Goal: Task Accomplishment & Management: Use online tool/utility

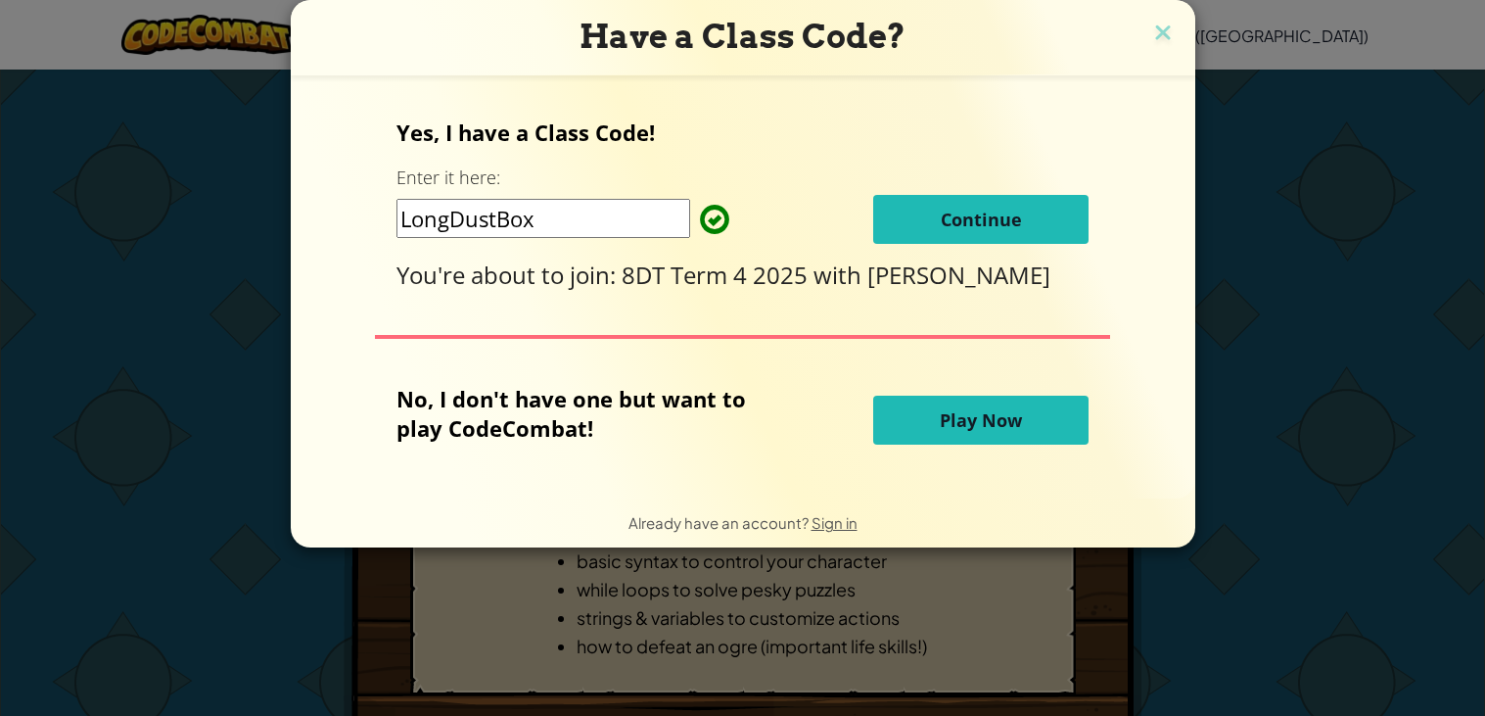
click at [969, 230] on button "Continue" at bounding box center [980, 219] width 215 height 49
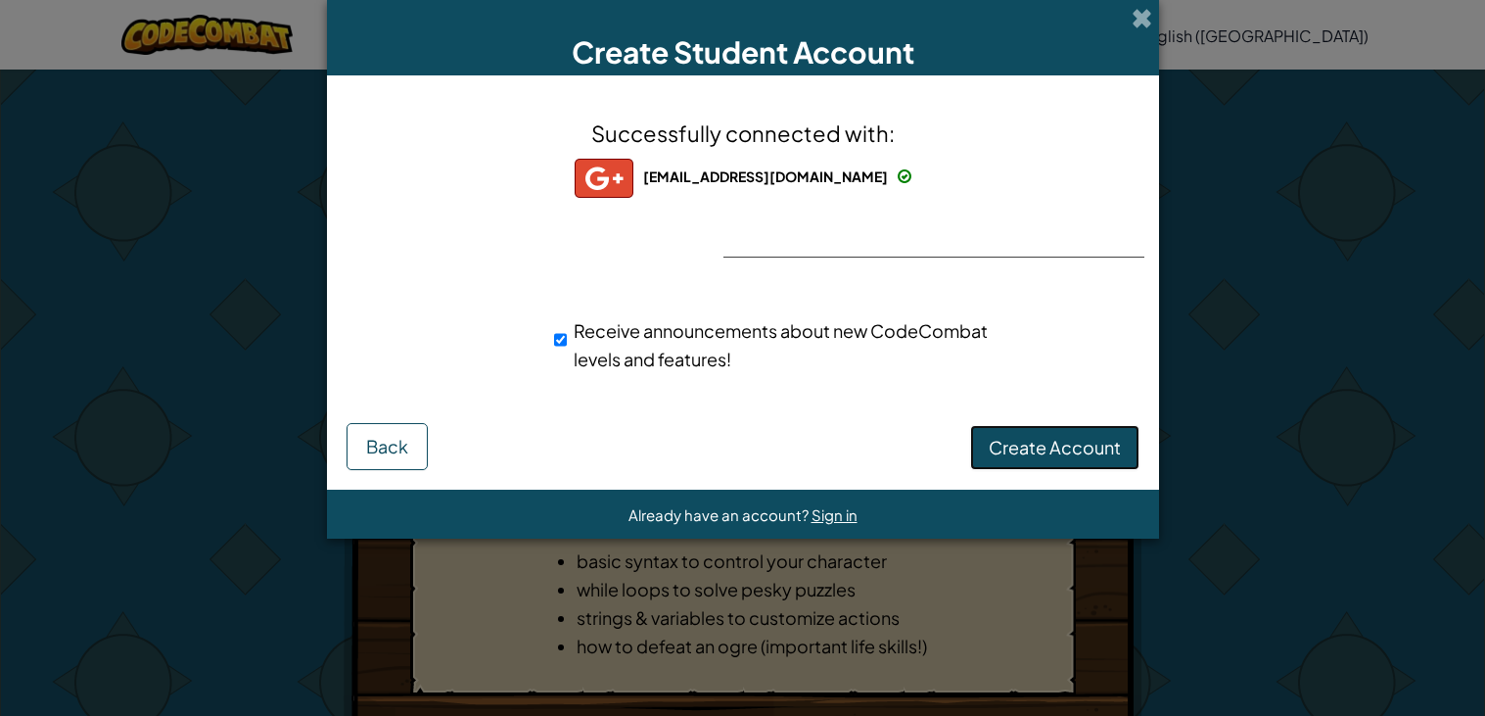
click at [1020, 448] on span "Create Account" at bounding box center [1055, 447] width 132 height 23
click at [1034, 445] on button "Create Account" at bounding box center [1054, 447] width 169 height 45
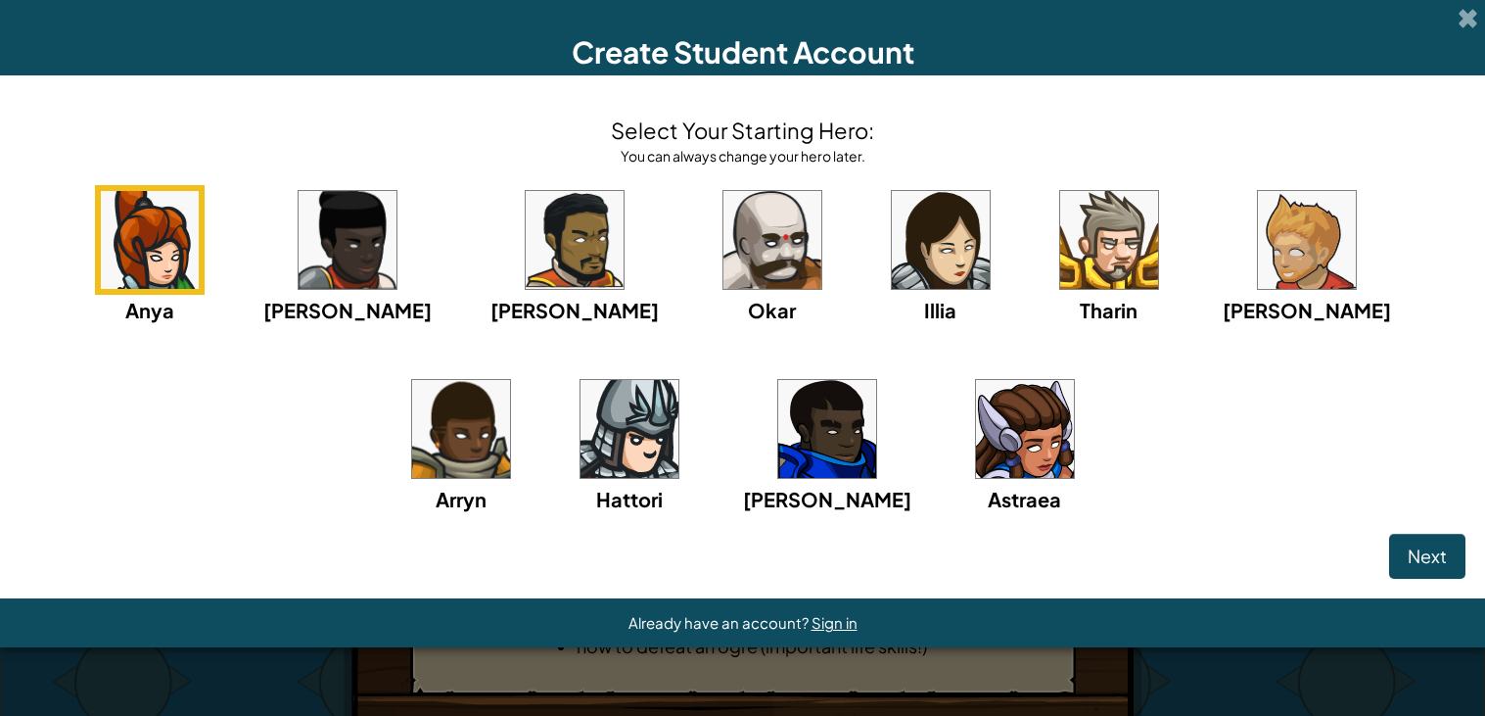
click at [1258, 231] on img at bounding box center [1307, 240] width 98 height 98
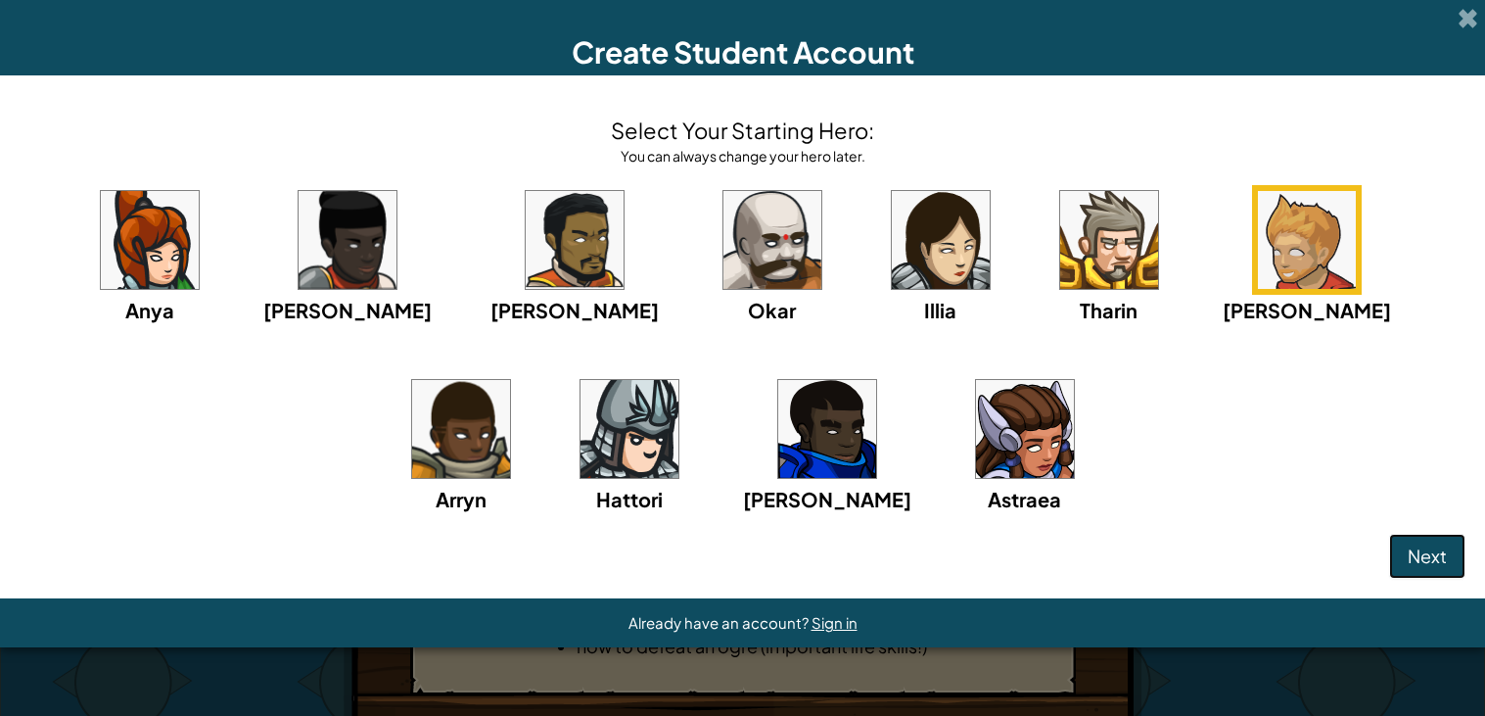
click at [1410, 557] on span "Next" at bounding box center [1427, 555] width 39 height 23
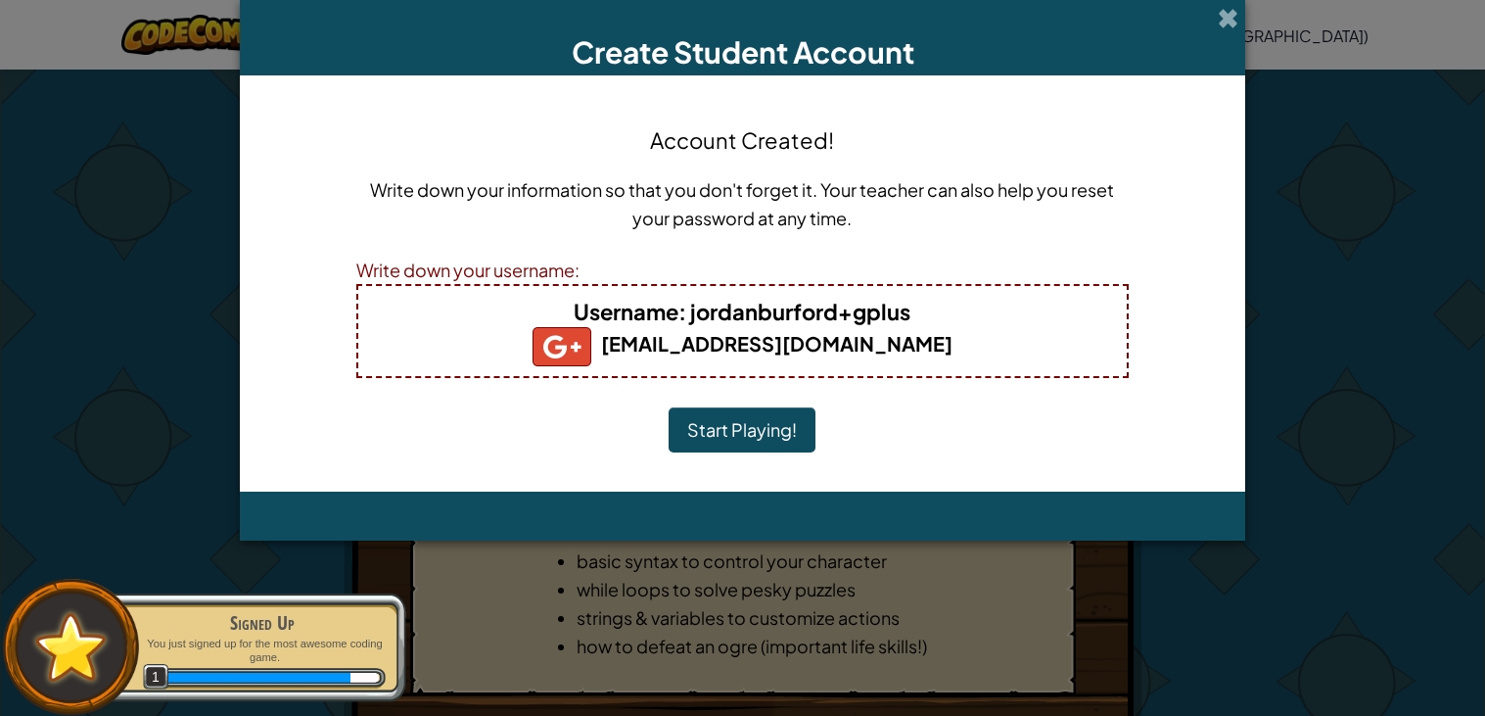
click at [712, 438] on button "Start Playing!" at bounding box center [742, 429] width 147 height 45
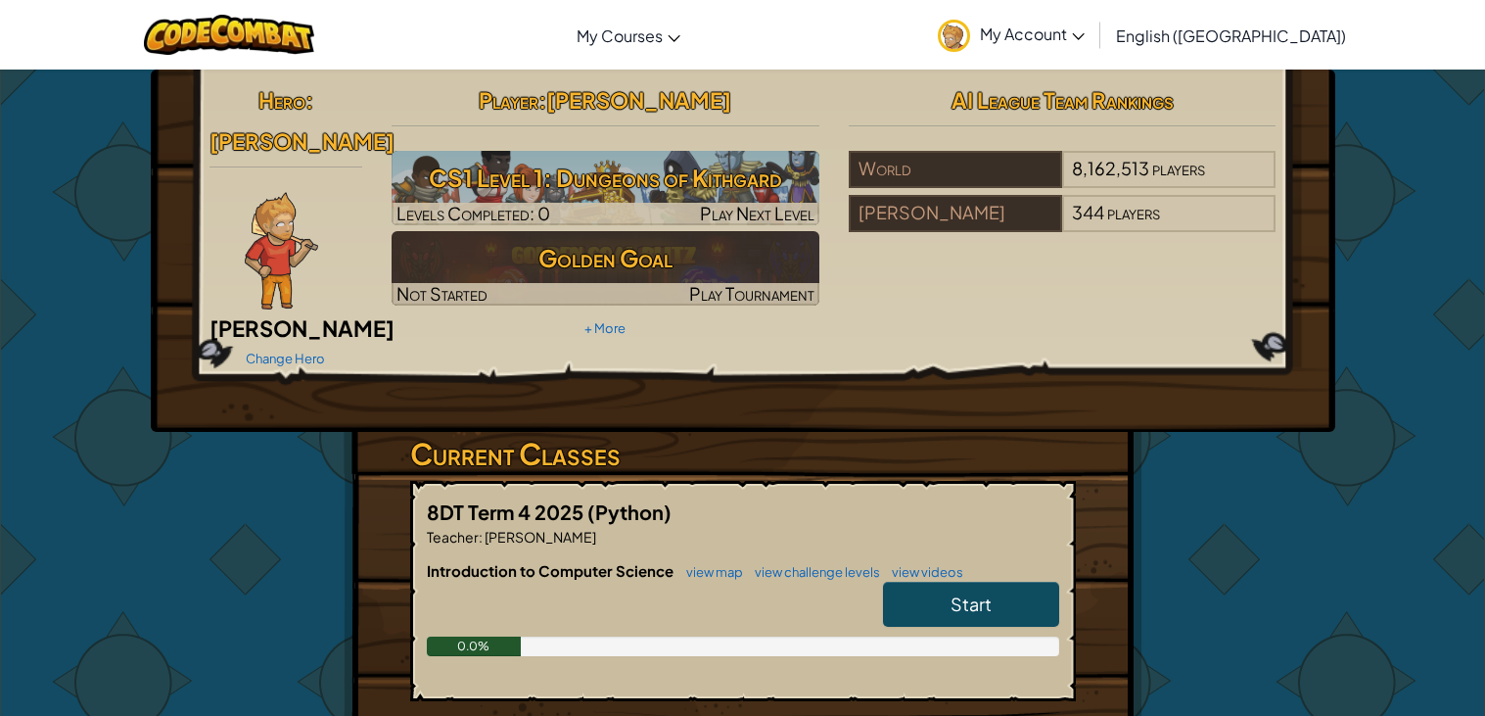
click at [1085, 29] on span "My Account" at bounding box center [1032, 33] width 105 height 21
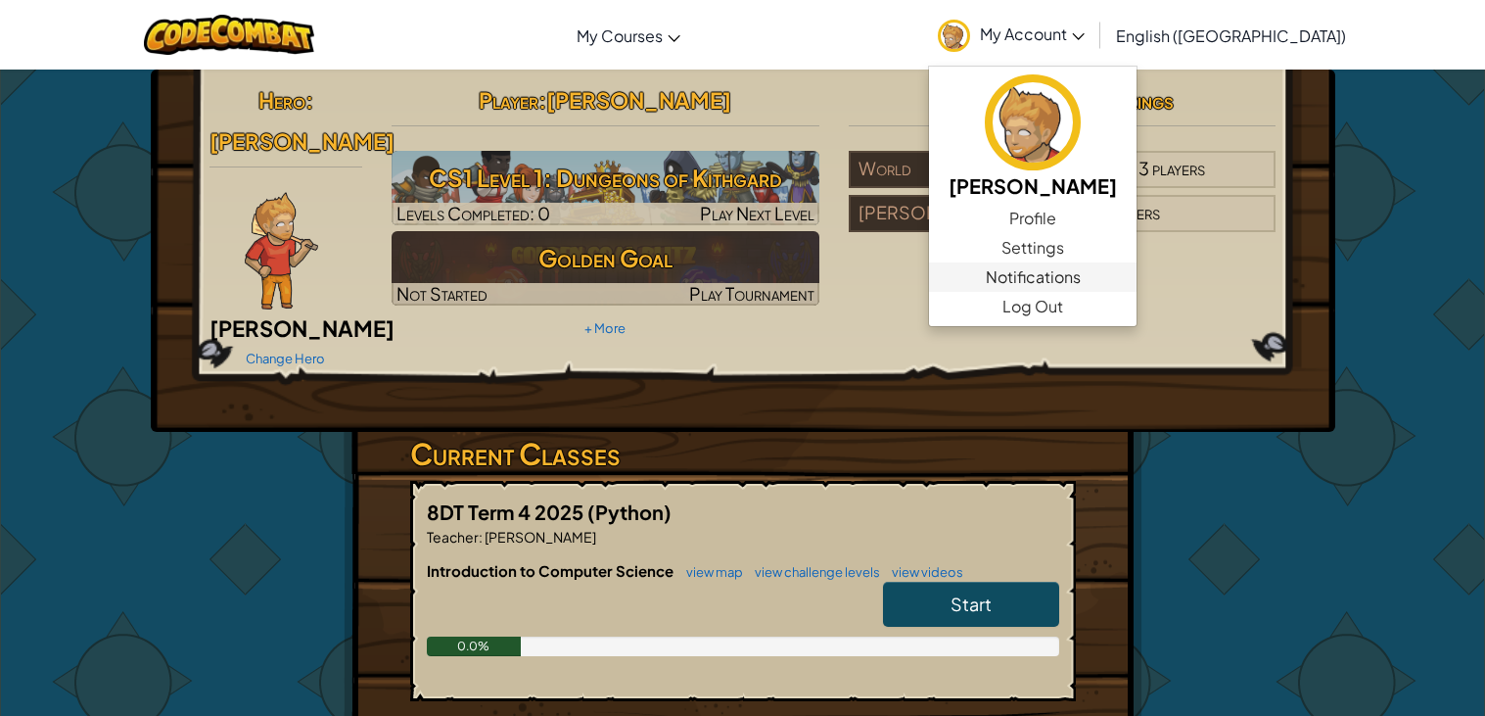
click at [1081, 274] on span "Notifications" at bounding box center [1033, 276] width 95 height 23
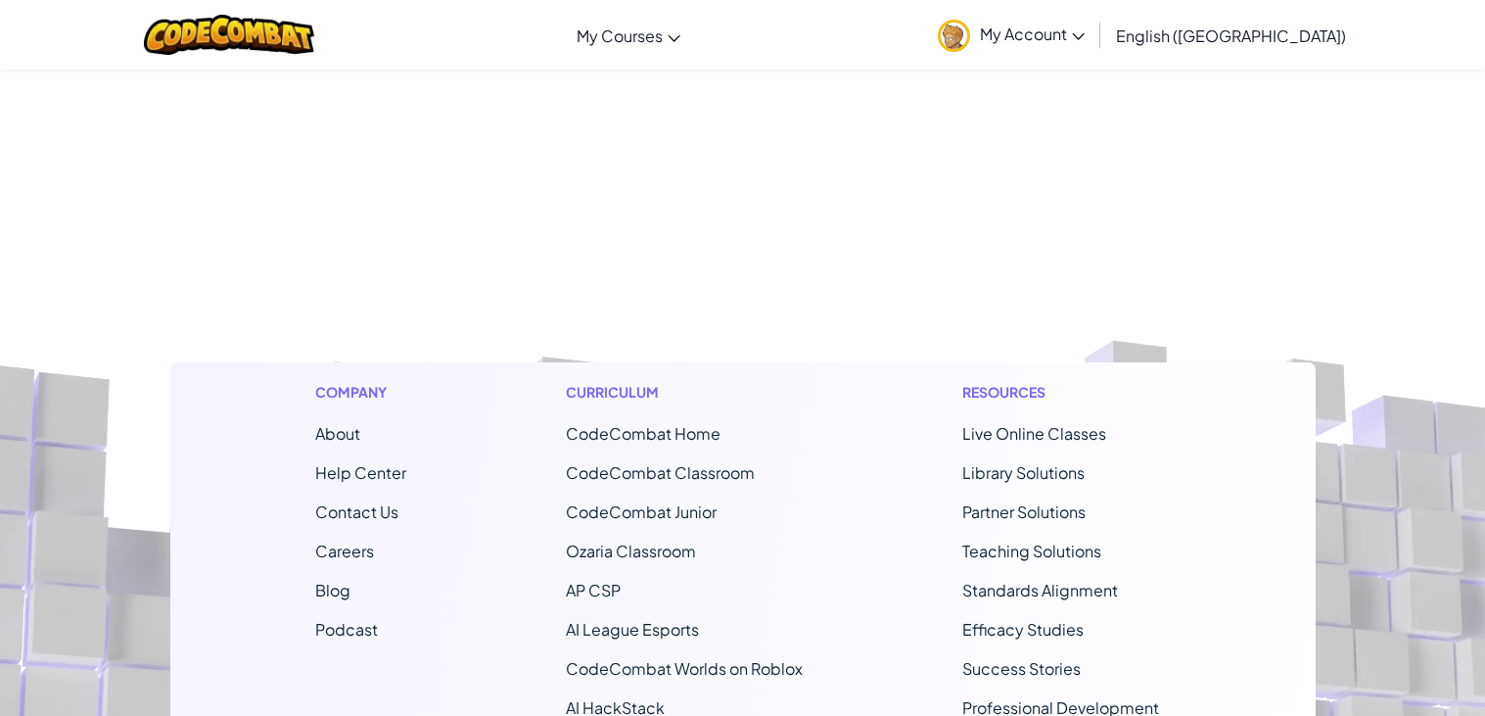
click at [1085, 27] on span "My Account" at bounding box center [1032, 33] width 105 height 21
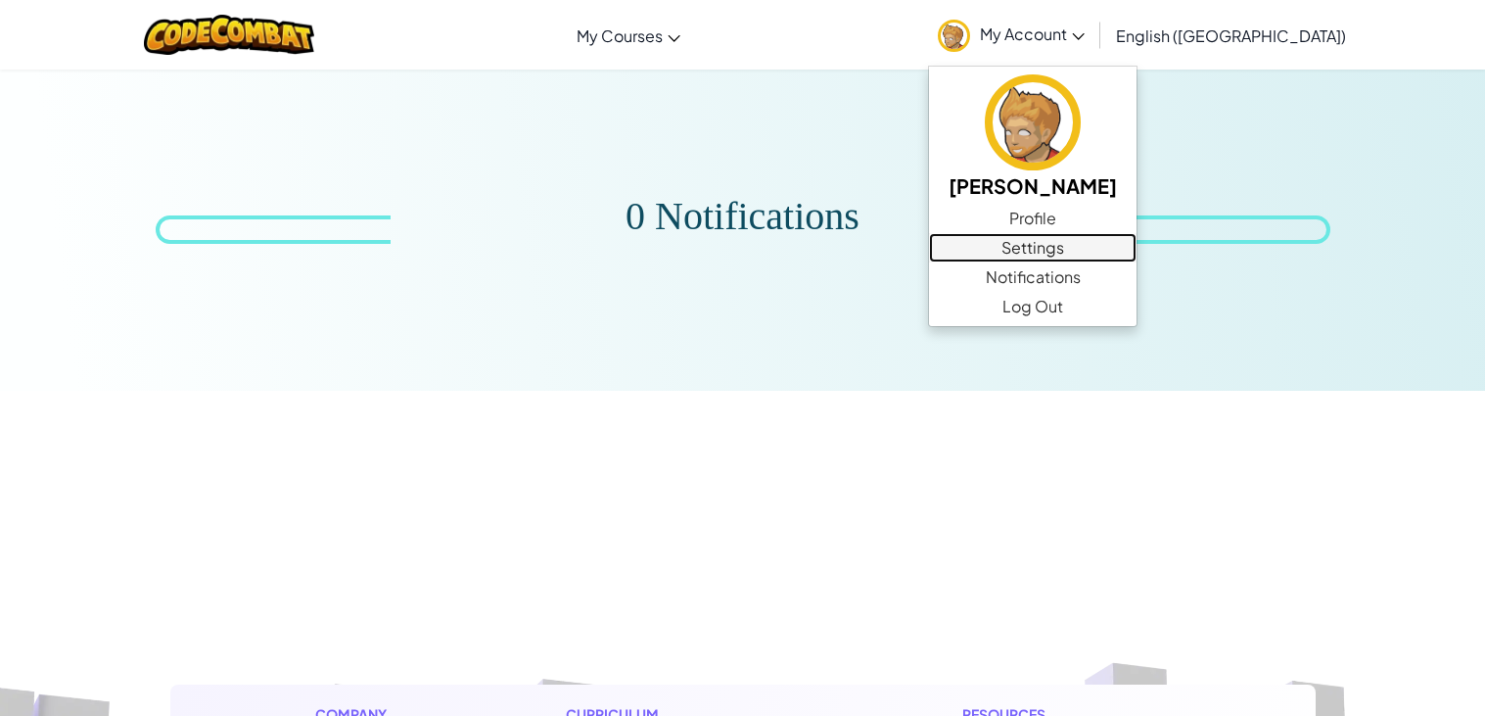
click at [1110, 254] on link "Settings" at bounding box center [1033, 247] width 208 height 29
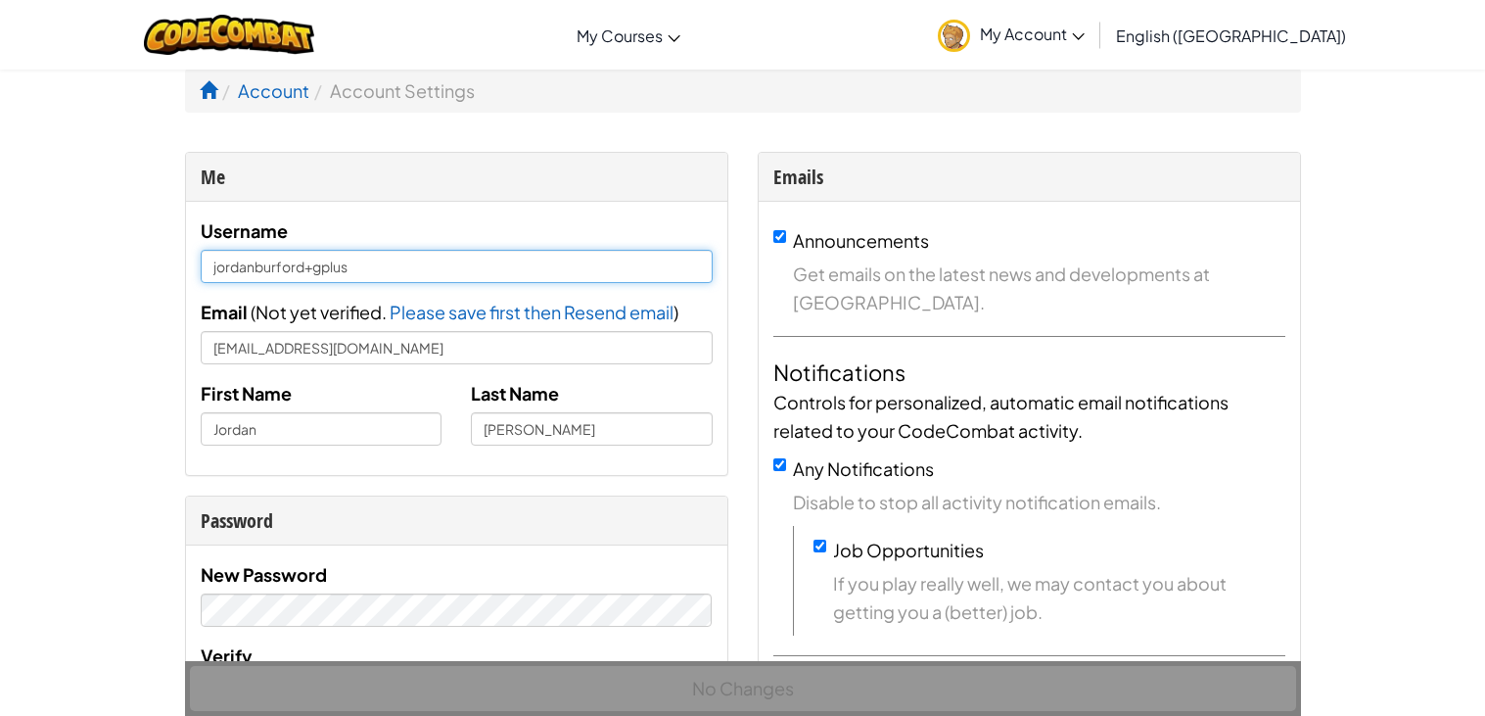
click at [377, 261] on input "jordanburford+gplus" at bounding box center [457, 266] width 512 height 33
type input "j"
type input "NedUser#2"
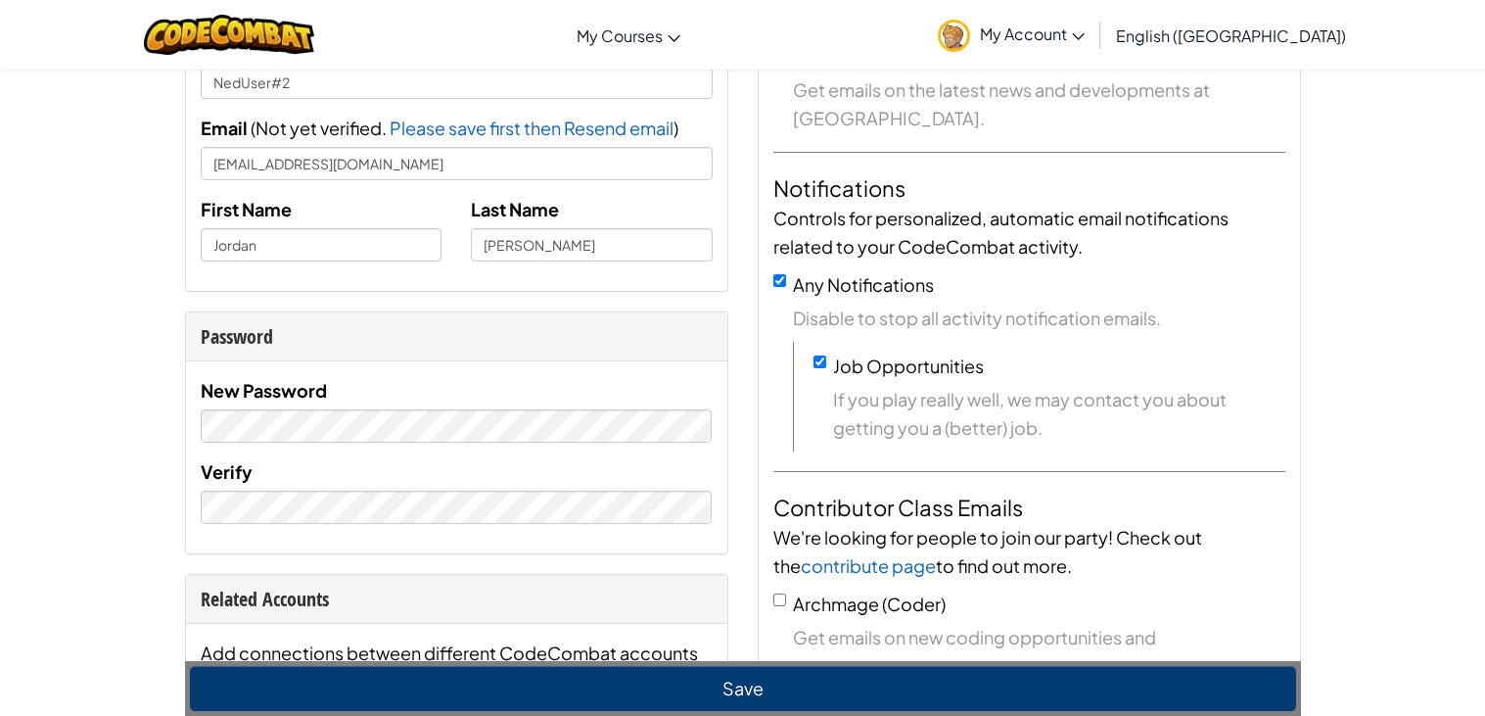
scroll to position [268, 0]
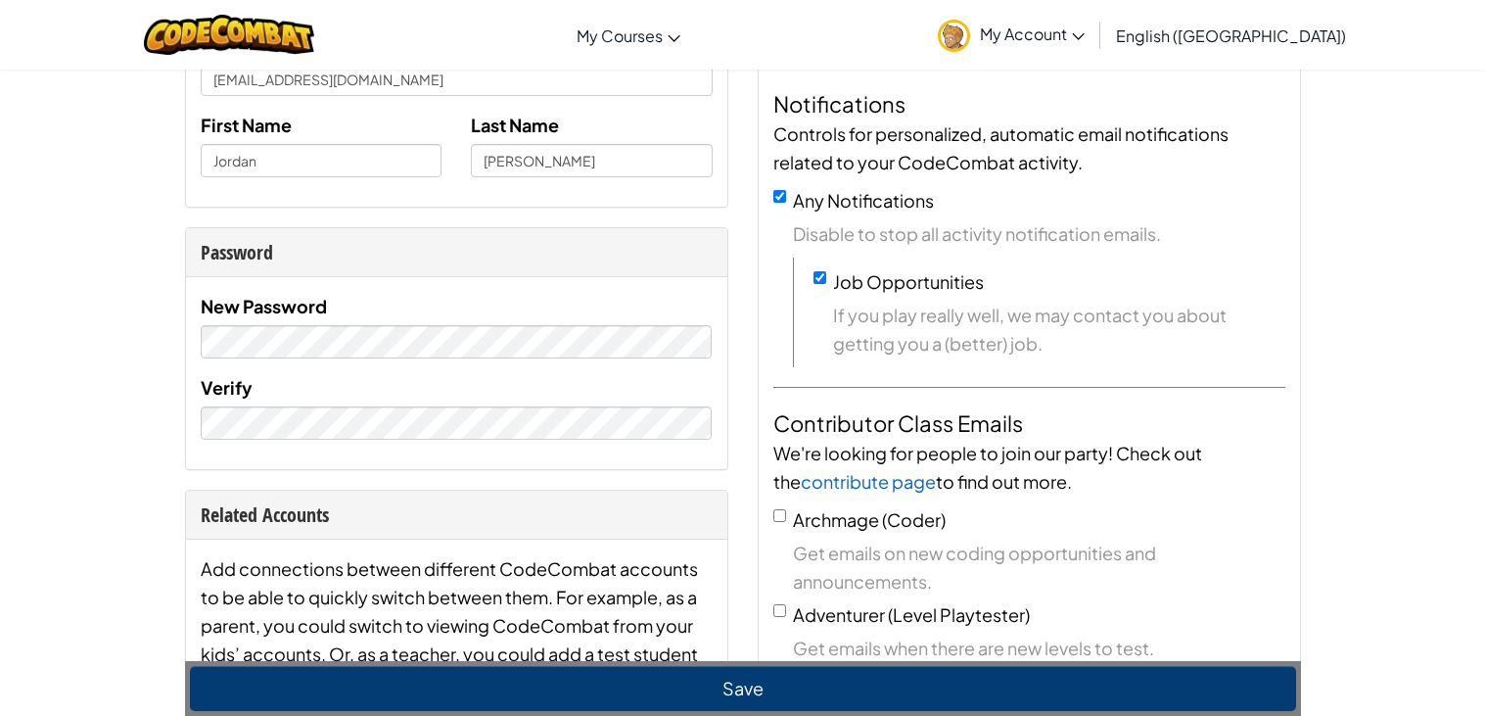
click at [633, 662] on div "Save" at bounding box center [743, 688] width 1116 height 55
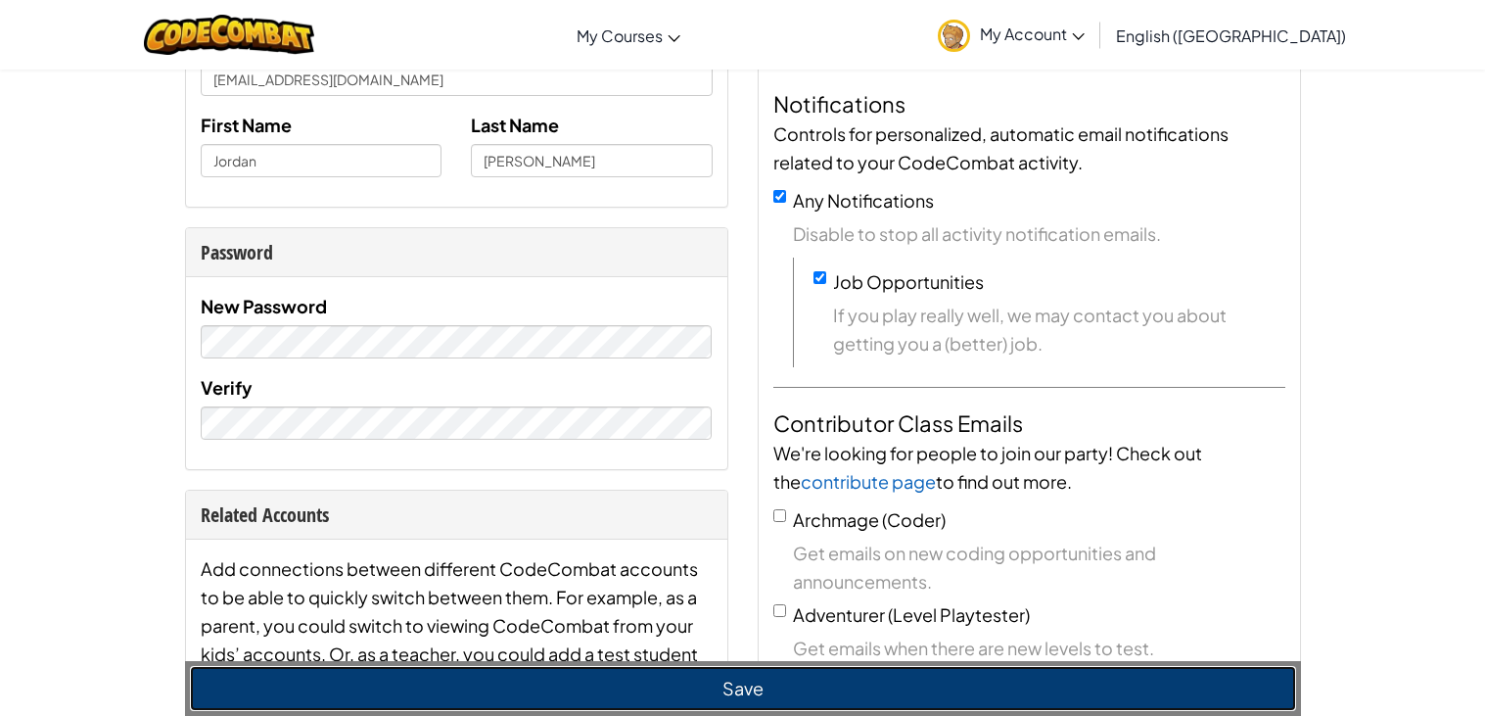
click at [647, 682] on button "Save" at bounding box center [743, 688] width 1106 height 45
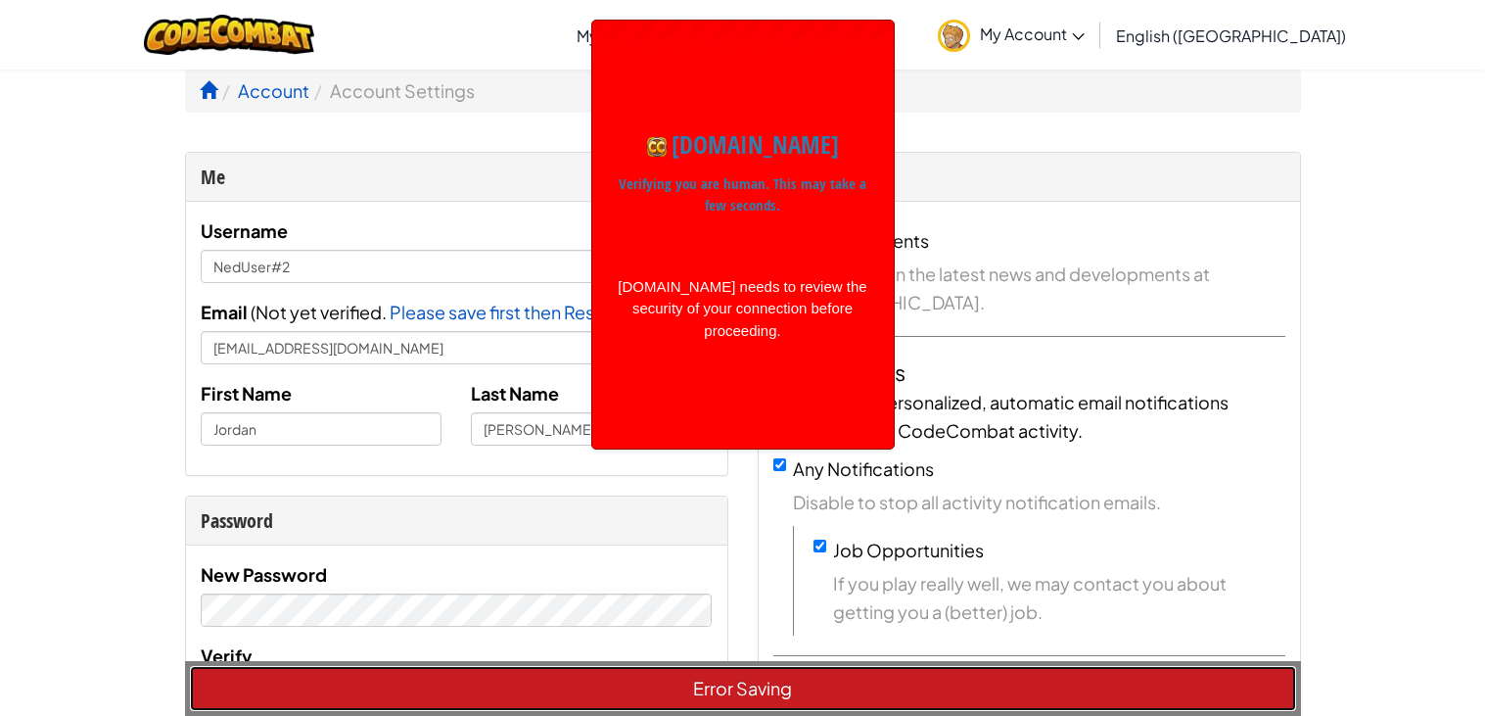
scroll to position [2, 0]
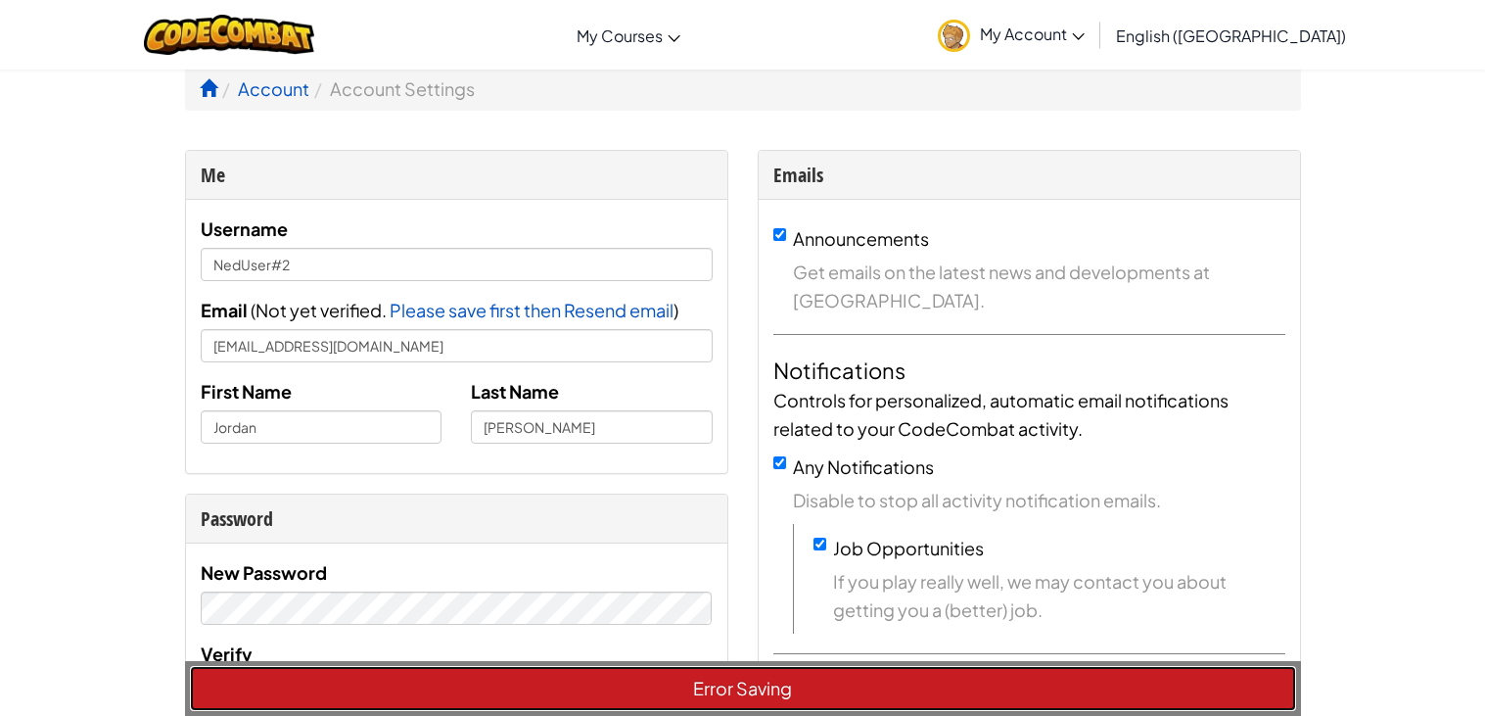
click at [649, 685] on button "Error Saving" at bounding box center [743, 688] width 1106 height 45
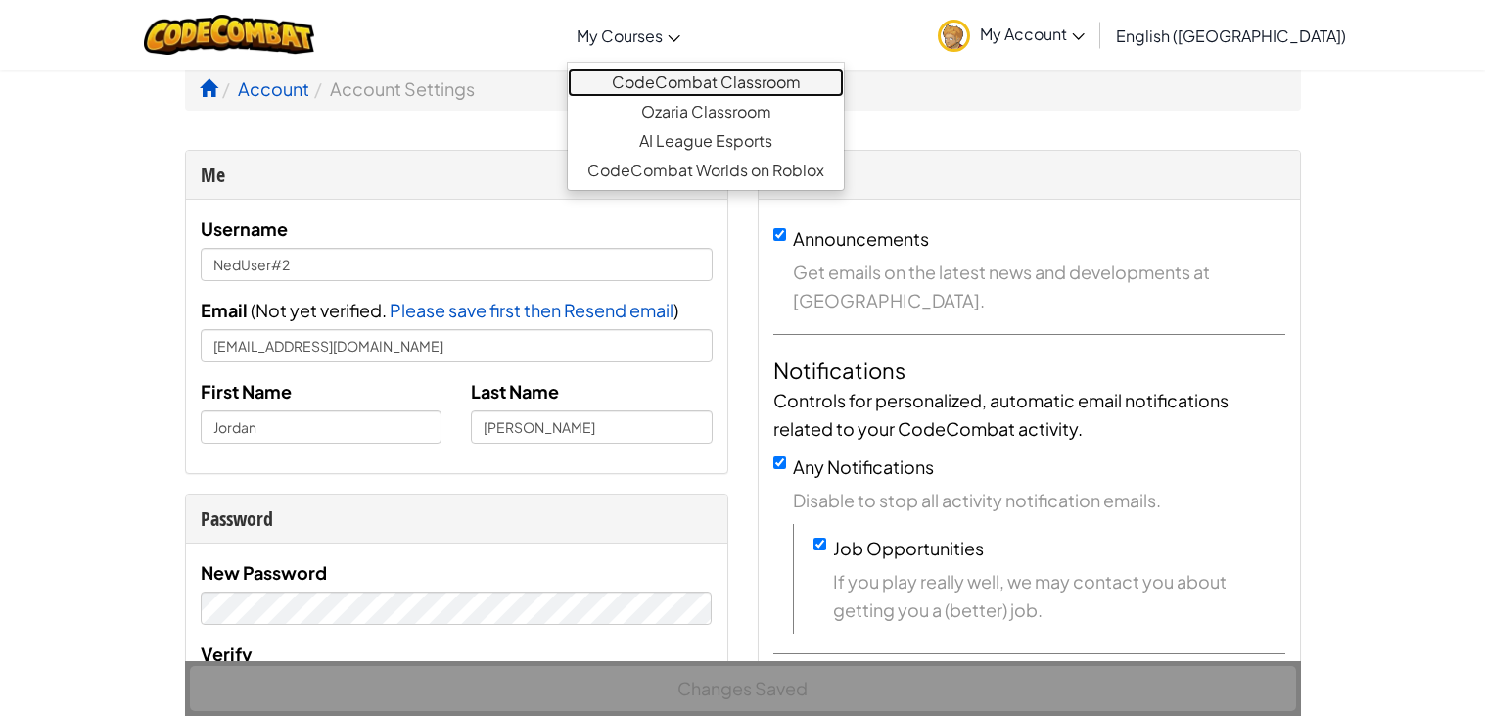
click at [744, 84] on link "CodeCombat Classroom" at bounding box center [706, 82] width 276 height 29
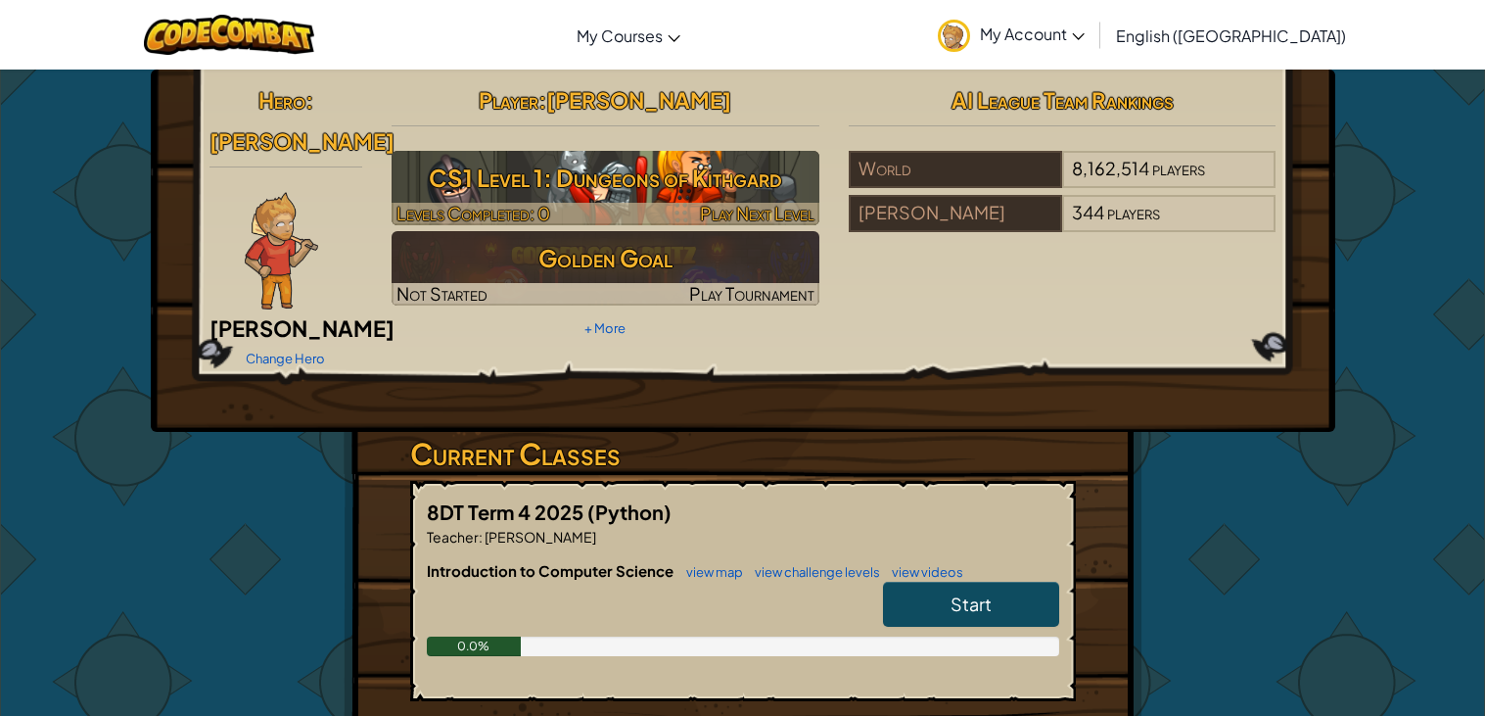
click at [708, 183] on h3 "CS1 Level 1: Dungeons of Kithgard" at bounding box center [606, 178] width 428 height 44
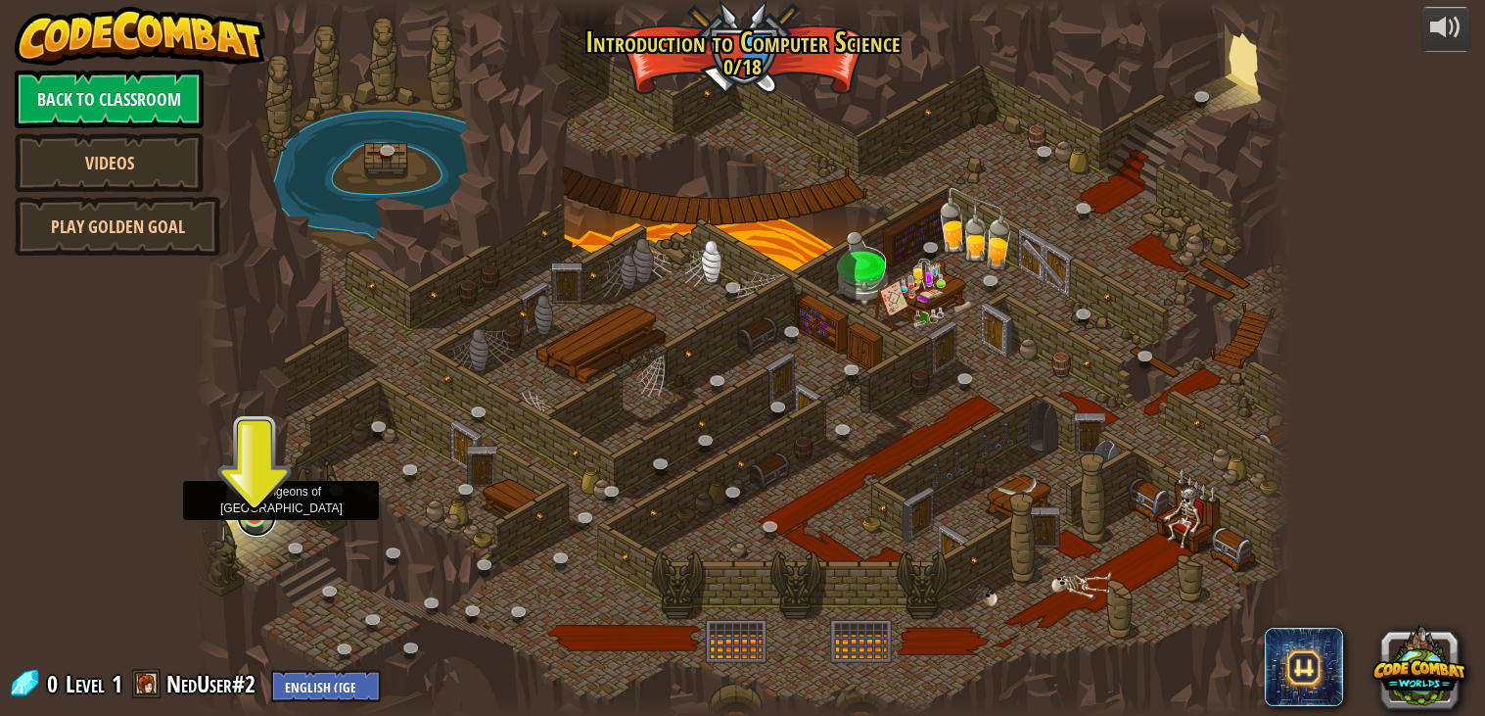
click at [253, 531] on link at bounding box center [256, 516] width 39 height 39
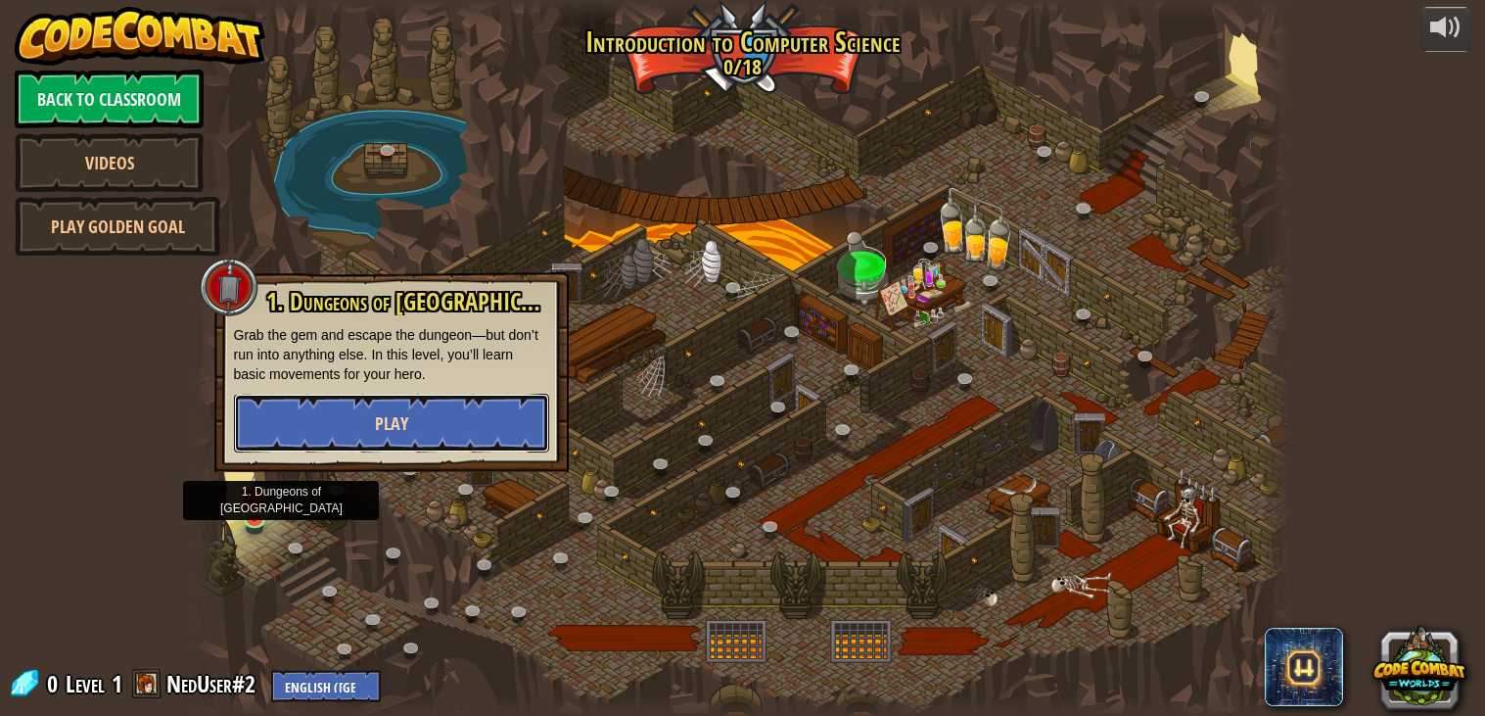
click at [466, 432] on button "Play" at bounding box center [391, 423] width 315 height 59
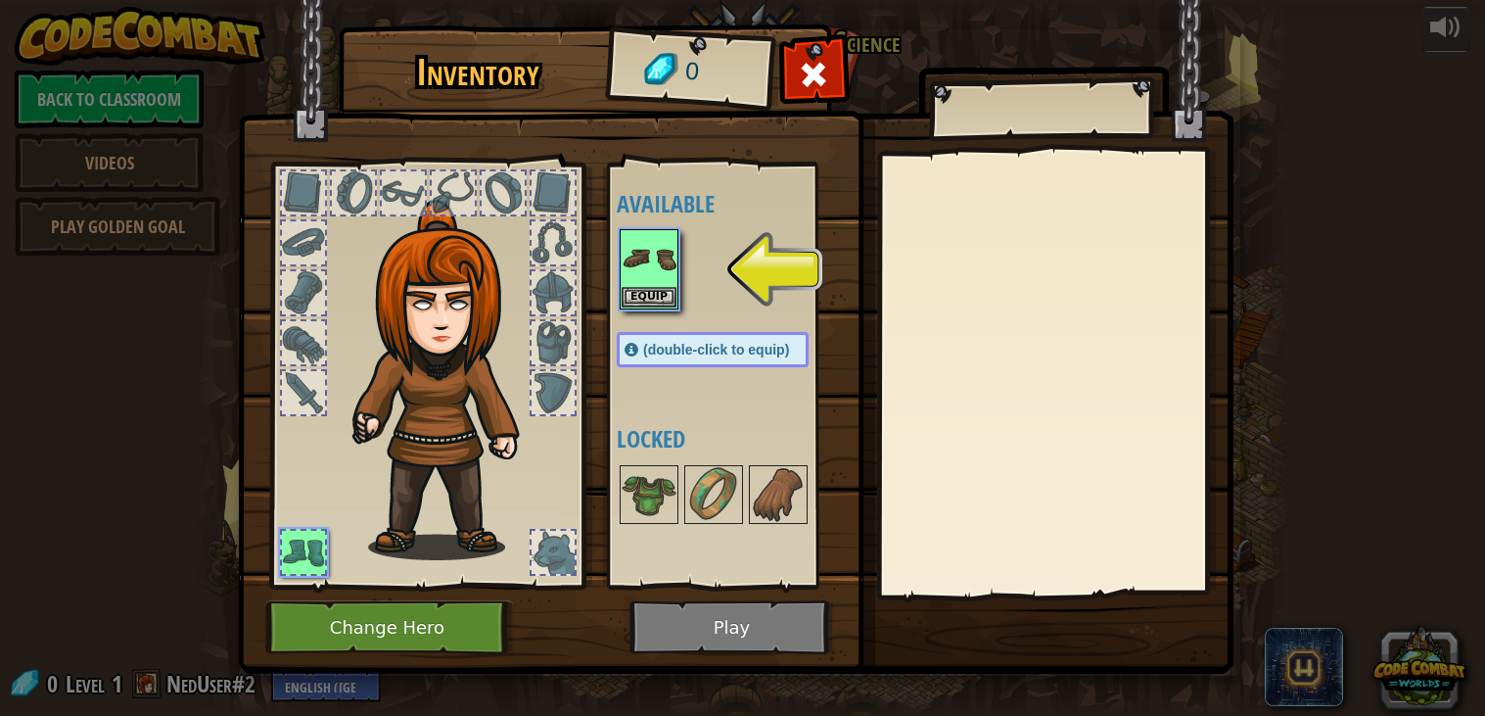
click at [393, 656] on img at bounding box center [736, 318] width 996 height 711
click at [416, 638] on button "Change Hero" at bounding box center [389, 627] width 249 height 54
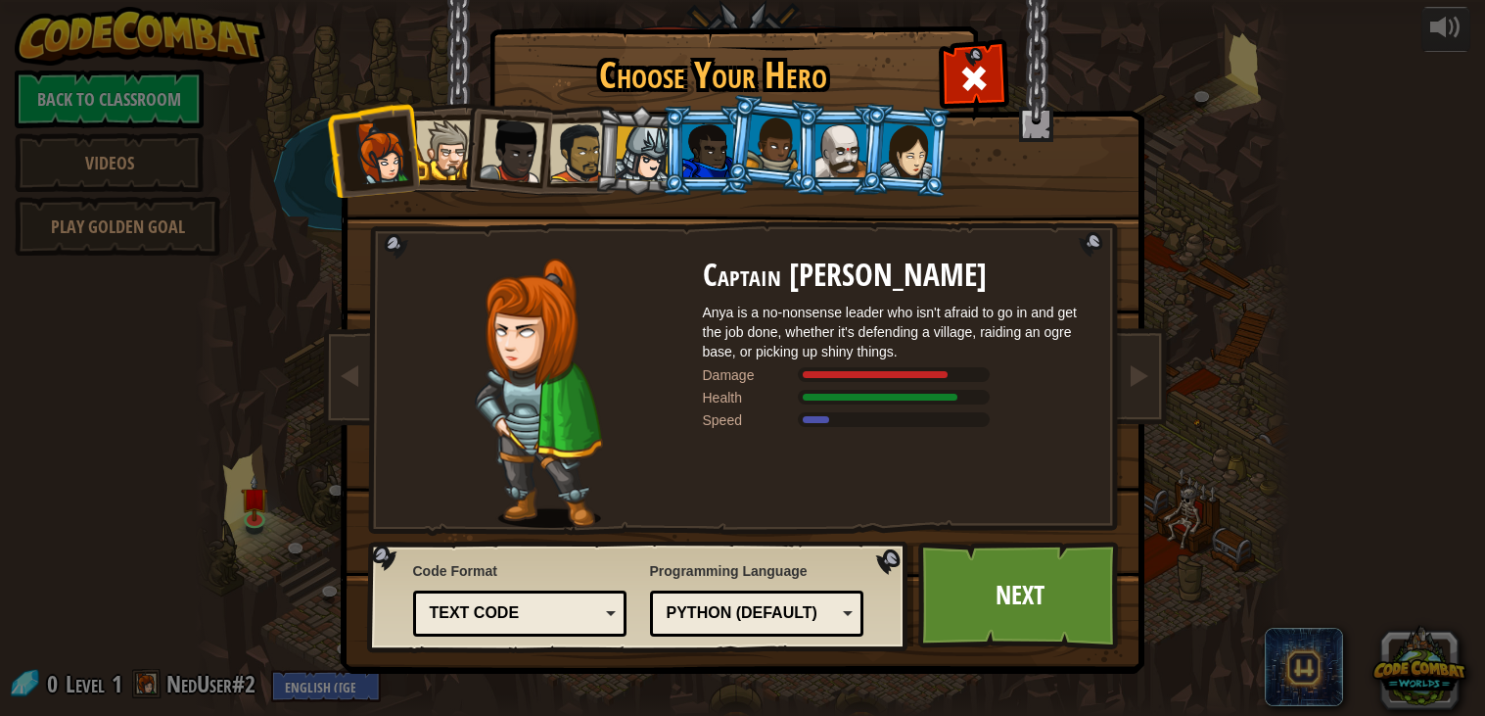
click at [444, 141] on div at bounding box center [446, 150] width 60 height 60
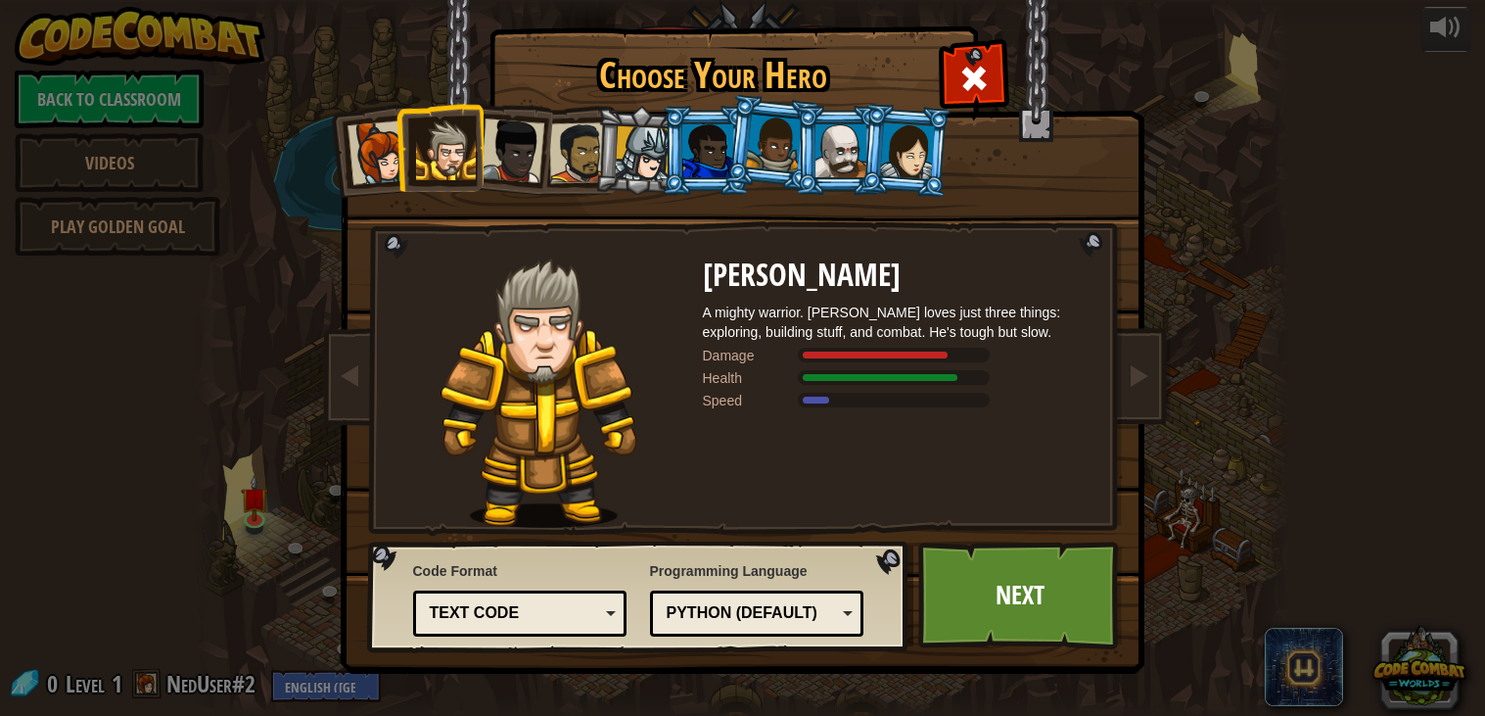
click at [492, 138] on div at bounding box center [512, 150] width 65 height 65
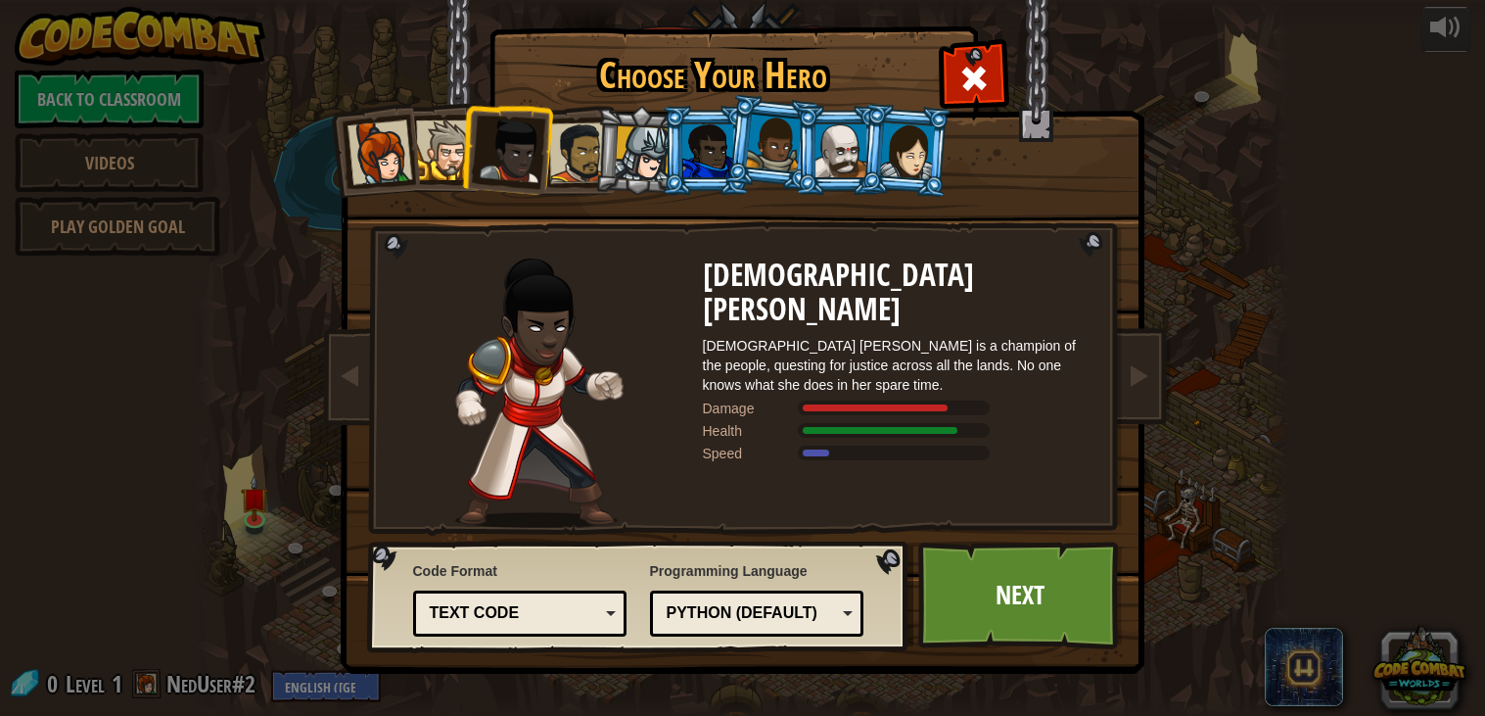
click at [571, 135] on div at bounding box center [578, 152] width 61 height 61
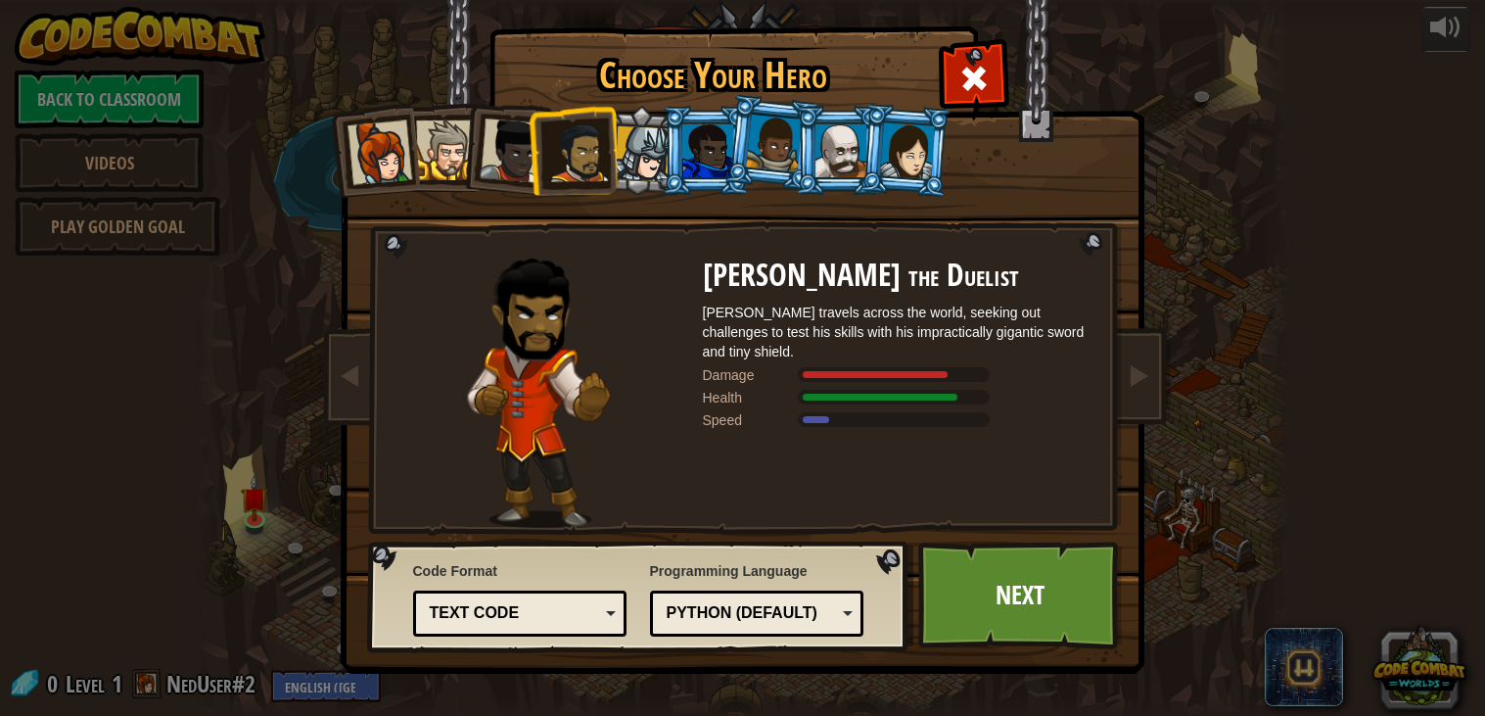
click at [666, 135] on li at bounding box center [706, 150] width 88 height 89
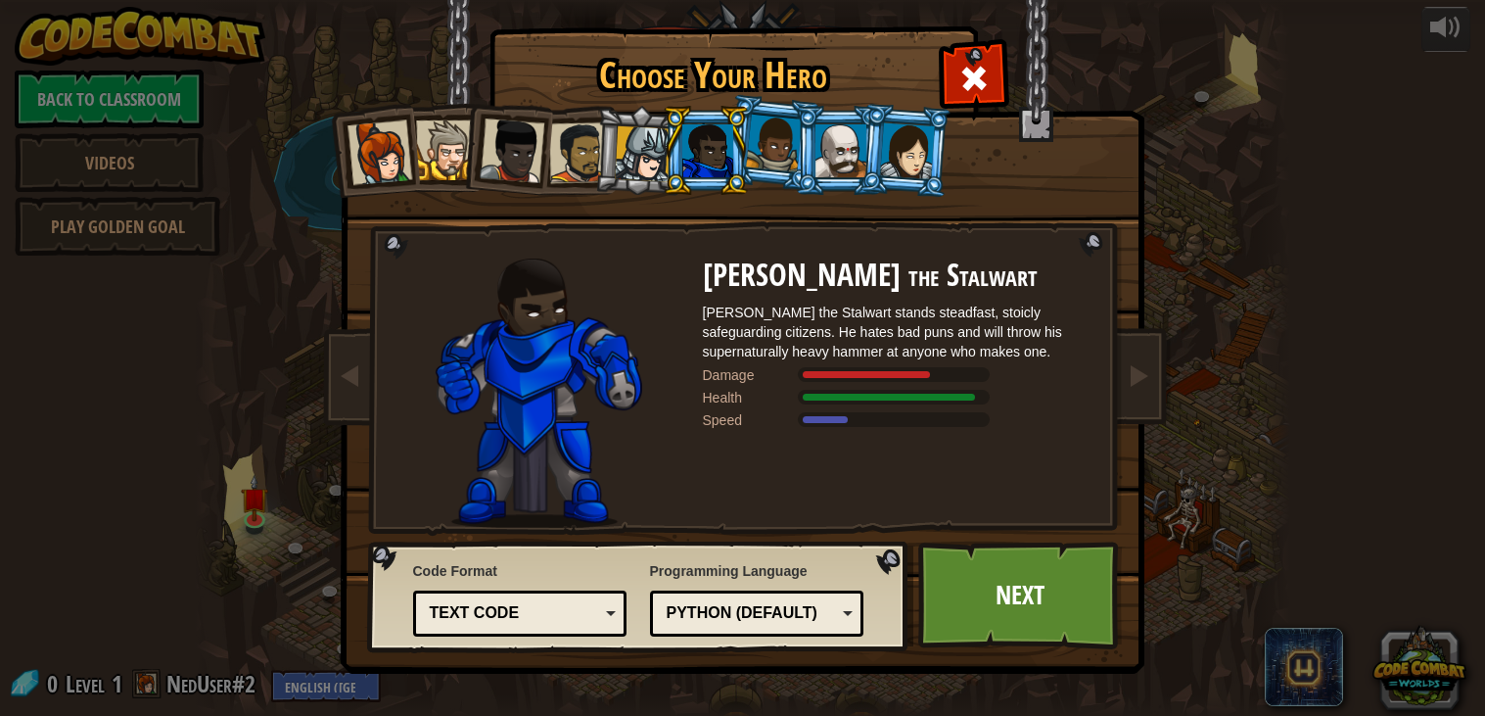
click at [689, 149] on div at bounding box center [707, 150] width 51 height 53
click at [653, 148] on div at bounding box center [643, 154] width 56 height 56
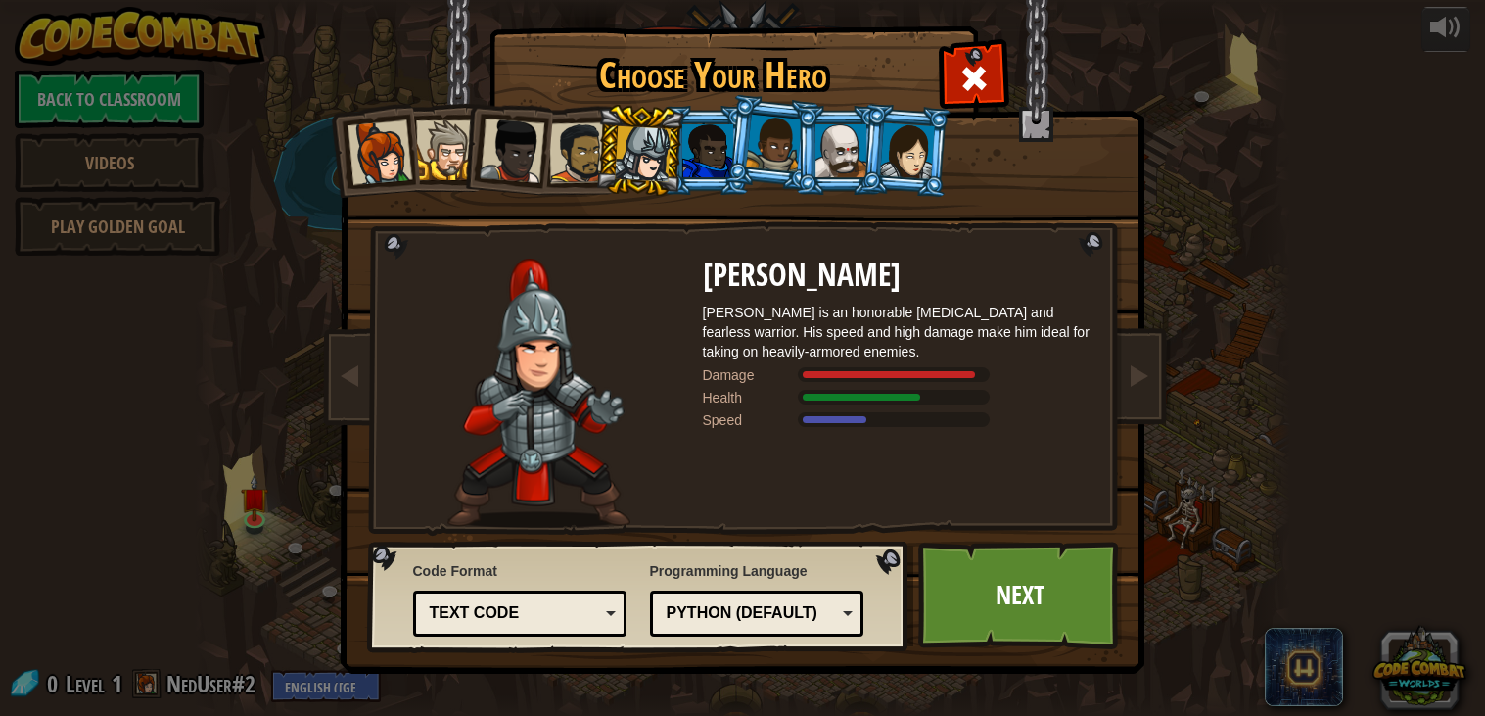
click at [787, 119] on div at bounding box center [774, 144] width 56 height 58
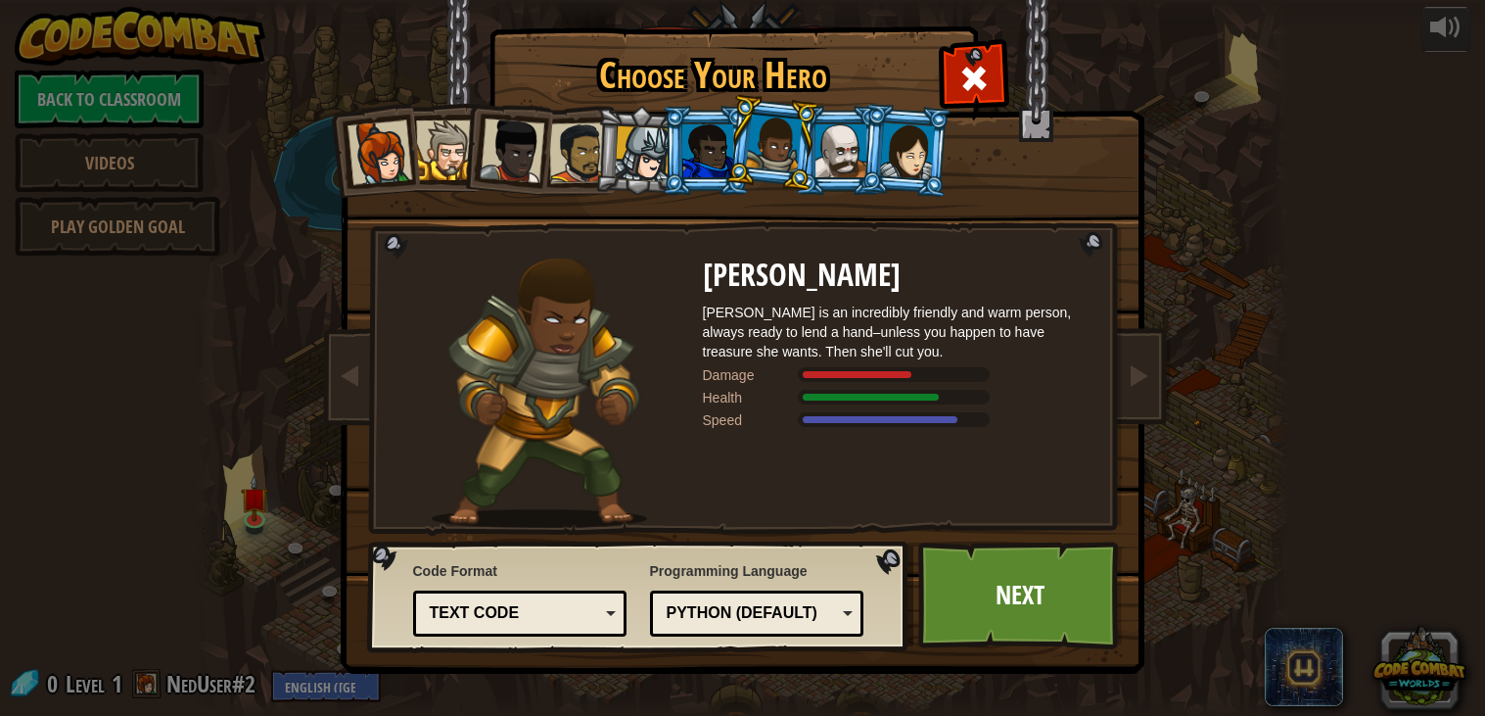
click at [825, 131] on div at bounding box center [841, 150] width 51 height 53
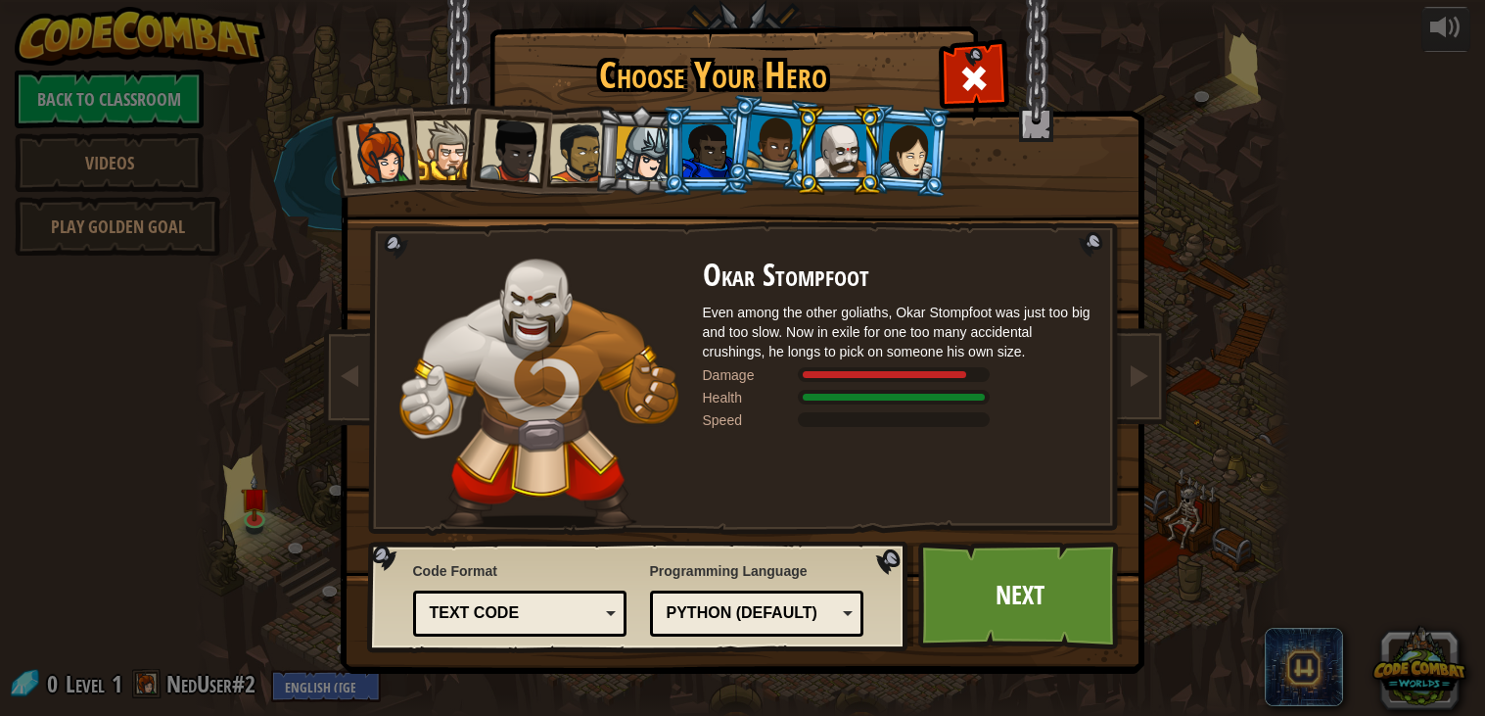
click at [898, 144] on div at bounding box center [907, 150] width 55 height 56
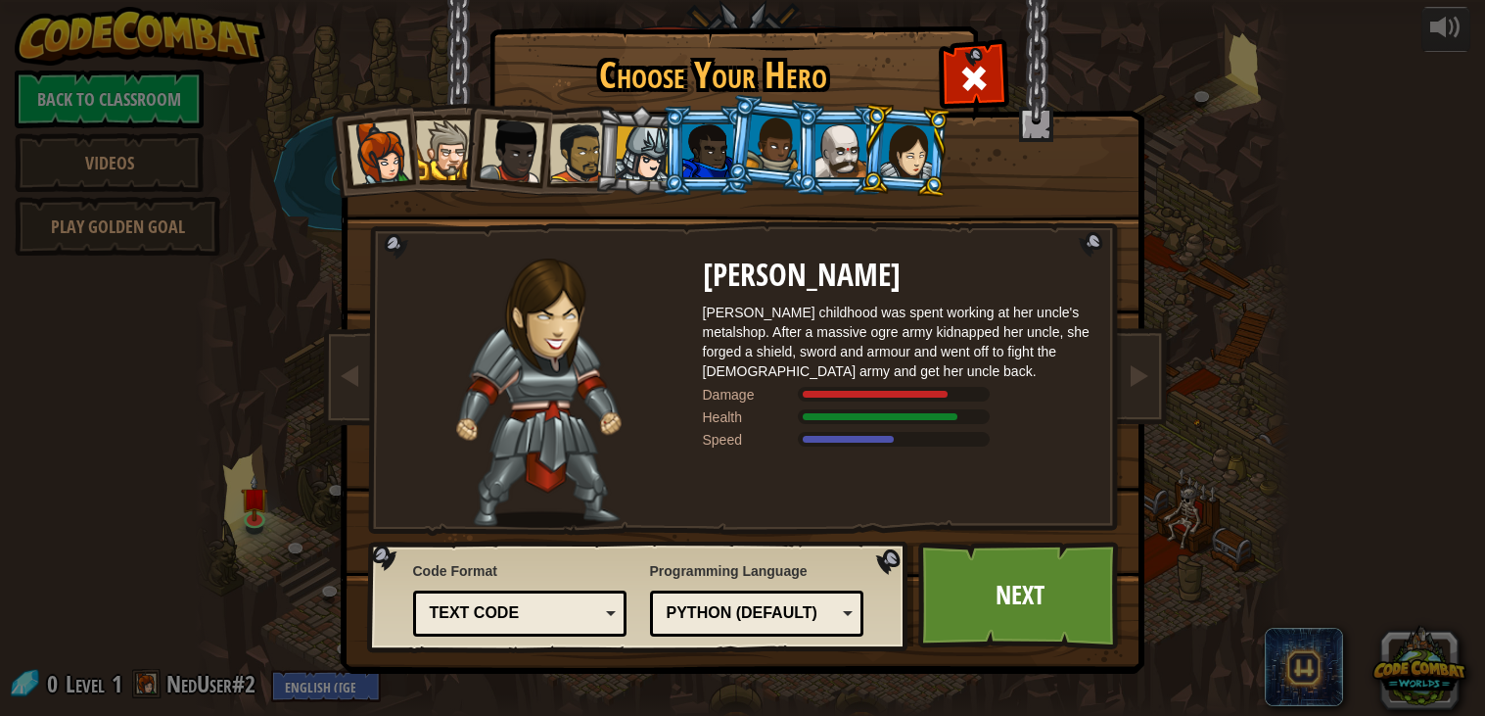
click at [387, 144] on div at bounding box center [379, 152] width 65 height 65
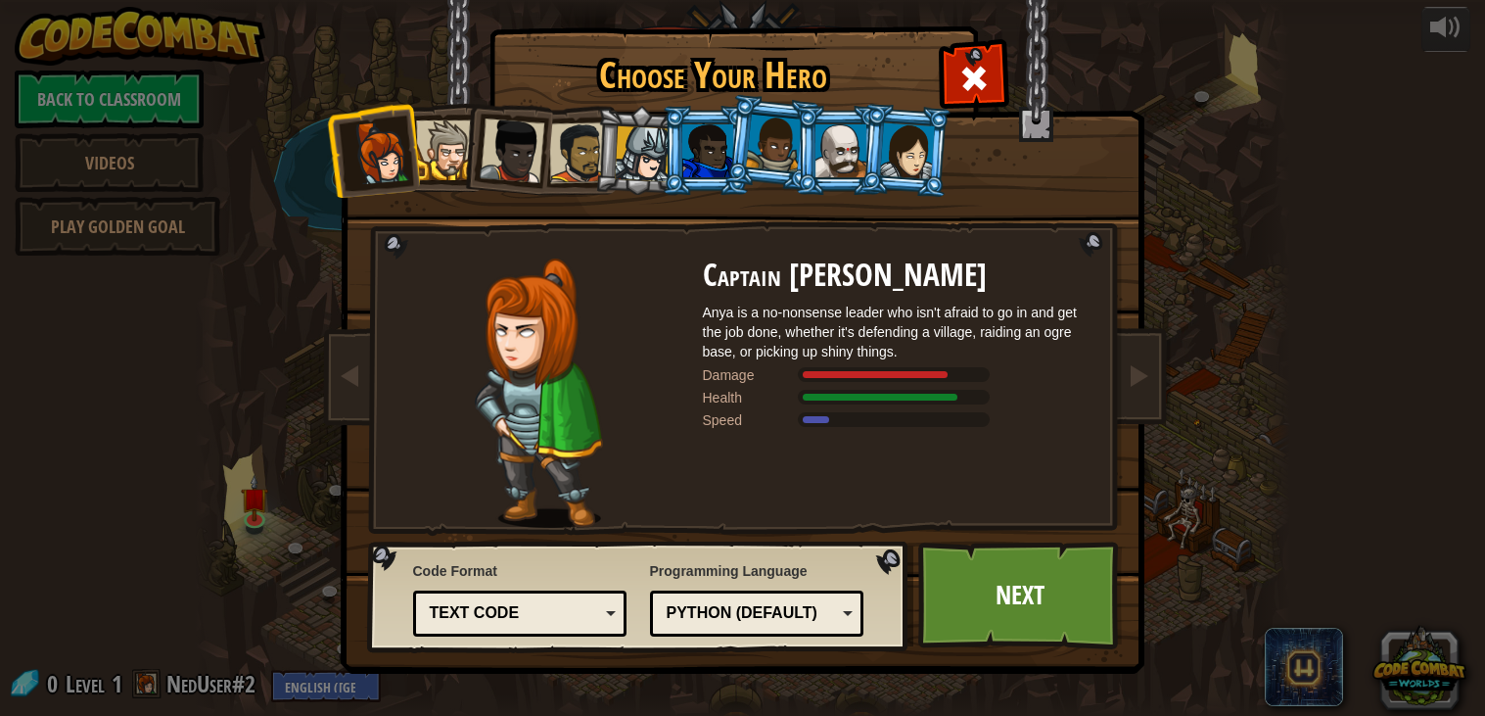
click at [430, 147] on div at bounding box center [446, 150] width 60 height 60
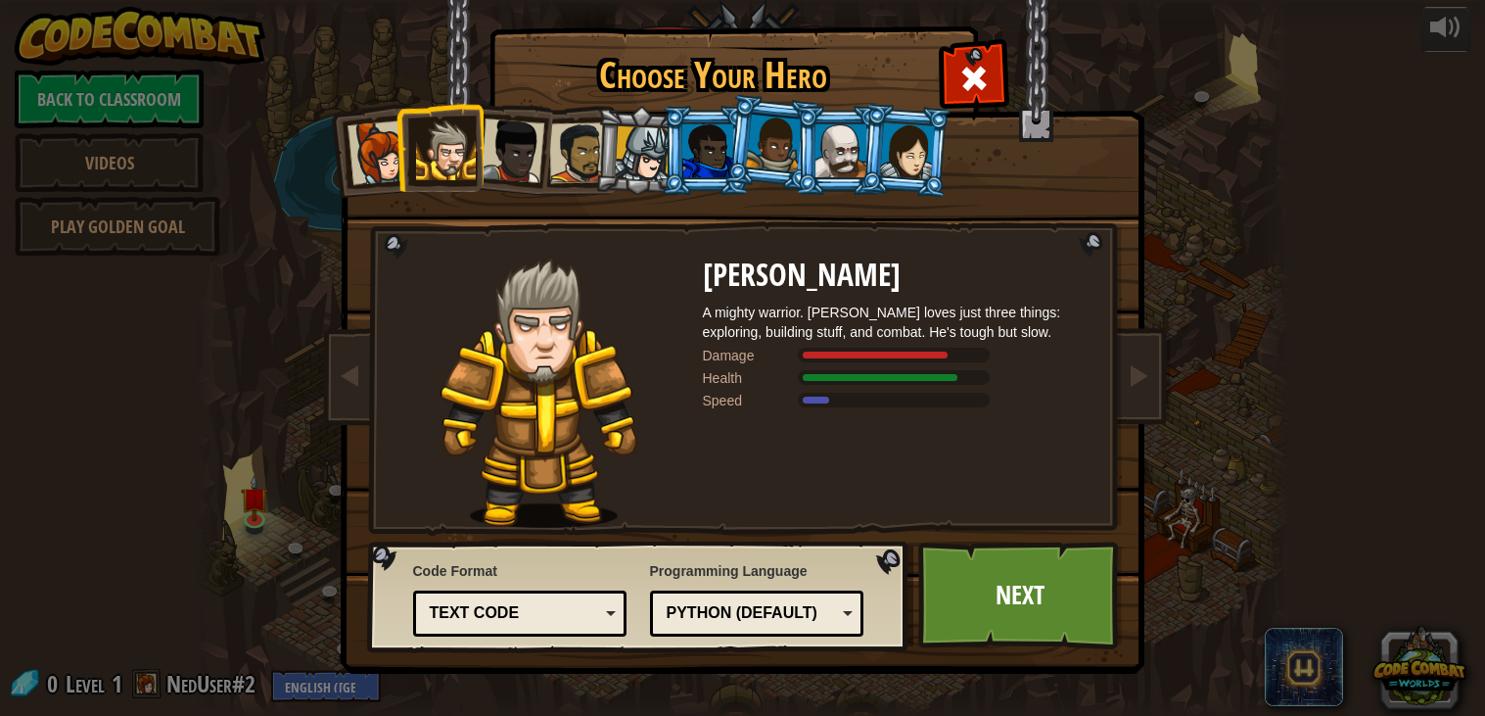
click at [500, 143] on div at bounding box center [512, 150] width 65 height 65
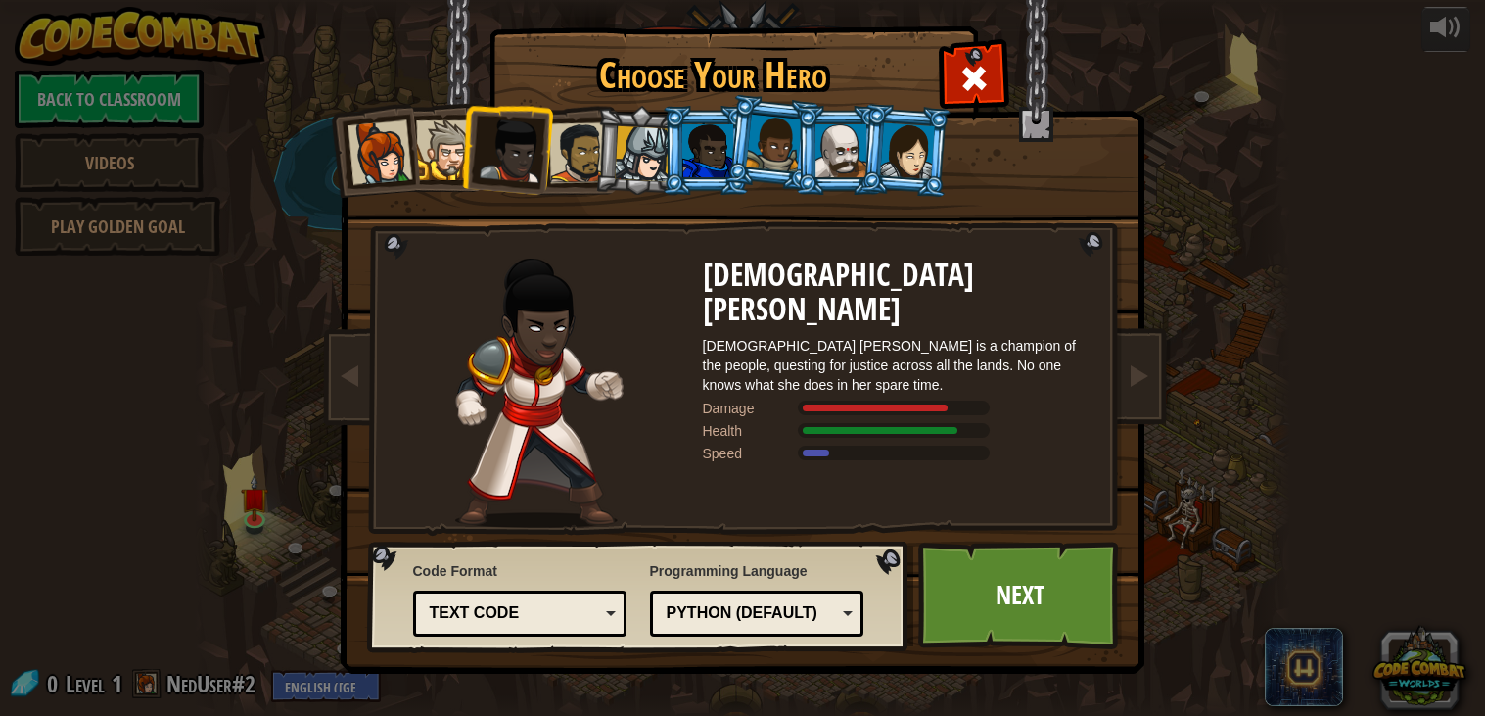
click at [563, 143] on div at bounding box center [578, 152] width 61 height 61
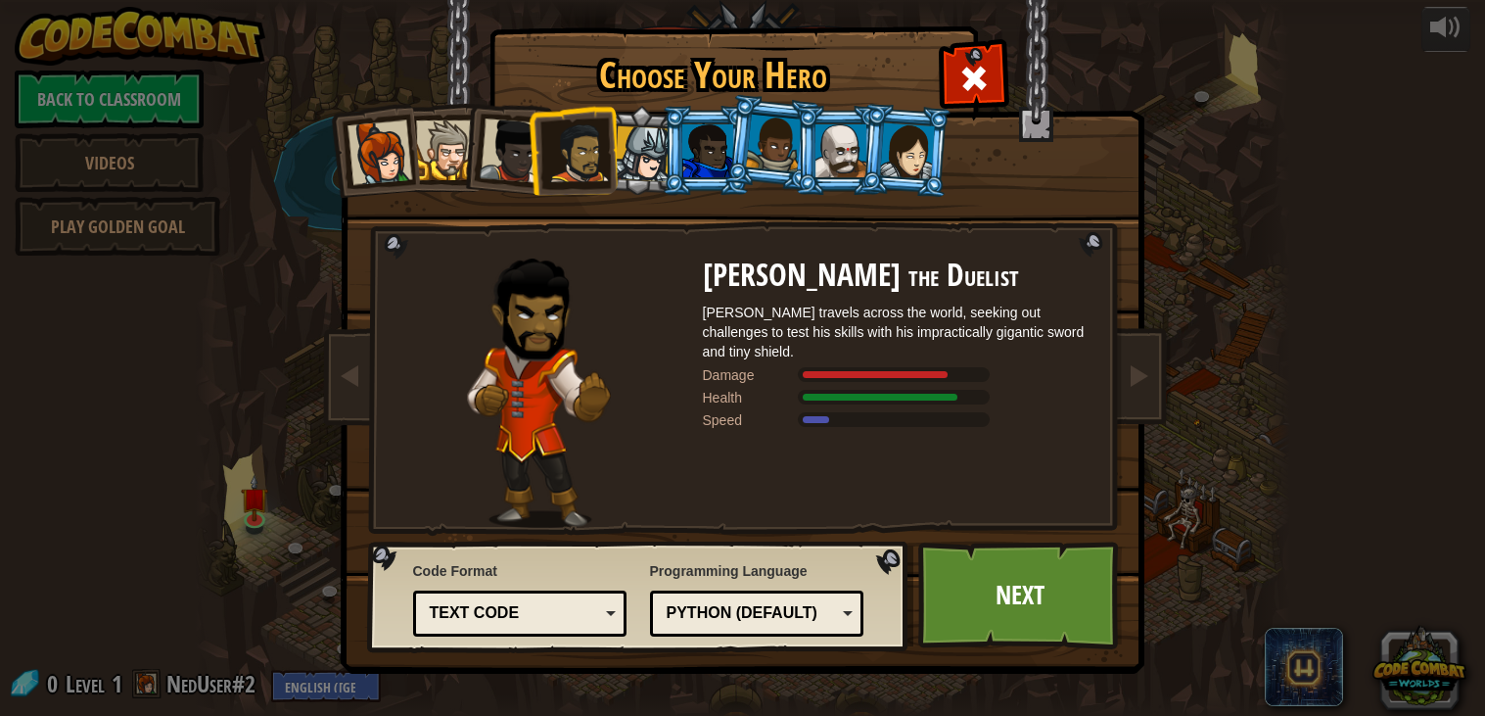
click at [641, 147] on div at bounding box center [643, 154] width 56 height 56
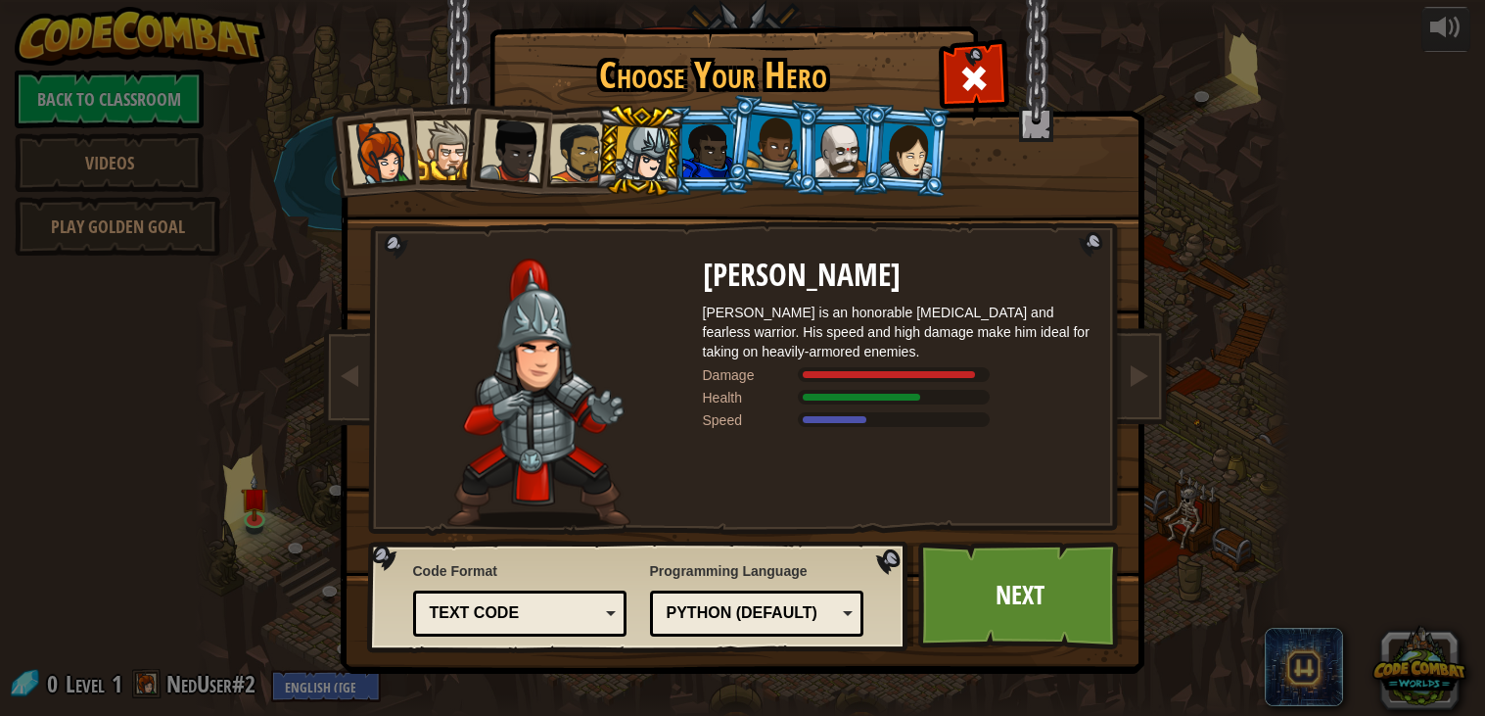
click at [710, 147] on div at bounding box center [707, 150] width 51 height 53
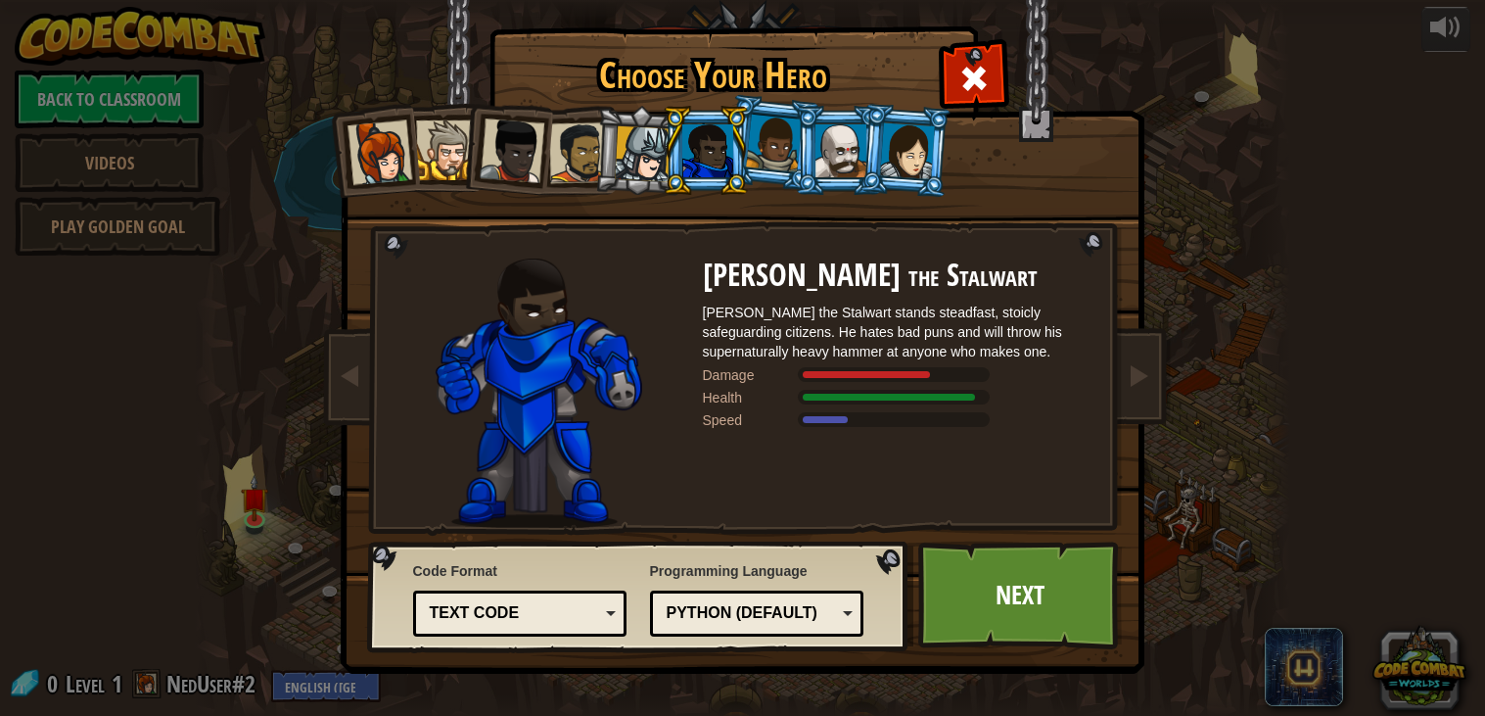
click at [772, 144] on div at bounding box center [774, 144] width 56 height 58
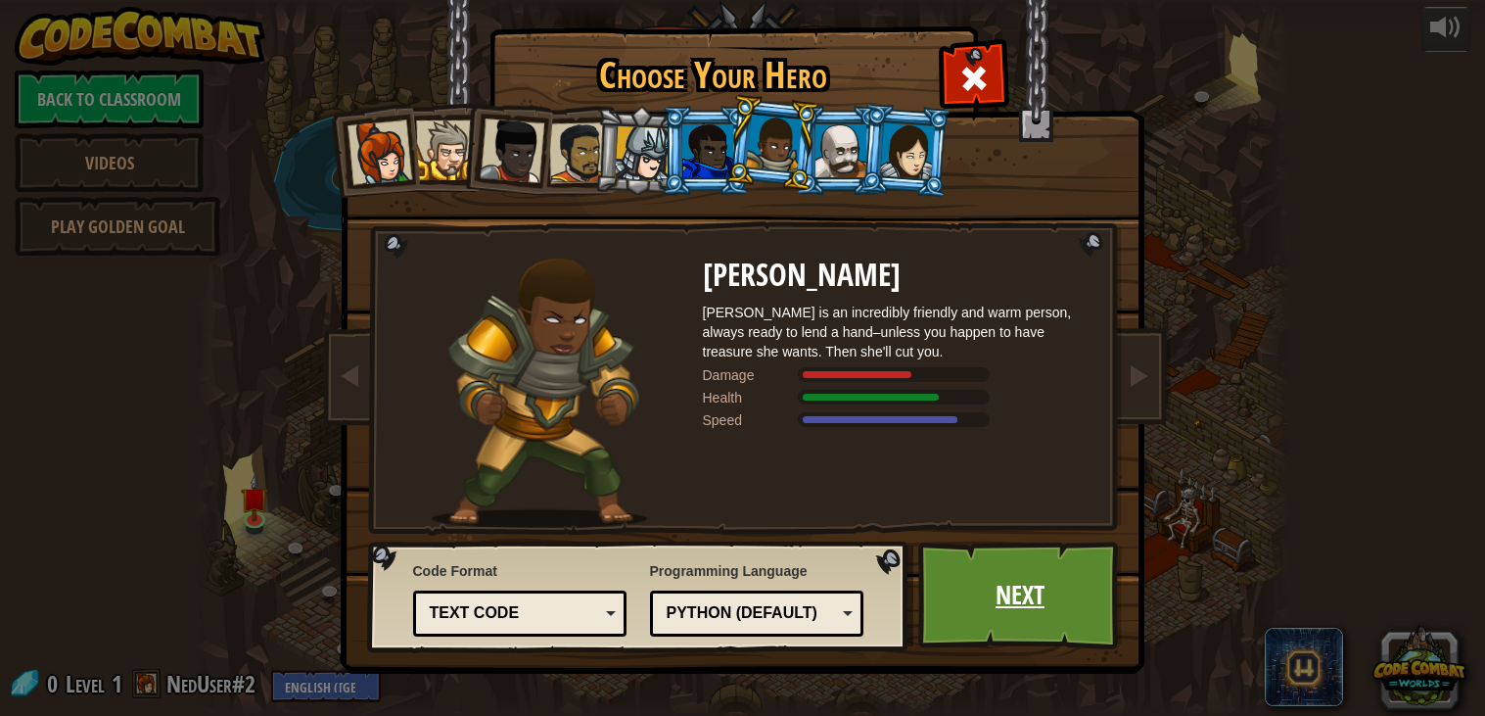
click at [1036, 599] on link "Next" at bounding box center [1020, 595] width 205 height 108
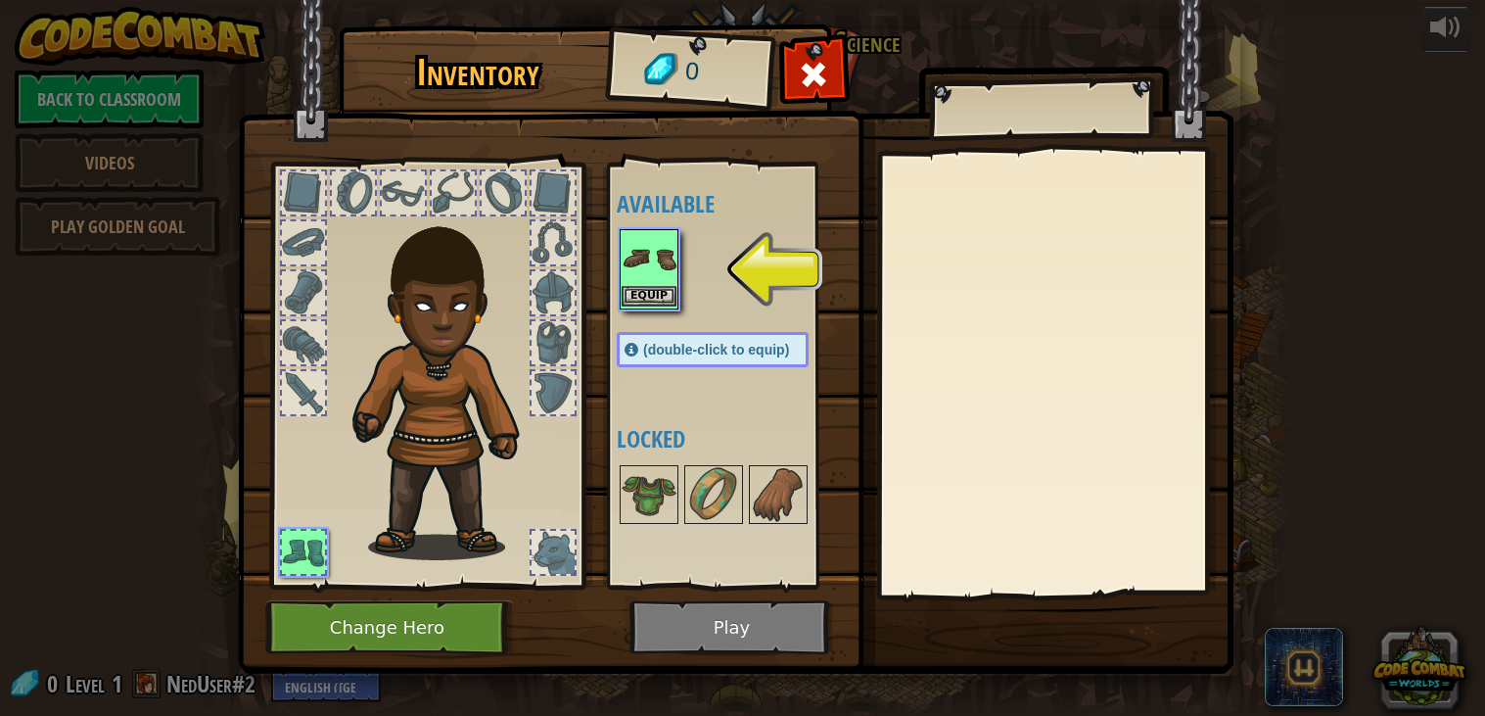
click at [655, 263] on img at bounding box center [649, 258] width 55 height 55
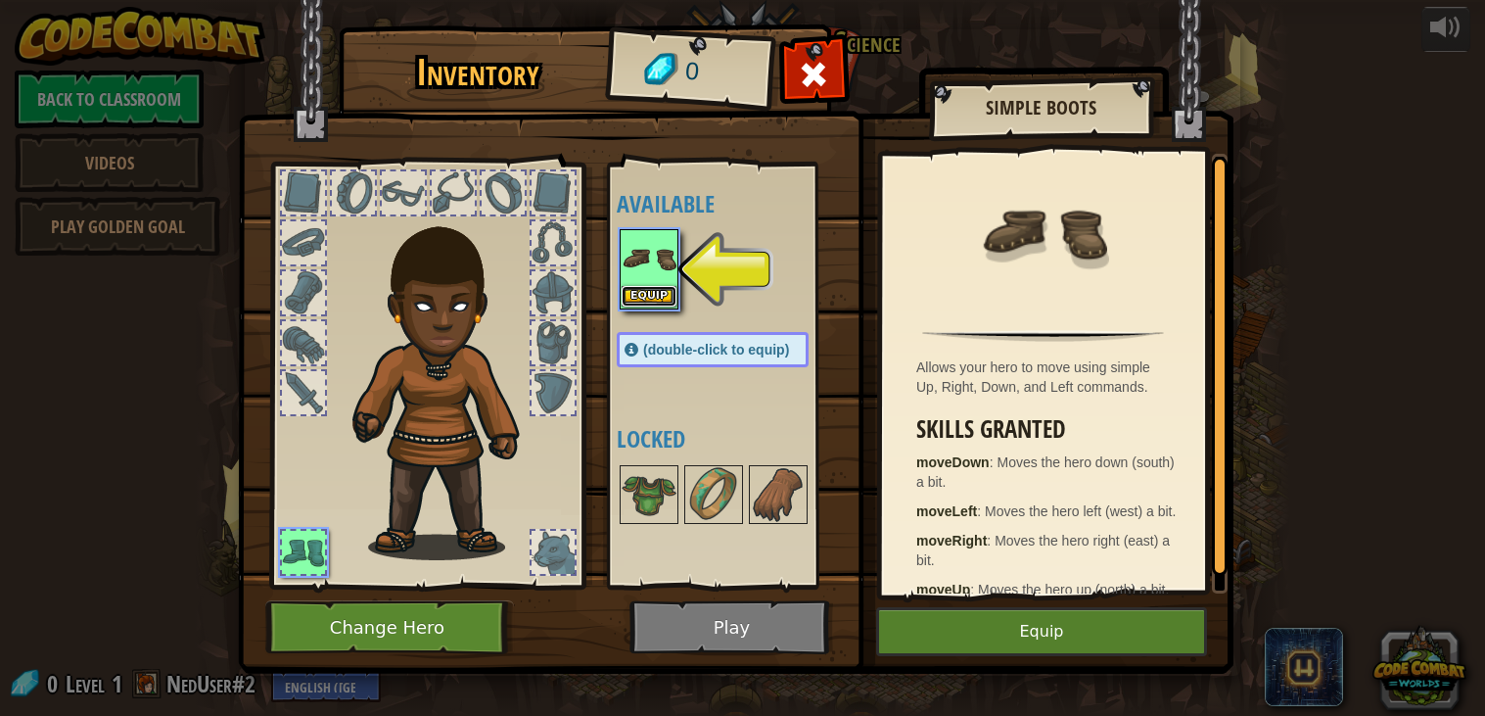
click at [662, 298] on button "Equip" at bounding box center [649, 296] width 55 height 21
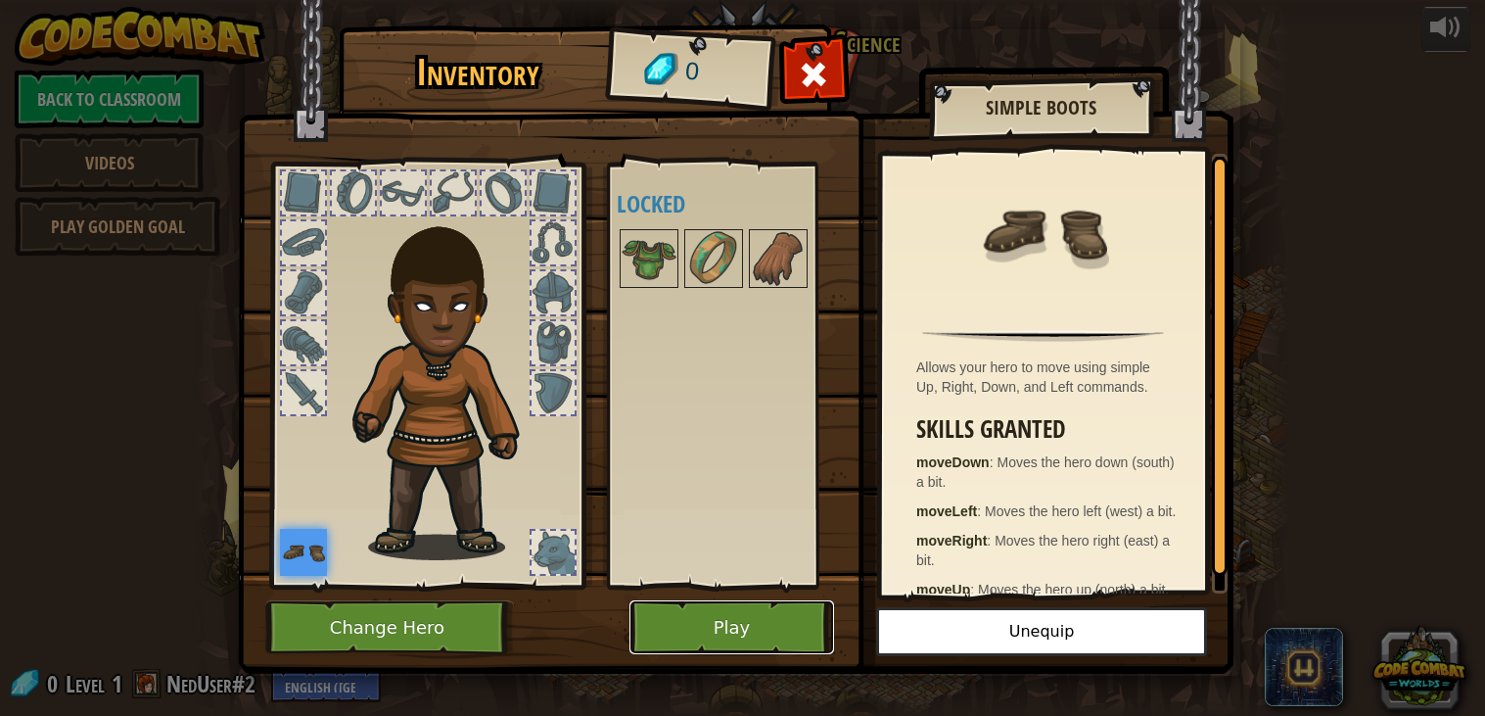
click at [761, 612] on button "Play" at bounding box center [732, 627] width 205 height 54
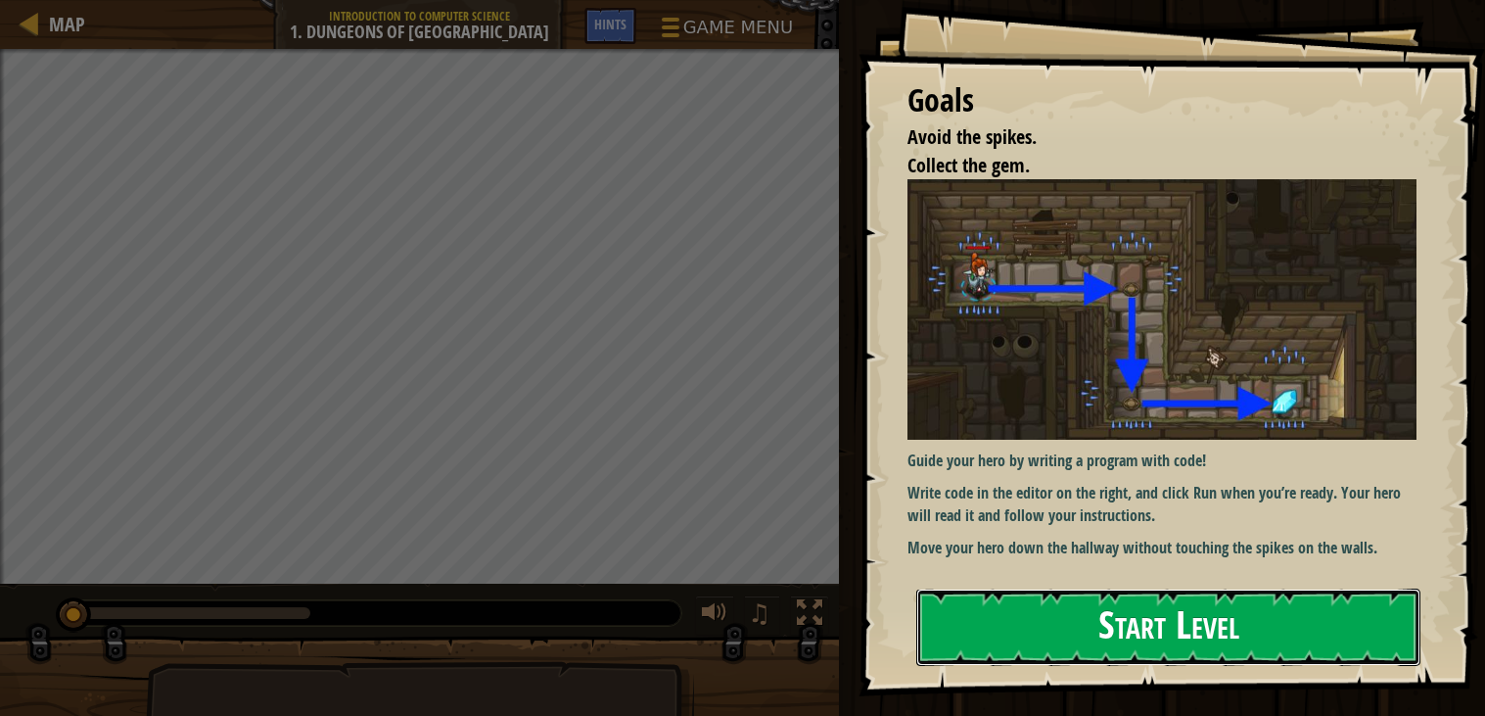
click at [1183, 635] on button "Start Level" at bounding box center [1168, 626] width 504 height 77
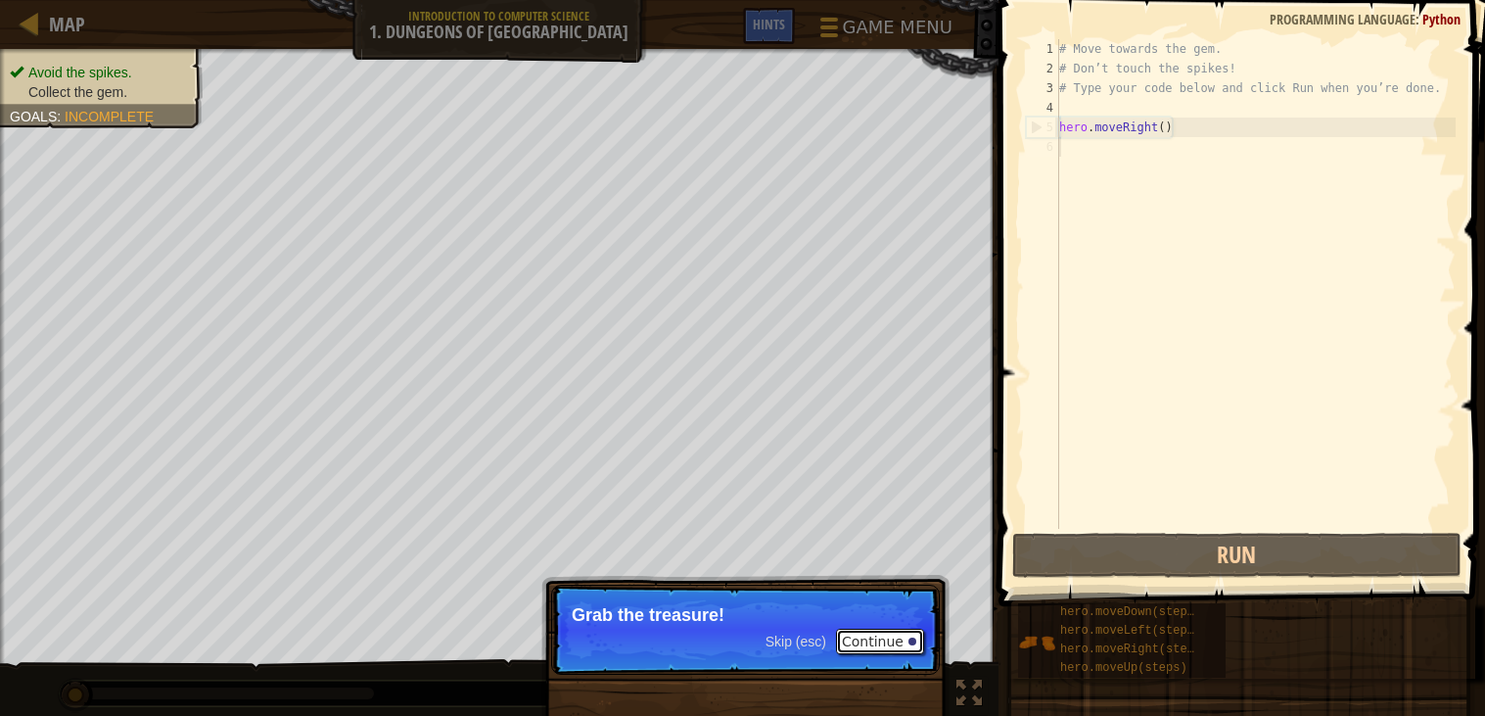
click at [893, 636] on button "Continue" at bounding box center [880, 641] width 88 height 25
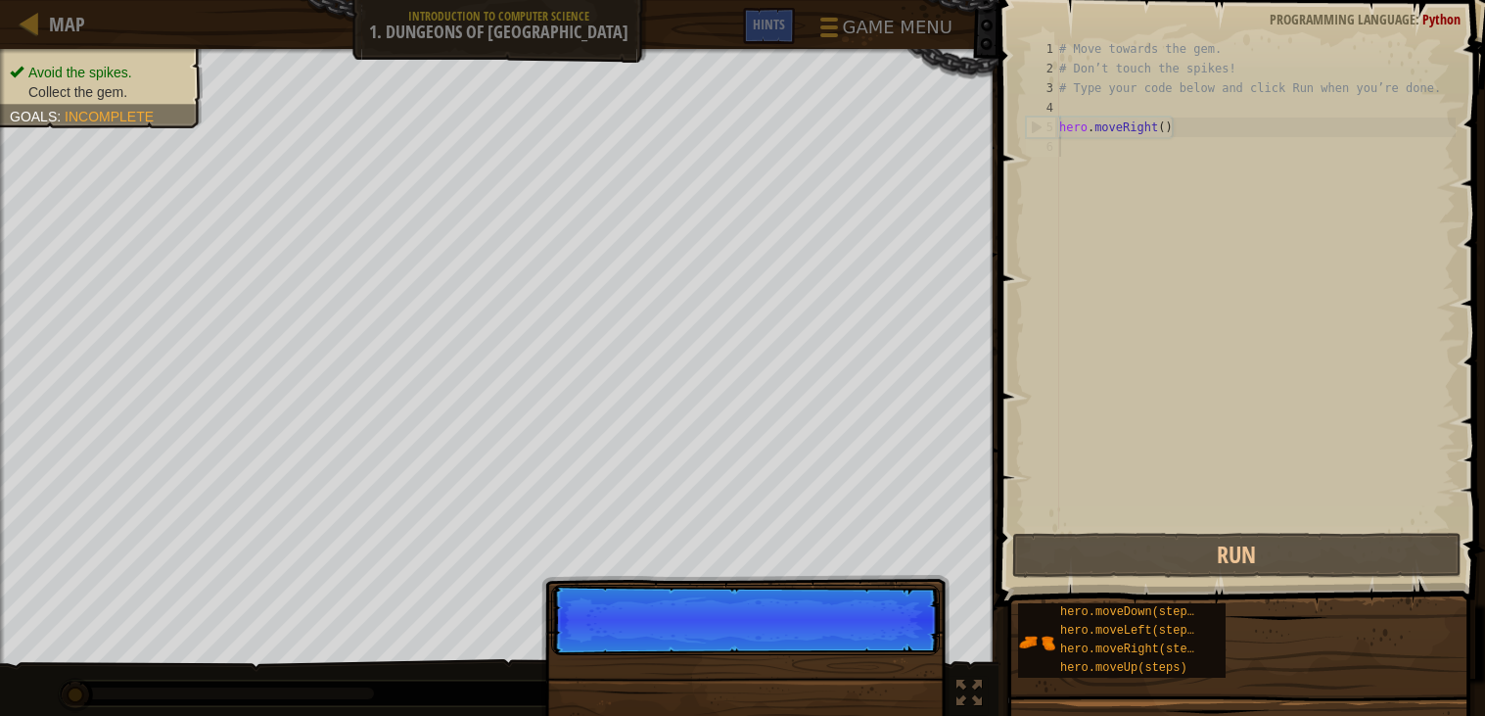
scroll to position [9, 0]
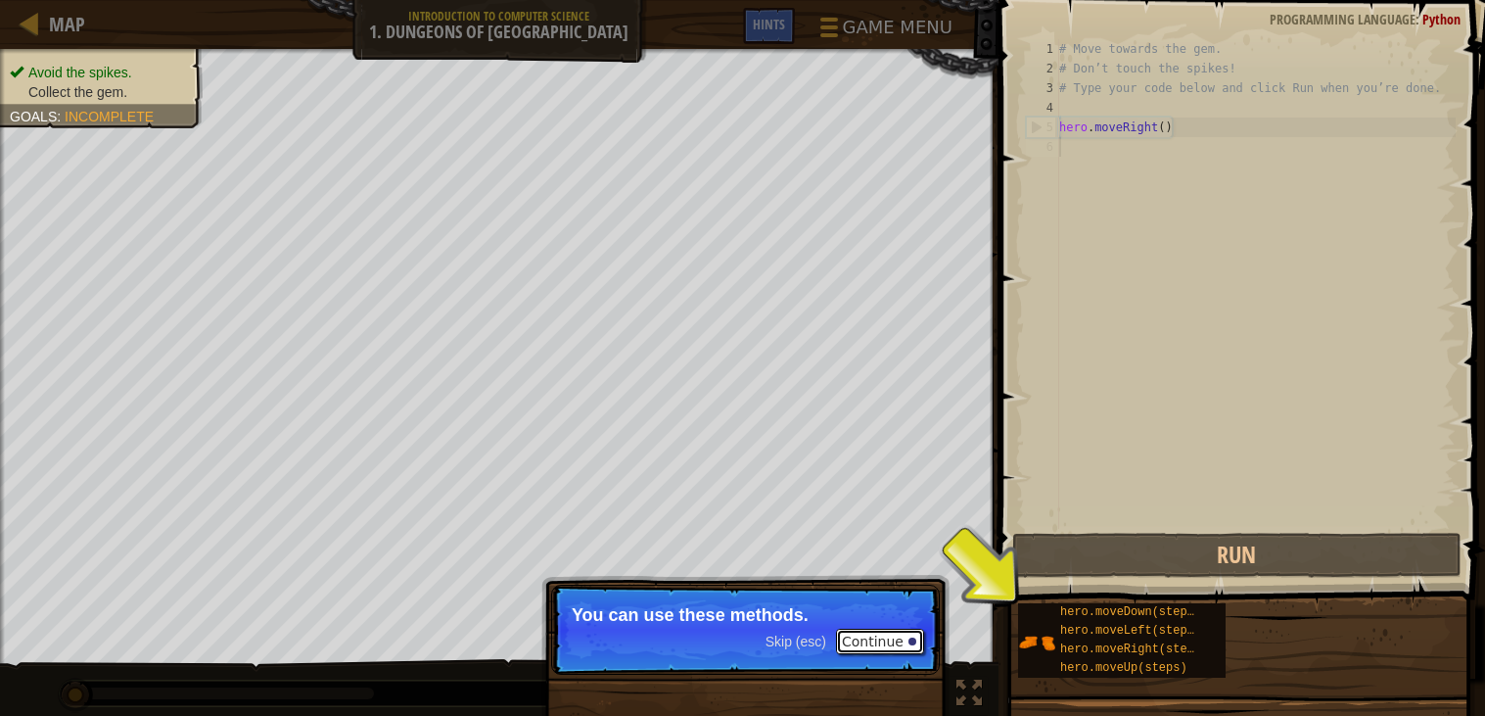
click at [894, 643] on button "Continue" at bounding box center [880, 641] width 88 height 25
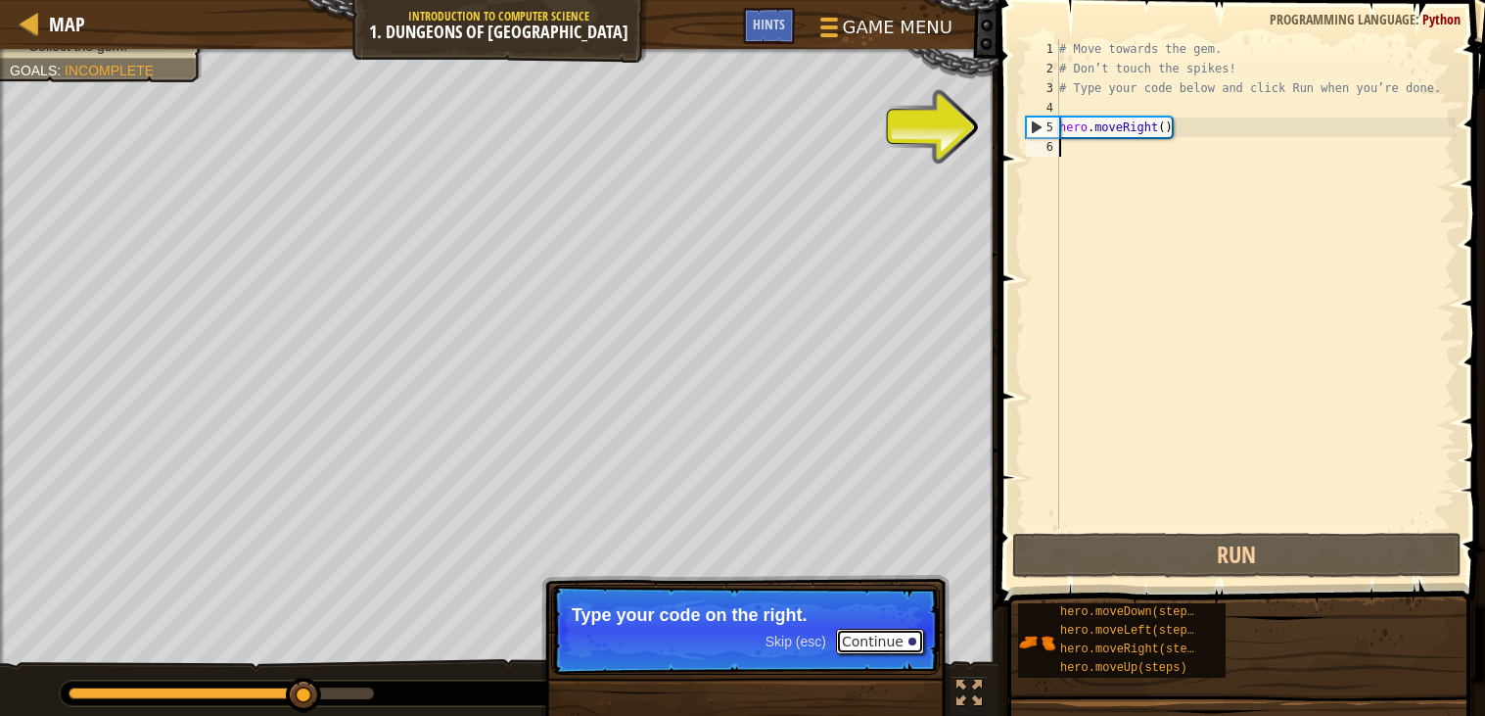
click at [894, 643] on button "Continue" at bounding box center [880, 641] width 88 height 25
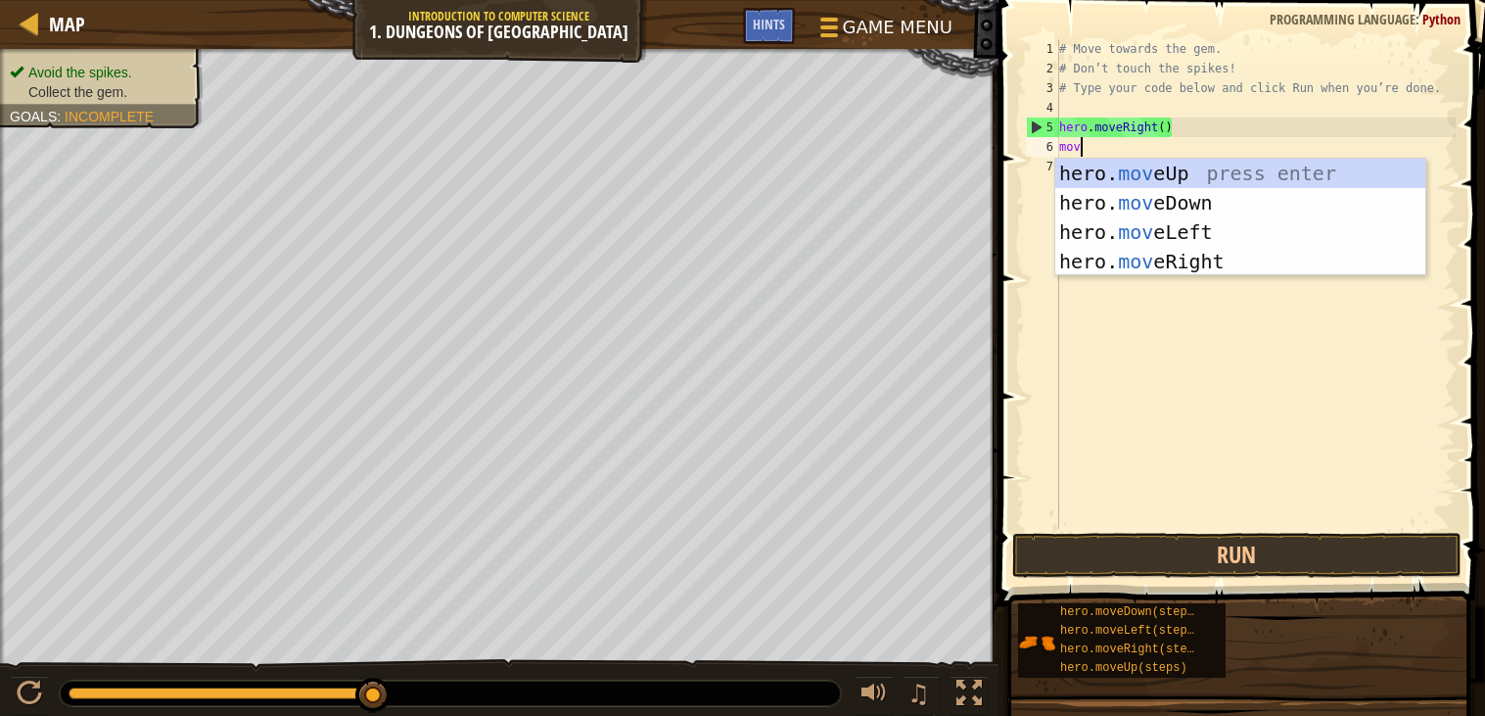
type textarea "move"
click at [1186, 202] on div "hero. move Up press enter hero. move Down press enter hero. move Left press ent…" at bounding box center [1240, 247] width 370 height 176
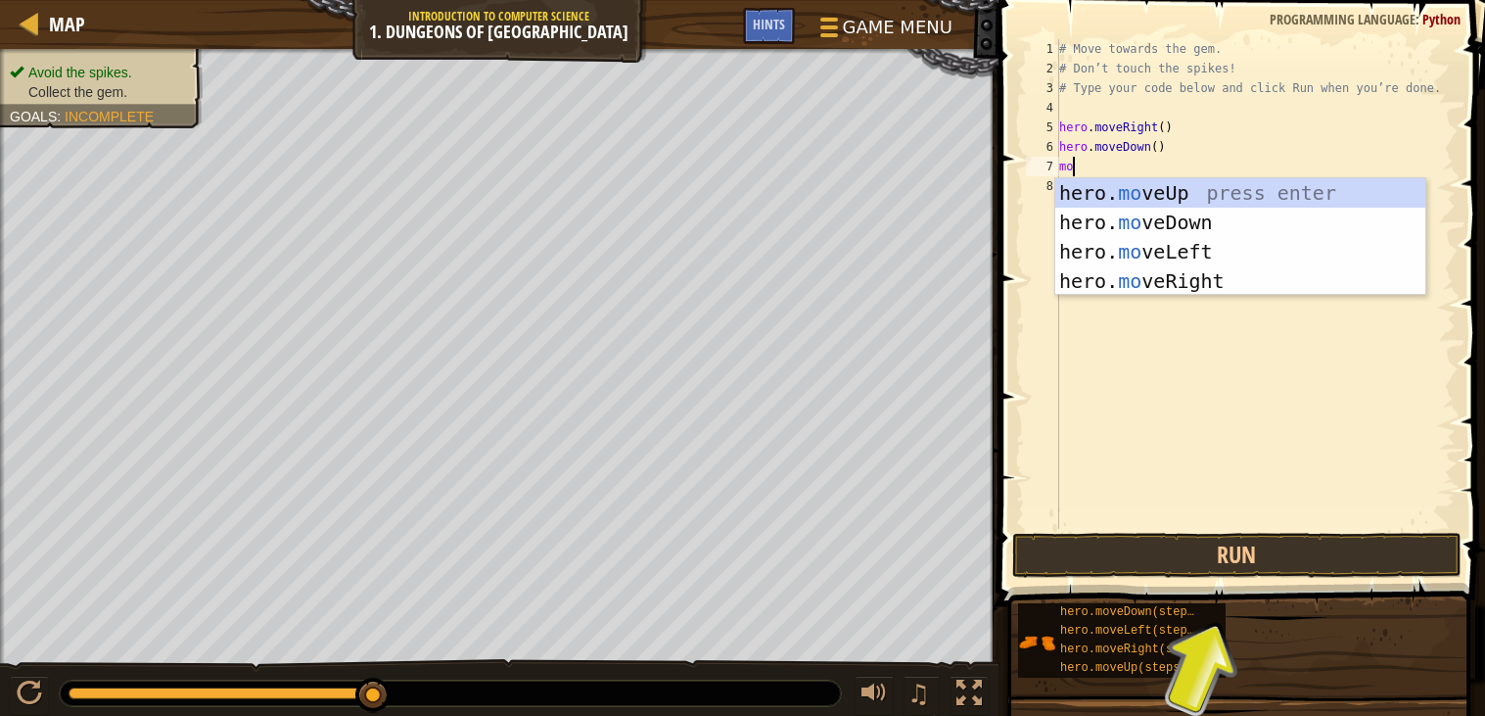
type textarea "move"
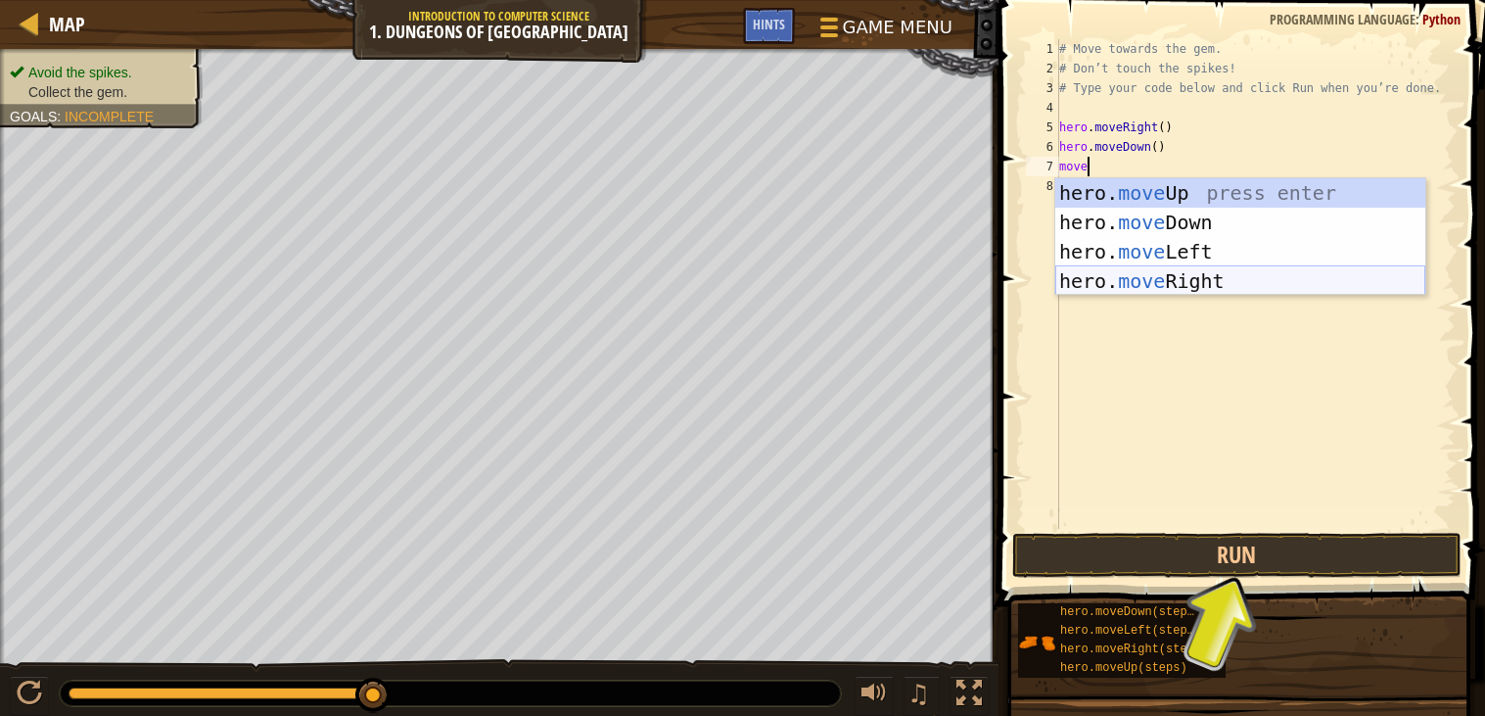
click at [1205, 284] on div "hero. move Up press enter hero. move Down press enter hero. move Left press ent…" at bounding box center [1240, 266] width 370 height 176
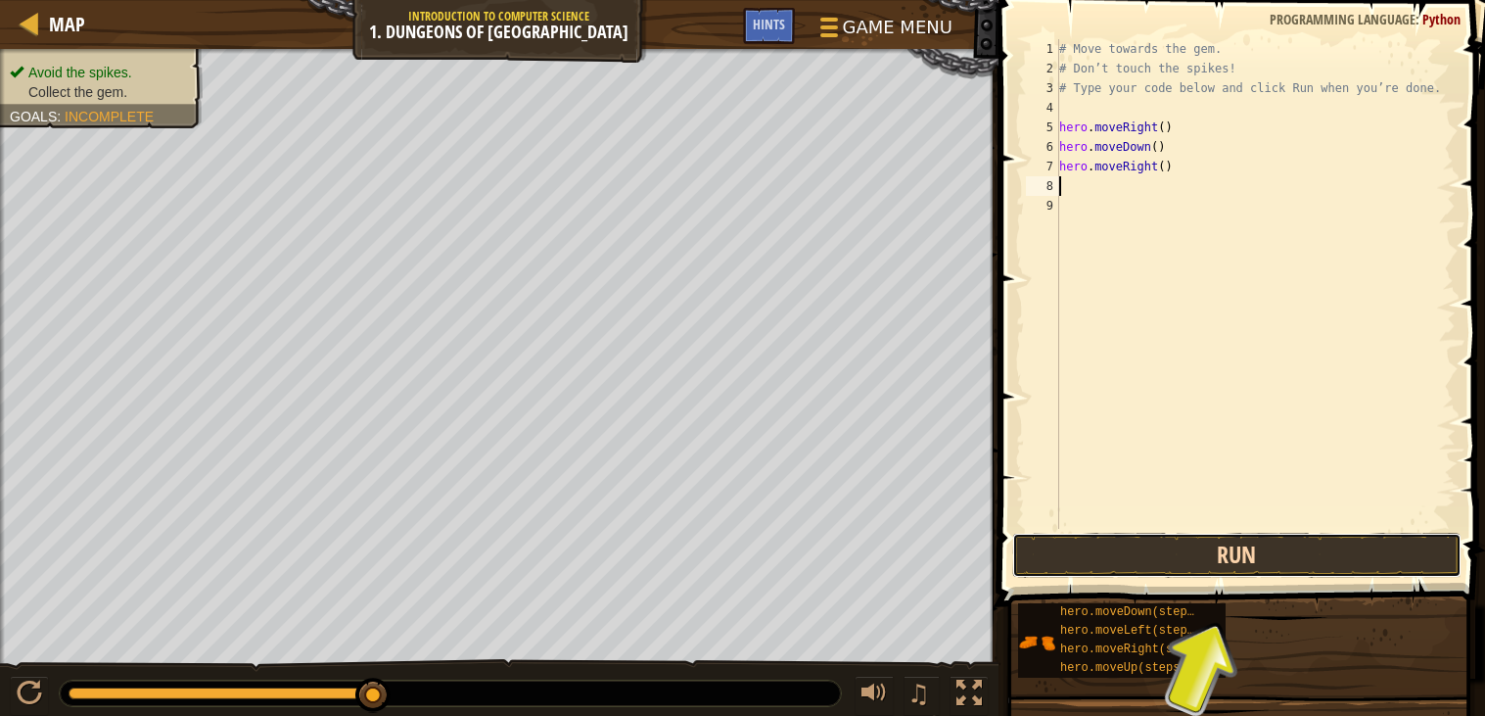
click at [1248, 544] on button "Run" at bounding box center [1236, 555] width 449 height 45
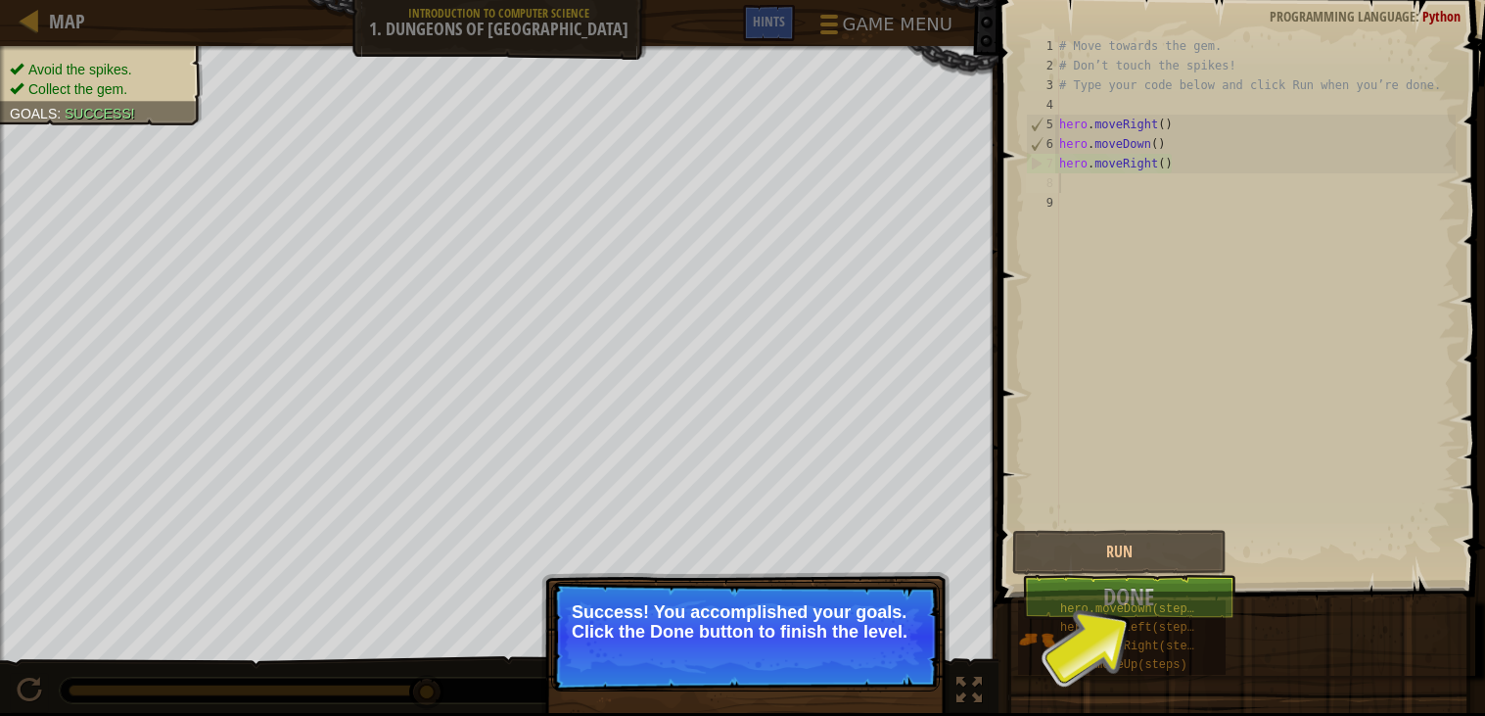
scroll to position [5, 0]
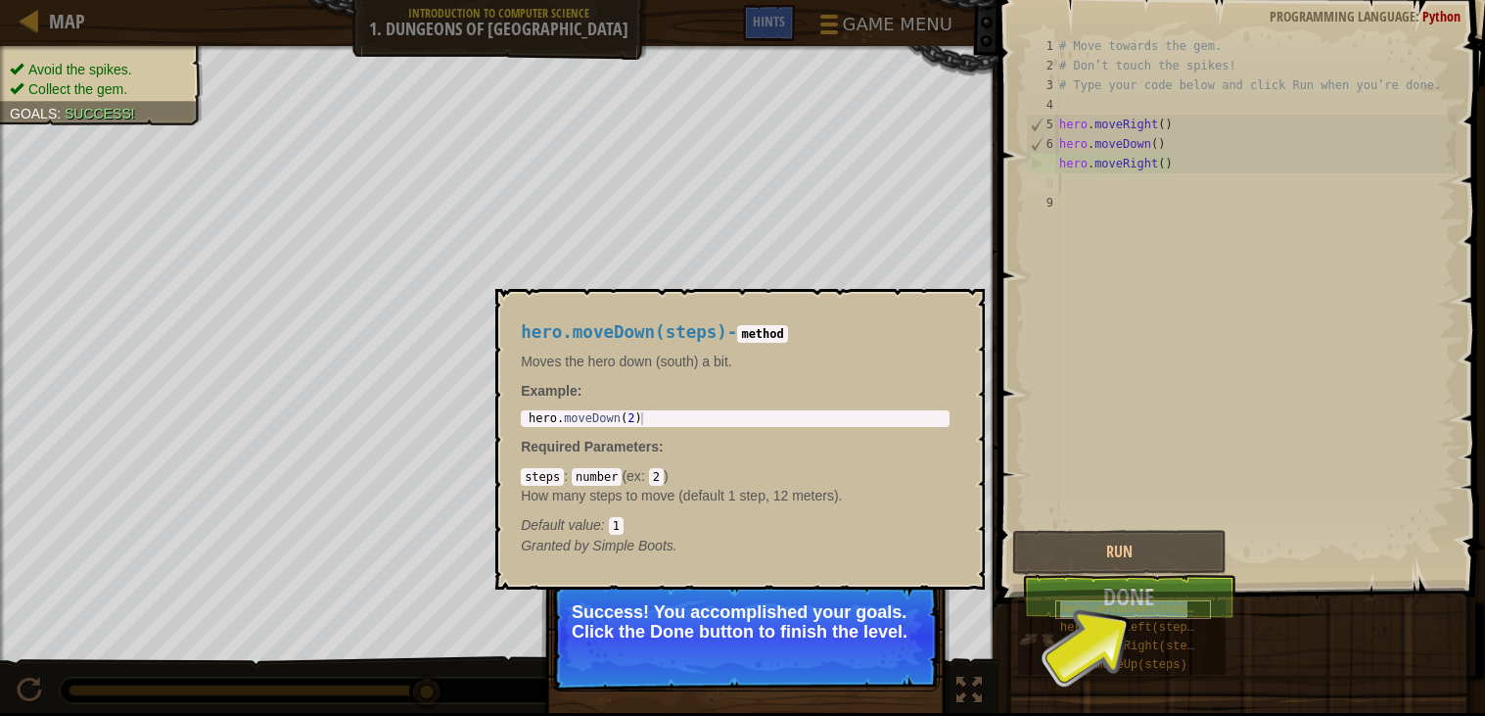
click at [1158, 604] on span "hero.moveDown(steps)" at bounding box center [1130, 609] width 141 height 14
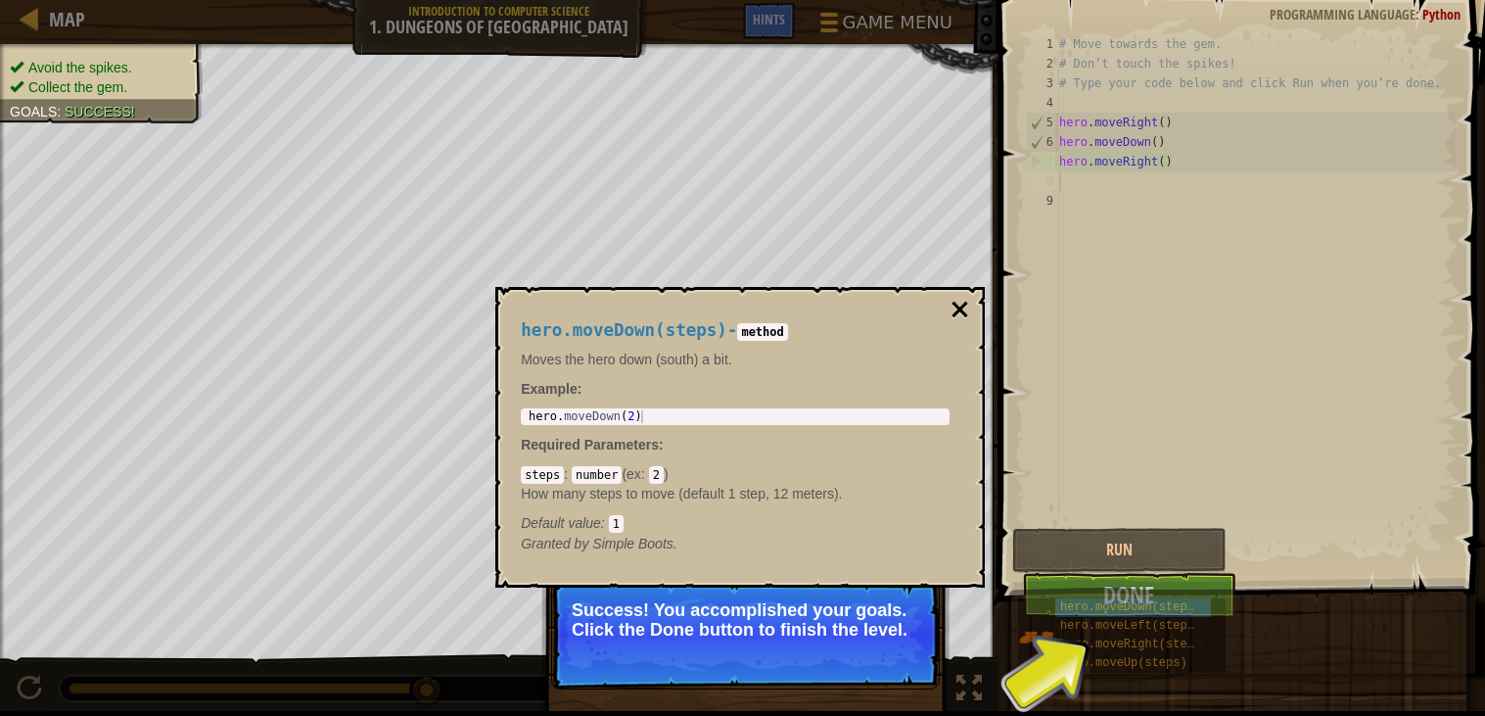
click at [964, 305] on button "×" at bounding box center [960, 309] width 23 height 27
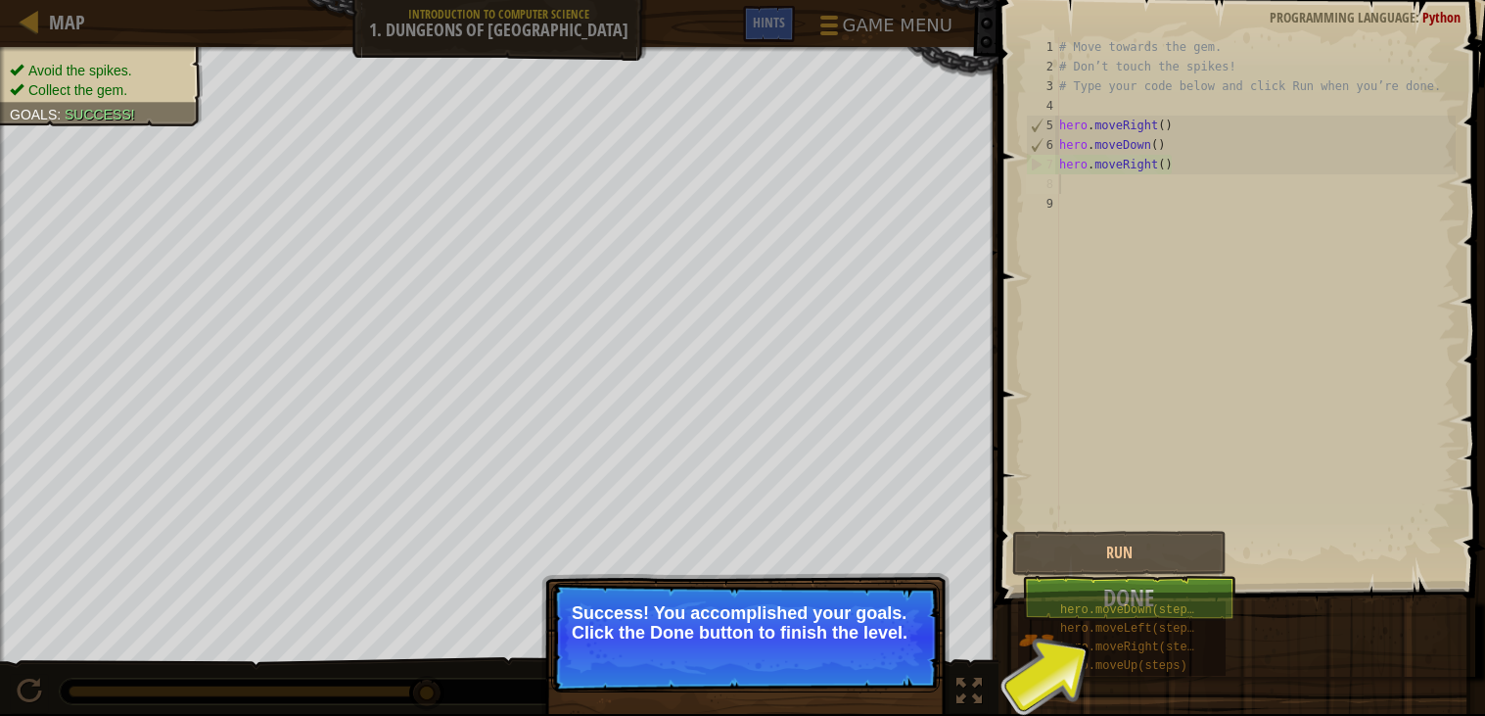
scroll to position [0, 0]
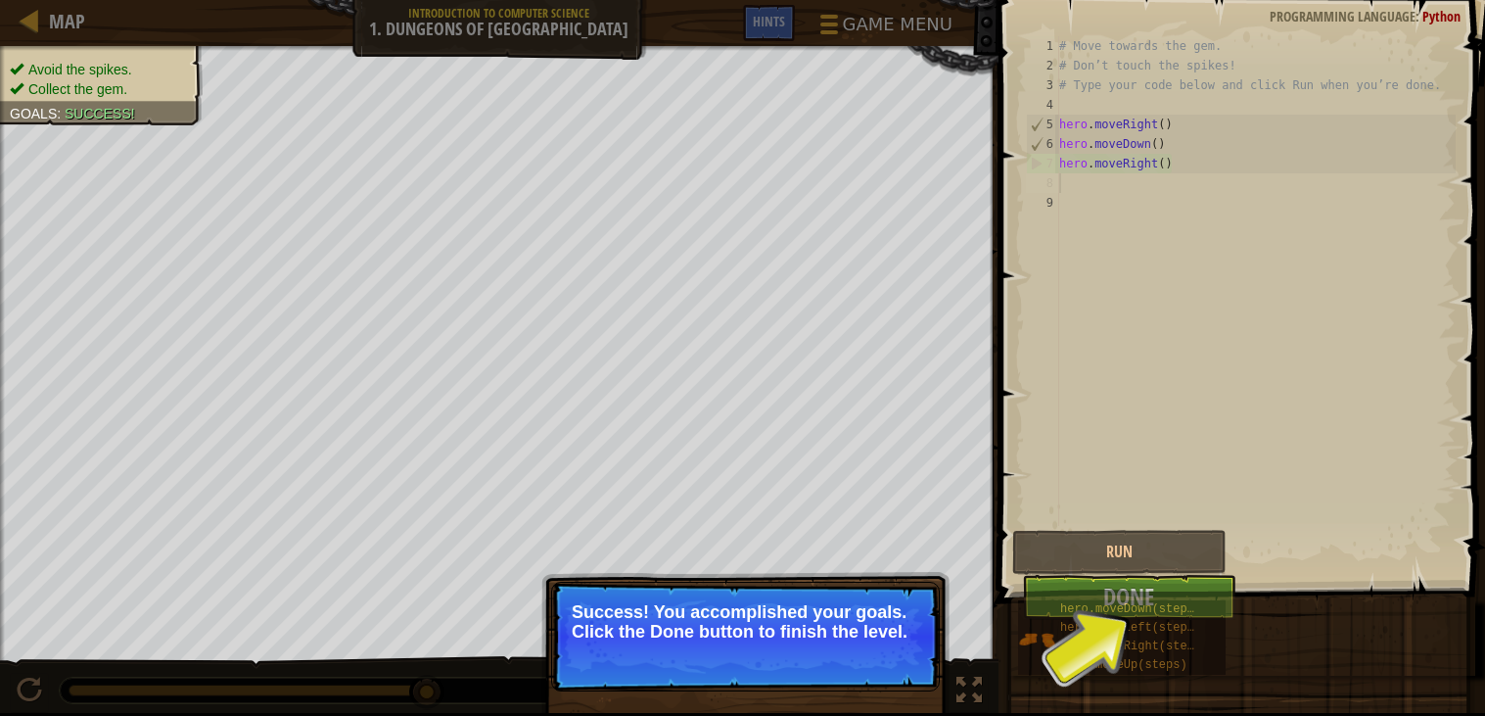
click at [828, 613] on p "Success! You accomplished your goals. Click the Done button to finish the level." at bounding box center [746, 621] width 348 height 39
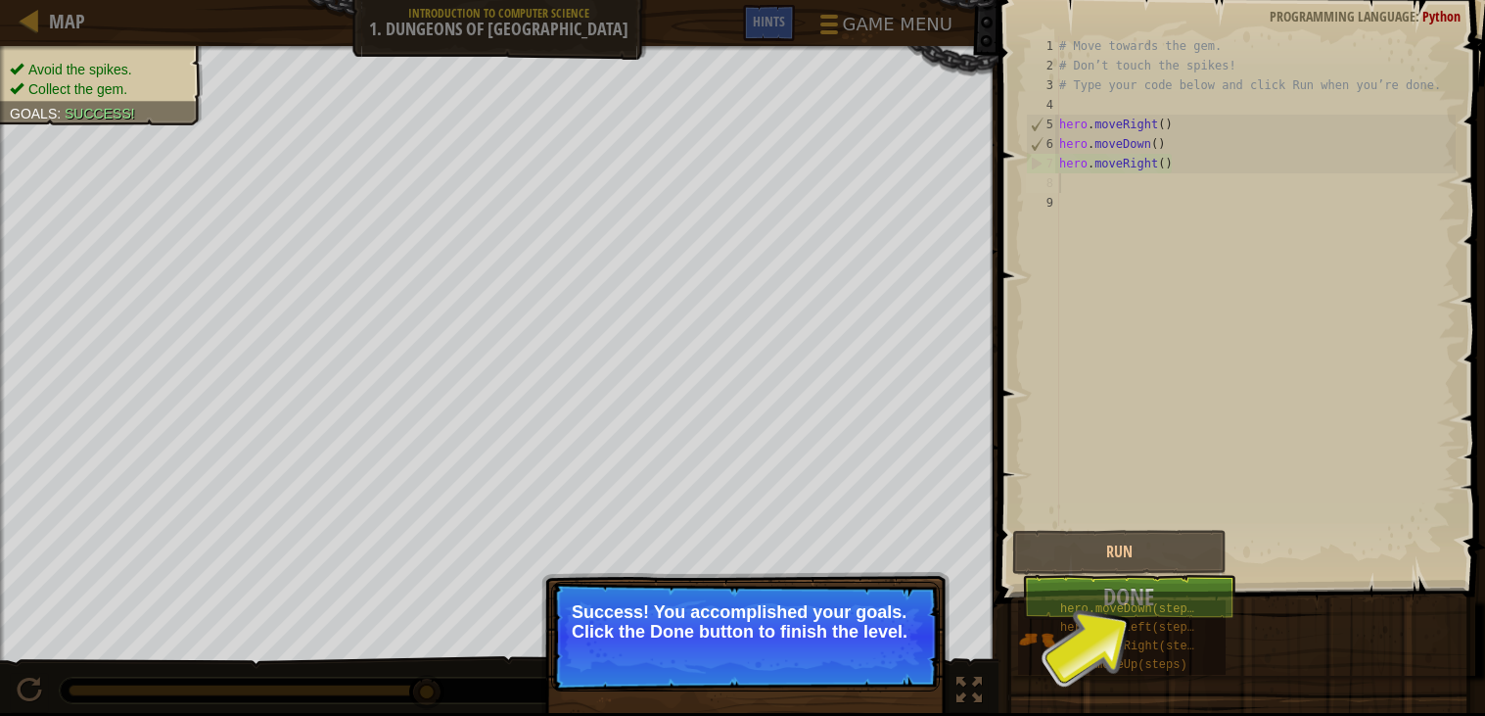
click at [1238, 599] on div "hero.moveDown(steps) hero.moveLeft(steps) hero.moveRight(steps) hero.moveUp(ste…" at bounding box center [1244, 637] width 454 height 76
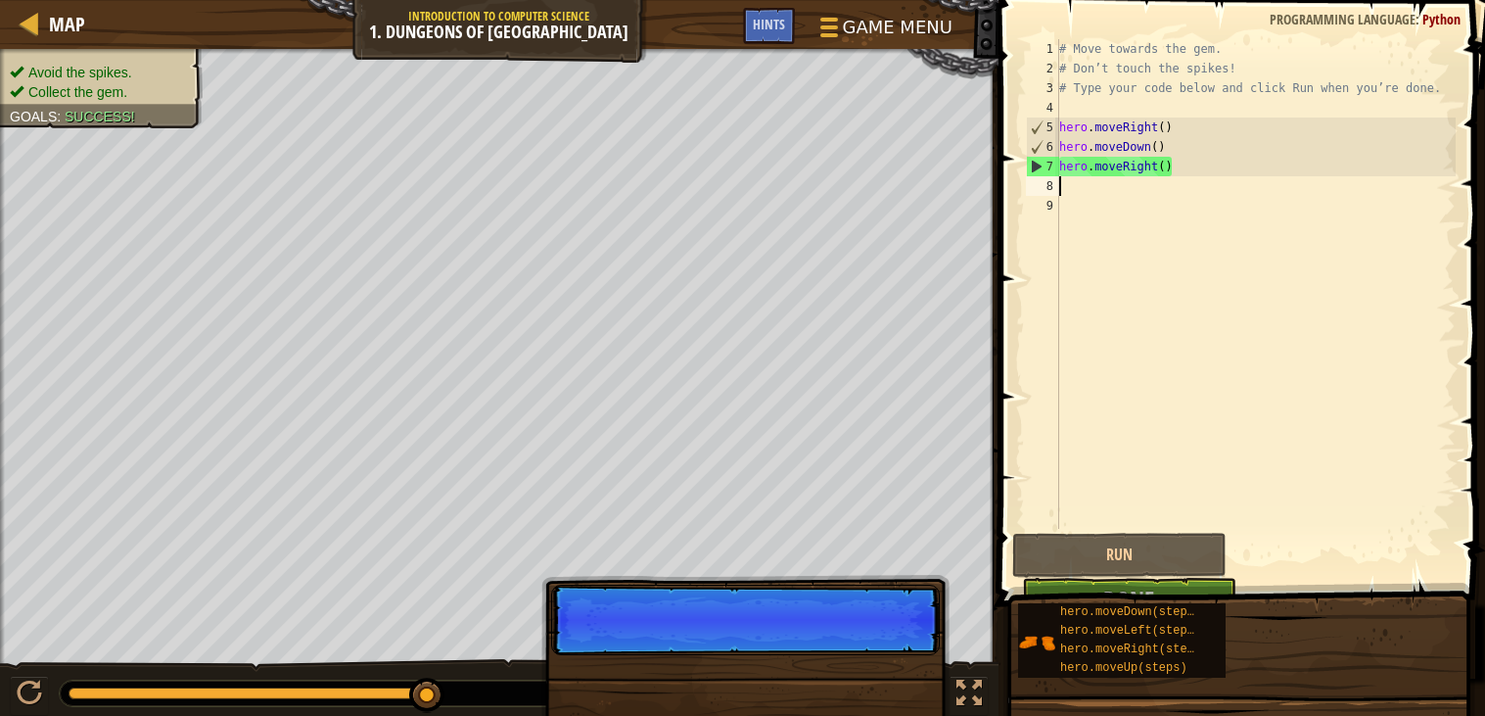
scroll to position [0, 0]
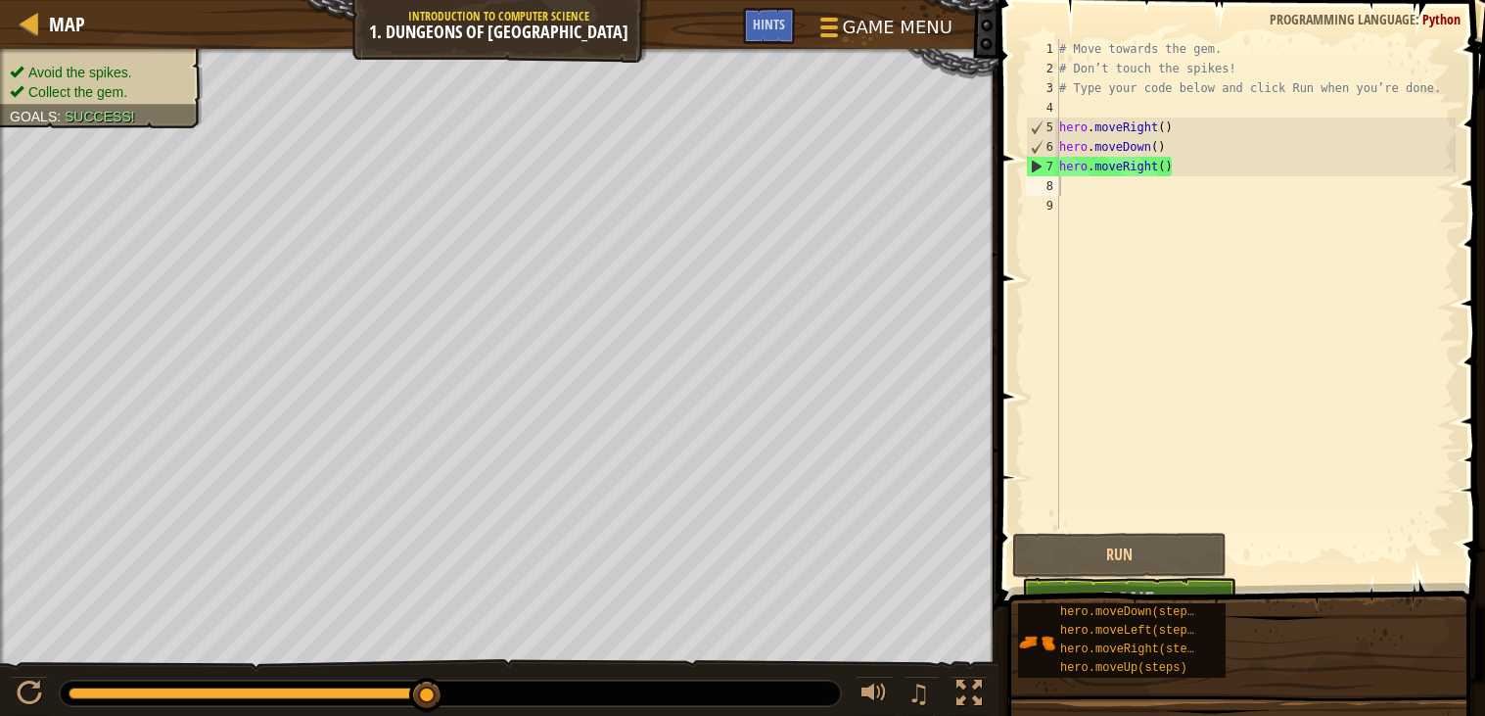
click at [1091, 215] on div "# Move towards the gem. # Don’t touch the spikes! # Type your code below and cl…" at bounding box center [1255, 303] width 400 height 529
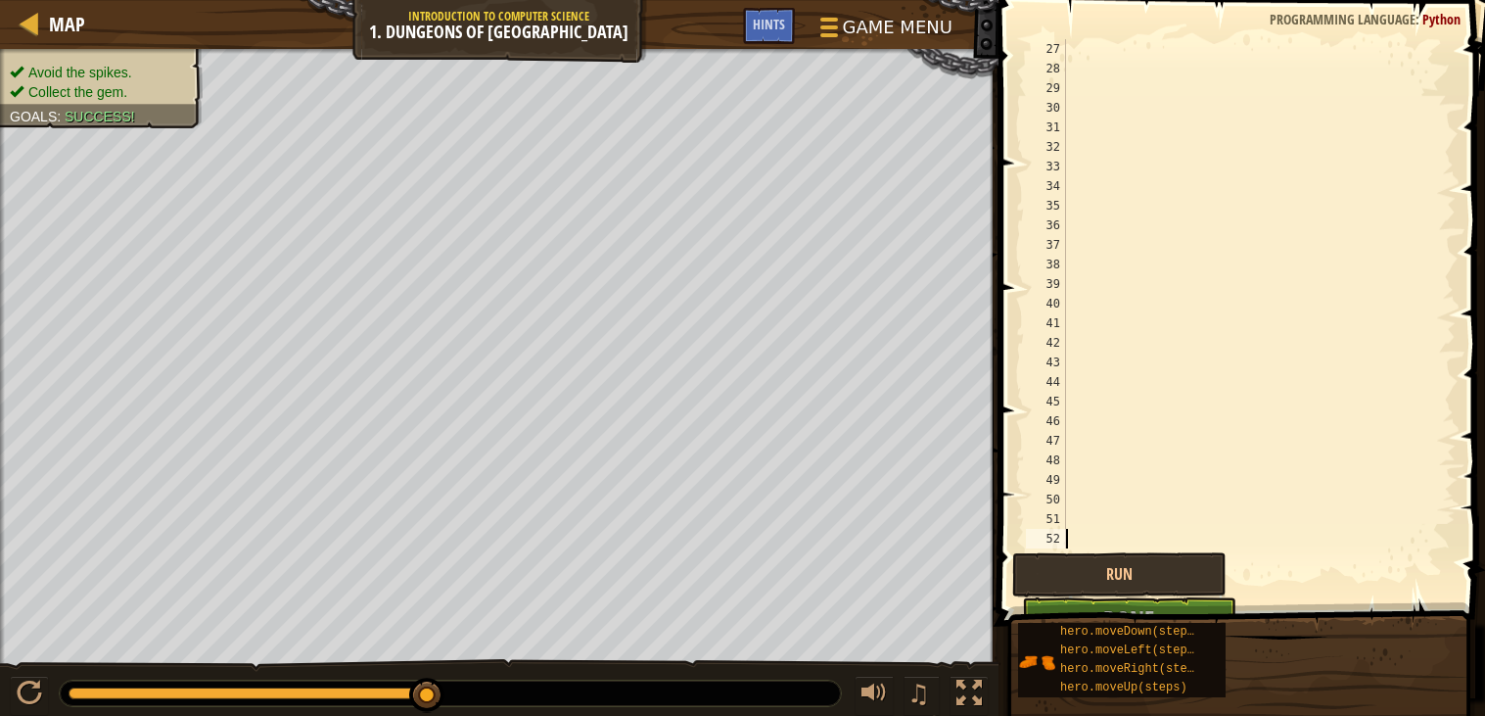
scroll to position [508, 0]
click at [36, 32] on div at bounding box center [30, 23] width 24 height 24
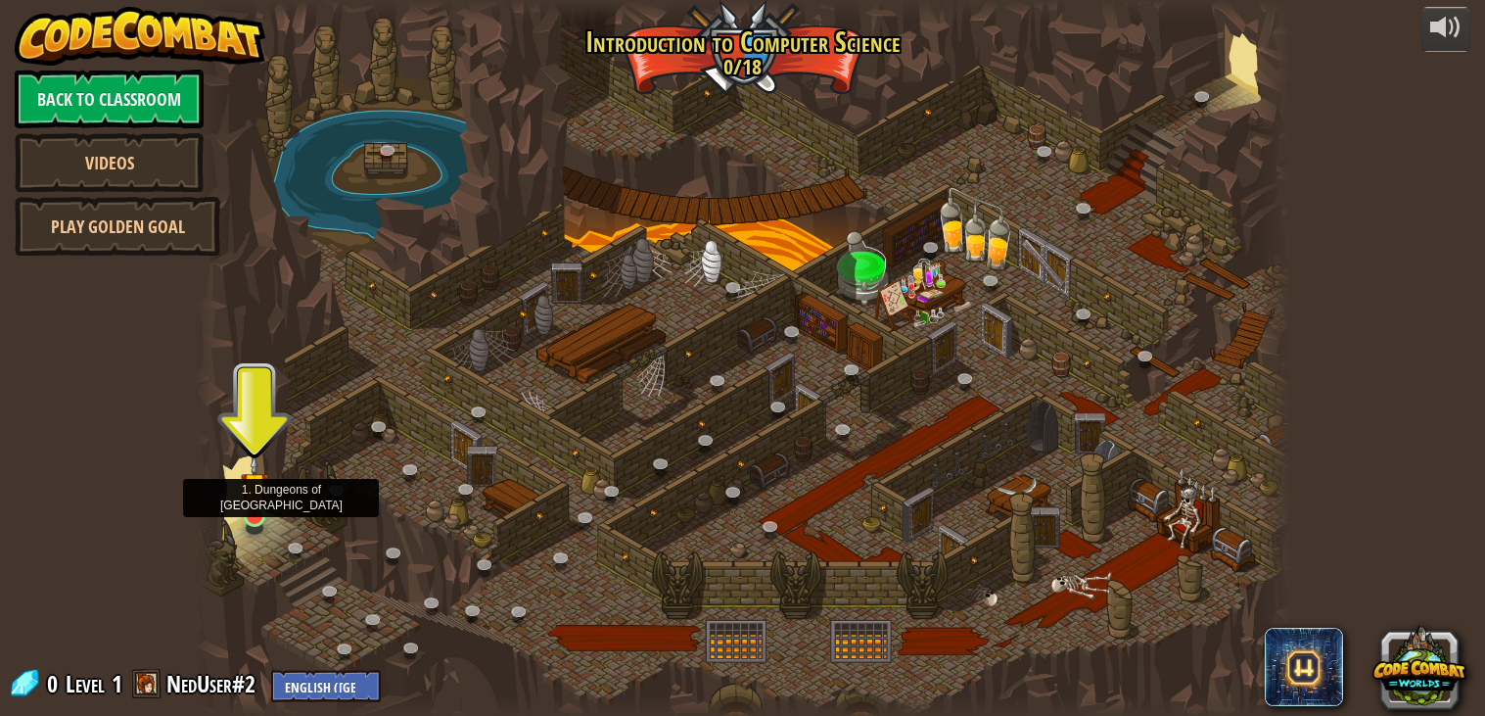
click at [253, 516] on img at bounding box center [254, 485] width 27 height 63
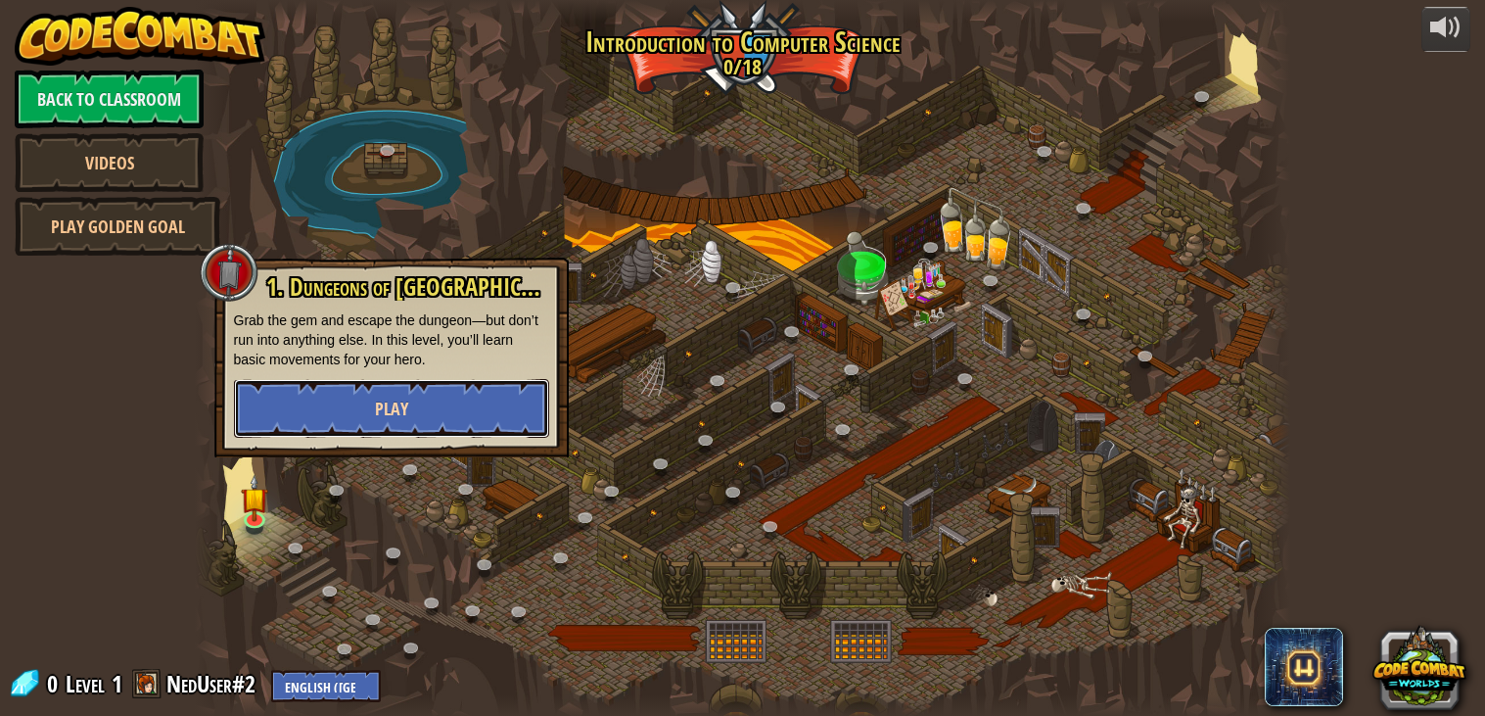
click at [422, 413] on button "Play" at bounding box center [391, 408] width 315 height 59
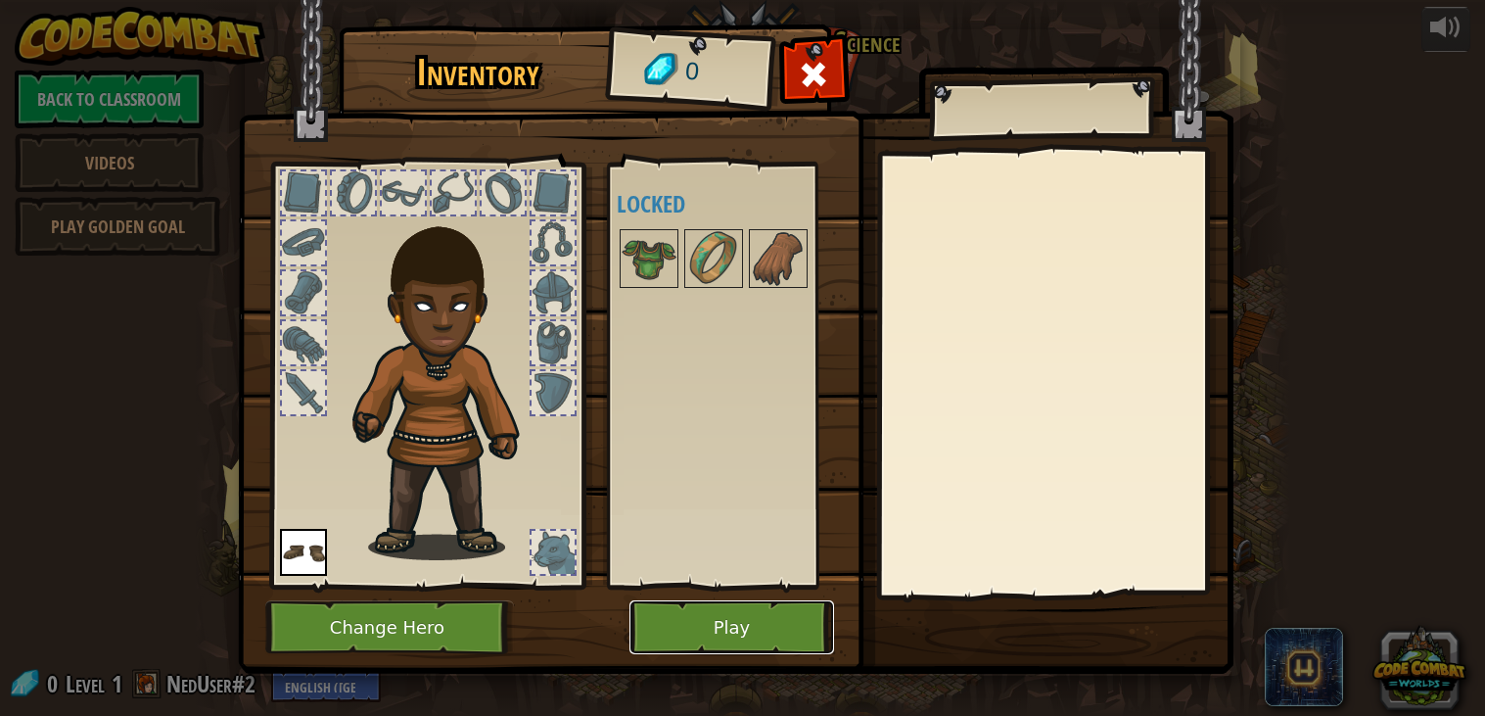
click at [680, 623] on button "Play" at bounding box center [732, 627] width 205 height 54
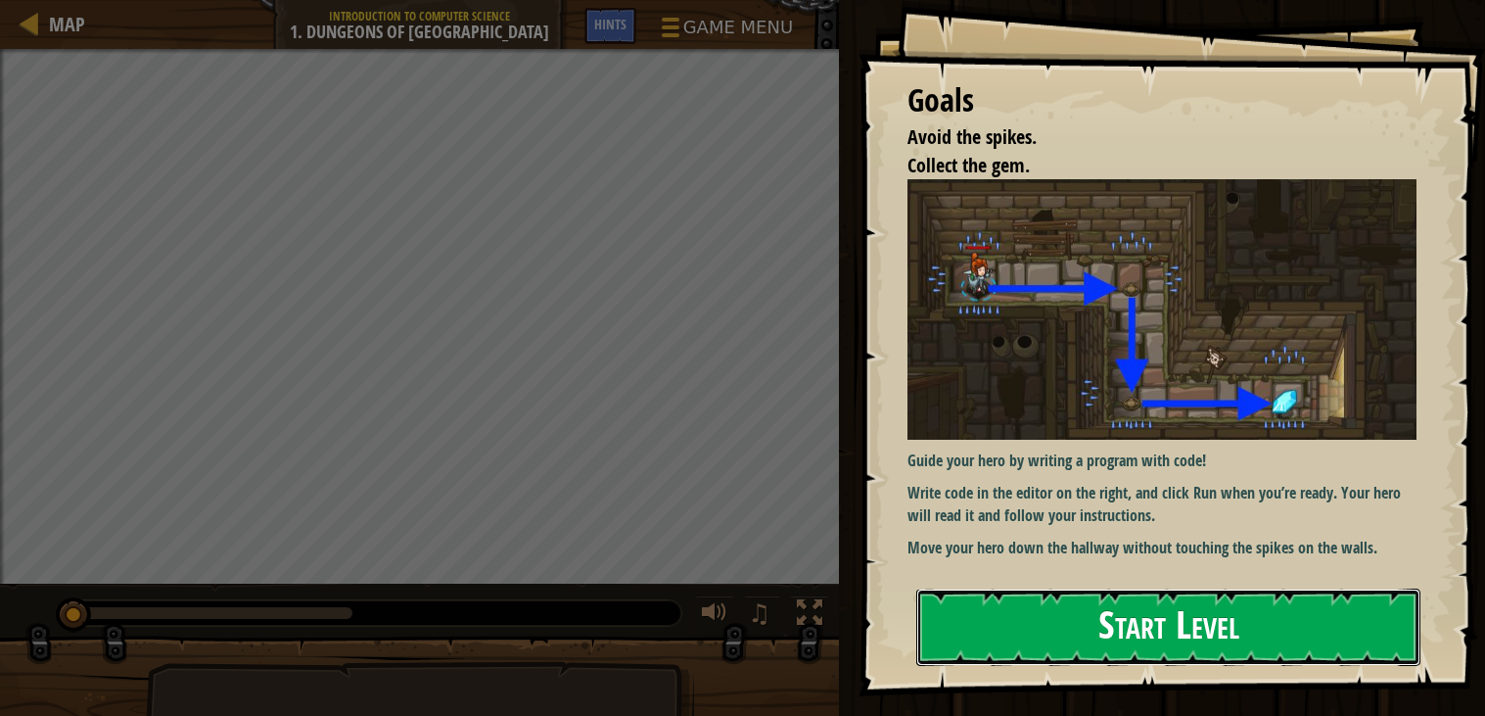
click at [1071, 615] on button "Start Level" at bounding box center [1168, 626] width 504 height 77
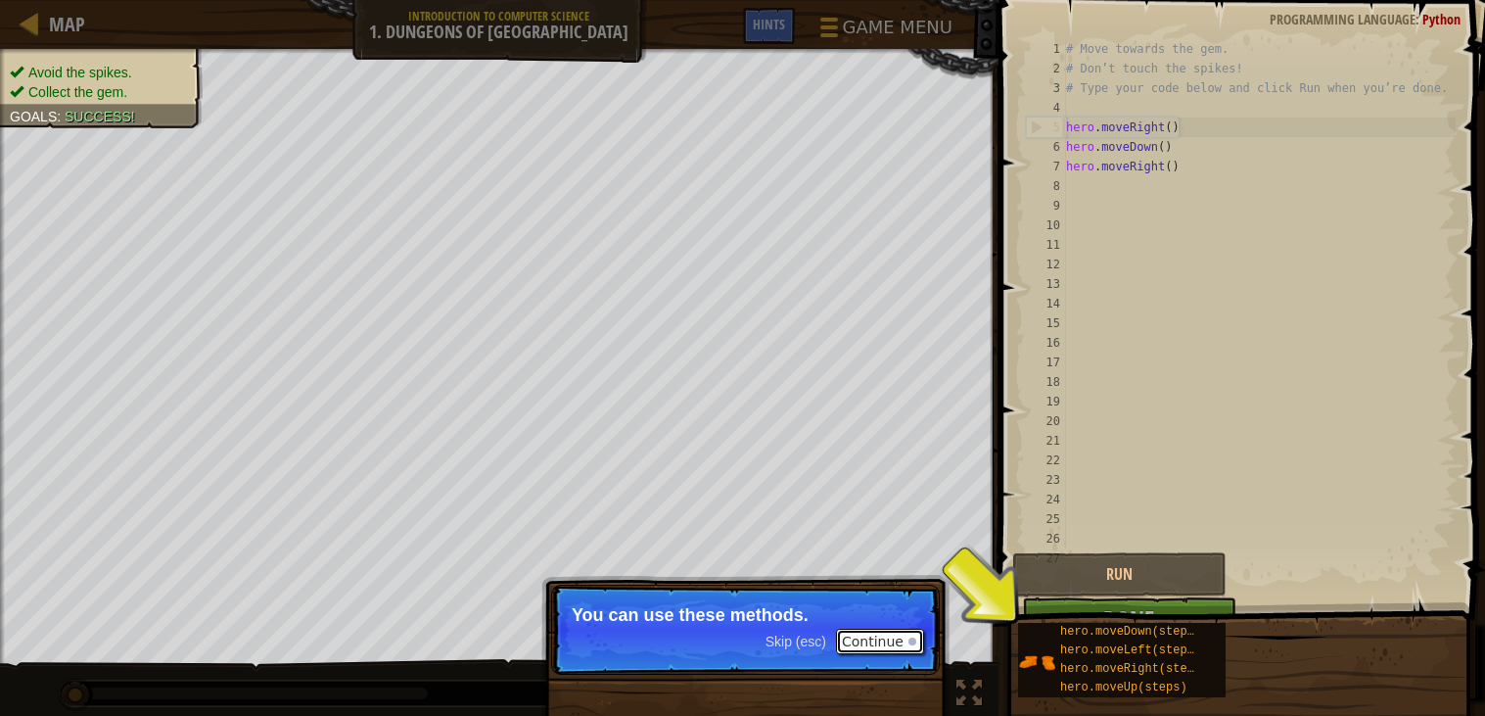
click at [918, 641] on button "Continue" at bounding box center [880, 641] width 88 height 25
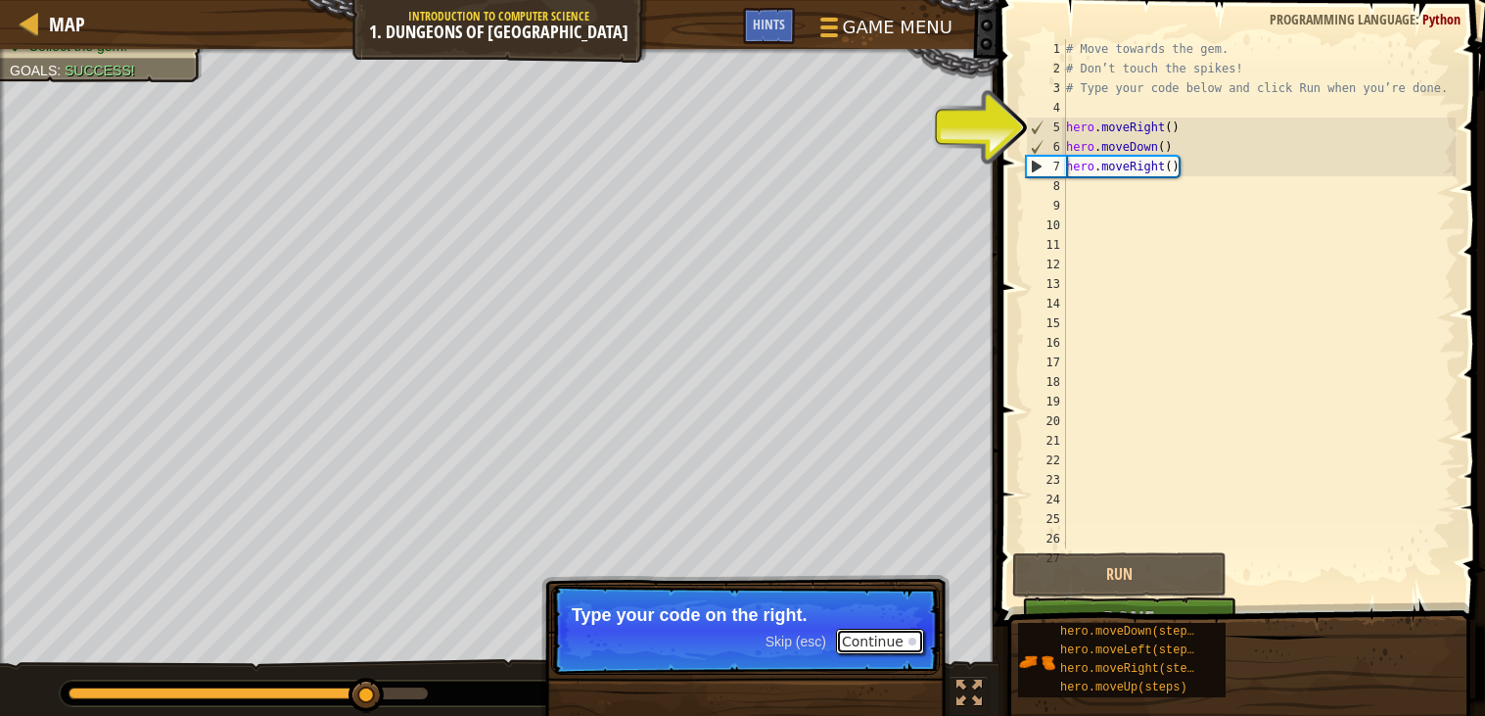
click at [891, 636] on button "Continue" at bounding box center [880, 641] width 88 height 25
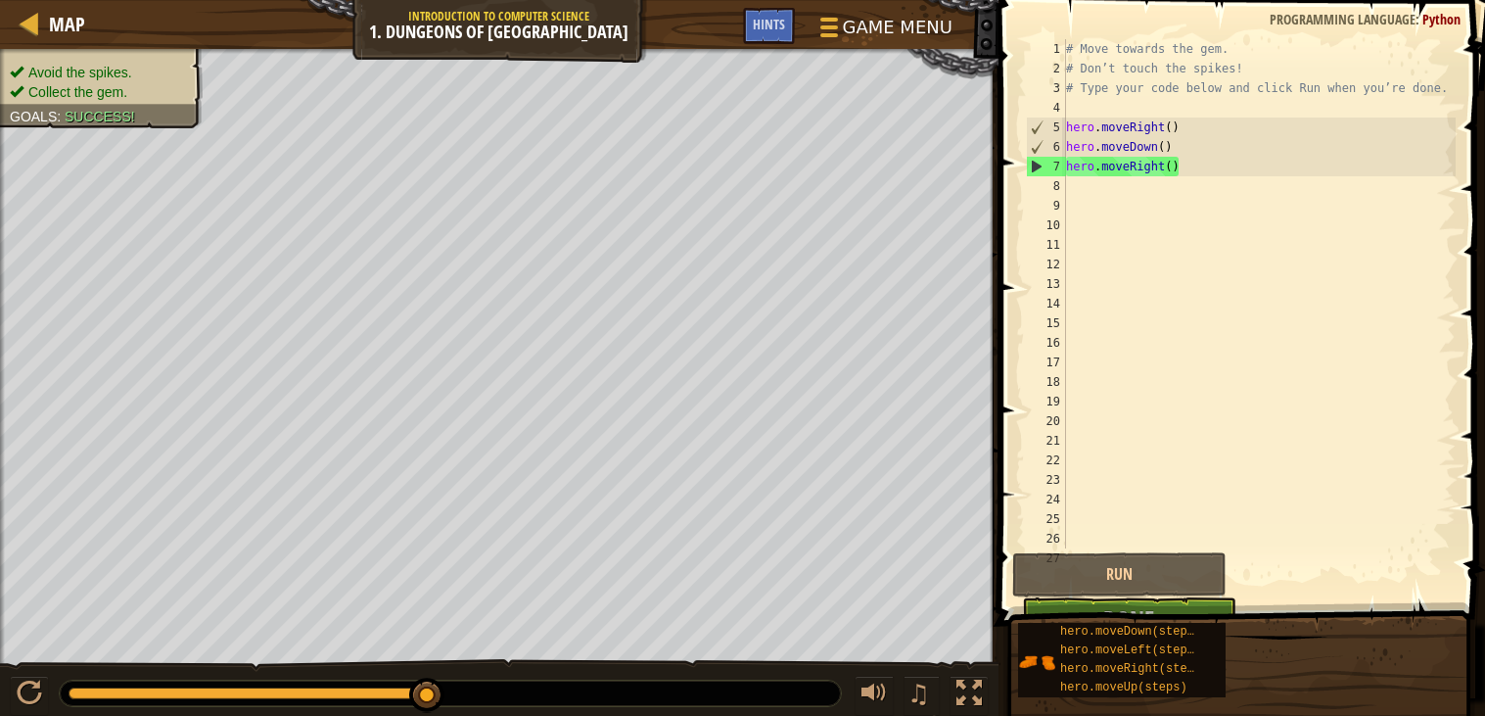
click at [1106, 562] on button "Run" at bounding box center [1119, 574] width 214 height 45
drag, startPoint x: 429, startPoint y: 701, endPoint x: 503, endPoint y: 679, distance: 77.7
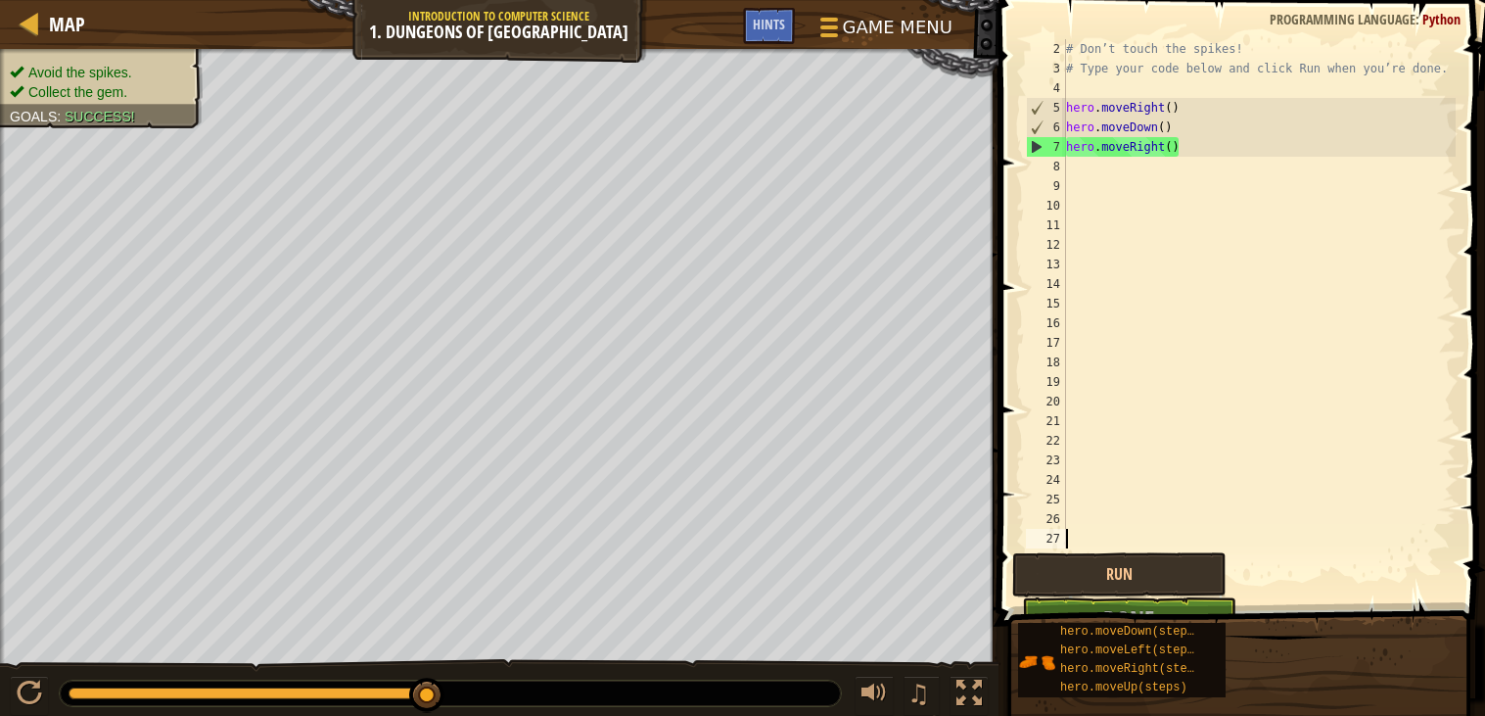
scroll to position [19, 0]
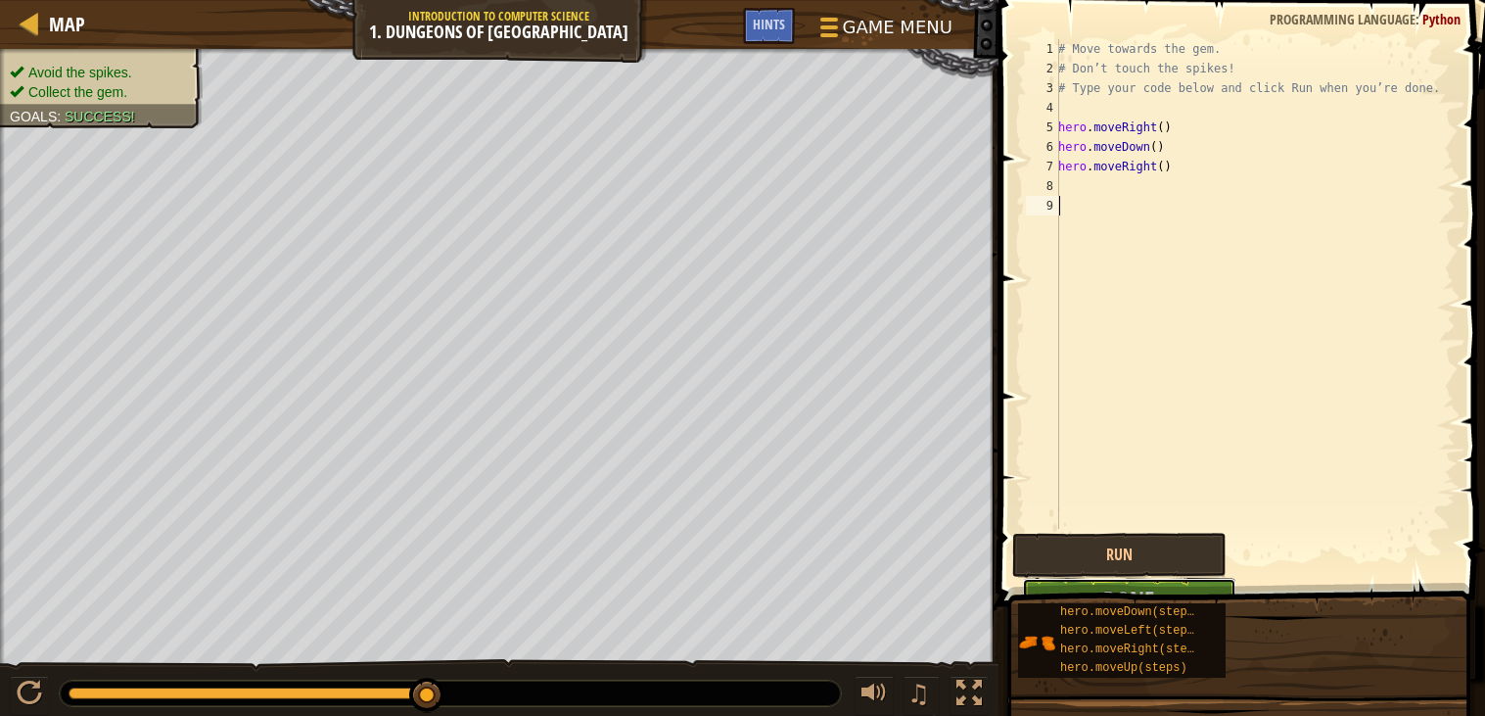
click at [1219, 580] on button "Done" at bounding box center [1129, 600] width 214 height 45
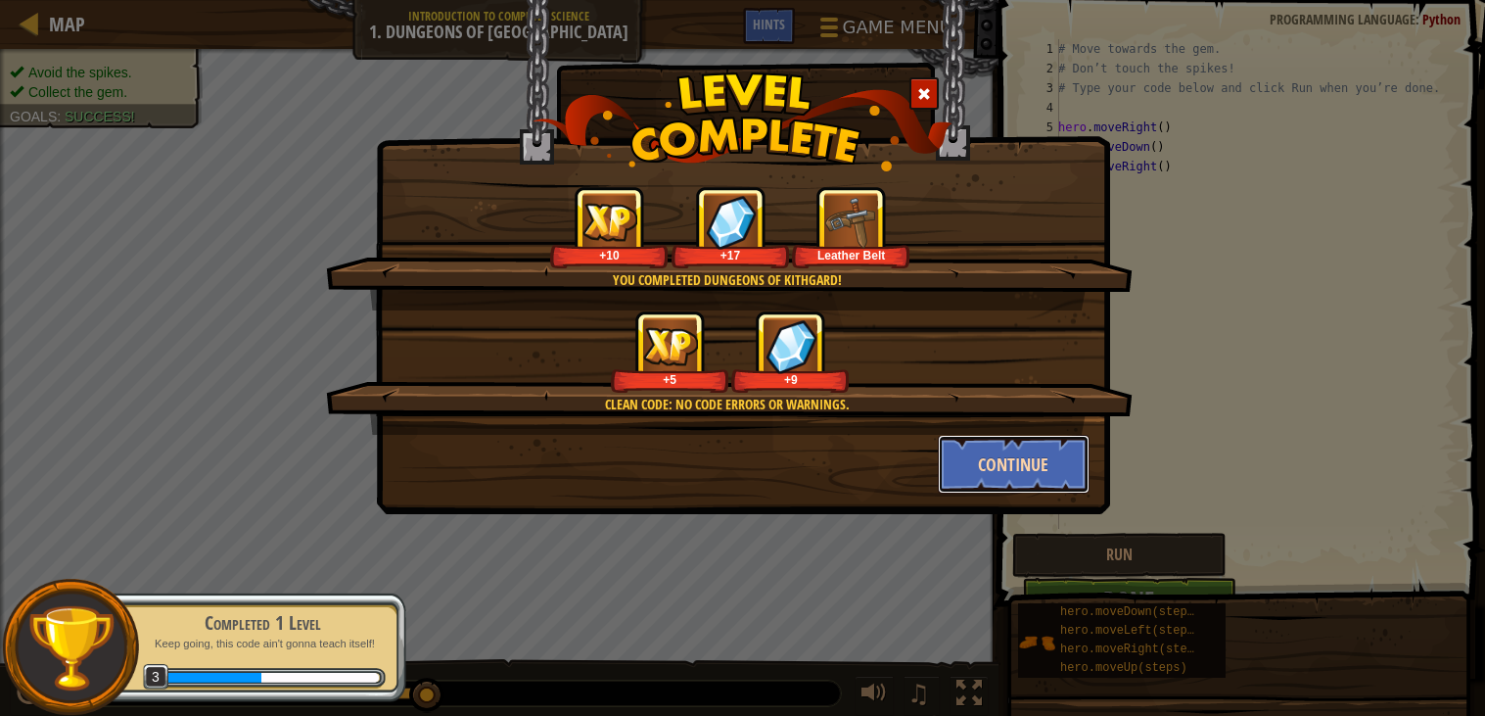
click at [1013, 463] on button "Continue" at bounding box center [1014, 464] width 152 height 59
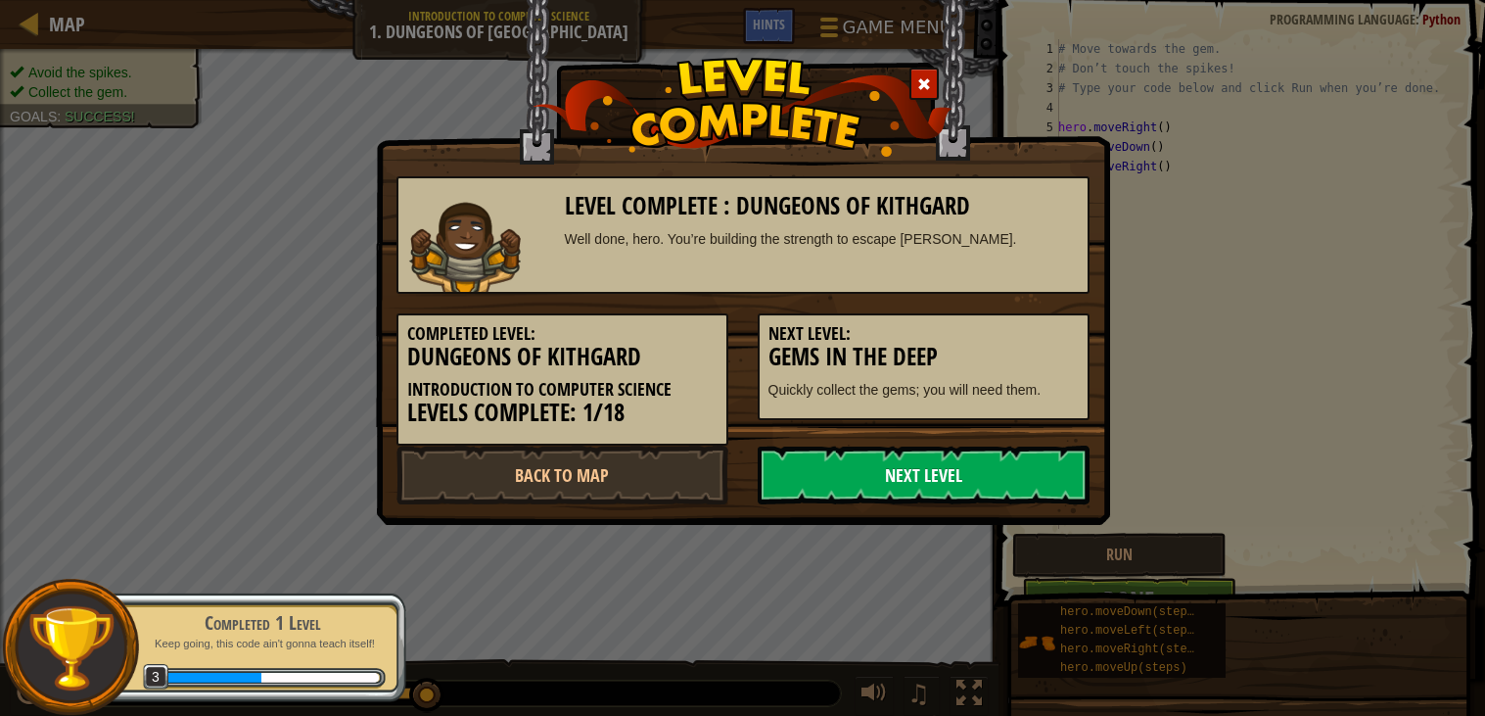
click at [820, 474] on link "Next Level" at bounding box center [924, 474] width 332 height 59
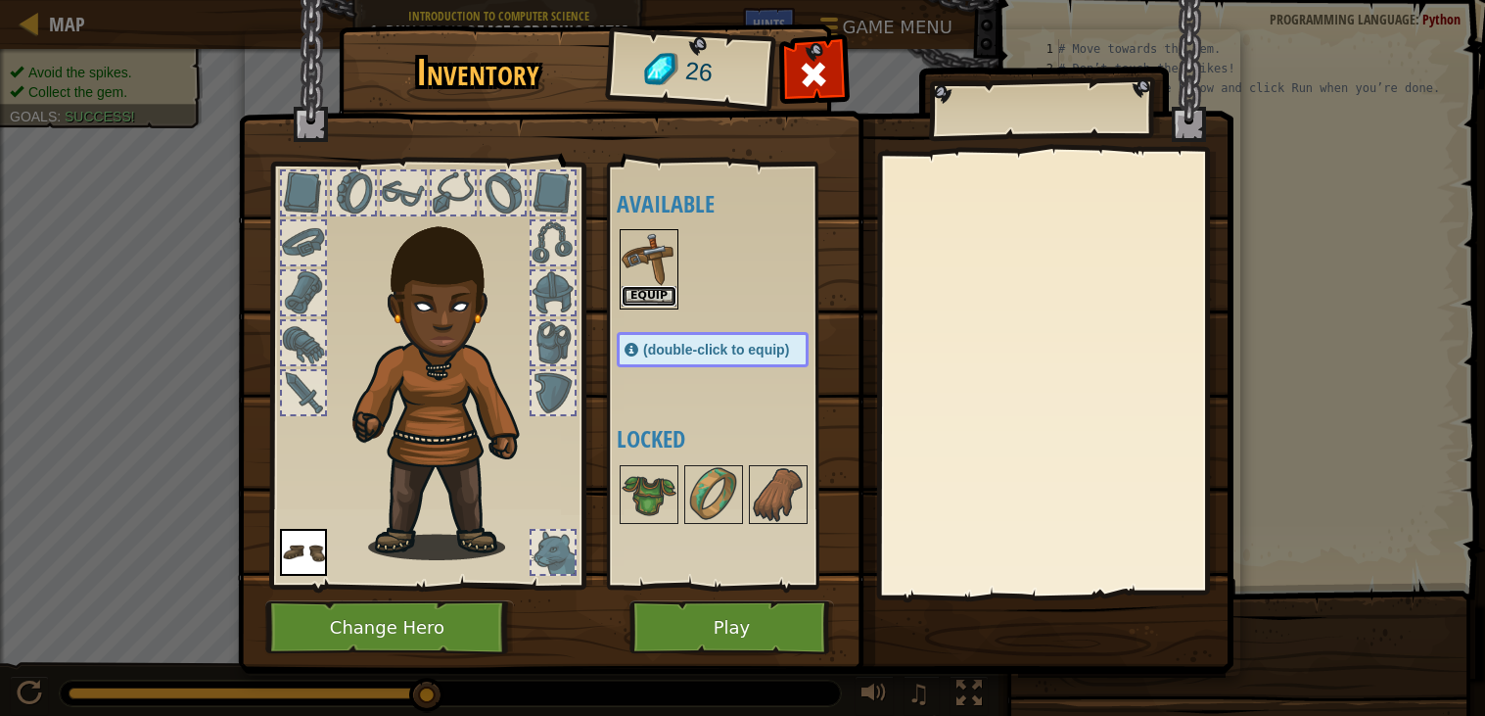
click at [652, 298] on button "Equip" at bounding box center [649, 296] width 55 height 21
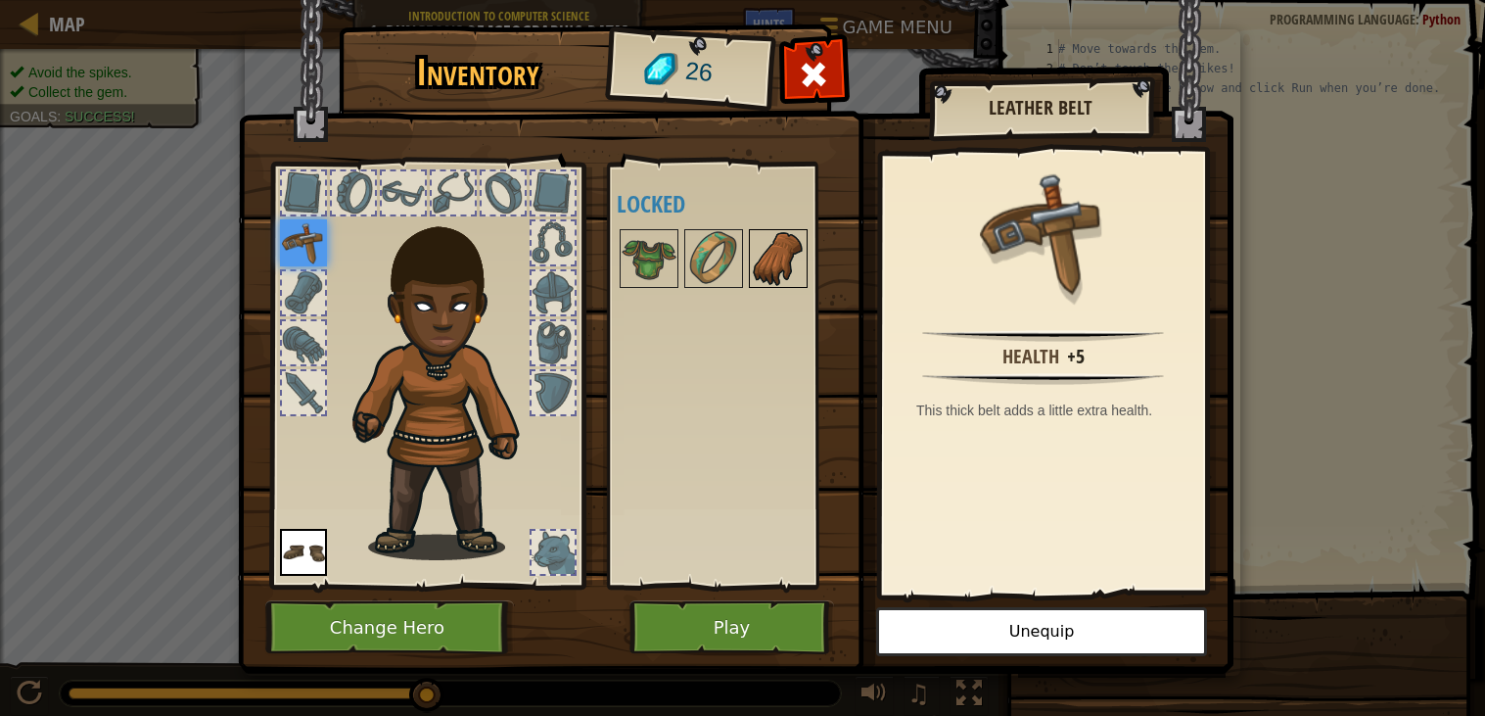
click at [790, 262] on img at bounding box center [778, 258] width 55 height 55
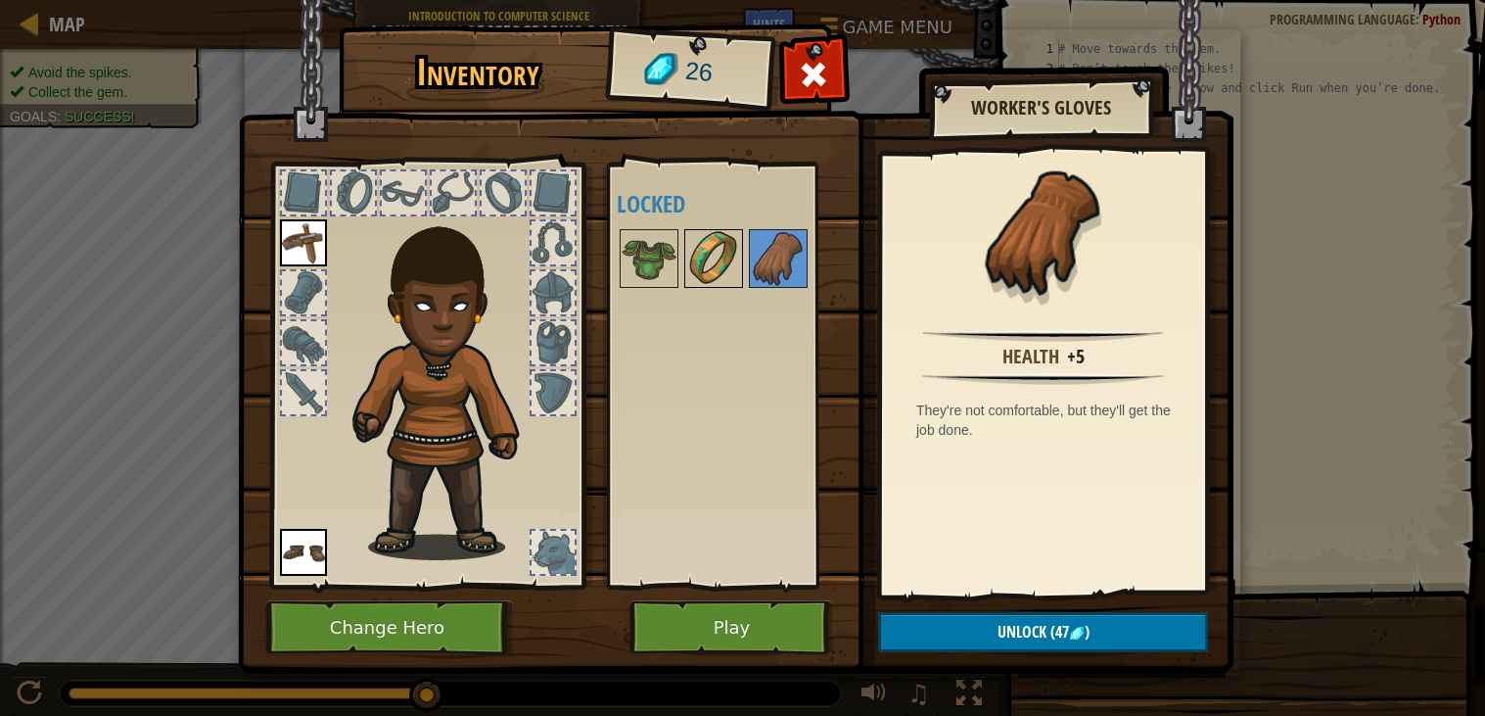
click at [723, 268] on img at bounding box center [713, 258] width 55 height 55
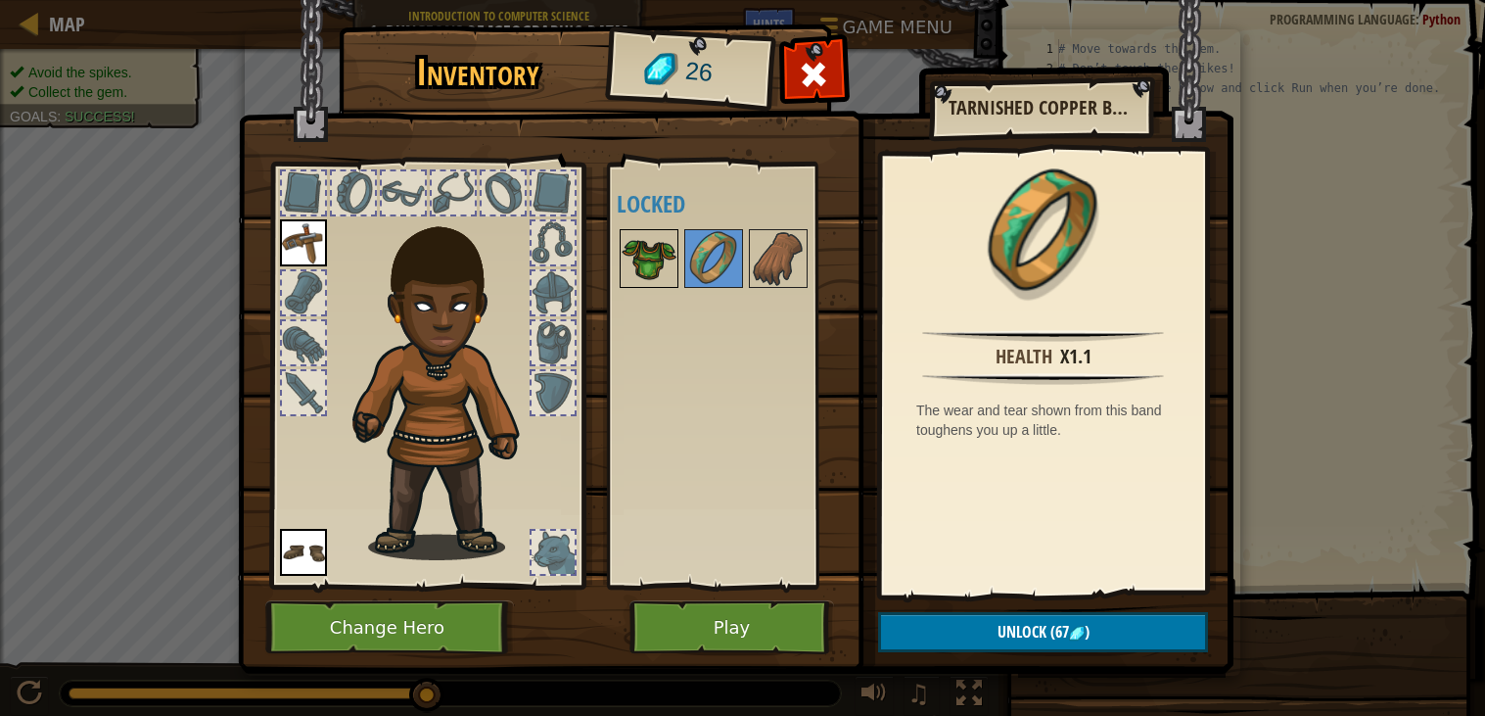
click at [654, 260] on img at bounding box center [649, 258] width 55 height 55
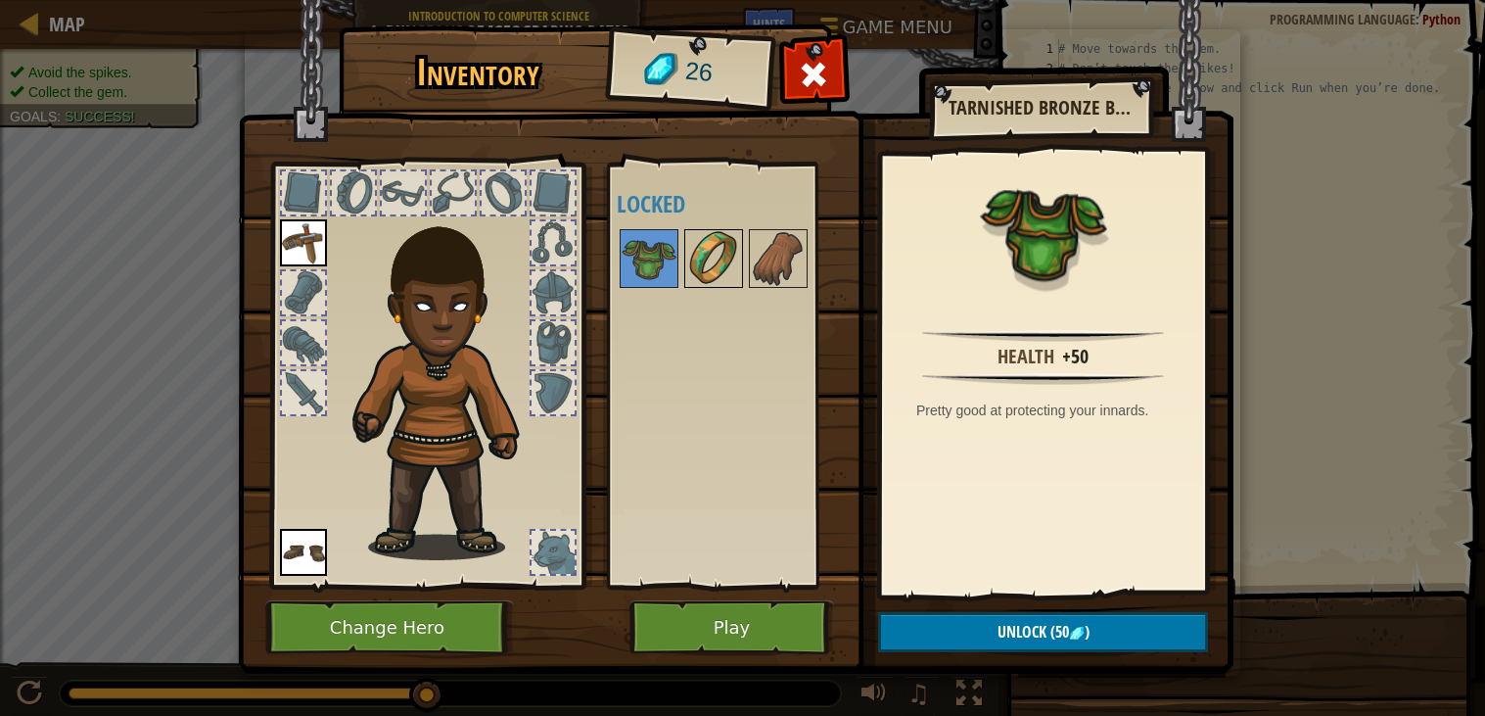
click at [711, 255] on img at bounding box center [713, 258] width 55 height 55
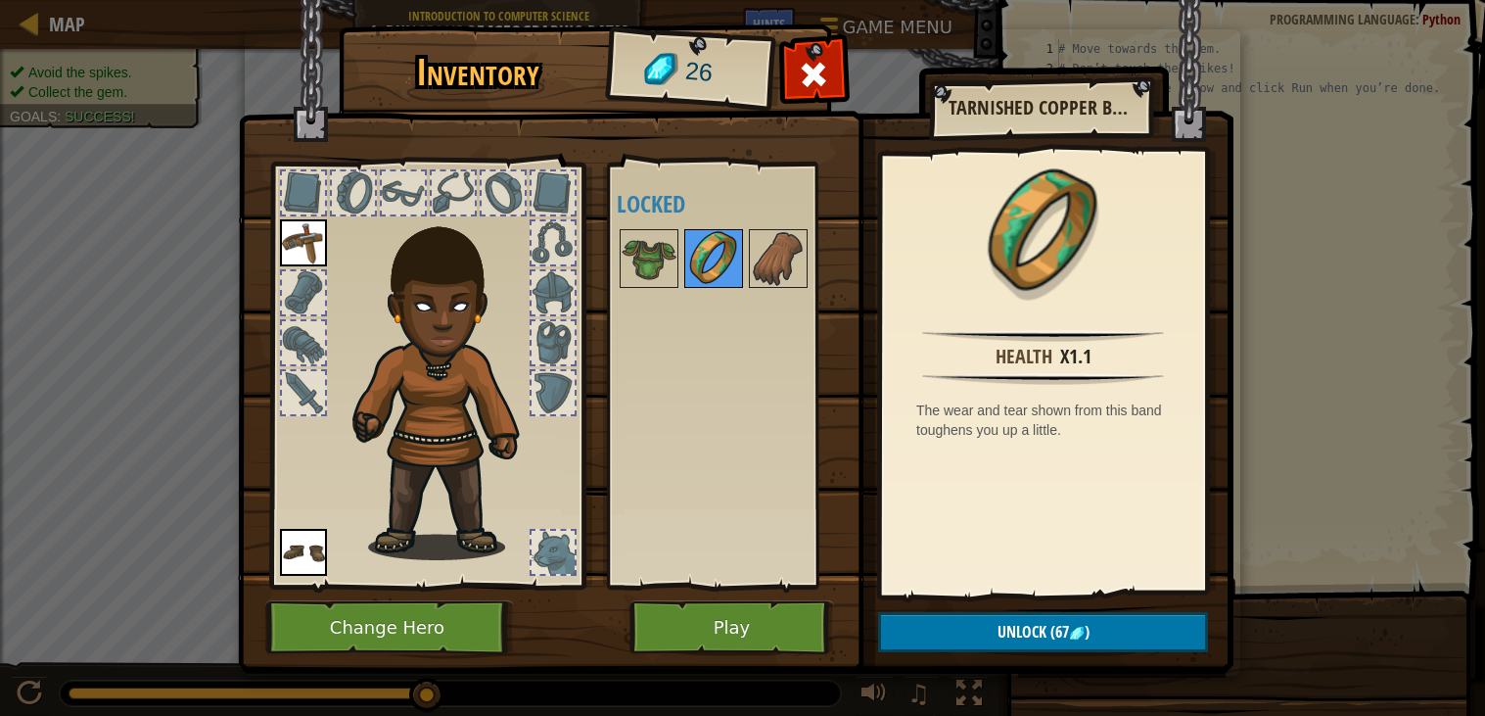
click at [740, 250] on img at bounding box center [713, 258] width 55 height 55
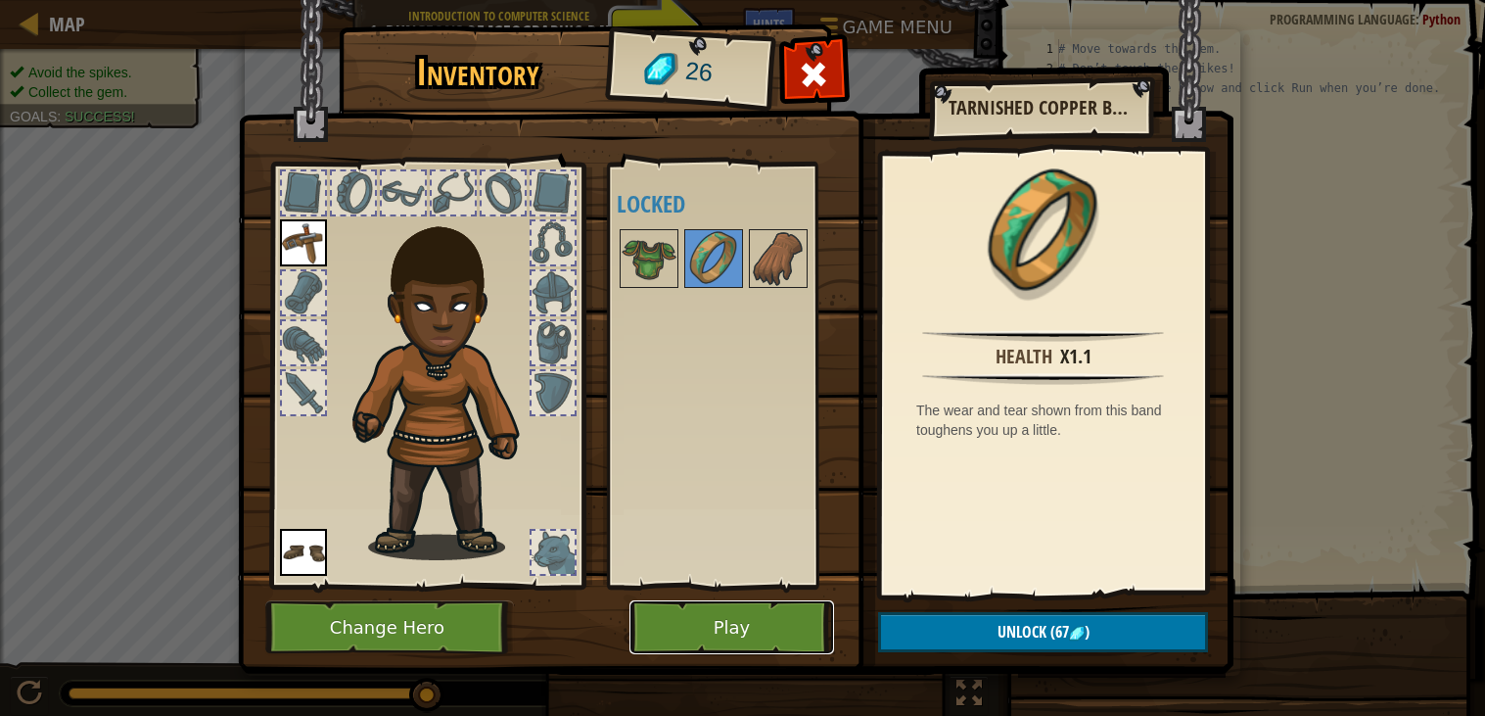
click at [746, 626] on button "Play" at bounding box center [732, 627] width 205 height 54
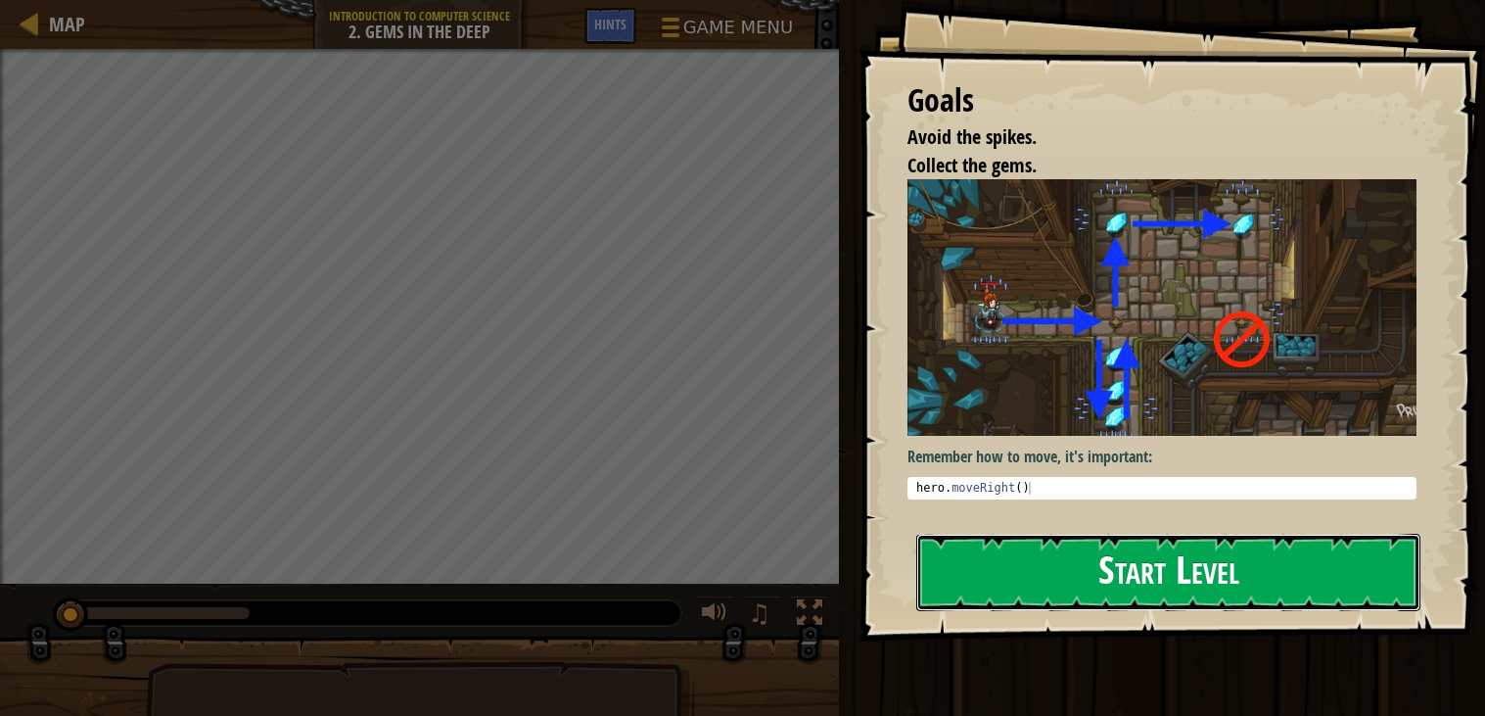
click at [1102, 554] on button "Start Level" at bounding box center [1168, 572] width 504 height 77
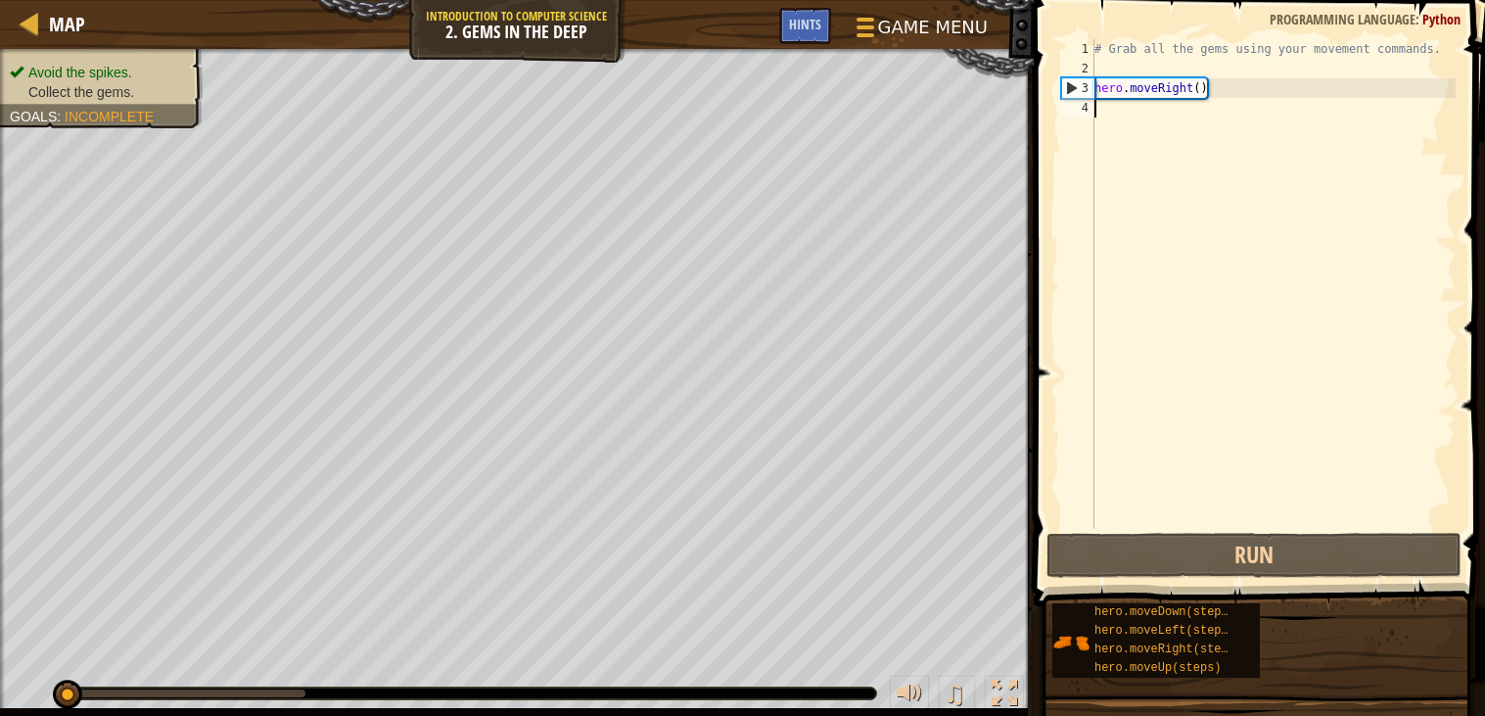
scroll to position [8, 0]
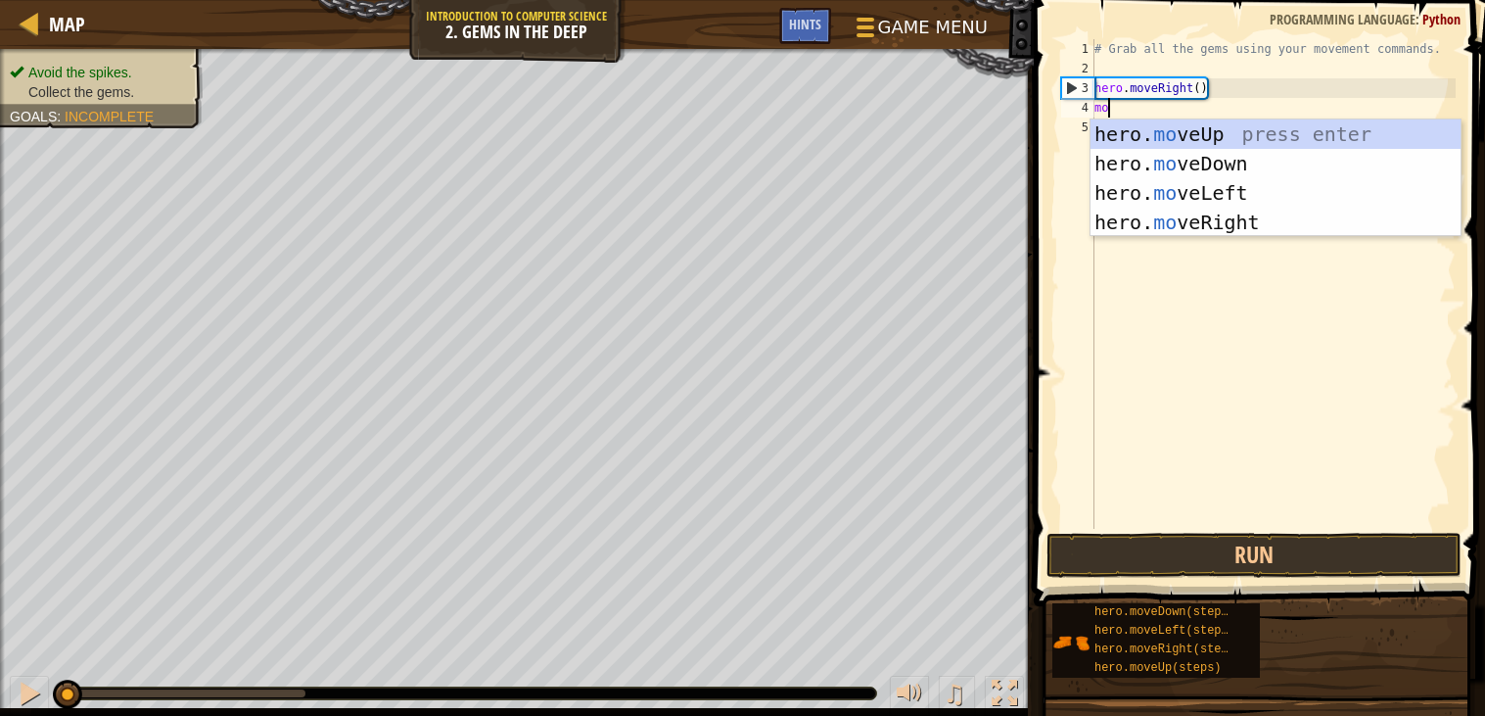
type textarea "mov"
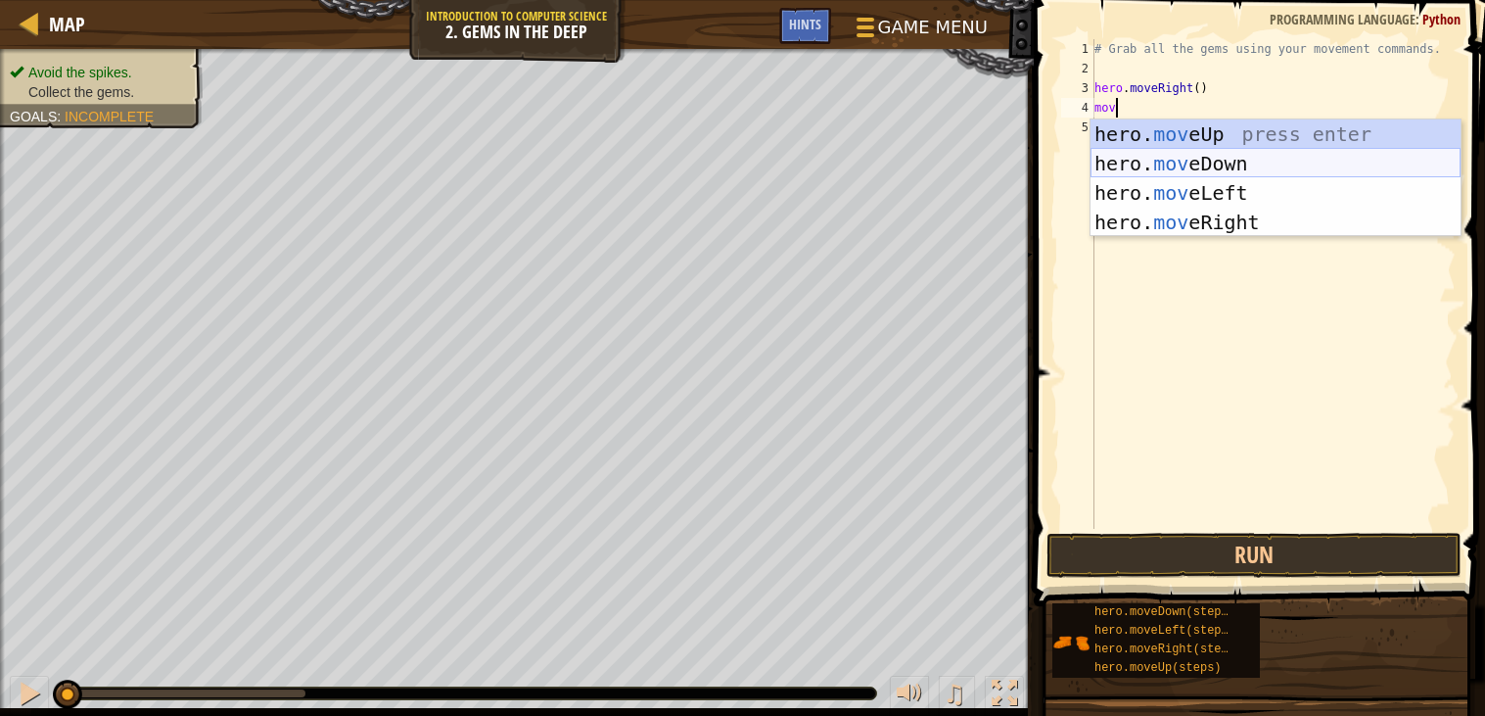
click at [1207, 166] on div "hero. mov eUp press enter hero. mov eDown press enter hero. mov eLeft press ent…" at bounding box center [1276, 207] width 370 height 176
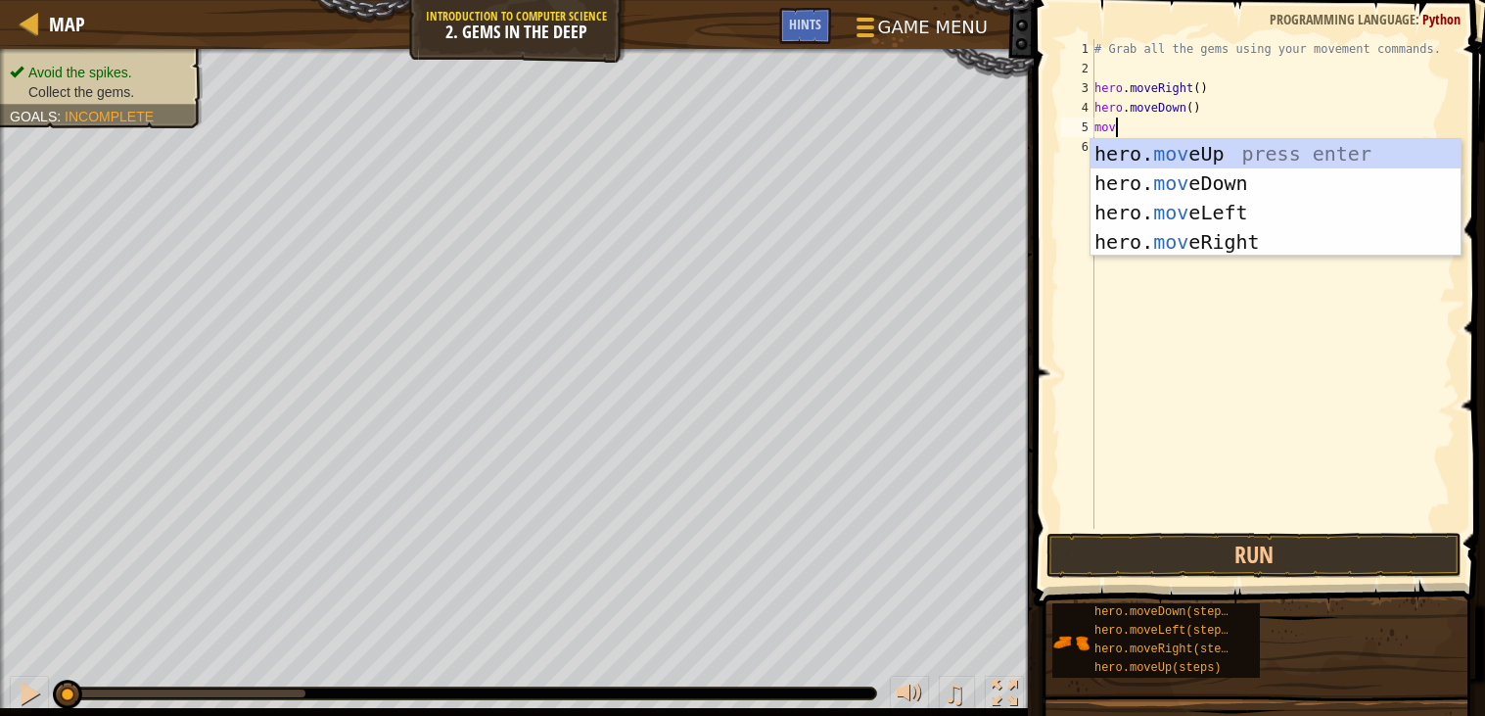
type textarea "move"
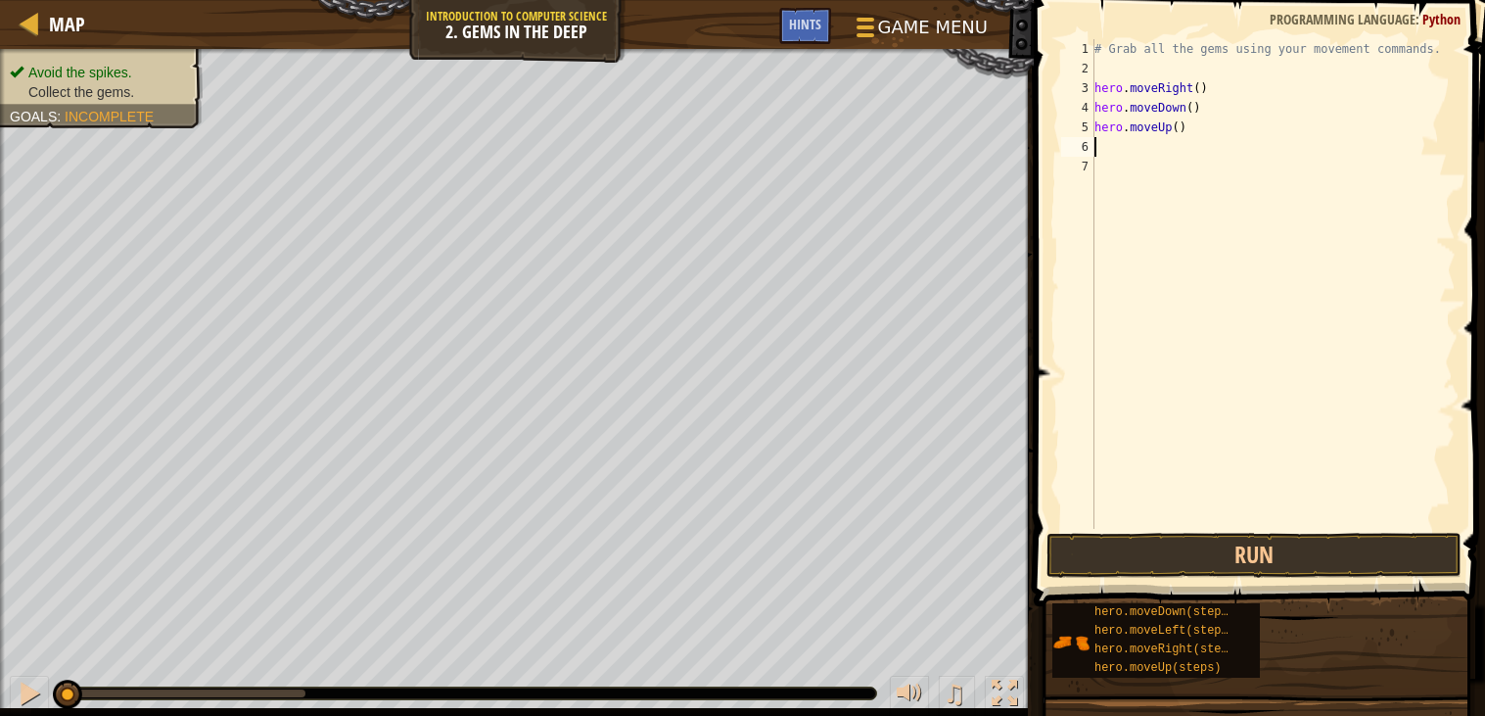
scroll to position [8, 0]
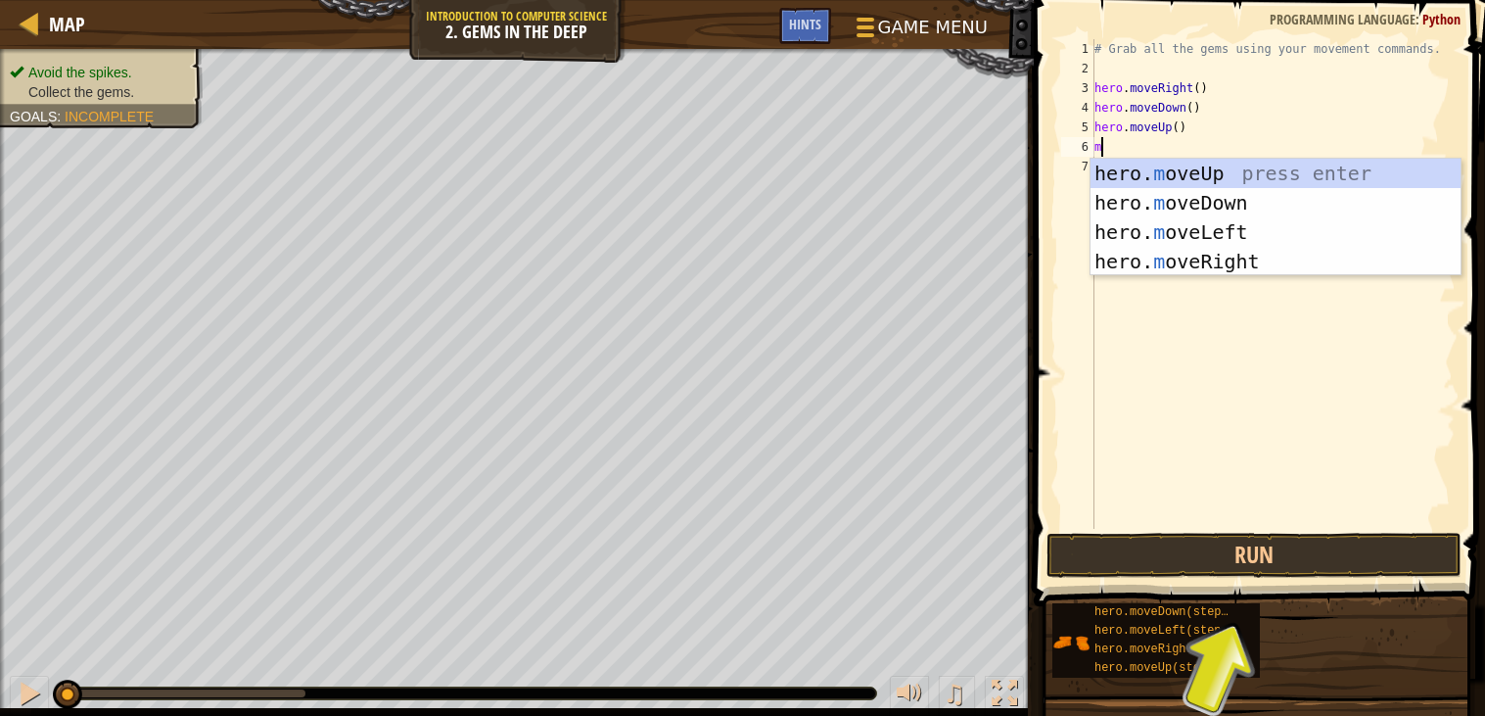
type textarea "mo"
click at [1236, 263] on div "hero. mo veUp press enter hero. mo veDown press enter hero. mo veLeft press ent…" at bounding box center [1276, 247] width 370 height 176
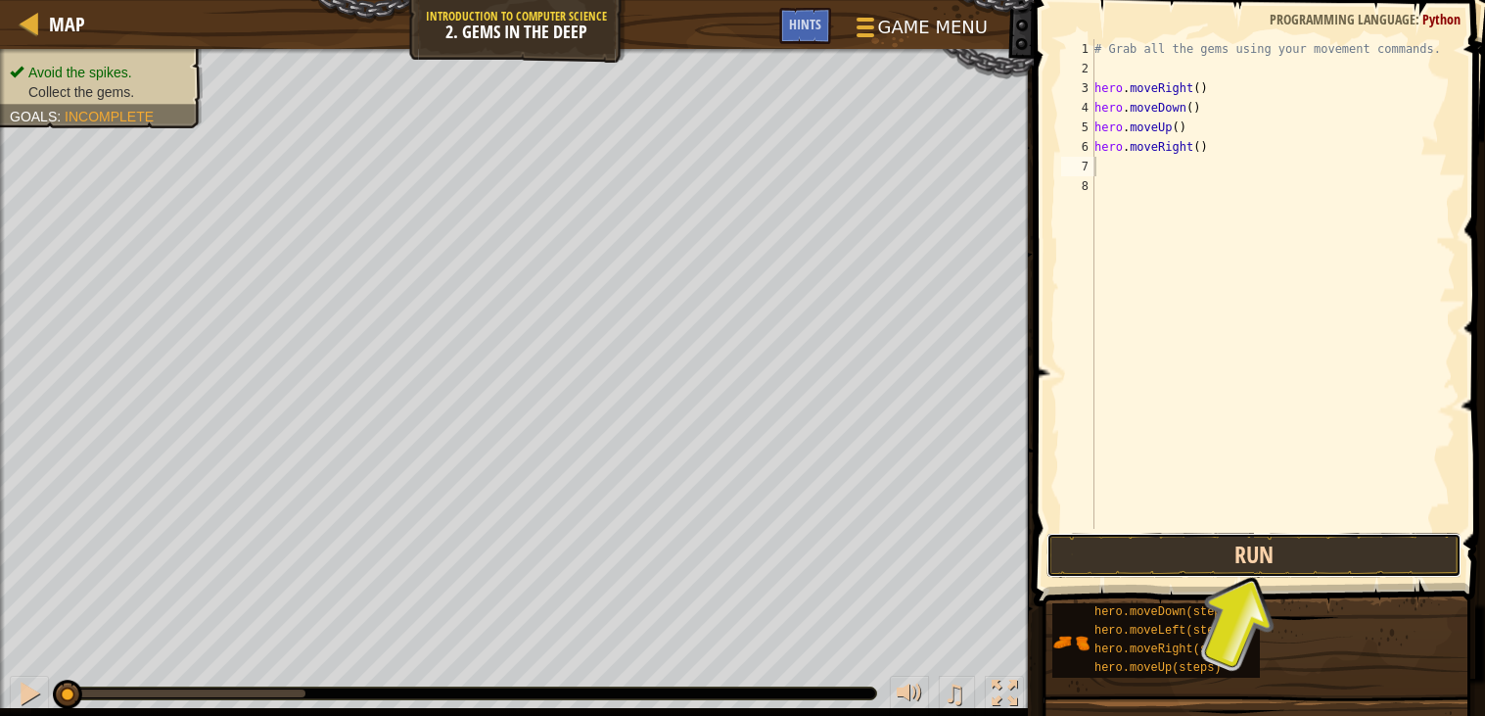
click at [1234, 559] on button "Run" at bounding box center [1254, 555] width 415 height 45
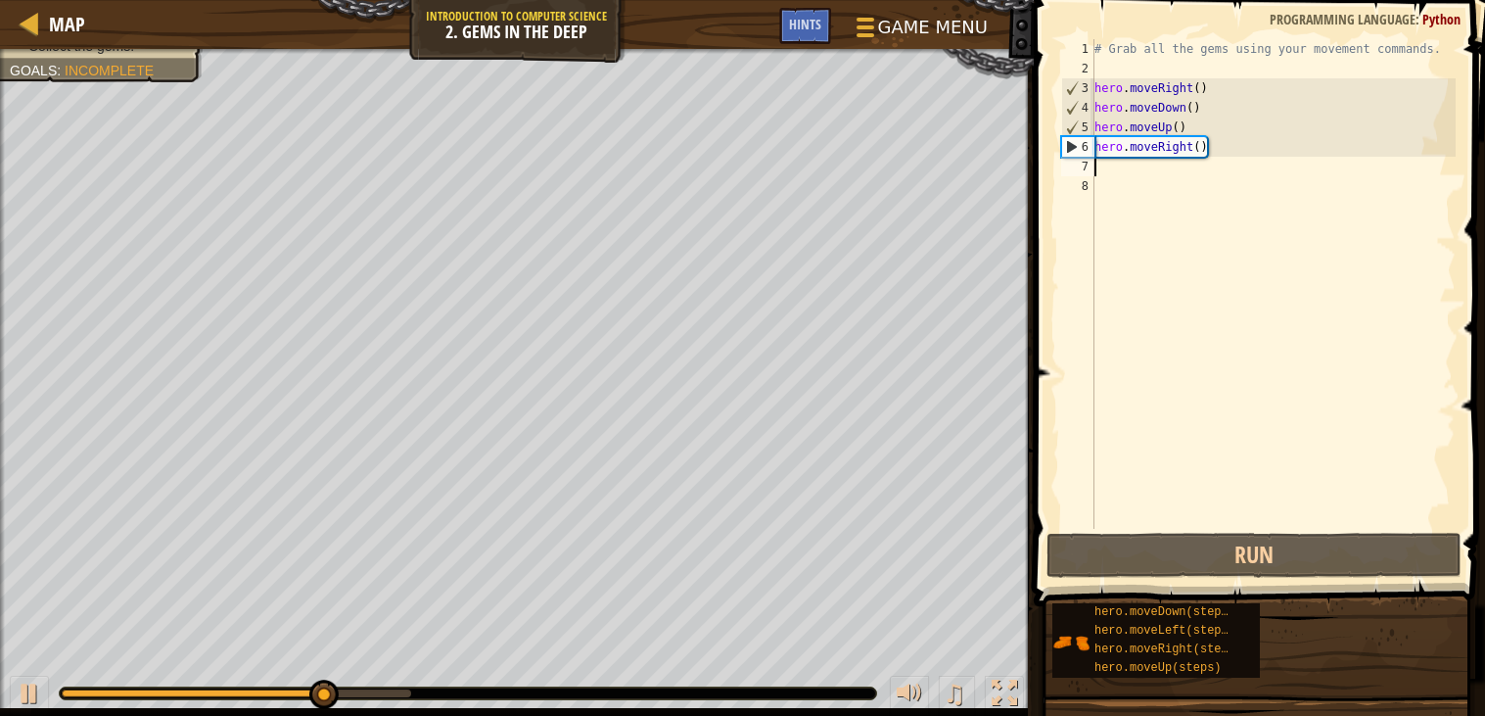
click at [1204, 152] on div "# Grab all the gems using your movement commands. hero . moveRight ( ) hero . m…" at bounding box center [1273, 303] width 365 height 529
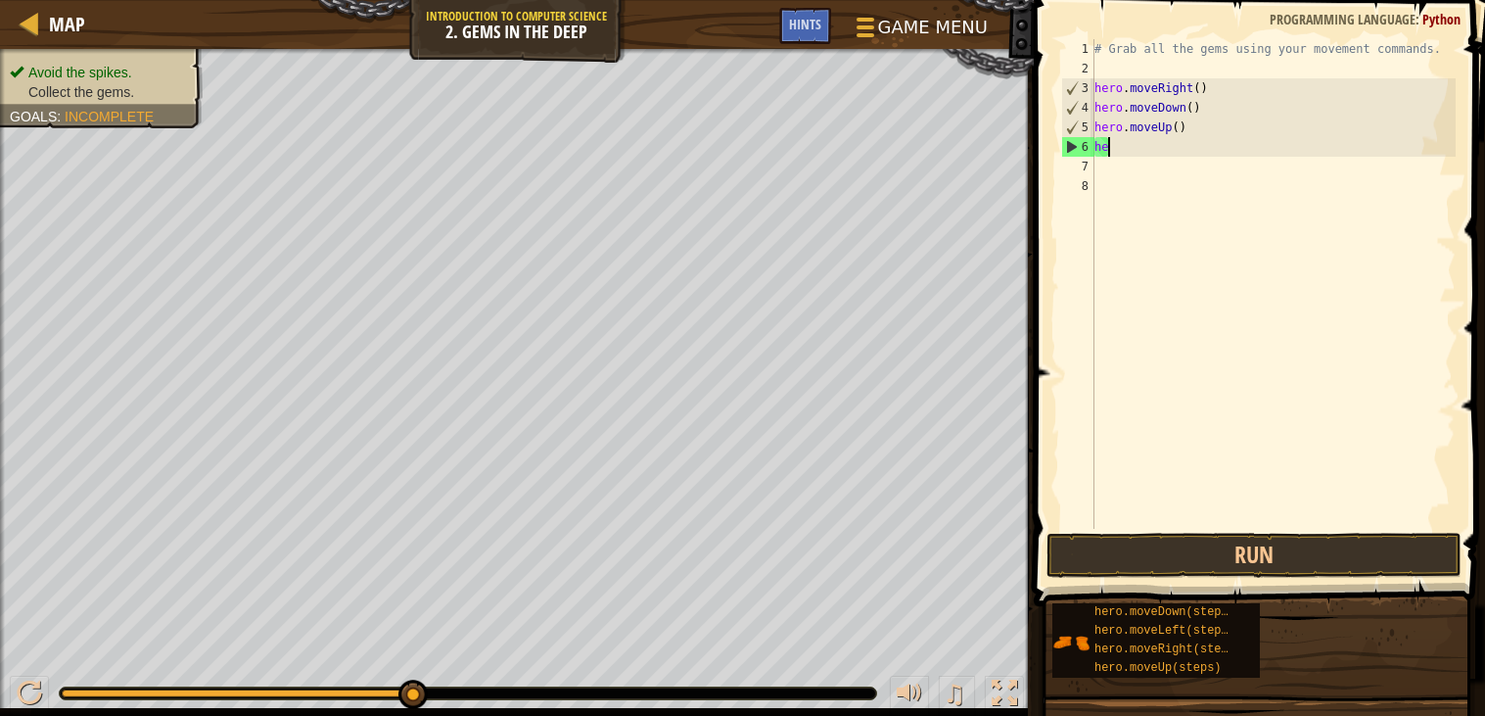
type textarea "h"
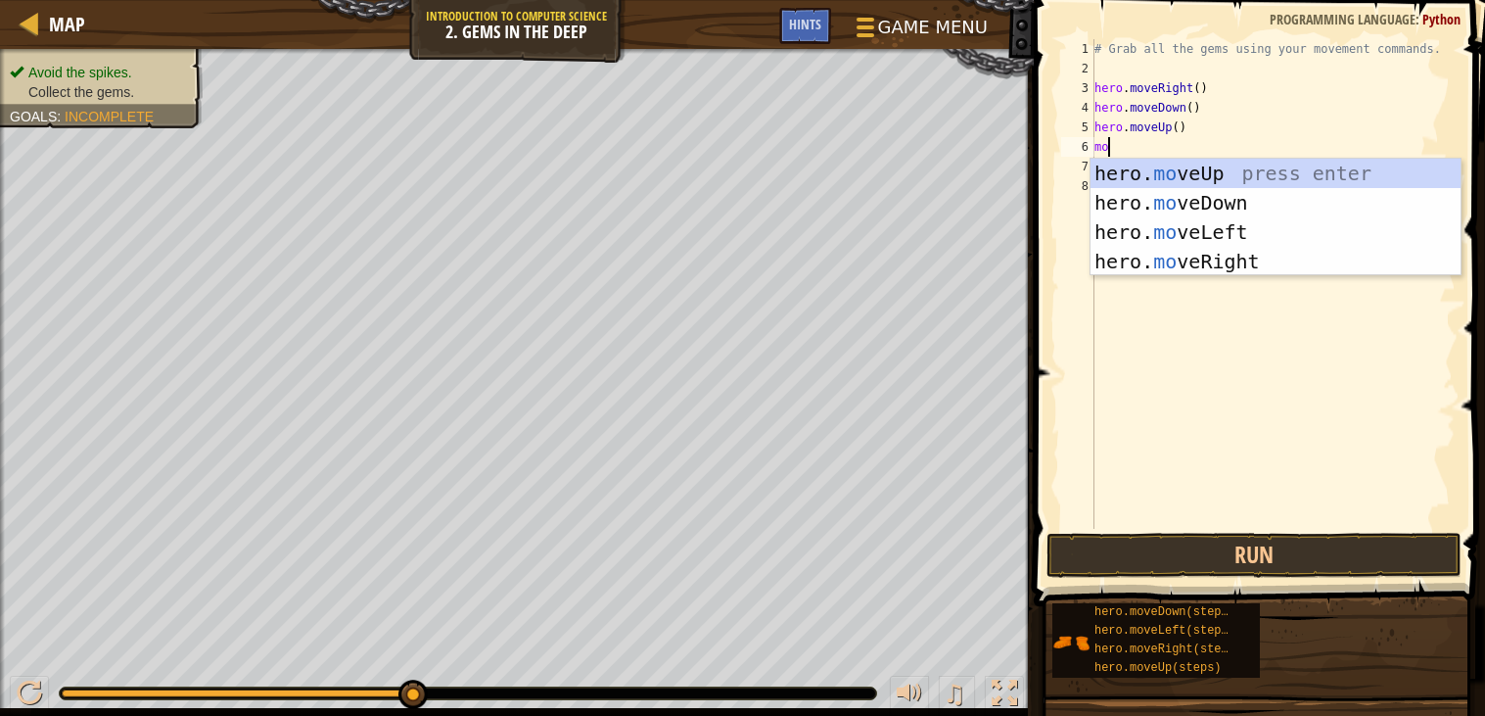
scroll to position [8, 1]
type textarea "move"
click at [1270, 175] on div "hero. move Up press enter hero. move Down press enter hero. move Left press ent…" at bounding box center [1276, 247] width 370 height 176
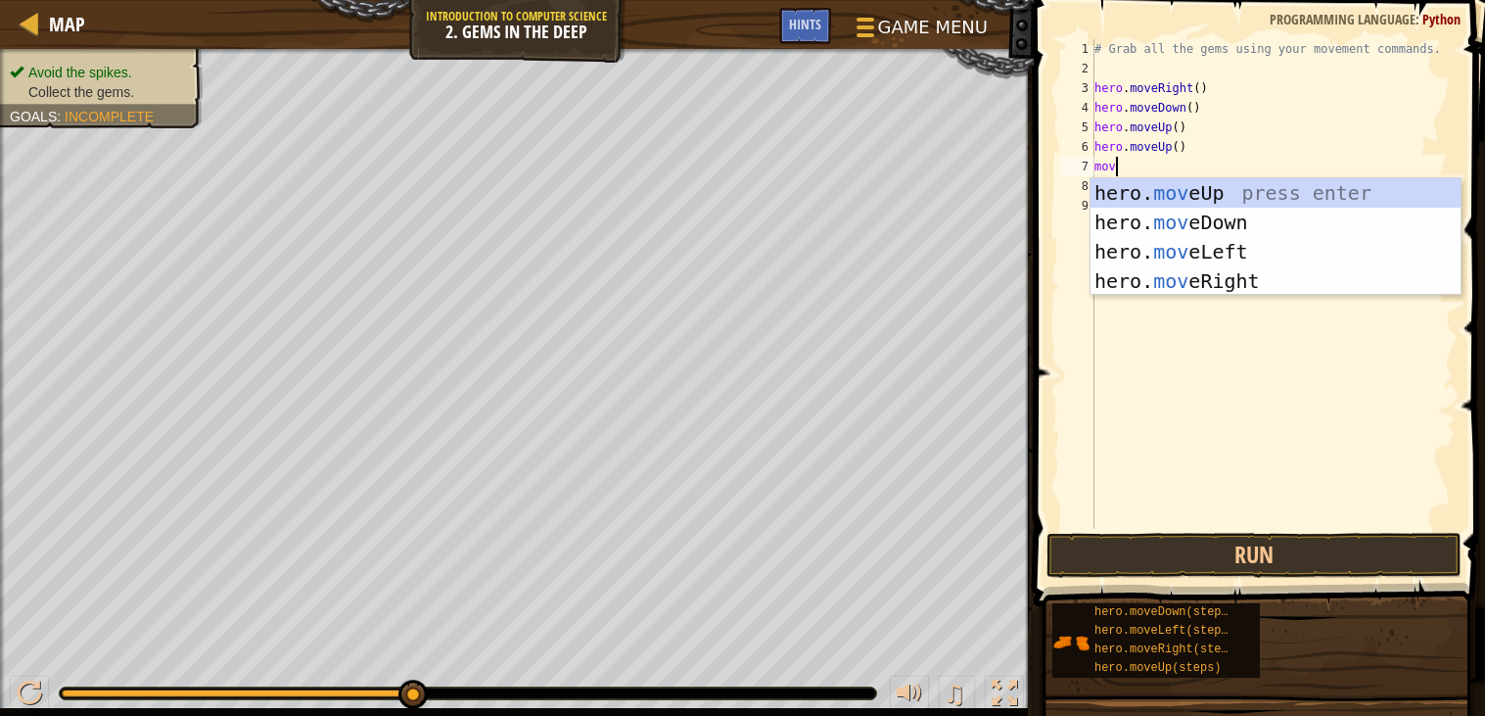
type textarea "move"
click at [1221, 268] on div "hero. move Up press enter hero. move Down press enter hero. move Left press ent…" at bounding box center [1276, 266] width 370 height 176
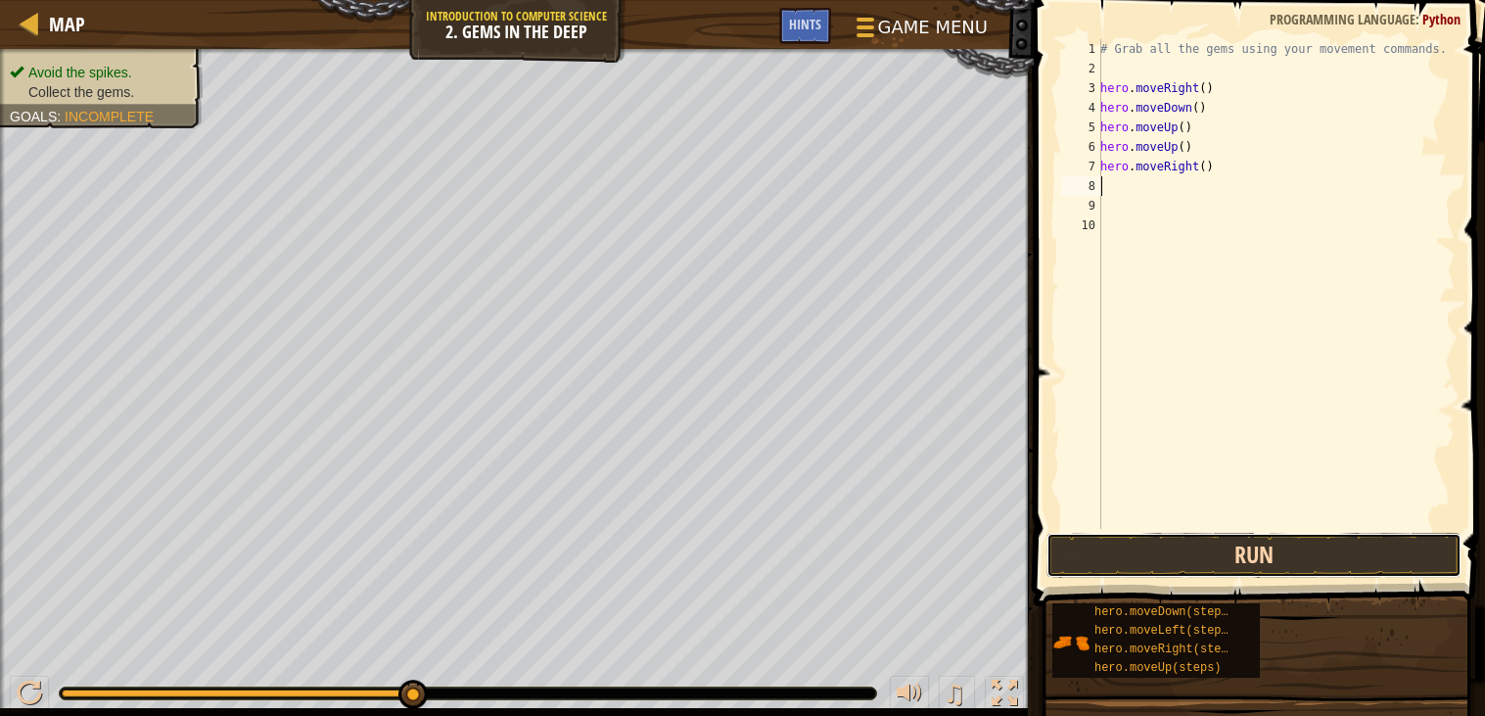
click at [1136, 551] on button "Run" at bounding box center [1254, 555] width 415 height 45
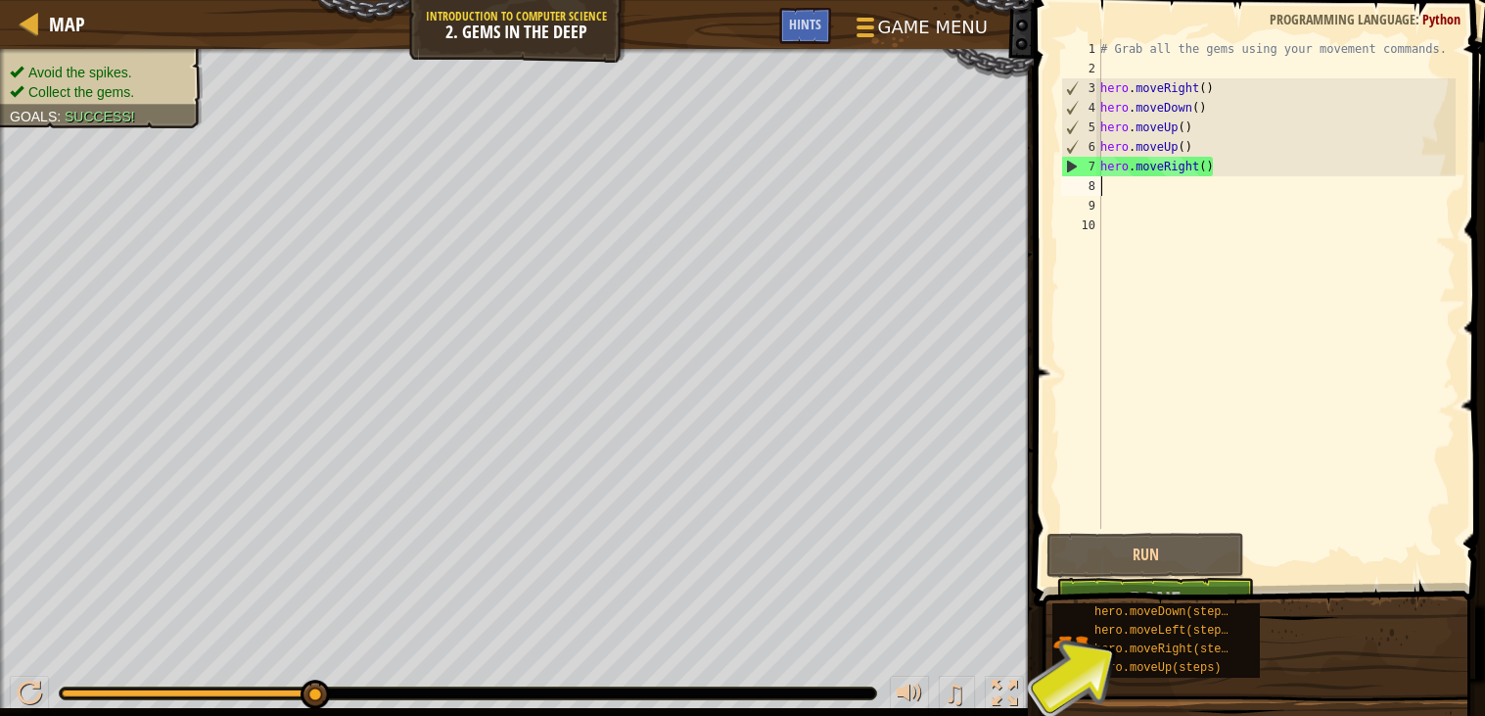
click at [1192, 580] on button "Done" at bounding box center [1155, 600] width 198 height 45
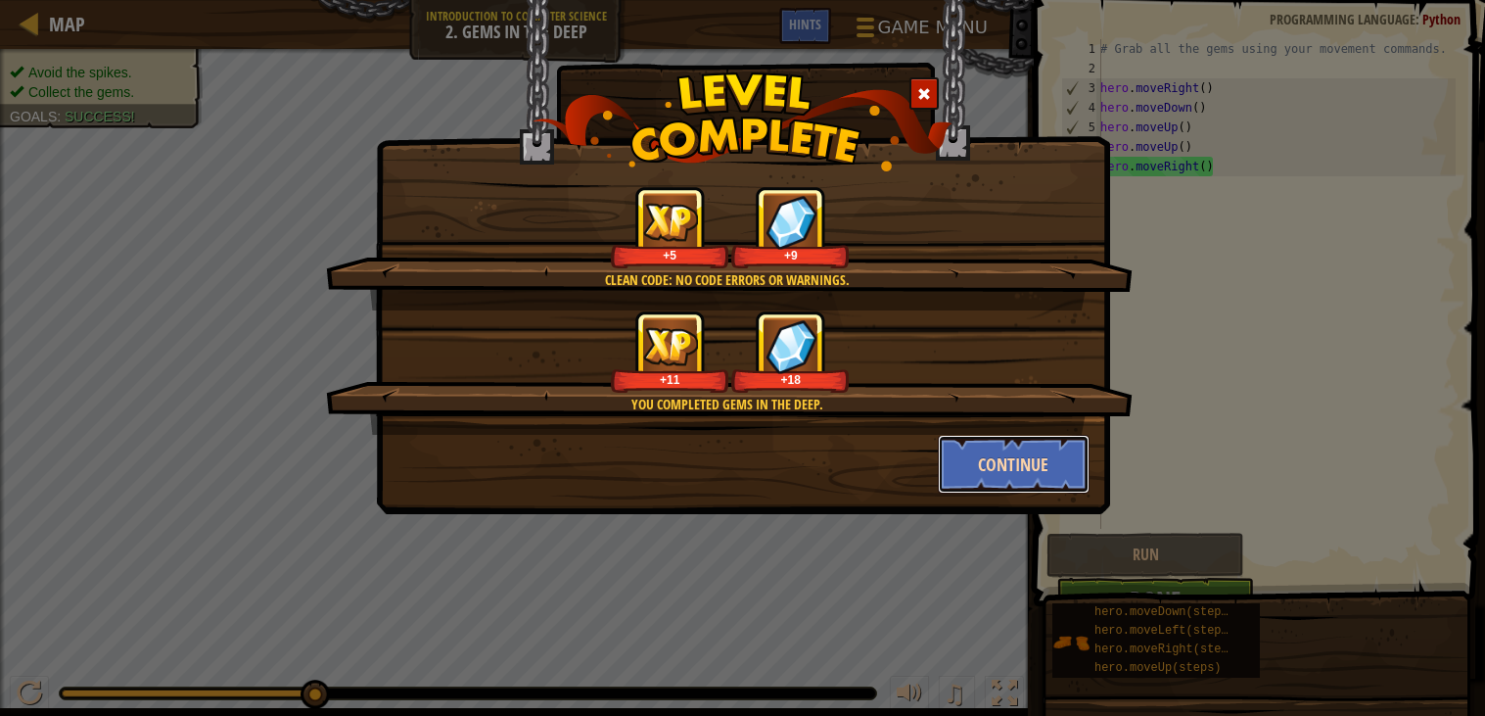
click at [1001, 462] on button "Continue" at bounding box center [1014, 464] width 152 height 59
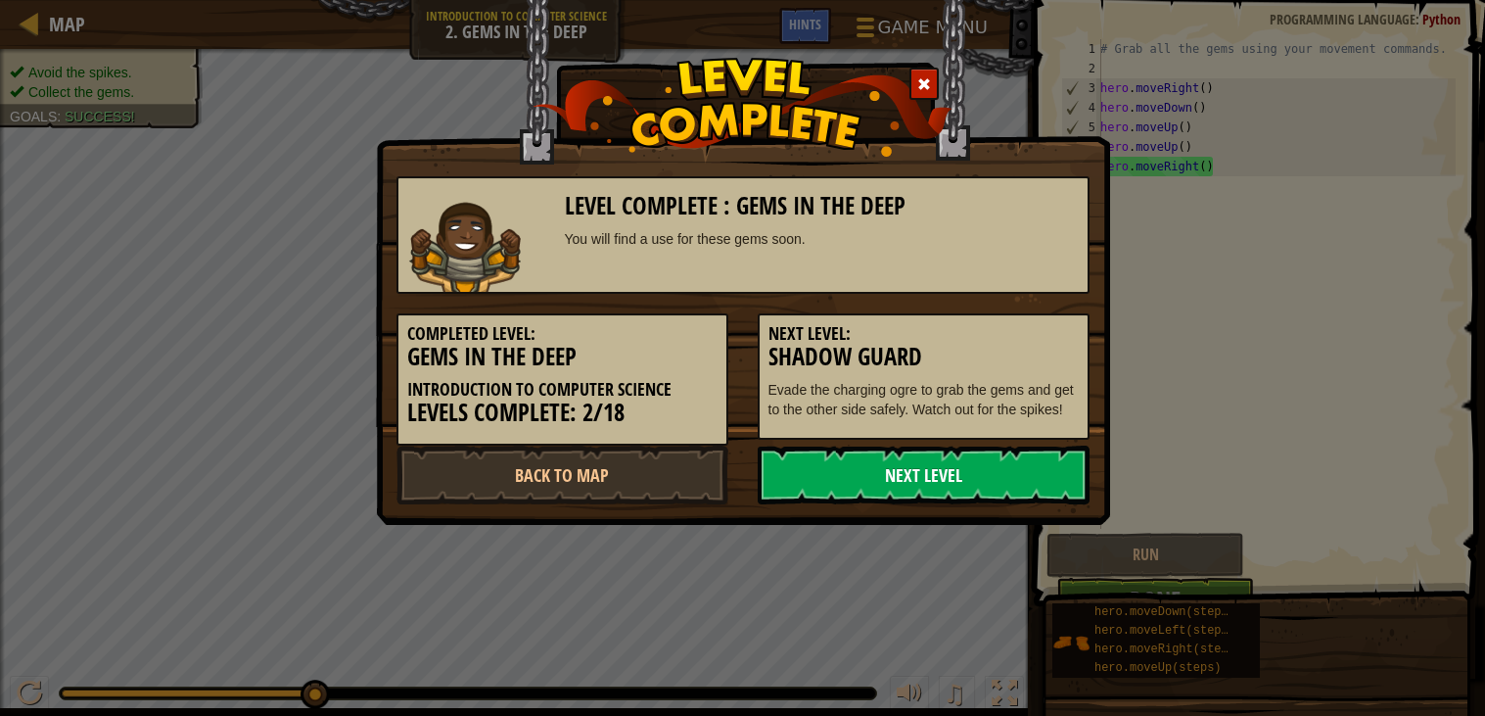
click at [835, 470] on link "Next Level" at bounding box center [924, 474] width 332 height 59
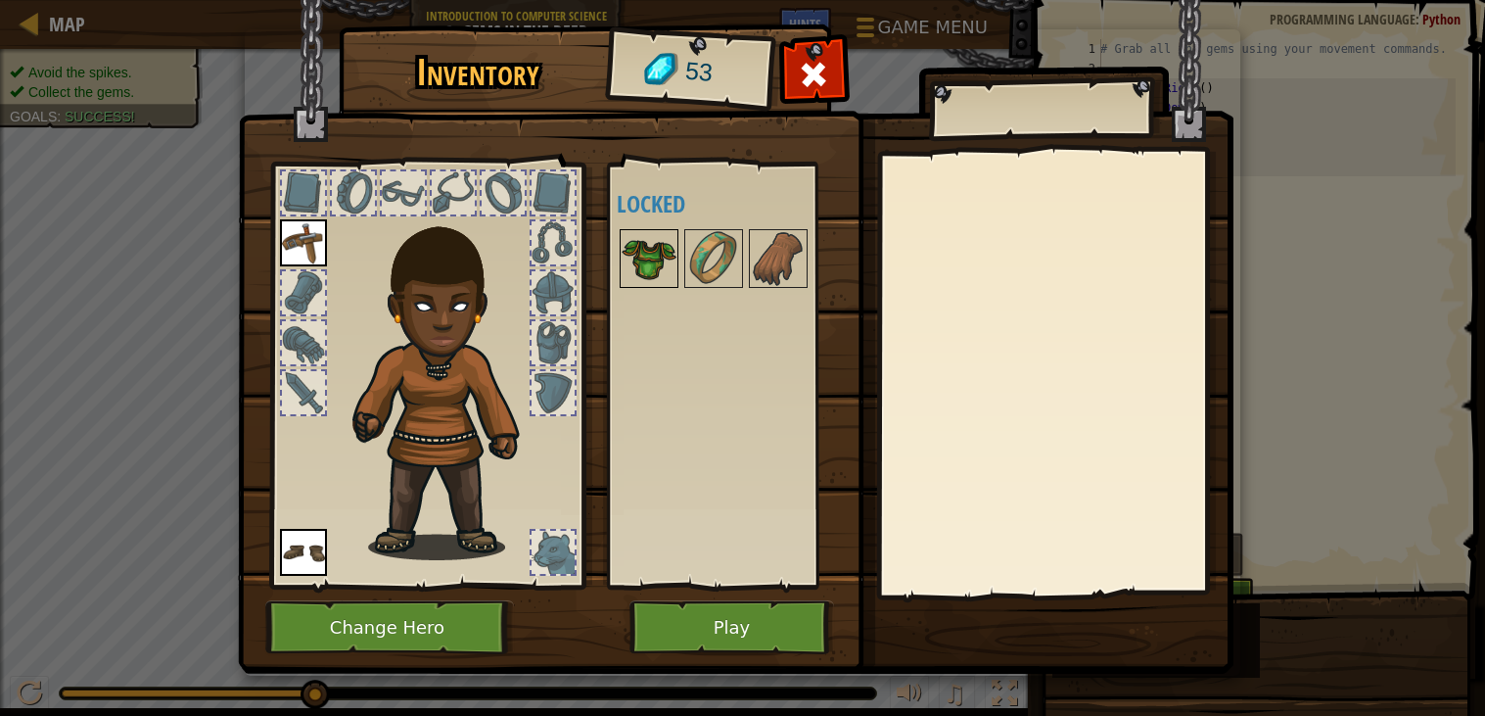
click at [654, 255] on img at bounding box center [649, 258] width 55 height 55
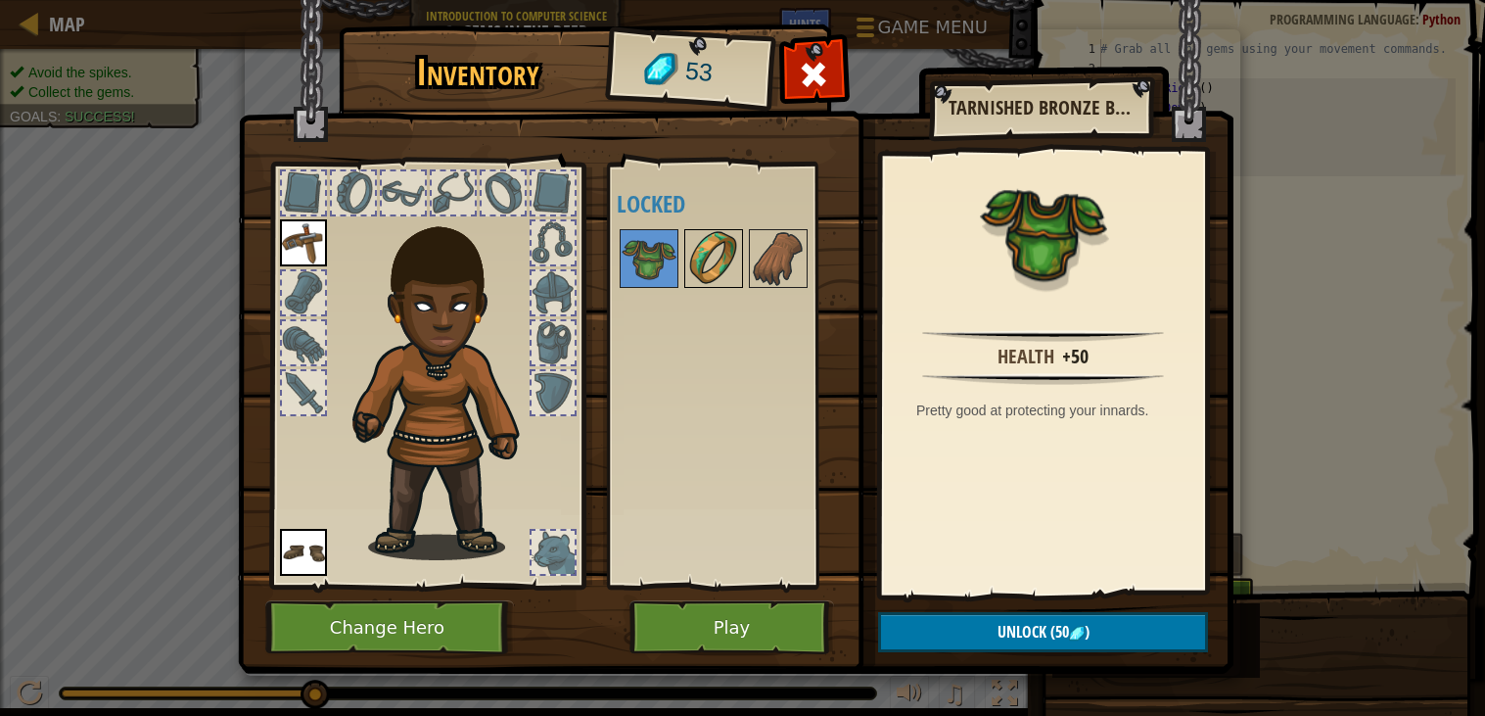
click at [710, 268] on img at bounding box center [713, 258] width 55 height 55
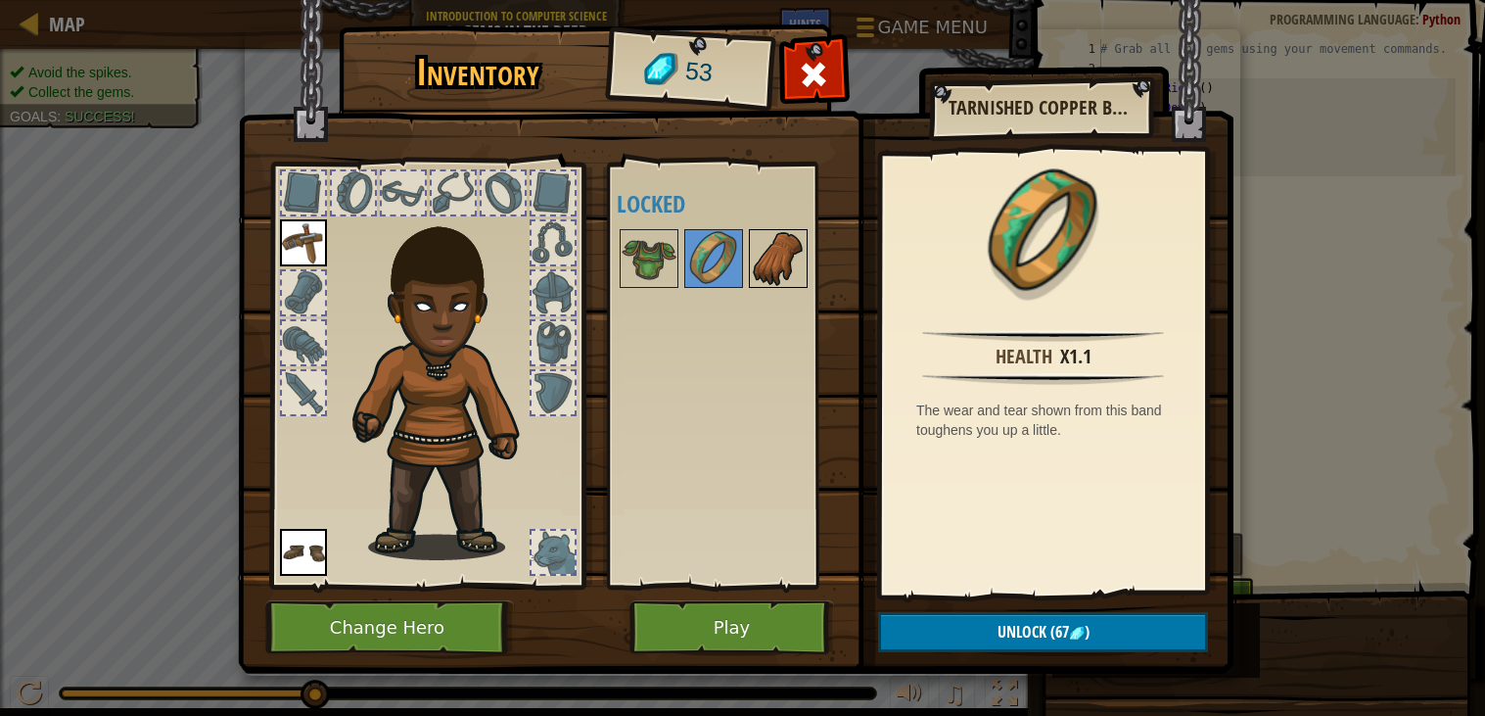
click at [753, 267] on img at bounding box center [778, 258] width 55 height 55
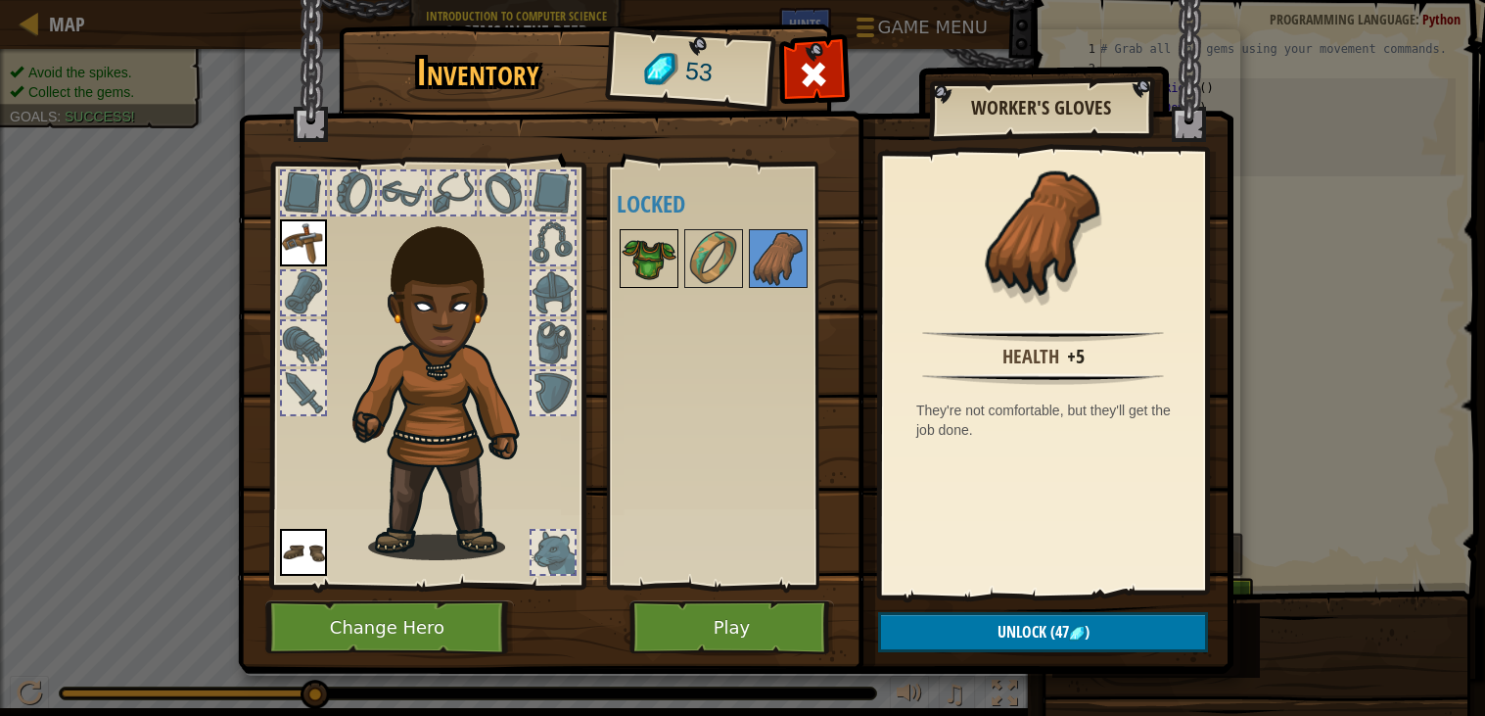
click at [633, 263] on img at bounding box center [649, 258] width 55 height 55
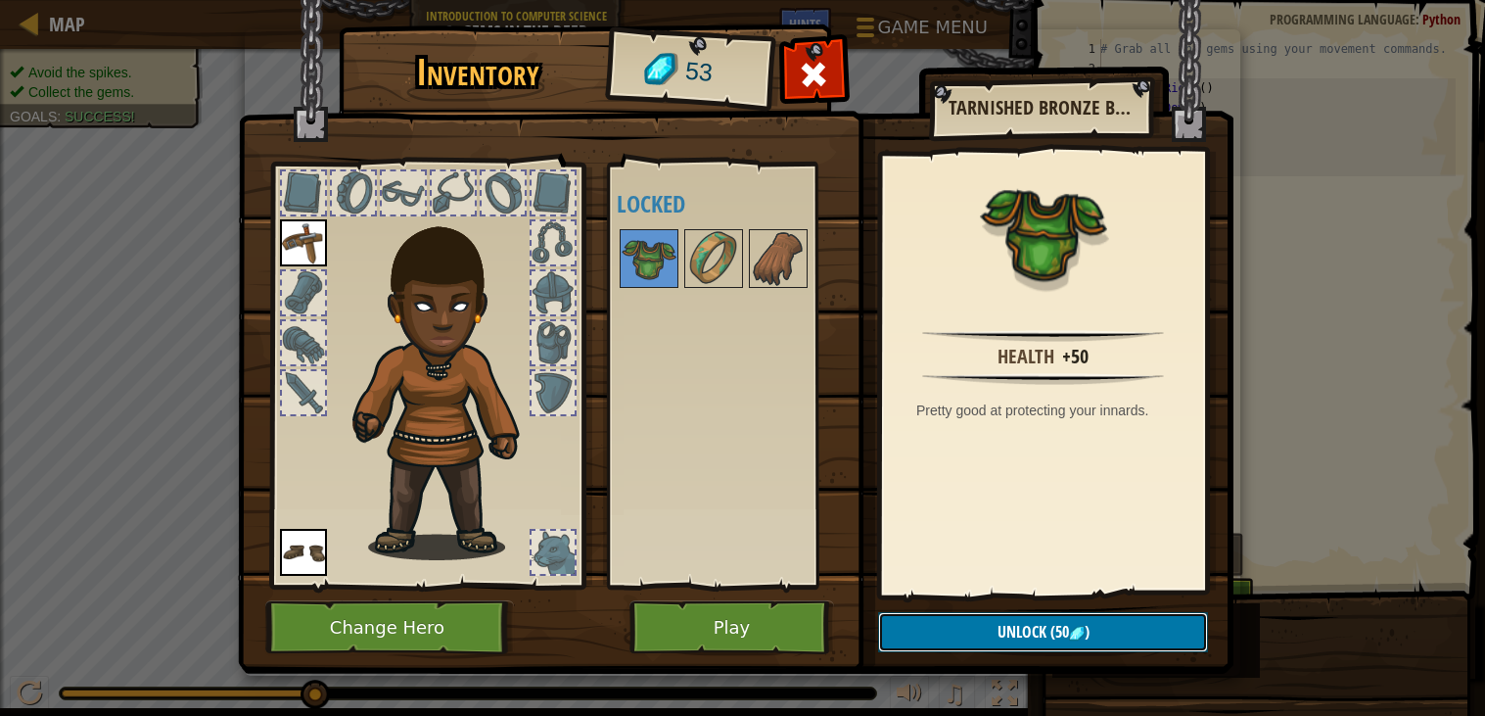
click at [1002, 647] on button "Unlock (50 )" at bounding box center [1043, 632] width 330 height 40
click at [1011, 643] on button "Confirm" at bounding box center [1043, 632] width 330 height 40
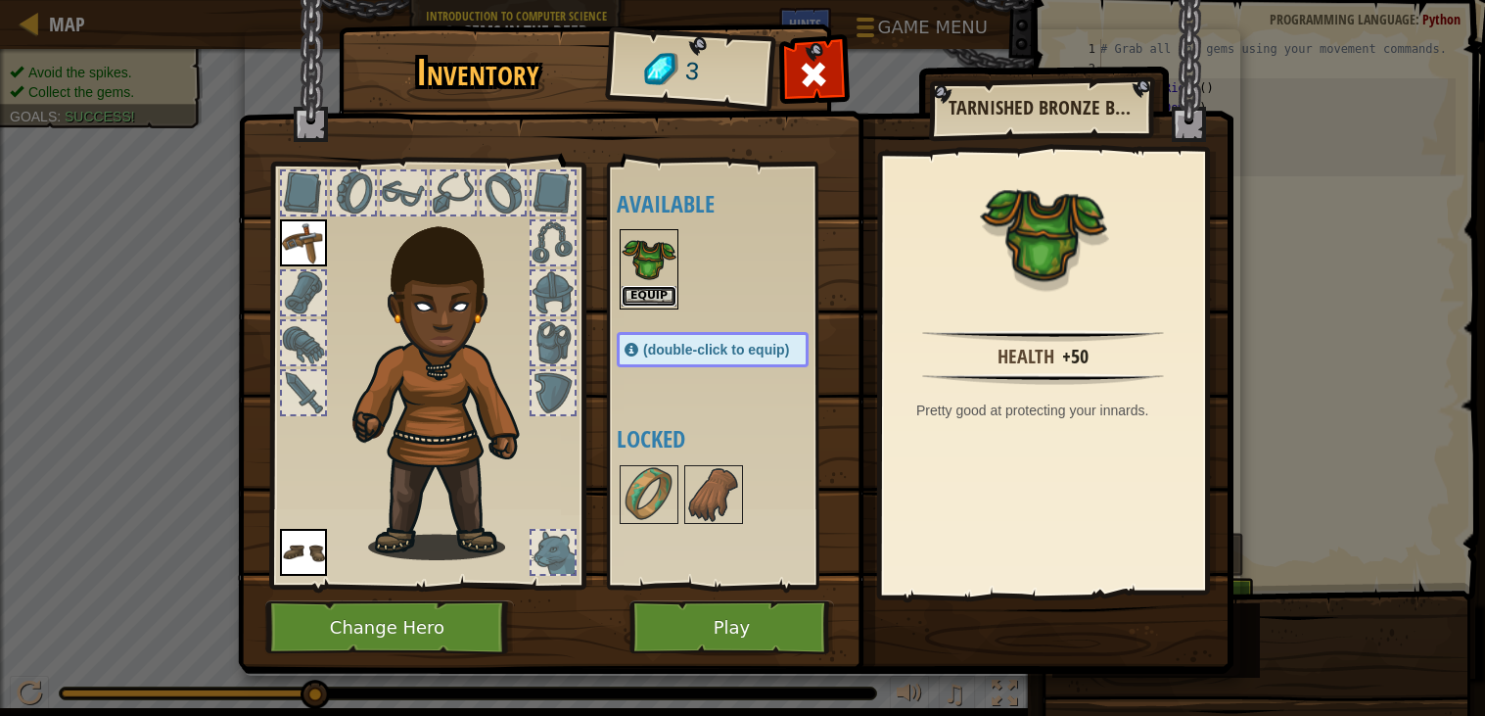
click at [648, 287] on button "Equip" at bounding box center [649, 296] width 55 height 21
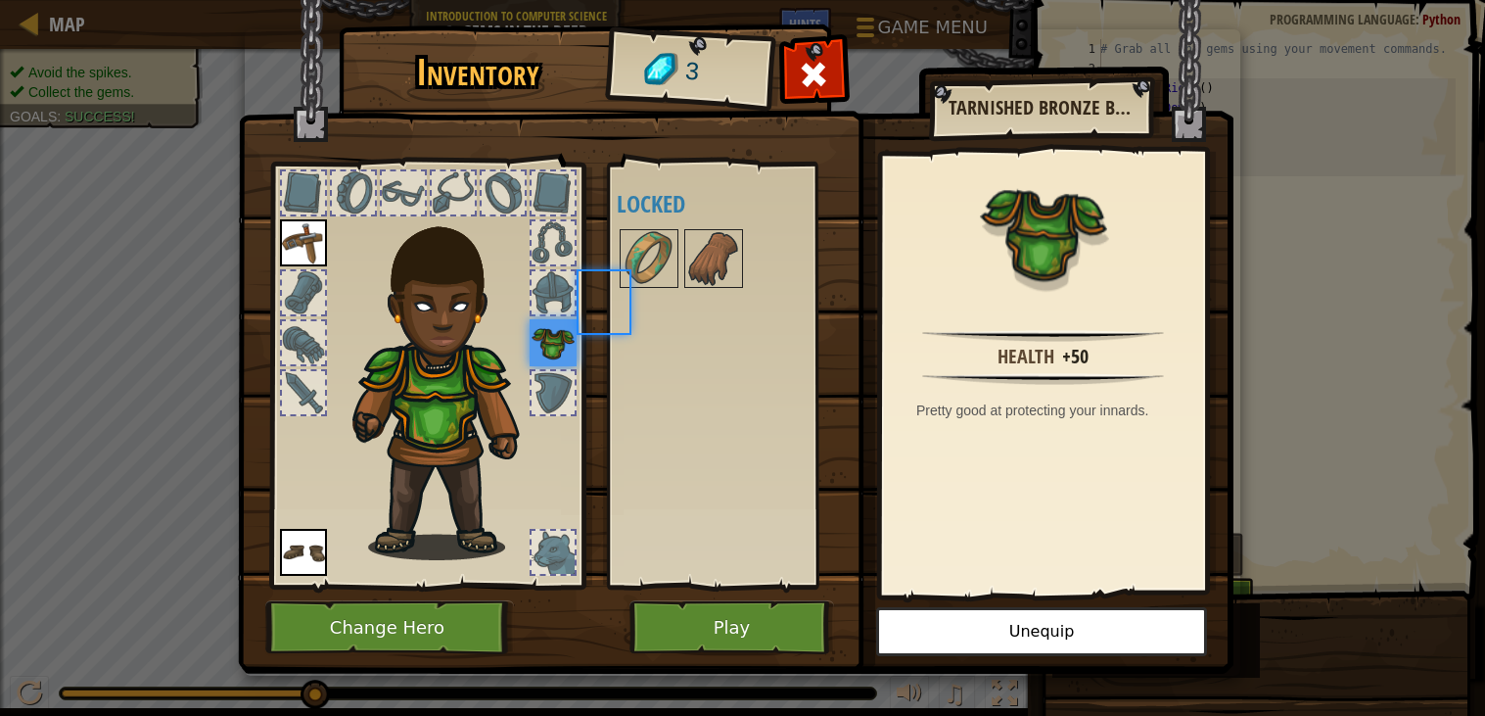
click at [648, 287] on body "Map Introduction to Computer Science 2. Gems in the Deep Game Menu Done Hints 1…" at bounding box center [742, 358] width 1485 height 716
click at [555, 560] on div at bounding box center [553, 552] width 43 height 43
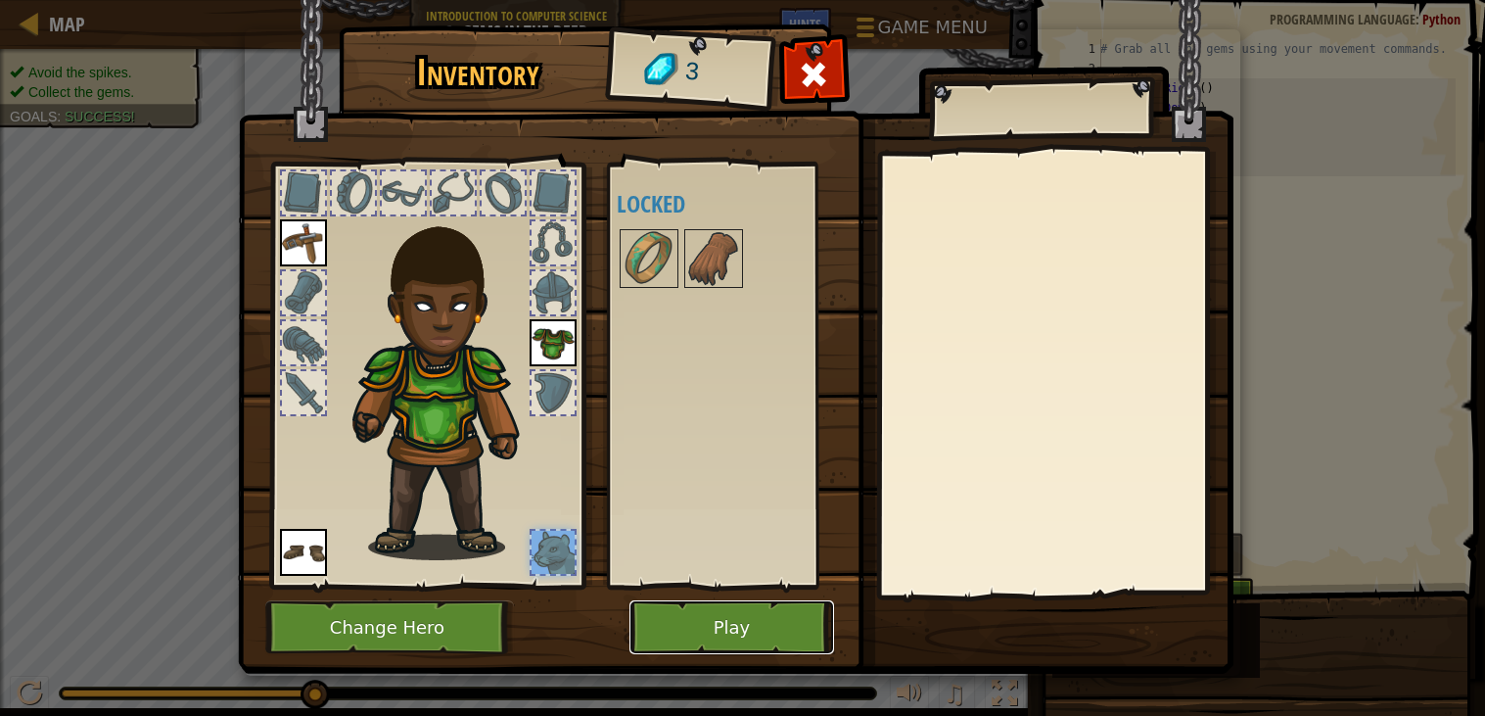
click at [715, 633] on button "Play" at bounding box center [732, 627] width 205 height 54
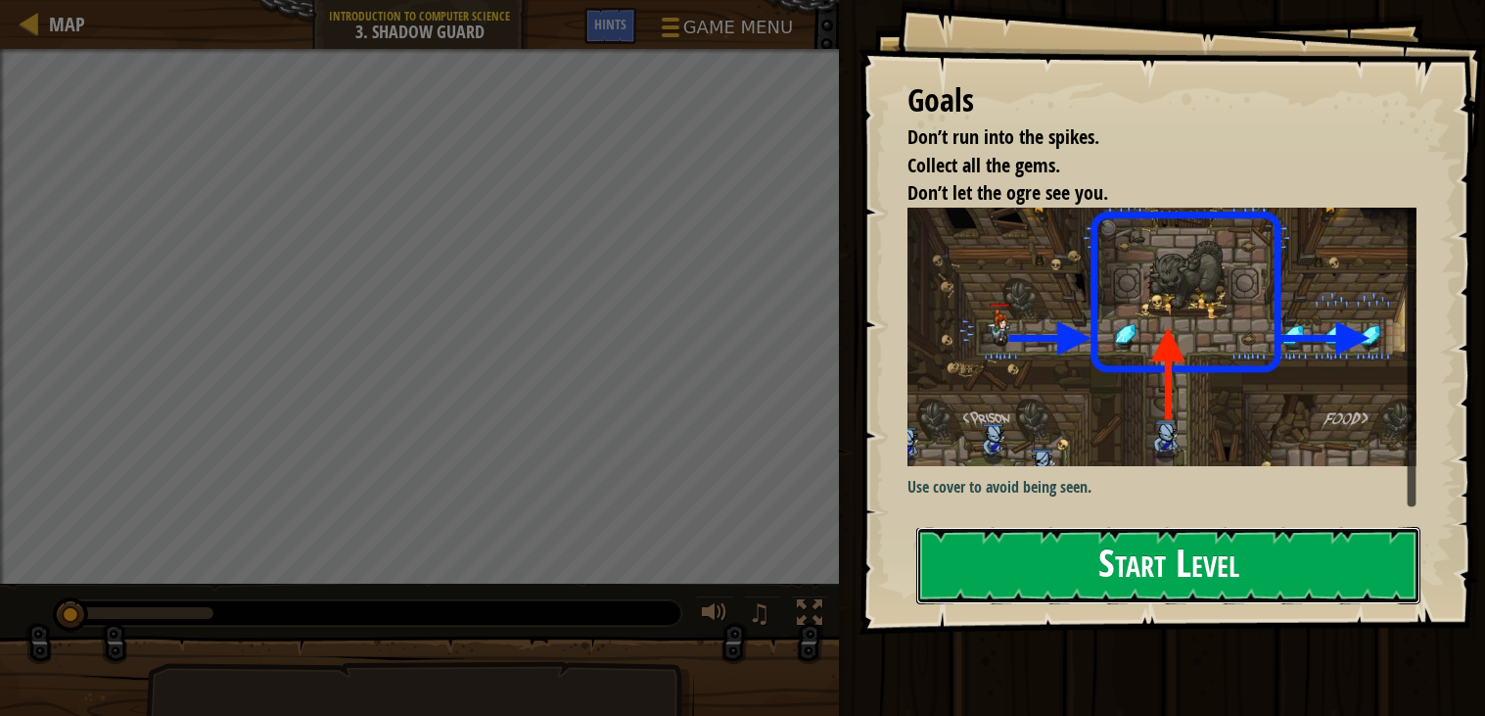
click at [1140, 571] on button "Start Level" at bounding box center [1168, 565] width 504 height 77
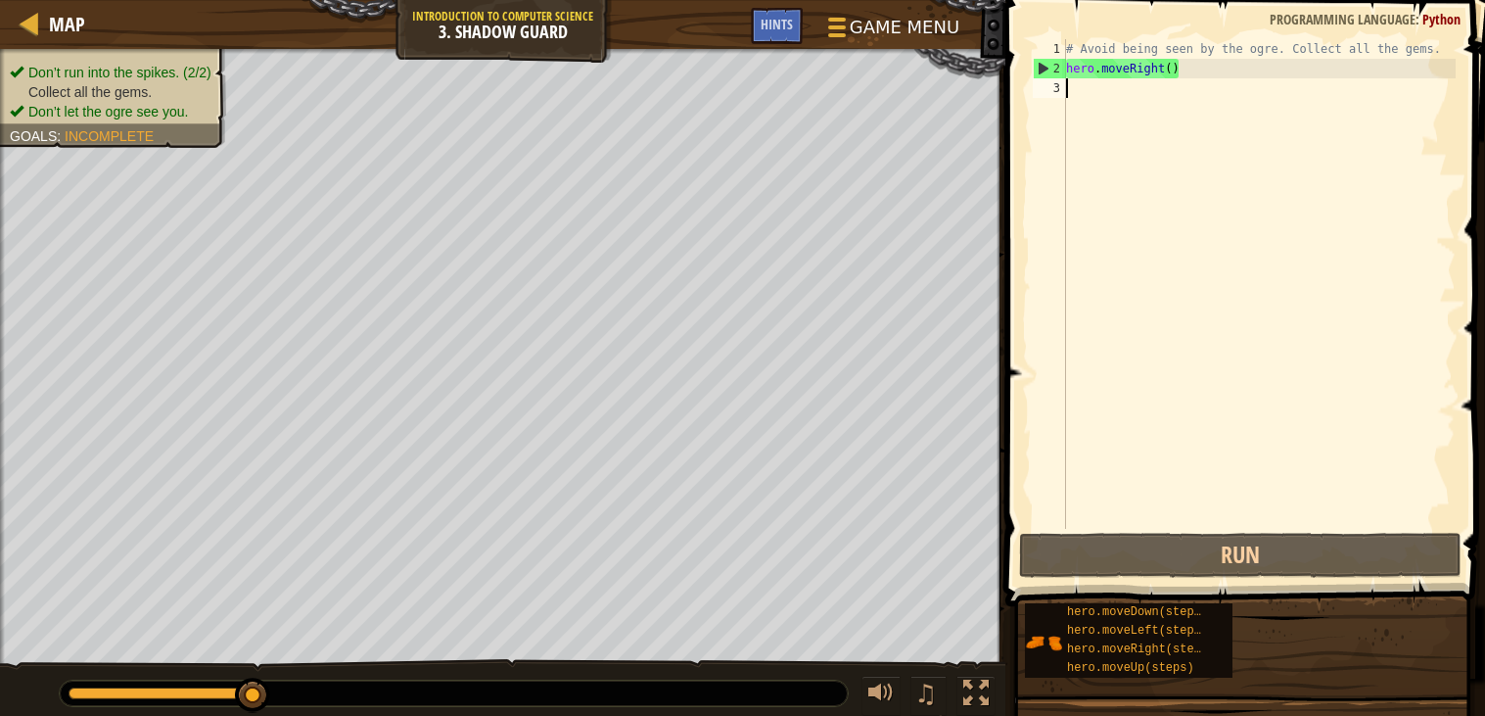
type textarea "u"
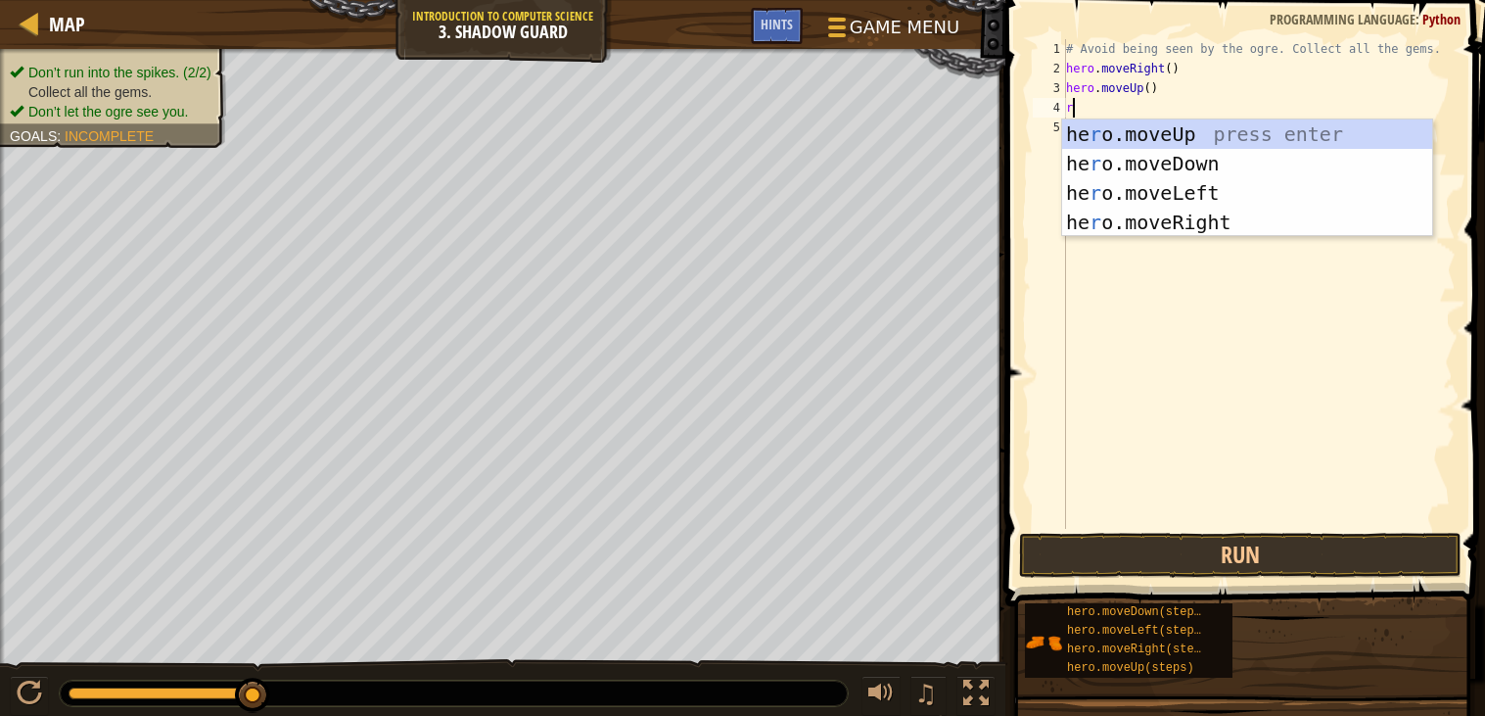
type textarea "rig"
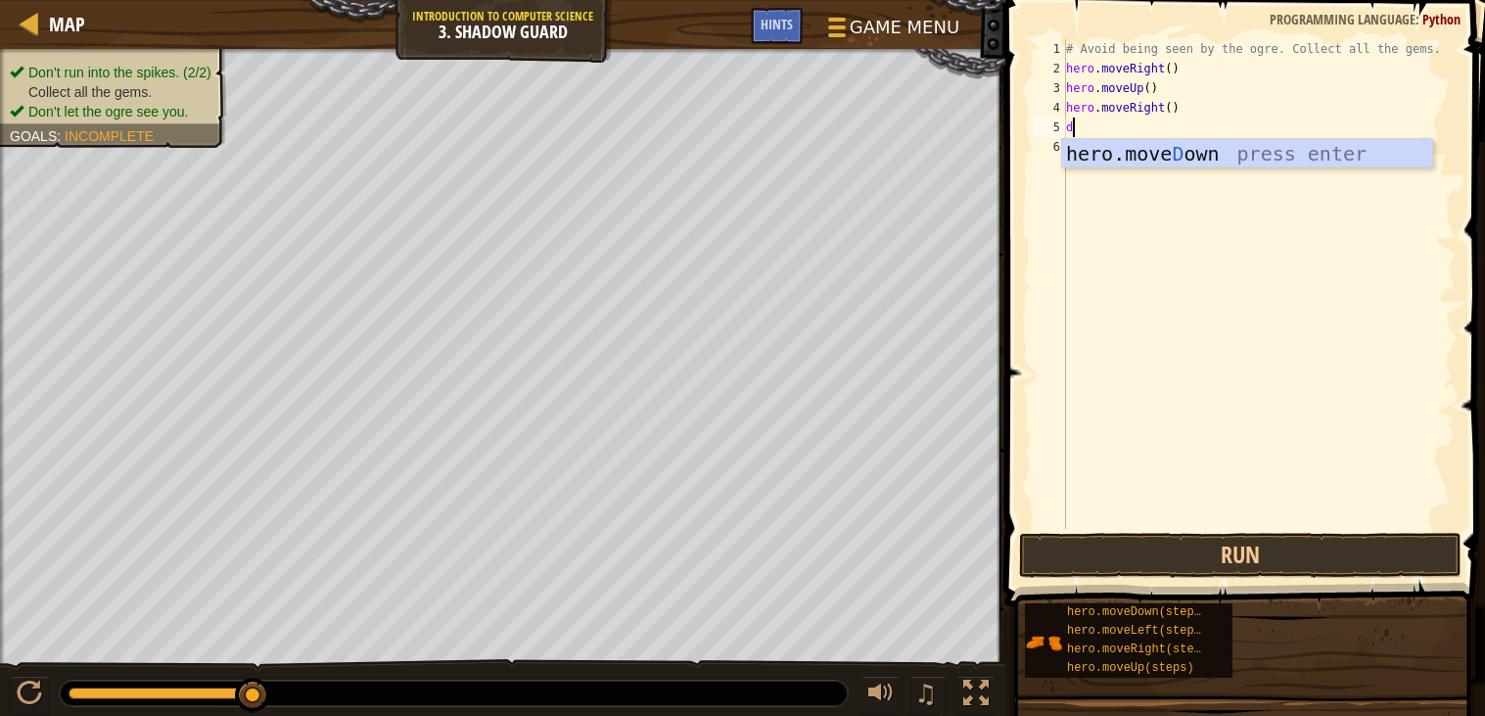
type textarea "dow"
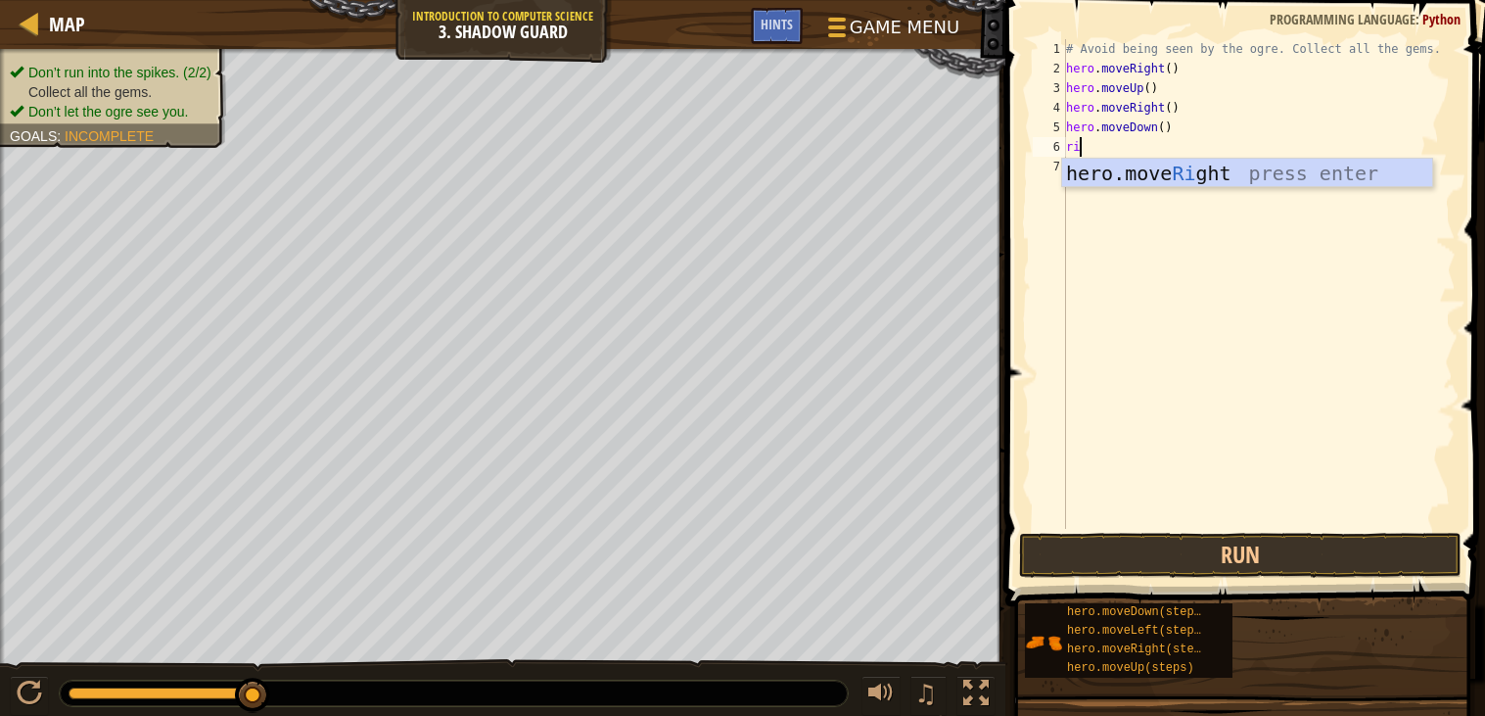
scroll to position [8, 1]
type textarea "righ"
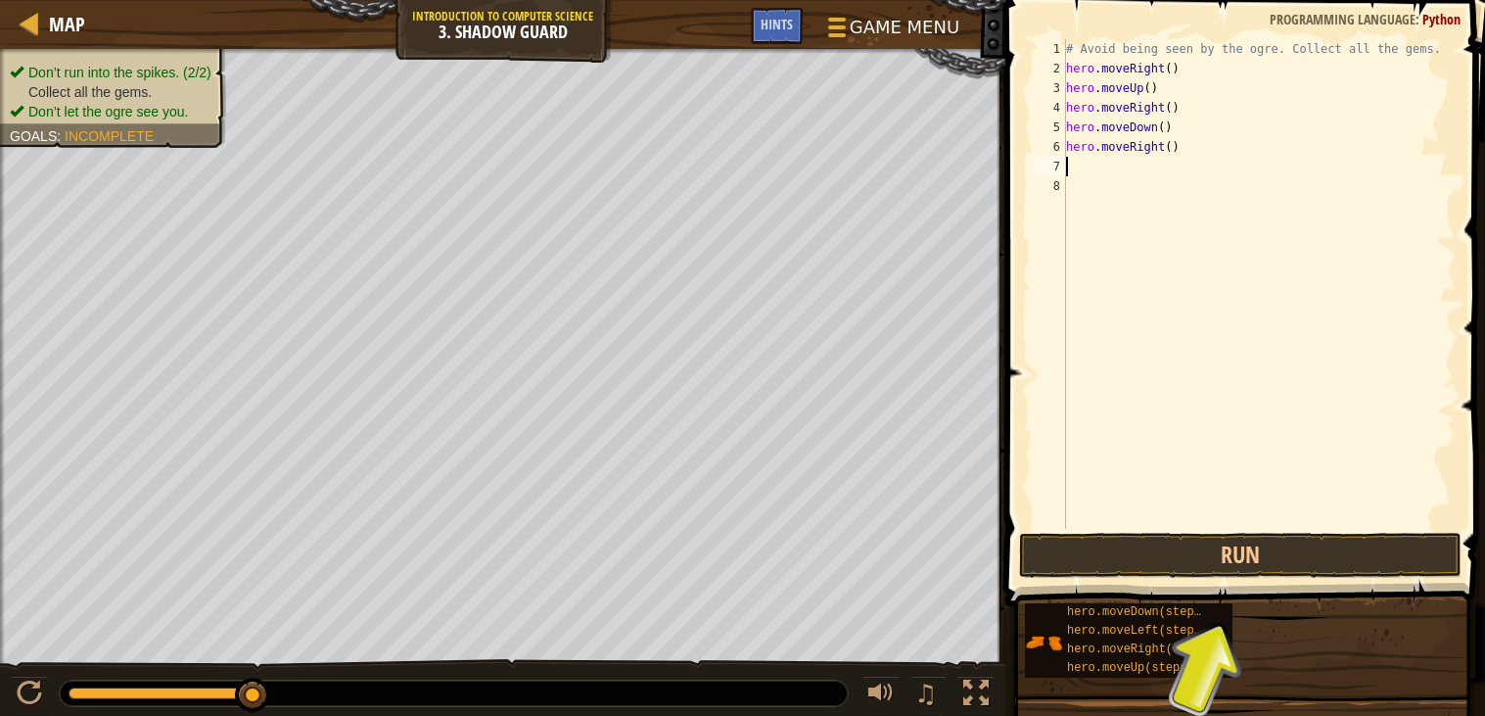
scroll to position [8, 0]
click at [1236, 552] on button "Run" at bounding box center [1240, 555] width 443 height 45
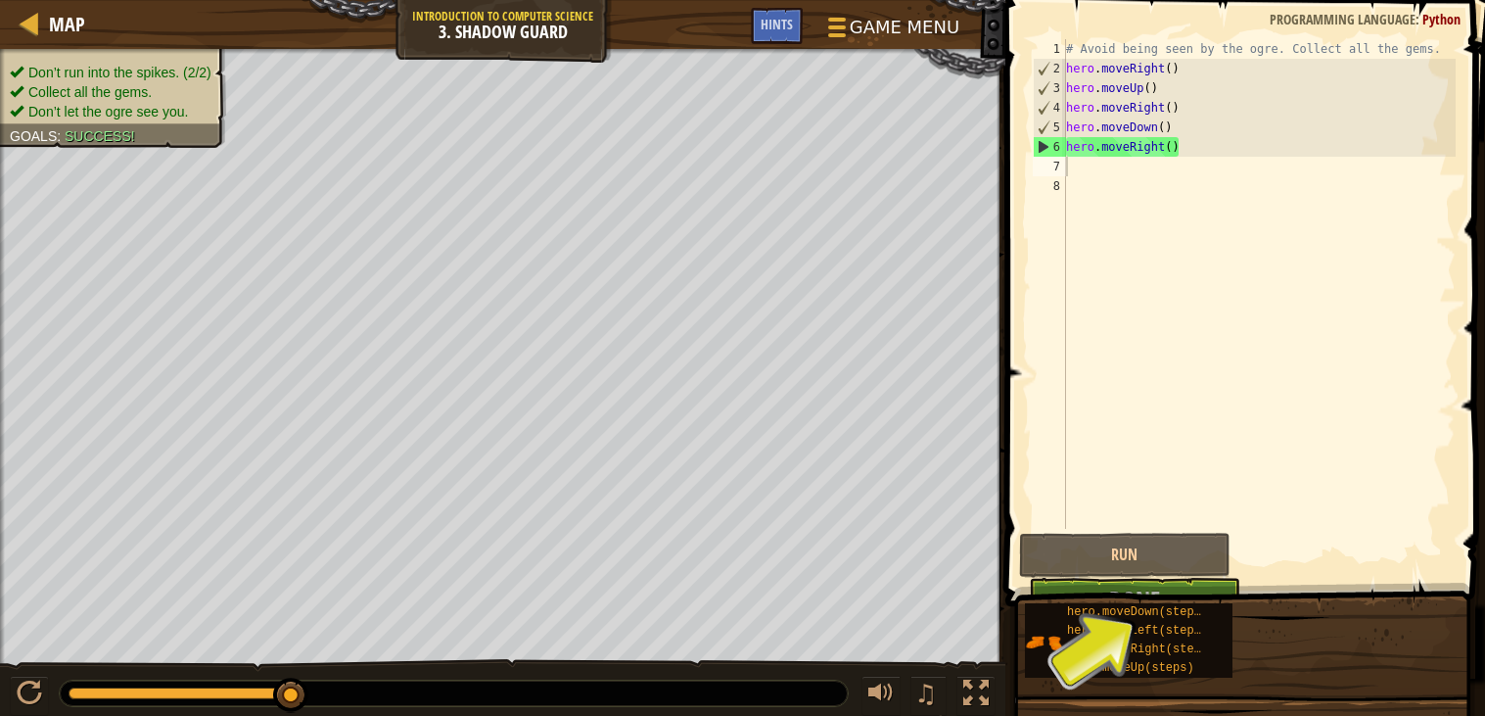
click at [1235, 581] on button "Done" at bounding box center [1134, 600] width 211 height 45
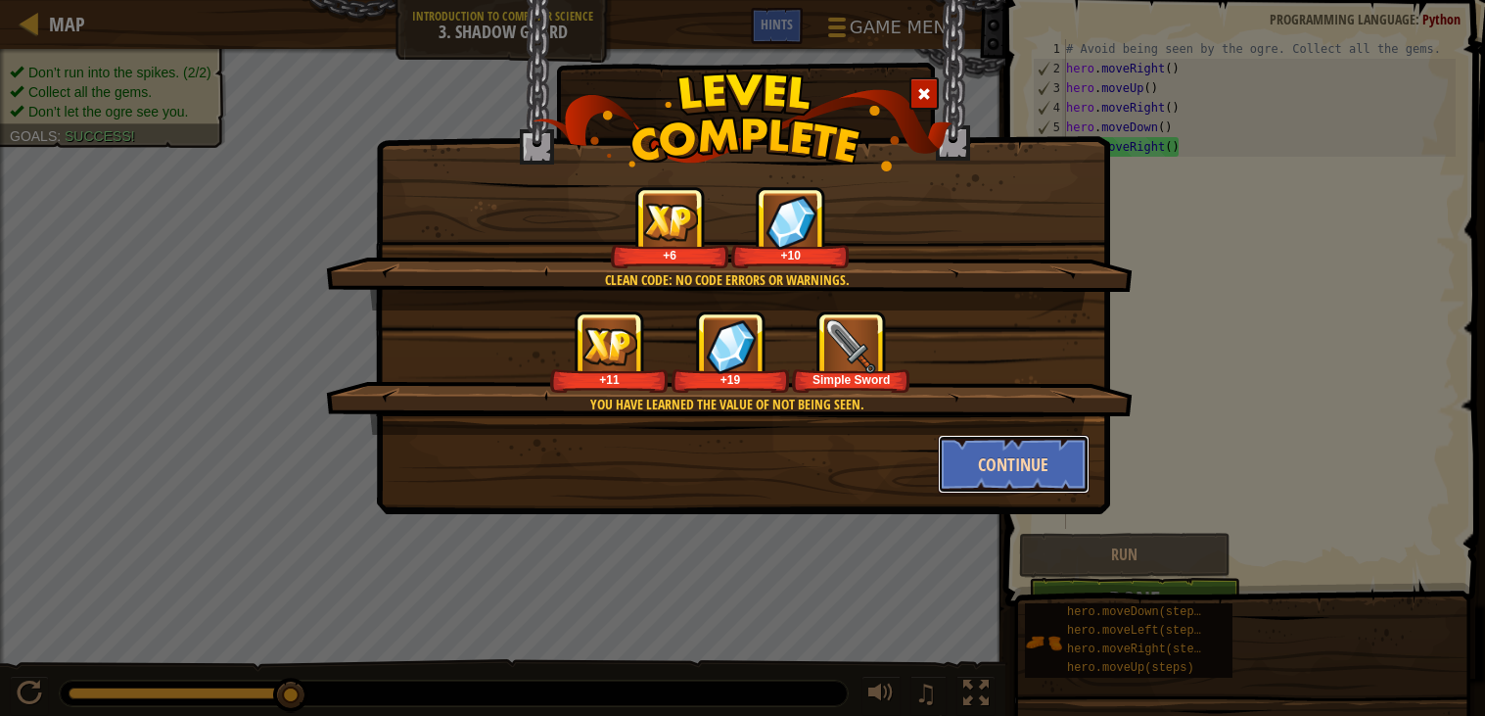
click at [981, 454] on button "Continue" at bounding box center [1014, 464] width 152 height 59
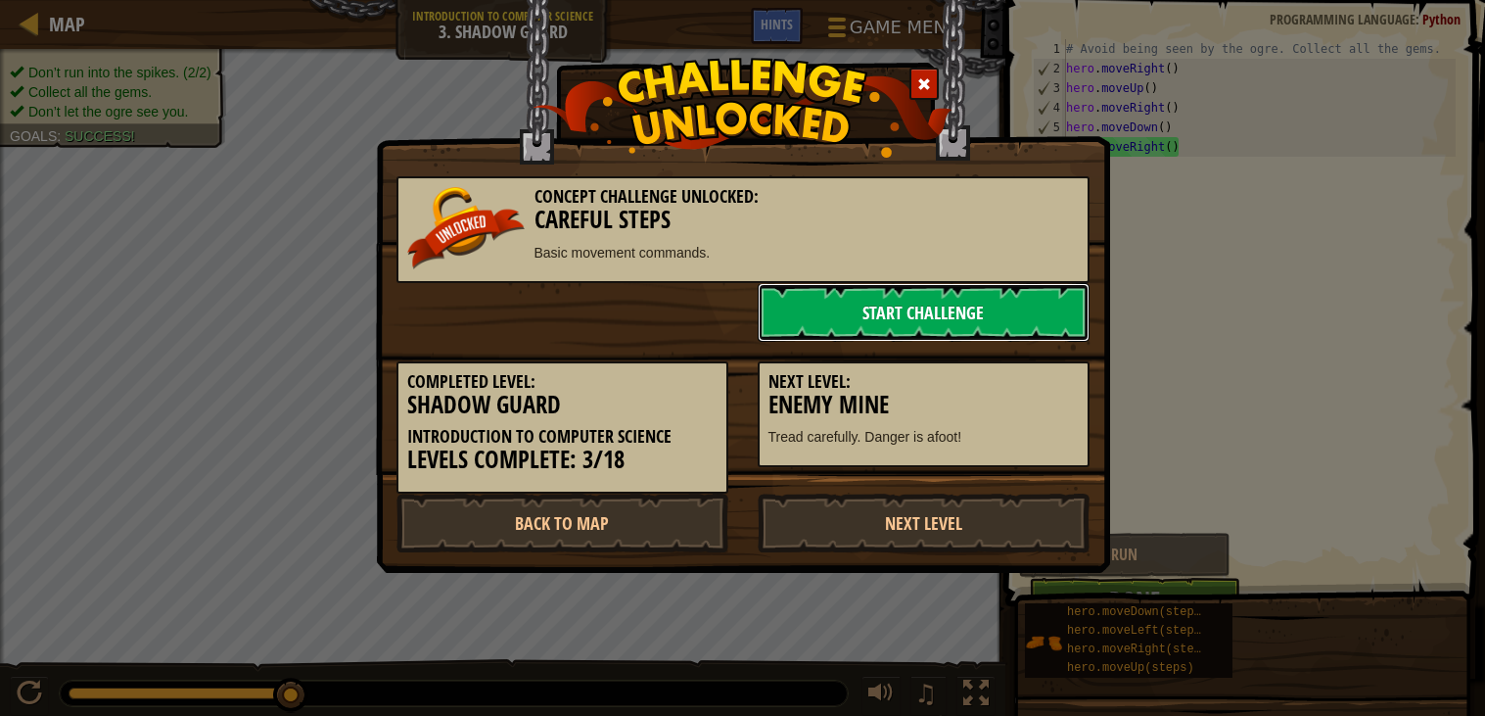
click at [874, 312] on link "Start Challenge" at bounding box center [924, 312] width 332 height 59
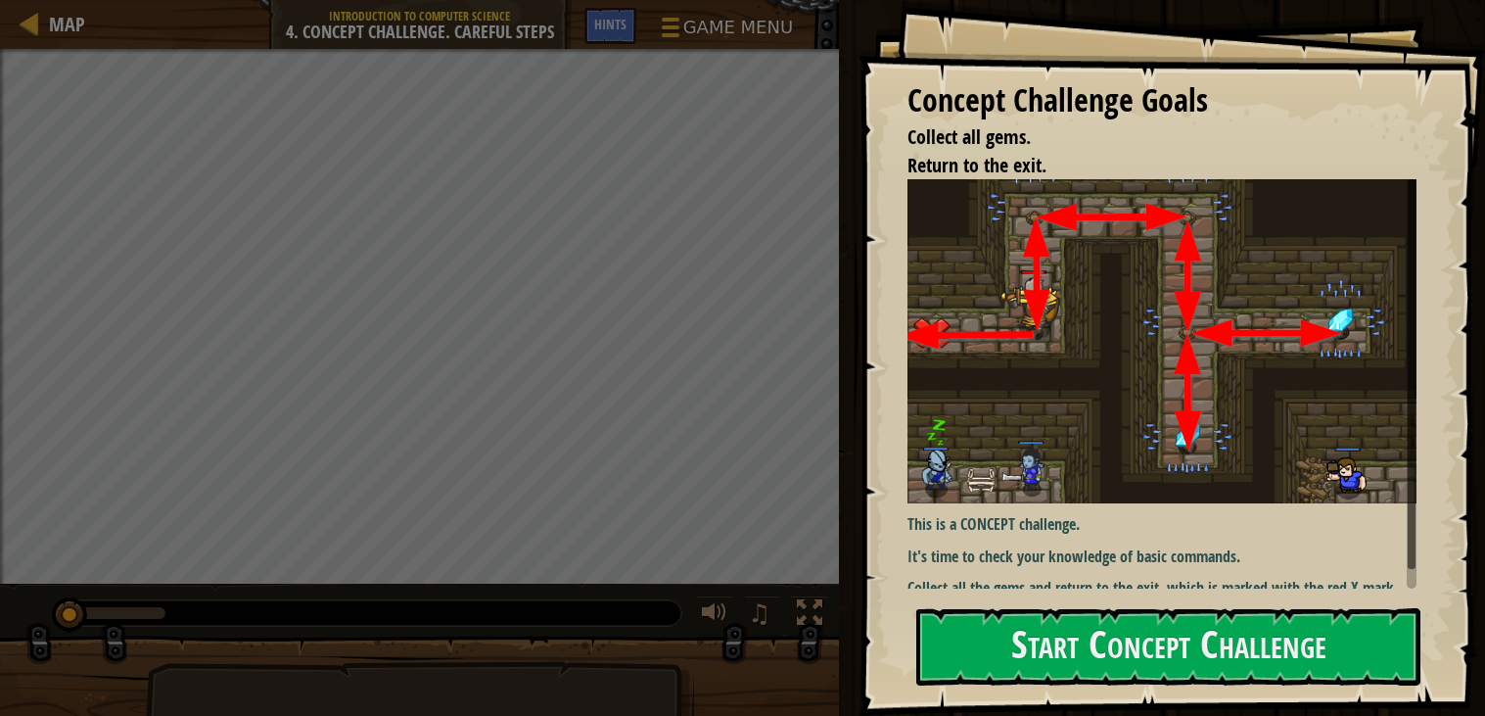
scroll to position [21, 0]
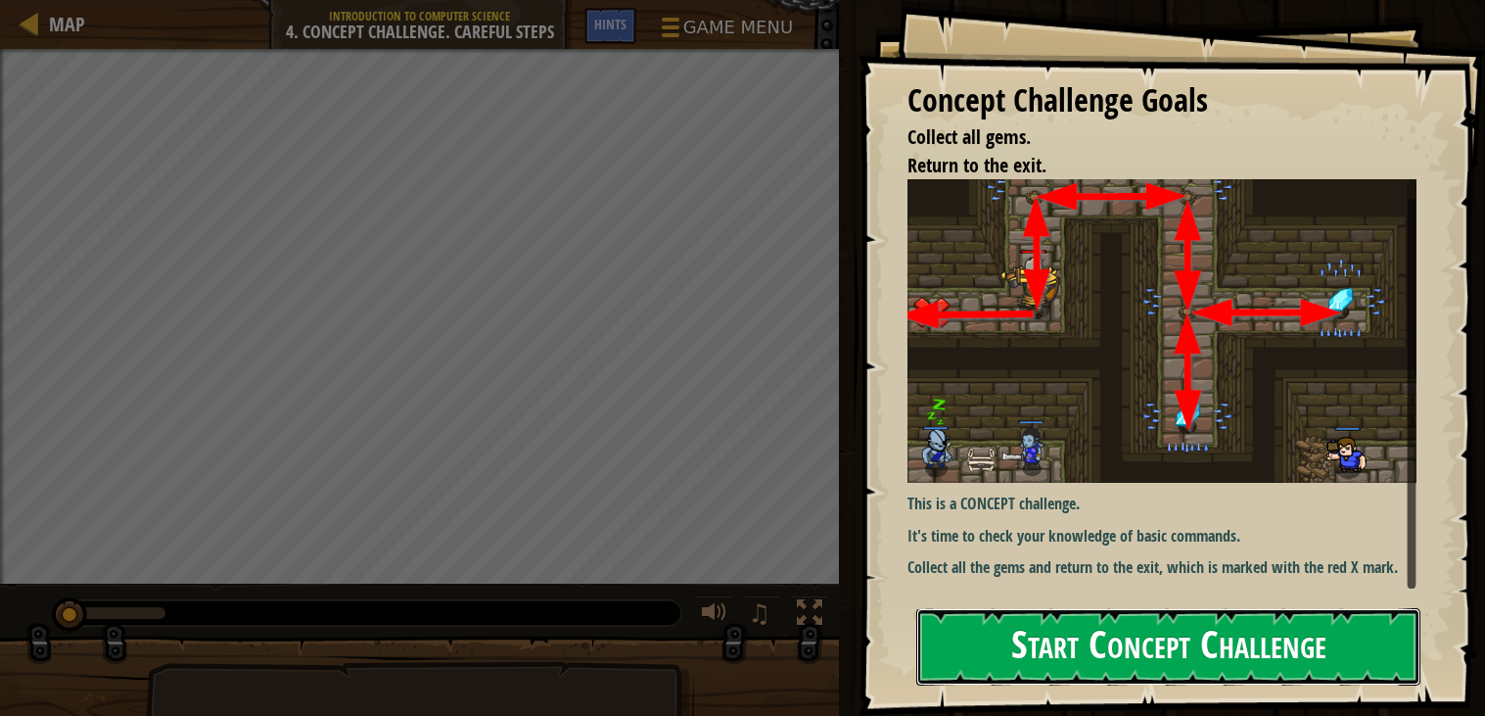
click at [1185, 654] on button "Start Concept Challenge" at bounding box center [1168, 646] width 504 height 77
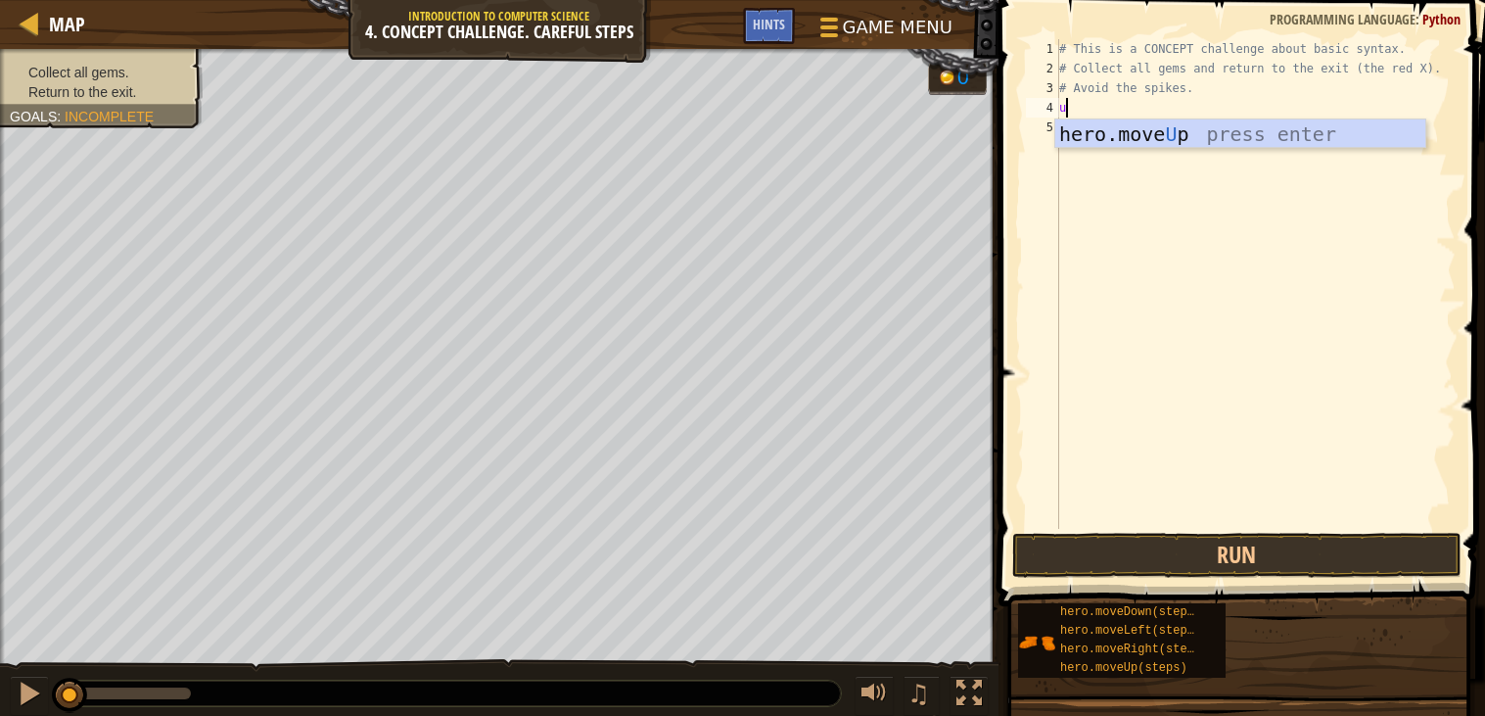
scroll to position [8, 0]
type textarea "up"
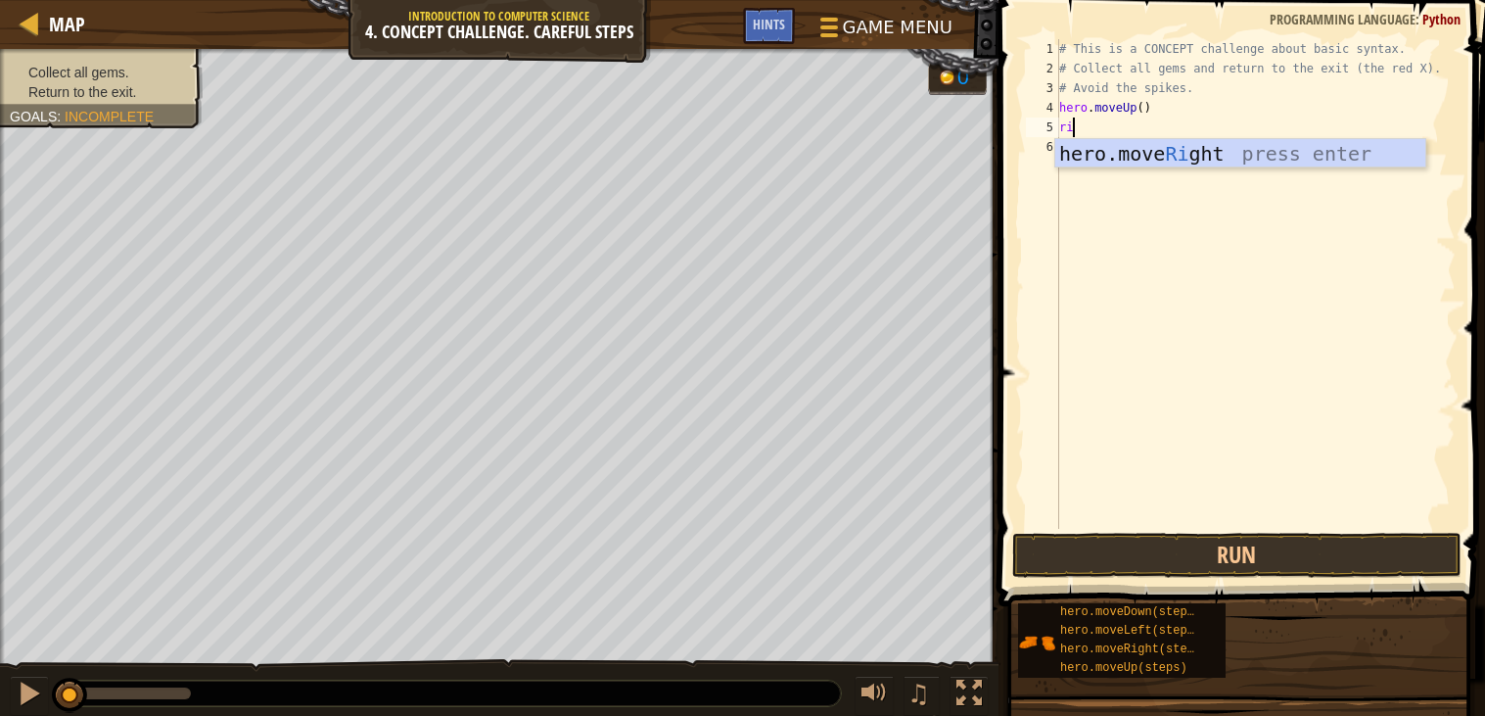
type textarea "right"
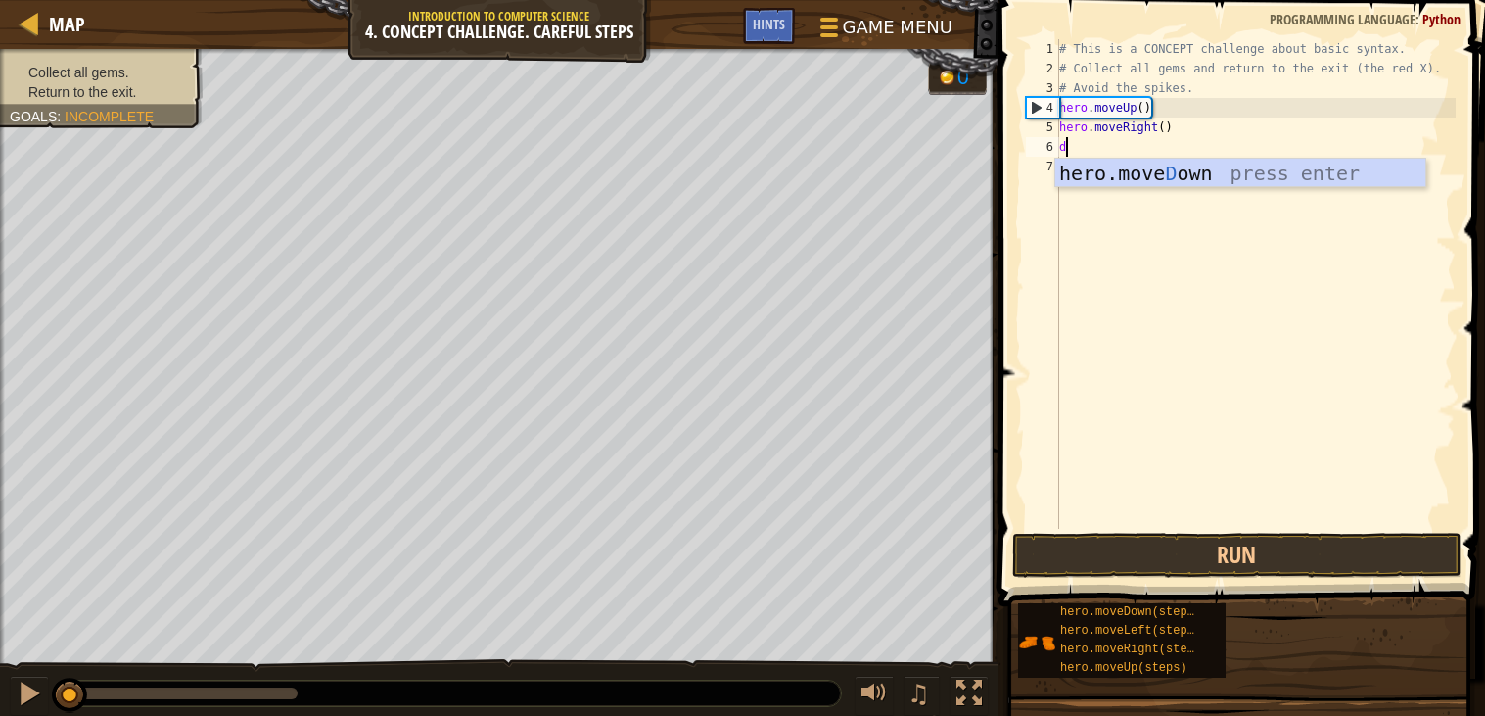
type textarea "dow"
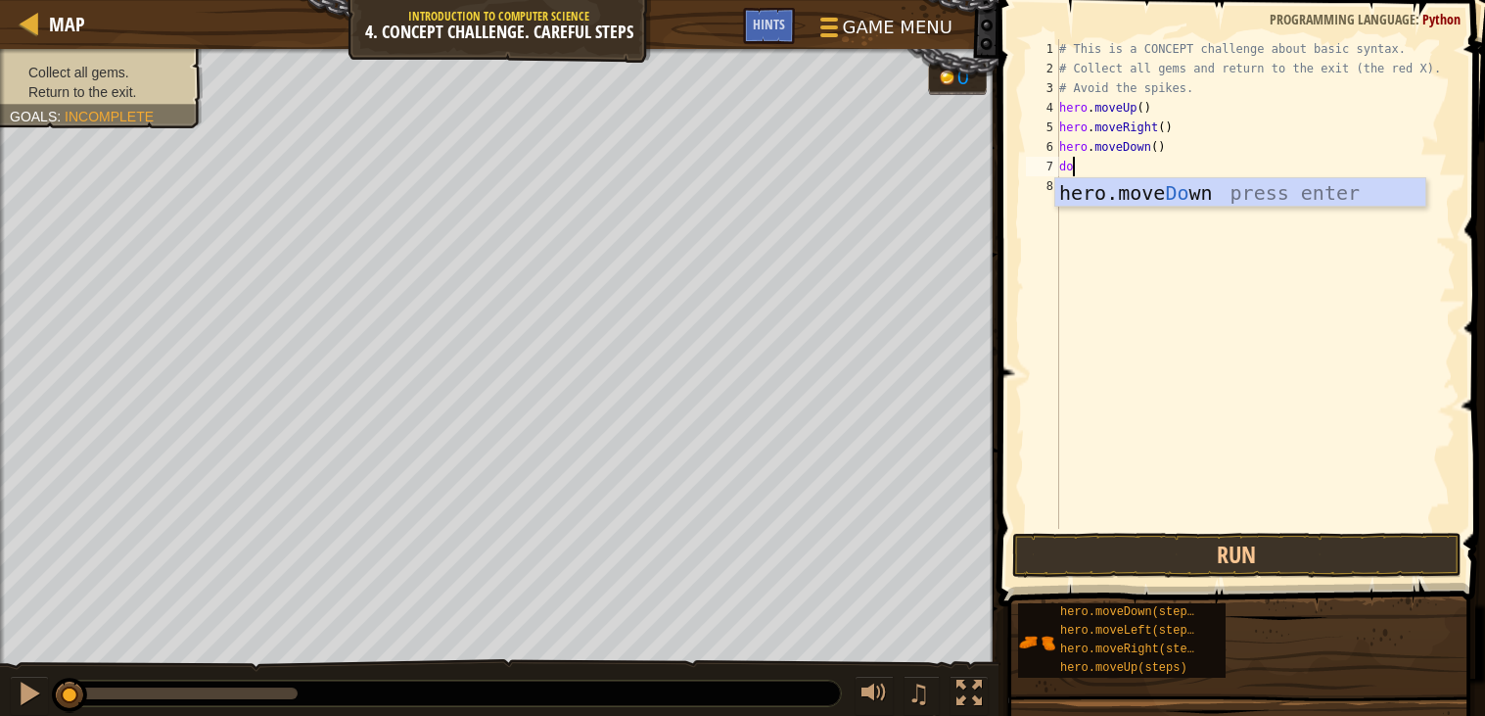
type textarea "down"
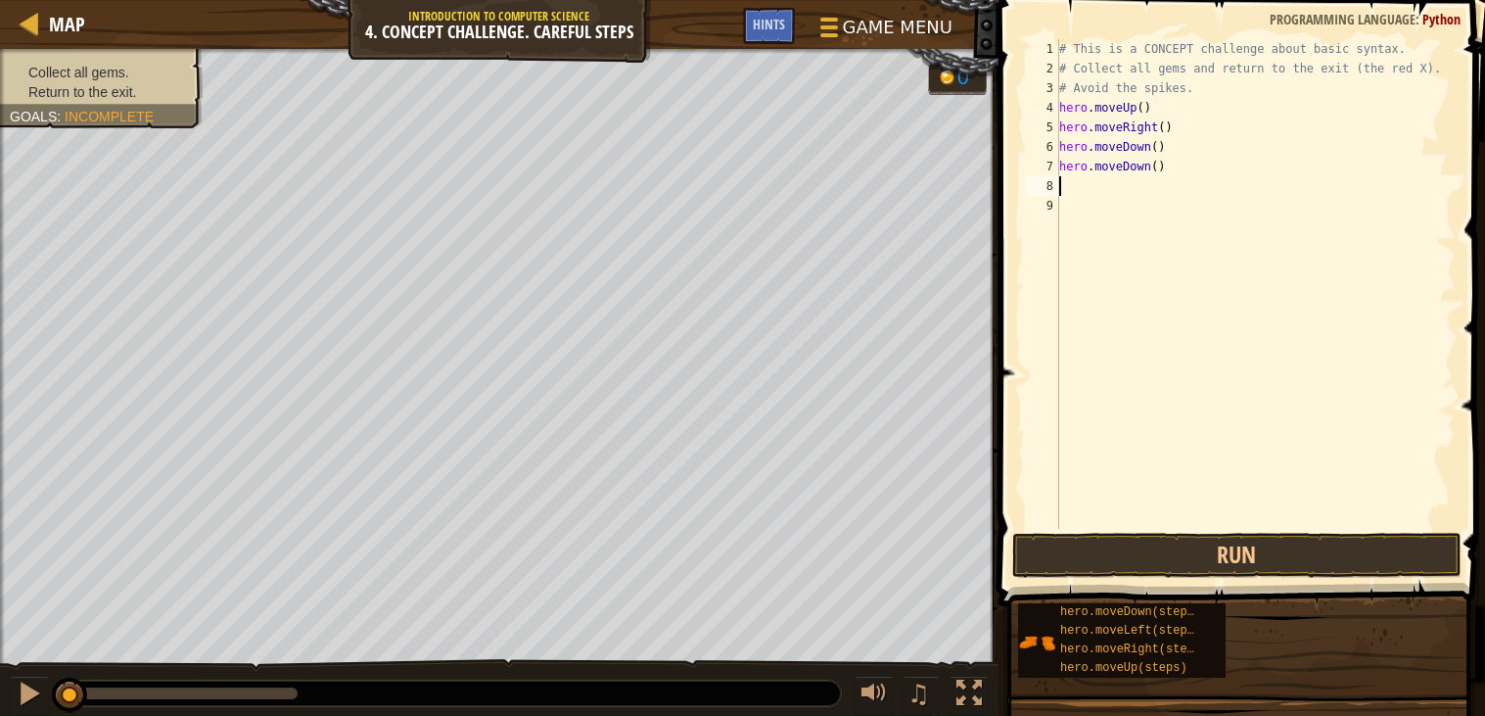
type textarea "up"
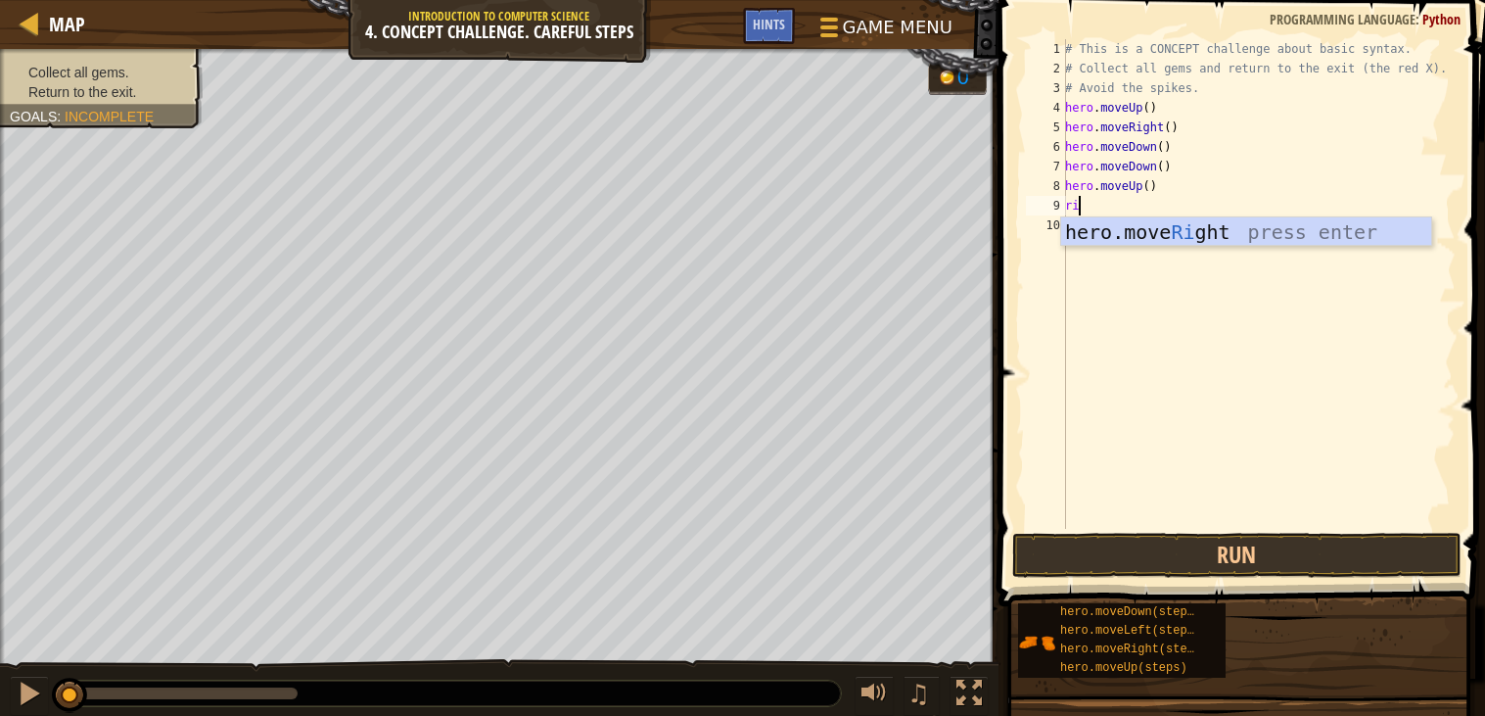
scroll to position [8, 1]
type textarea "right"
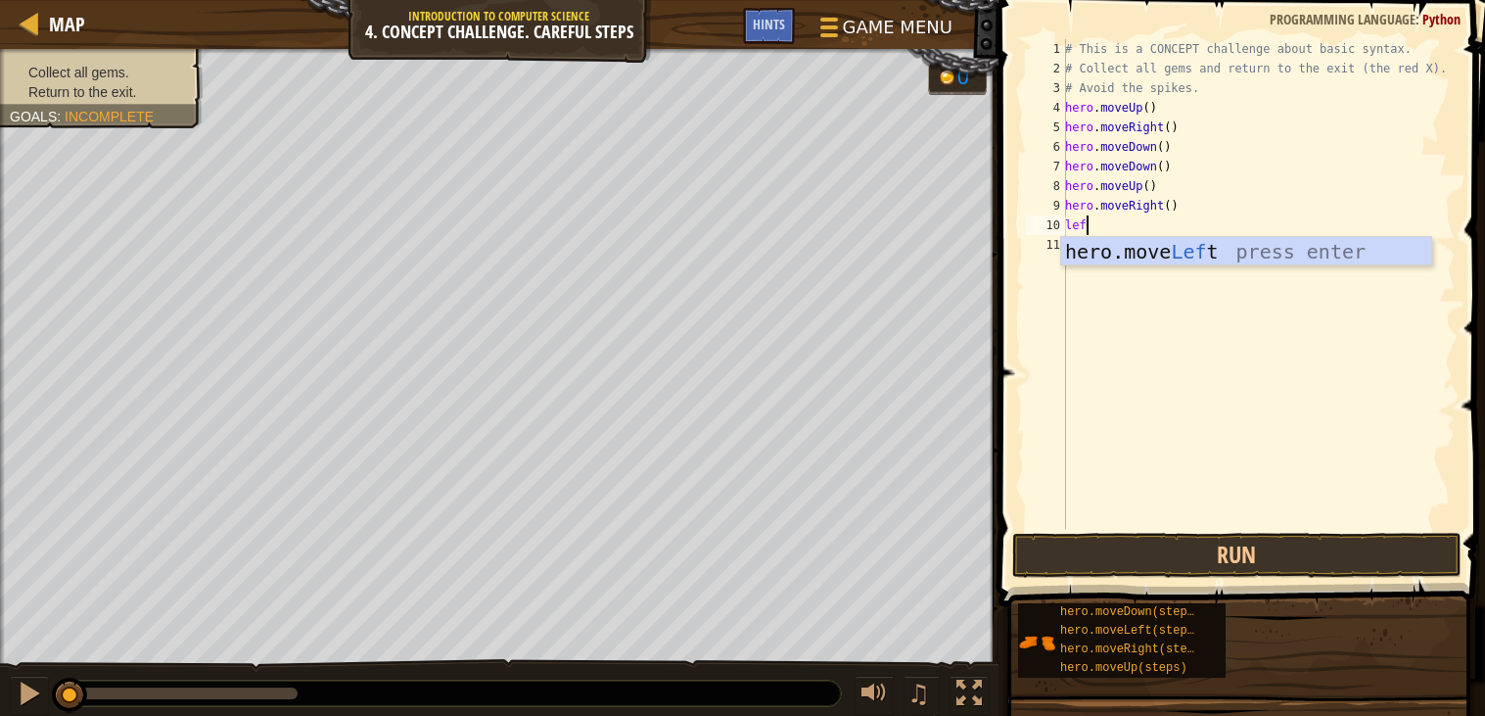
type textarea "left"
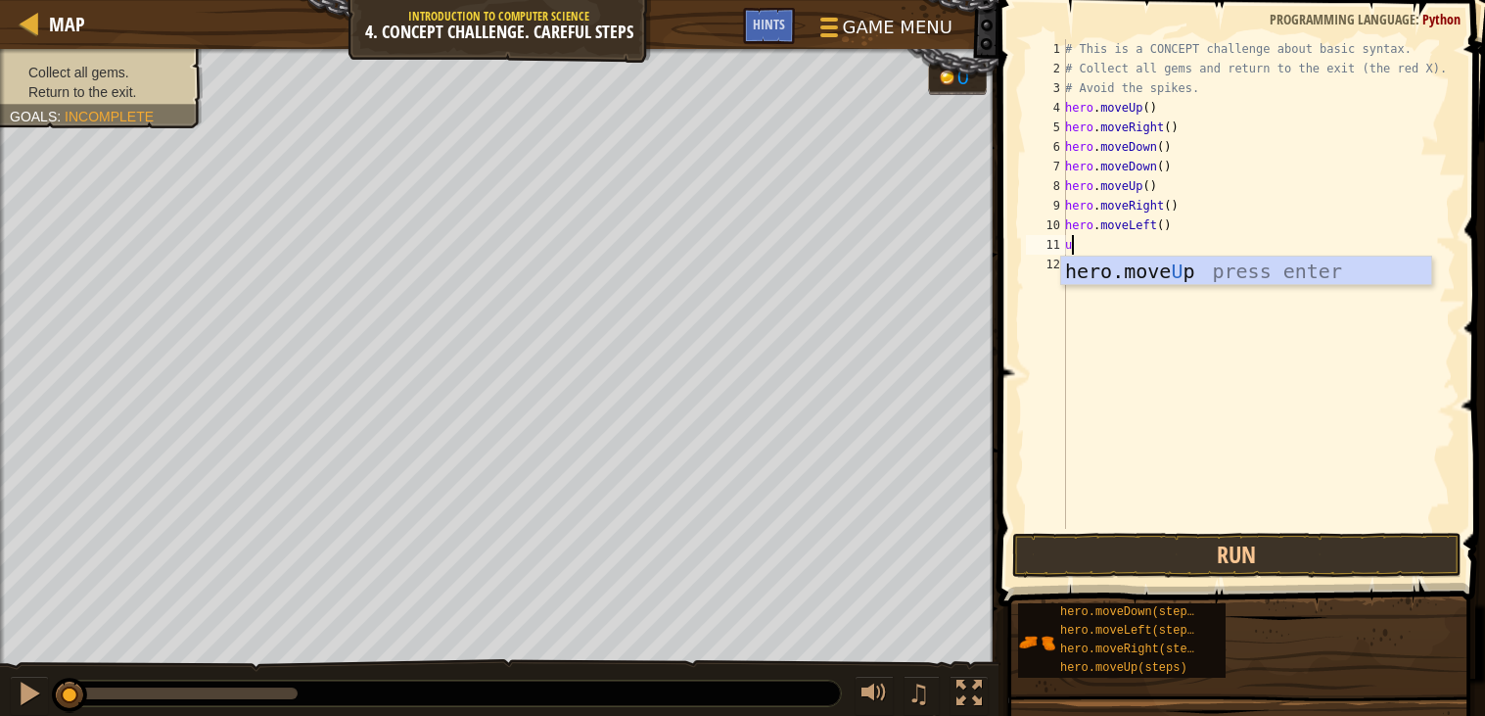
type textarea "up"
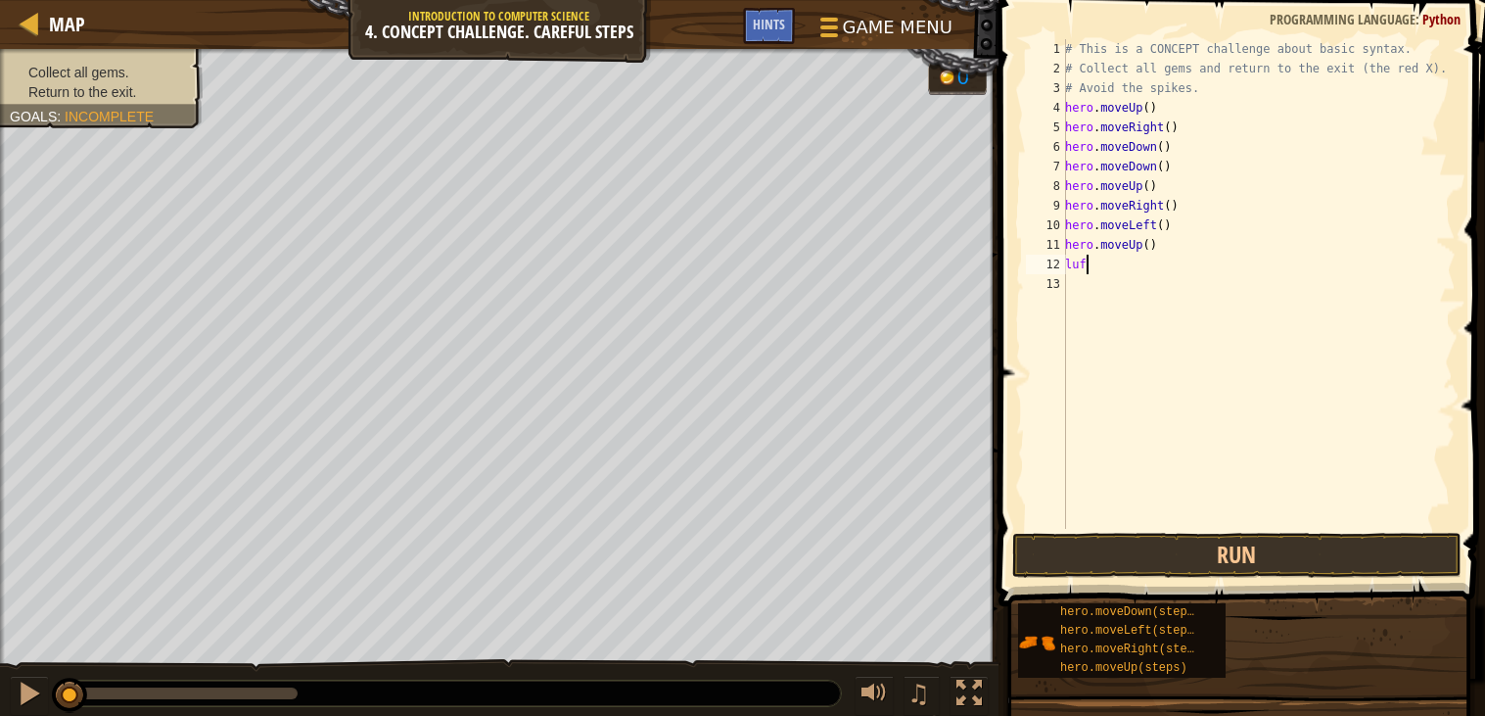
scroll to position [8, 1]
type textarea "[PERSON_NAME]"
type textarea "\"
type textarea "le"
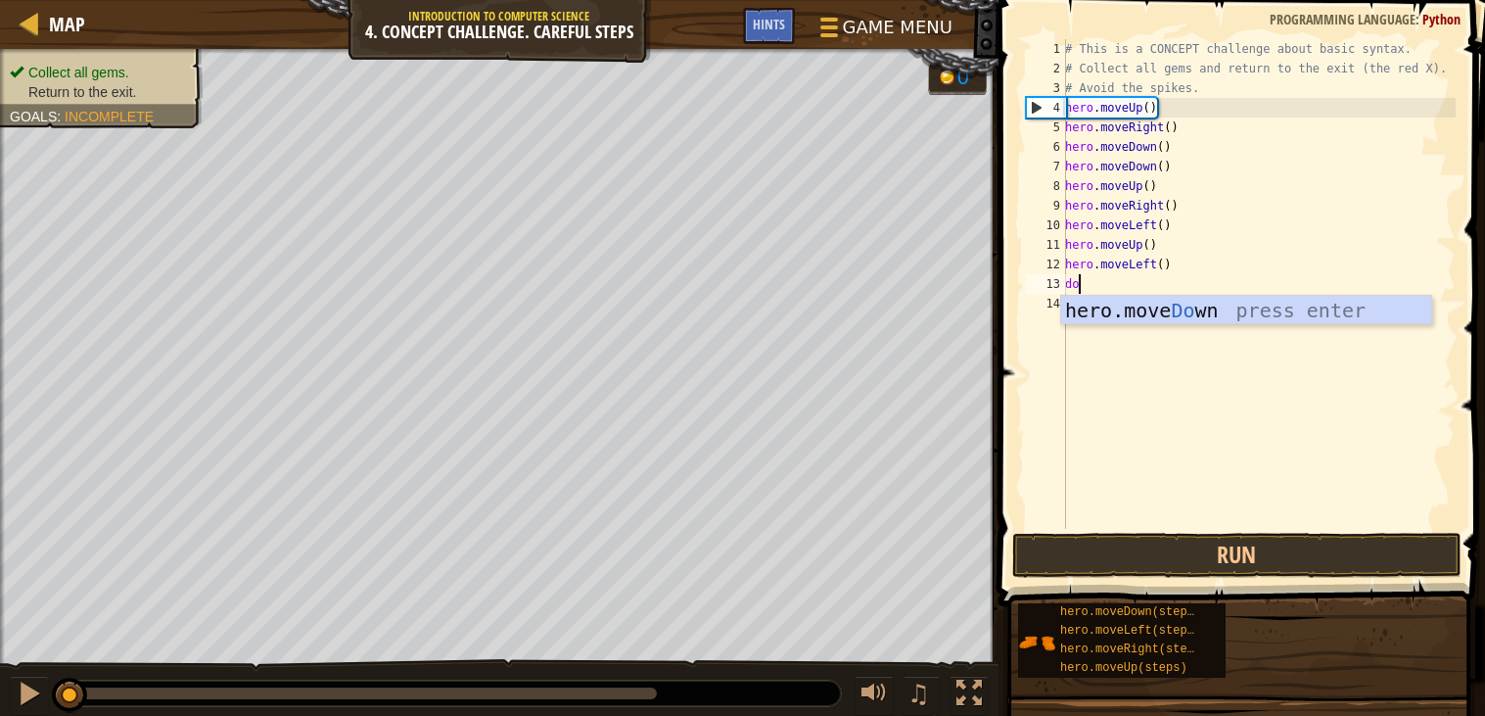
scroll to position [8, 1]
type textarea "down"
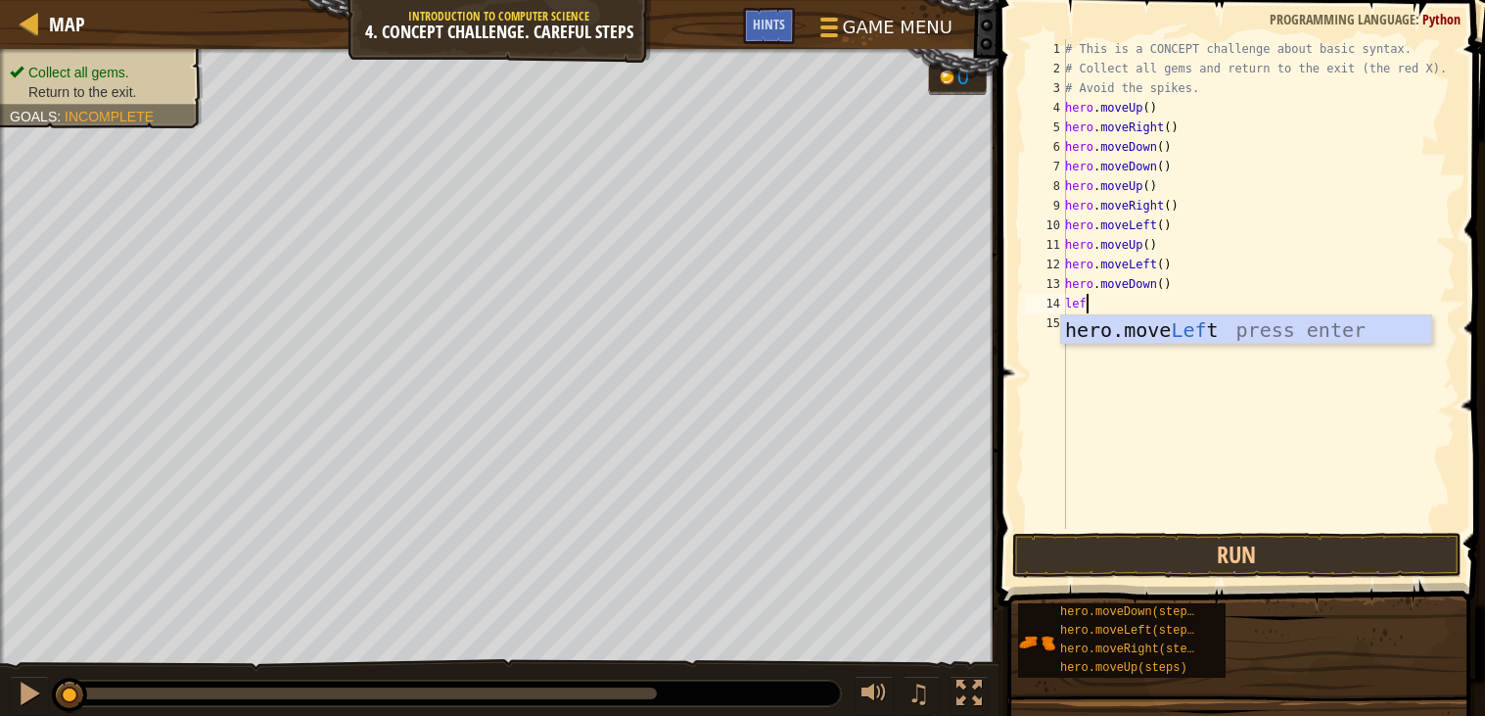
type textarea "left"
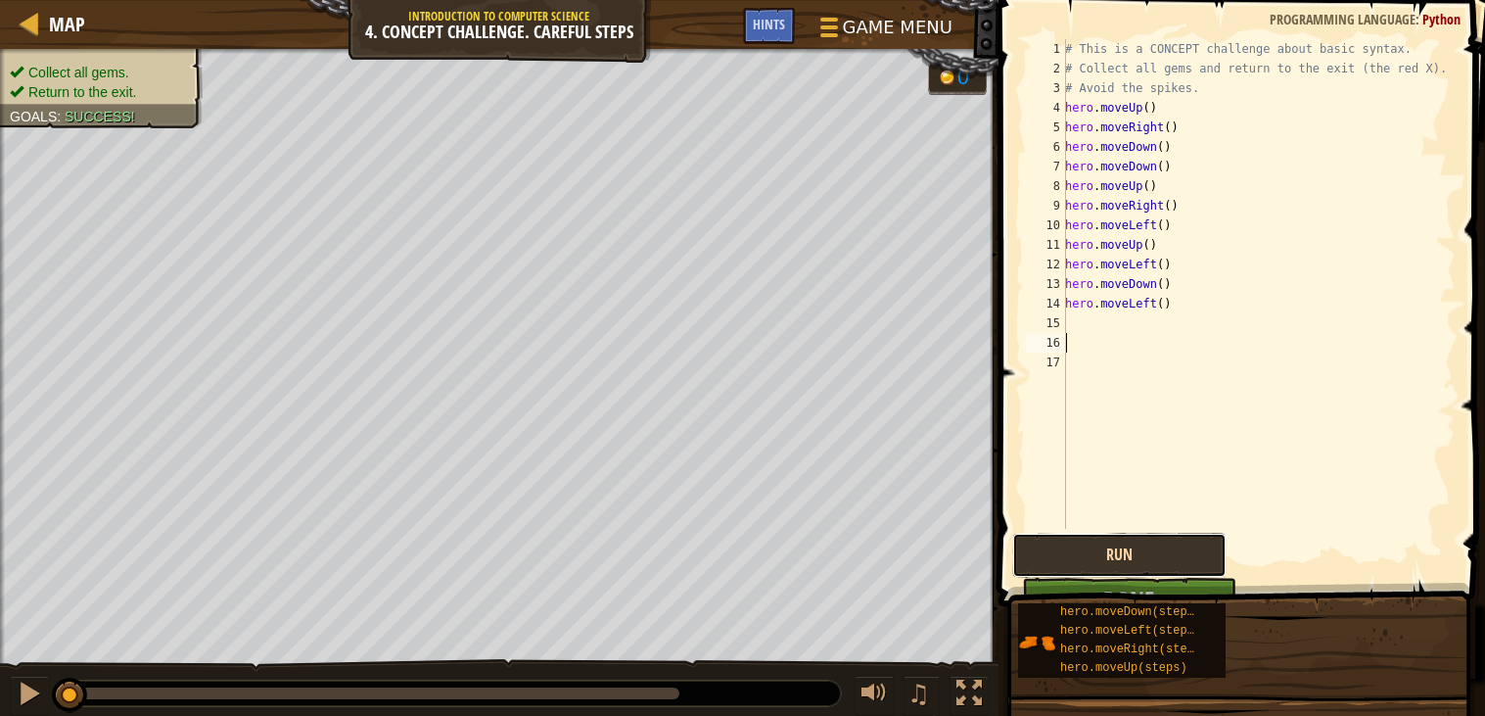
click at [1083, 550] on button "Run" at bounding box center [1119, 555] width 214 height 45
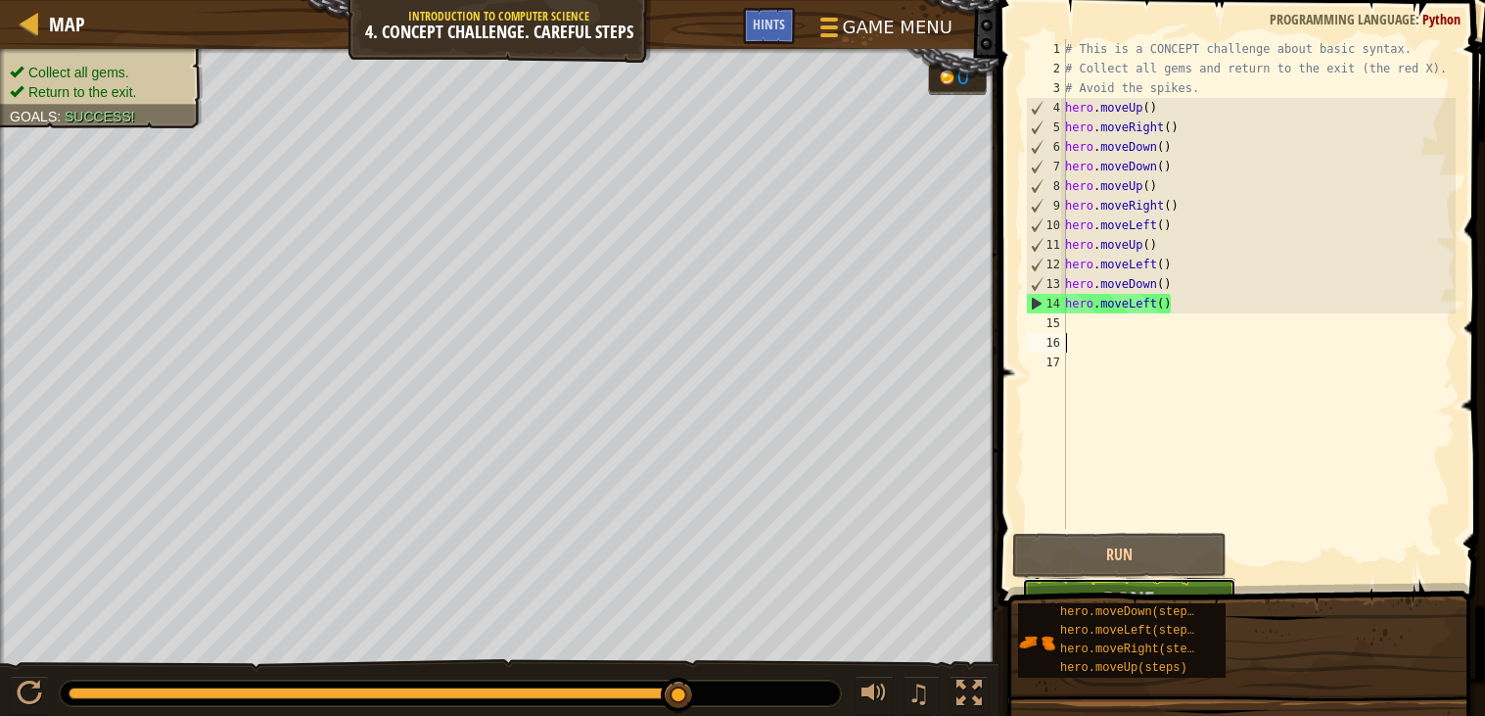
click at [1208, 580] on button "Done" at bounding box center [1129, 600] width 214 height 45
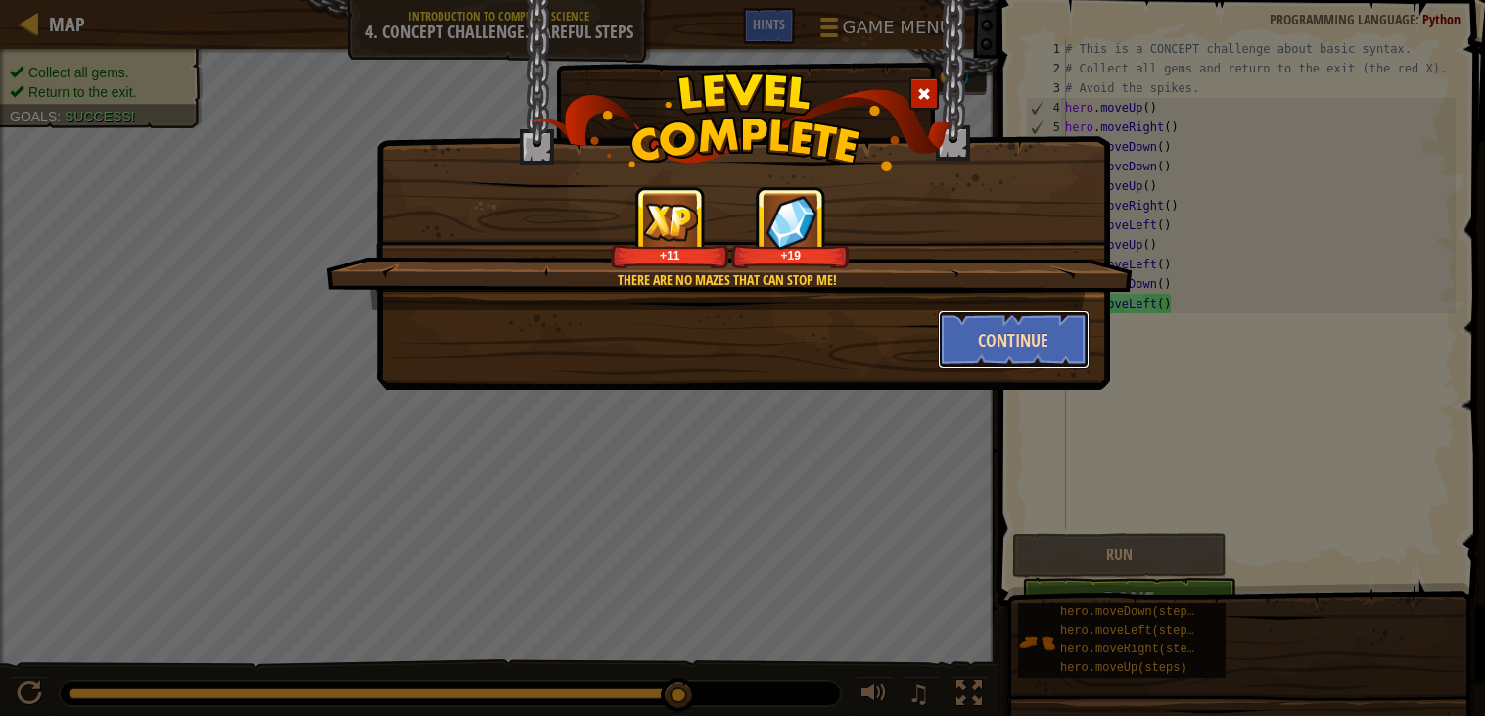
click at [1041, 344] on button "Continue" at bounding box center [1014, 339] width 152 height 59
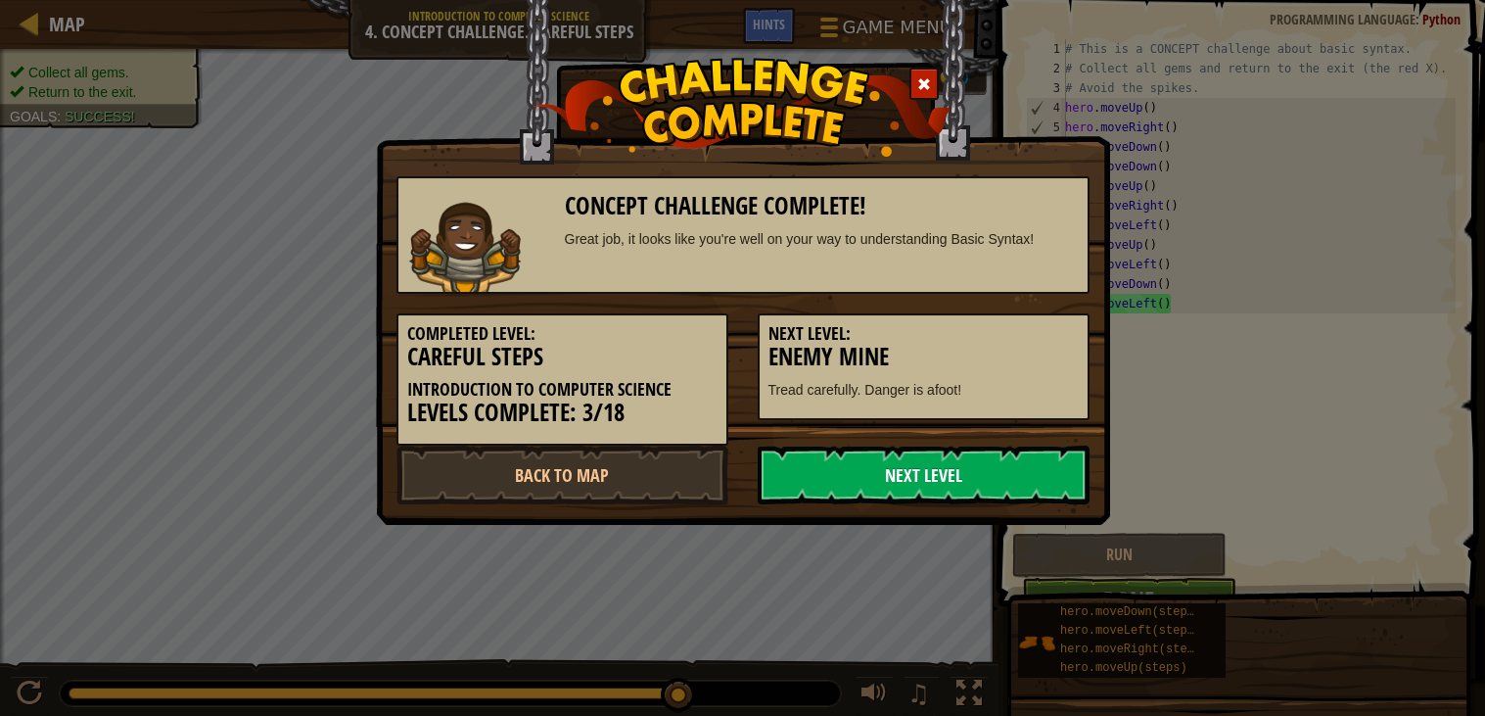
click at [909, 465] on link "Next Level" at bounding box center [924, 474] width 332 height 59
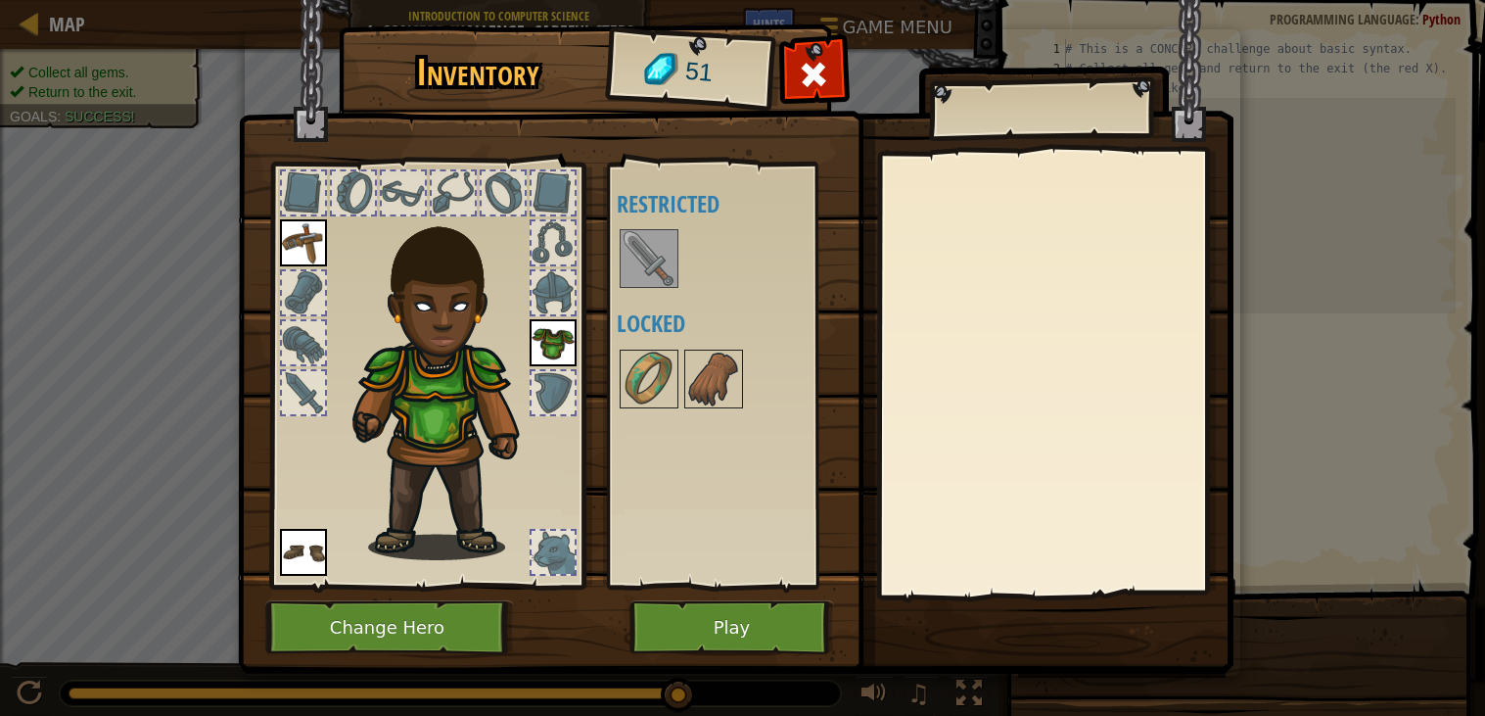
click at [658, 259] on img at bounding box center [649, 258] width 55 height 55
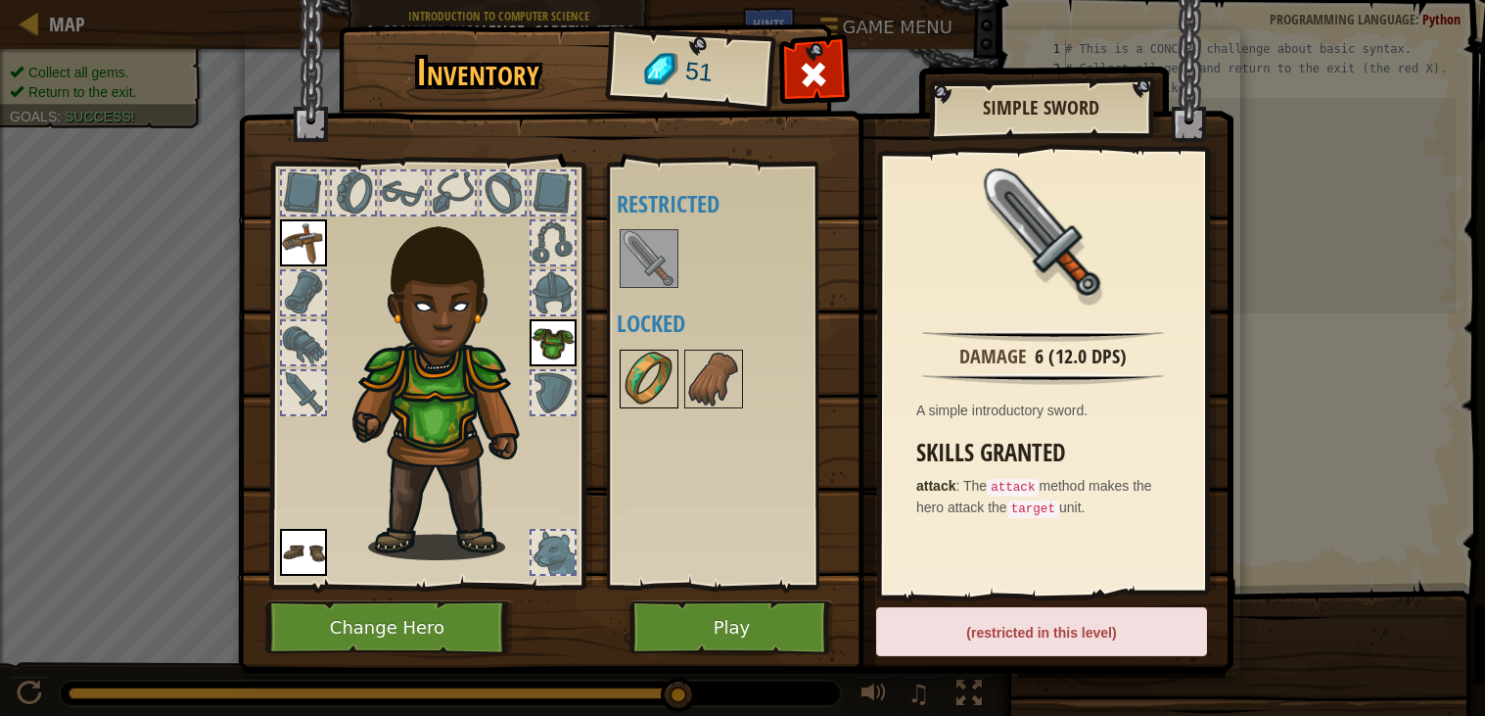
click at [654, 386] on img at bounding box center [649, 379] width 55 height 55
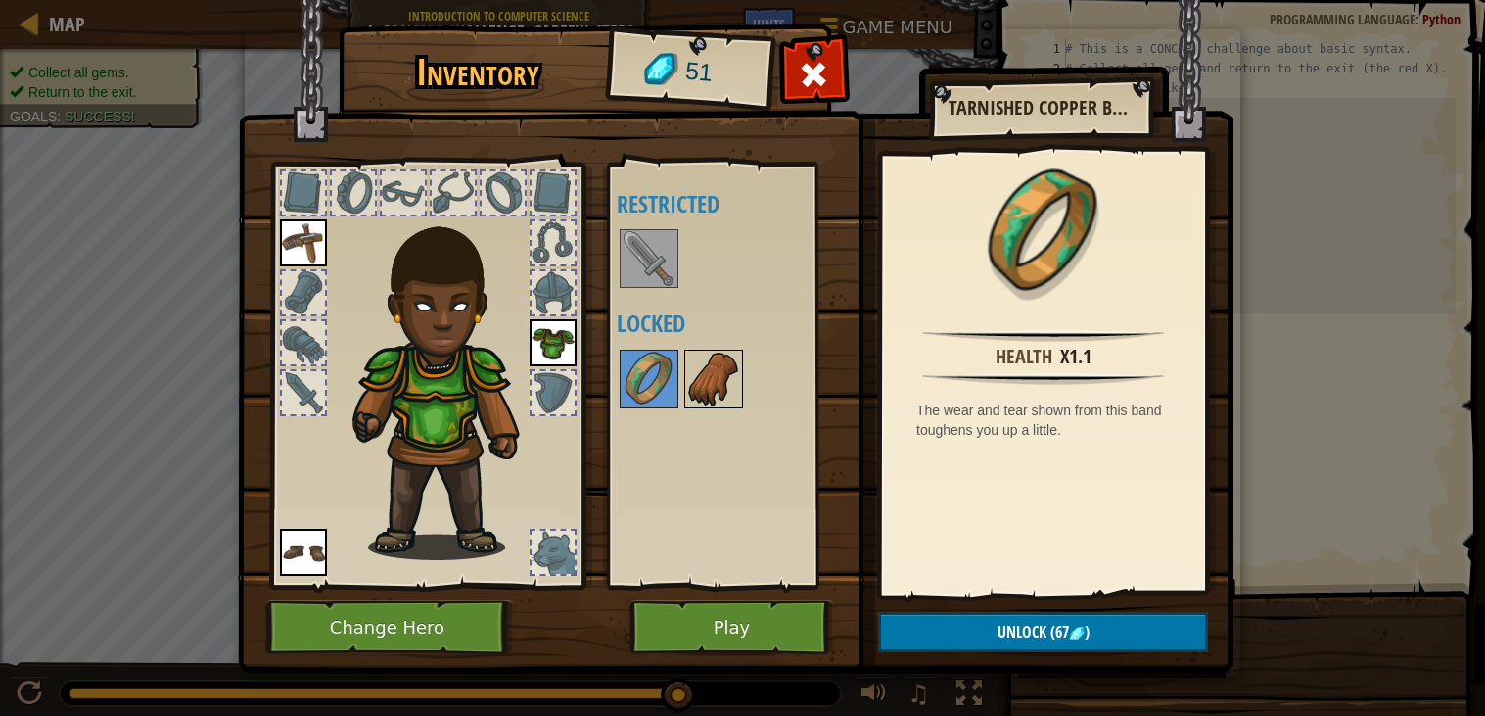
click at [718, 375] on img at bounding box center [713, 379] width 55 height 55
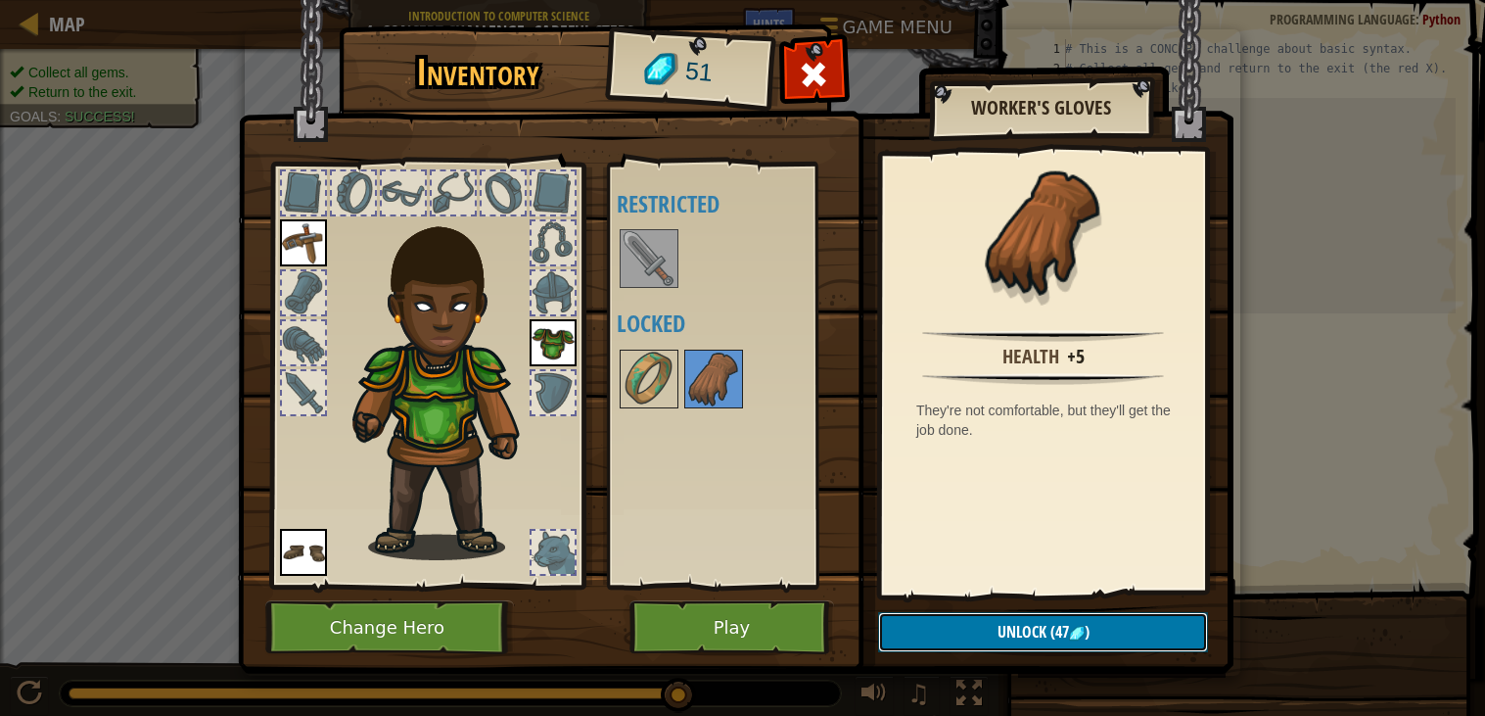
click at [1014, 624] on span "Unlock" at bounding box center [1022, 632] width 49 height 22
click at [1014, 624] on button "Confirm" at bounding box center [1043, 632] width 330 height 40
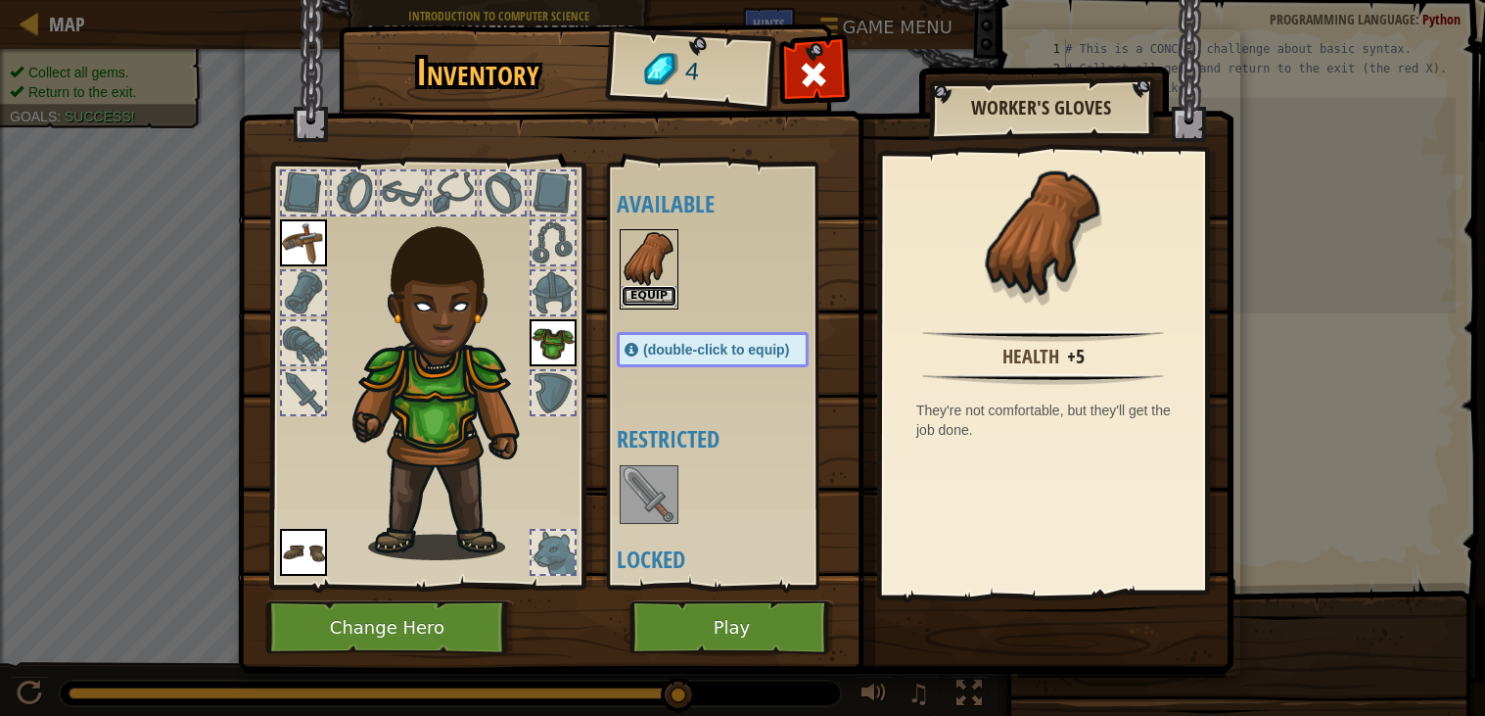
click at [659, 288] on button "Equip" at bounding box center [649, 296] width 55 height 21
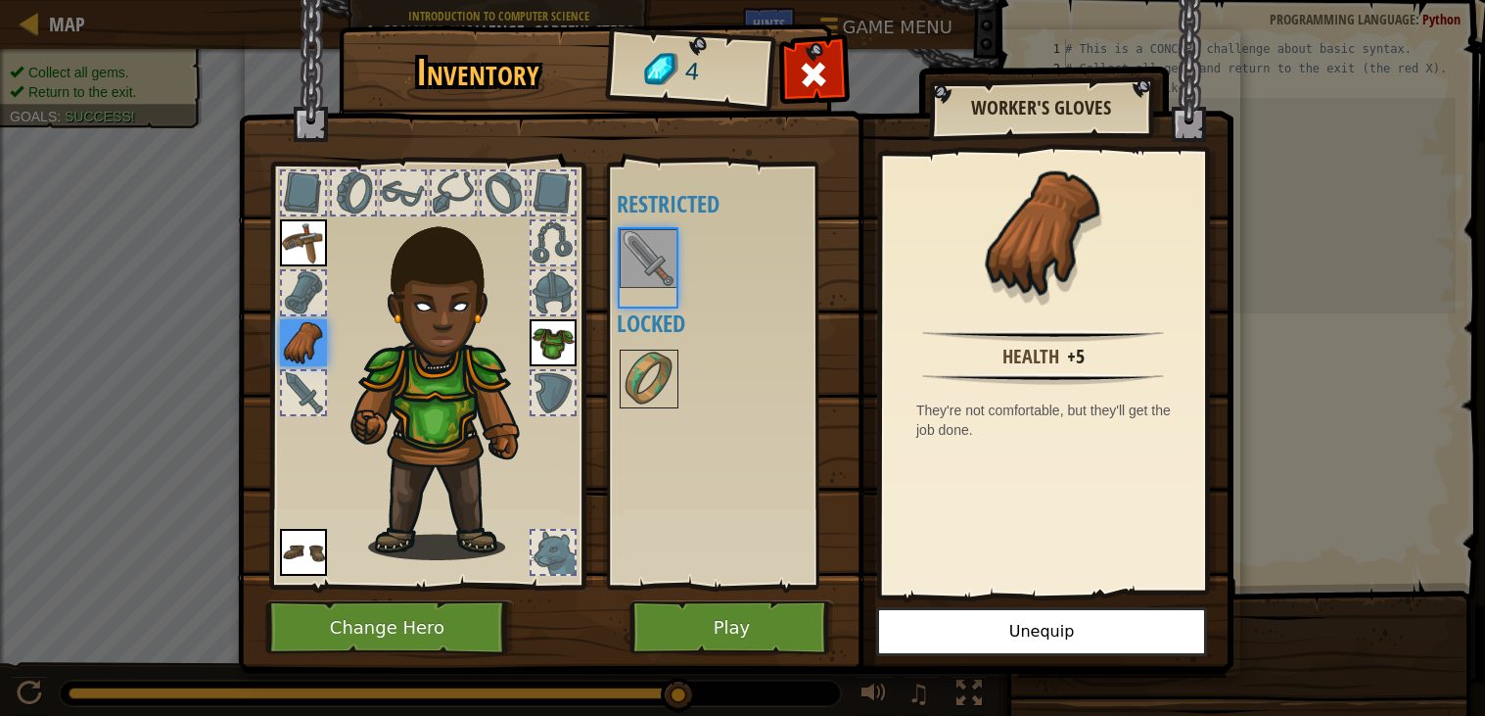
click at [659, 288] on div at bounding box center [649, 258] width 59 height 59
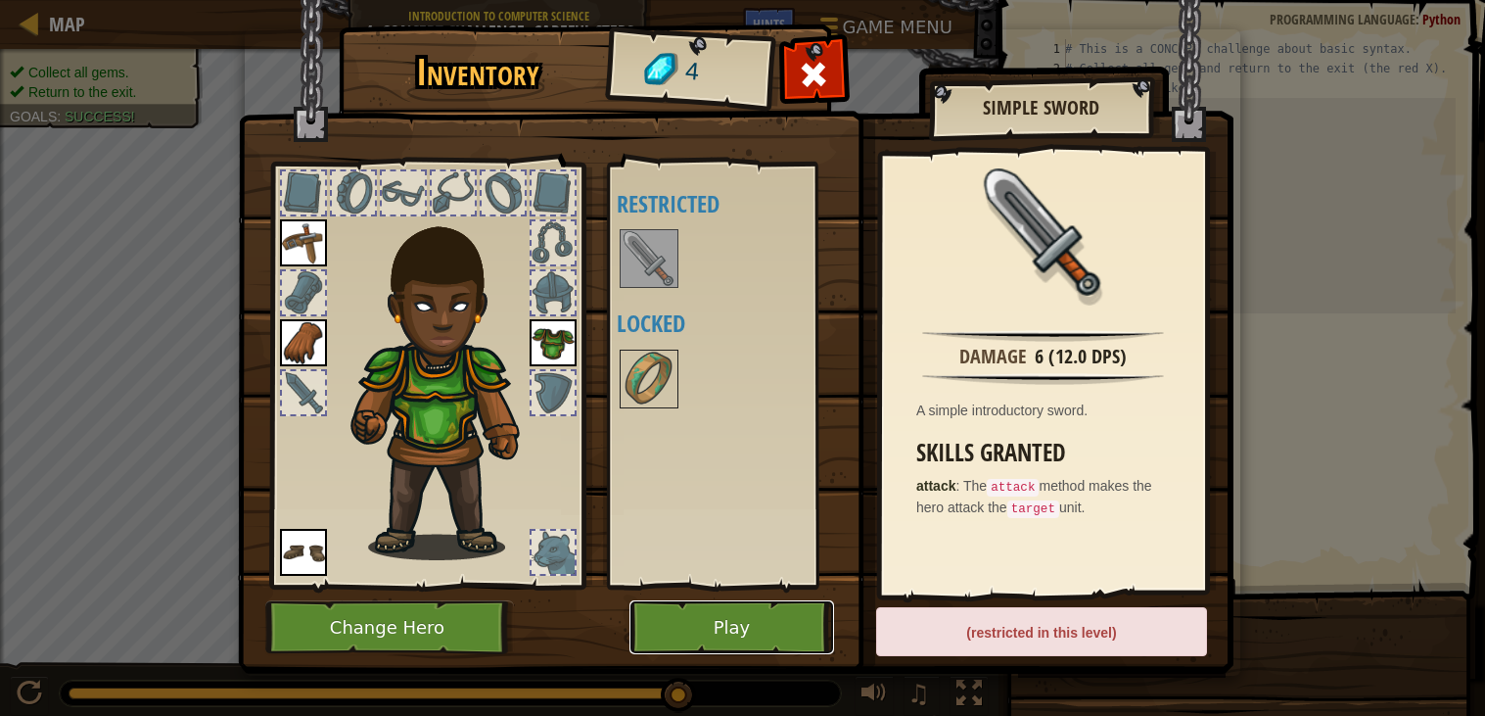
click at [785, 618] on button "Play" at bounding box center [732, 627] width 205 height 54
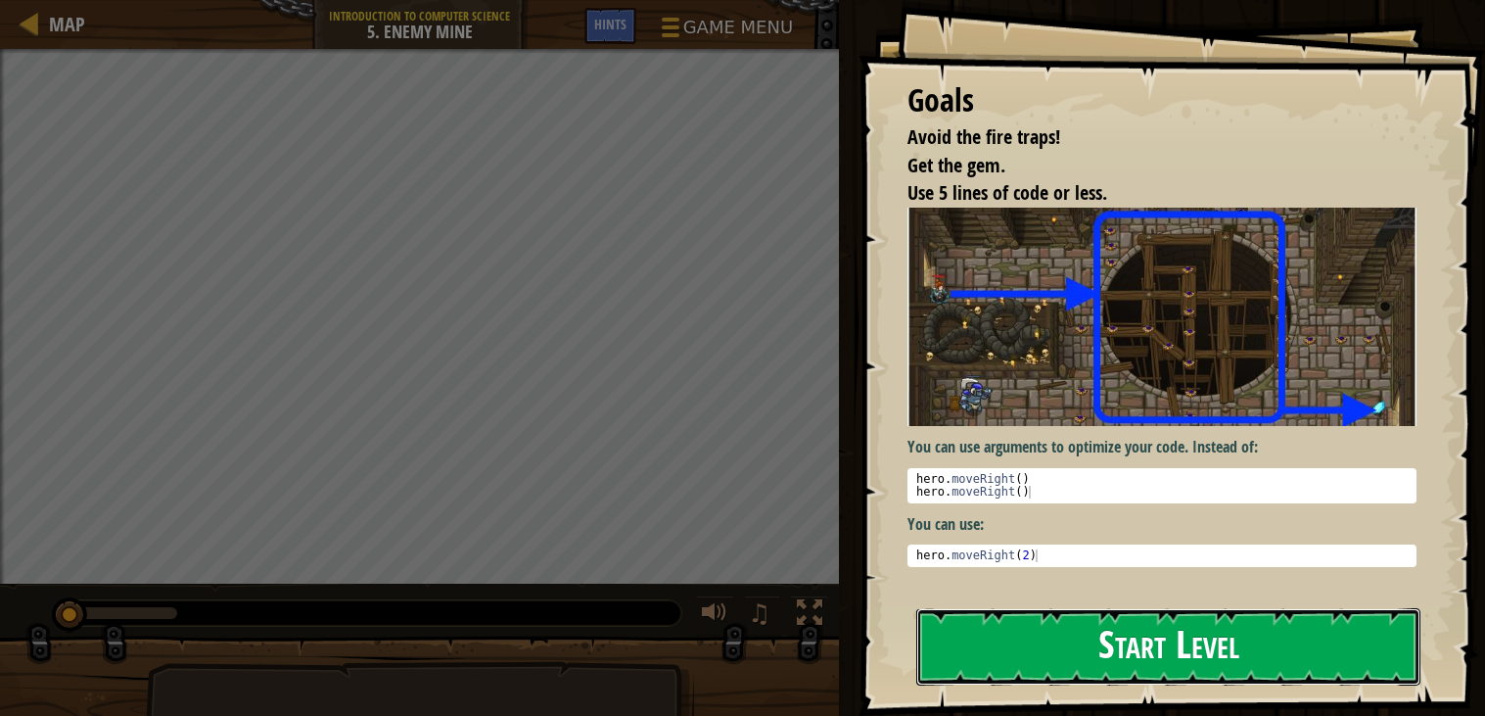
click at [1195, 631] on button "Start Level" at bounding box center [1168, 646] width 504 height 77
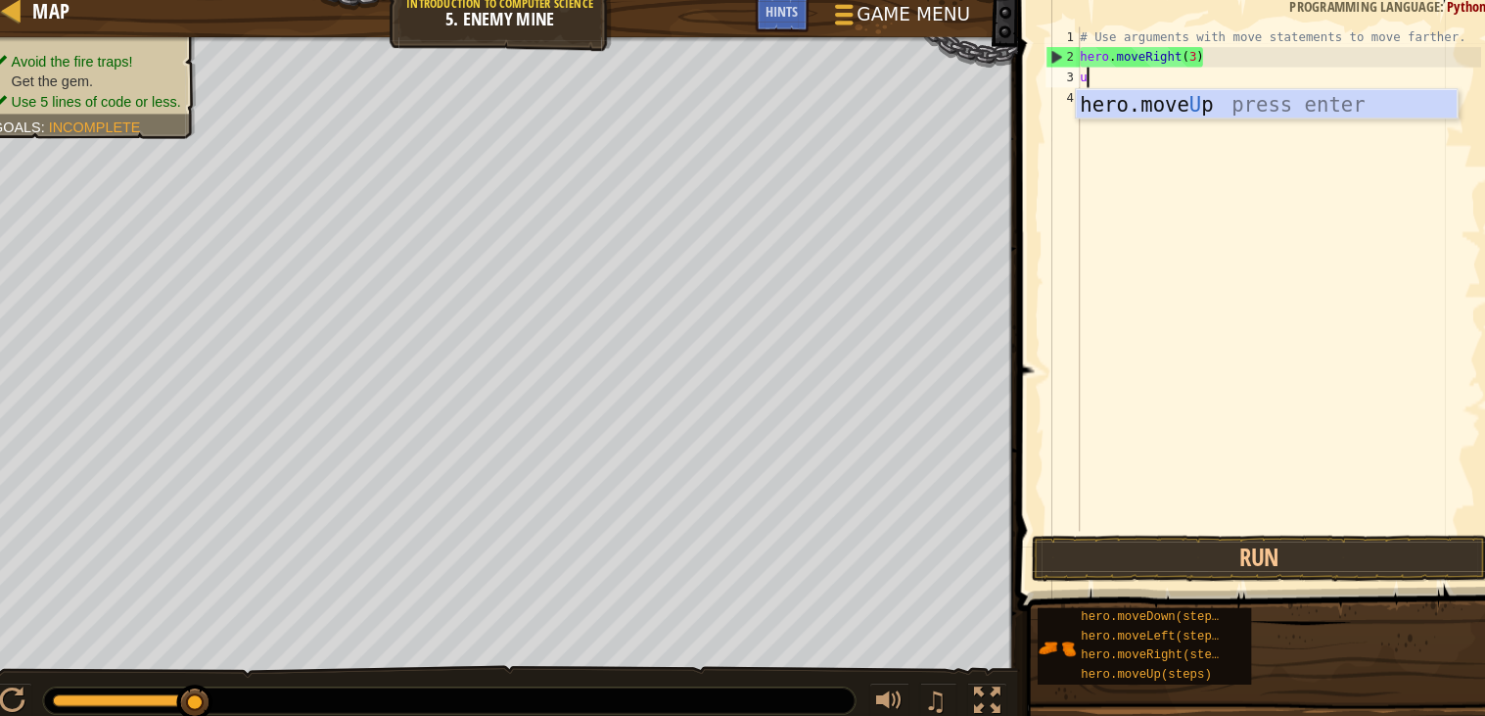
scroll to position [8, 0]
type textarea "up"
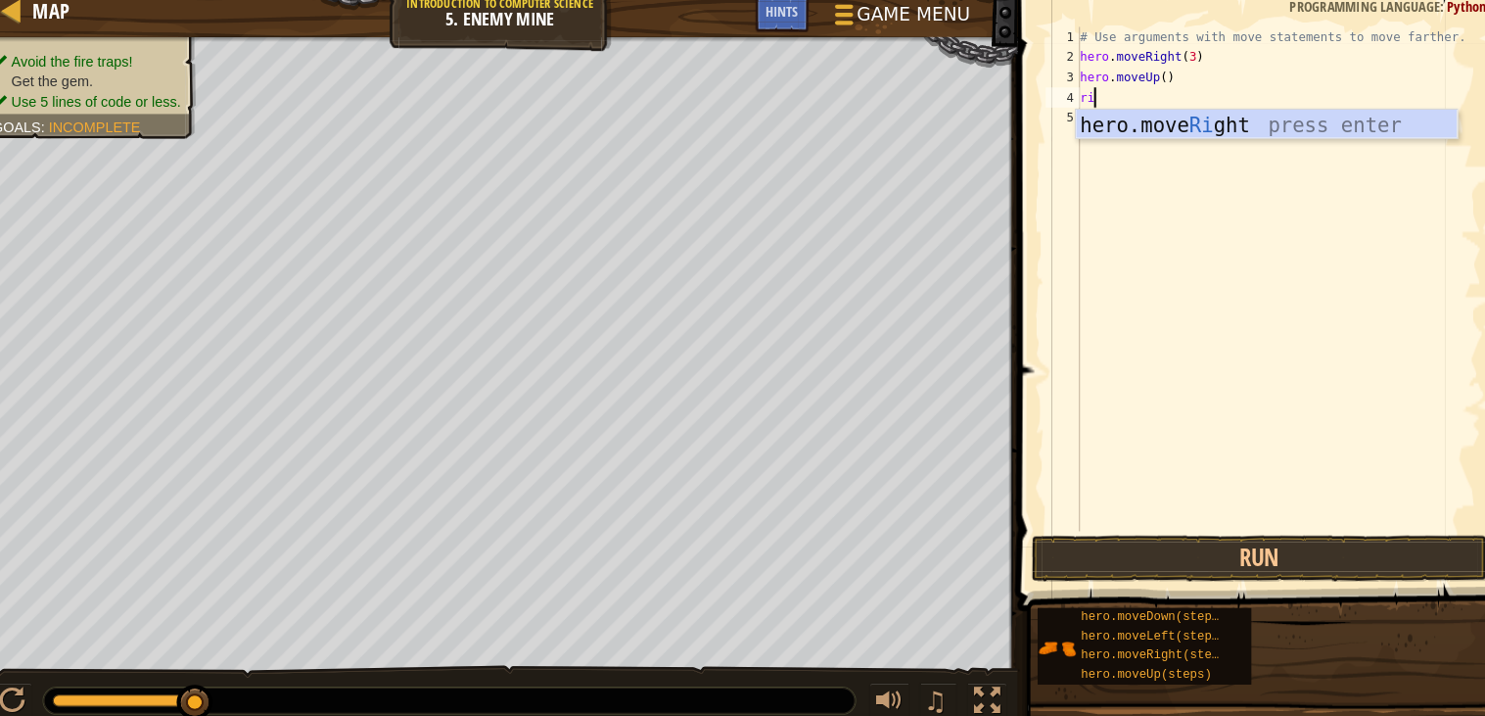
scroll to position [8, 1]
type textarea "right"
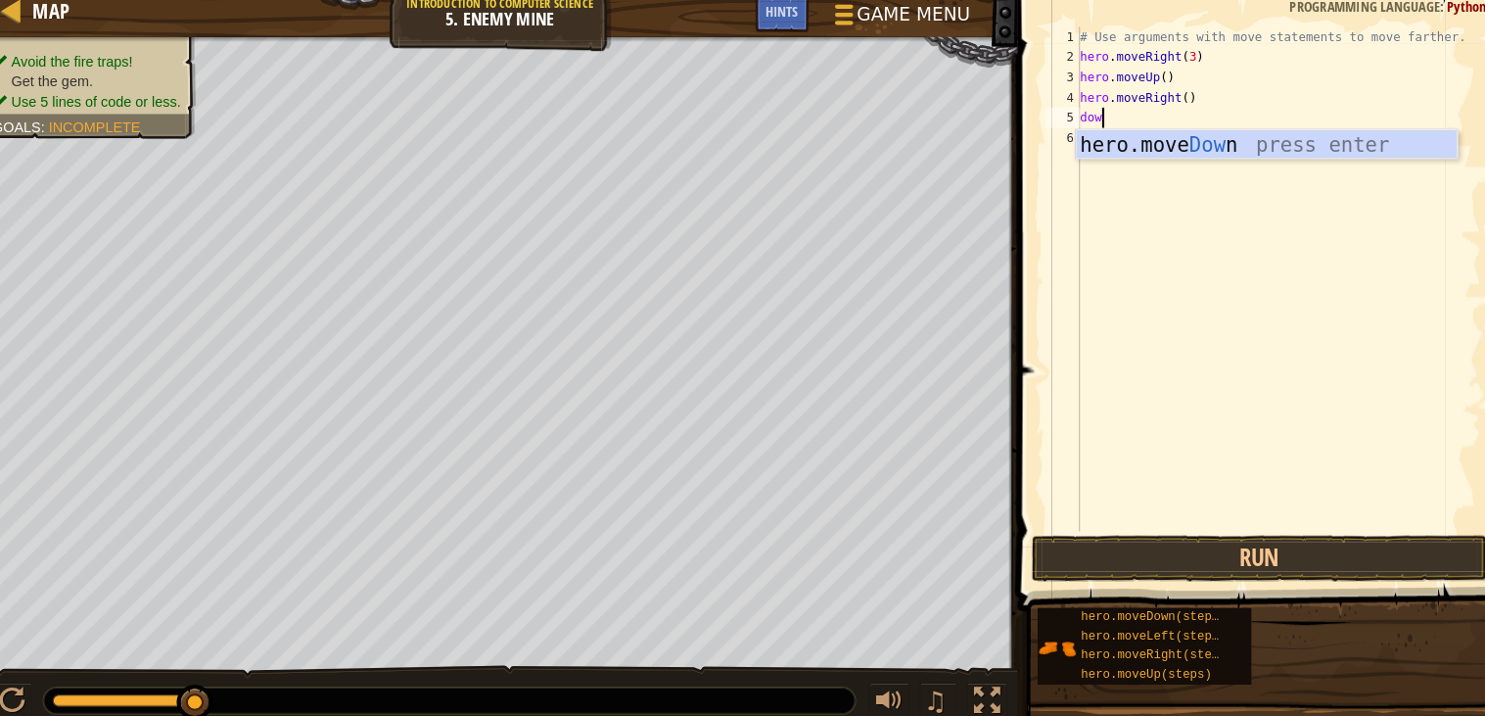
type textarea "down"
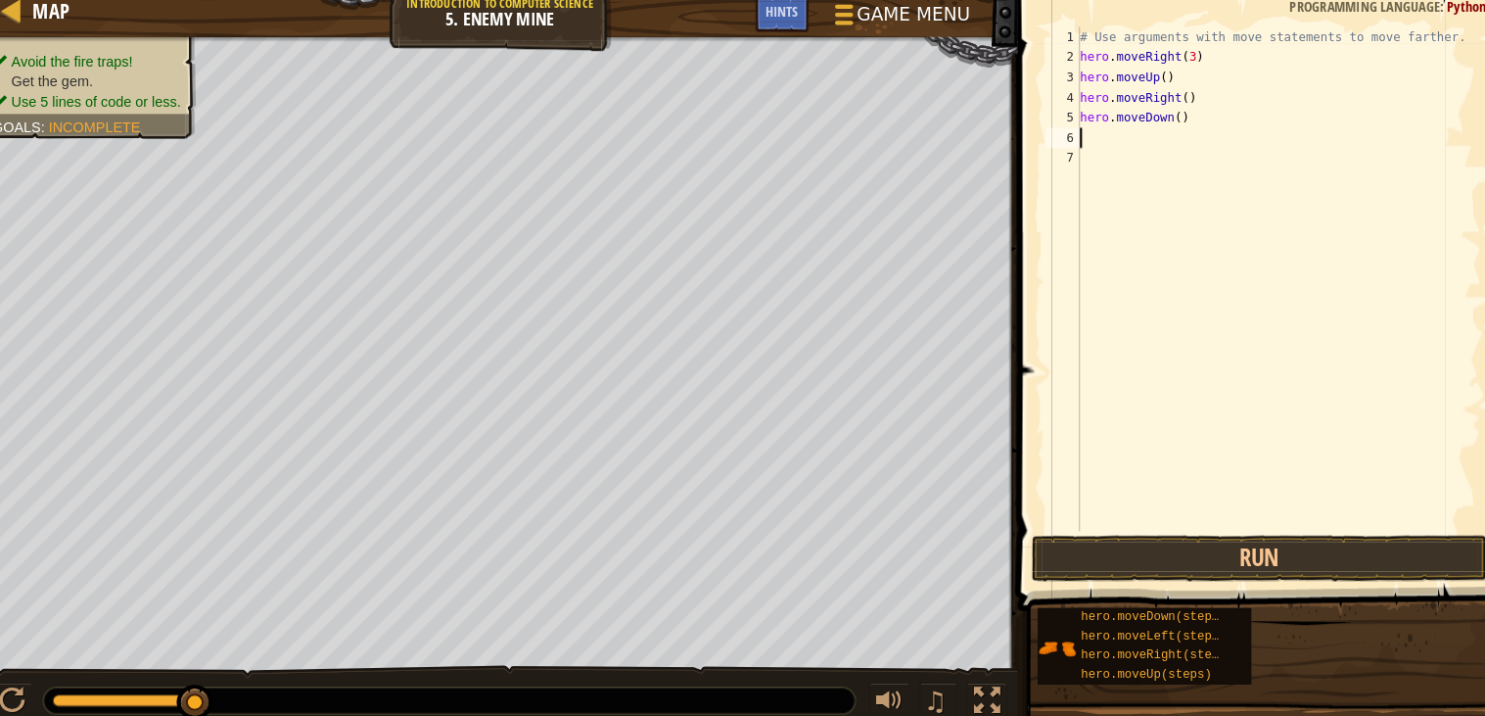
scroll to position [8, 0]
type textarea "hero.moveDown(3)"
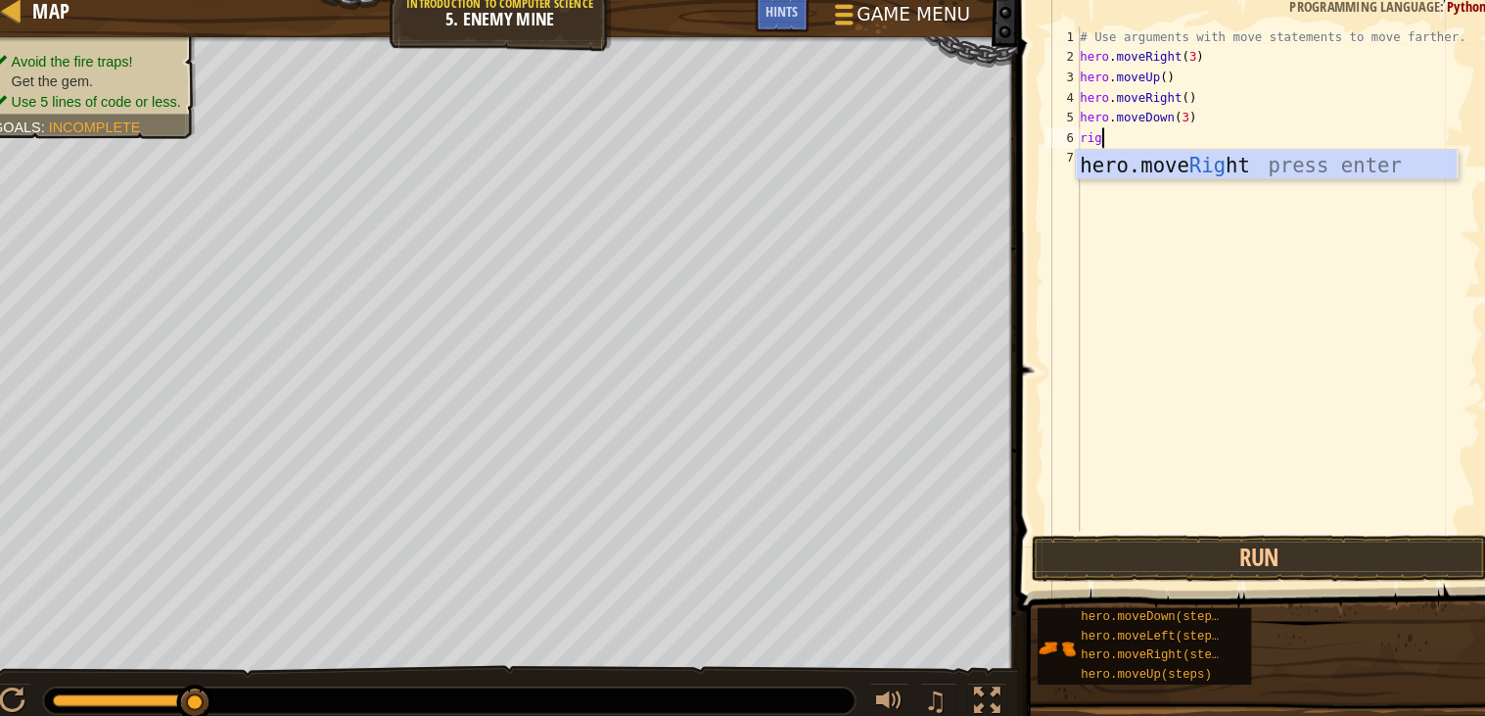
scroll to position [8, 1]
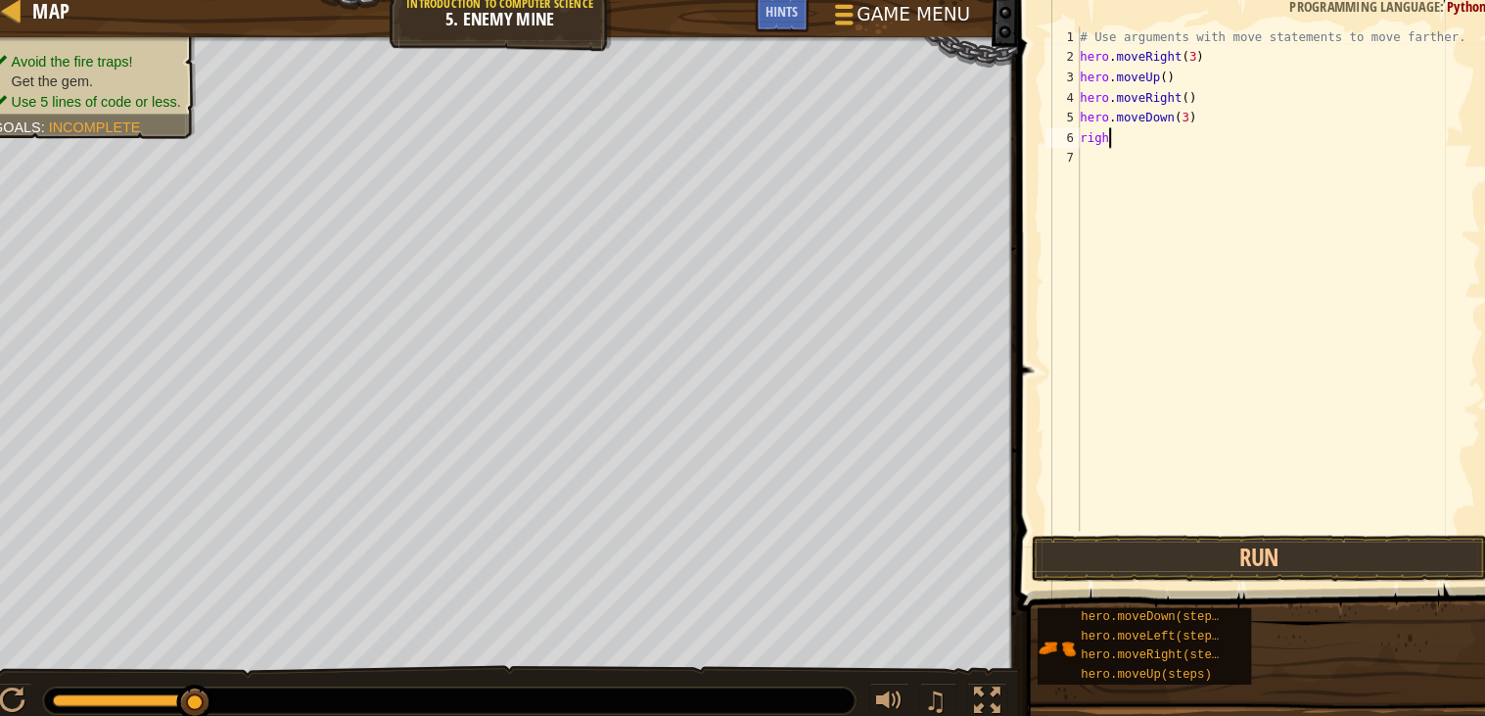
type textarea "right"
type textarea "hero.moveRight(2)"
click at [1146, 541] on button "Run" at bounding box center [1240, 555] width 443 height 45
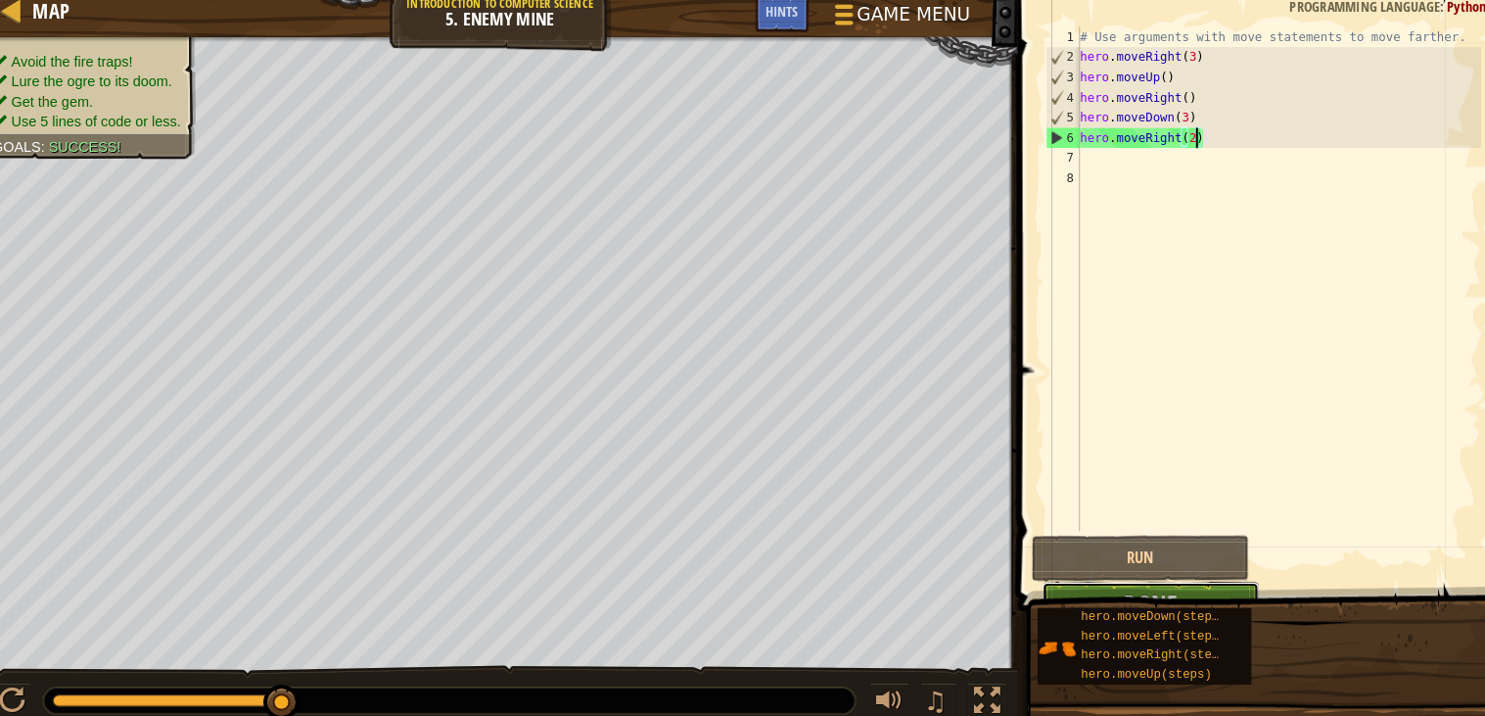
click at [1201, 581] on button "Done" at bounding box center [1134, 600] width 211 height 45
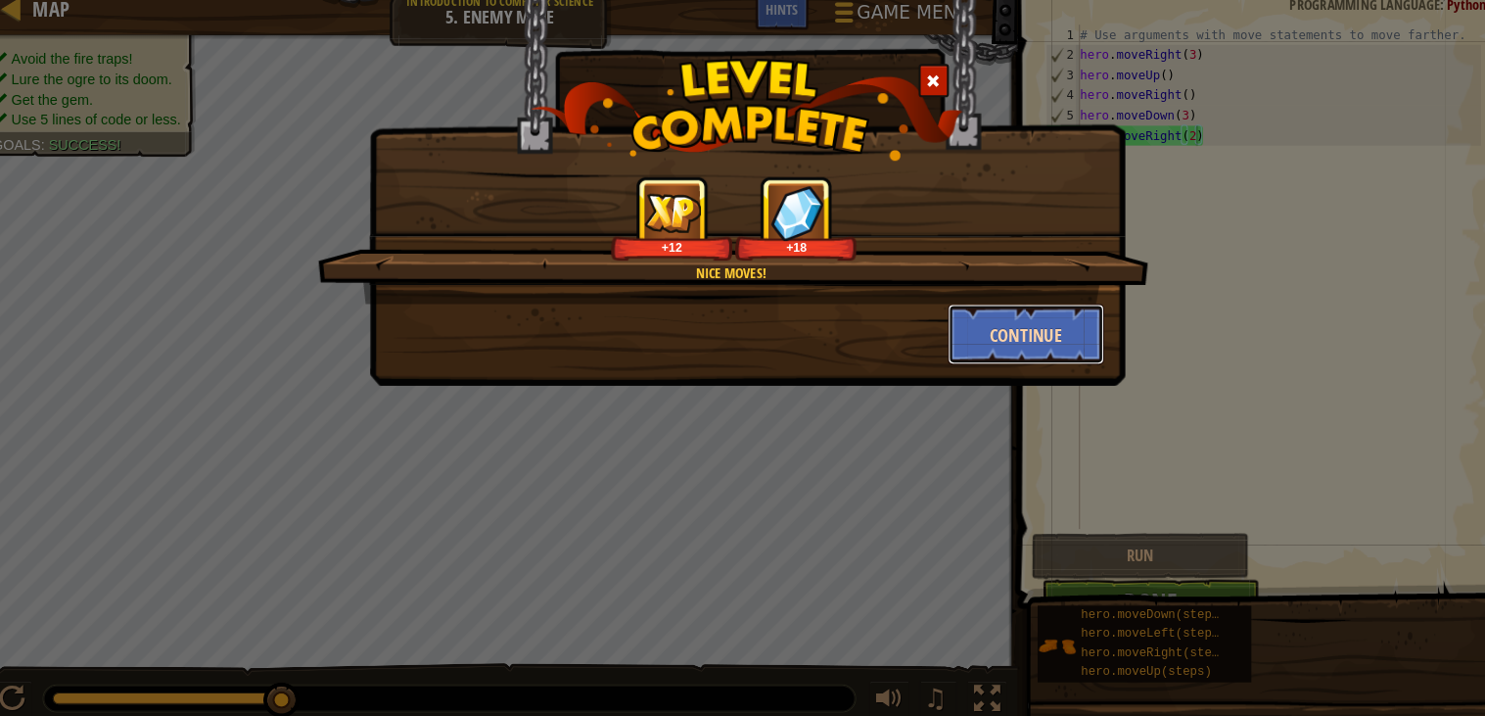
click at [1053, 343] on button "Continue" at bounding box center [1014, 339] width 152 height 59
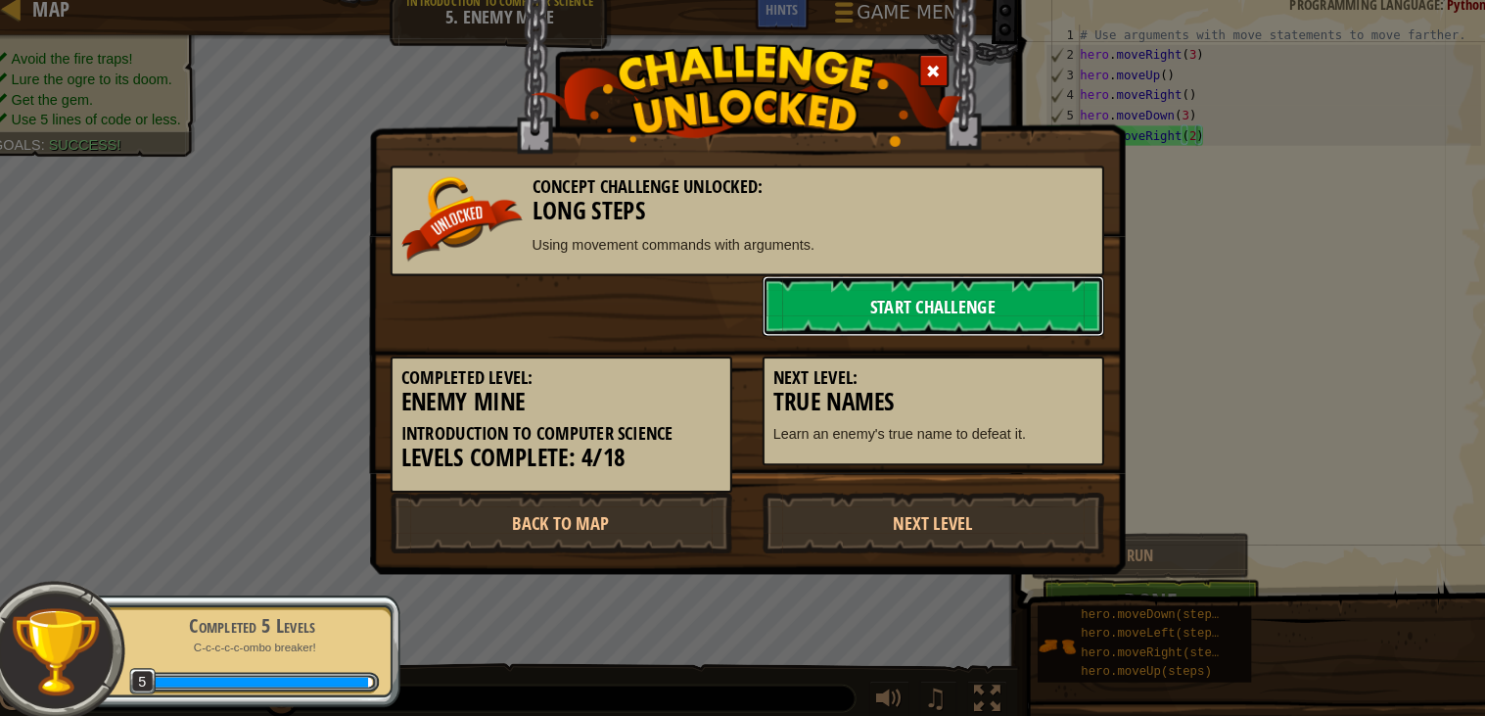
click at [959, 305] on link "Start Challenge" at bounding box center [924, 312] width 332 height 59
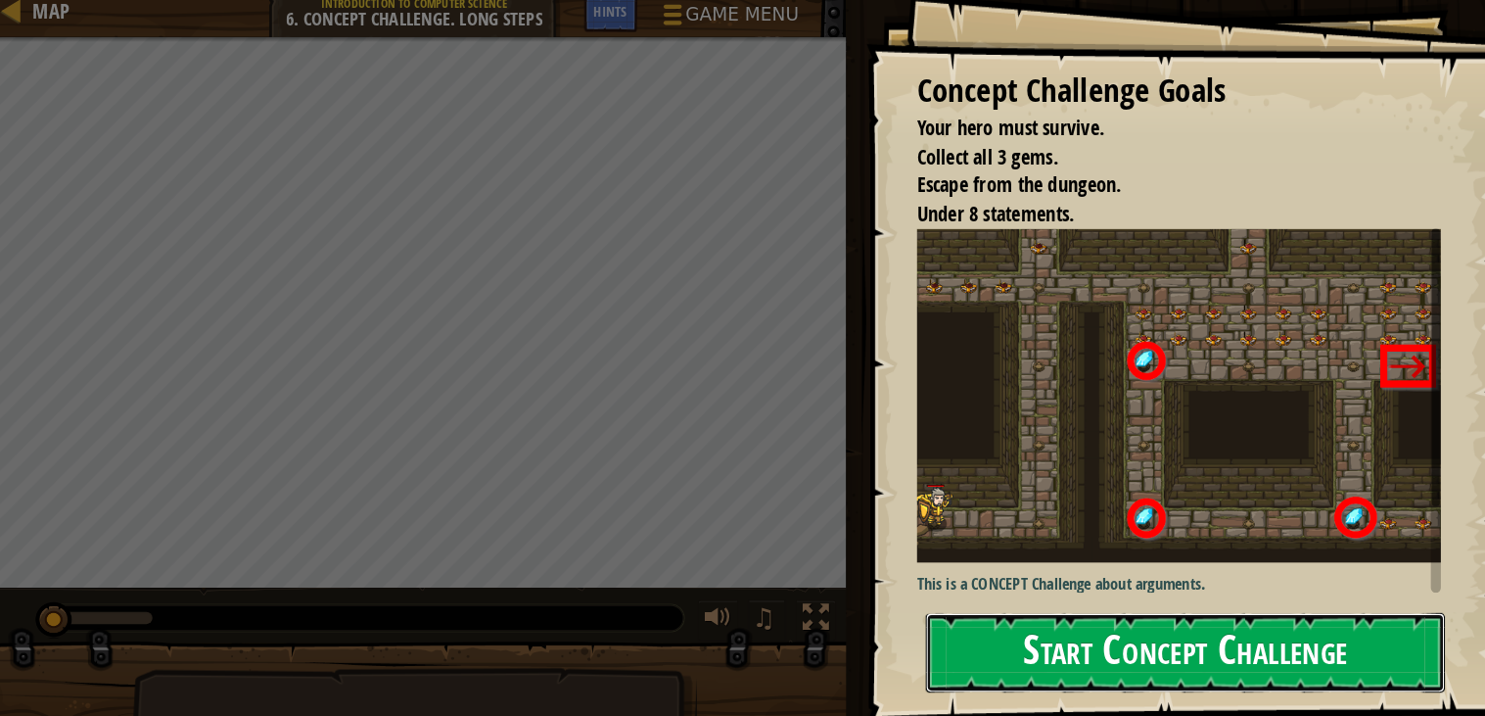
click at [1154, 646] on button "Start Concept Challenge" at bounding box center [1168, 646] width 504 height 77
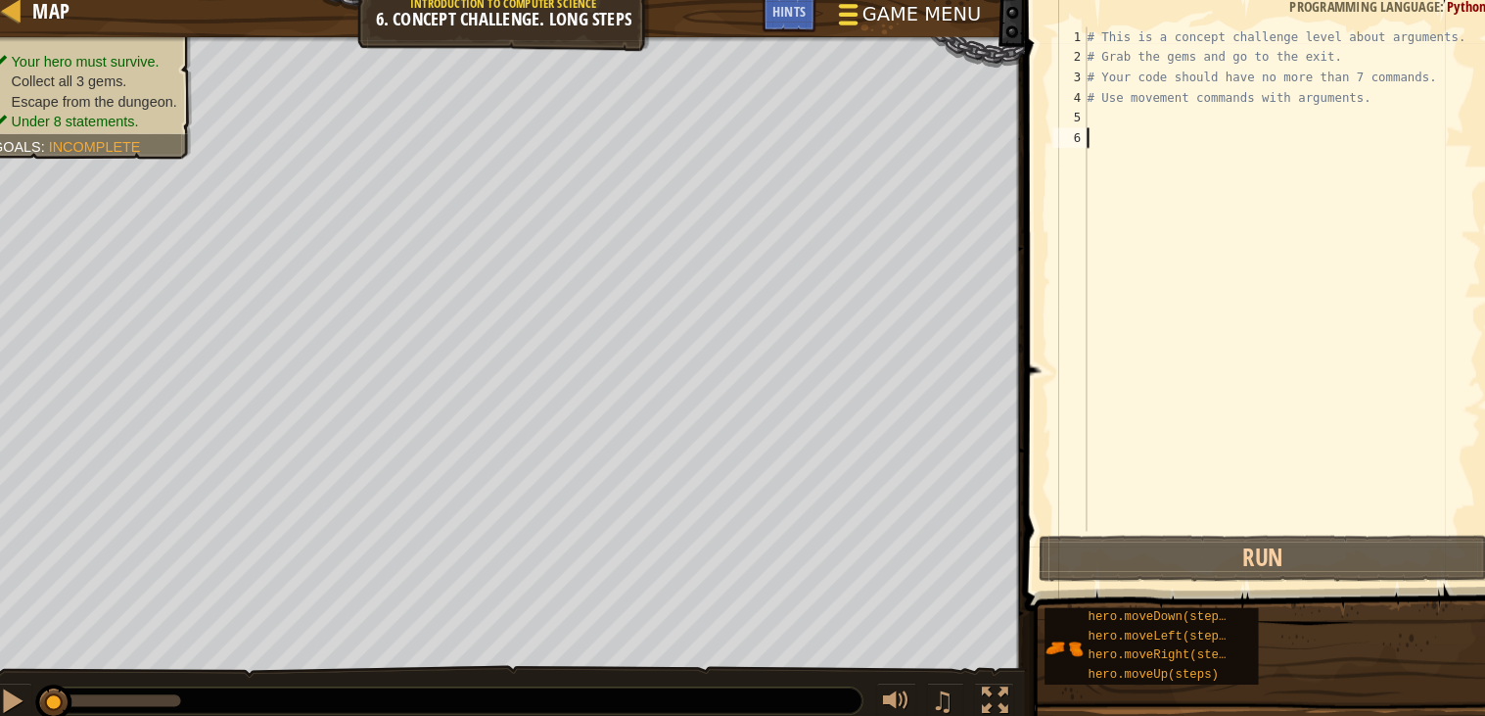
click at [882, 27] on span "Game Menu" at bounding box center [913, 27] width 116 height 26
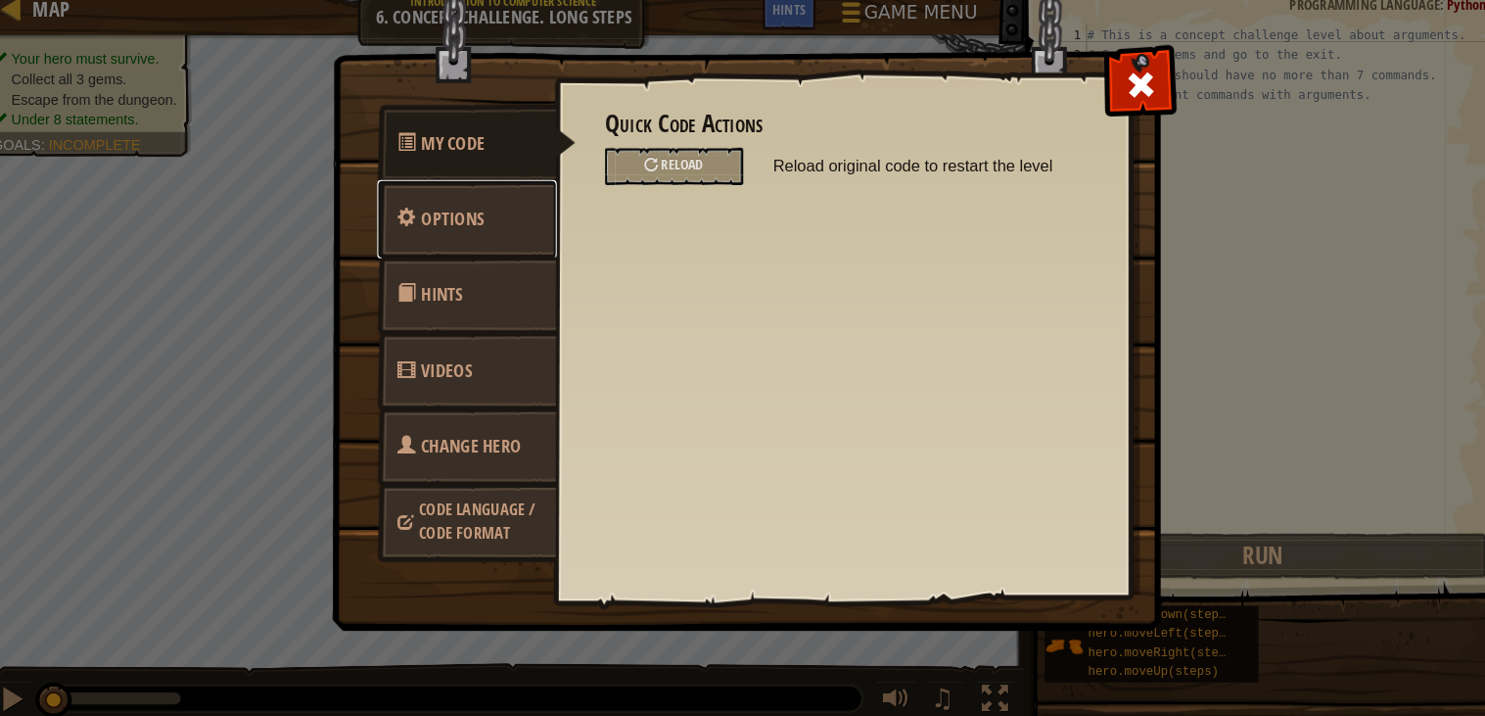
click at [482, 217] on span "Options" at bounding box center [457, 227] width 61 height 24
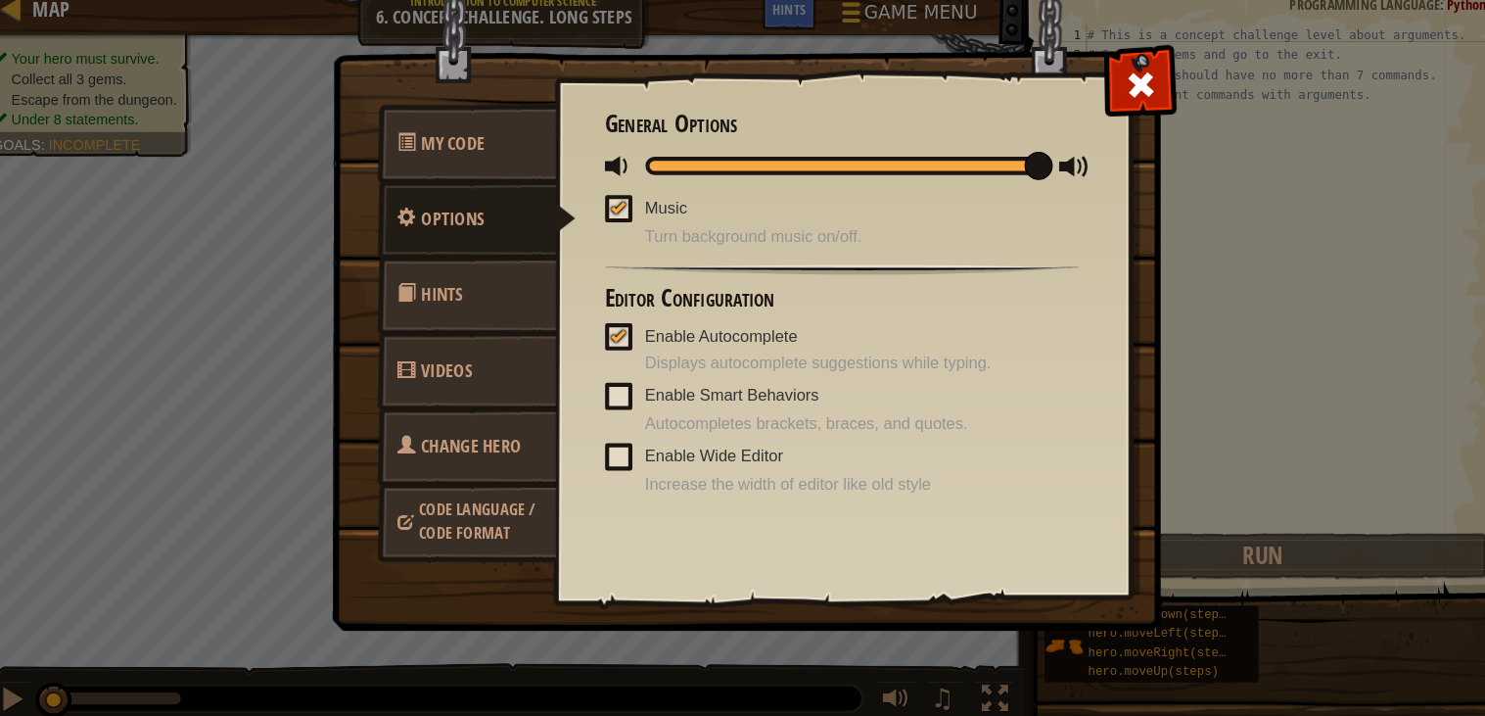
click at [495, 311] on link "Hints" at bounding box center [471, 301] width 174 height 76
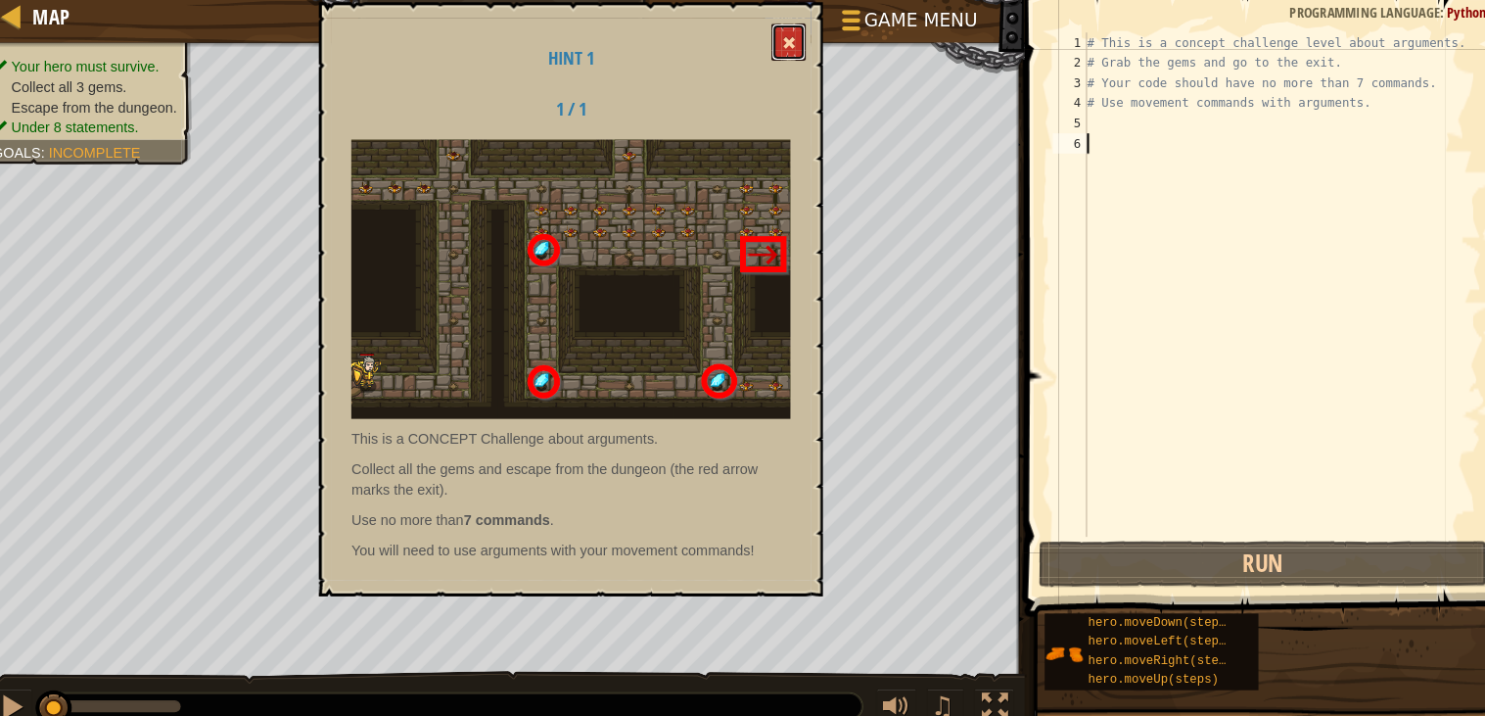
click at [797, 54] on button at bounding box center [783, 48] width 33 height 36
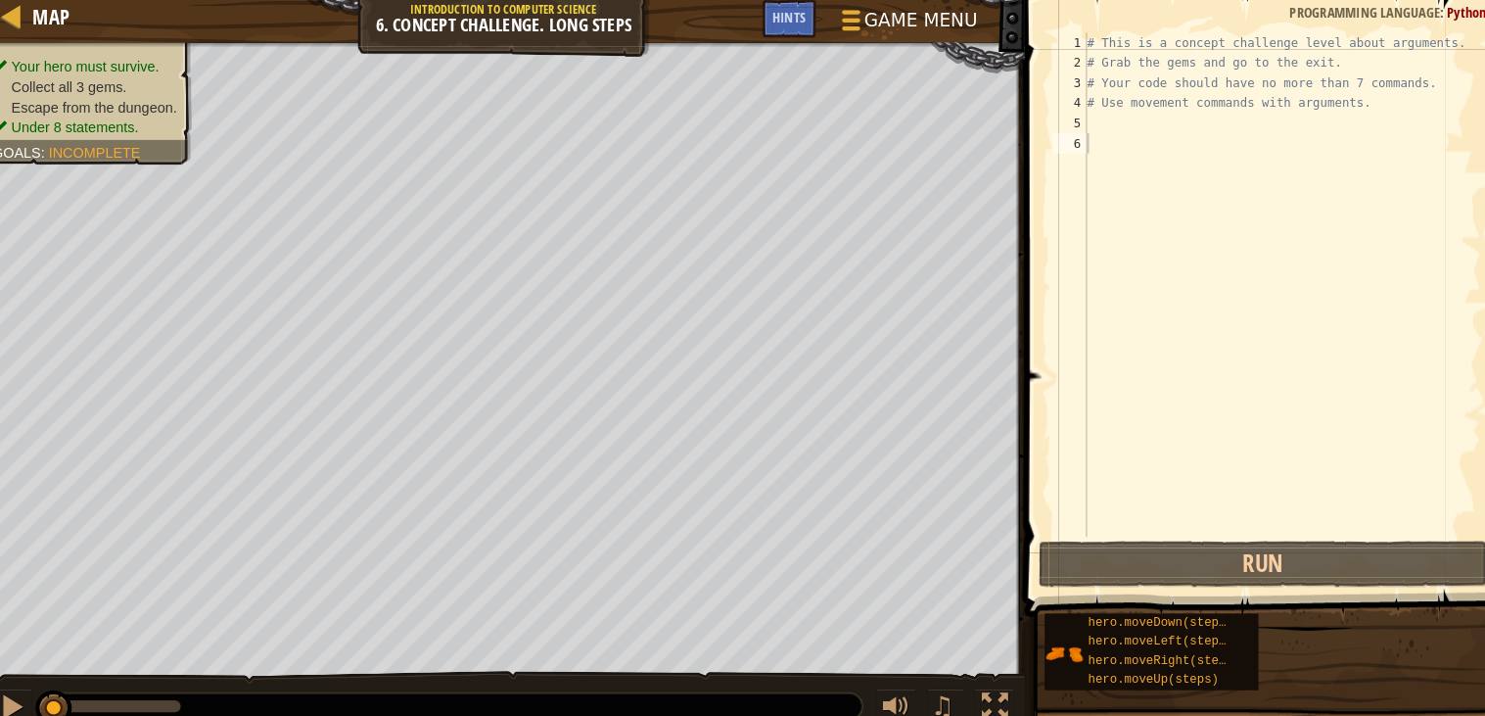
click at [1090, 126] on div "# This is a concept challenge level about arguments. # Grab the gems and go to …" at bounding box center [1262, 303] width 387 height 529
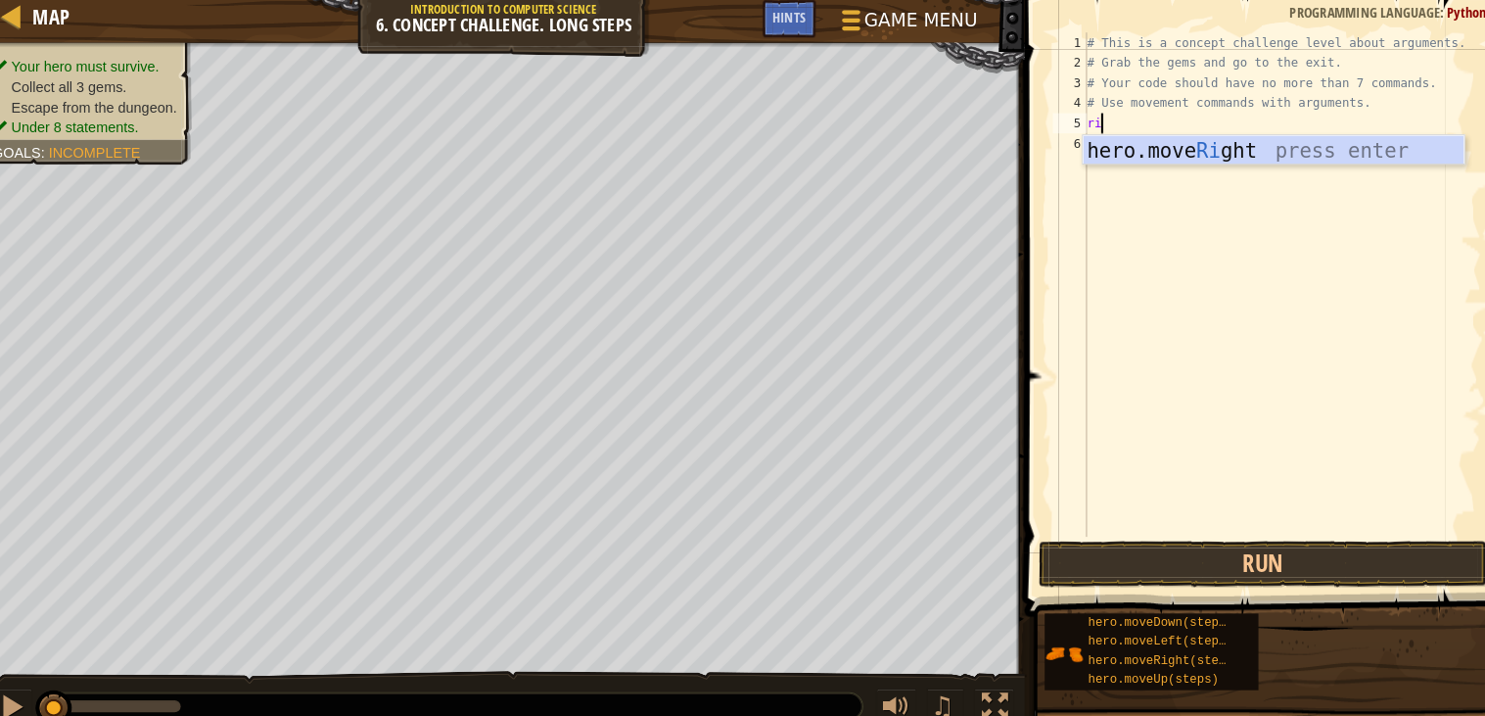
type textarea "rig"
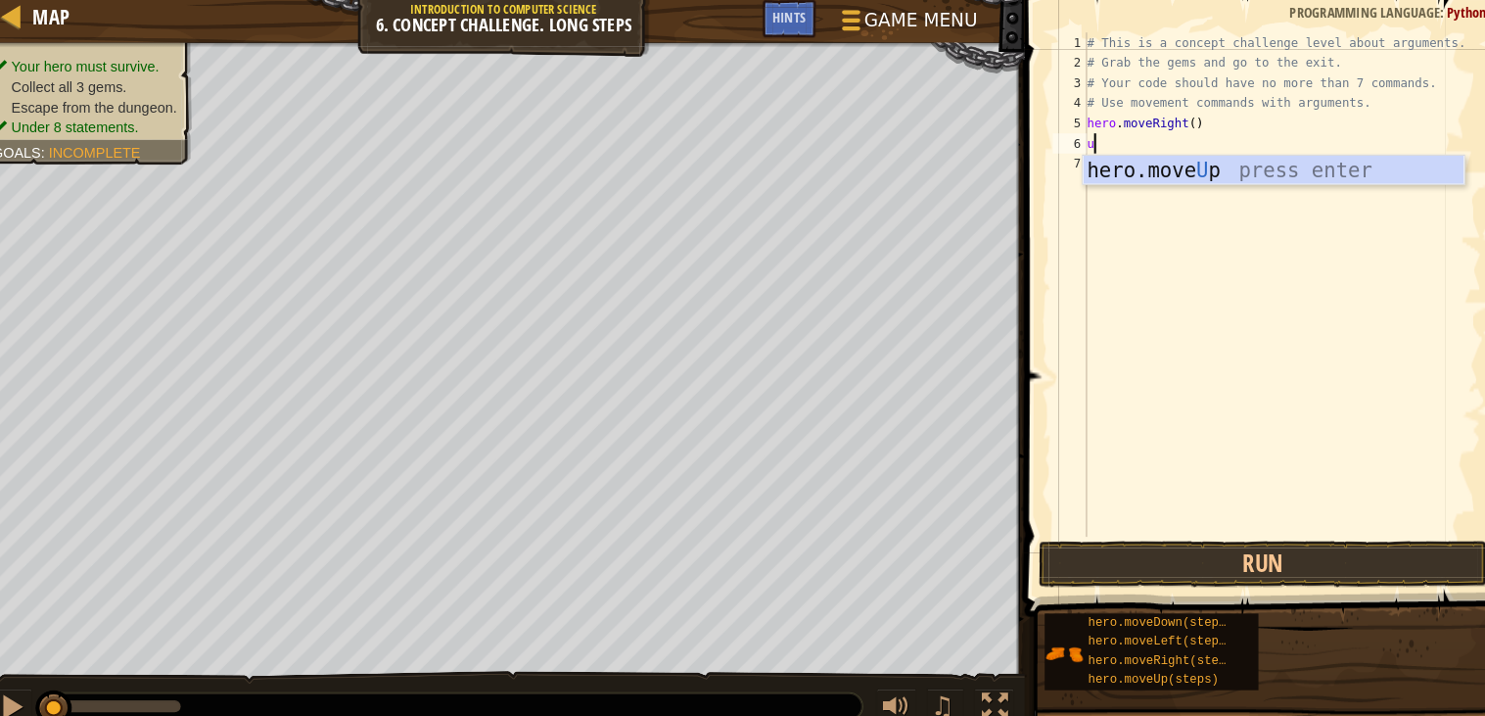
type textarea "up"
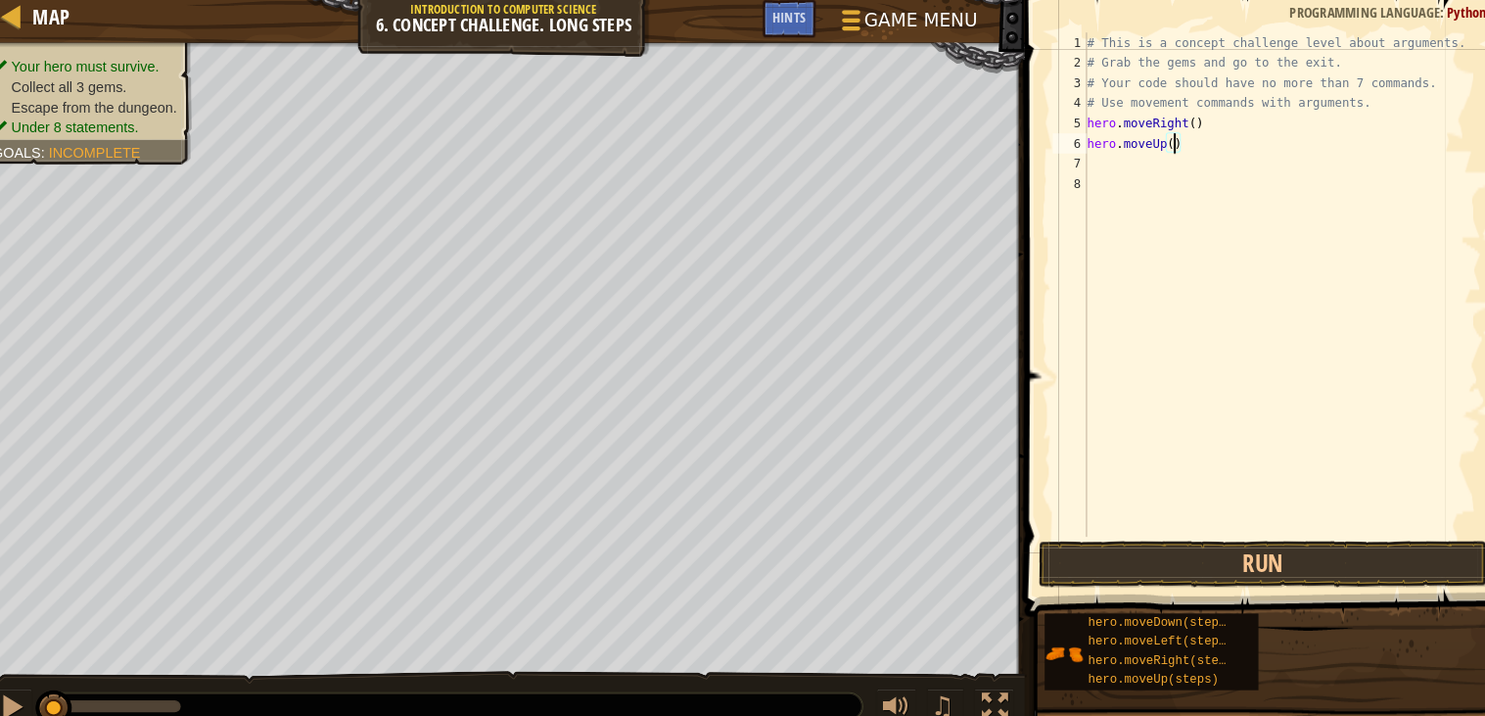
type textarea "hero.moveUp(3)"
click at [1095, 166] on div "# This is a concept challenge level about arguments. # Grab the gems and go to …" at bounding box center [1262, 303] width 387 height 529
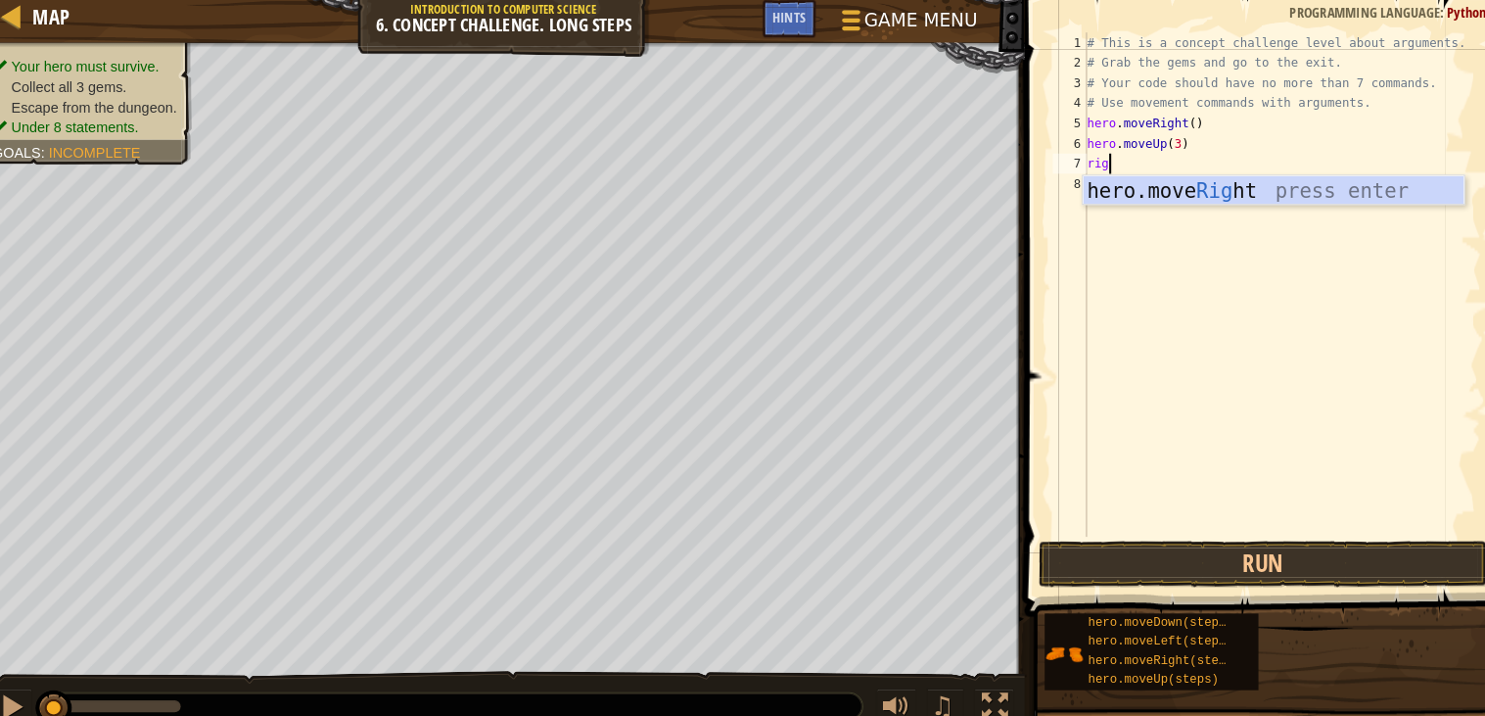
type textarea "right"
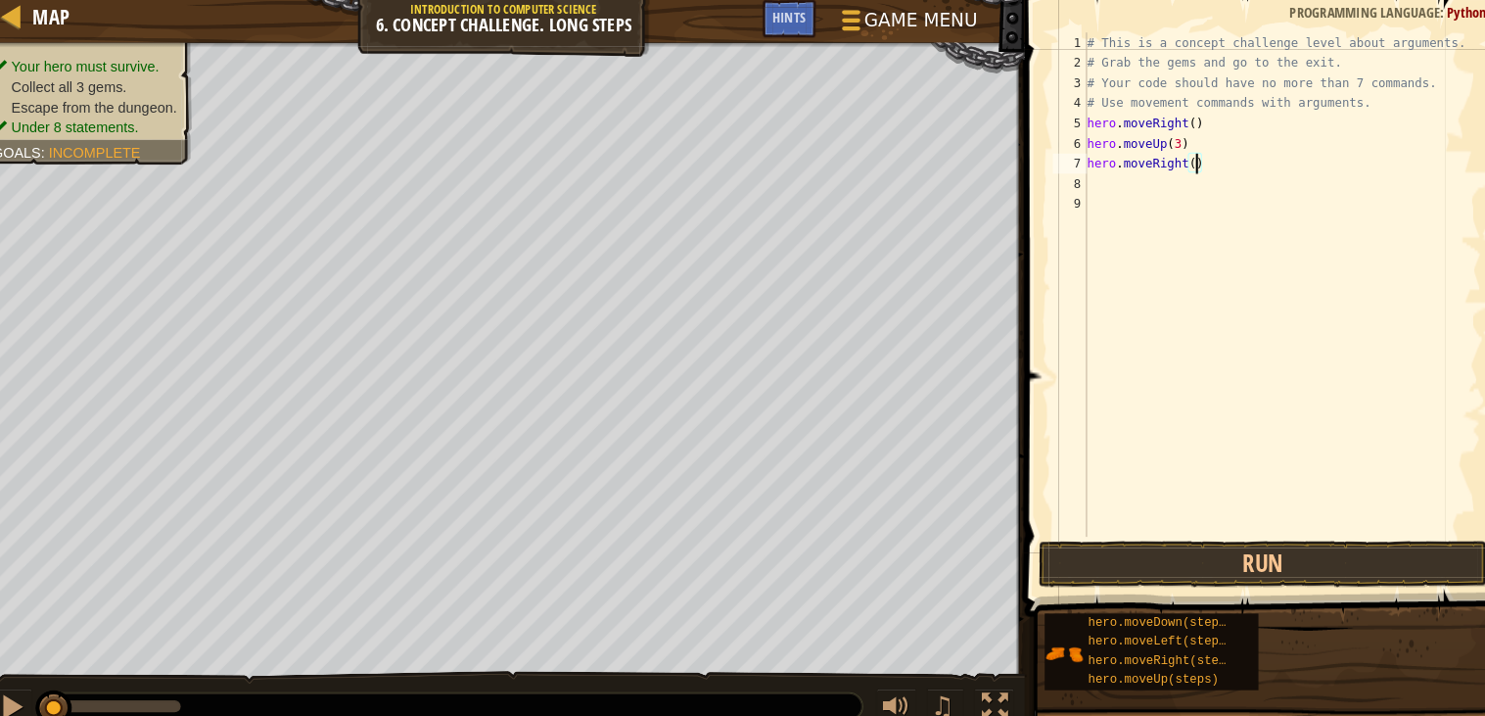
type textarea "hero.moveRight(2)"
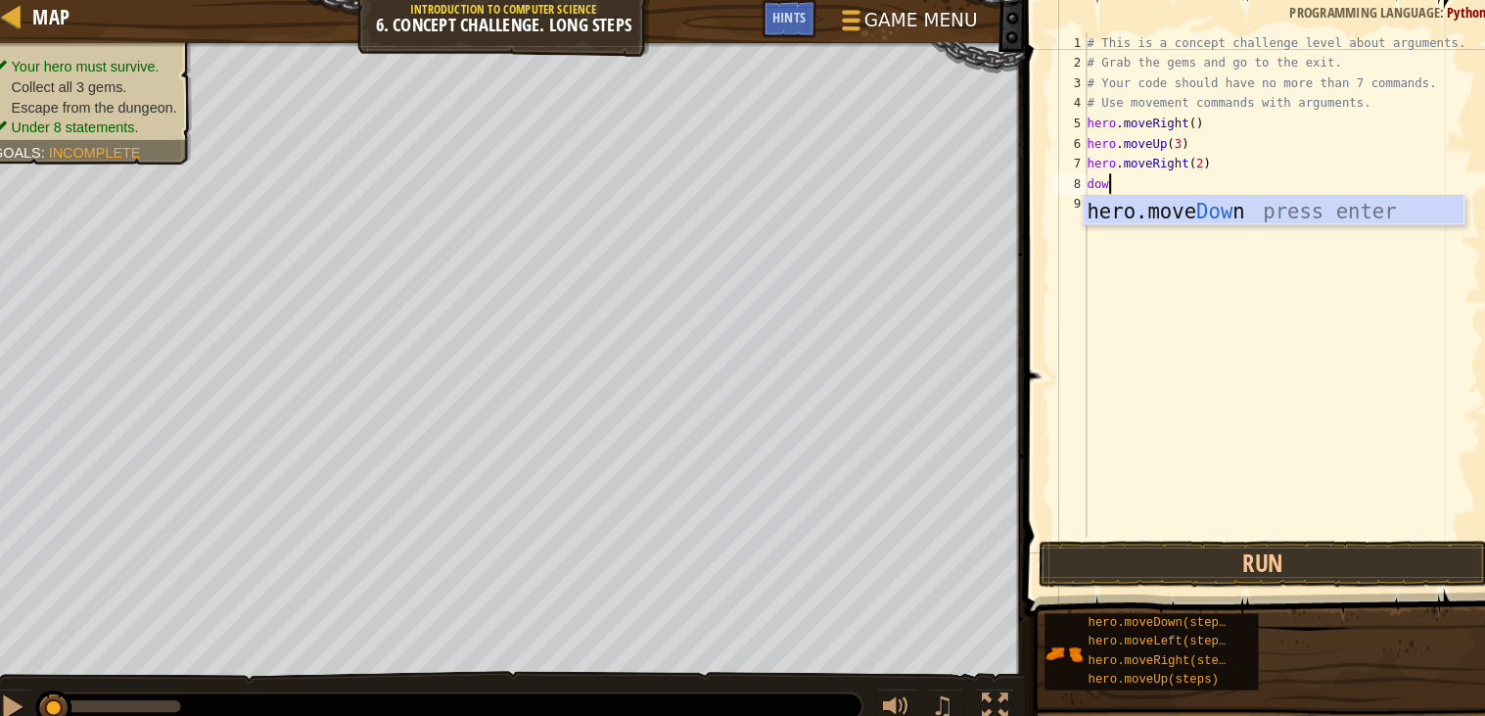
type textarea "down"
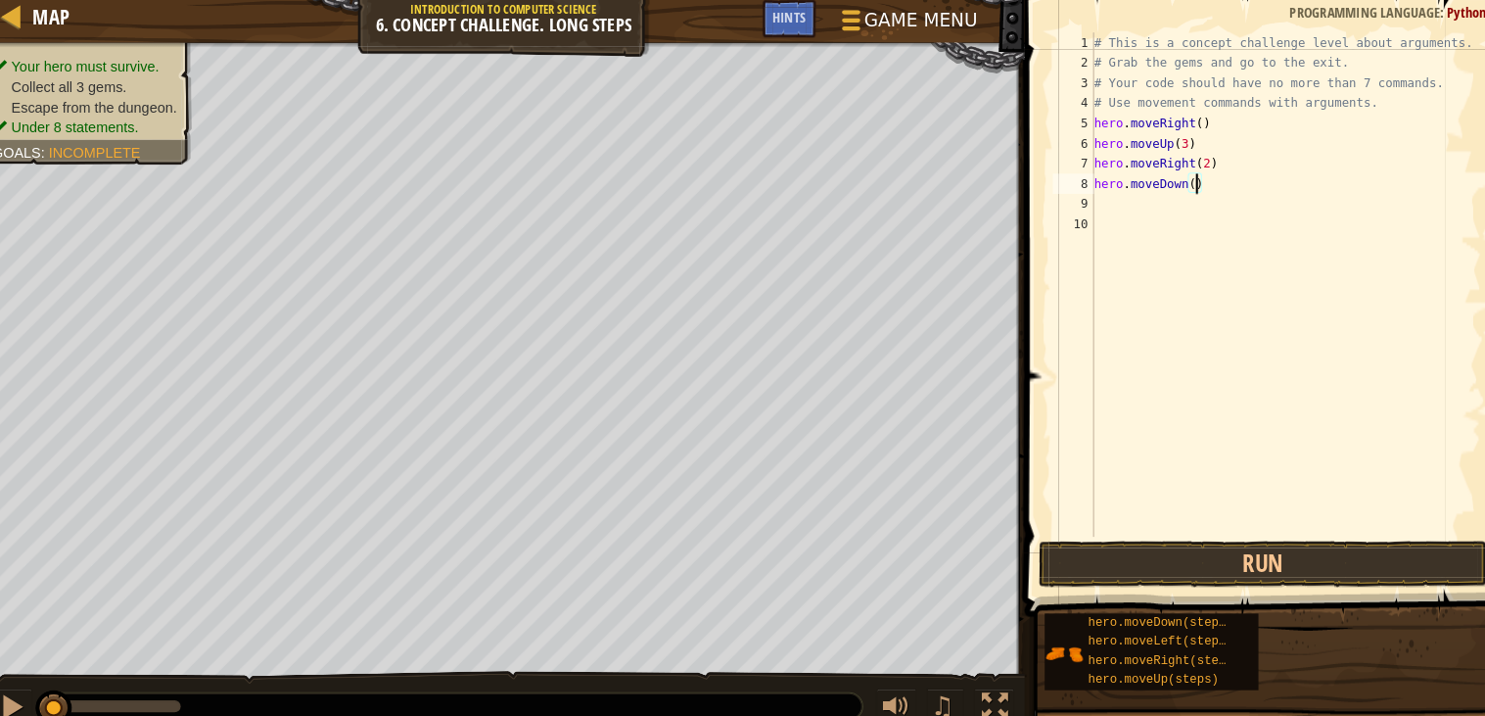
type textarea "hero.moveDown(3)"
click at [1126, 211] on div "# This is a concept challenge level about arguments. # Grab the gems and go to …" at bounding box center [1266, 303] width 381 height 529
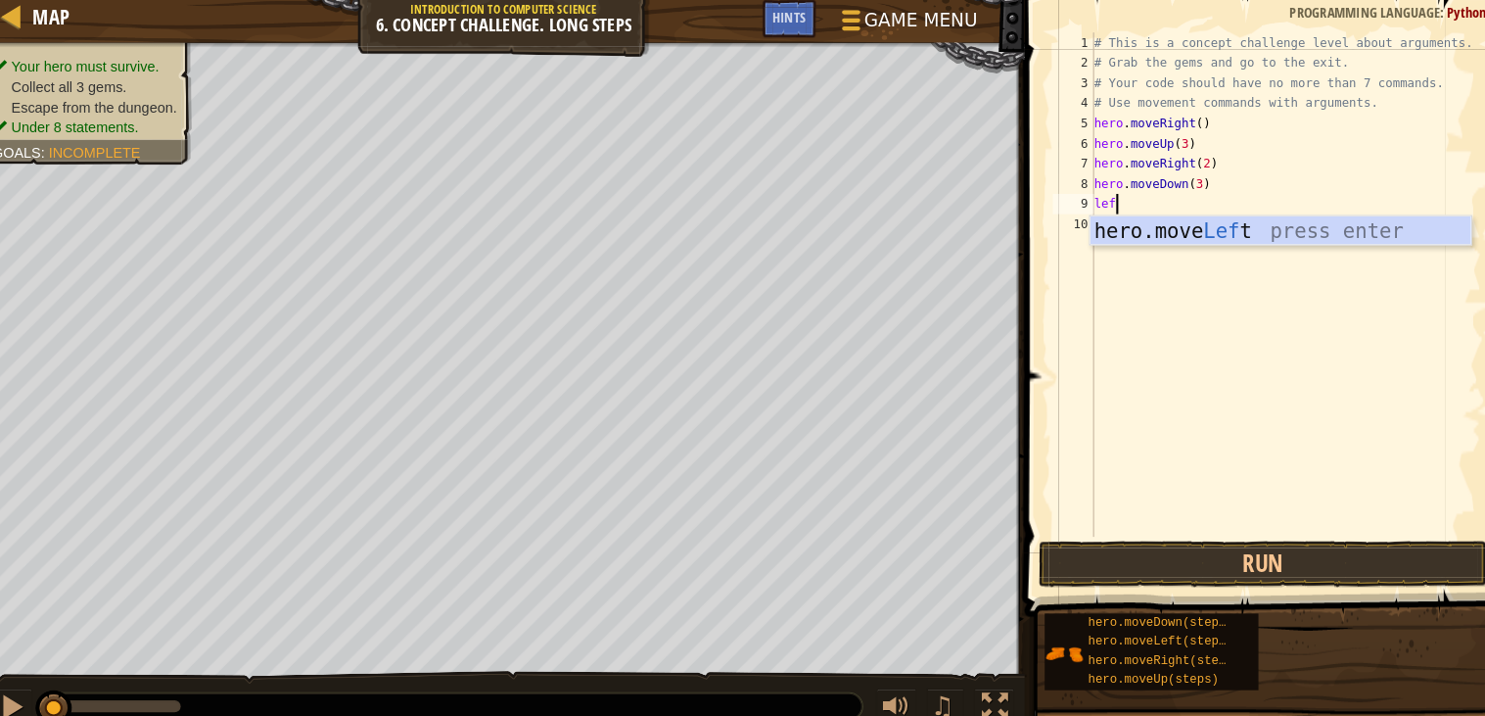
scroll to position [8, 1]
type textarea "left"
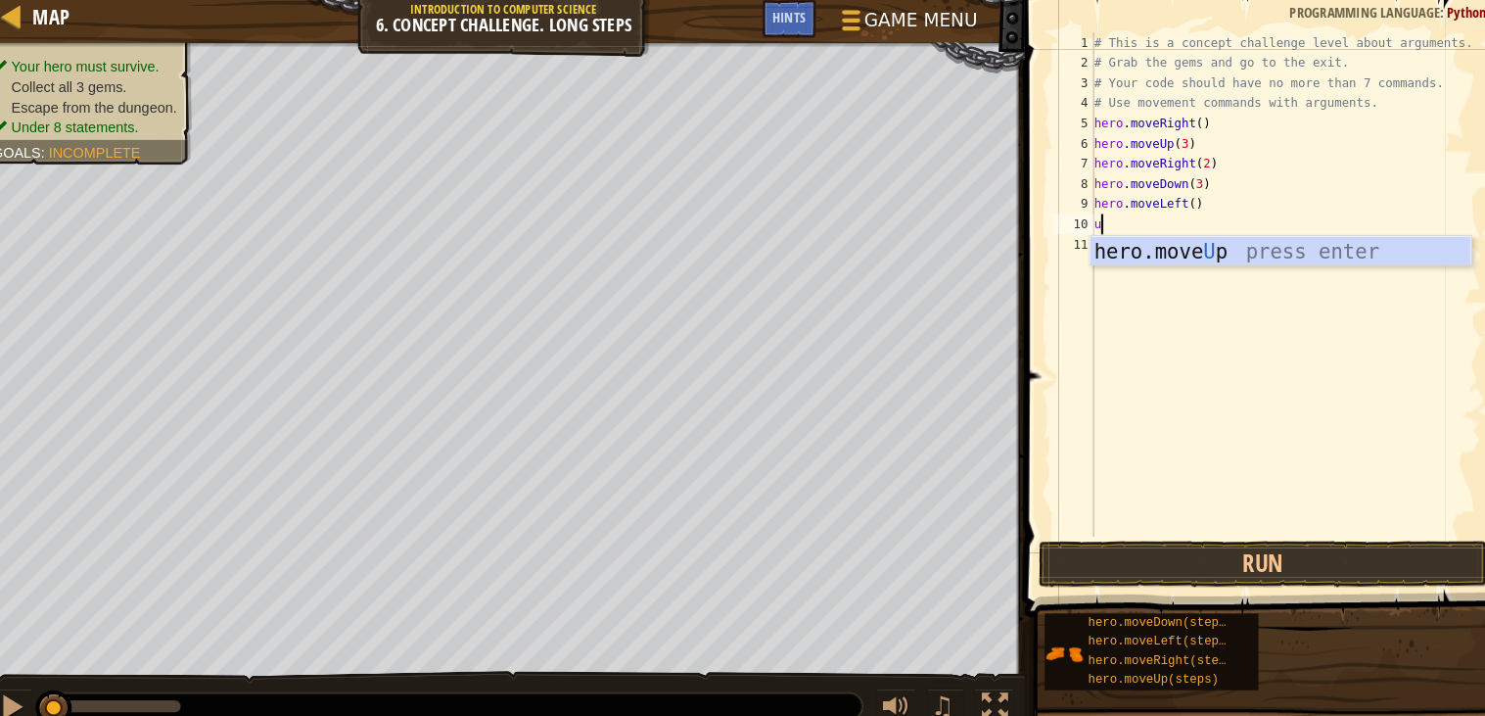
type textarea "up"
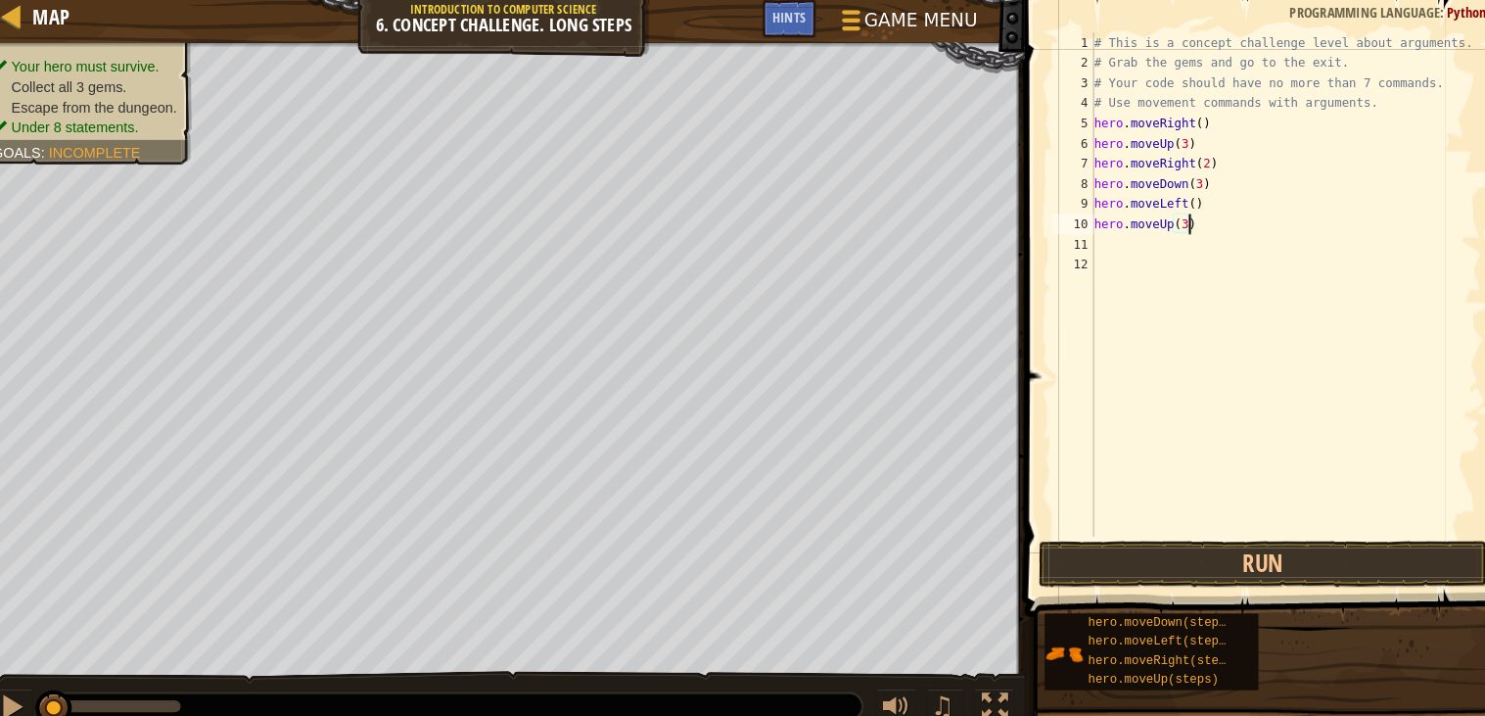
scroll to position [8, 6]
type textarea "hero.moveUp(2)"
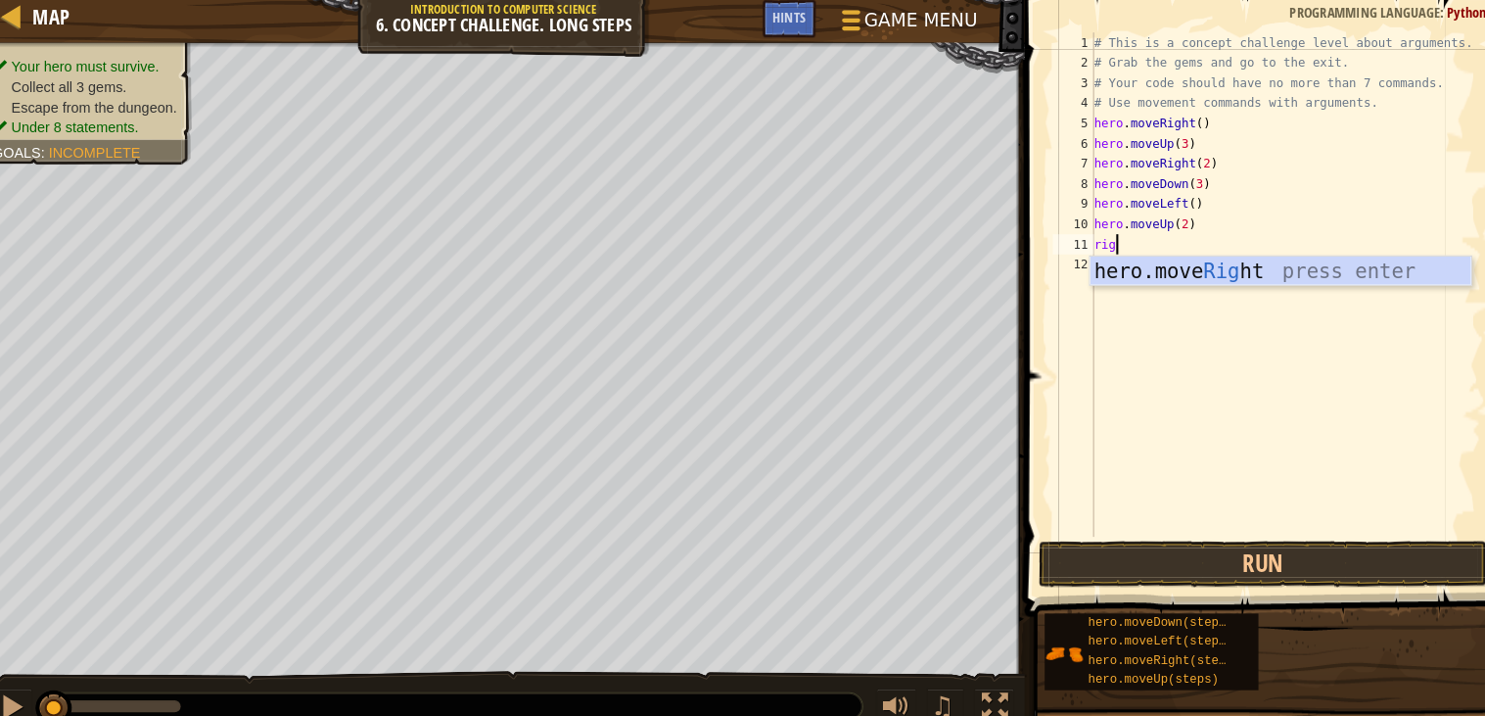
scroll to position [8, 1]
type textarea "right"
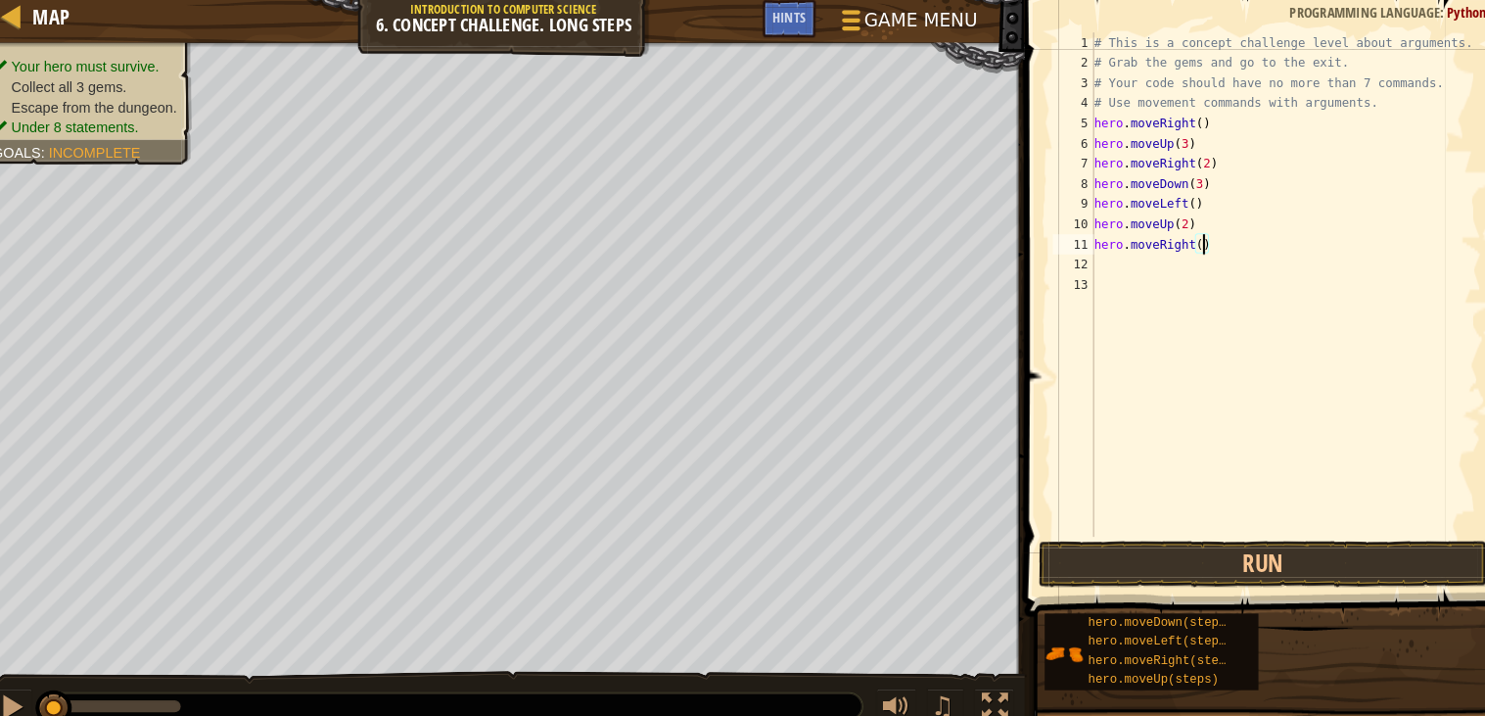
scroll to position [8, 8]
type textarea "hero.moveRight(3)"
click at [1143, 548] on button "Run" at bounding box center [1244, 555] width 436 height 45
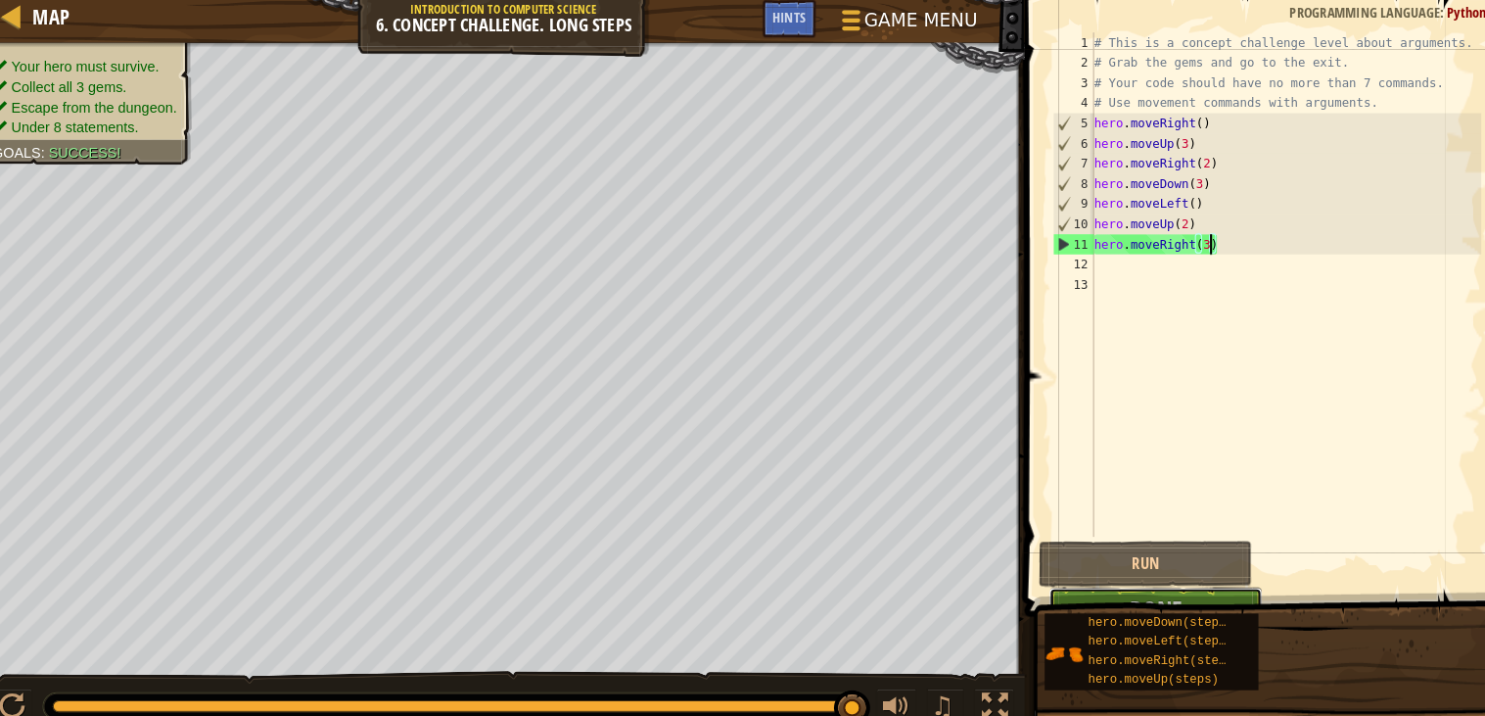
click at [1172, 580] on button "Done" at bounding box center [1140, 600] width 208 height 45
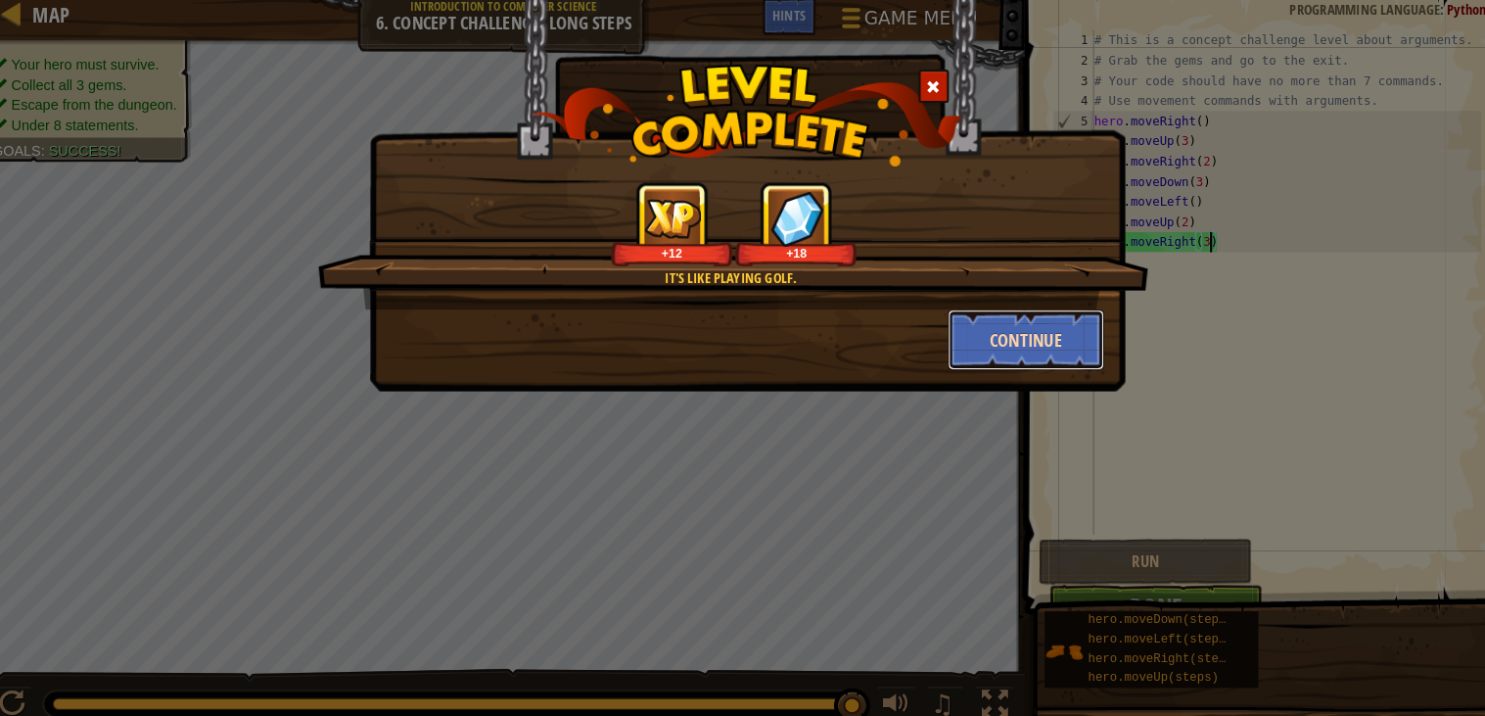
click at [1071, 322] on button "Continue" at bounding box center [1014, 339] width 152 height 59
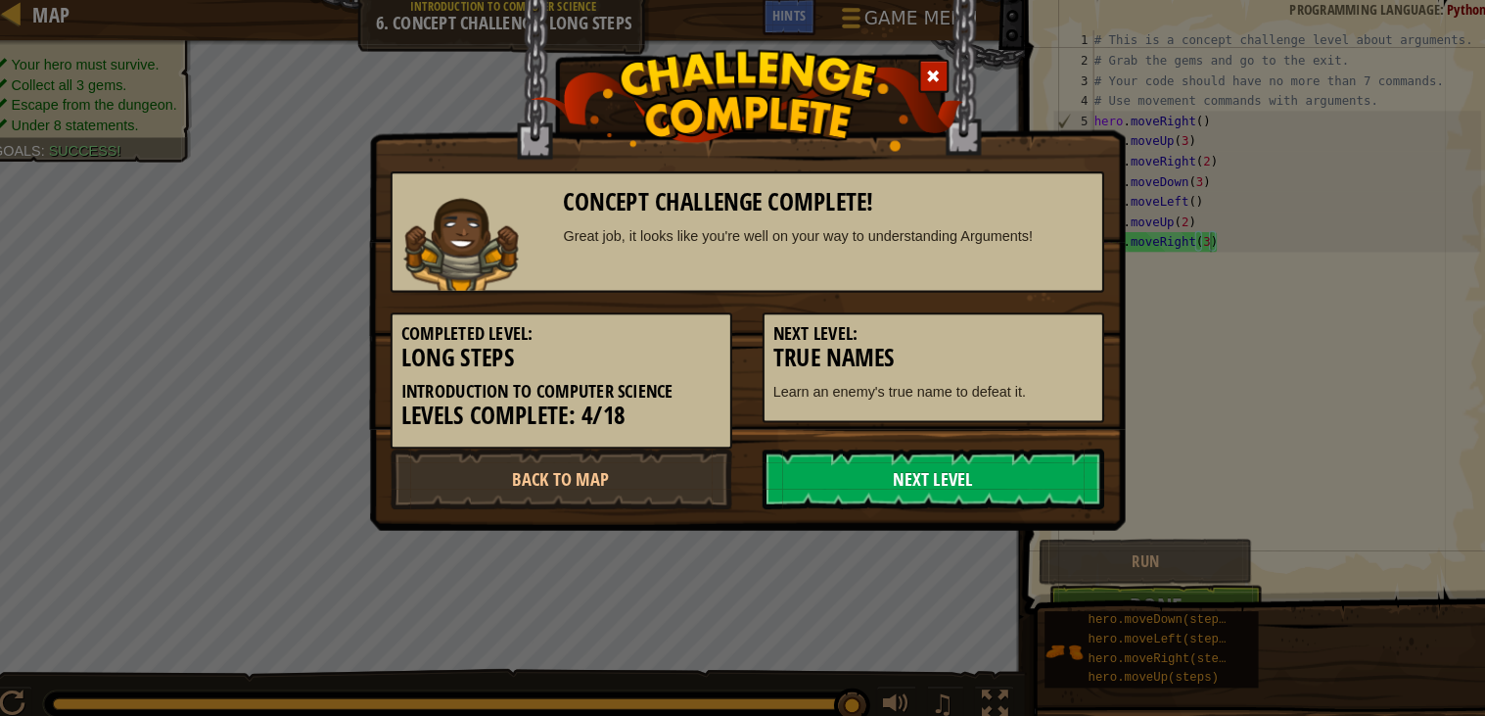
click at [863, 468] on link "Next Level" at bounding box center [924, 474] width 332 height 59
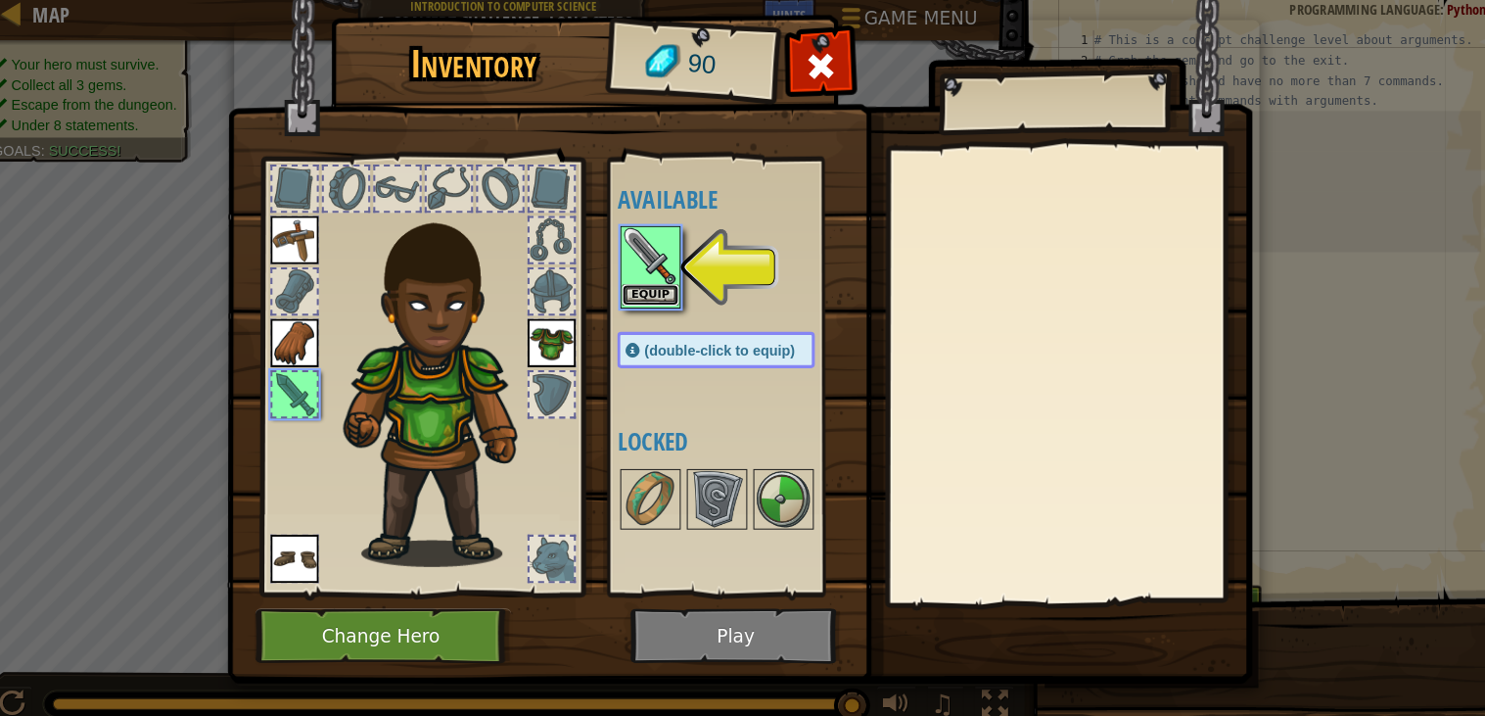
click at [665, 290] on button "Equip" at bounding box center [649, 296] width 55 height 21
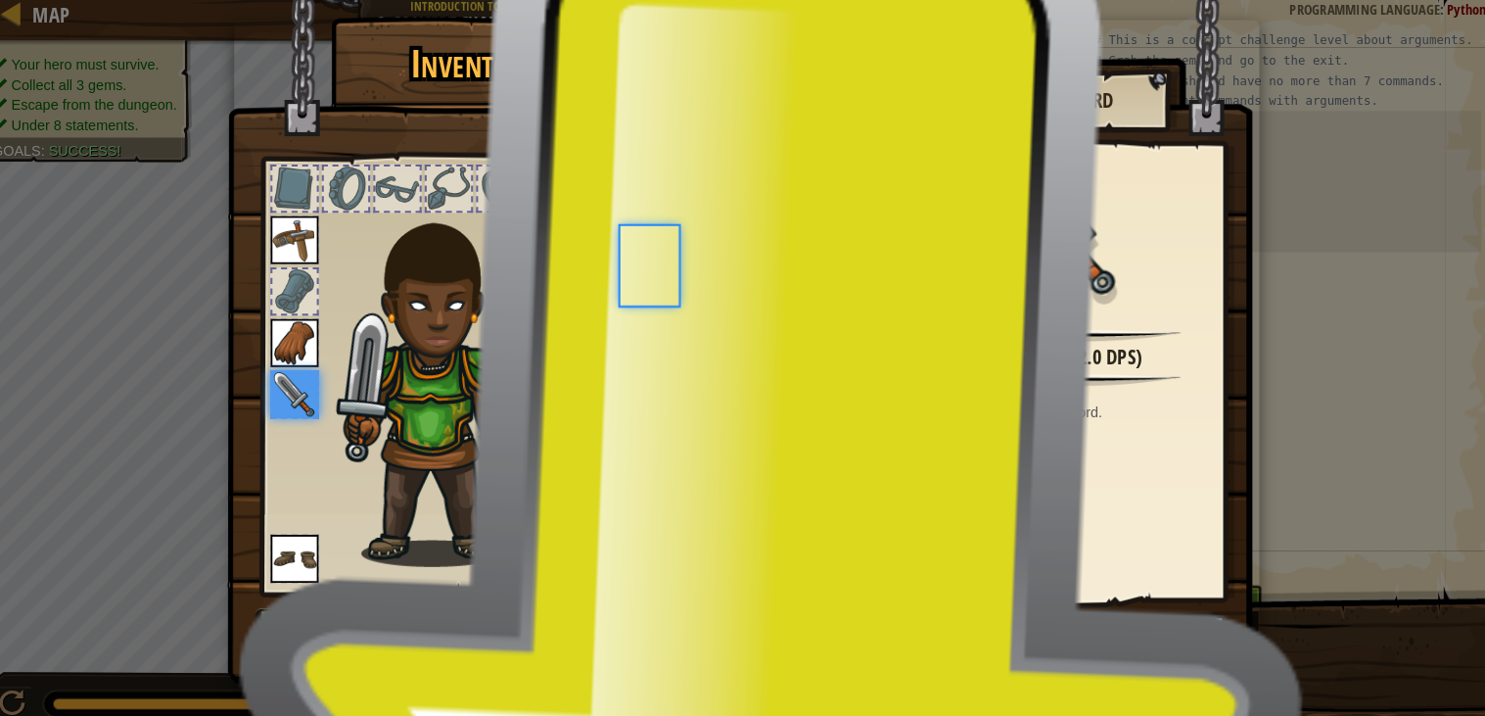
click at [665, 290] on div at bounding box center [732, 258] width 231 height 65
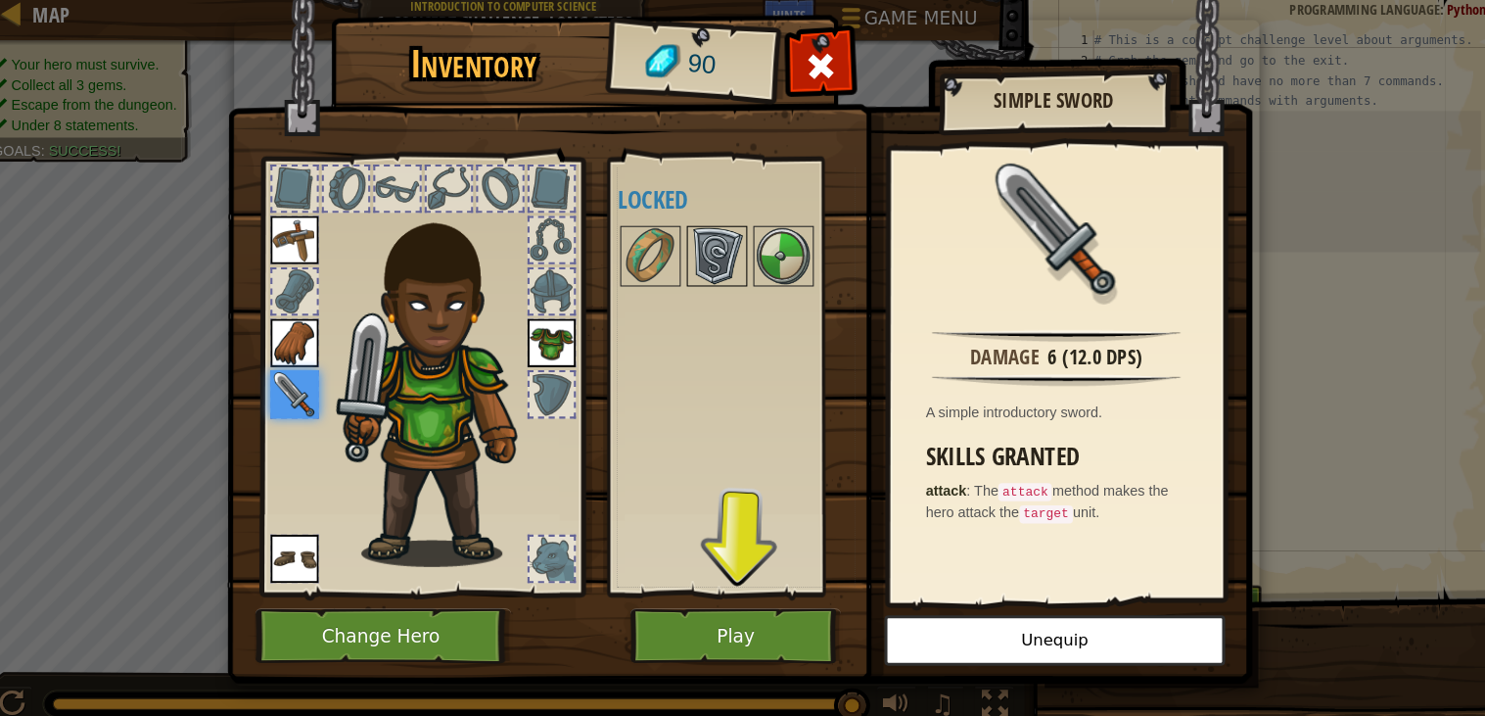
click at [739, 235] on img at bounding box center [713, 258] width 55 height 55
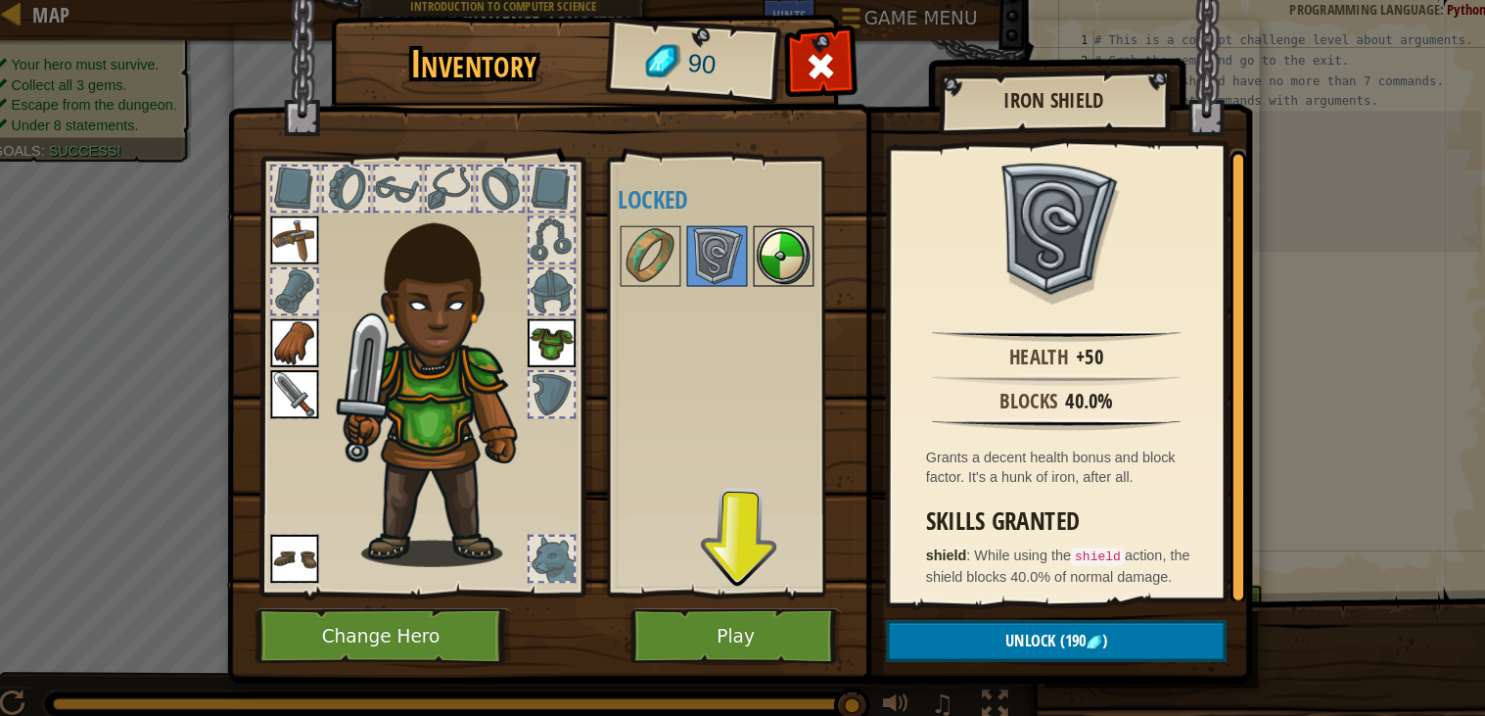
click at [755, 258] on img at bounding box center [778, 258] width 55 height 55
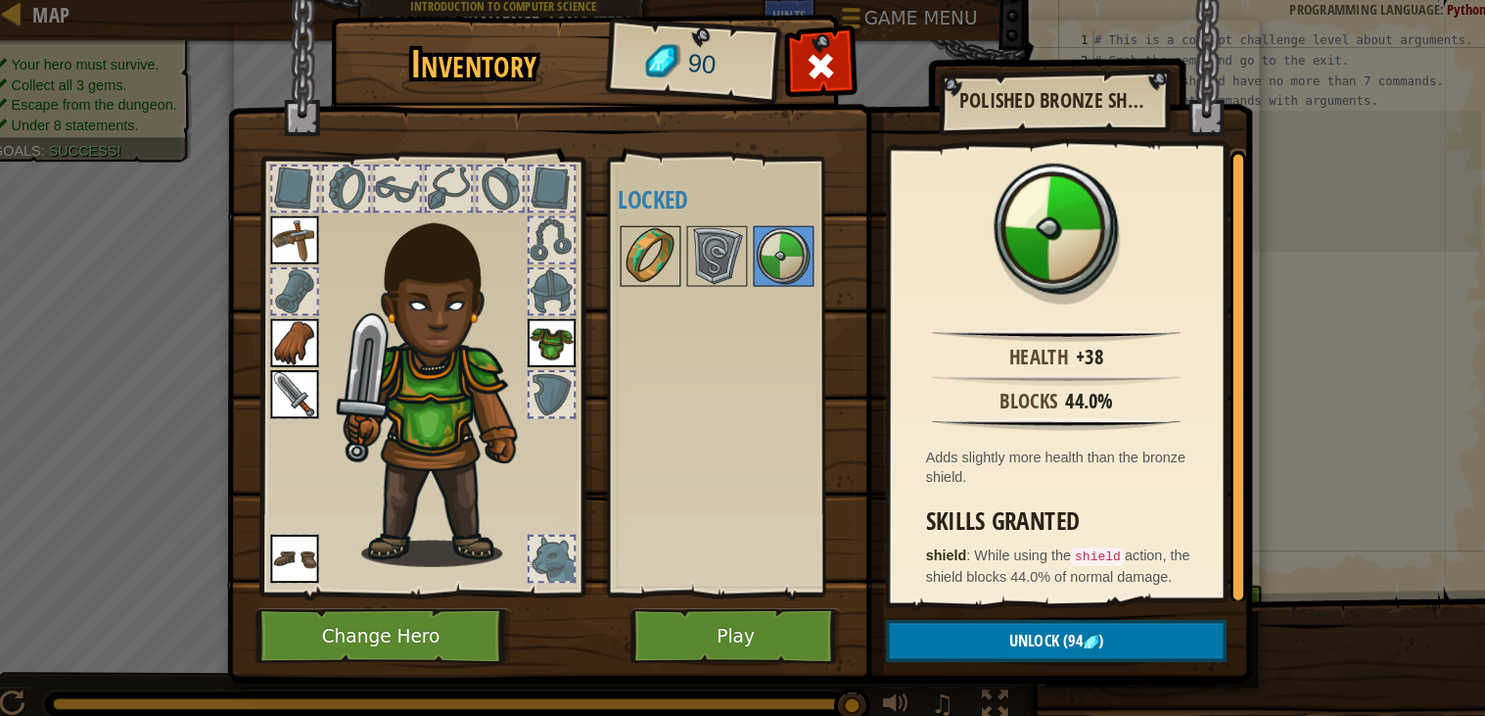
click at [658, 258] on img at bounding box center [649, 258] width 55 height 55
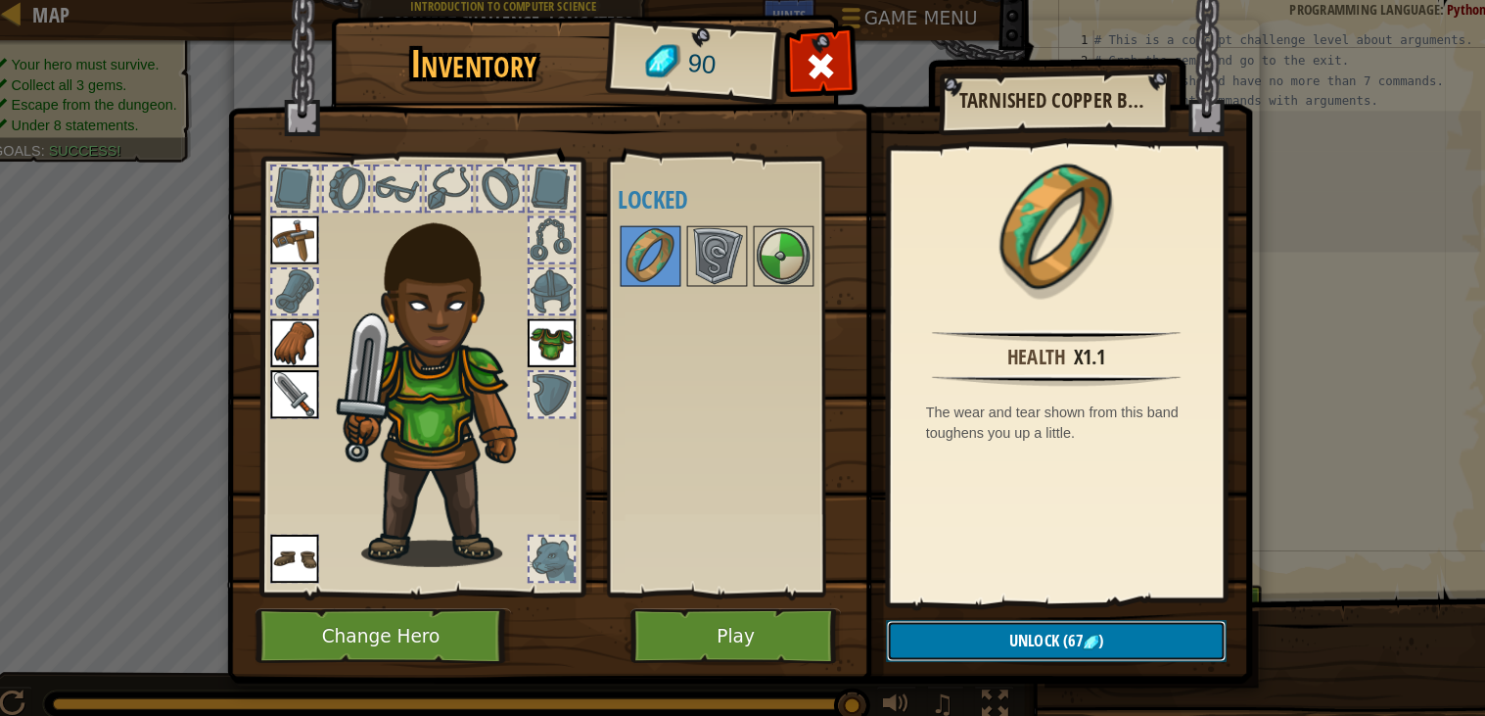
click at [977, 630] on button "Unlock (67 )" at bounding box center [1043, 632] width 330 height 40
click at [977, 630] on button "Confirm" at bounding box center [1043, 632] width 330 height 40
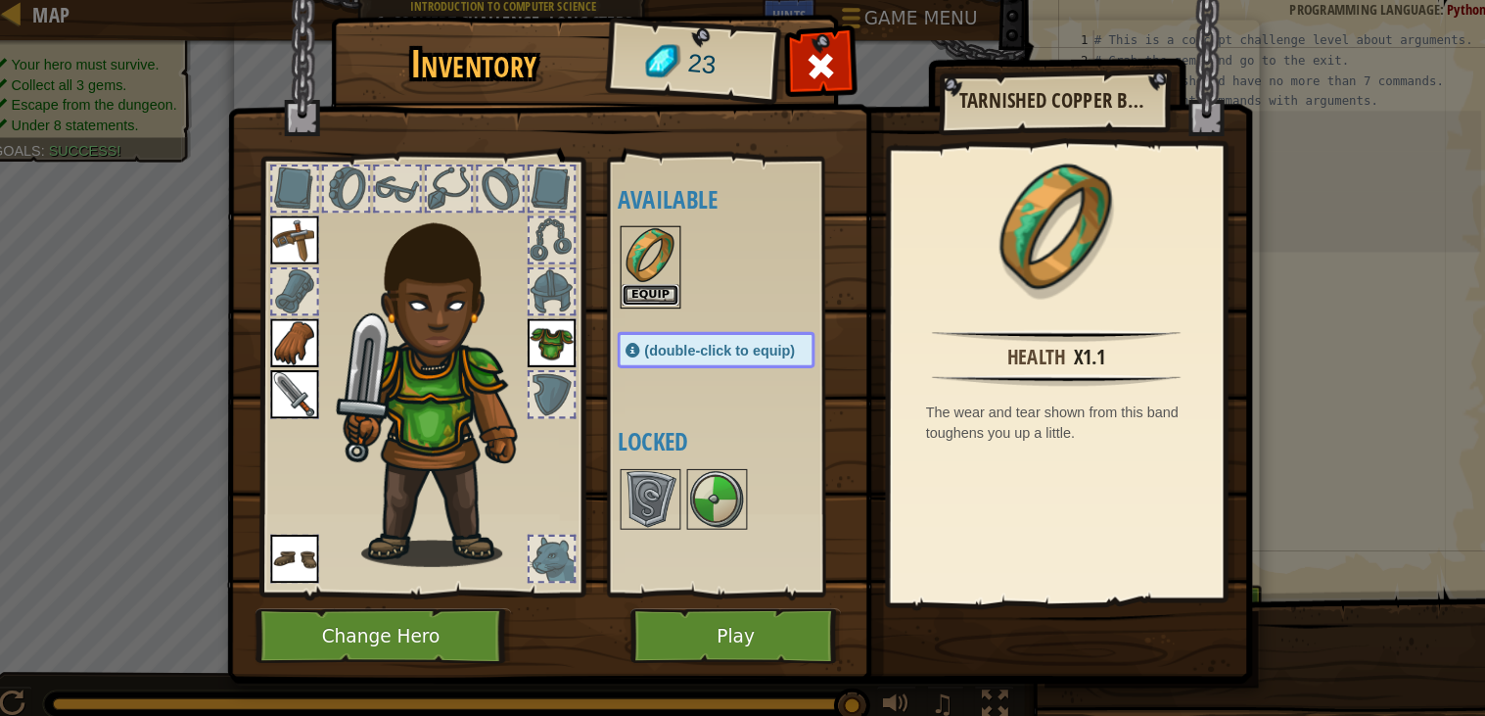
click at [665, 304] on button "Equip" at bounding box center [649, 296] width 55 height 21
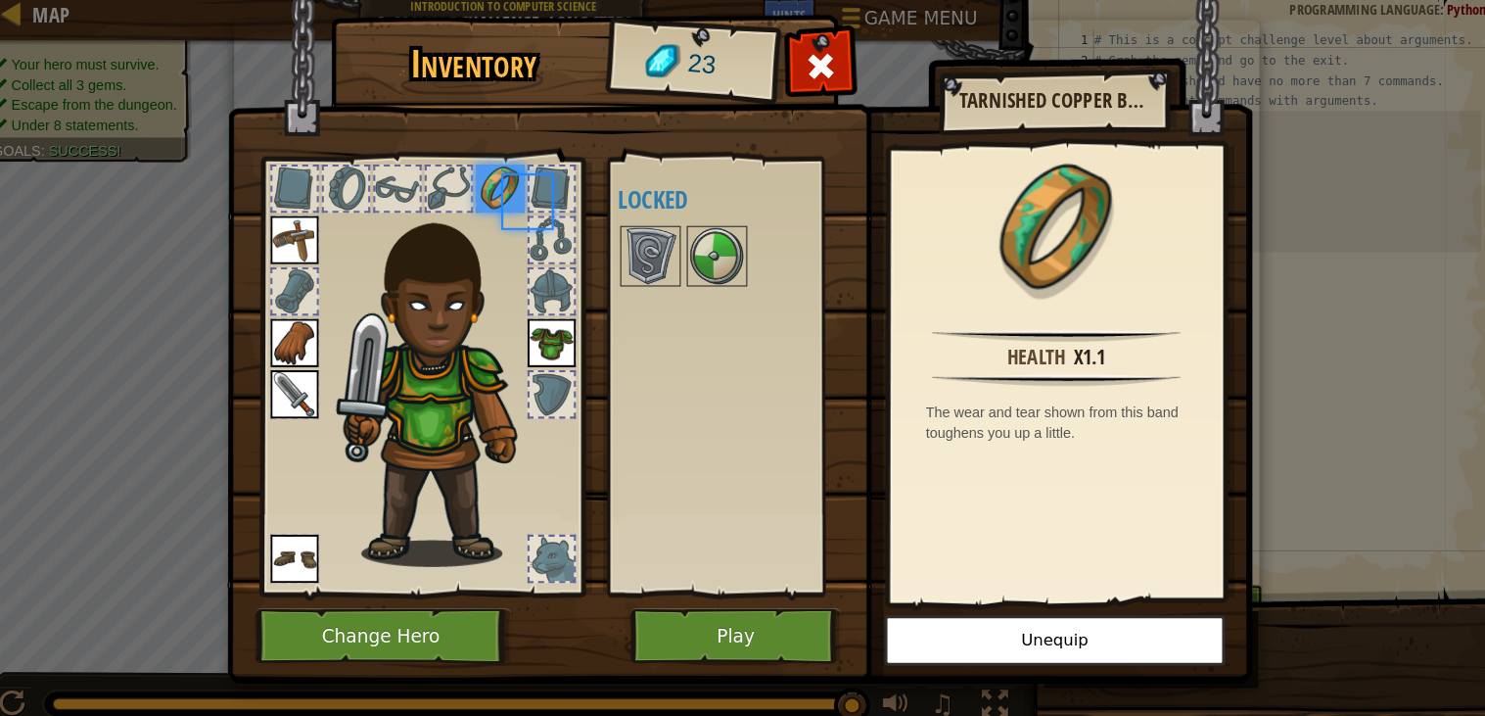
click at [665, 304] on div "Available Equip Equip Equip Equip Equip Equip (double-click to equip) Locked" at bounding box center [732, 375] width 231 height 408
click at [715, 618] on button "Play" at bounding box center [732, 627] width 205 height 54
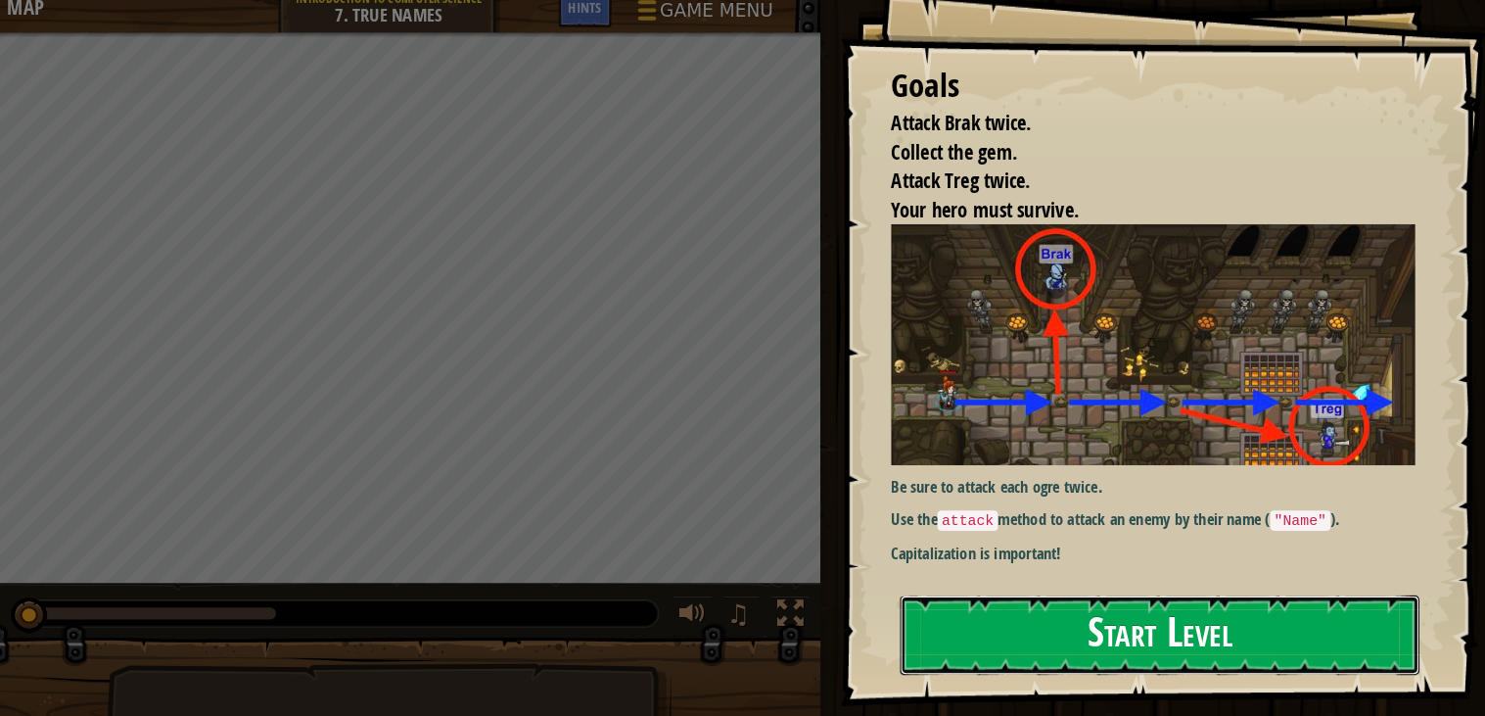
click at [1049, 625] on button "Start Level" at bounding box center [1168, 633] width 504 height 77
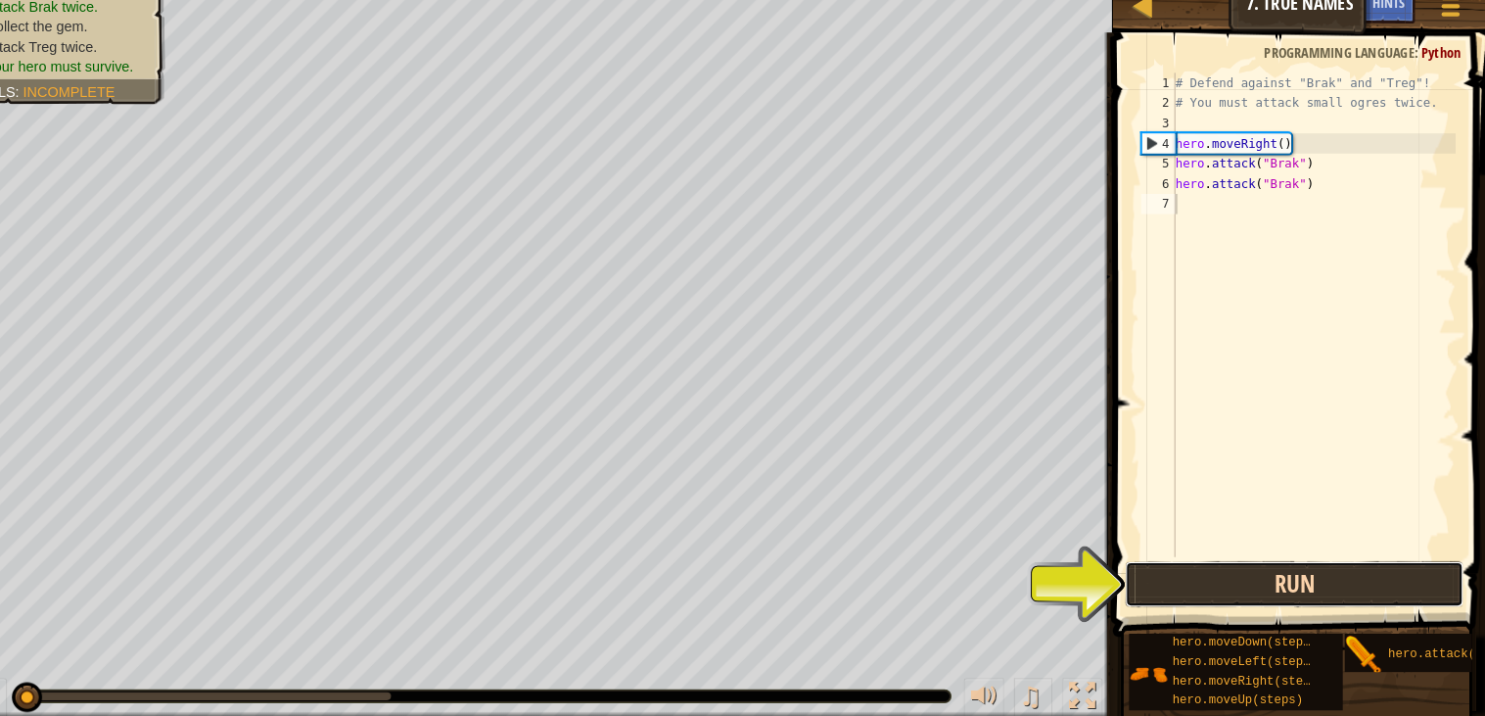
click at [1214, 570] on button "Run" at bounding box center [1299, 584] width 329 height 45
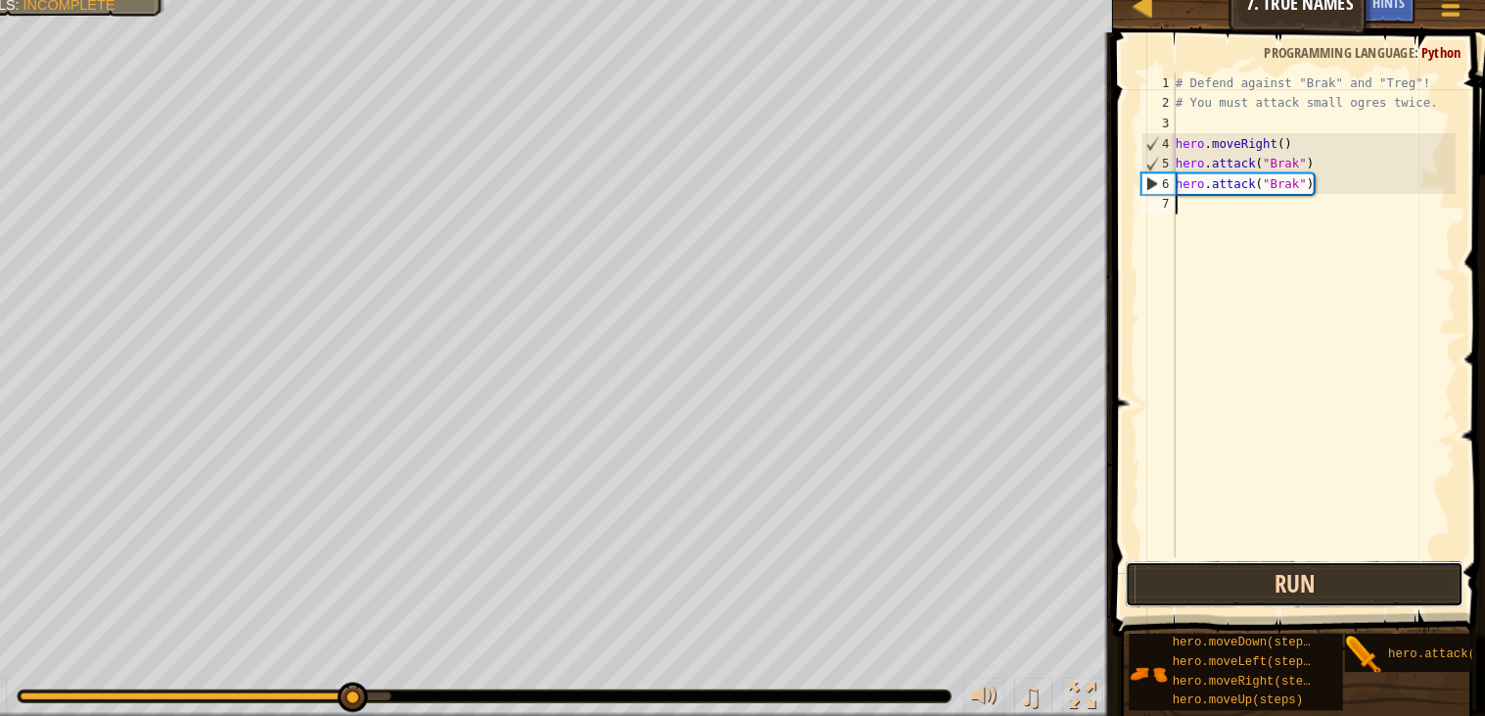
click at [1221, 582] on button "Run" at bounding box center [1299, 584] width 329 height 45
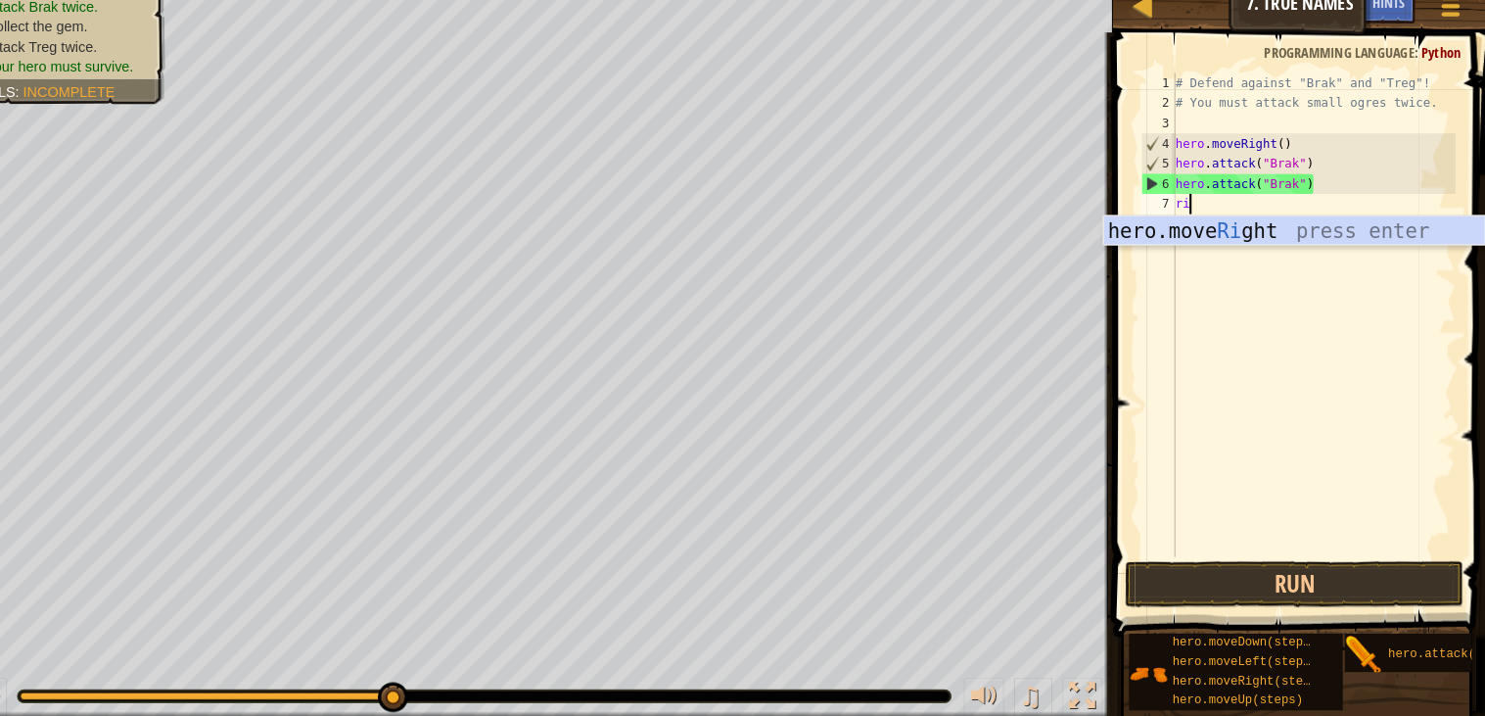
scroll to position [8, 1]
type textarea "right"
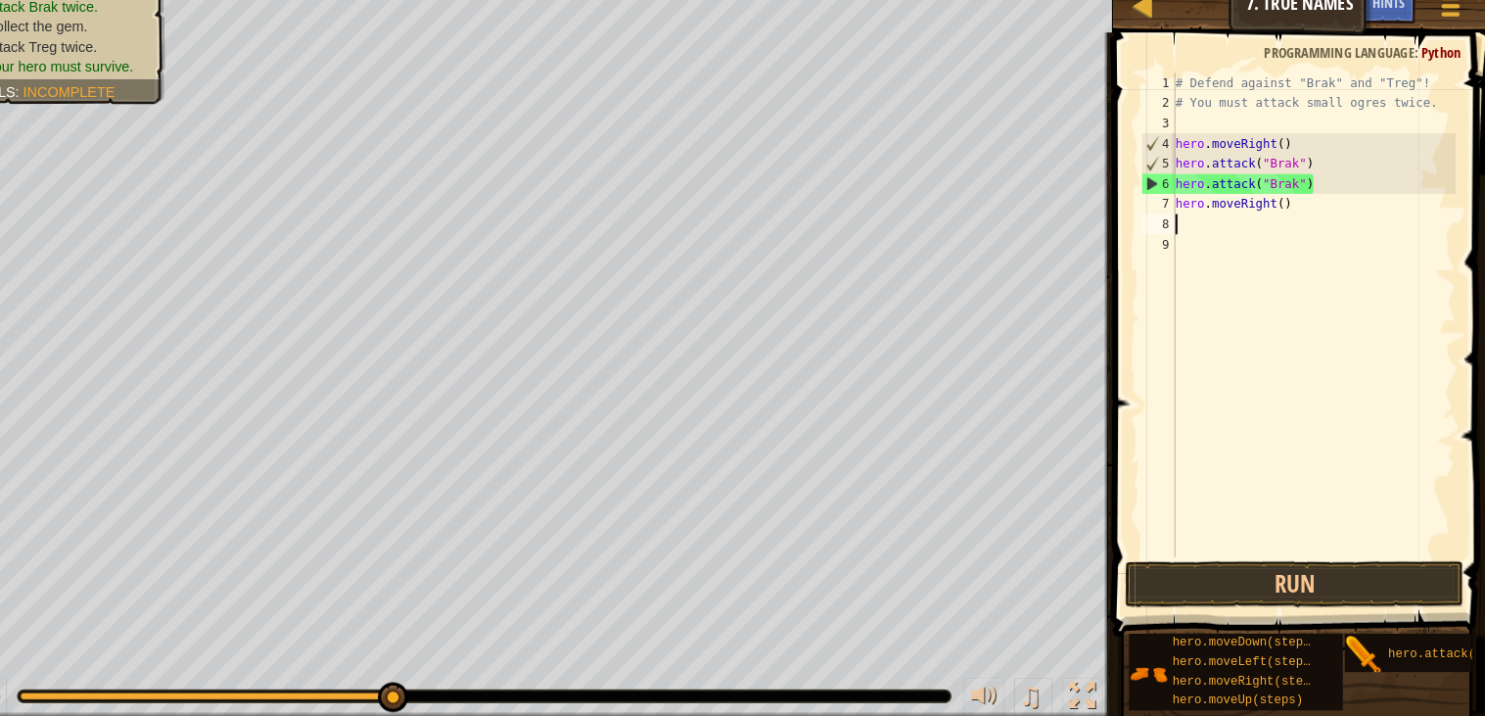
scroll to position [8, 0]
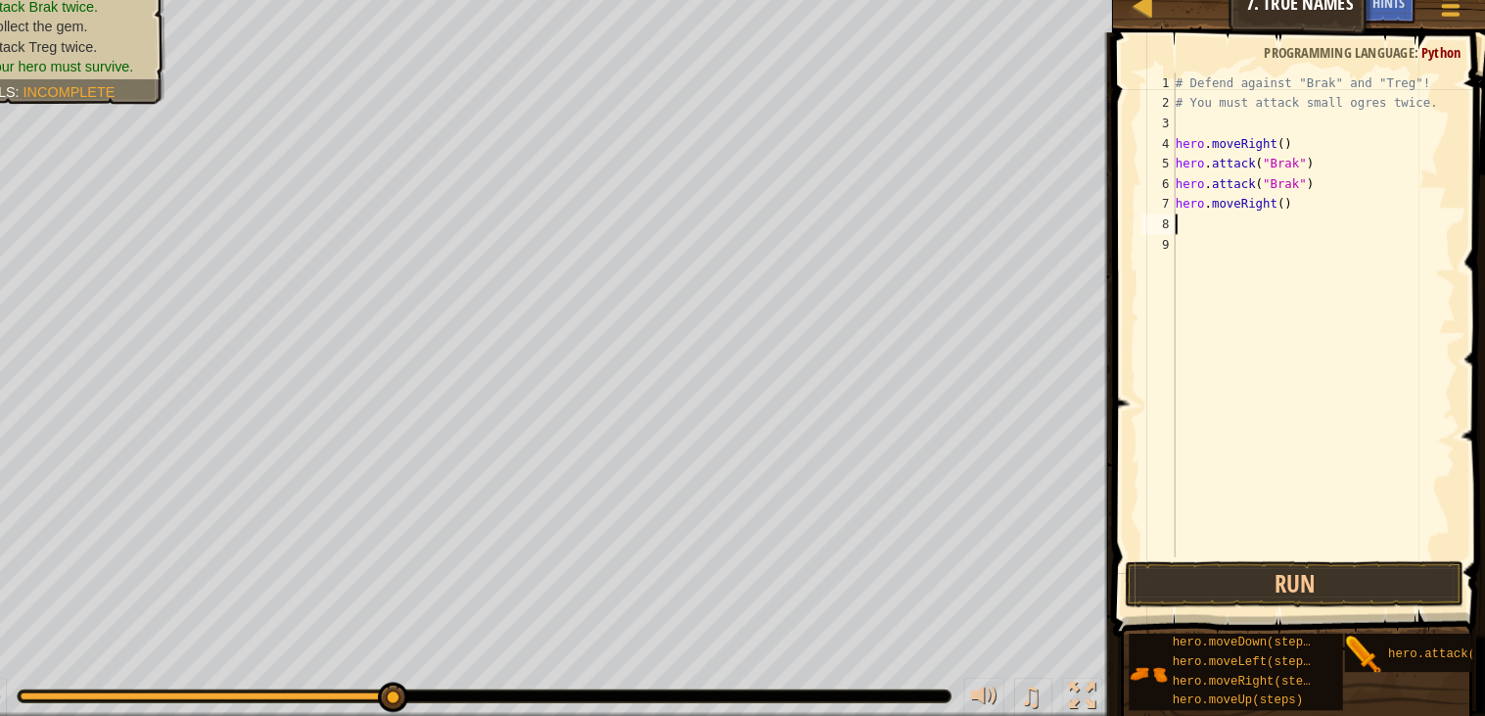
click at [1292, 215] on div "# Defend against "Brak" and "Treg"! # You must attack small ogres twice. hero .…" at bounding box center [1318, 342] width 276 height 509
click at [1318, 215] on div "# Defend against "Brak" and "Treg"! # You must attack small ogres twice. hero .…" at bounding box center [1318, 342] width 276 height 509
type textarea "h"
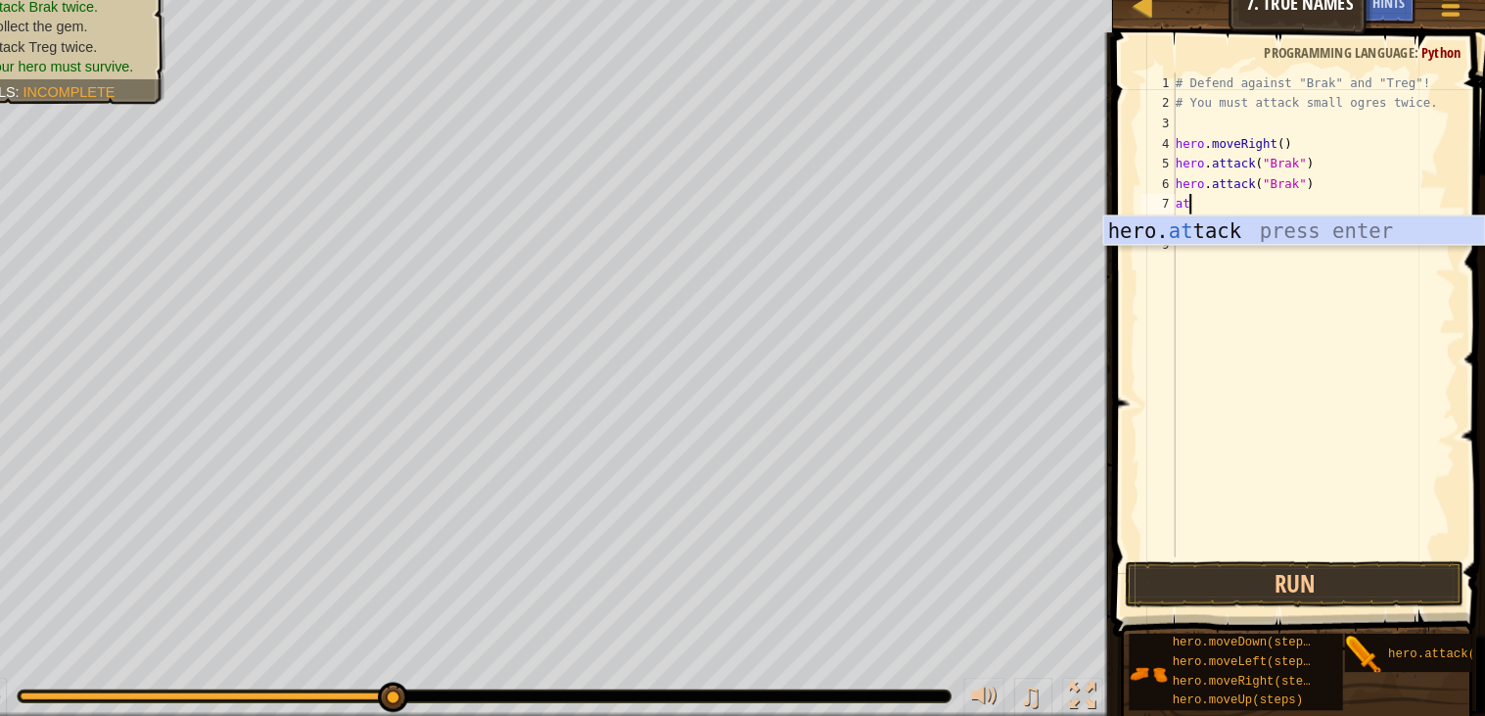
scroll to position [8, 1]
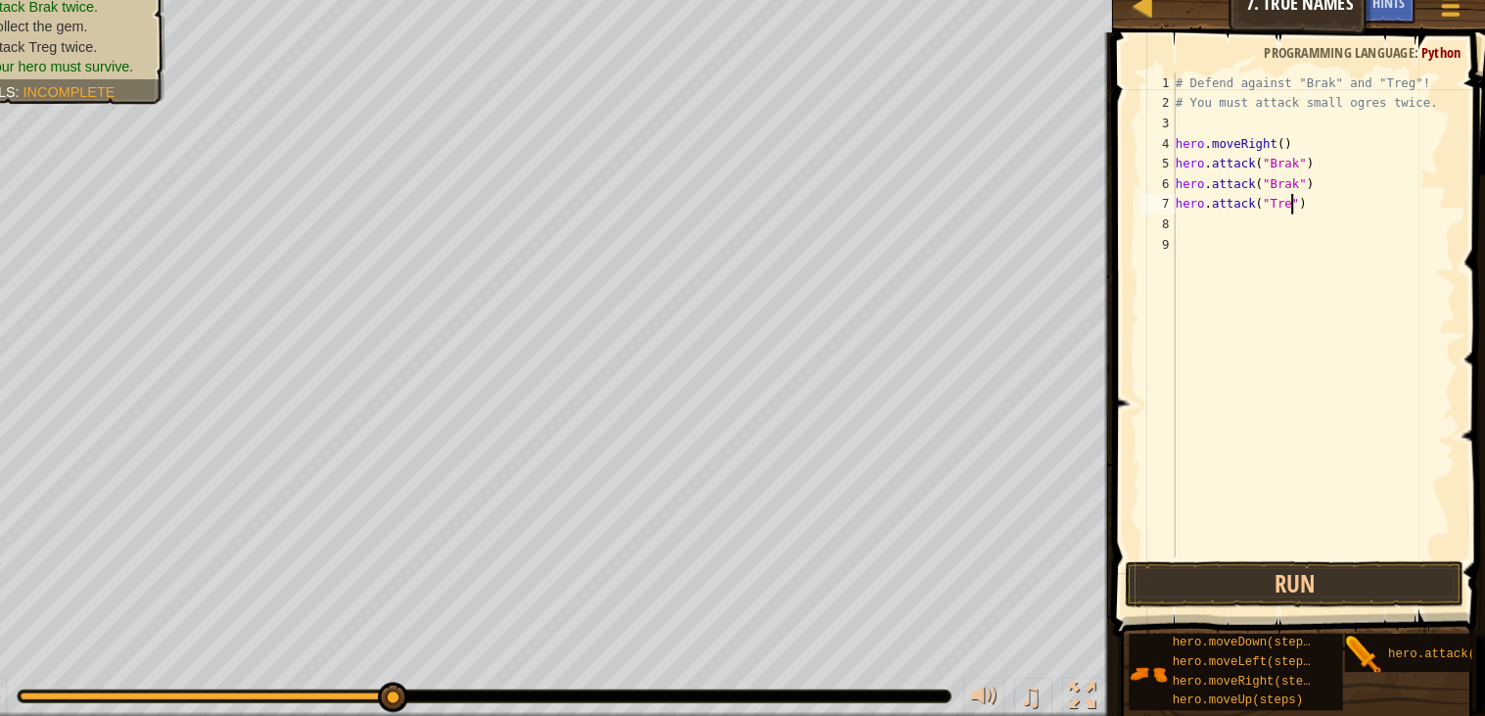
type textarea "hero.attack("Treg")"
click at [1221, 241] on div "# Defend against "Brak" and "Treg"! # You must attack small ogres twice. hero .…" at bounding box center [1318, 342] width 276 height 509
type textarea "m"
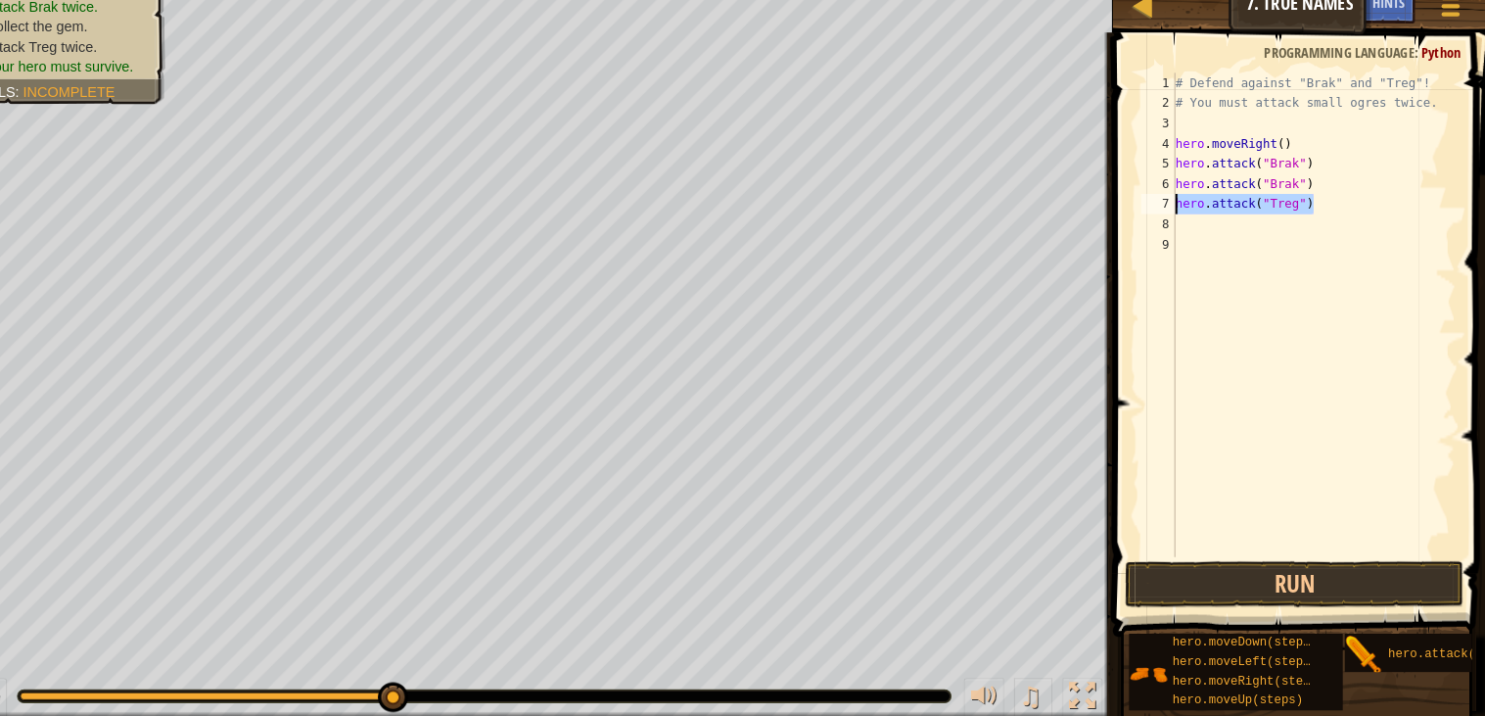
drag, startPoint x: 1320, startPoint y: 214, endPoint x: 1178, endPoint y: 210, distance: 142.1
click at [1178, 210] on div "1 2 3 4 5 6 7 8 9 # Defend against "Brak" and "Treg"! # You must attack small o…" at bounding box center [1301, 323] width 309 height 470
type textarea "hero.attack("Treg")"
click at [1197, 242] on div "# Defend against "Brak" and "Treg"! # You must attack small ogres twice. hero .…" at bounding box center [1318, 342] width 276 height 509
paste textarea "hero.attack("Treg")"
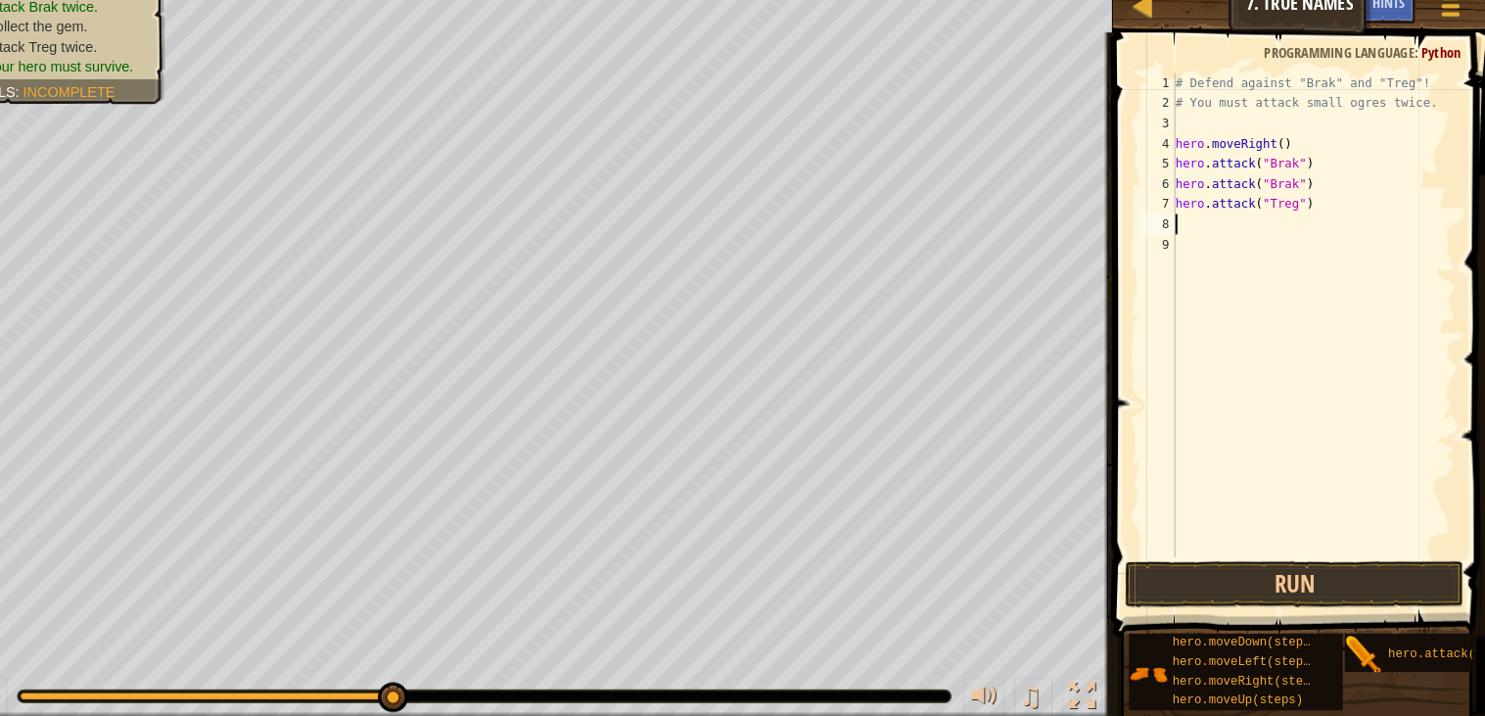
type textarea "hero.attack("Treg")"
click at [1248, 250] on div "# Defend against "Brak" and "Treg"! # You must attack small ogres twice. hero .…" at bounding box center [1318, 342] width 276 height 509
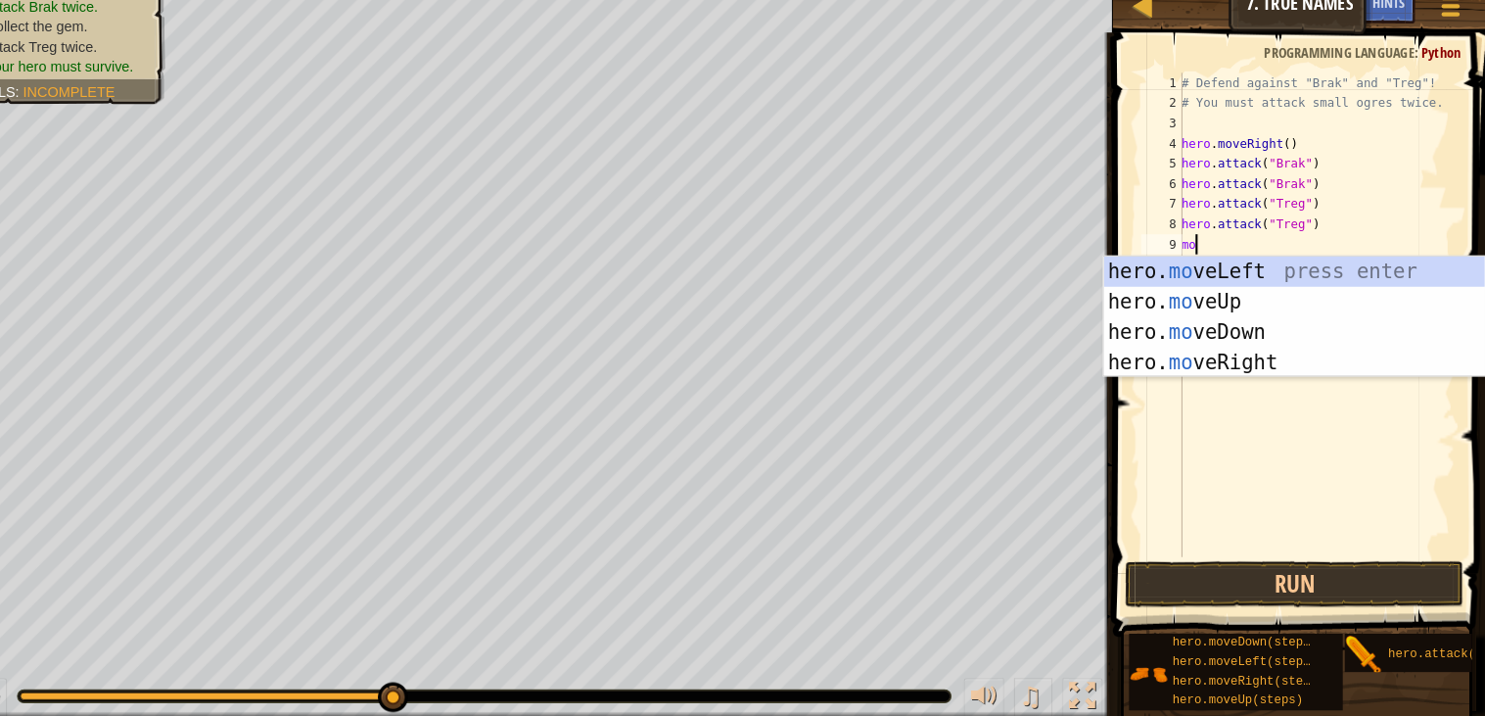
type textarea "m"
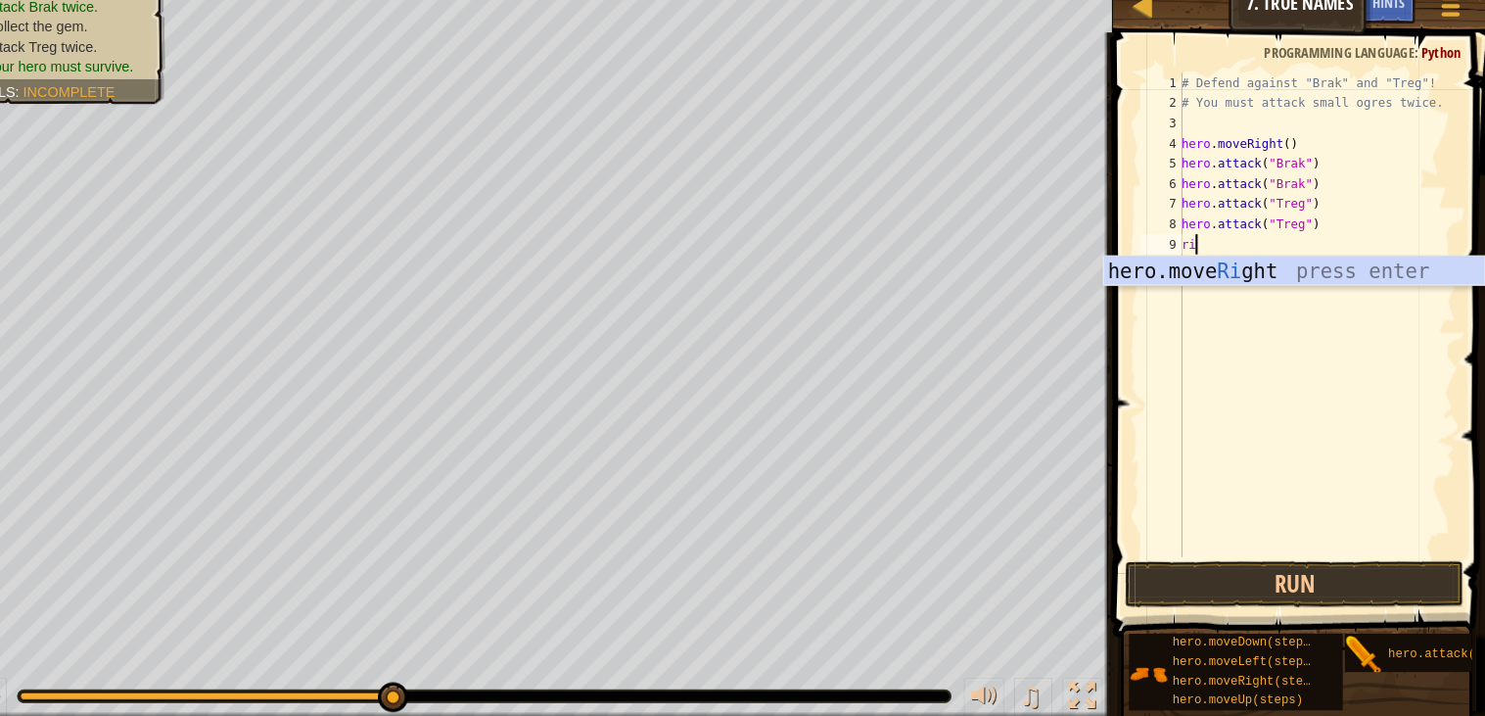
scroll to position [8, 1]
type textarea "righ"
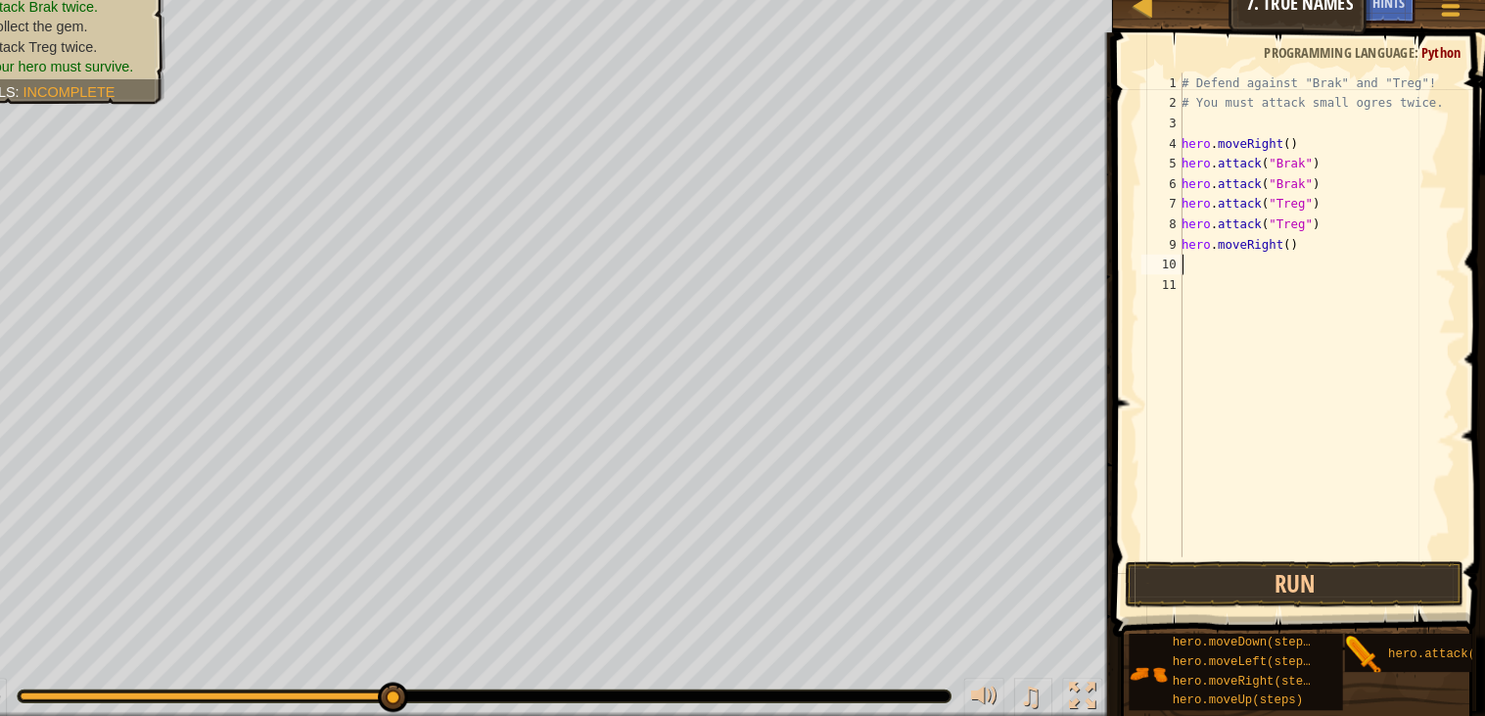
scroll to position [8, 0]
click at [1298, 251] on div "# Defend against "Brak" and "Treg"! # You must attack small ogres twice. hero .…" at bounding box center [1321, 342] width 270 height 509
type textarea "hero.moveRight()"
click at [1247, 586] on button "Run" at bounding box center [1299, 584] width 329 height 45
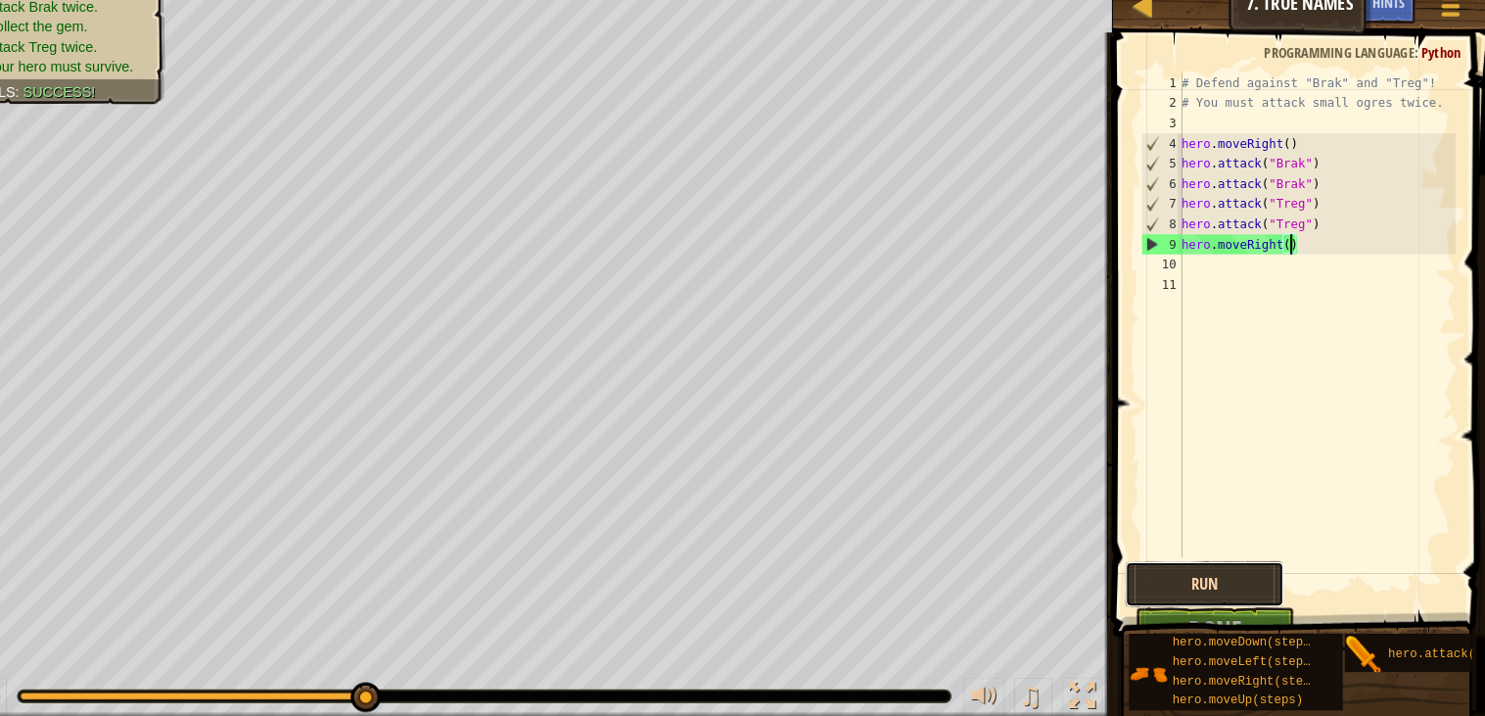
click at [1288, 605] on button "Run" at bounding box center [1212, 584] width 155 height 45
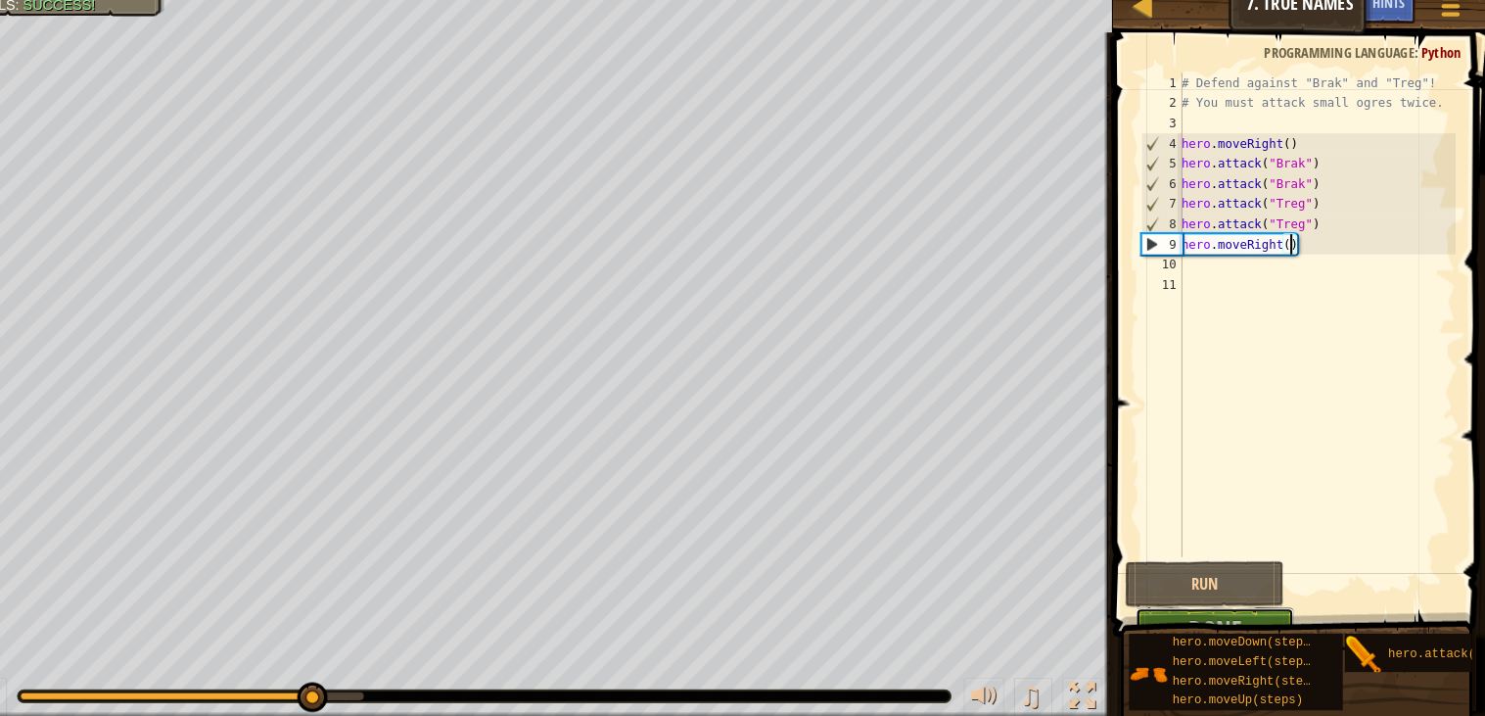
click at [1289, 608] on button "Done" at bounding box center [1222, 629] width 155 height 45
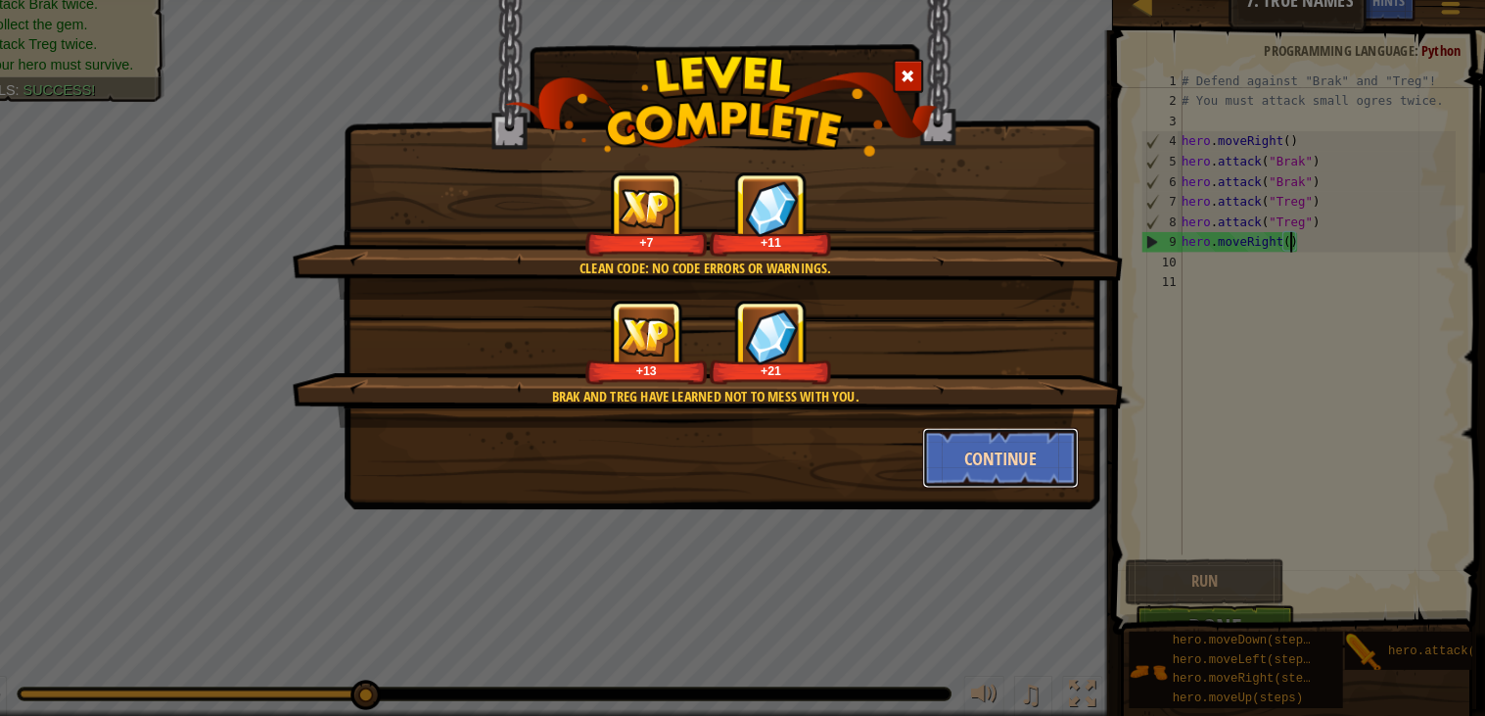
click at [1036, 472] on button "Continue" at bounding box center [1014, 464] width 152 height 59
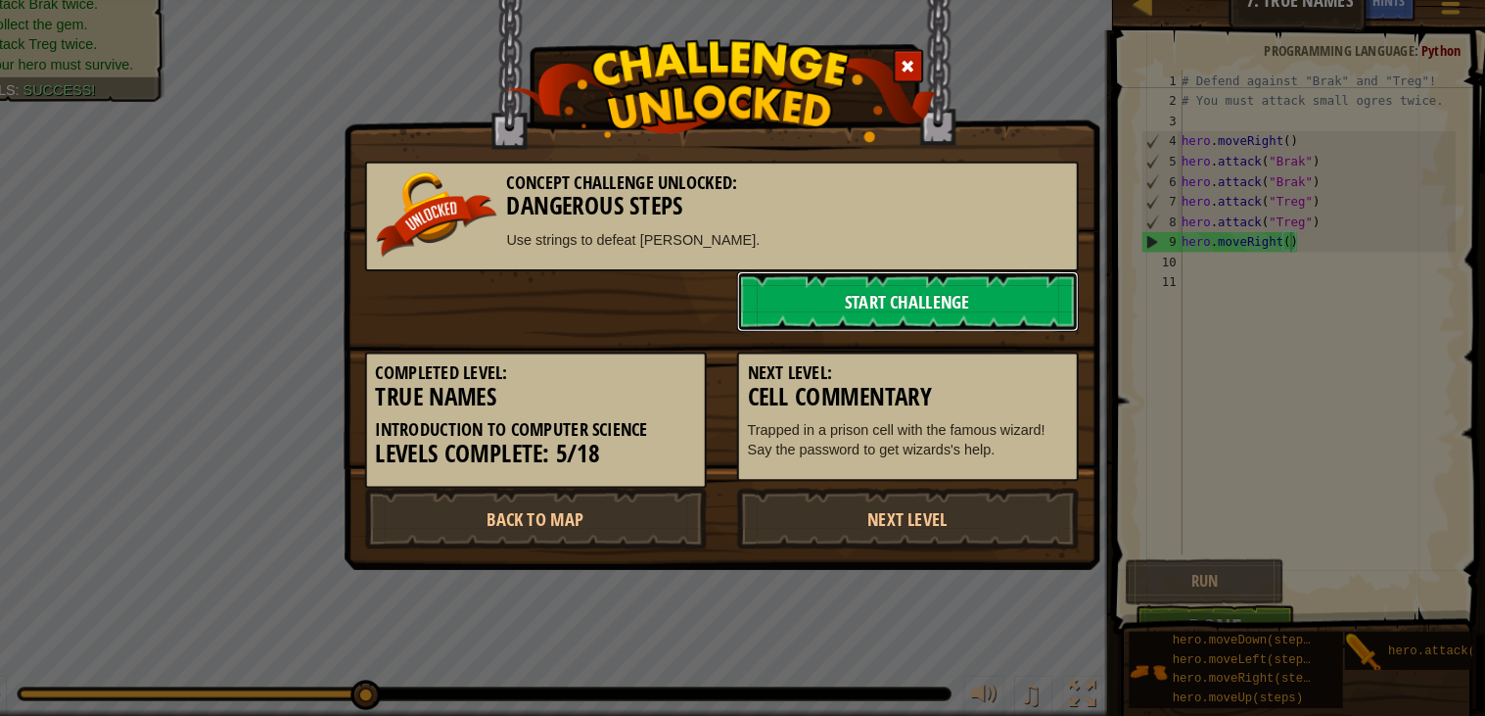
click at [831, 295] on link "Start Challenge" at bounding box center [924, 312] width 332 height 59
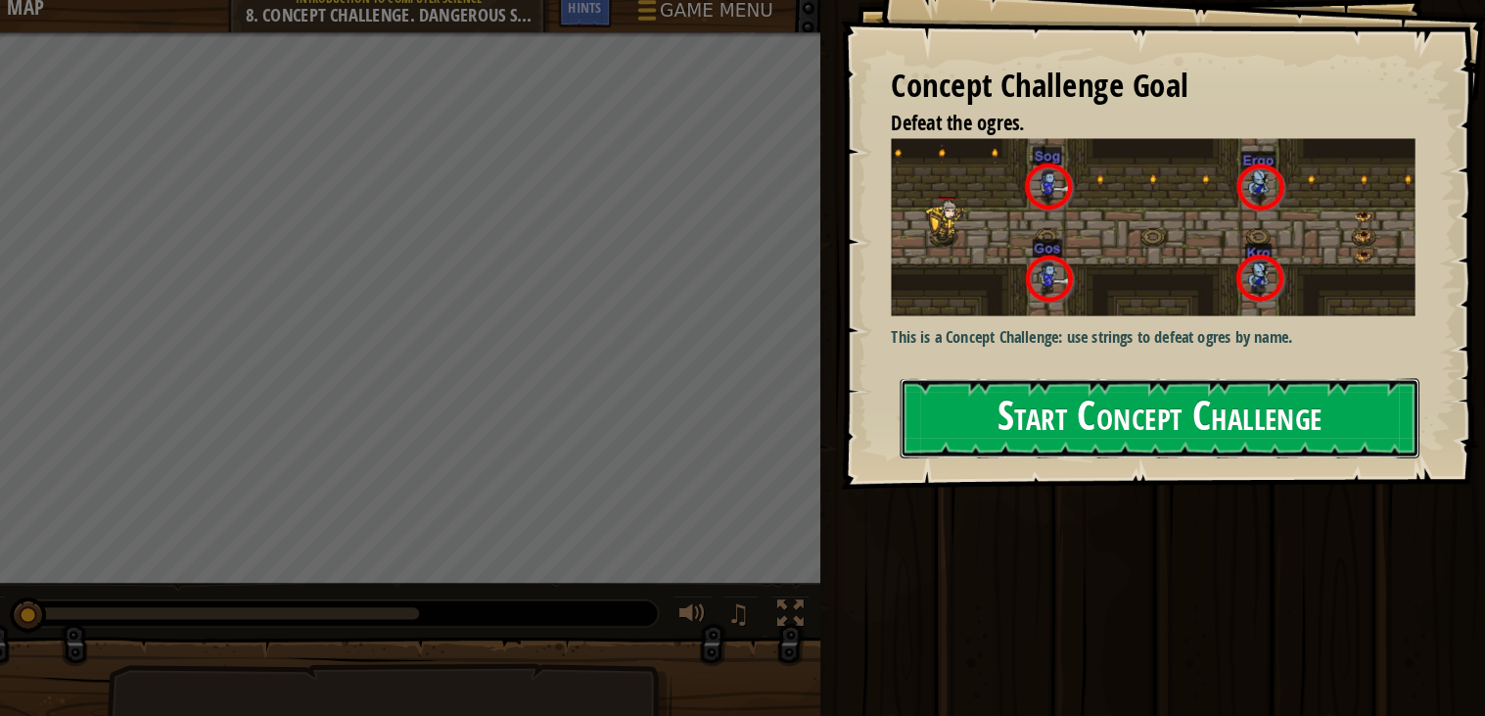
click at [1015, 419] on button "Start Concept Challenge" at bounding box center [1168, 423] width 504 height 77
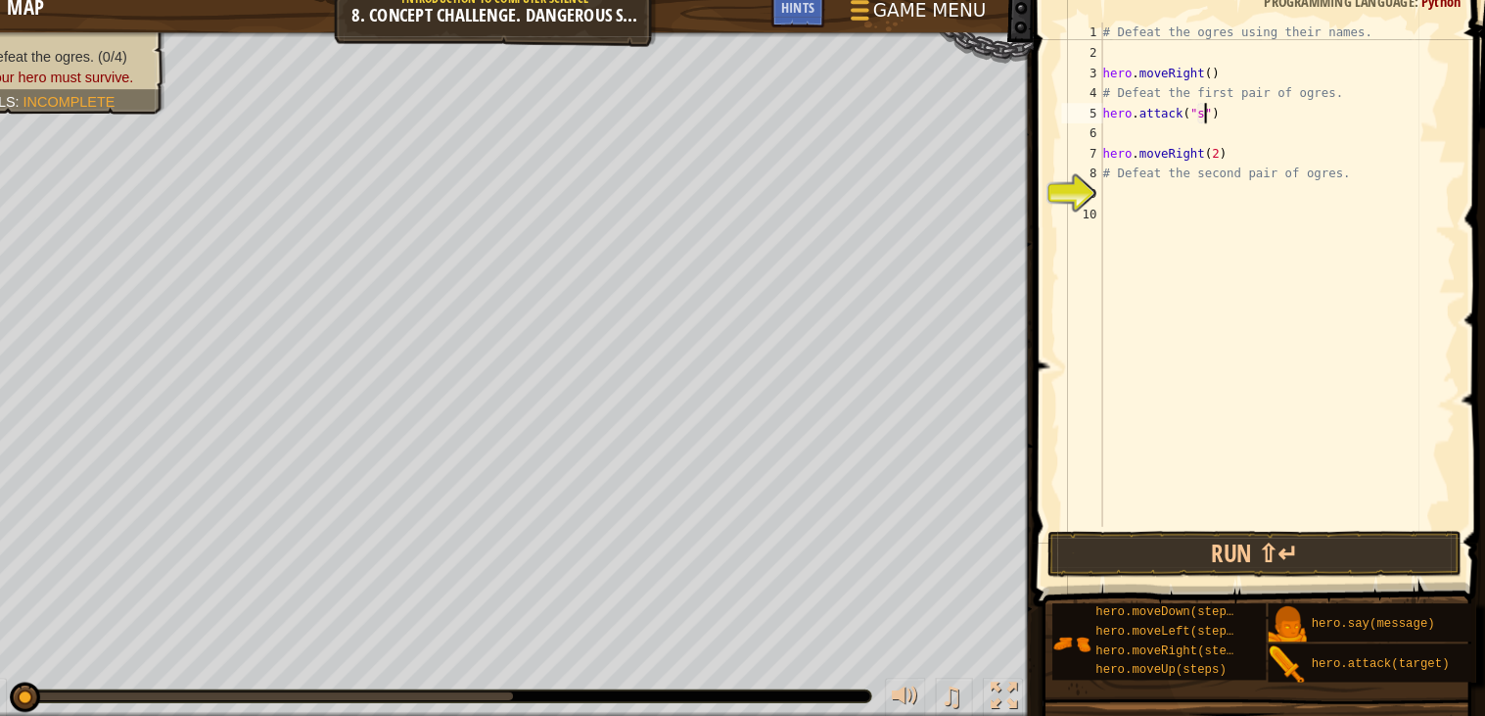
scroll to position [8, 7]
type textarea "hero.attack("Sog")"
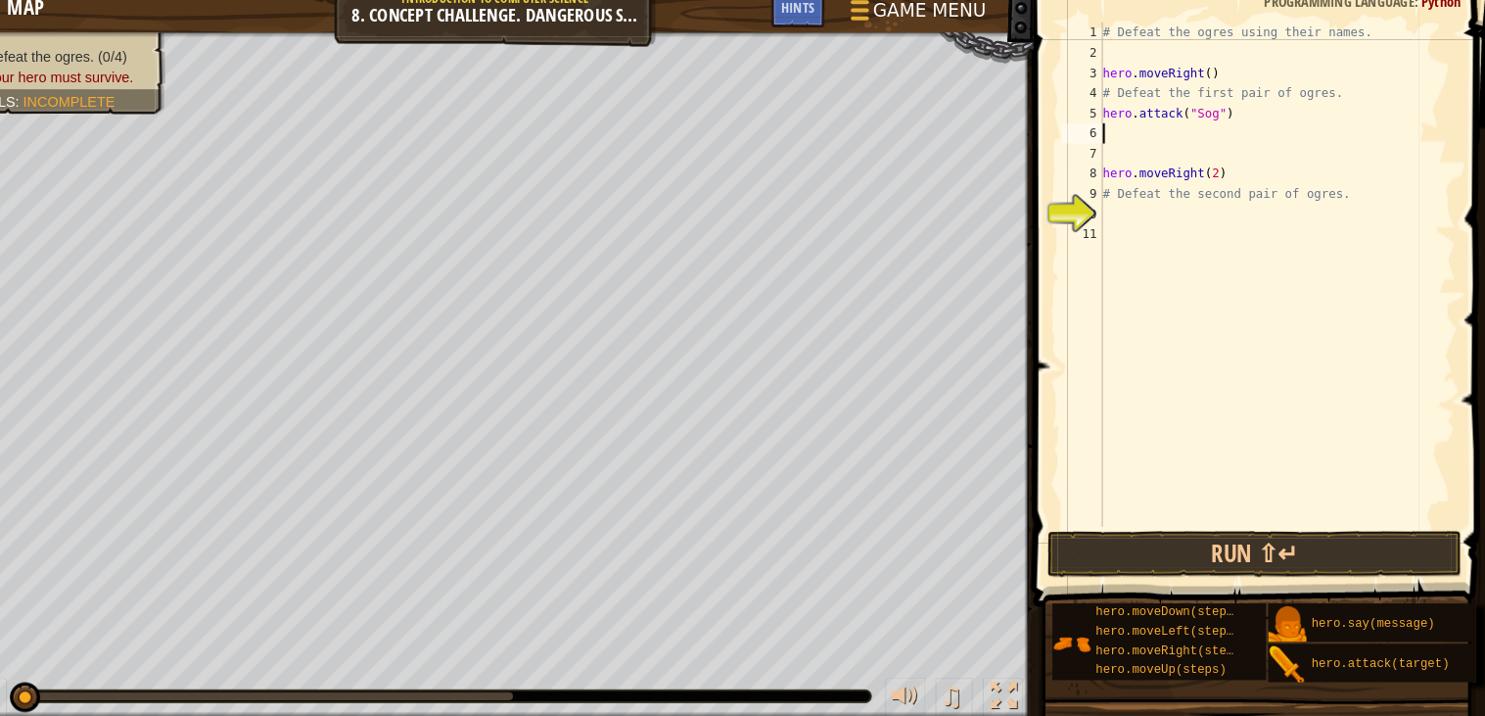
type textarea "hero.attack("Sog")"
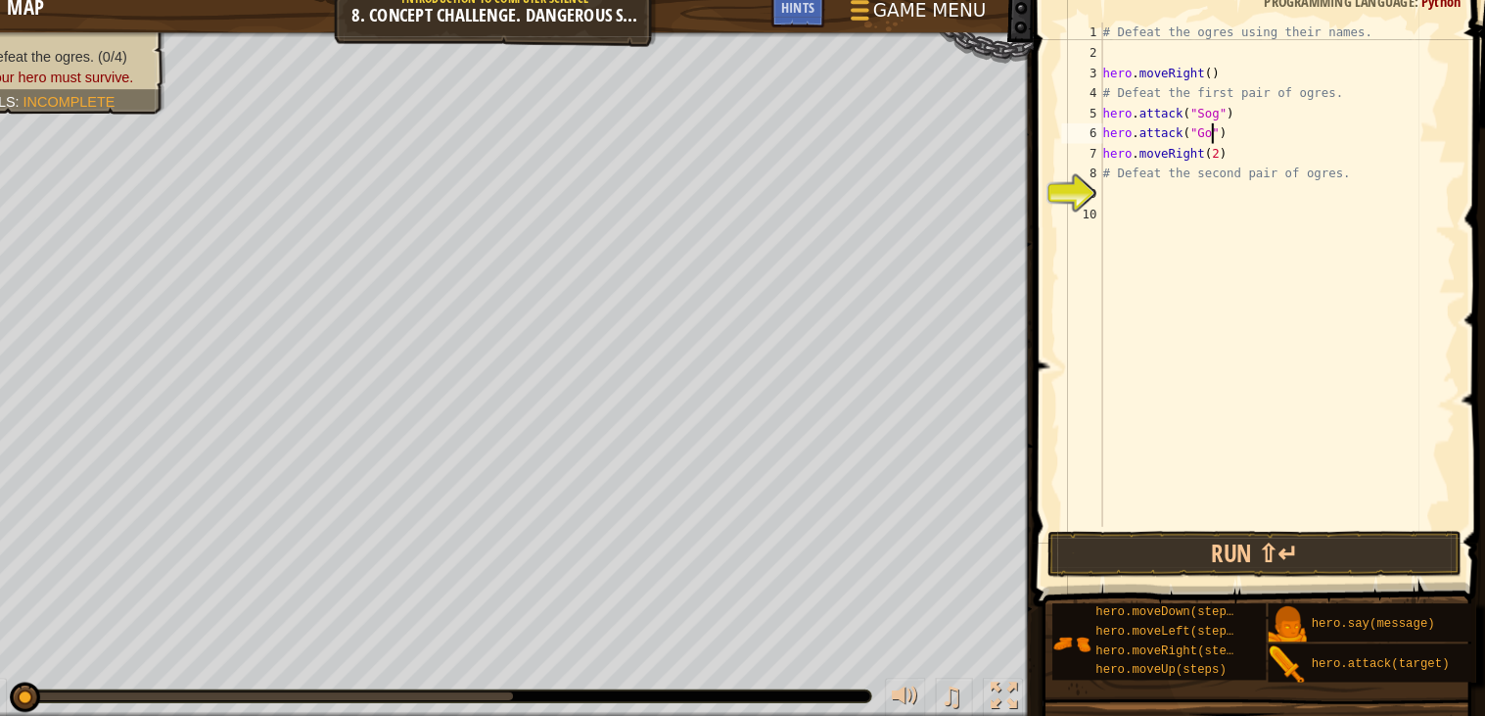
type textarea "hero.attack("Gos")"
click at [1120, 207] on div "# Defeat the ogres using their names. hero . moveRight ( ) # Defeat the first p…" at bounding box center [1282, 303] width 347 height 529
type textarea "hero.attack("Ergo")"
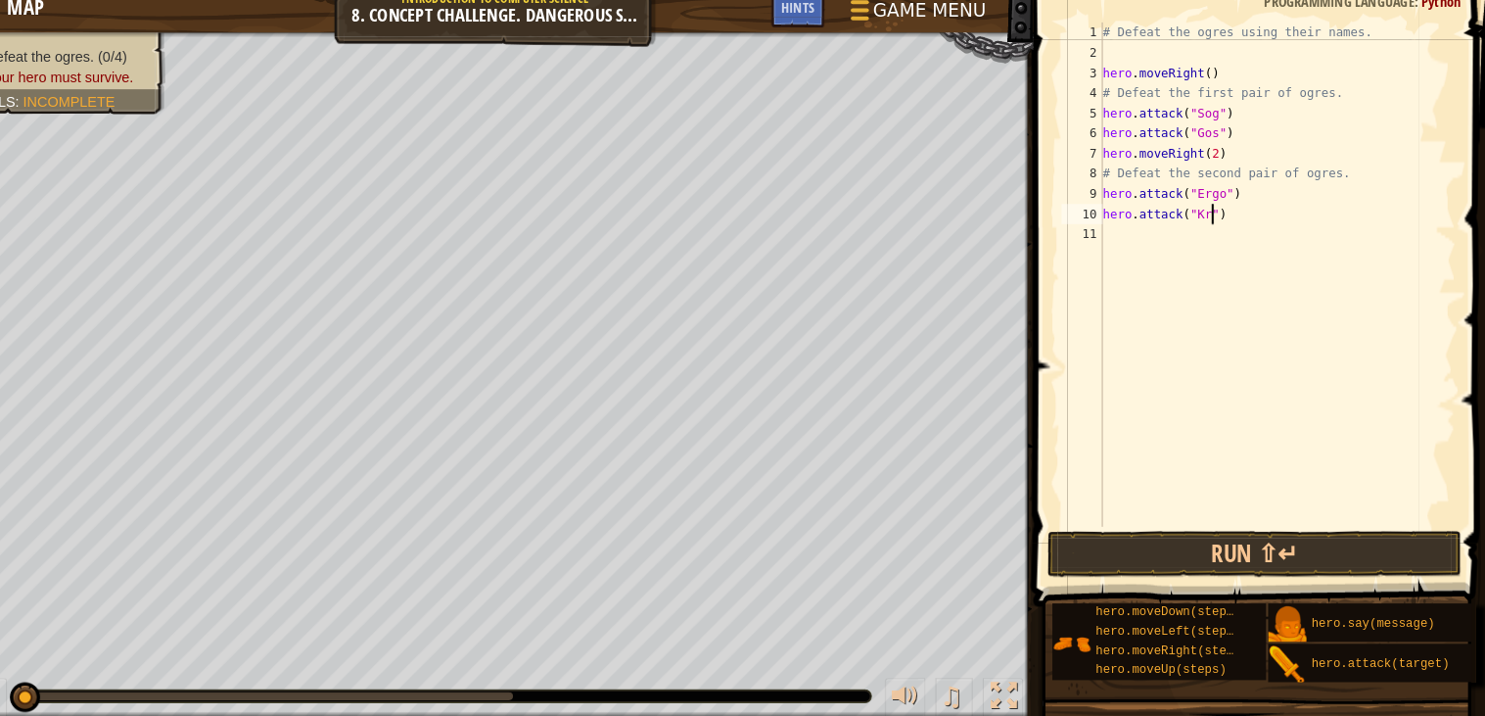
scroll to position [8, 9]
type textarea "hero.attack("Kro")"
click at [1443, 545] on button "Run ⇧↵" at bounding box center [1260, 555] width 403 height 45
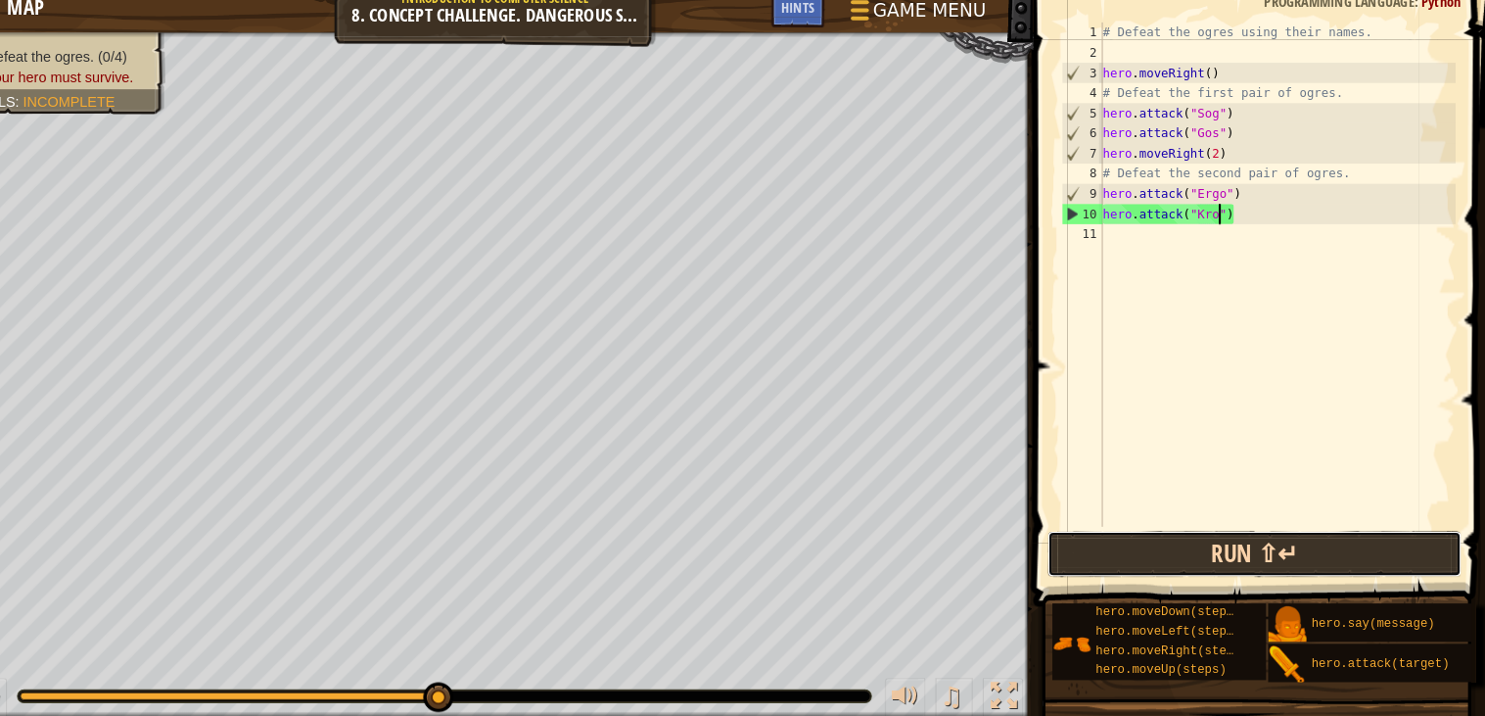
click at [1443, 545] on button "Run ⇧↵" at bounding box center [1260, 555] width 403 height 45
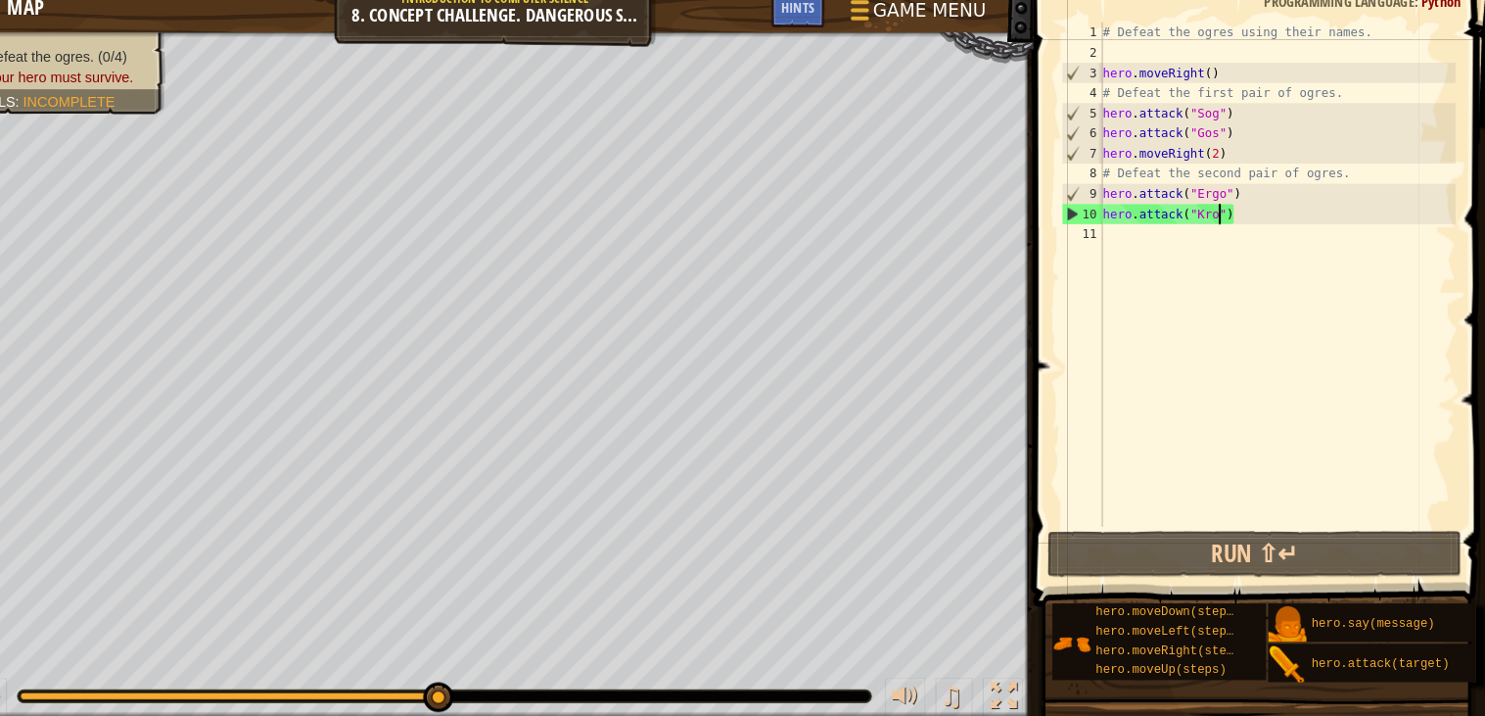
click at [1123, 246] on div "# Defeat the ogres using their names. hero . moveRight ( ) # Defeat the first p…" at bounding box center [1282, 303] width 347 height 529
drag, startPoint x: 1241, startPoint y: 132, endPoint x: 1113, endPoint y: 125, distance: 127.5
click at [1113, 125] on div "# Defeat the ogres using their names. hero . moveRight ( ) # Defeat the first p…" at bounding box center [1282, 303] width 347 height 529
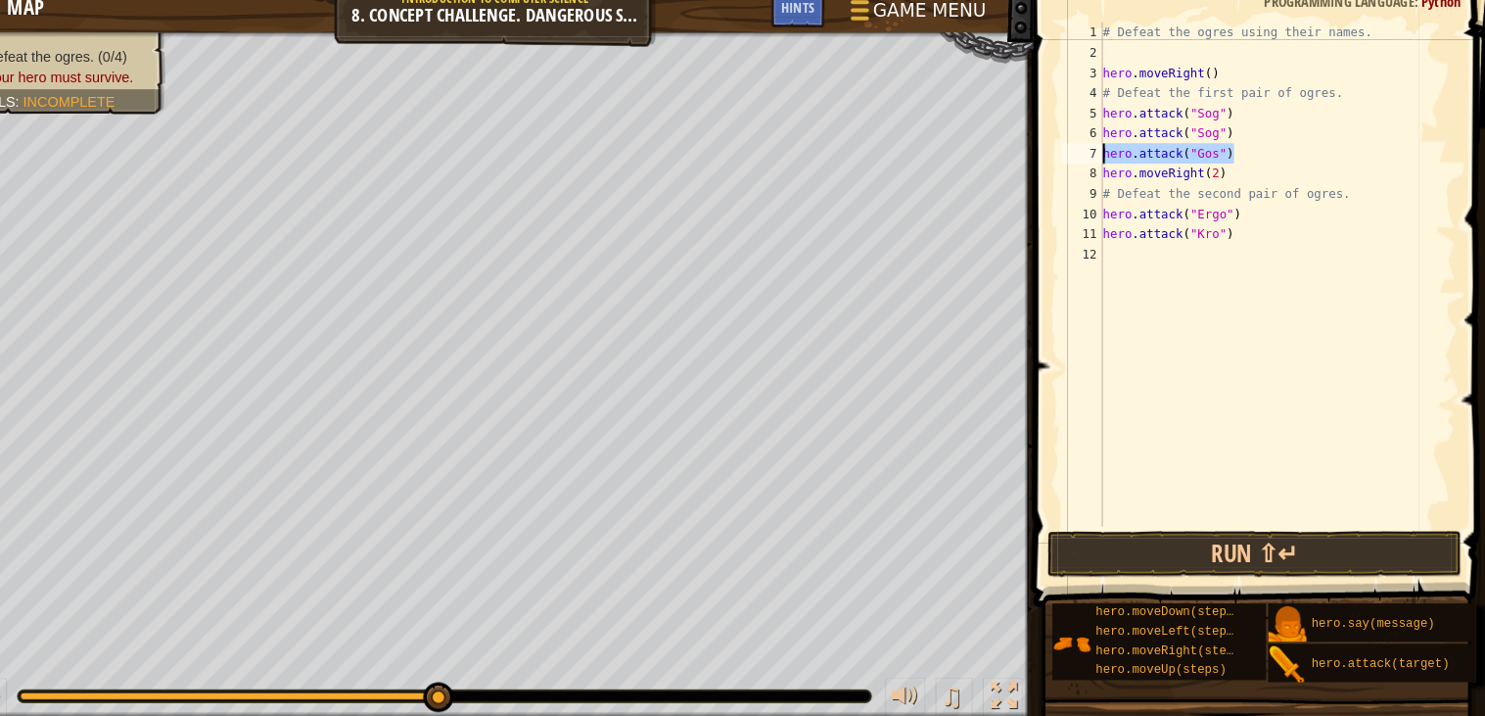
drag, startPoint x: 1240, startPoint y: 167, endPoint x: 1114, endPoint y: 170, distance: 125.4
click at [1114, 170] on div "# Defeat the ogres using their names. hero . moveRight ( ) # Defeat the first p…" at bounding box center [1282, 303] width 347 height 529
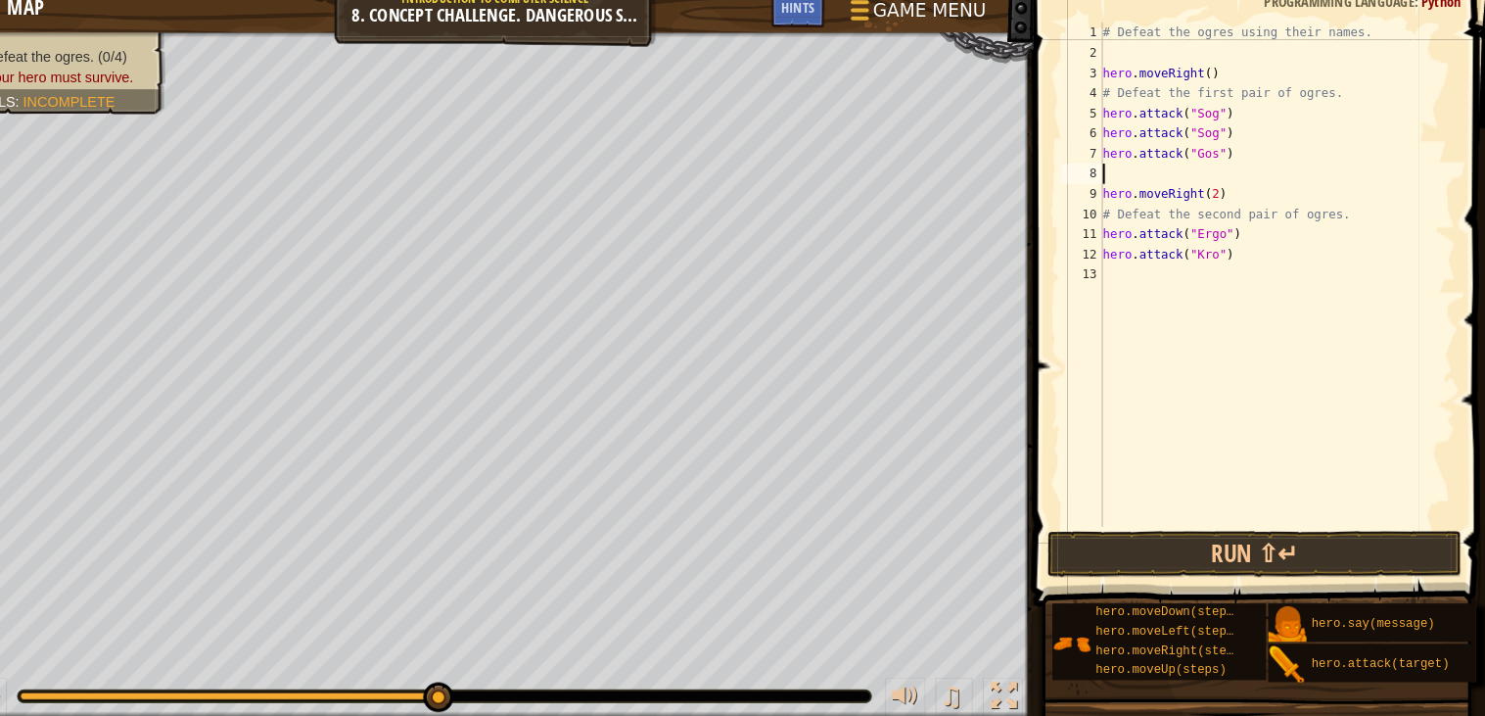
paste textarea "Ergo"
drag, startPoint x: 1246, startPoint y: 240, endPoint x: 1112, endPoint y: 251, distance: 134.6
click at [1112, 251] on div "hero.attack("Gos") 1 2 3 4 5 6 7 8 9 10 11 12 13 # Defeat the ogres using their…" at bounding box center [1262, 284] width 387 height 490
drag, startPoint x: 1242, startPoint y: 287, endPoint x: 1111, endPoint y: 290, distance: 130.3
click at [1111, 290] on div "hero.attack("Ergo") 1 2 3 4 5 6 7 8 9 10 11 12 13 14 # Defeat the ogres using t…" at bounding box center [1262, 284] width 387 height 490
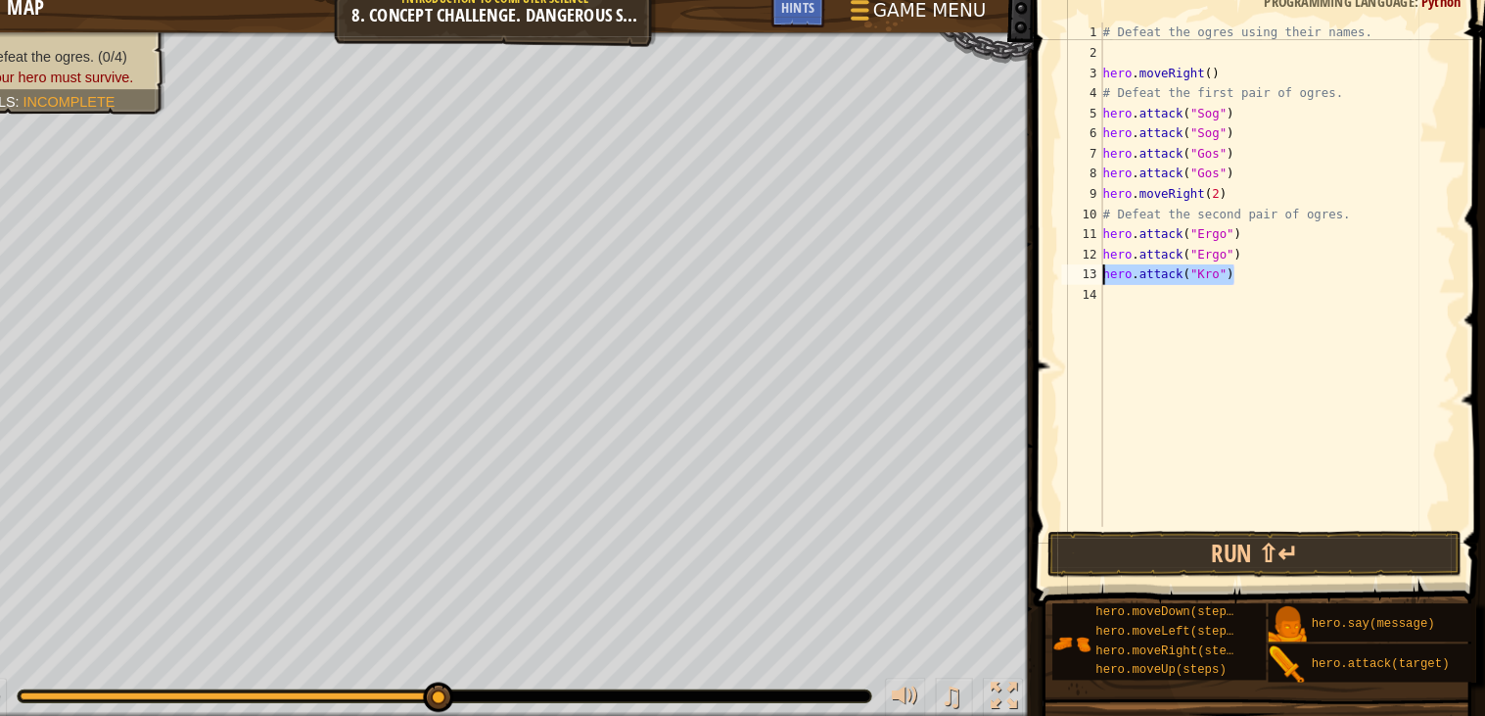
type textarea "hero.attack("Kro")"
click at [1221, 551] on button "Run ⇧↵" at bounding box center [1260, 555] width 403 height 45
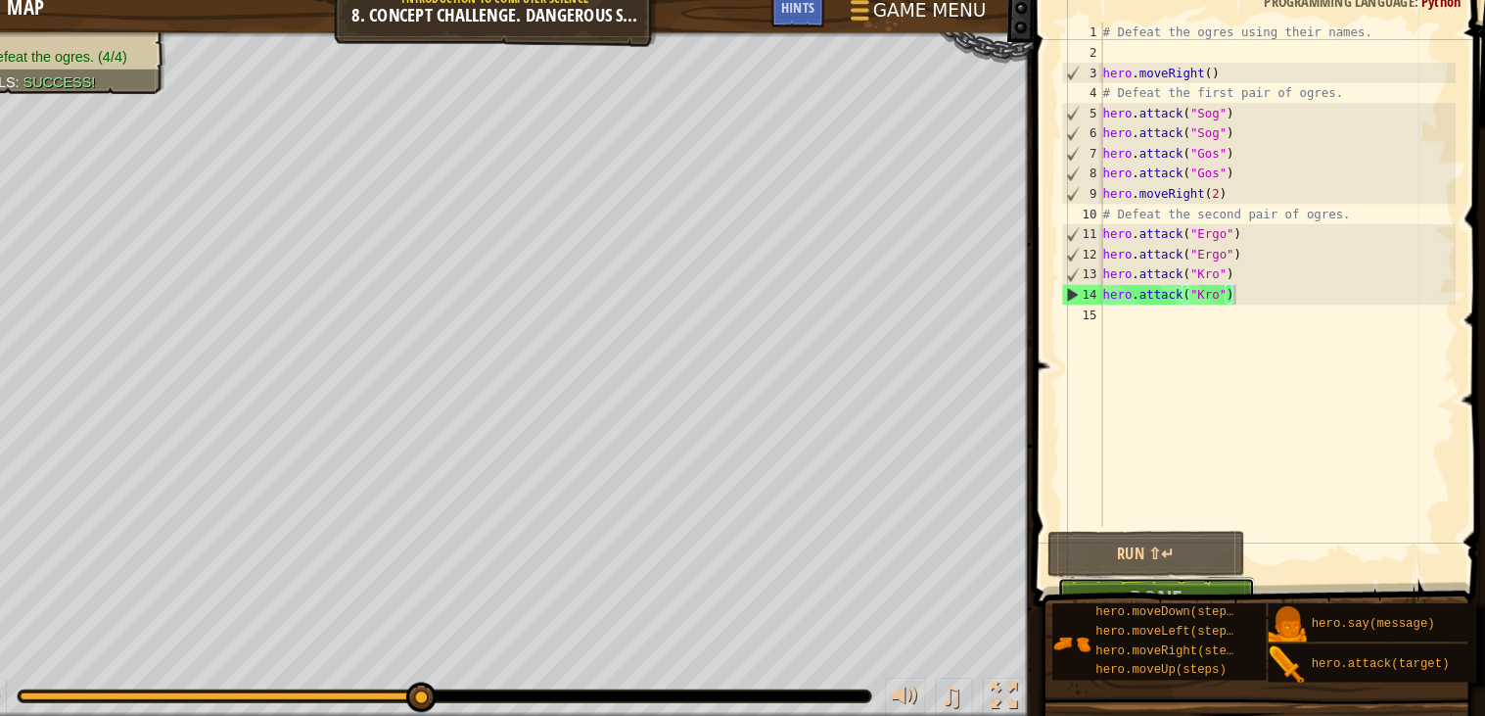
click at [1234, 578] on button "Done" at bounding box center [1165, 600] width 192 height 45
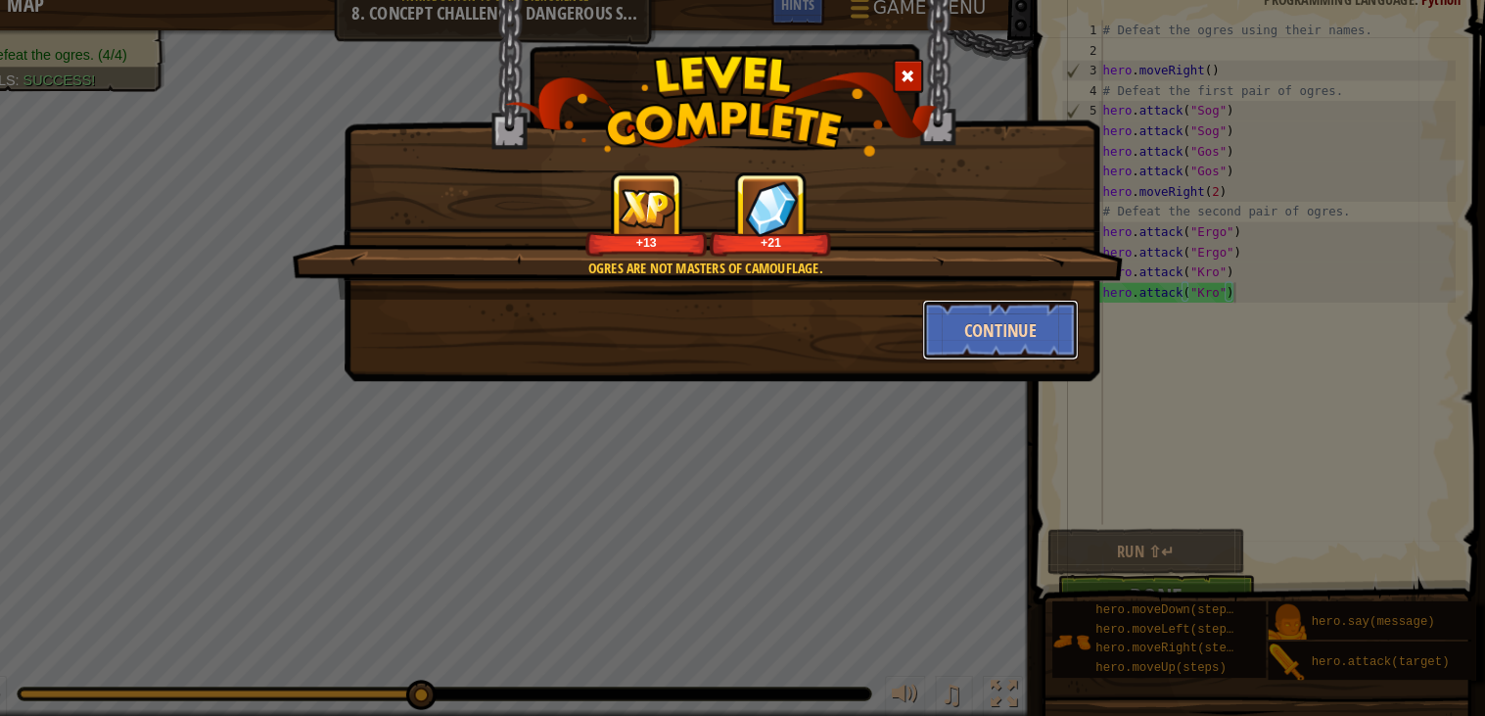
click at [1050, 330] on button "Continue" at bounding box center [1014, 339] width 152 height 59
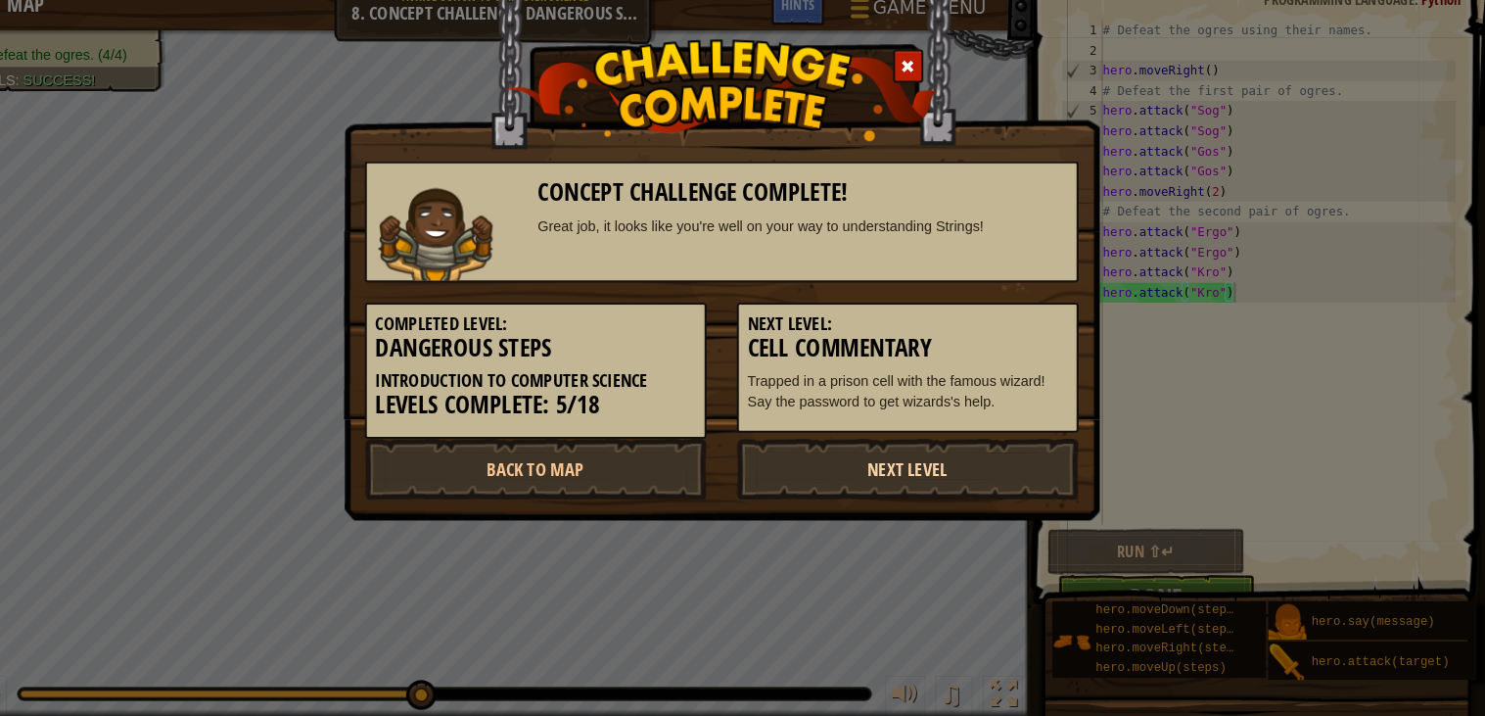
click at [925, 473] on link "Next Level" at bounding box center [924, 474] width 332 height 59
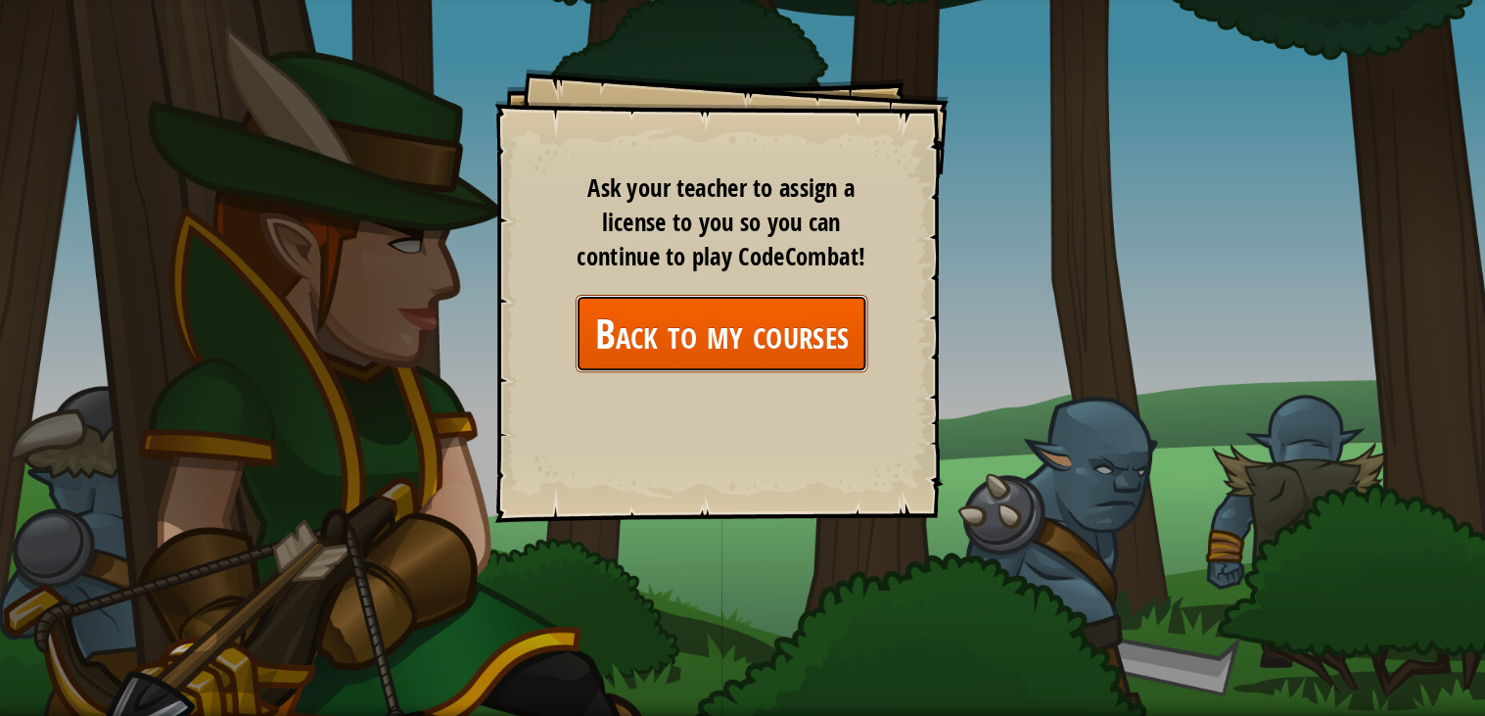
click at [841, 349] on link "Back to my courses" at bounding box center [743, 341] width 284 height 75
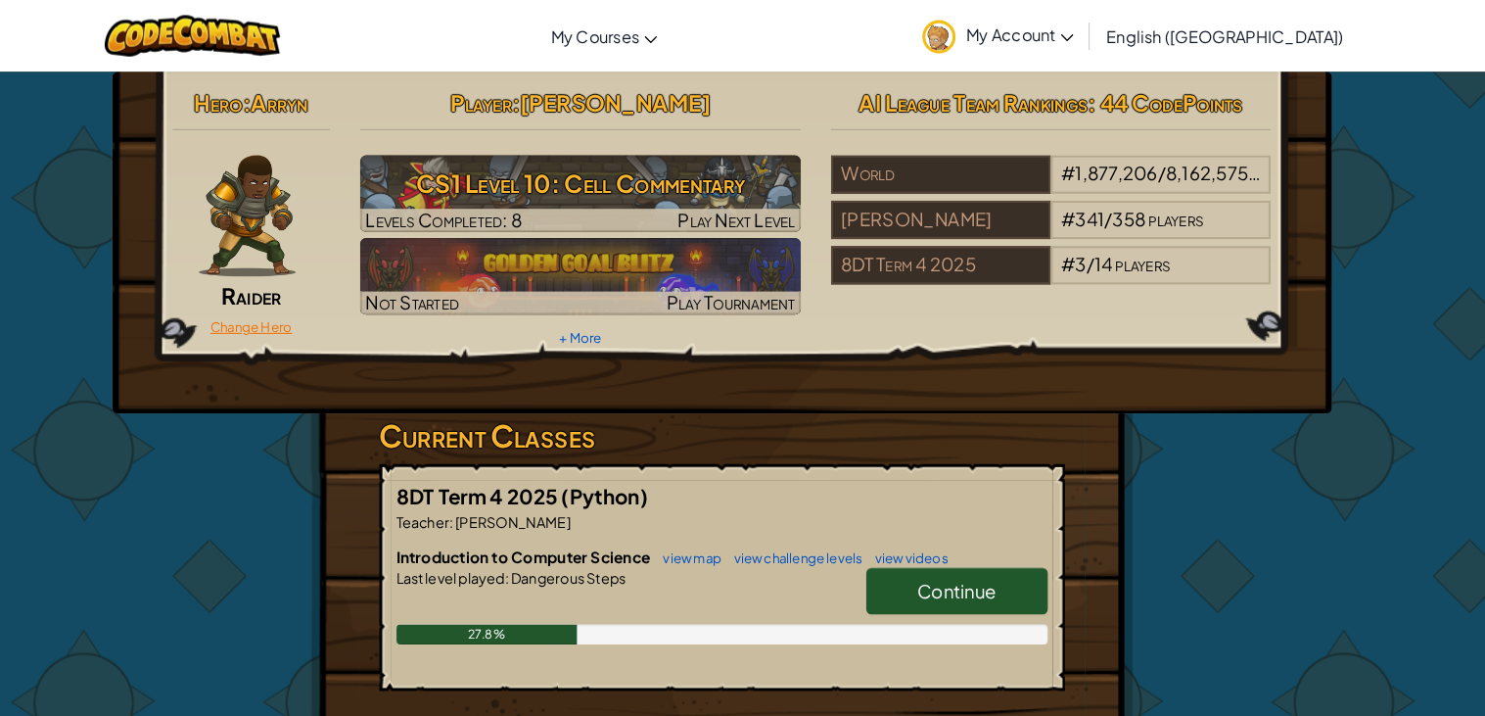
click at [282, 319] on link "Change Hero" at bounding box center [285, 317] width 79 height 16
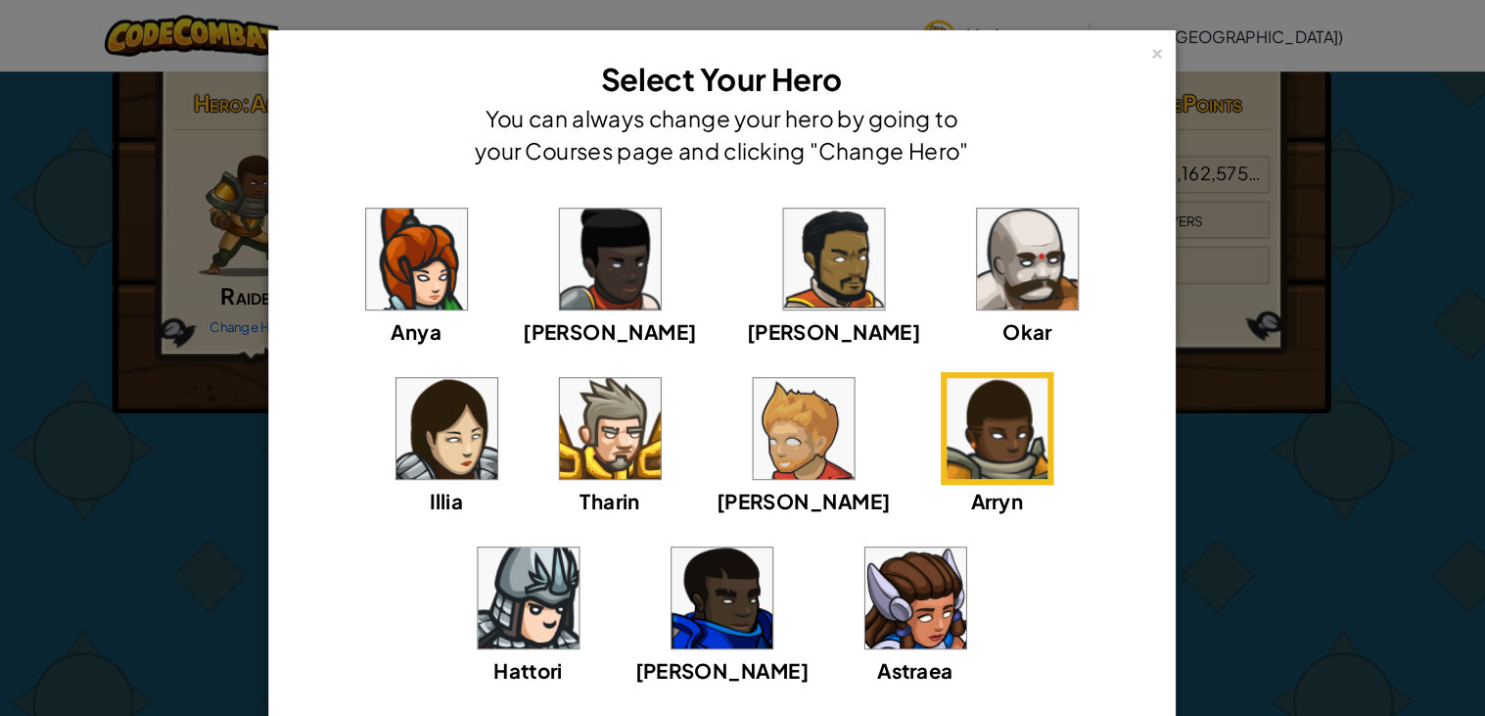
click at [773, 438] on img at bounding box center [822, 416] width 98 height 98
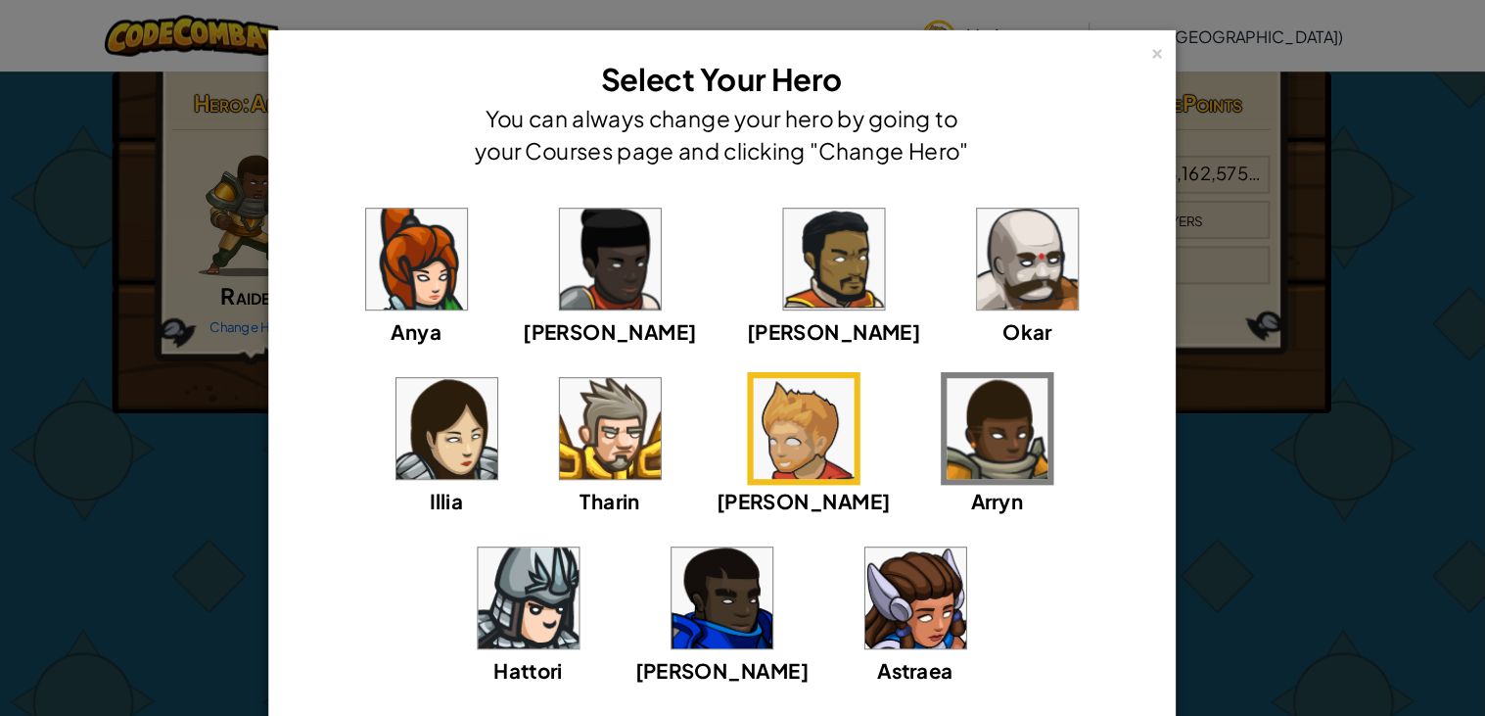
scroll to position [126, 0]
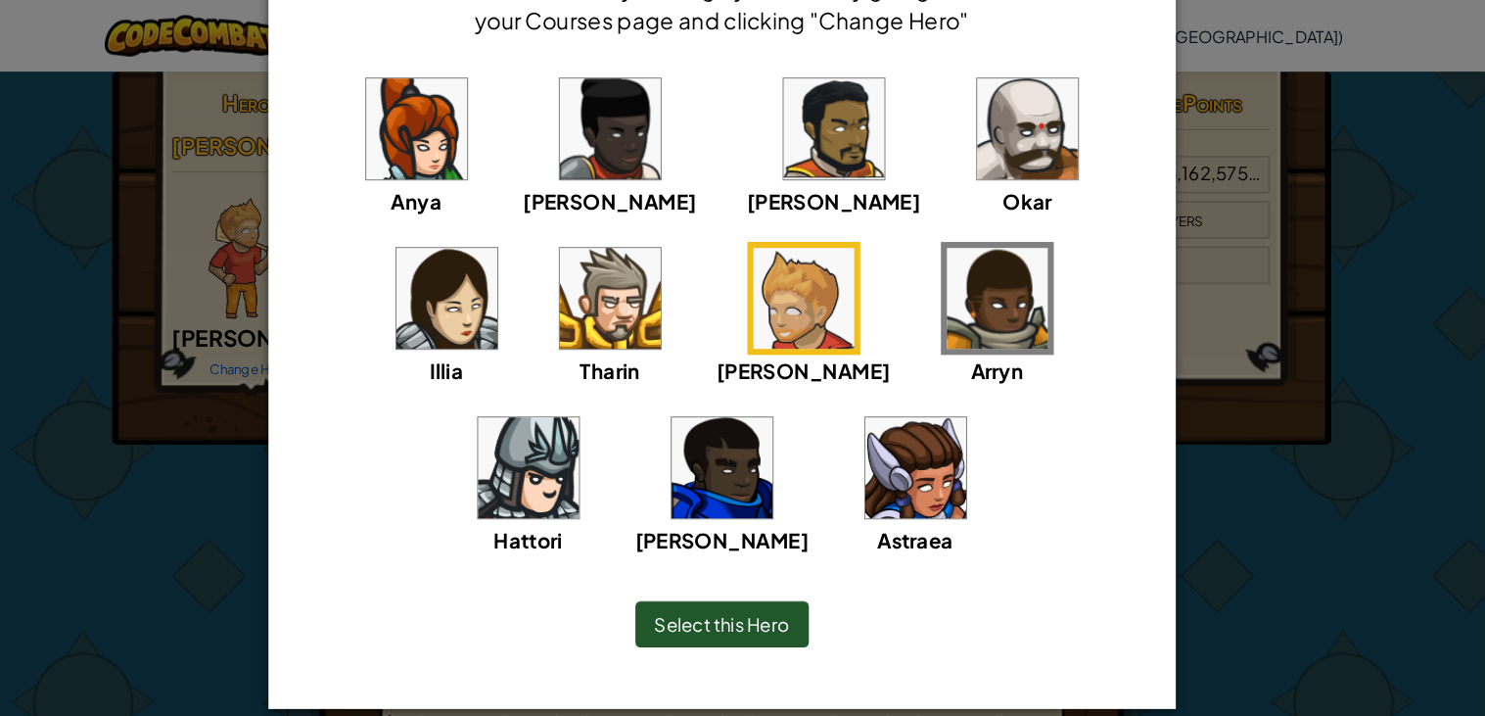
click at [768, 611] on span "Select this Hero" at bounding box center [743, 605] width 131 height 23
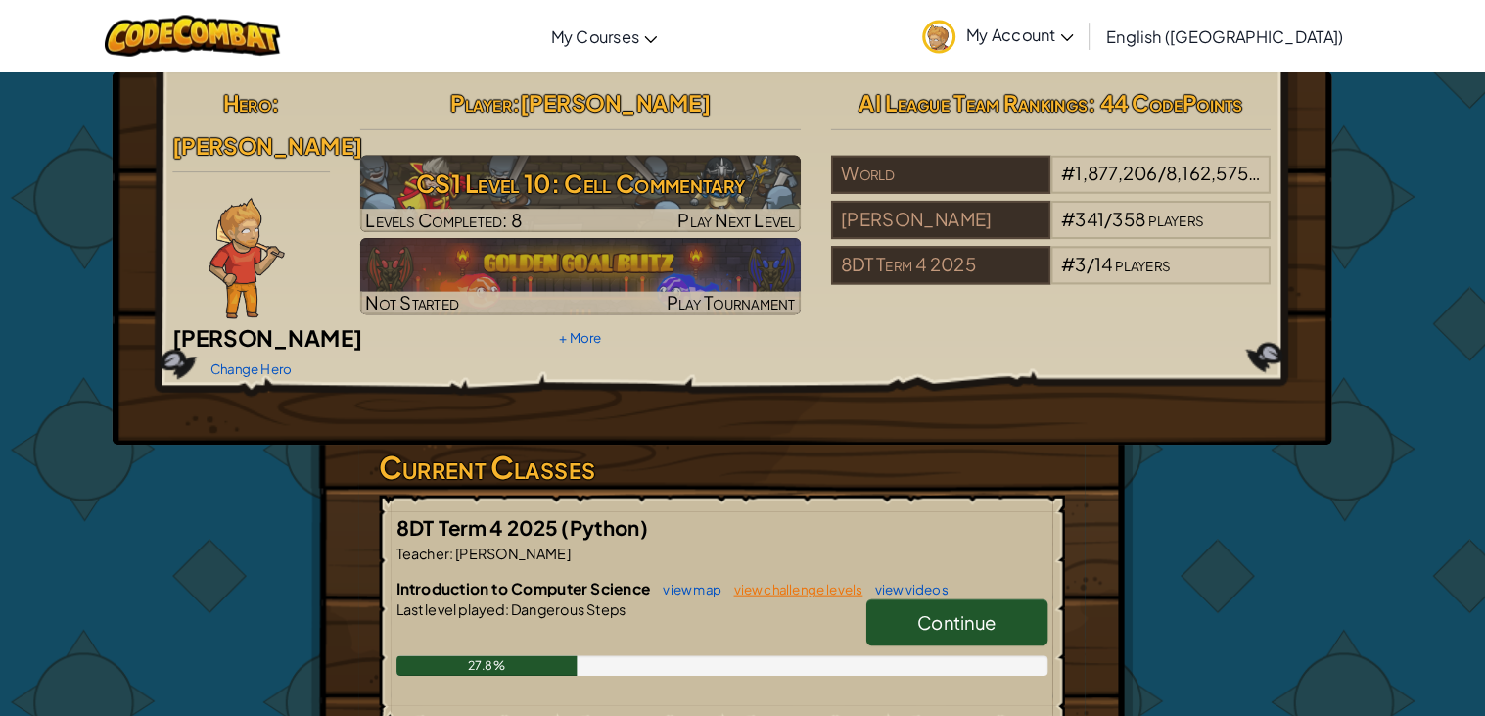
click at [794, 564] on link "view challenge levels" at bounding box center [812, 572] width 135 height 16
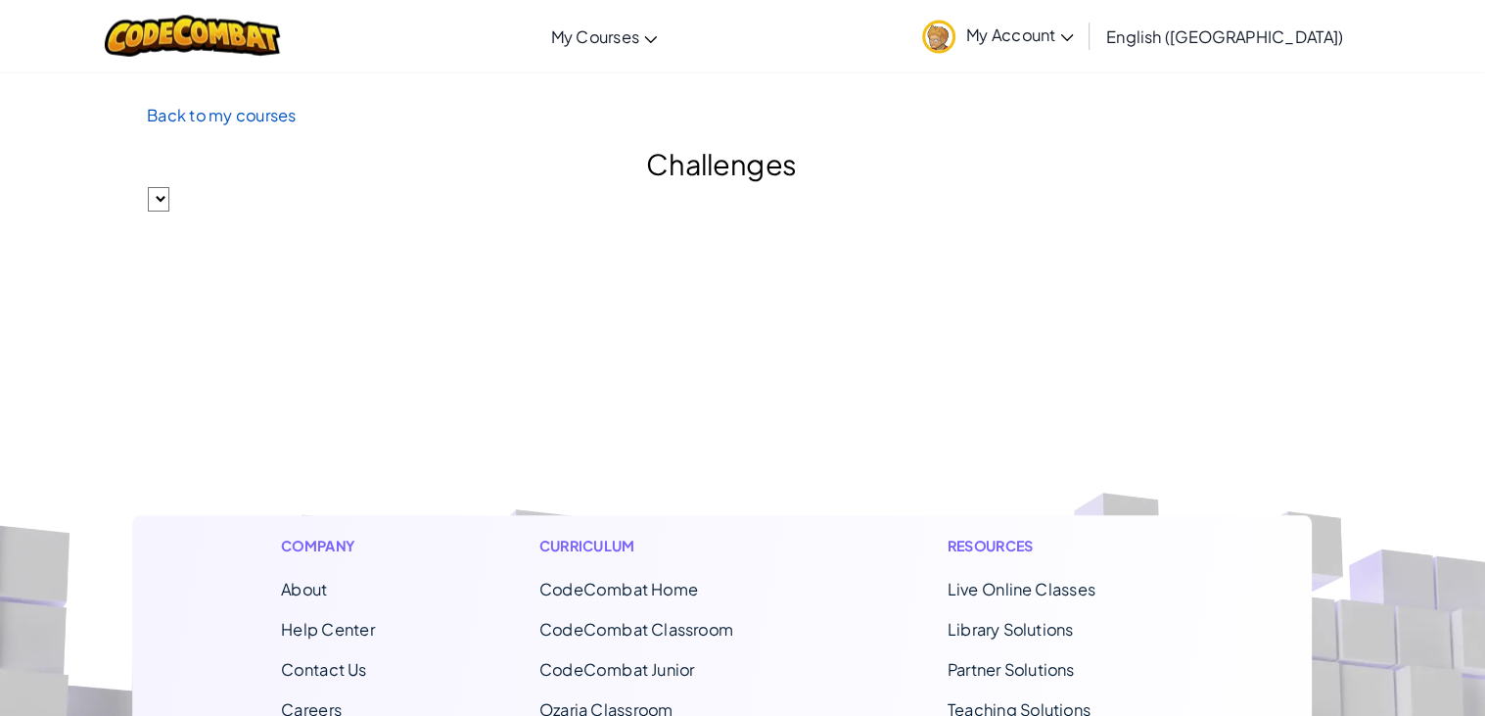
select select "560f1a9f22961295f9427742"
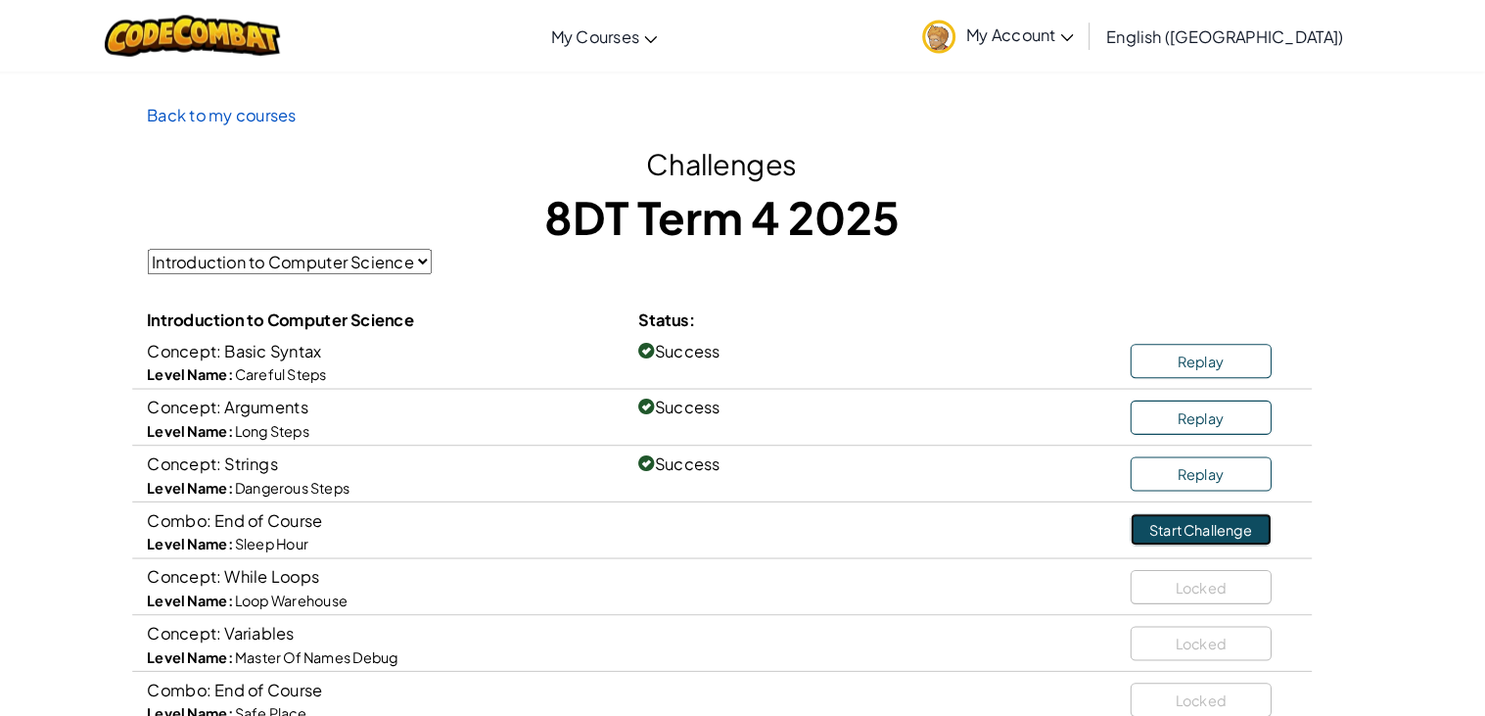
click at [1166, 512] on link "Start Challenge" at bounding box center [1208, 513] width 137 height 31
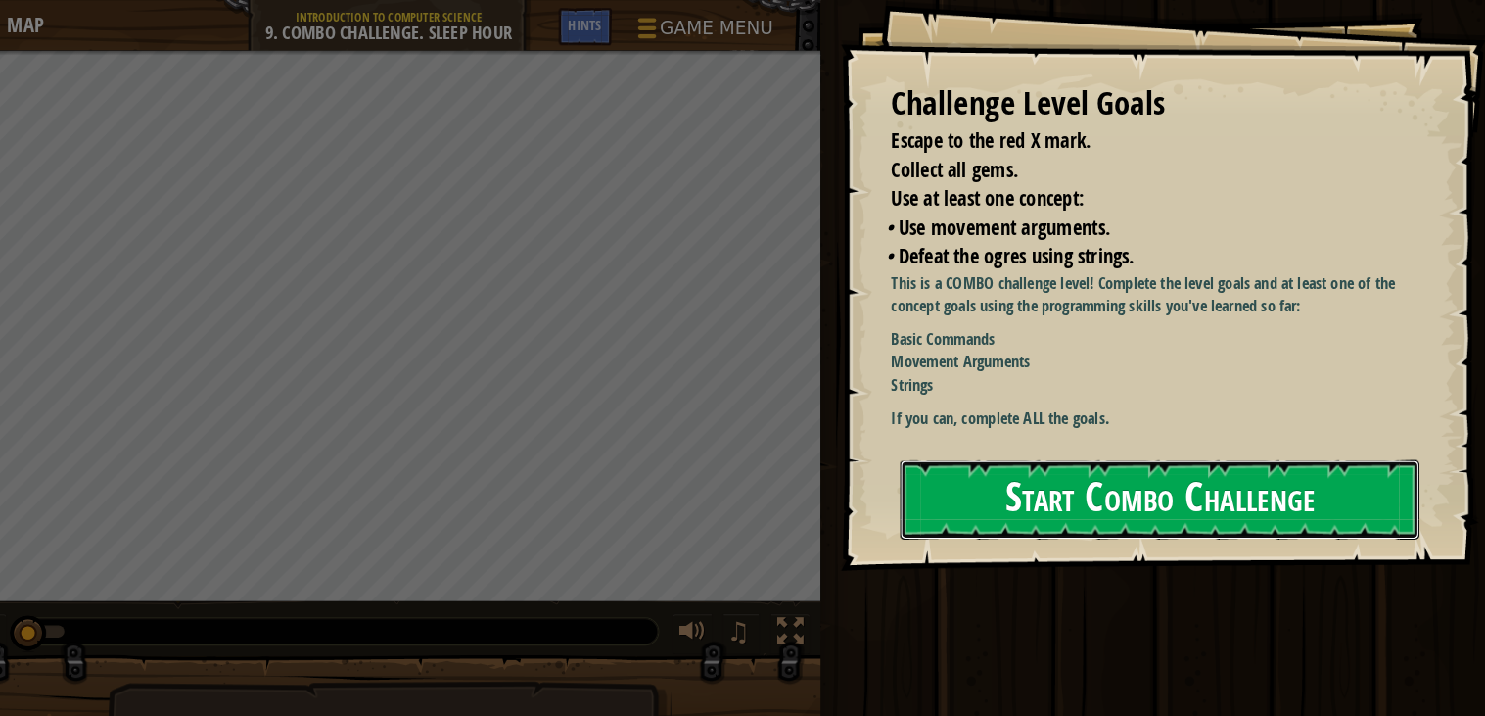
click at [1142, 498] on button "Start Combo Challenge" at bounding box center [1168, 484] width 504 height 77
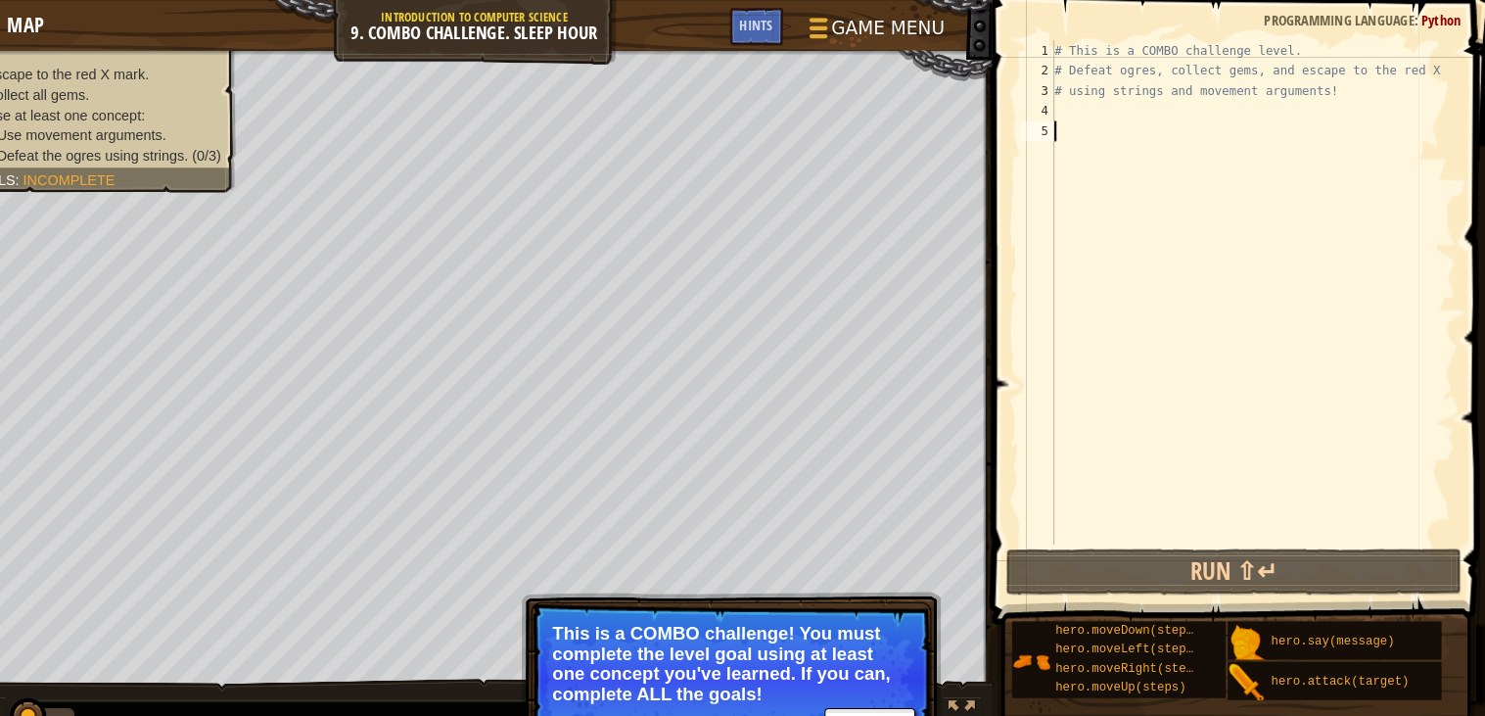
click at [1091, 113] on div "# This is a COMBO challenge level. # Defeat [PERSON_NAME], collect gems, and es…" at bounding box center [1259, 303] width 394 height 529
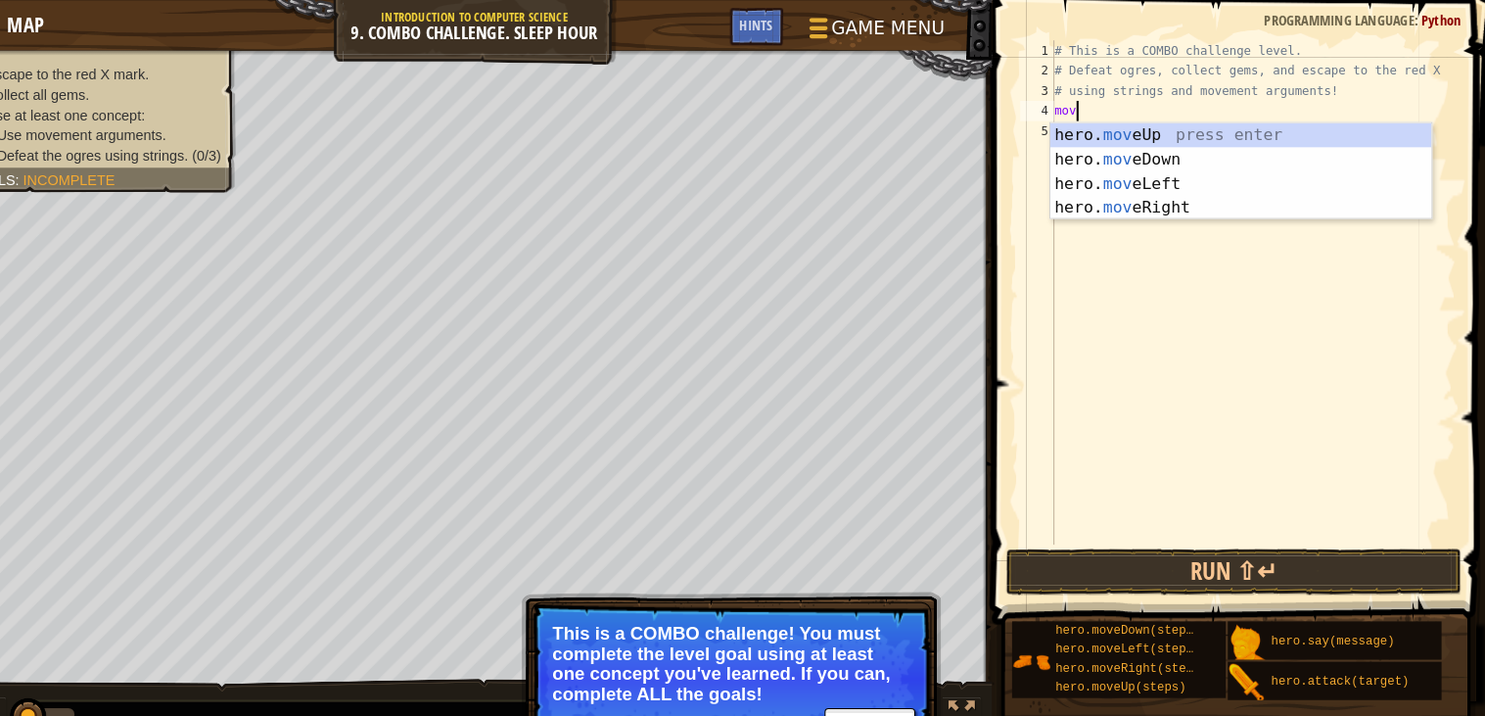
scroll to position [8, 1]
type textarea "move"
type textarea "hero.mover"
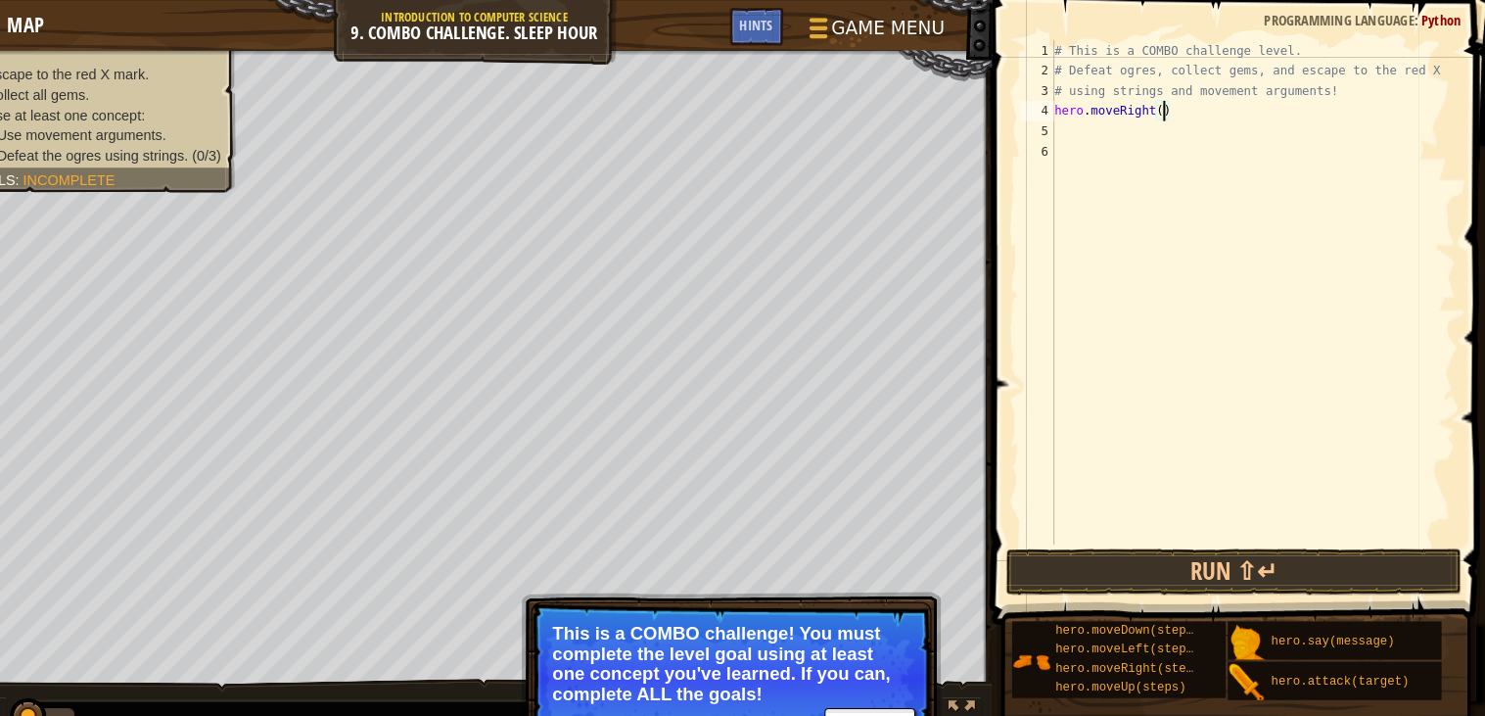
type textarea "hero.moveRight(2)"
click at [1102, 122] on div "# This is a COMBO challenge level. # Defeat [PERSON_NAME], collect gems, and es…" at bounding box center [1259, 303] width 394 height 529
type textarea "hero.attack("Ursa")"
click at [1091, 166] on div "# This is a COMBO challenge level. # Defeat [PERSON_NAME], collect gems, and es…" at bounding box center [1259, 303] width 394 height 529
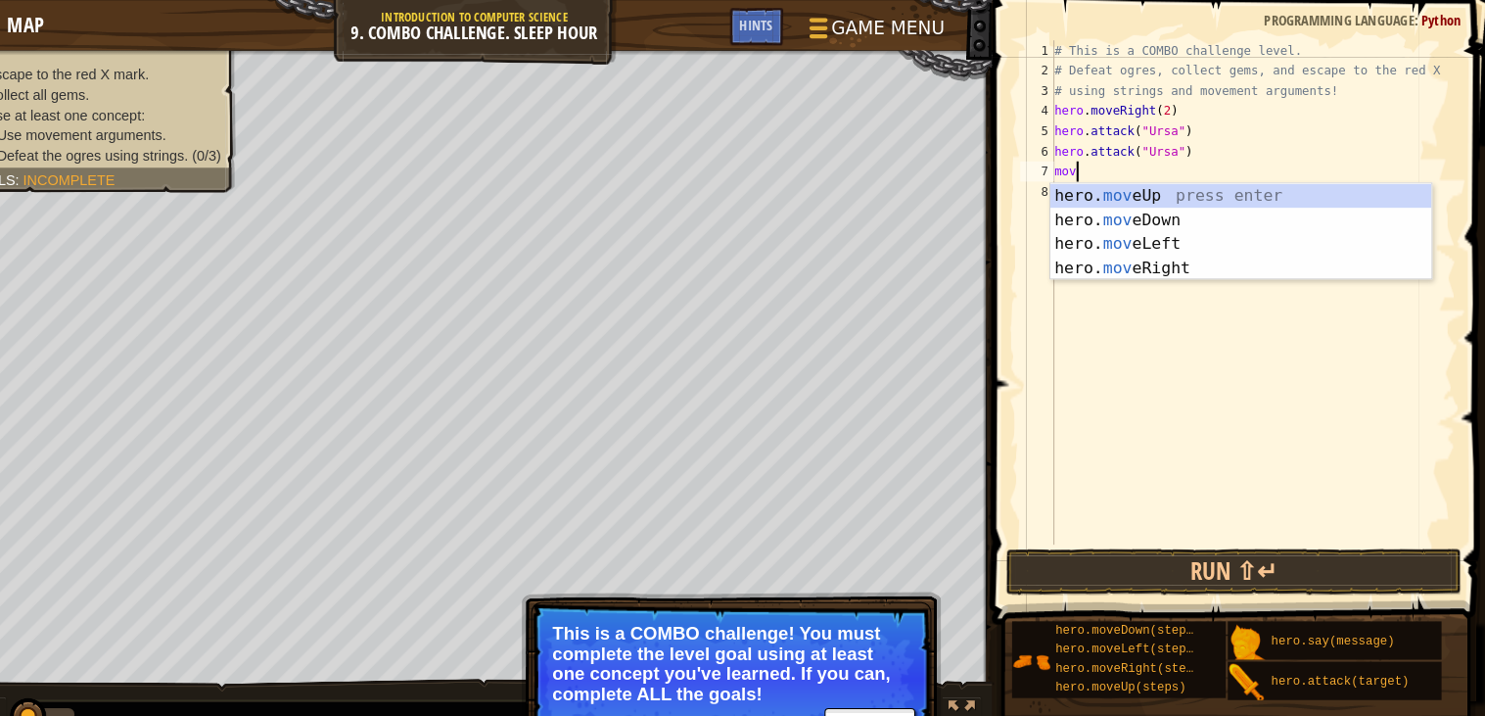
scroll to position [8, 1]
type textarea "move"
click at [1185, 233] on div "hero. move Up press enter hero. move Down press enter hero. move Left press ent…" at bounding box center [1247, 248] width 370 height 141
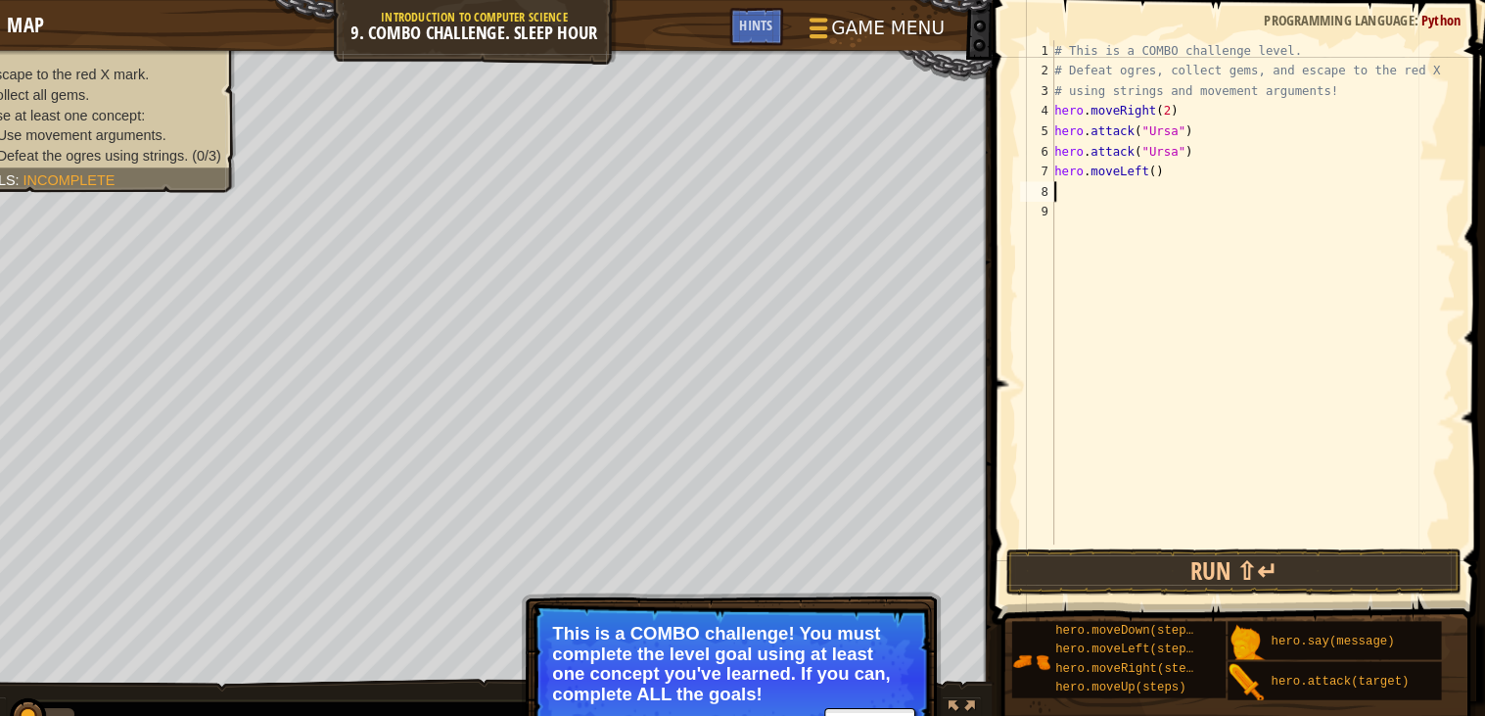
scroll to position [8, 0]
click at [1163, 171] on div "# This is a COMBO challenge level. # Defeat [PERSON_NAME], collect gems, and es…" at bounding box center [1259, 303] width 394 height 529
type textarea "hero.moveLeft(2)"
click at [1099, 191] on div "# This is a COMBO challenge level. # Defeat [PERSON_NAME], collect gems, and es…" at bounding box center [1259, 303] width 394 height 529
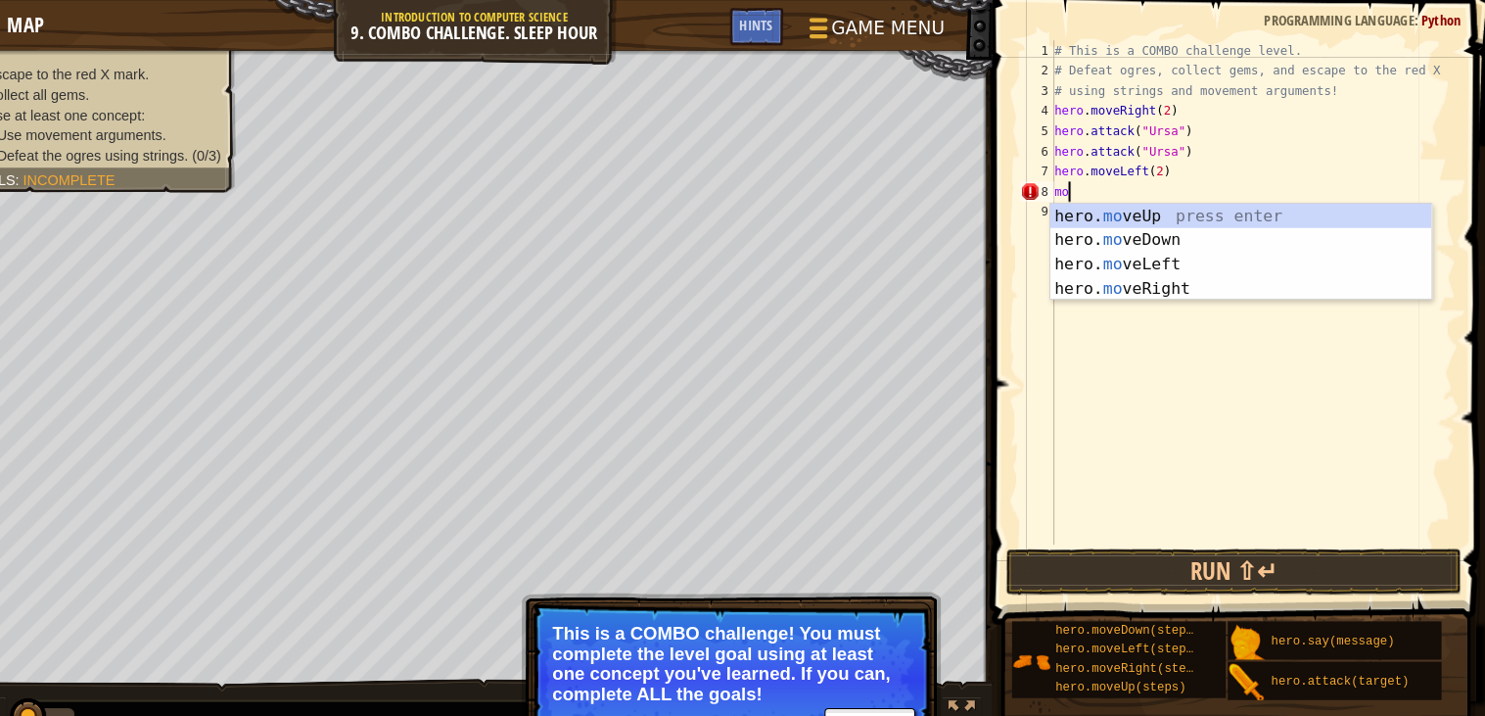
scroll to position [8, 0]
type textarea "m"
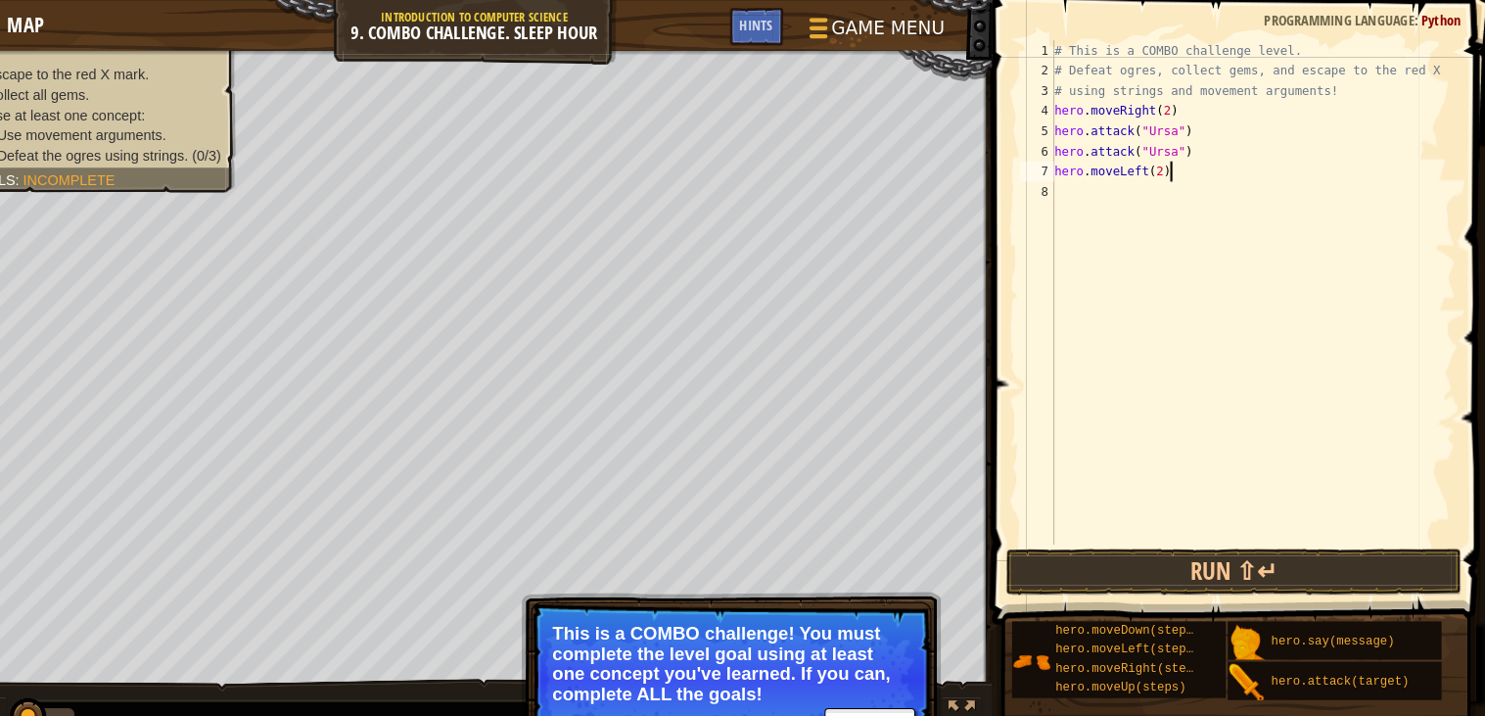
type textarea "hero.moveLeft(2)"
type textarea "up"
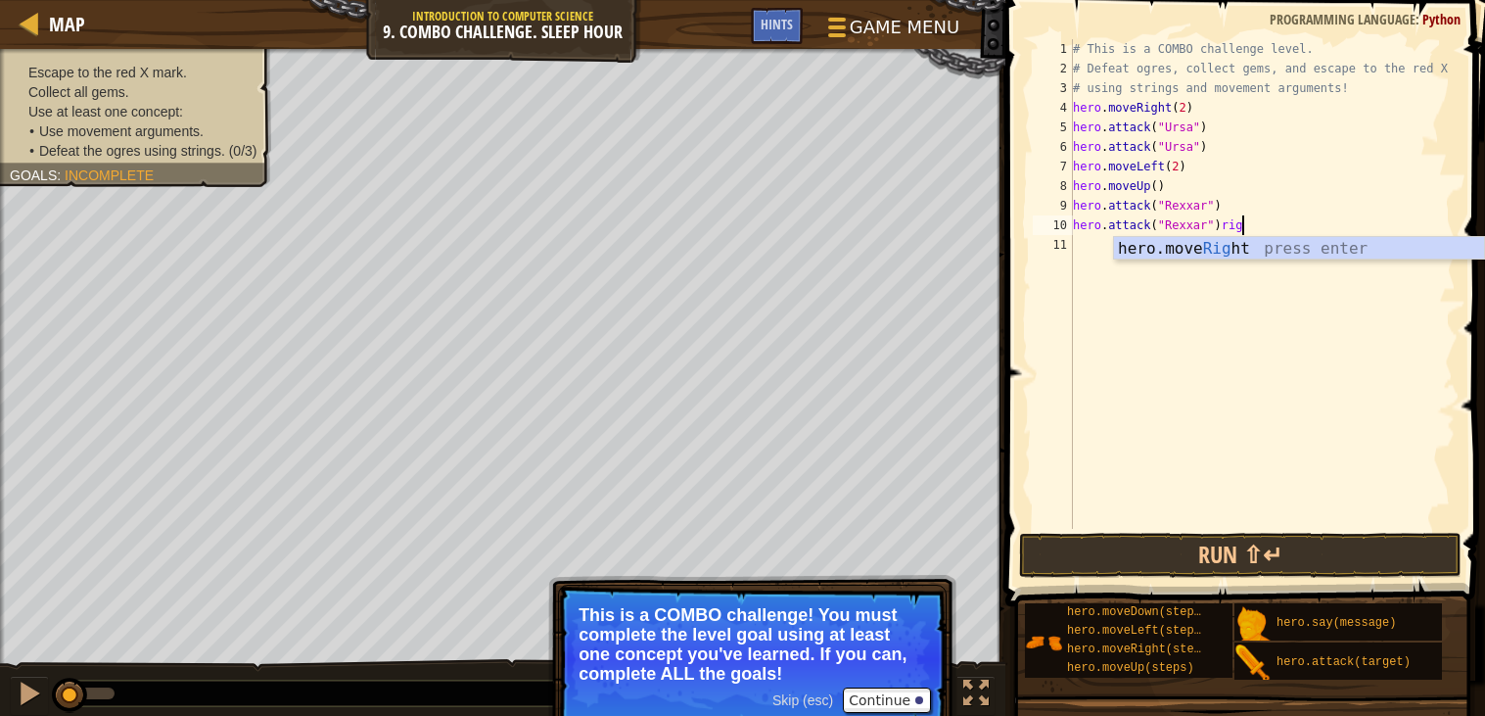
scroll to position [8, 13]
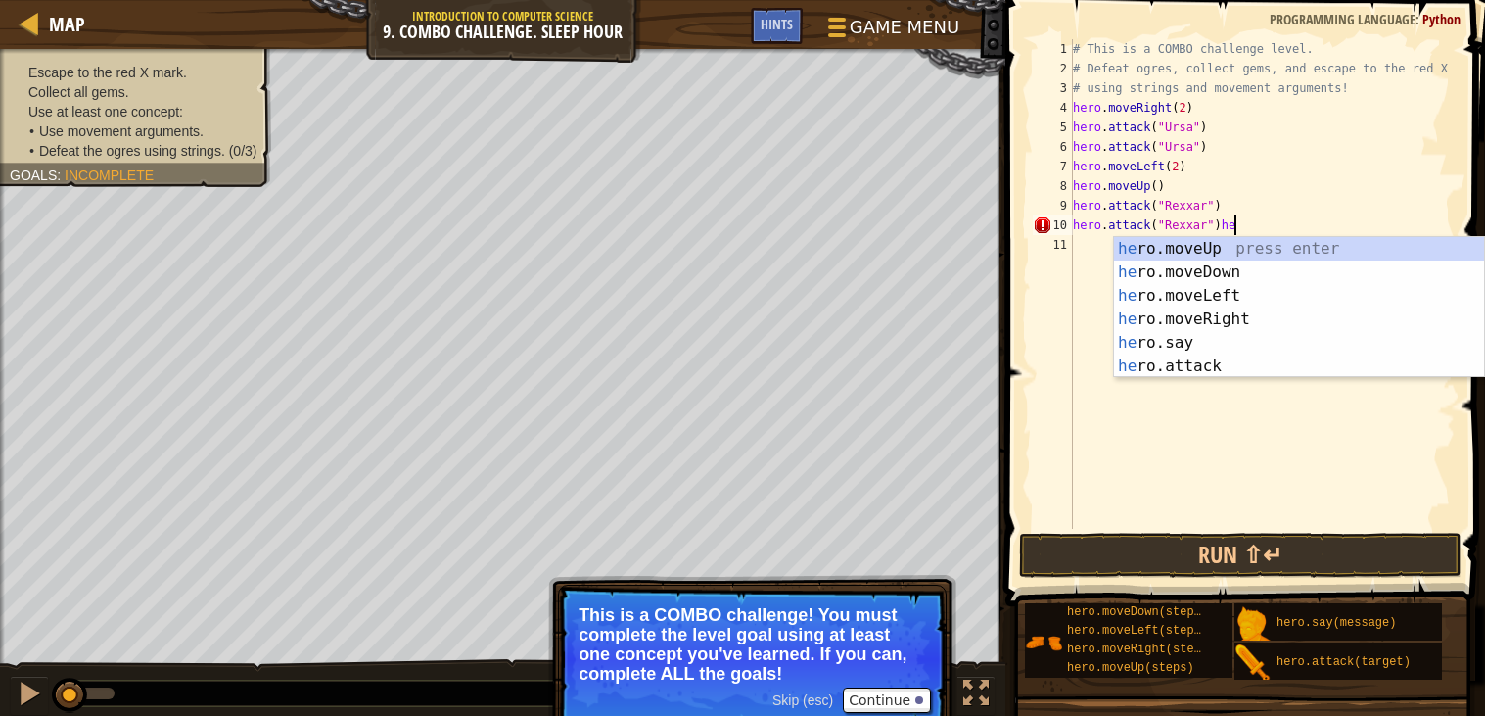
type textarea "hero.attack("Rexxar")"
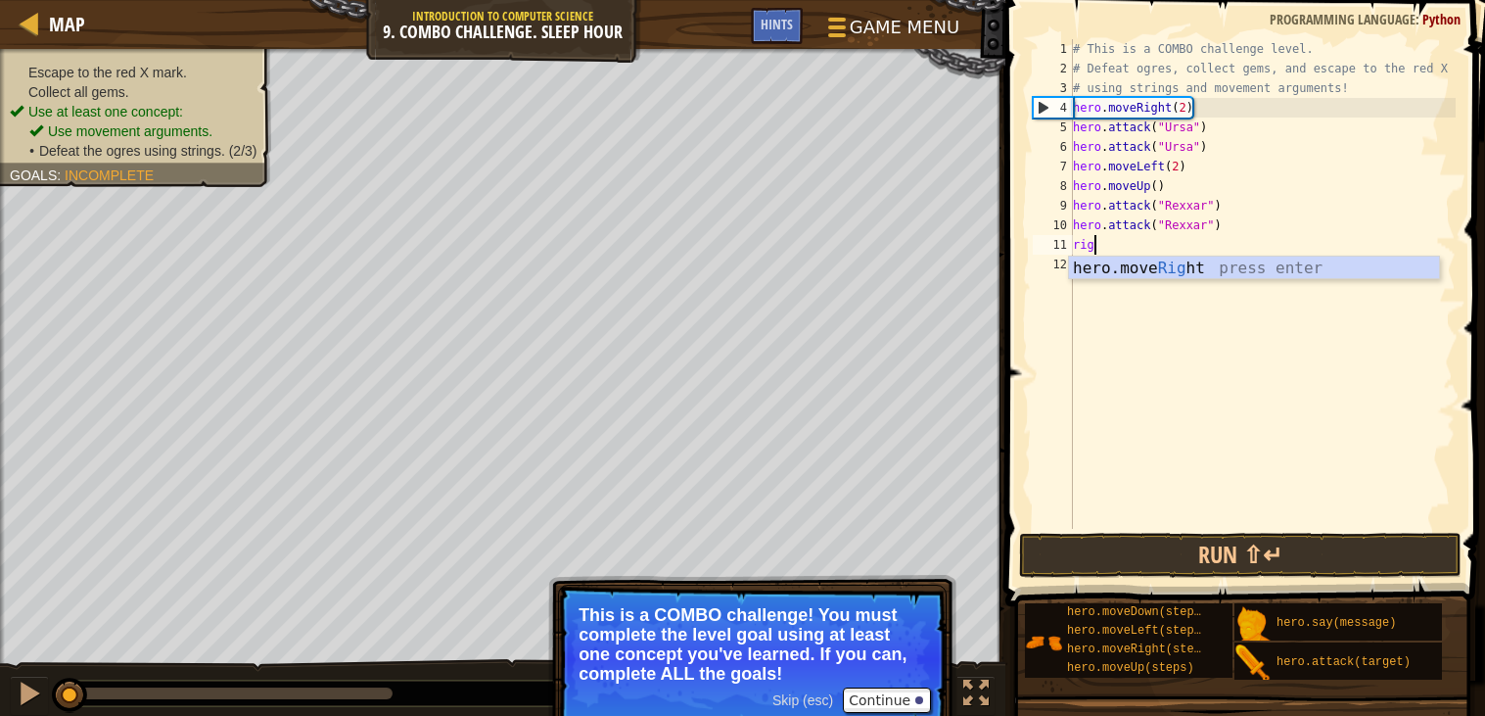
scroll to position [8, 2]
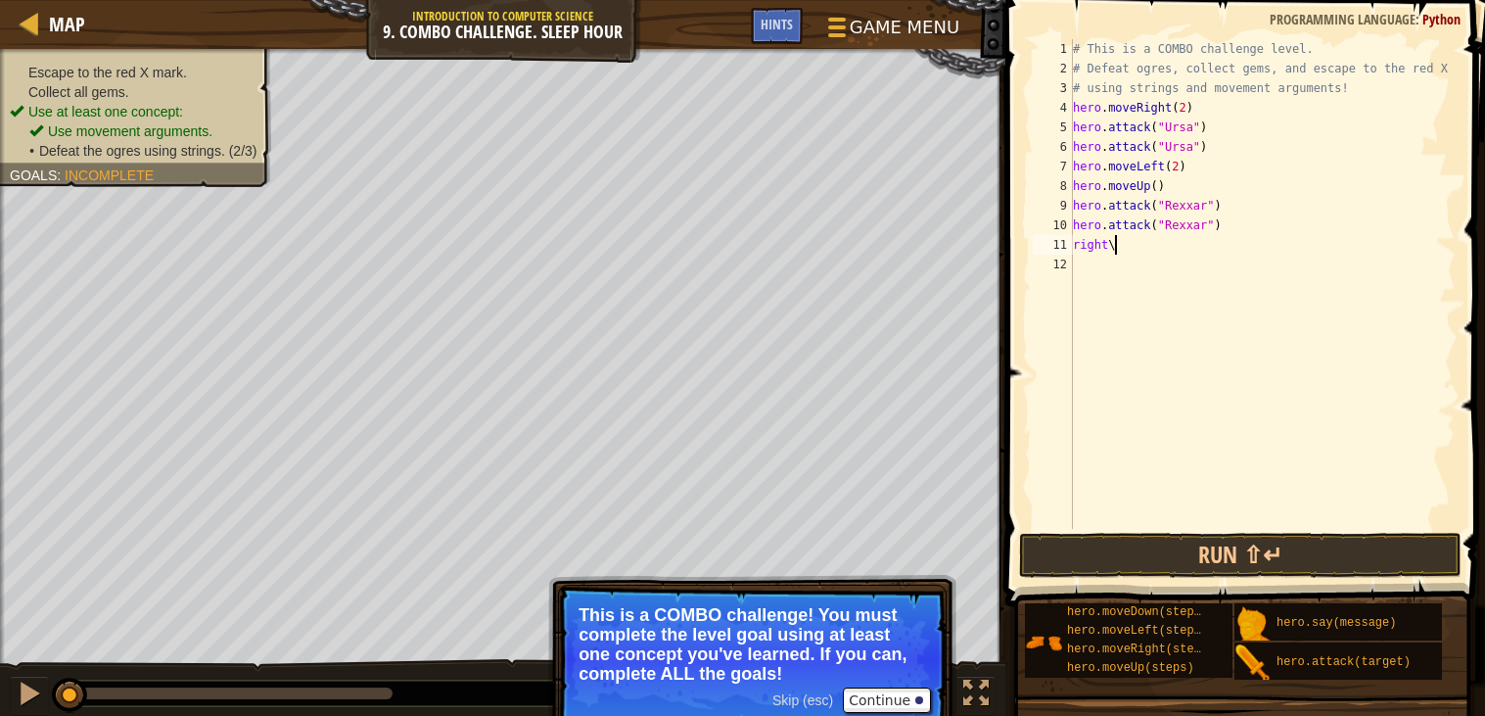
type textarea "right"
click at [49, 22] on span "Map" at bounding box center [67, 24] width 36 height 26
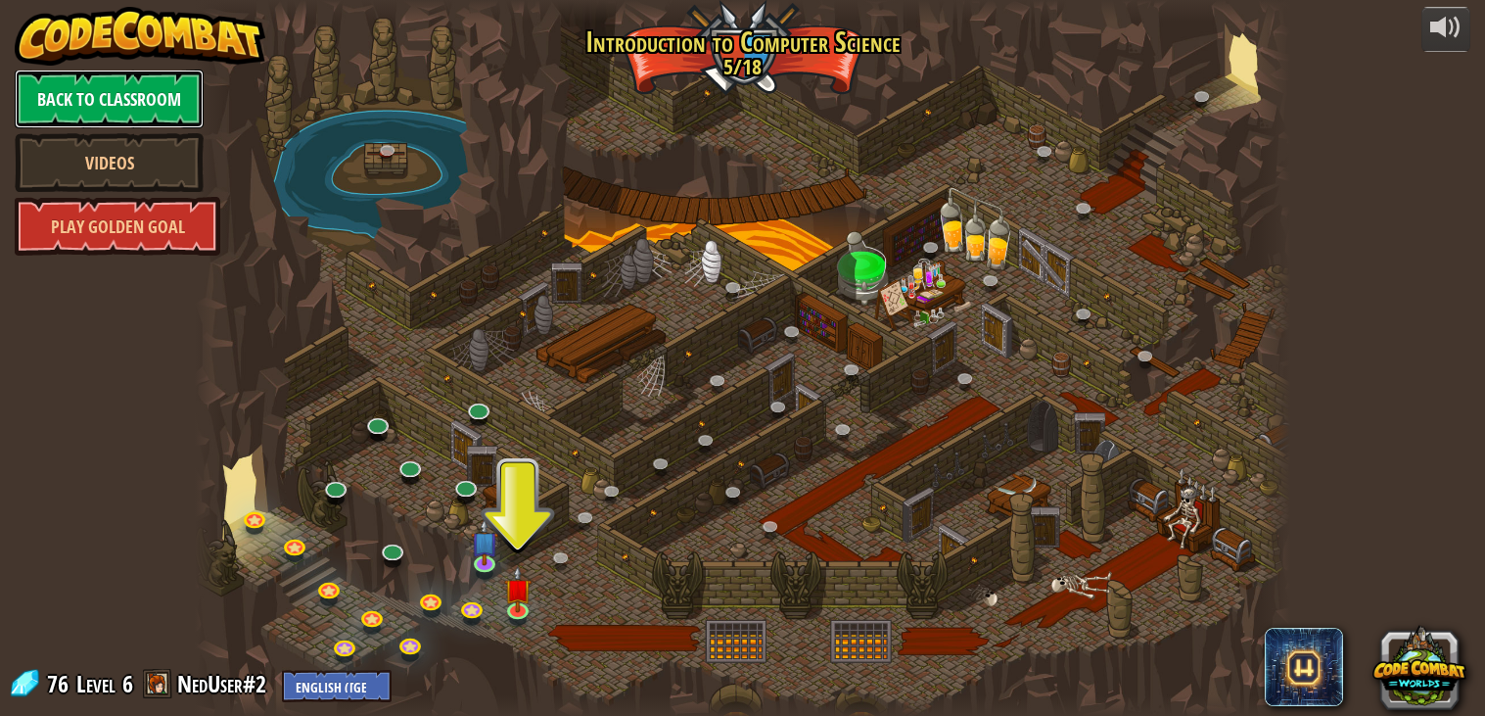
click at [162, 89] on link "Back to Classroom" at bounding box center [109, 99] width 189 height 59
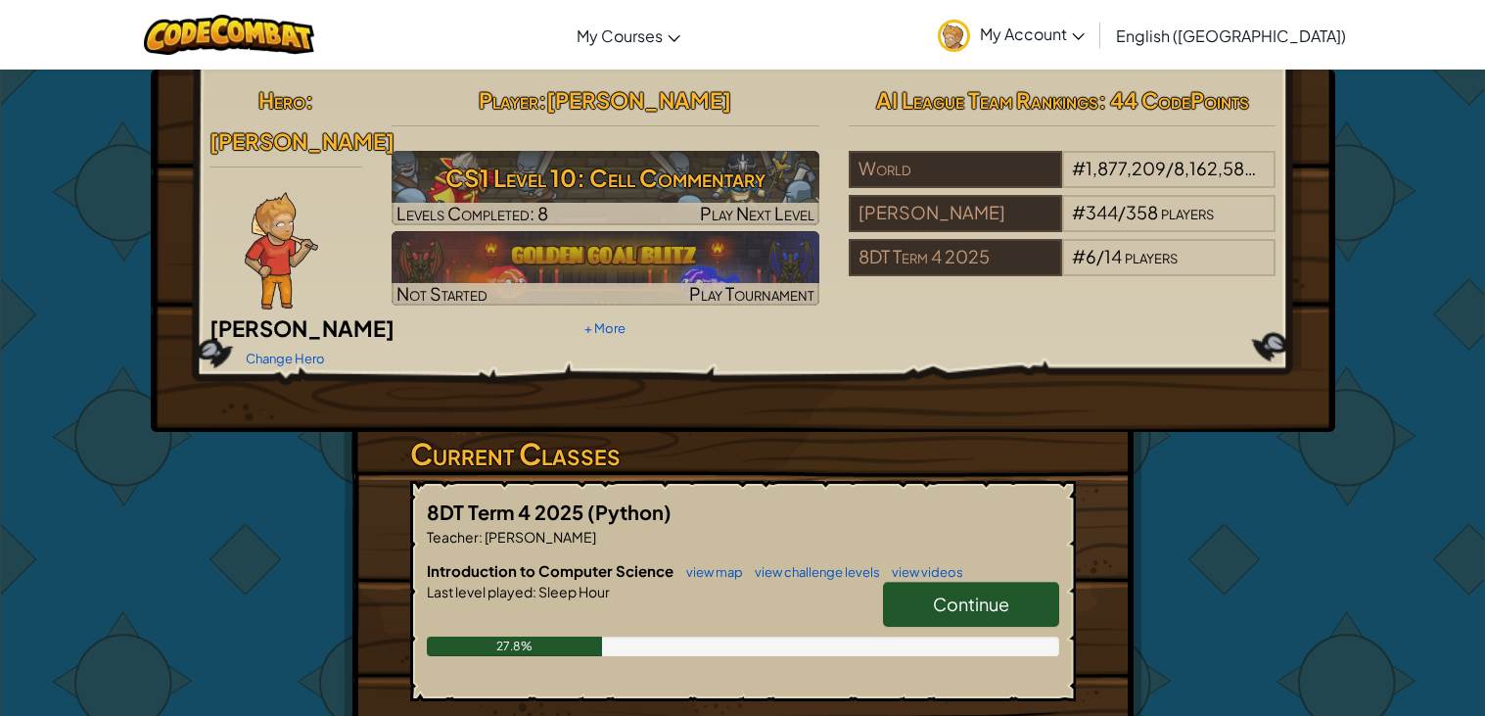
click at [1085, 27] on span "My Account" at bounding box center [1032, 33] width 105 height 21
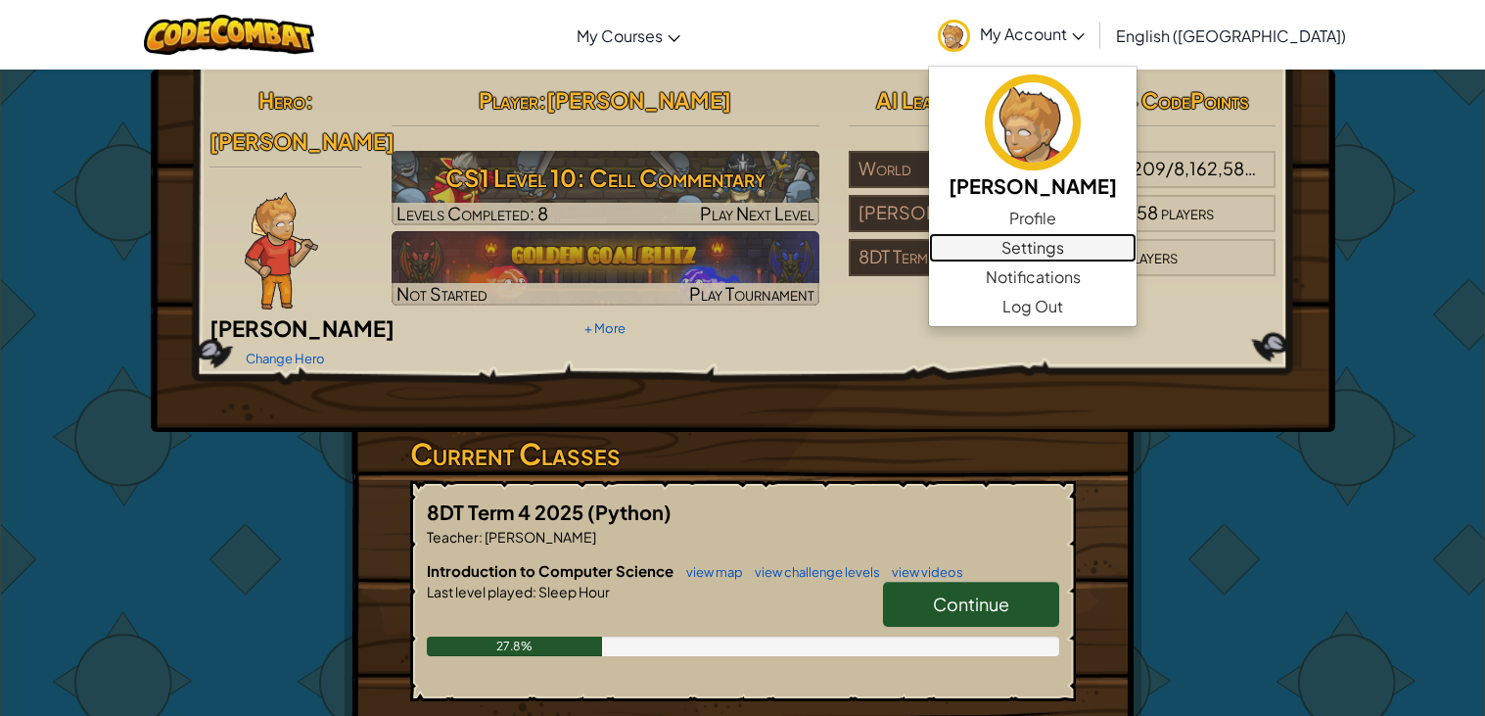
click at [1129, 245] on link "Settings" at bounding box center [1033, 247] width 208 height 29
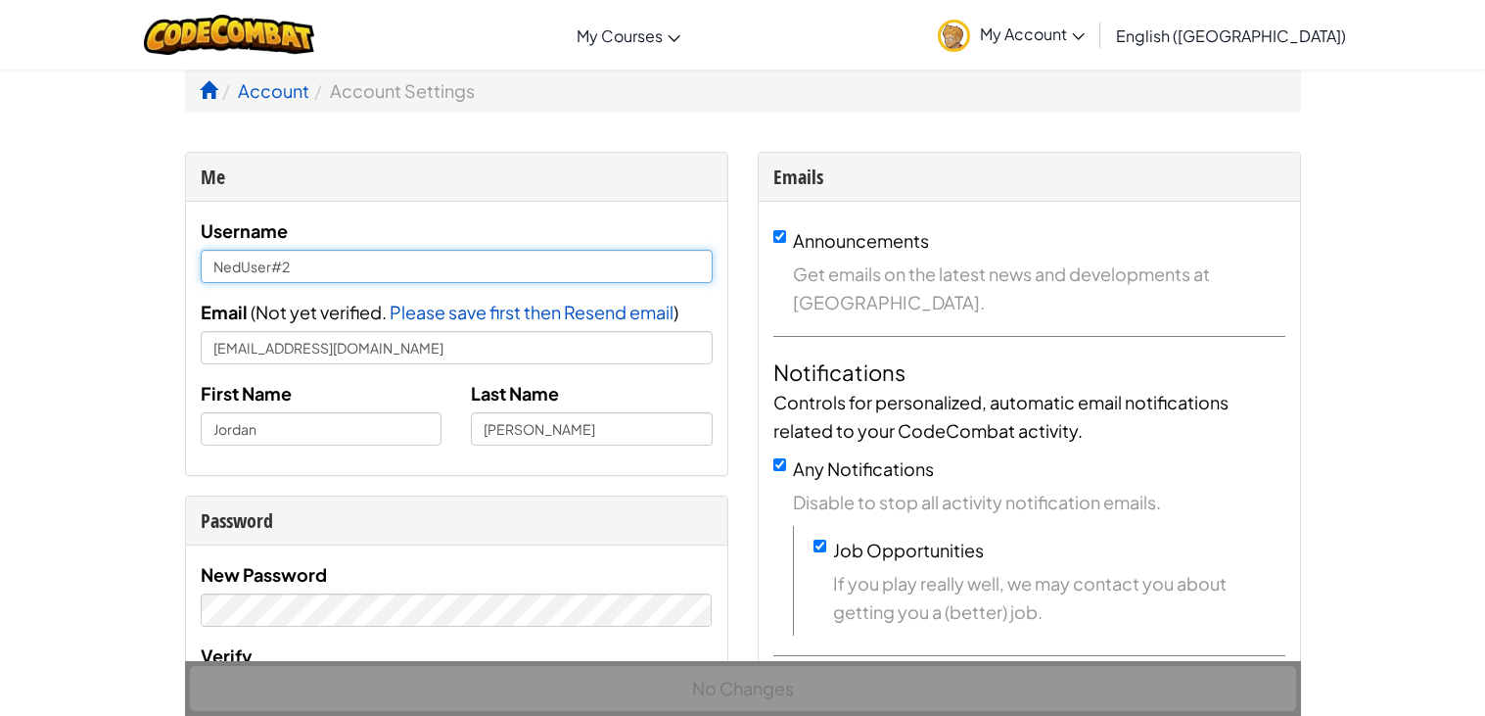
click at [494, 267] on input "NedUser#2" at bounding box center [457, 266] width 512 height 33
type input "NedUser#1"
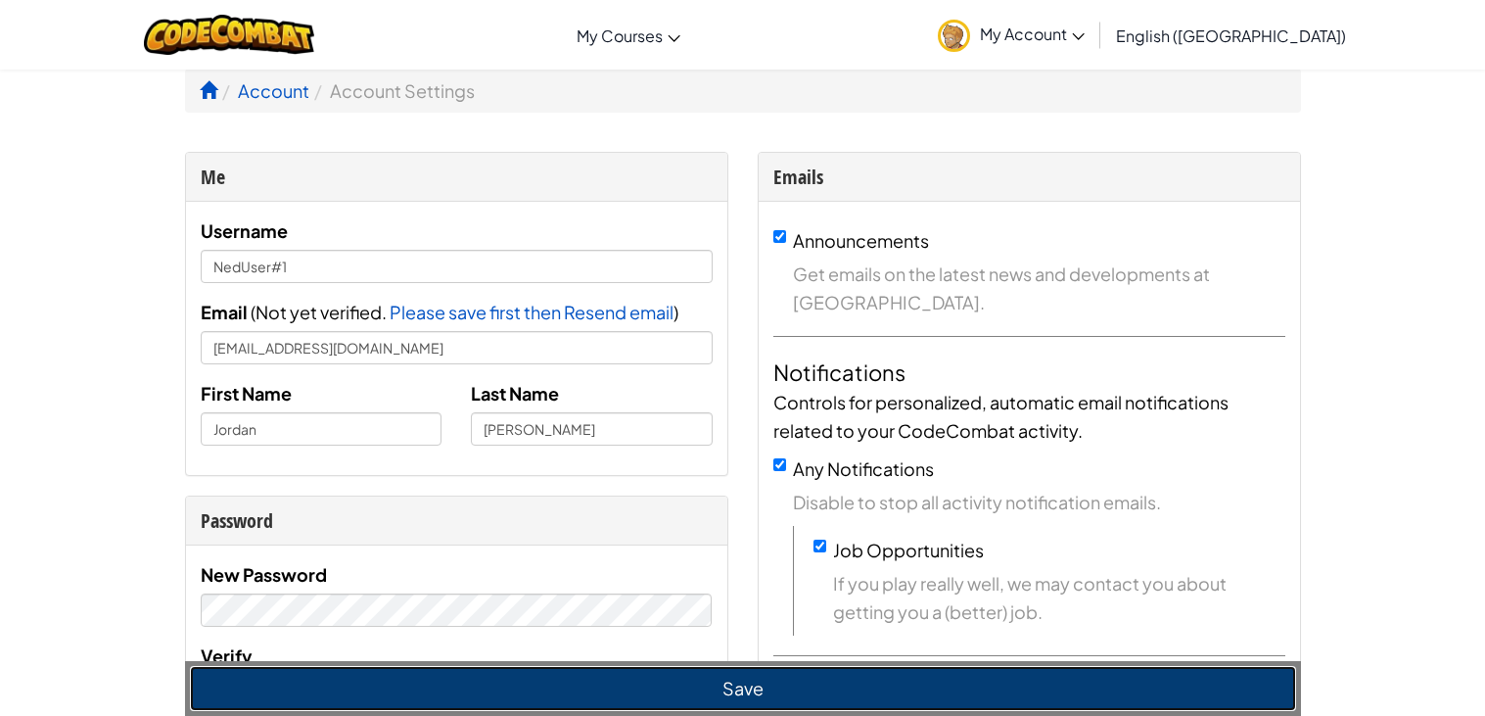
click at [698, 704] on button "Save" at bounding box center [743, 688] width 1106 height 45
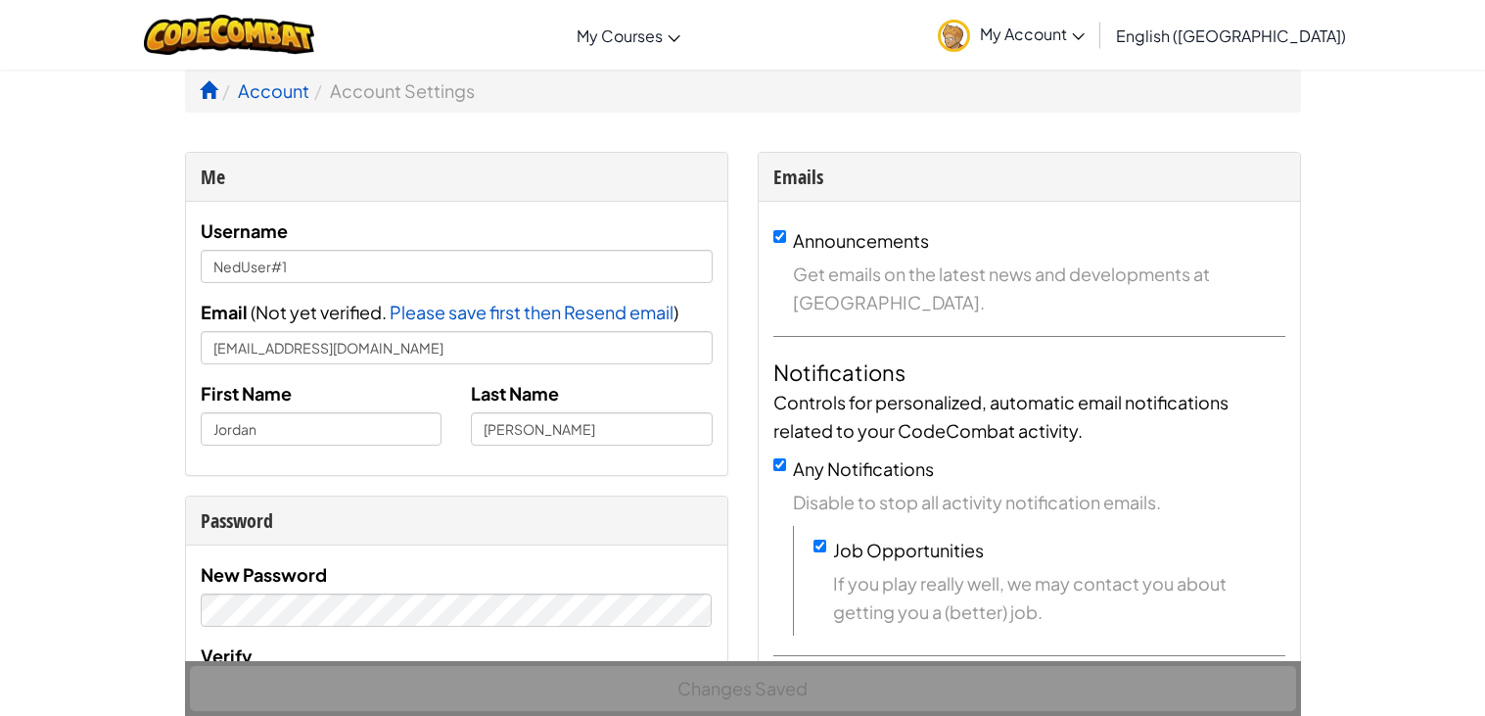
click at [1095, 50] on link "My Account" at bounding box center [1011, 35] width 166 height 62
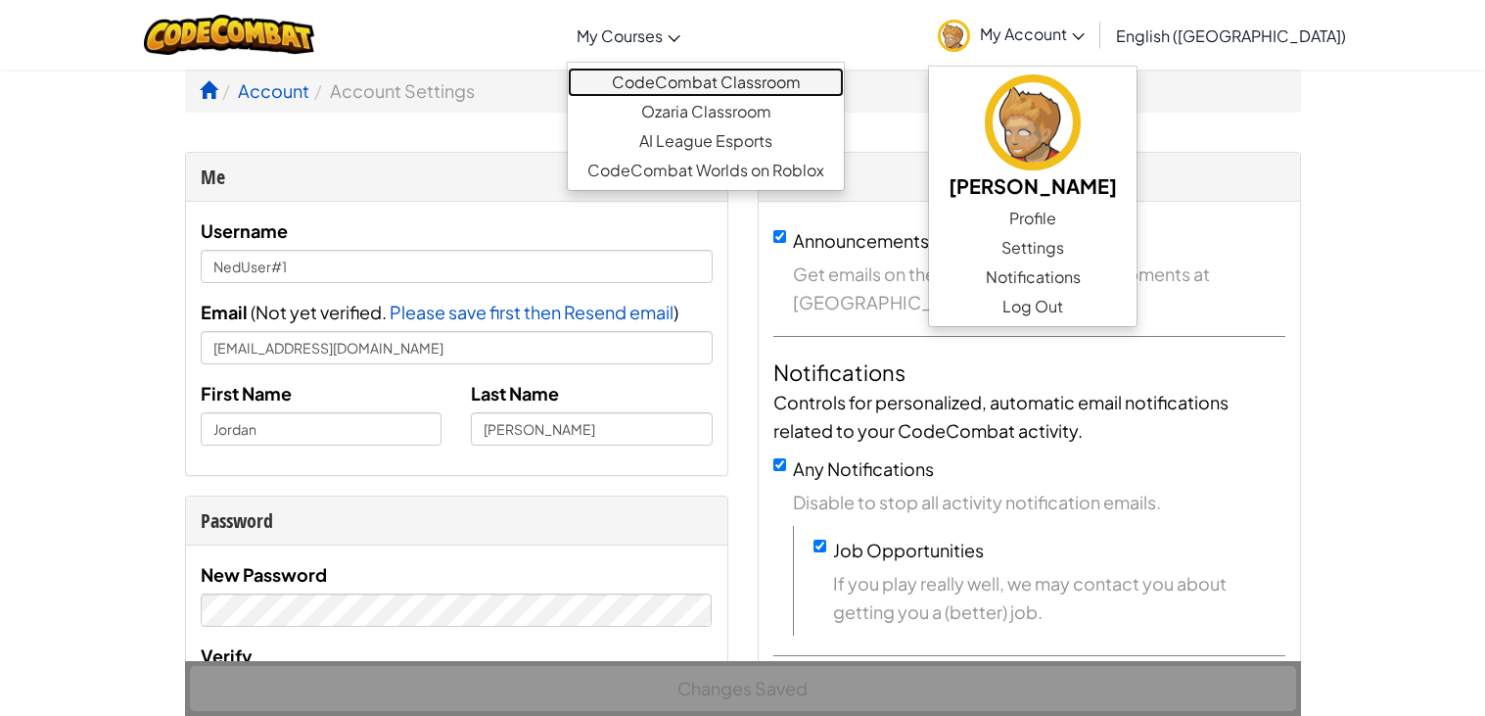
click at [729, 89] on link "CodeCombat Classroom" at bounding box center [706, 82] width 276 height 29
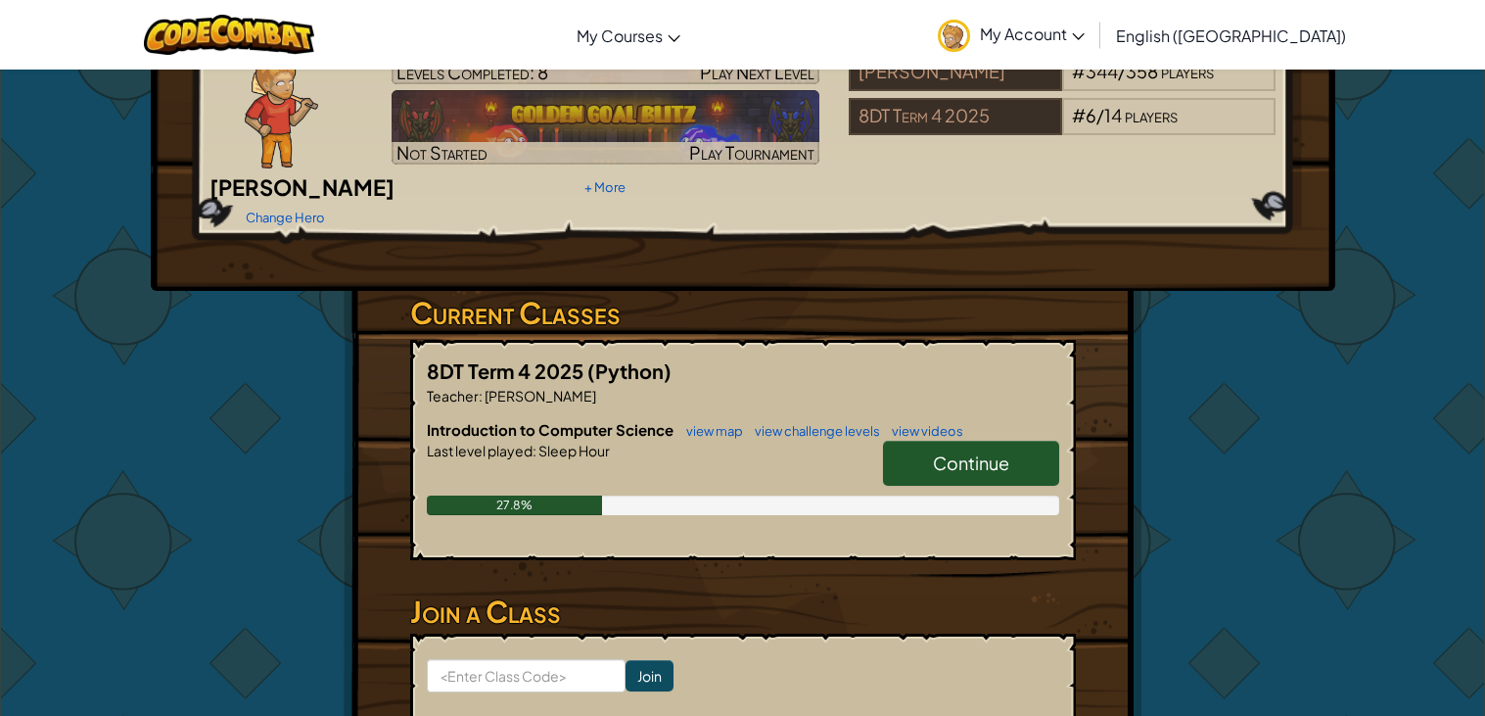
scroll to position [145, 0]
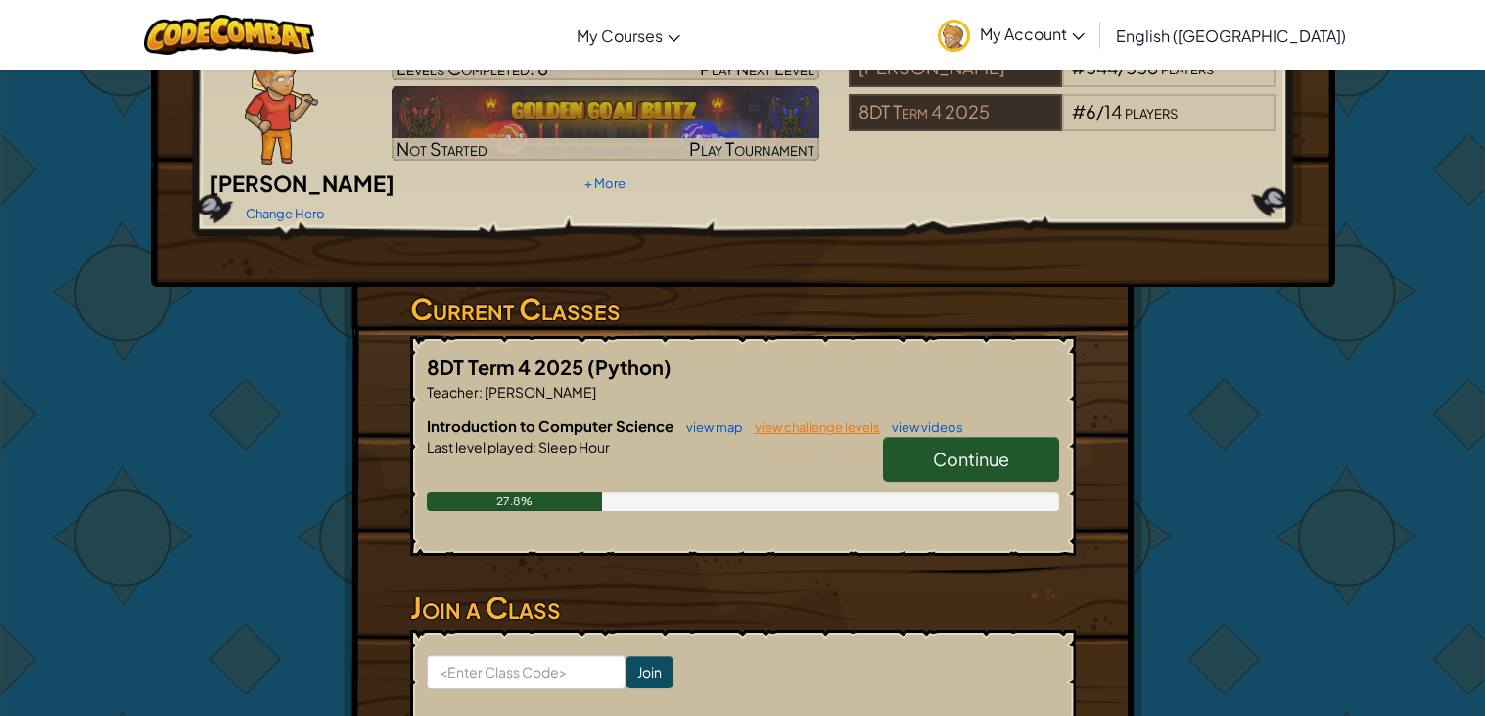
click at [814, 419] on link "view challenge levels" at bounding box center [812, 427] width 135 height 16
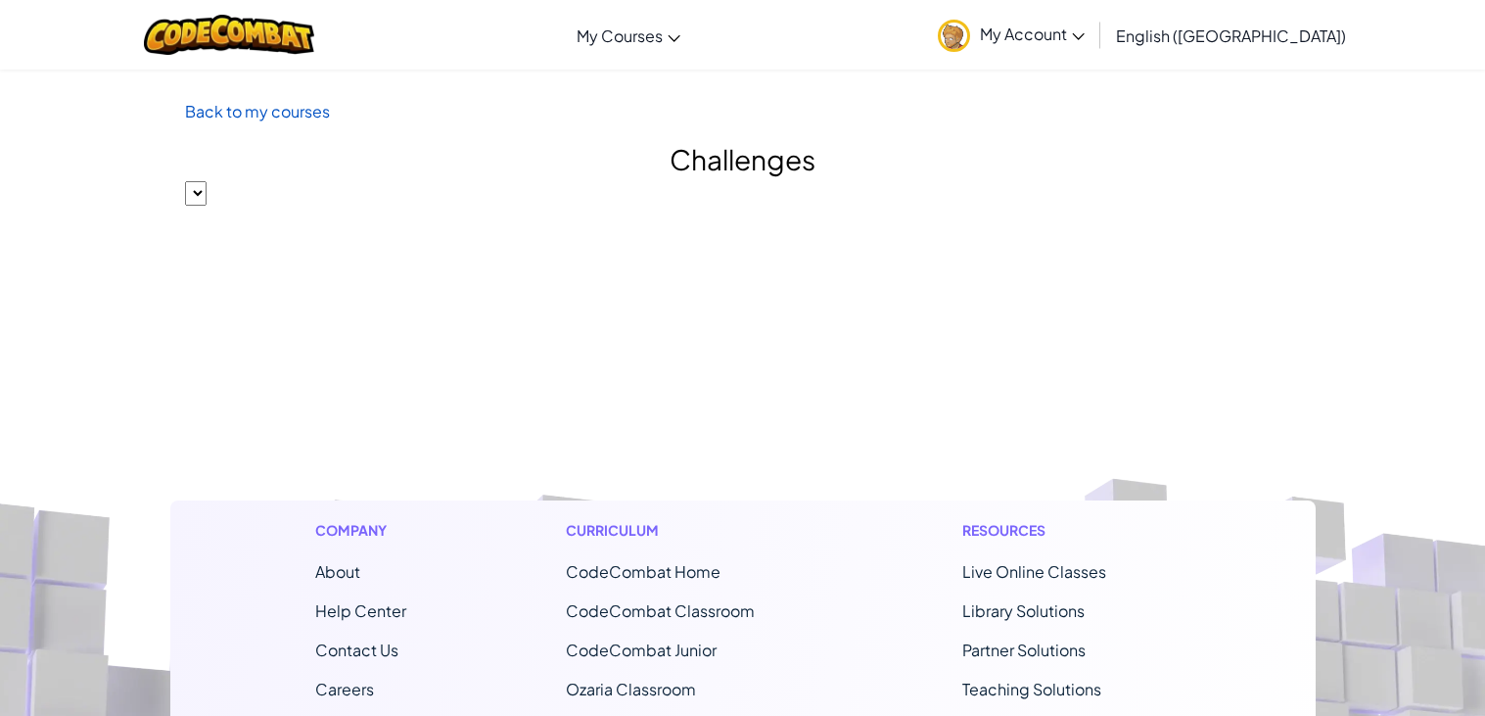
select select "560f1a9f22961295f9427742"
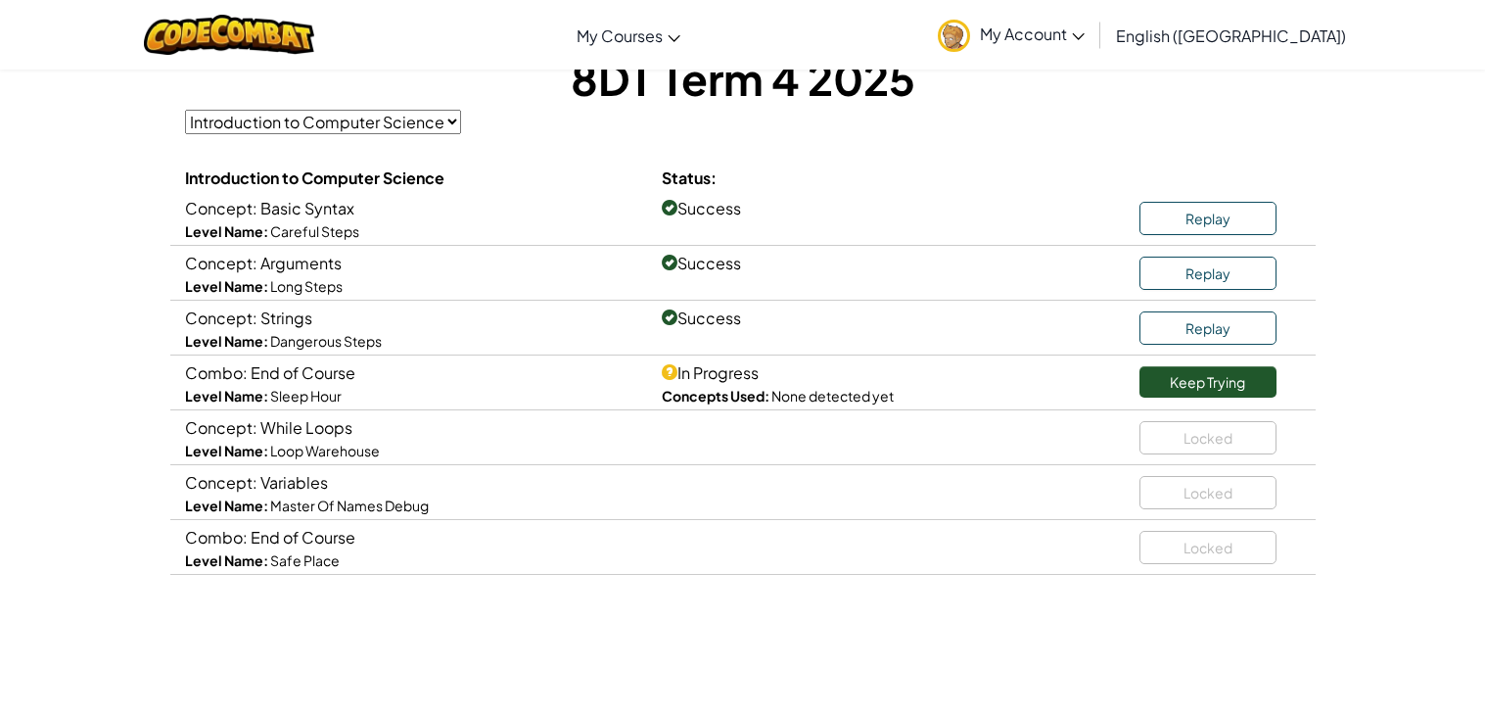
scroll to position [141, 0]
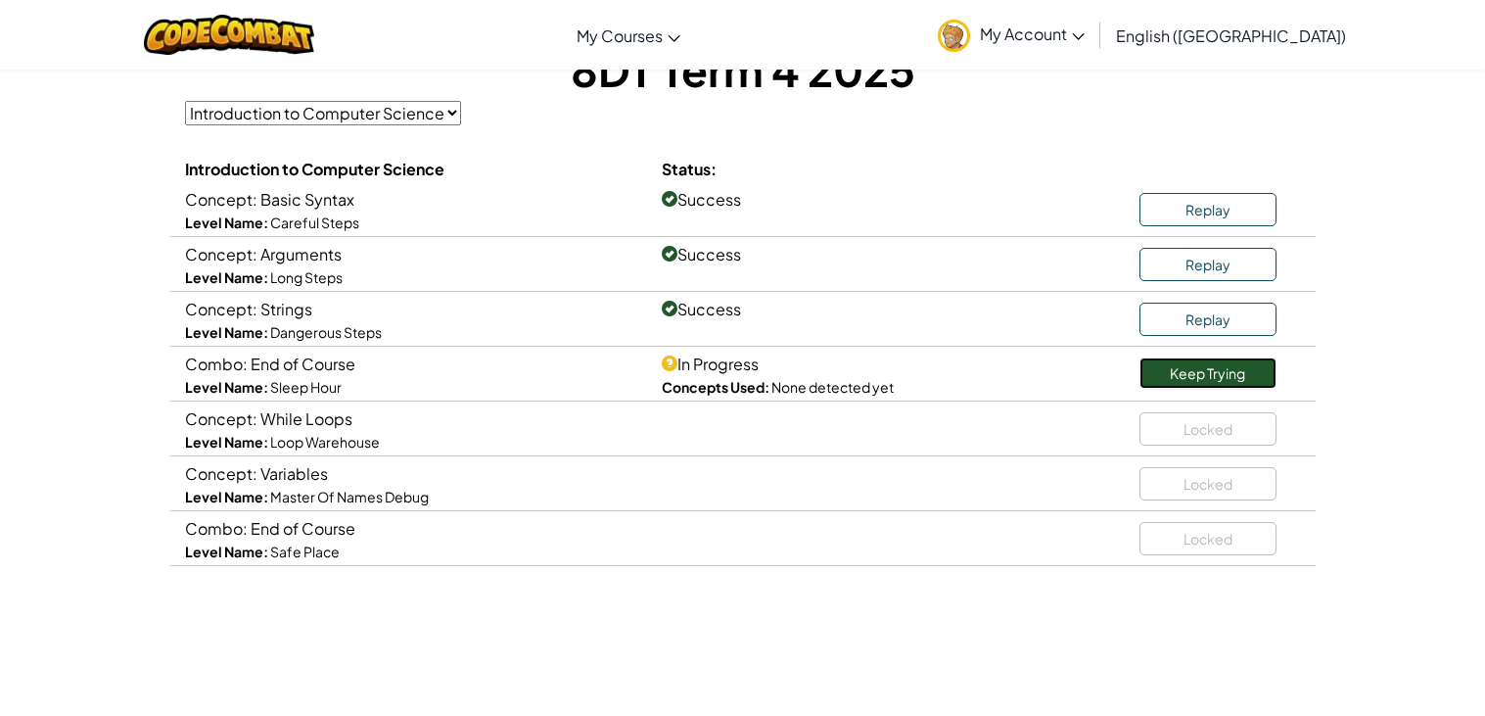
click at [1199, 369] on link "Keep Trying" at bounding box center [1208, 372] width 137 height 31
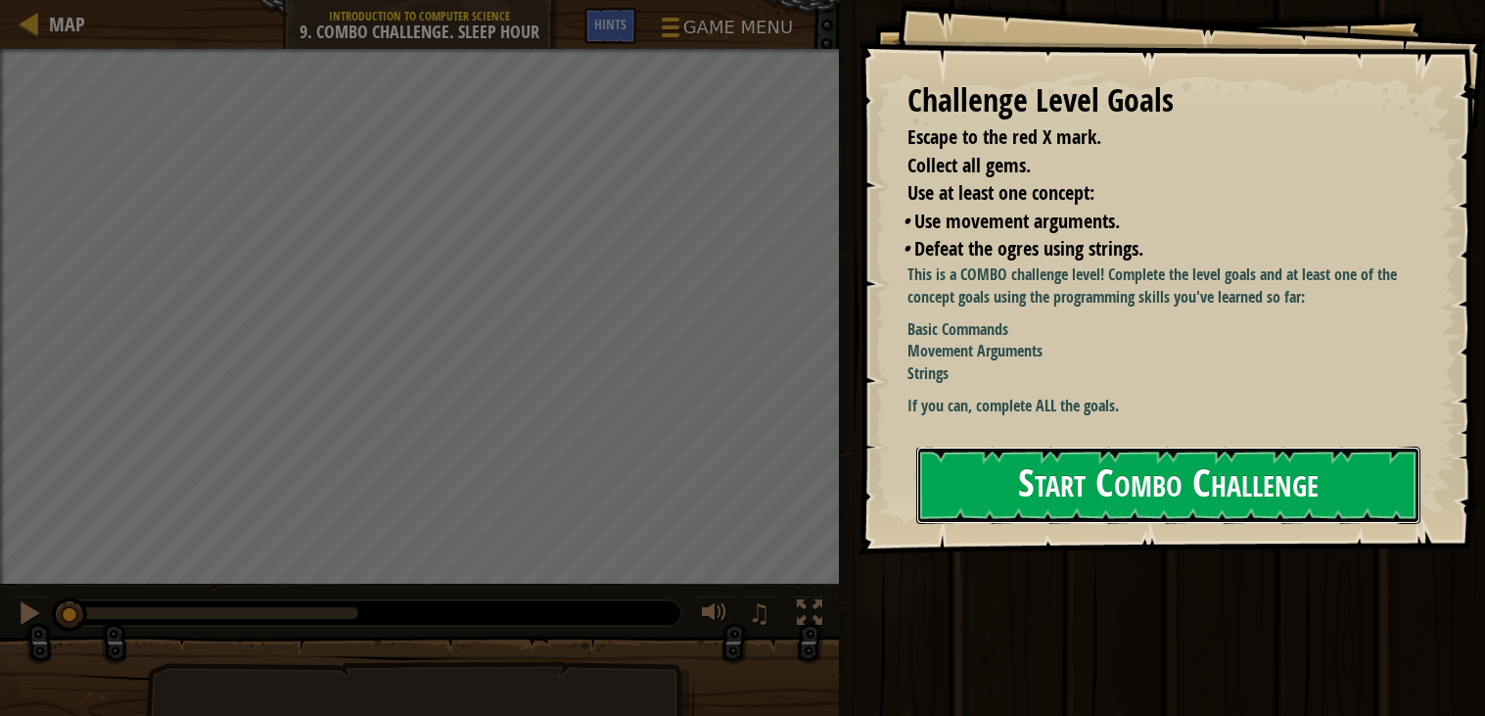
click at [1055, 471] on button "Start Combo Challenge" at bounding box center [1168, 484] width 504 height 77
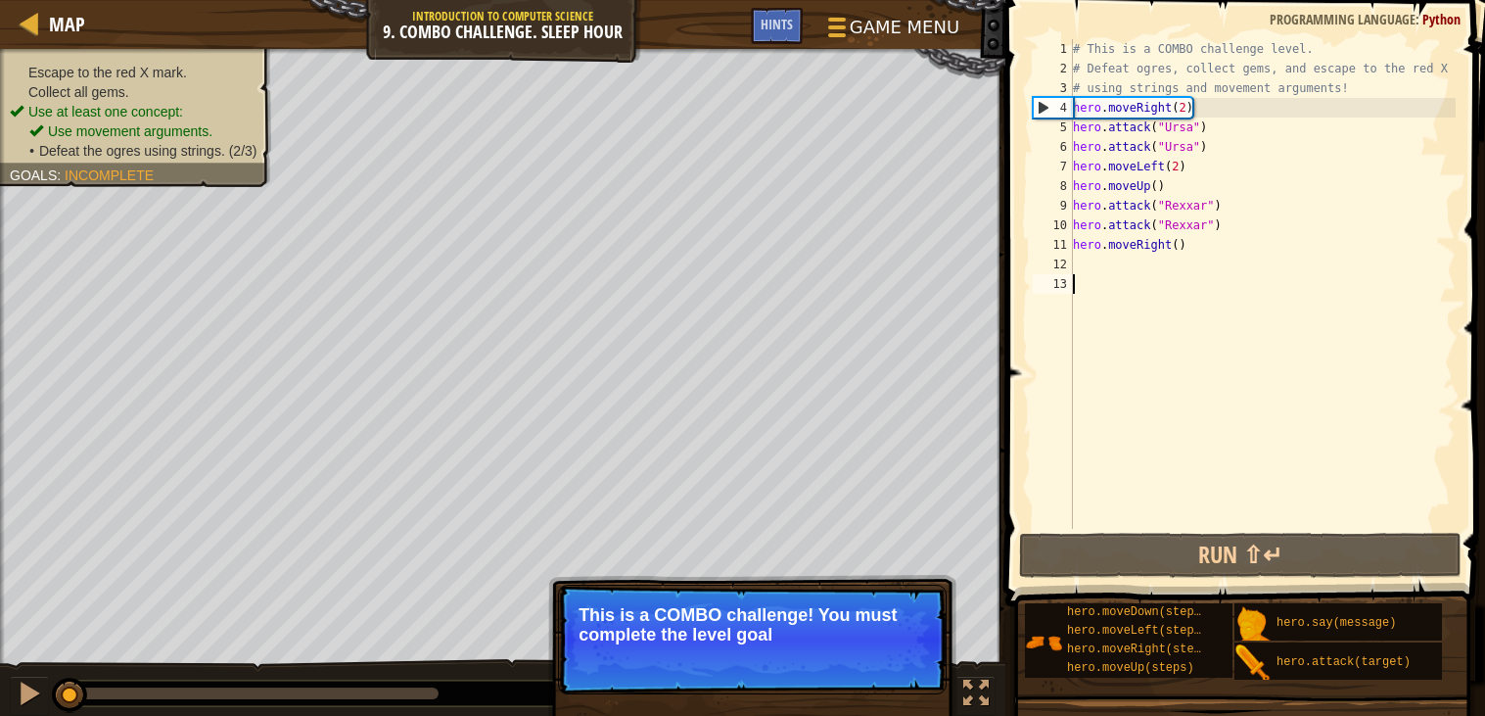
click at [1114, 261] on div "# This is a COMBO challenge level. # Defeat [PERSON_NAME], collect gems, and es…" at bounding box center [1262, 303] width 387 height 529
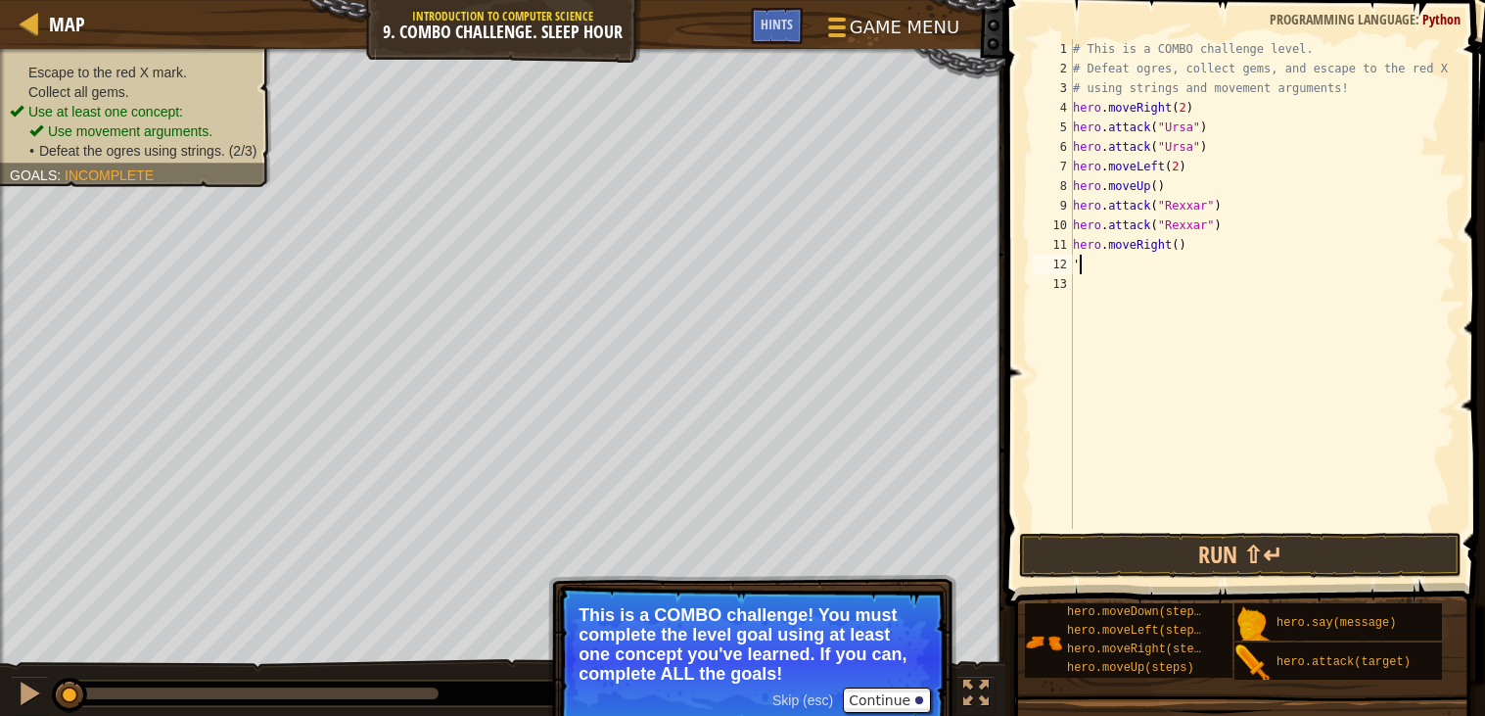
scroll to position [8, 0]
type textarea "hero.attack("[PERSON_NAME]")"
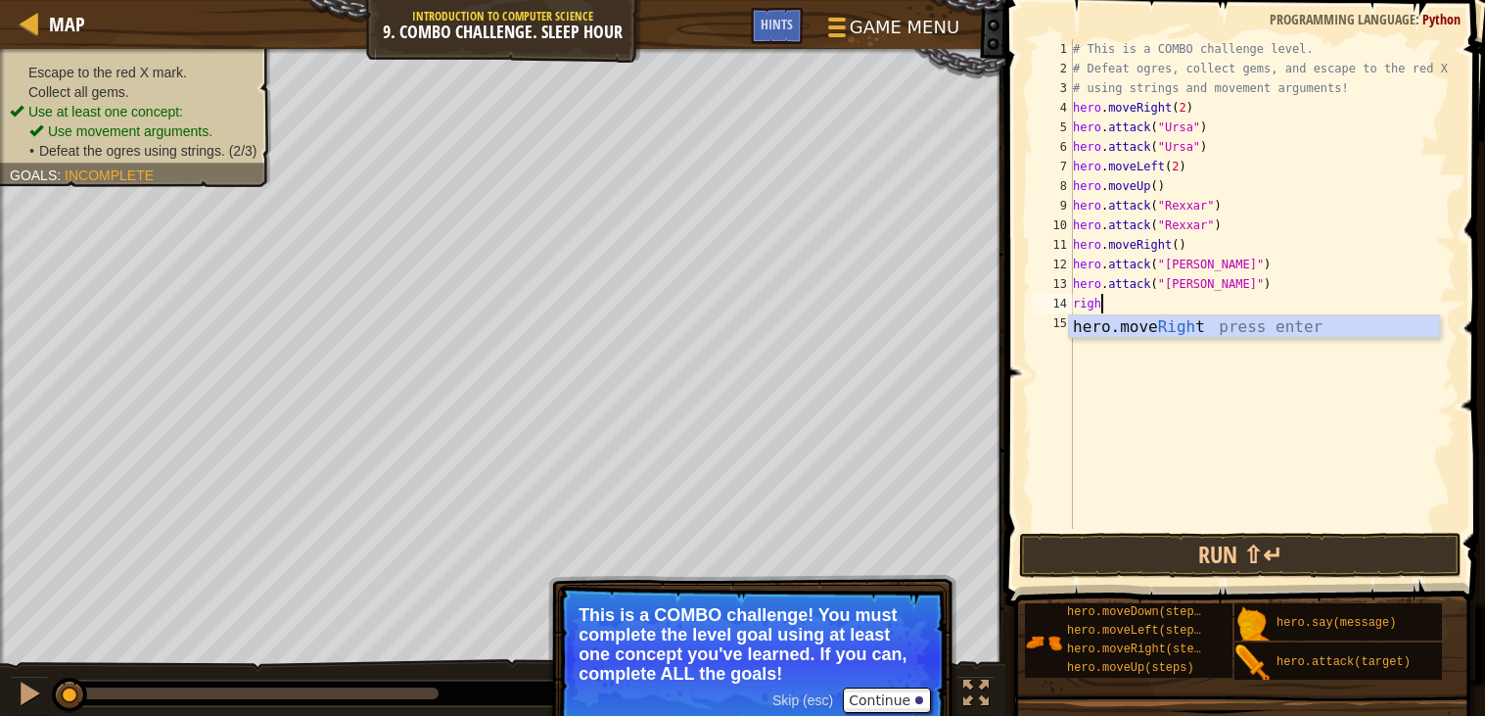
type textarea "right"
click at [1196, 101] on div "# This is a COMBO challenge level. # Defeat [PERSON_NAME], collect gems, and es…" at bounding box center [1262, 303] width 387 height 529
type textarea "hero.moveRight(2)"
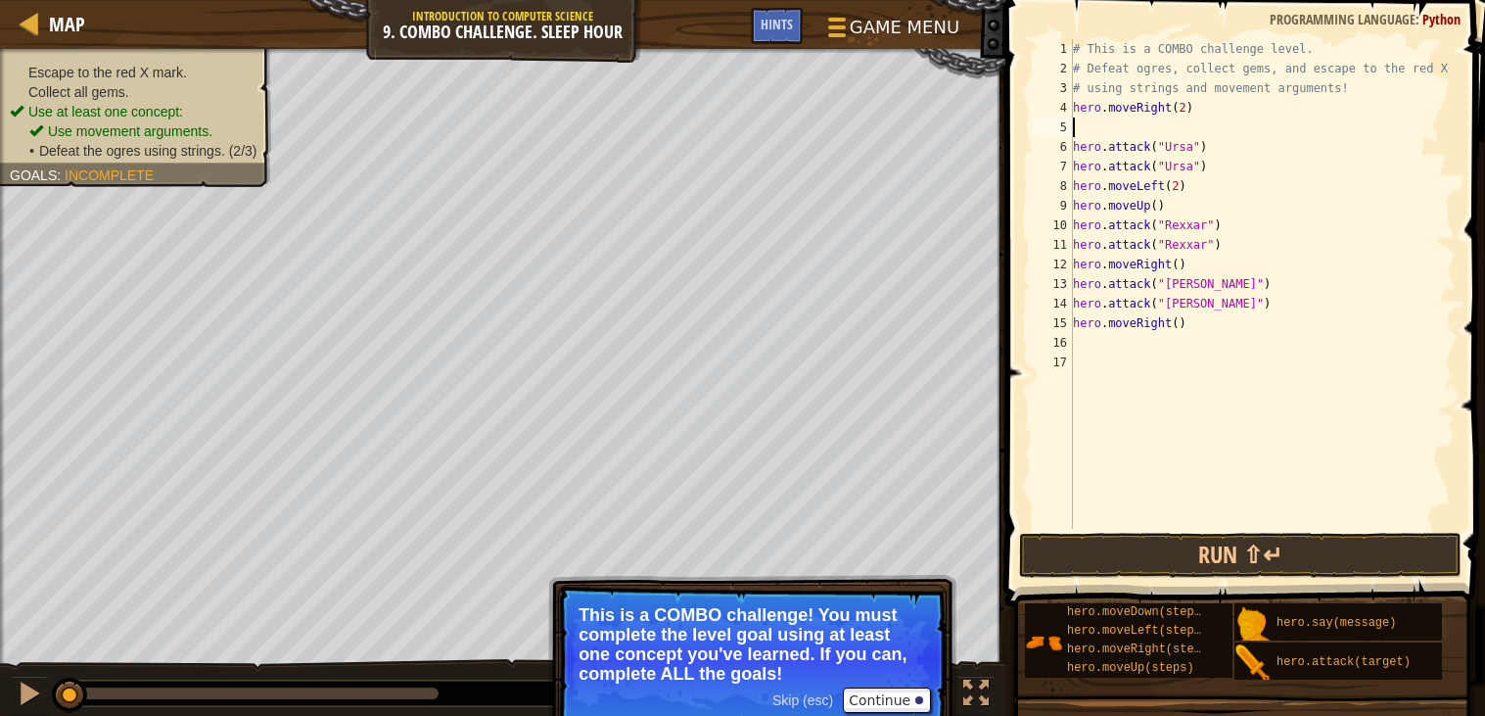
type textarea "hero.moveRight(2)"
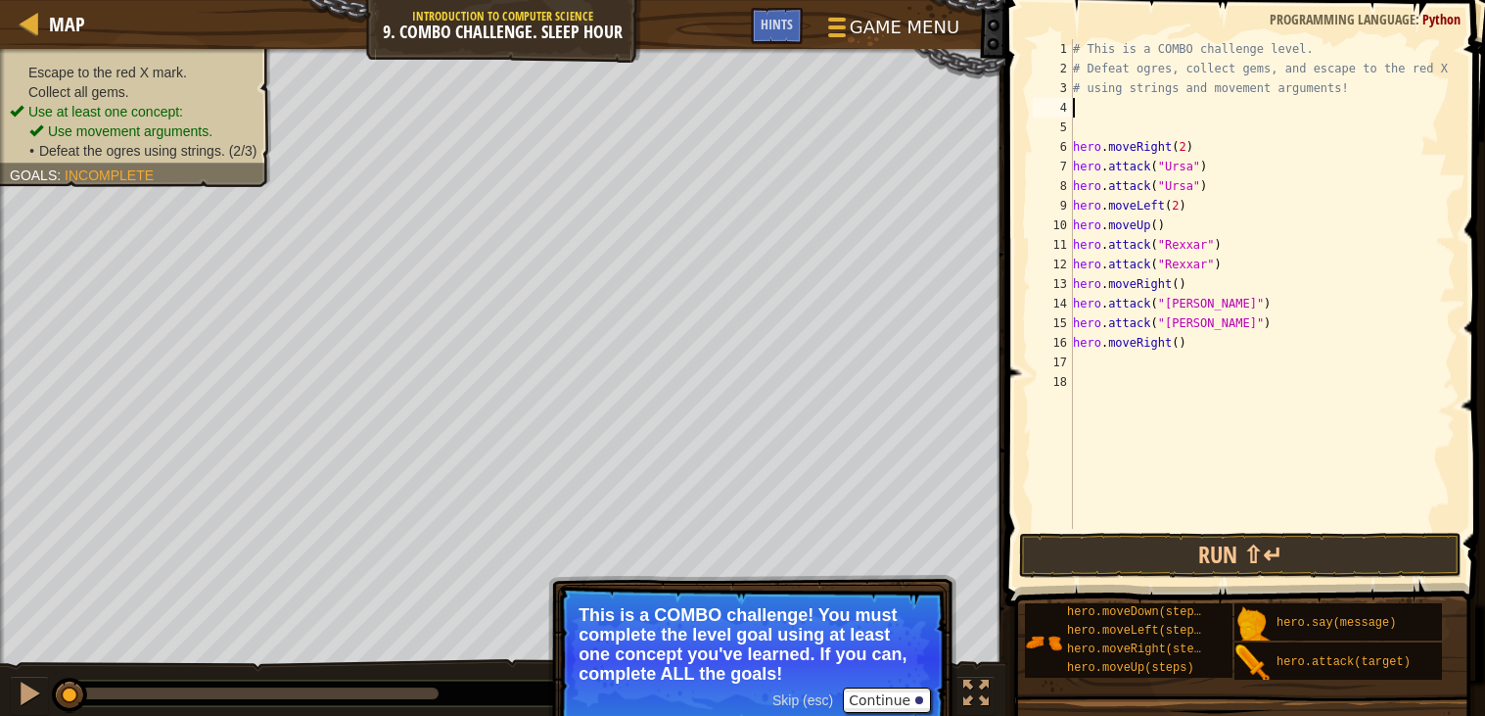
type textarea "# using strings and movement arguments!"
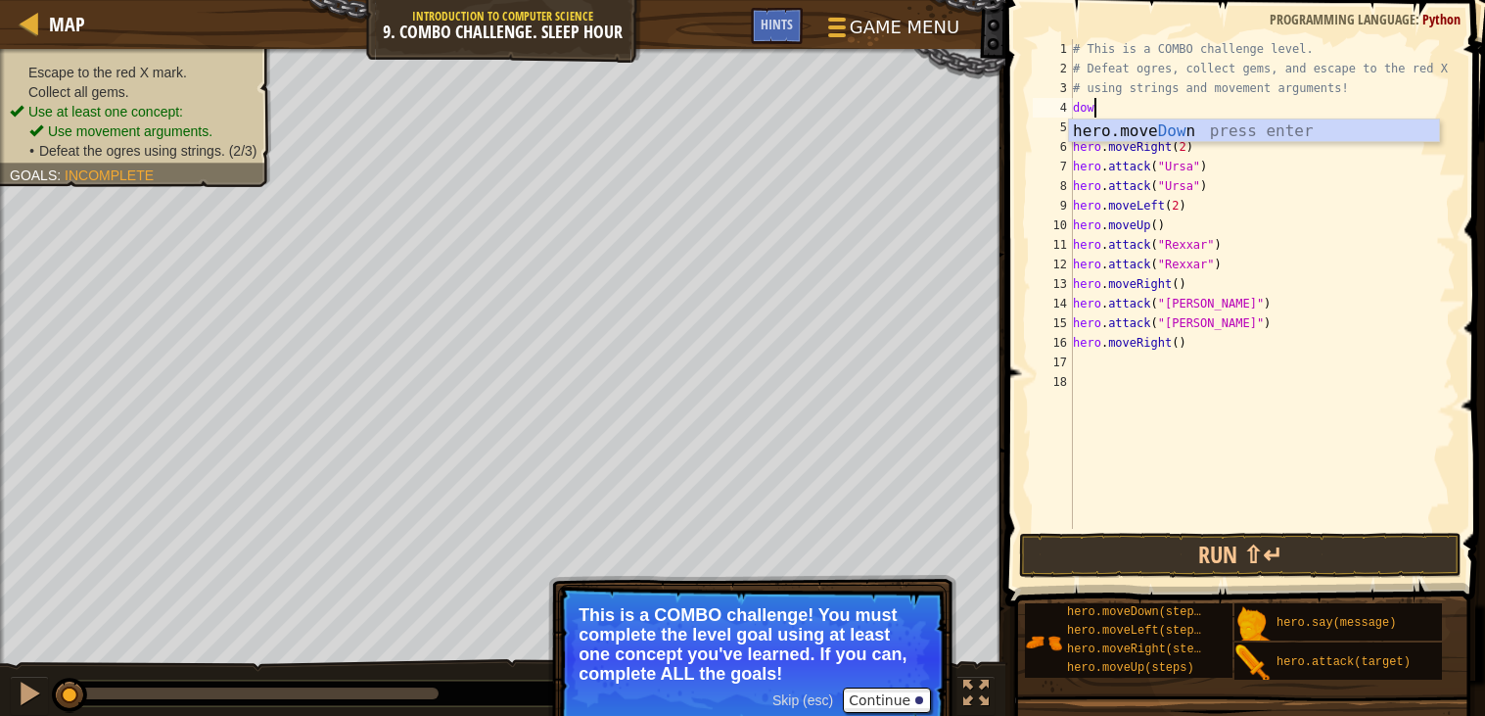
type textarea "down"
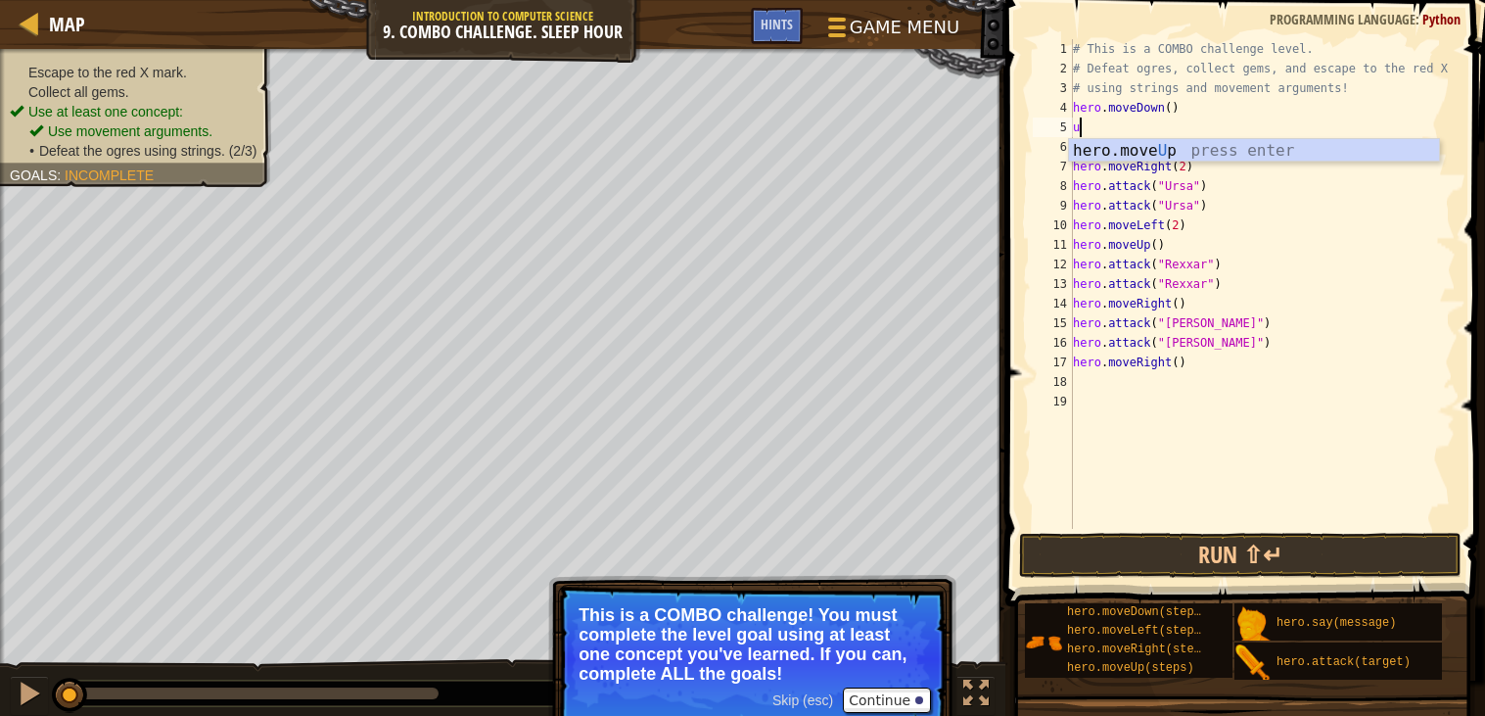
type textarea "up"
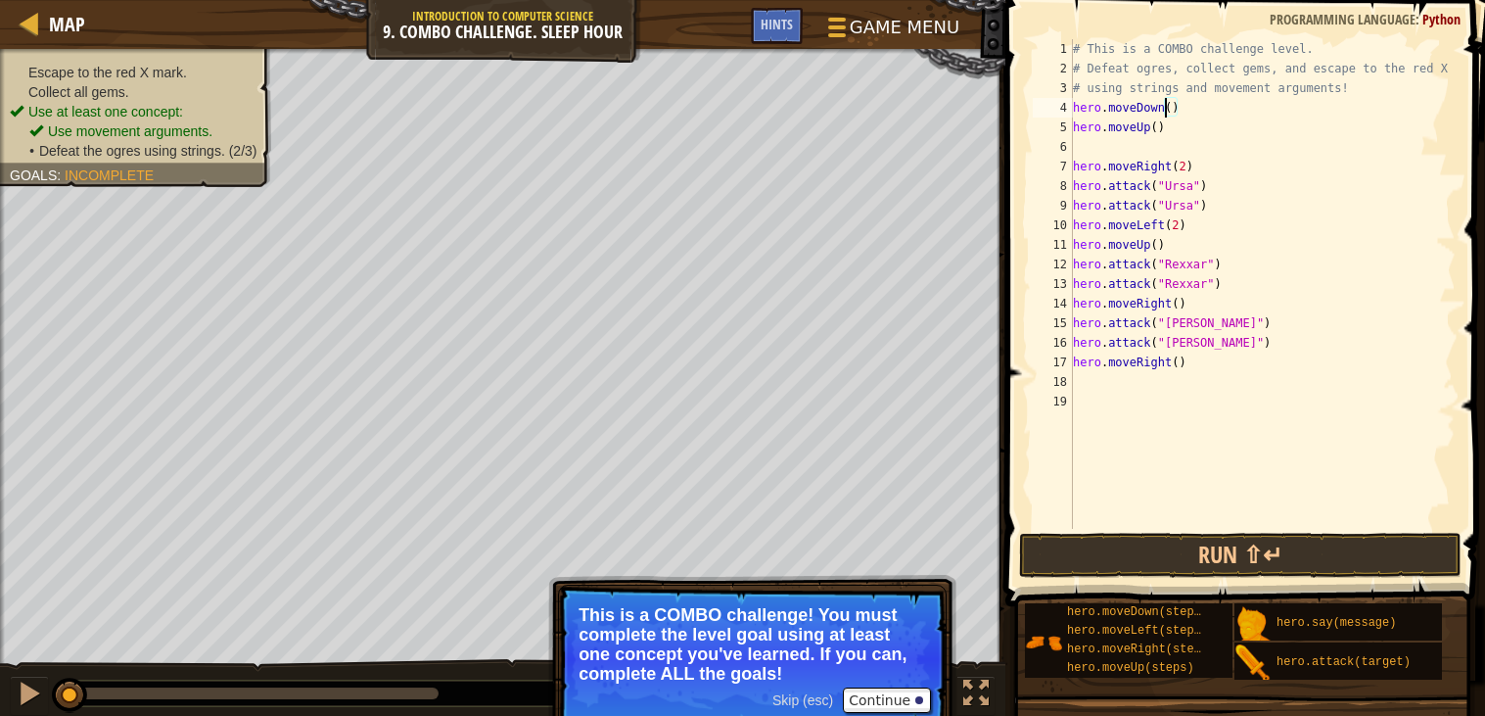
type textarea "hero.moveUp()"
type textarea "hero.moveRight()"
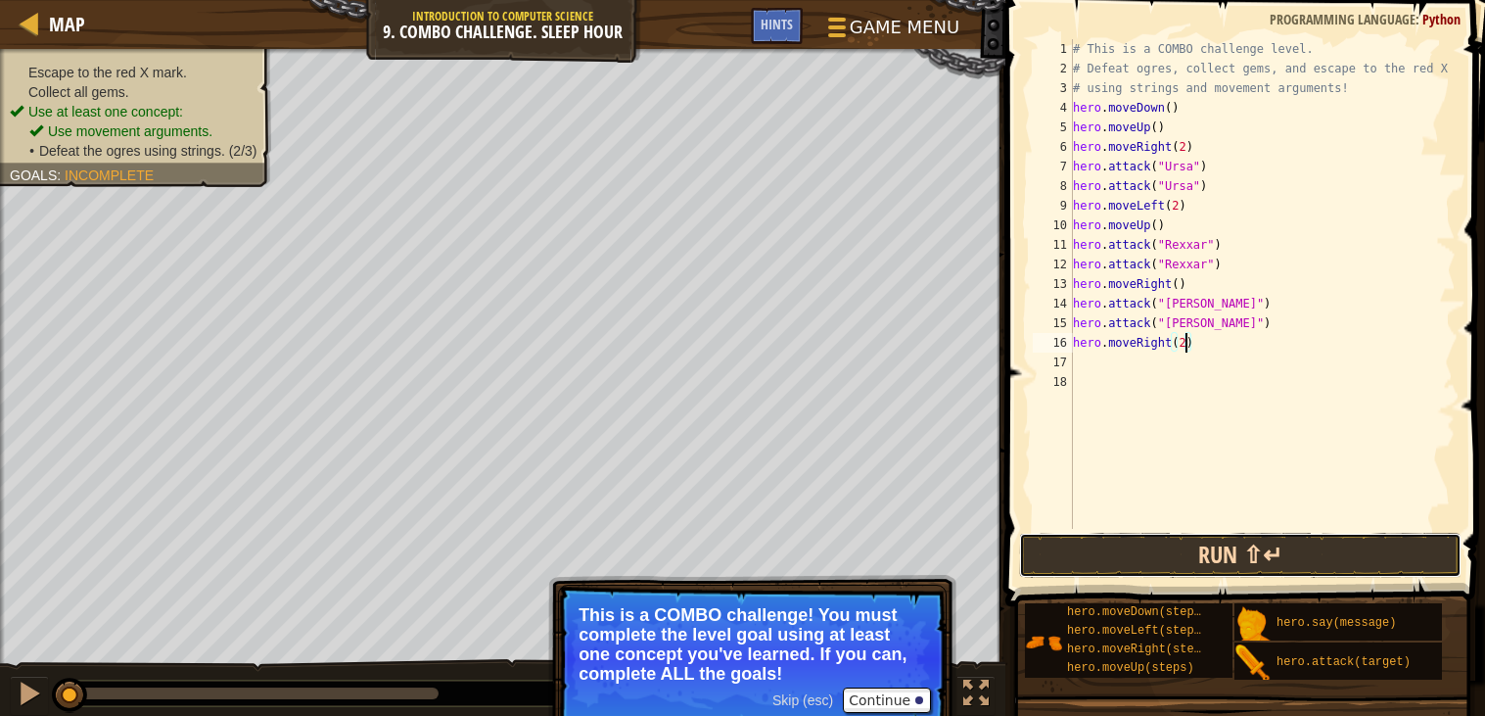
click at [1287, 548] on button "Run ⇧↵" at bounding box center [1240, 555] width 443 height 45
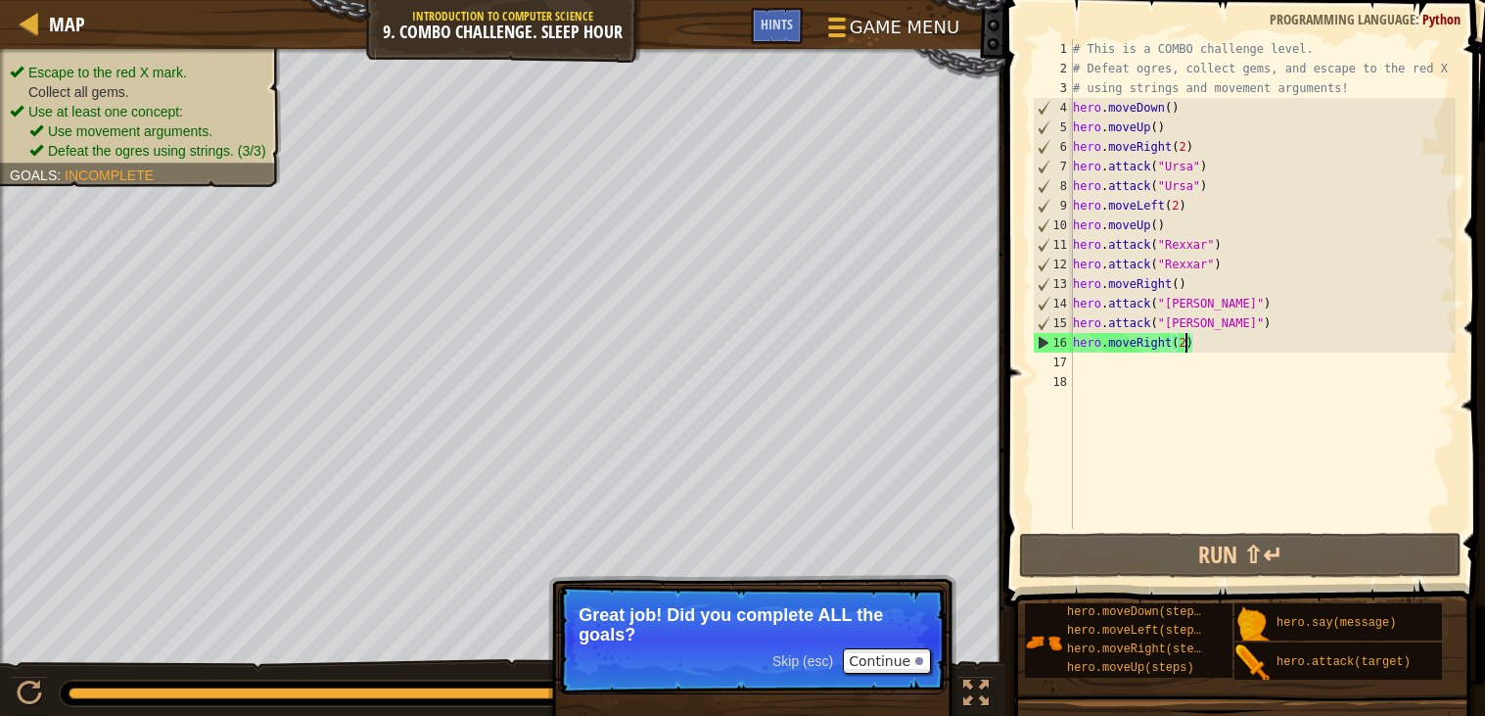
click at [816, 668] on span "Skip (esc)" at bounding box center [803, 661] width 61 height 16
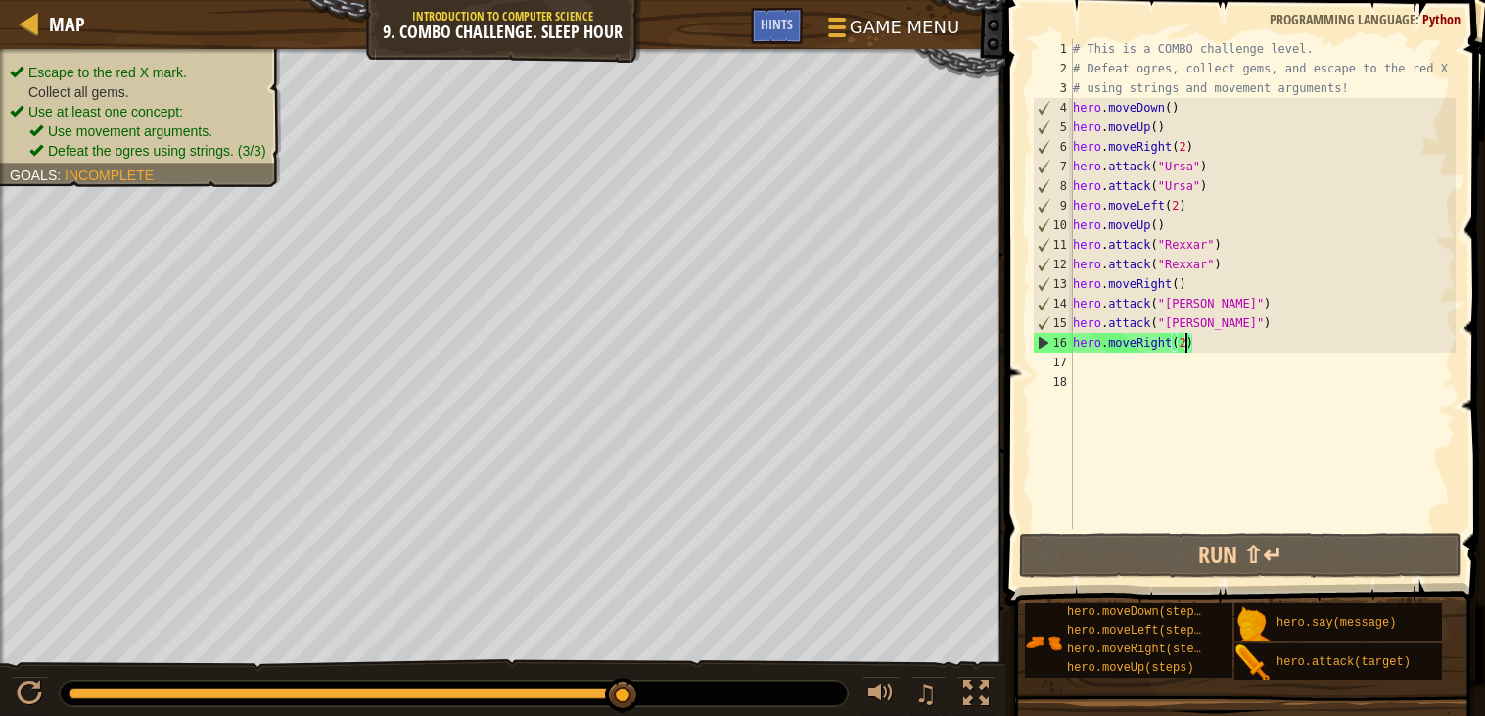
click at [1164, 125] on div "# This is a COMBO challenge level. # Defeat [PERSON_NAME], collect gems, and es…" at bounding box center [1262, 303] width 387 height 529
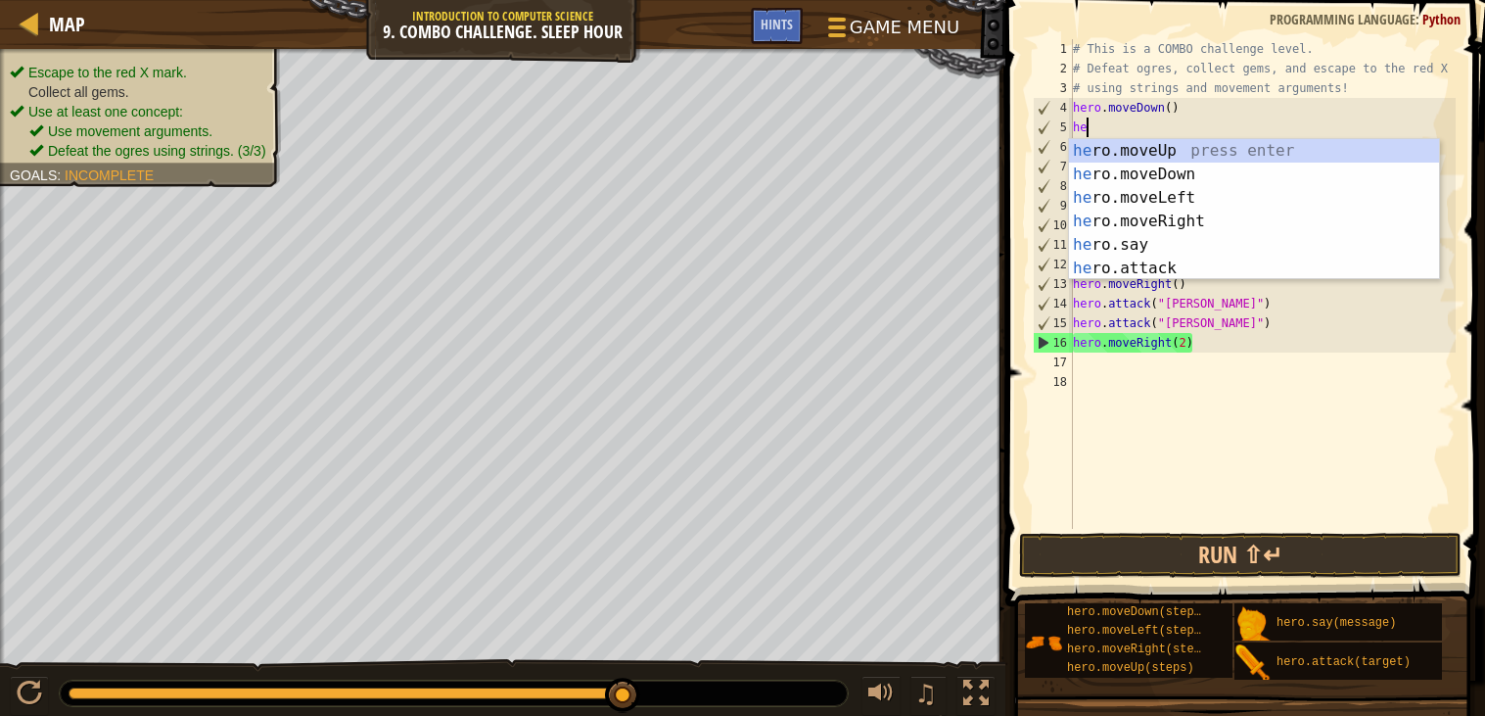
scroll to position [8, 0]
type textarea "h"
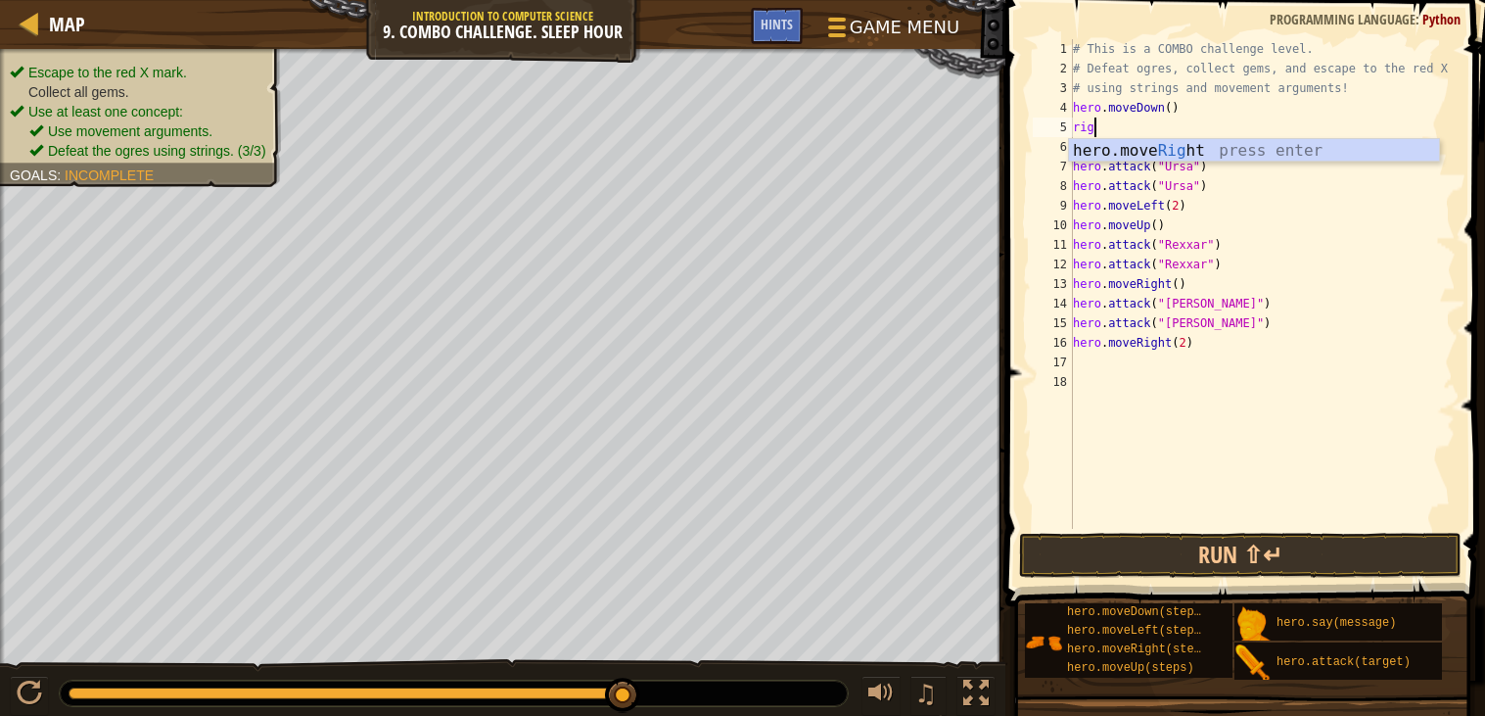
type textarea "right"
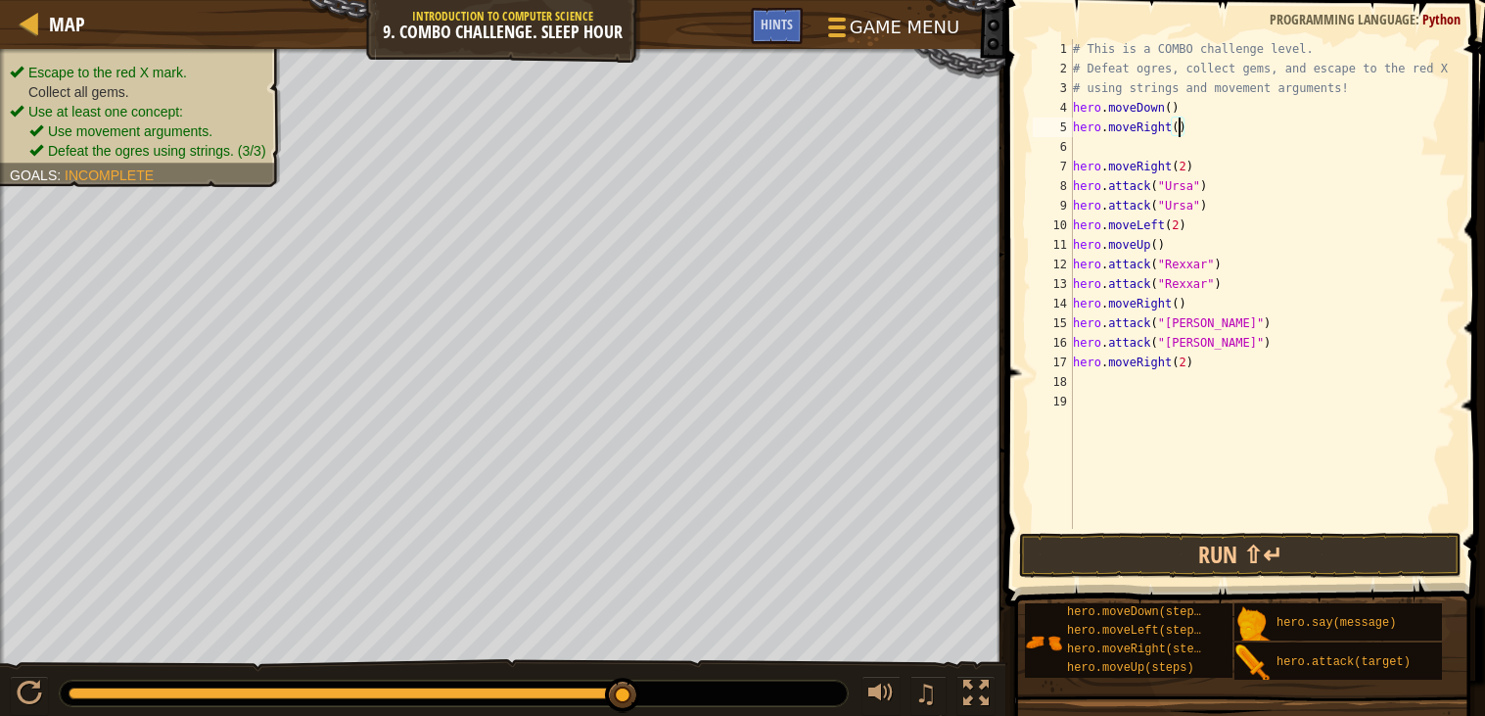
type textarea "hero.moveRight(2)"
type textarea "lef"
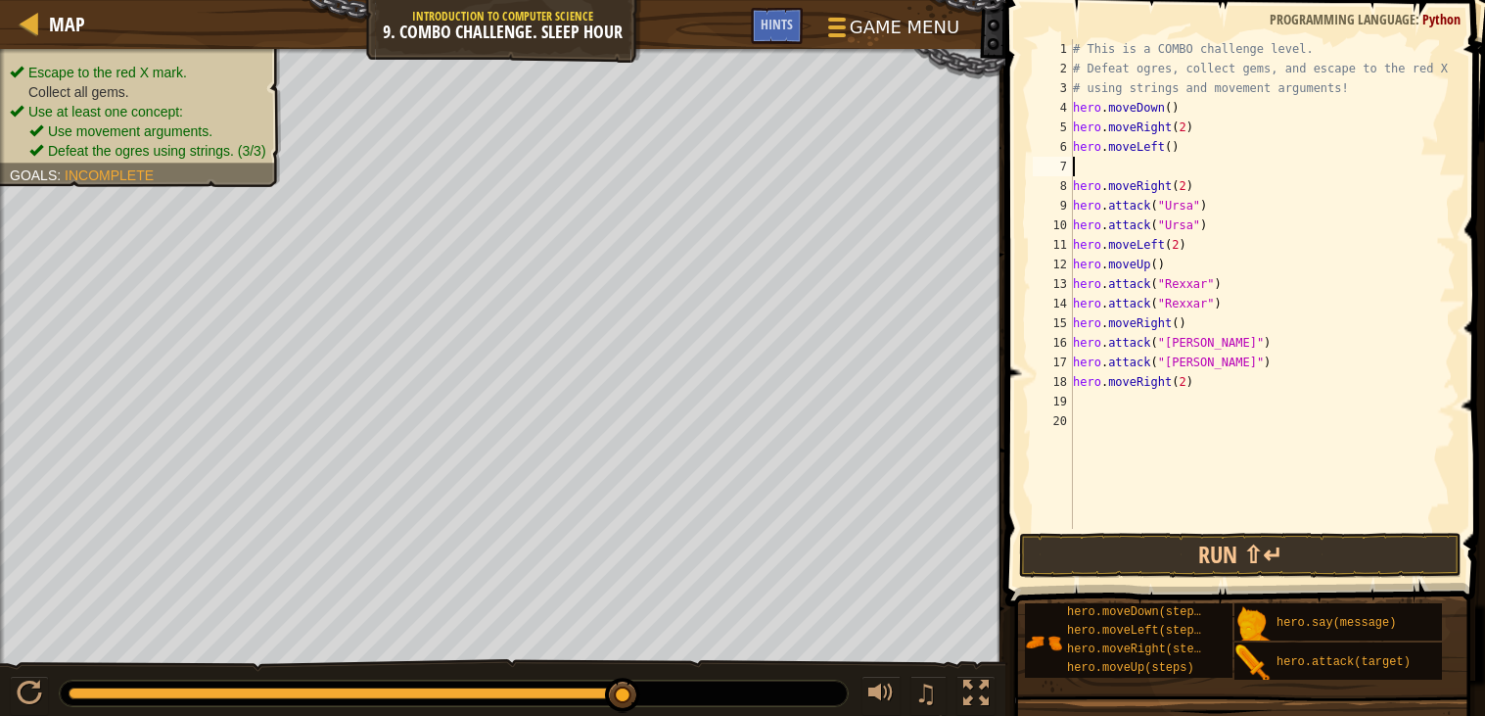
click at [1176, 152] on div "# This is a COMBO challenge level. # Defeat [PERSON_NAME], collect gems, and es…" at bounding box center [1262, 303] width 387 height 529
type textarea "hero.moveLeft()2"
click at [1097, 161] on div "# This is a COMBO challenge level. # Defeat [PERSON_NAME], collect gems, and es…" at bounding box center [1262, 303] width 387 height 529
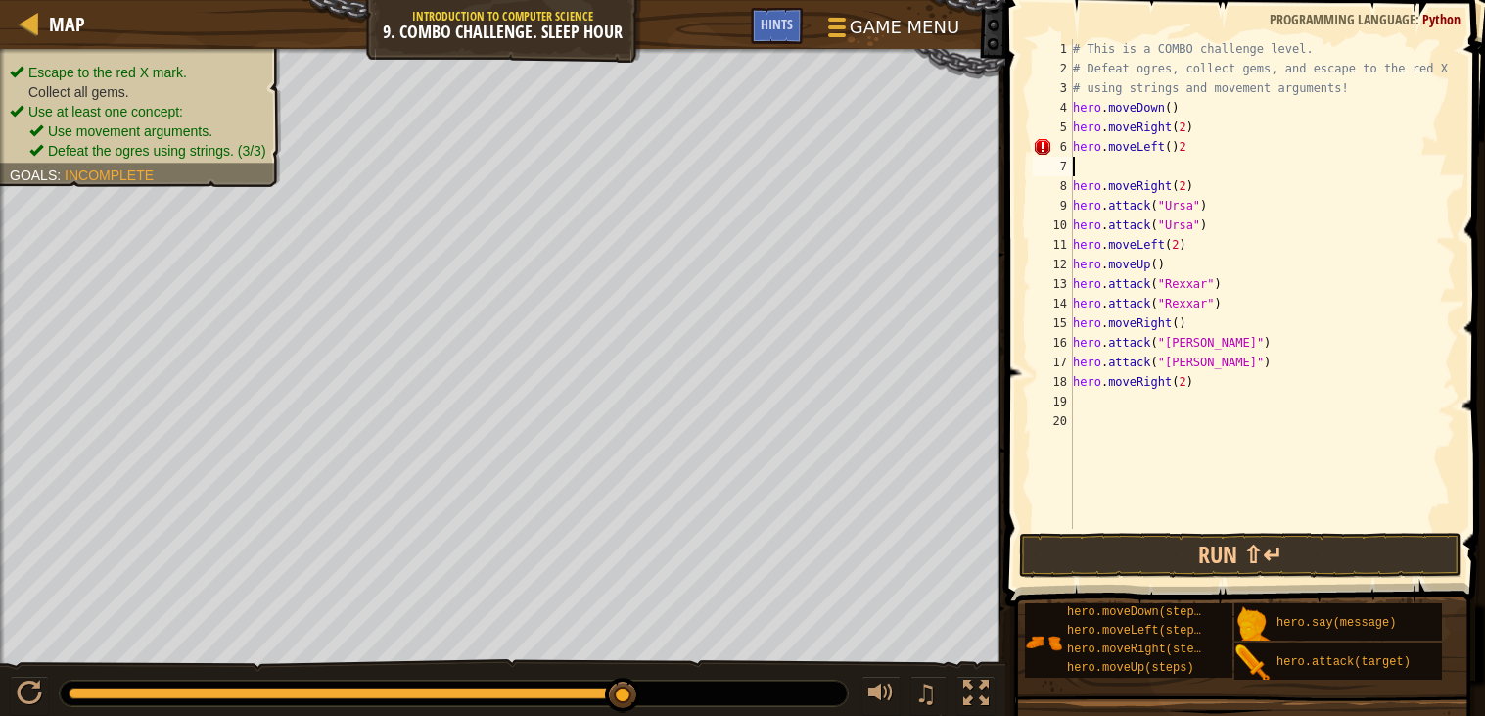
click at [1187, 149] on div "# This is a COMBO challenge level. # Defeat [PERSON_NAME], collect gems, and es…" at bounding box center [1262, 303] width 387 height 529
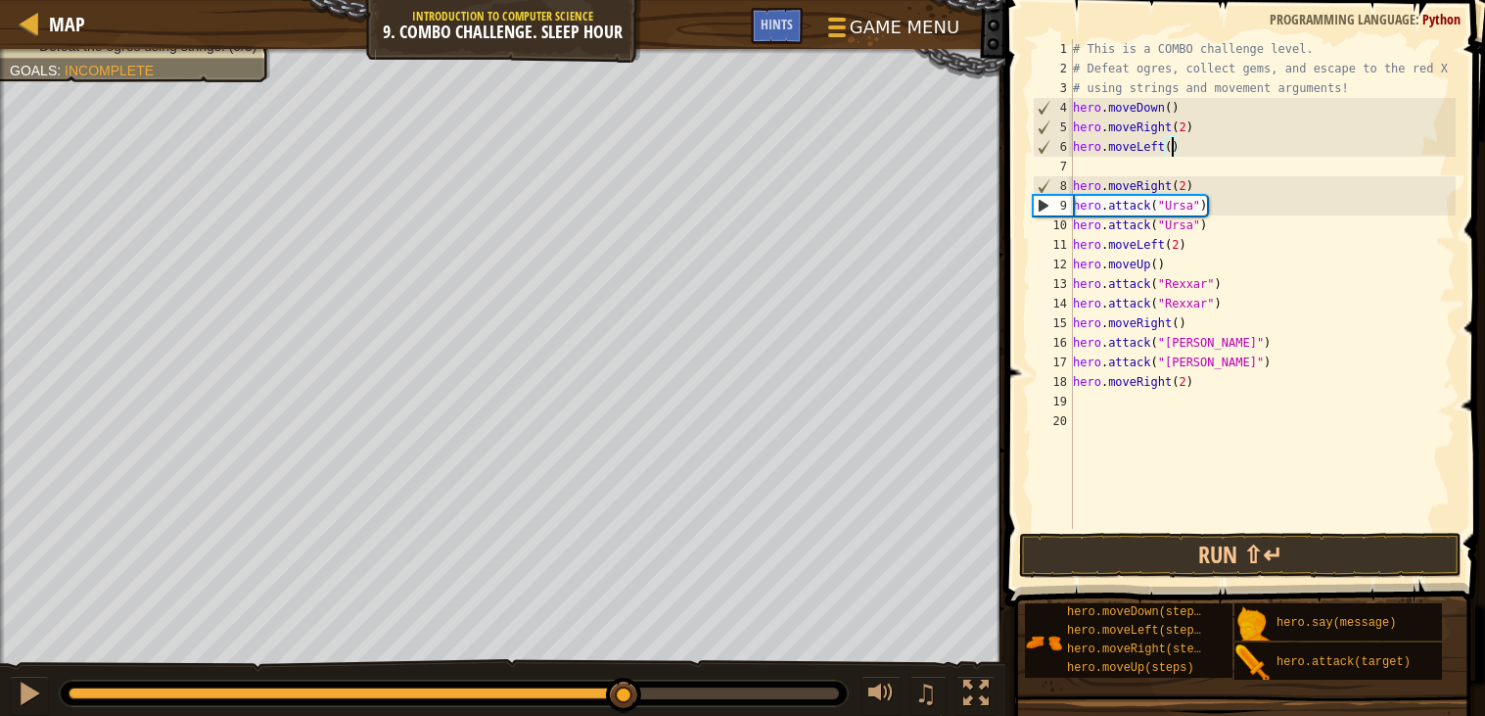
type textarea "hero.moveLeft(2)"
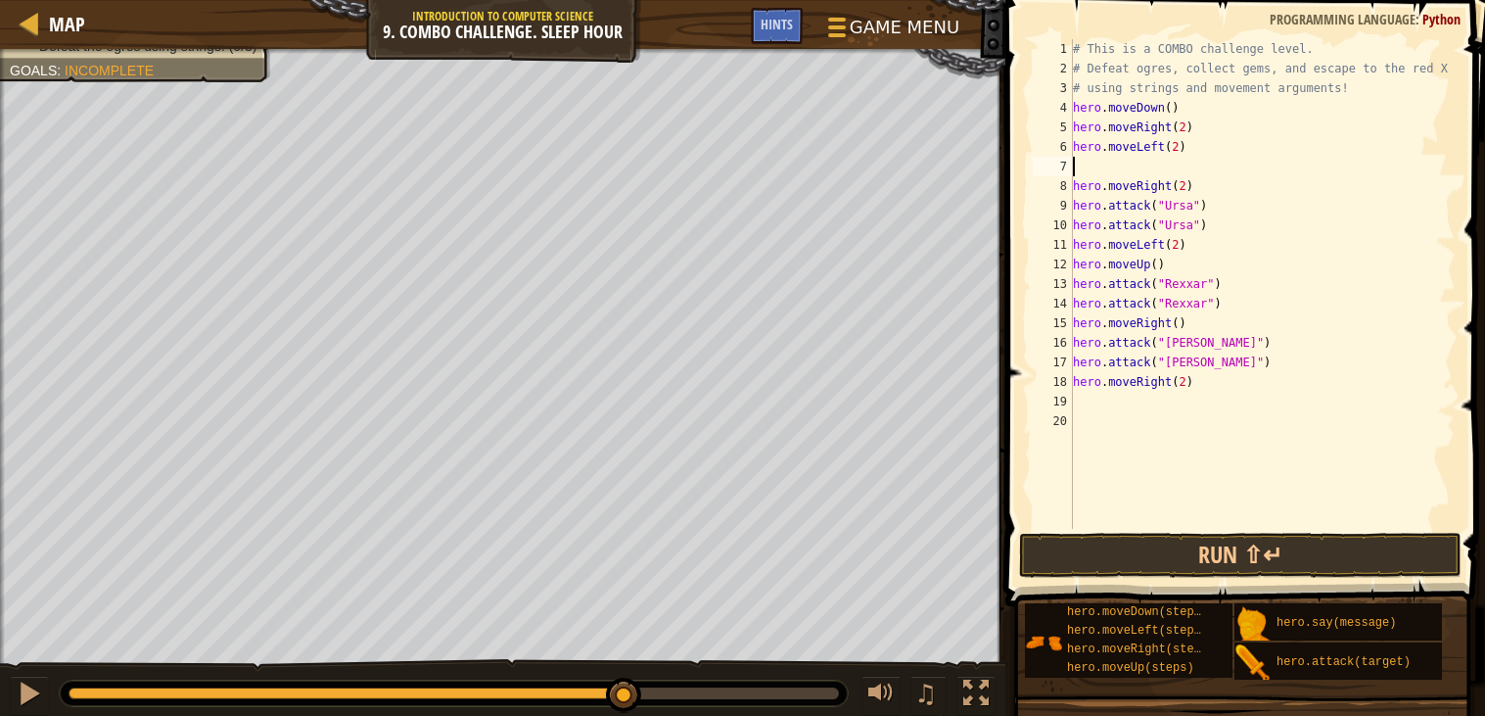
type textarea "up"
type textarea "hero.moveUp()"
click at [1262, 557] on button "Run ⇧↵" at bounding box center [1240, 555] width 443 height 45
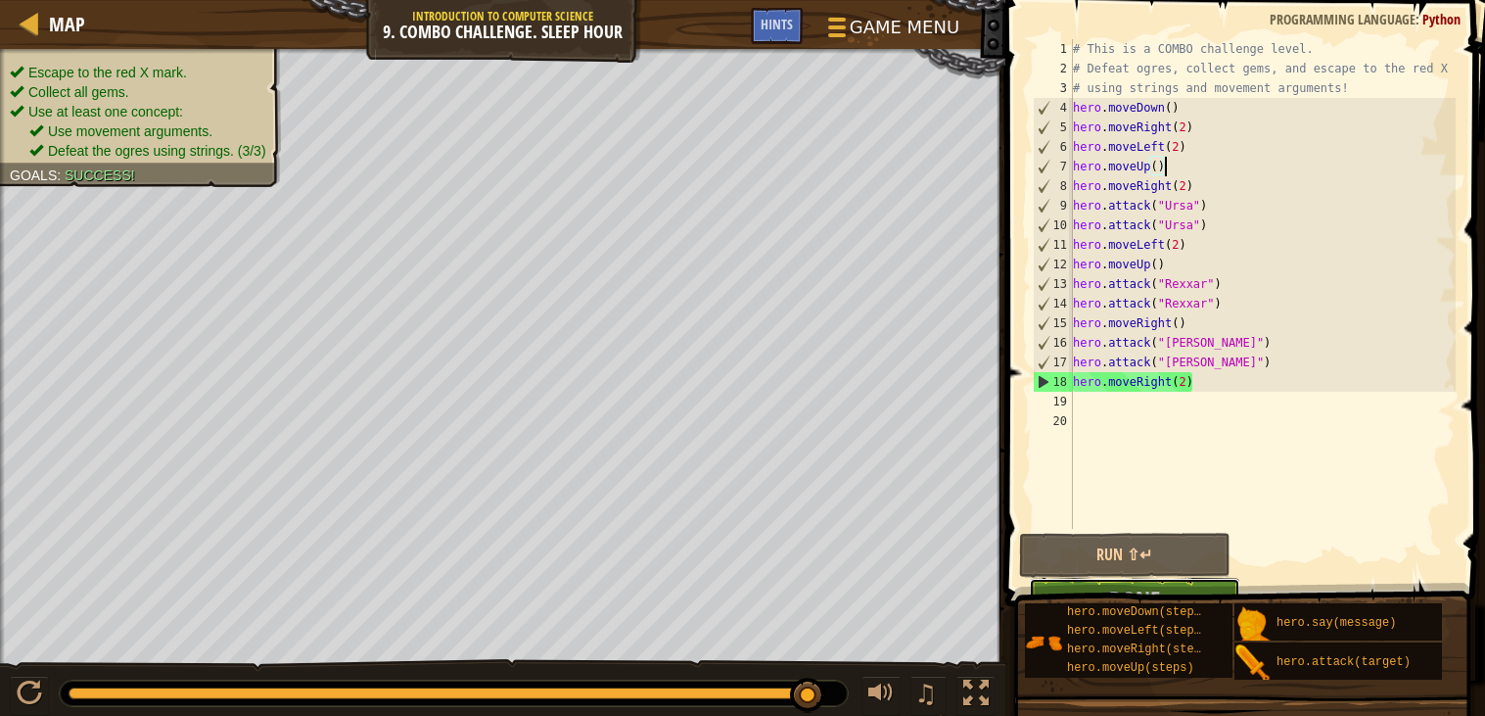
click at [1097, 581] on button "Done" at bounding box center [1134, 600] width 211 height 45
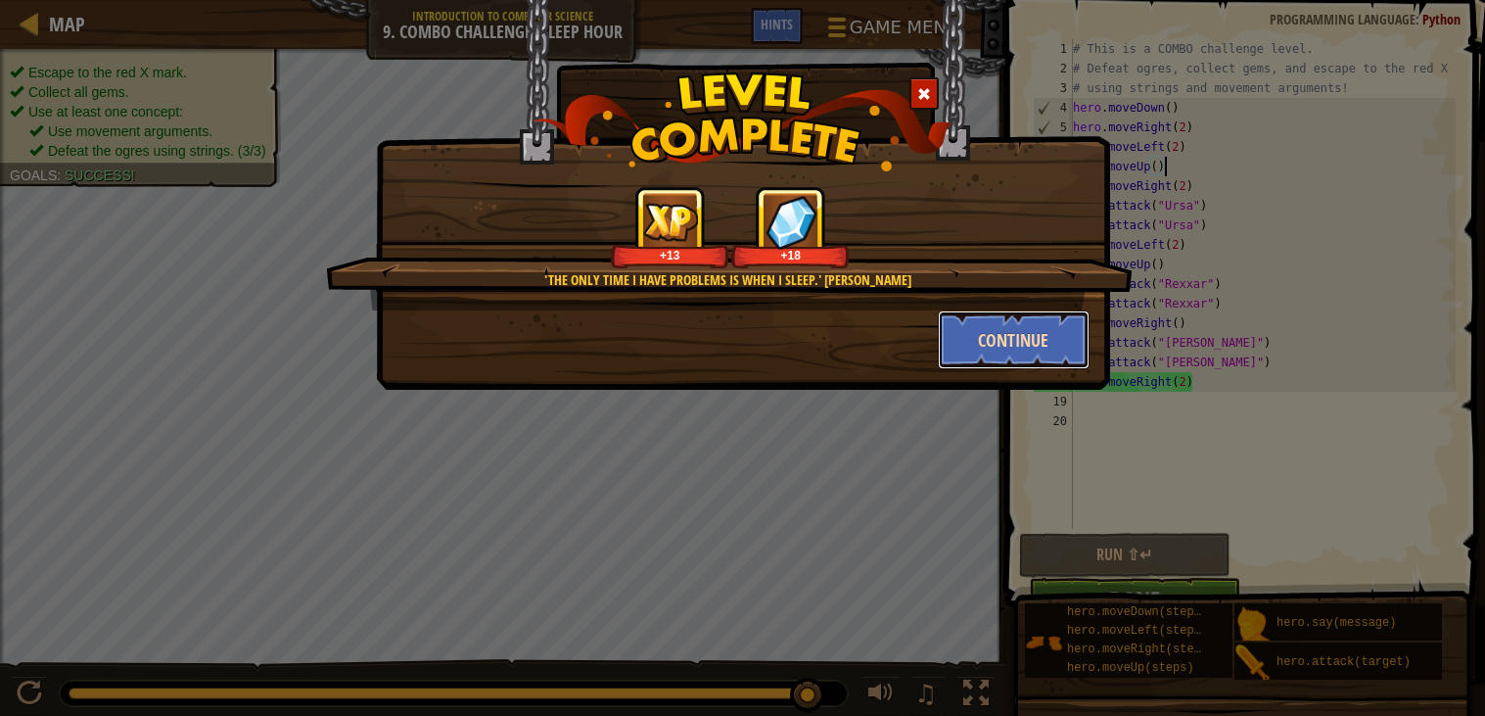
click at [1019, 347] on button "Continue" at bounding box center [1014, 339] width 152 height 59
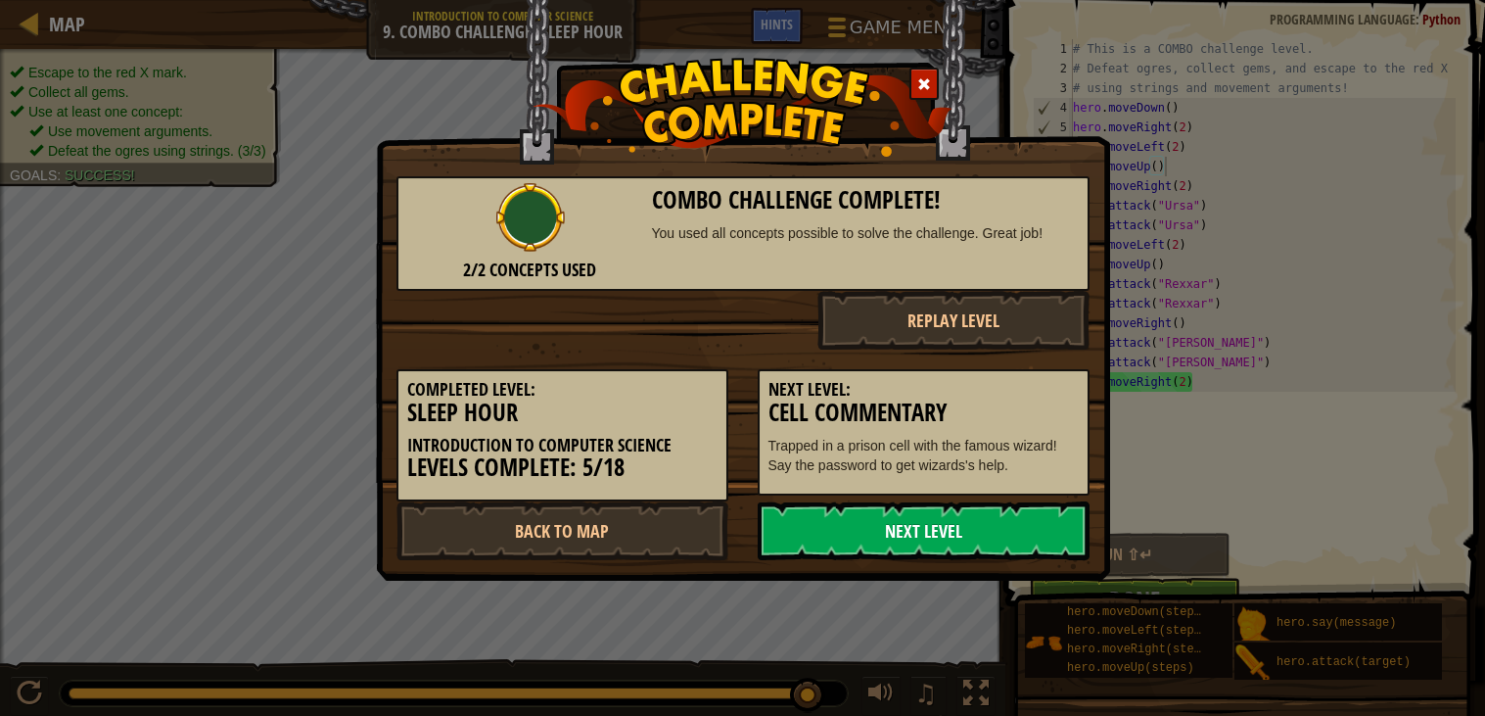
click at [974, 529] on link "Next Level" at bounding box center [924, 530] width 332 height 59
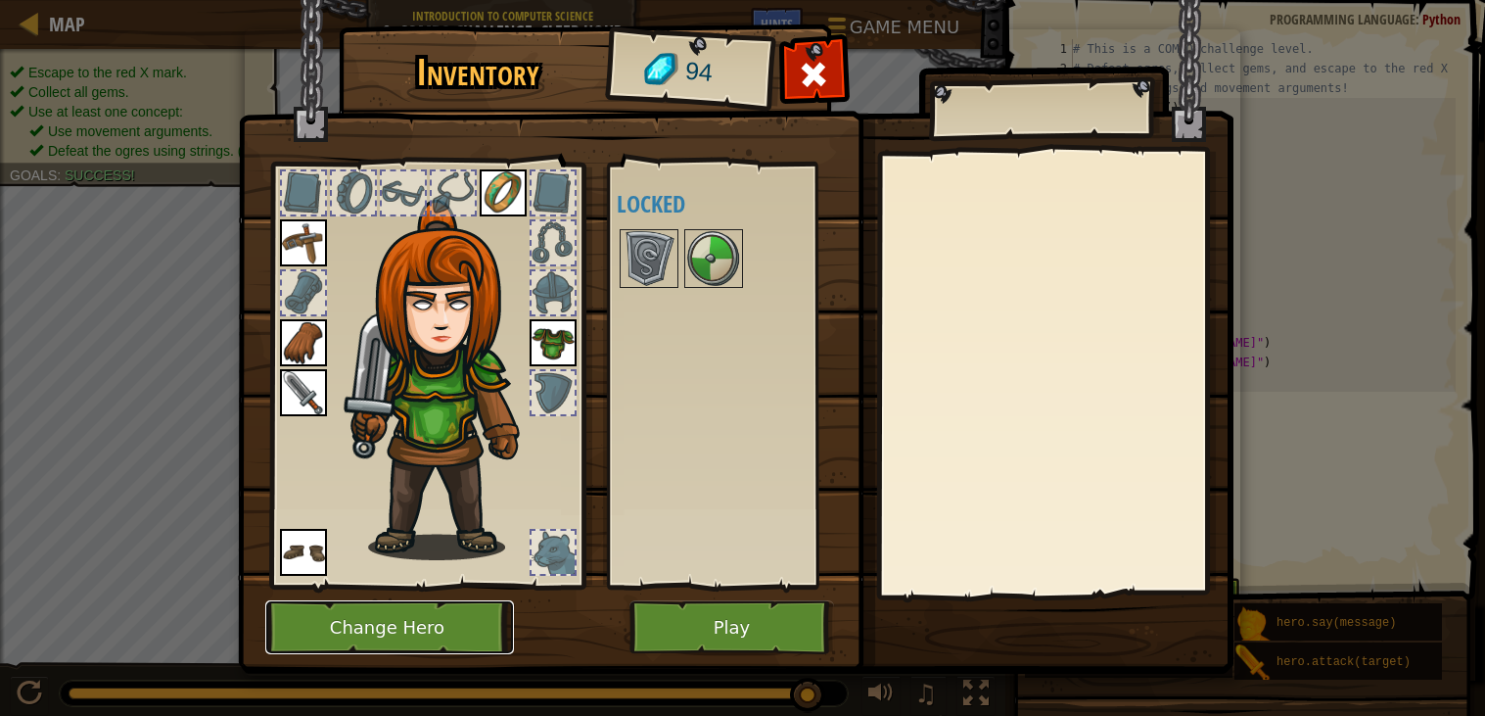
click at [444, 647] on button "Change Hero" at bounding box center [389, 627] width 249 height 54
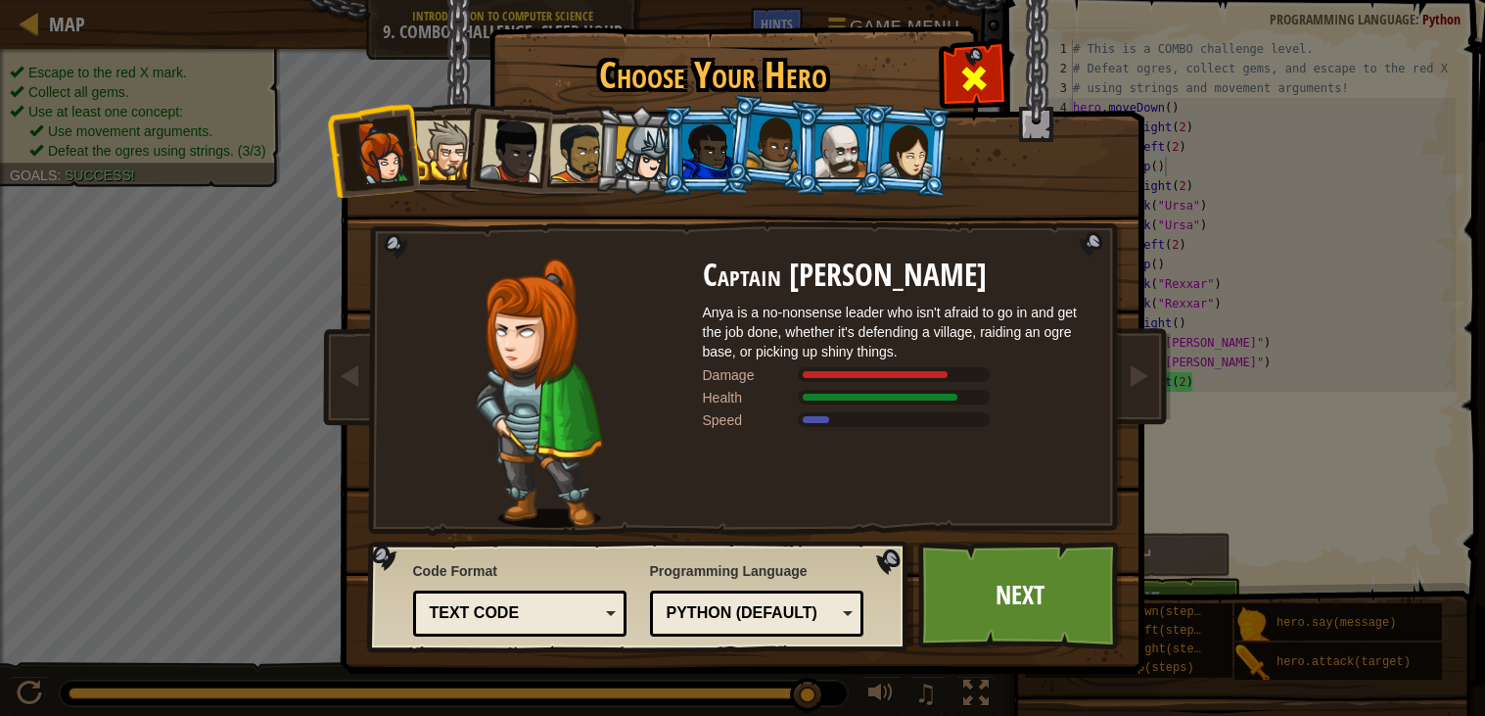
click at [979, 74] on span at bounding box center [974, 78] width 31 height 31
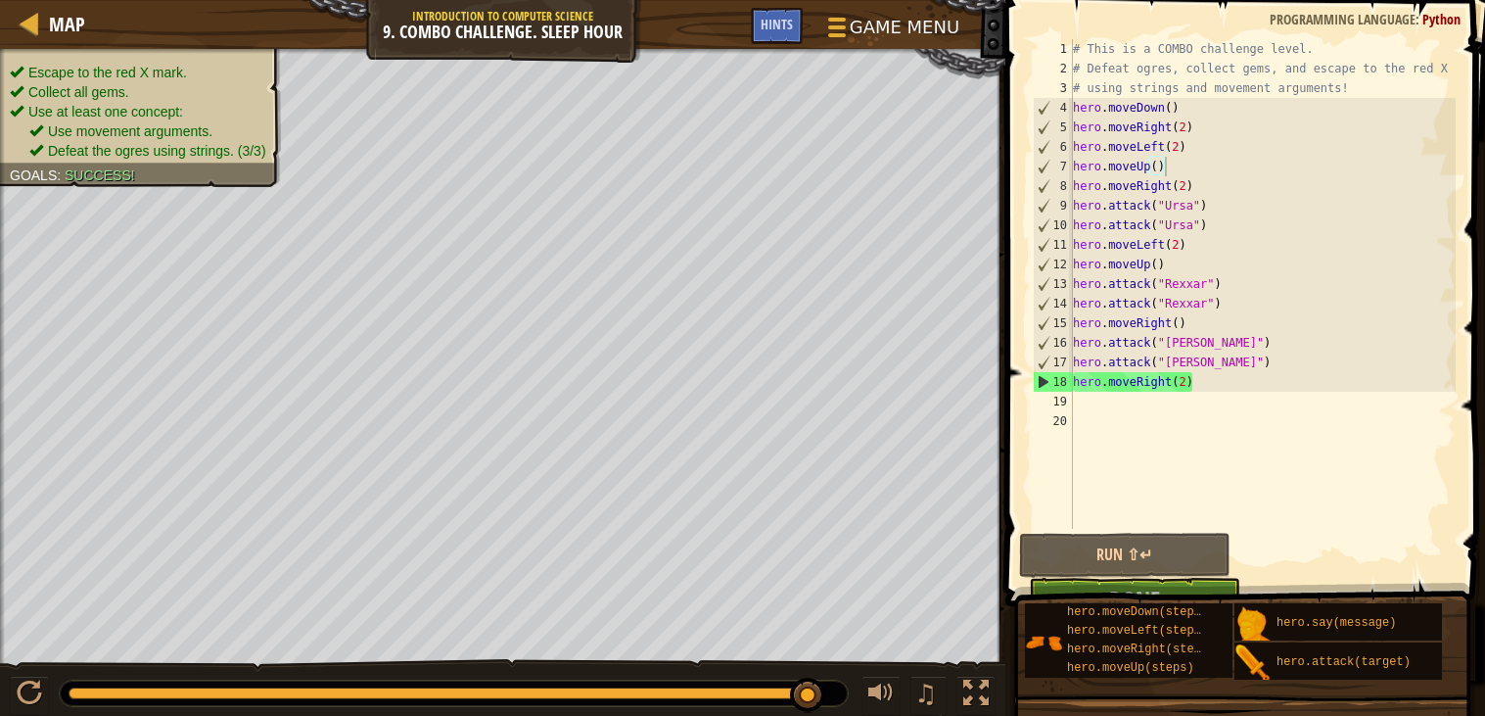
click at [1217, 579] on button "Done" at bounding box center [1134, 600] width 211 height 45
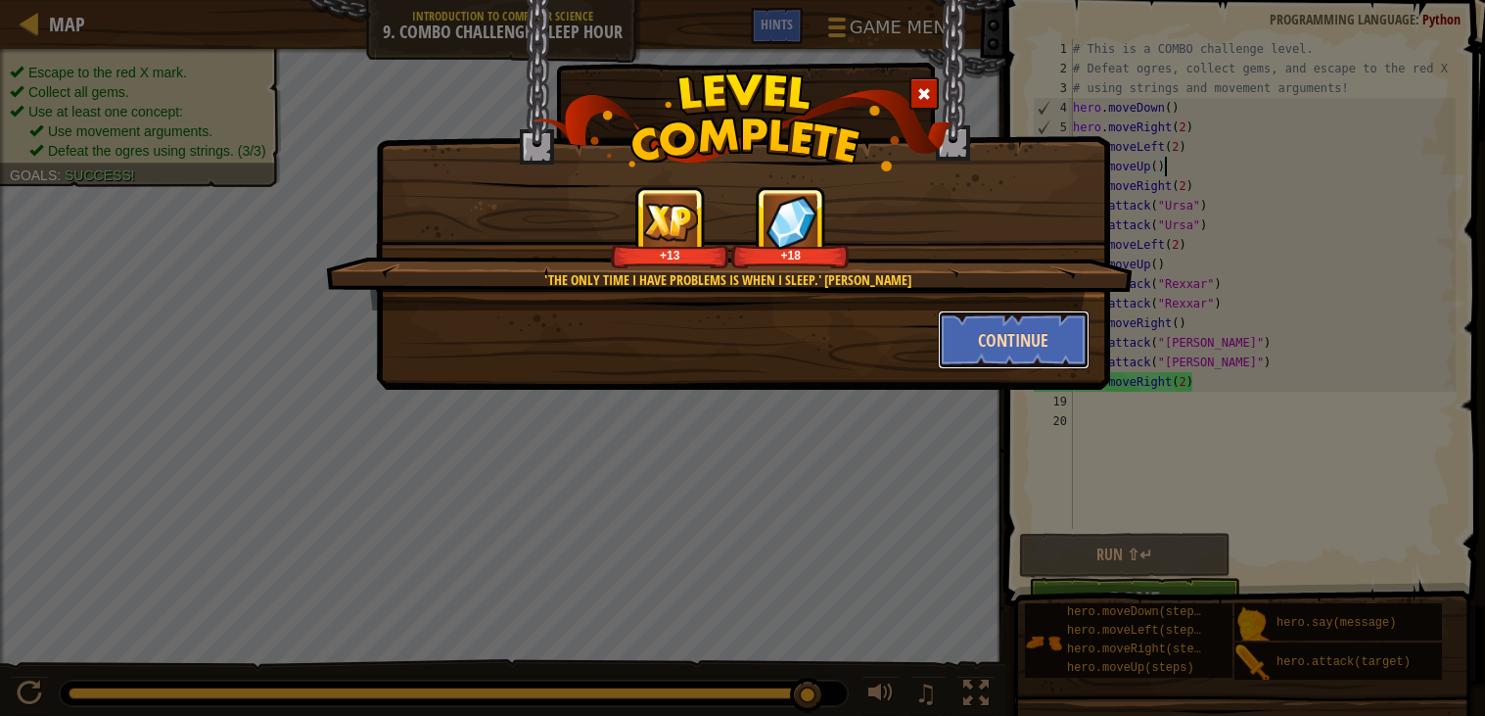
click at [1004, 362] on button "Continue" at bounding box center [1014, 339] width 152 height 59
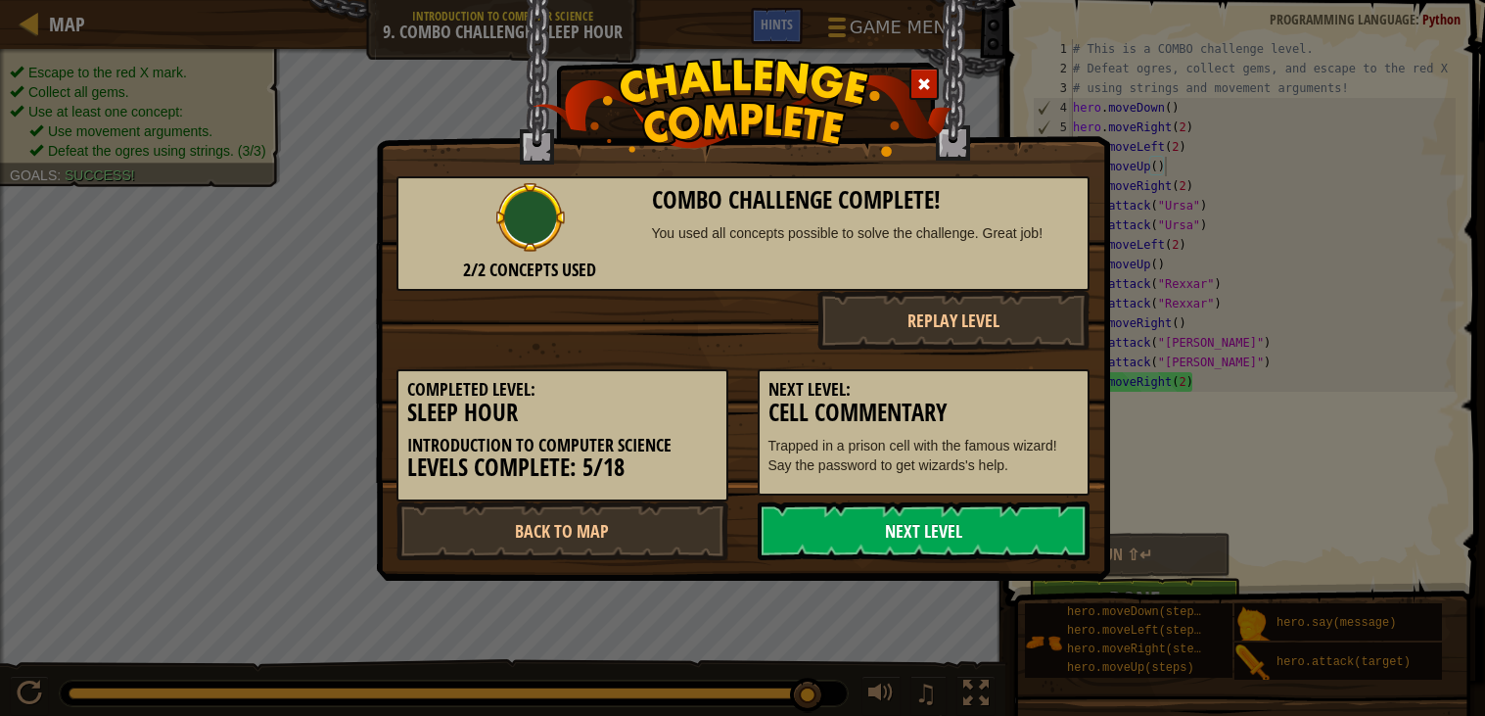
click at [936, 526] on link "Next Level" at bounding box center [924, 530] width 332 height 59
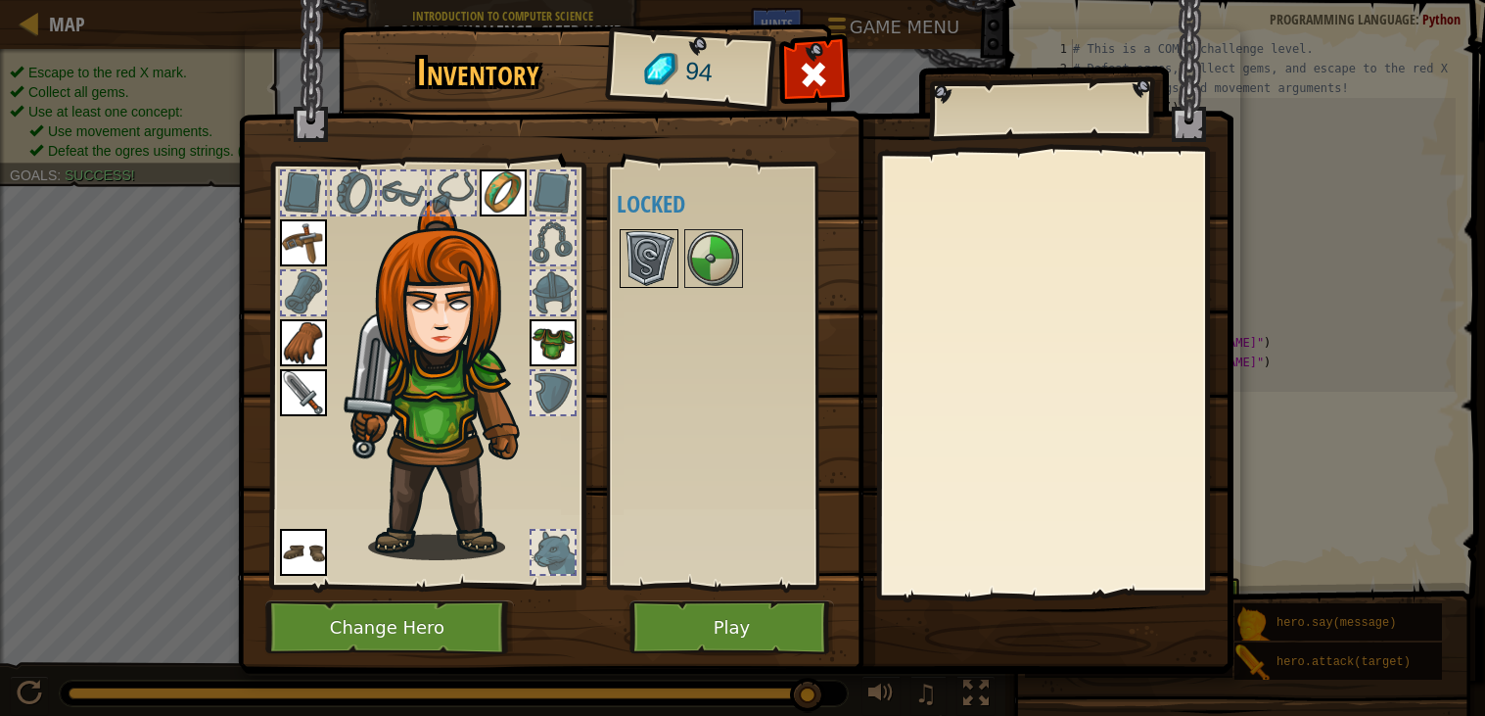
click at [661, 259] on img at bounding box center [649, 258] width 55 height 55
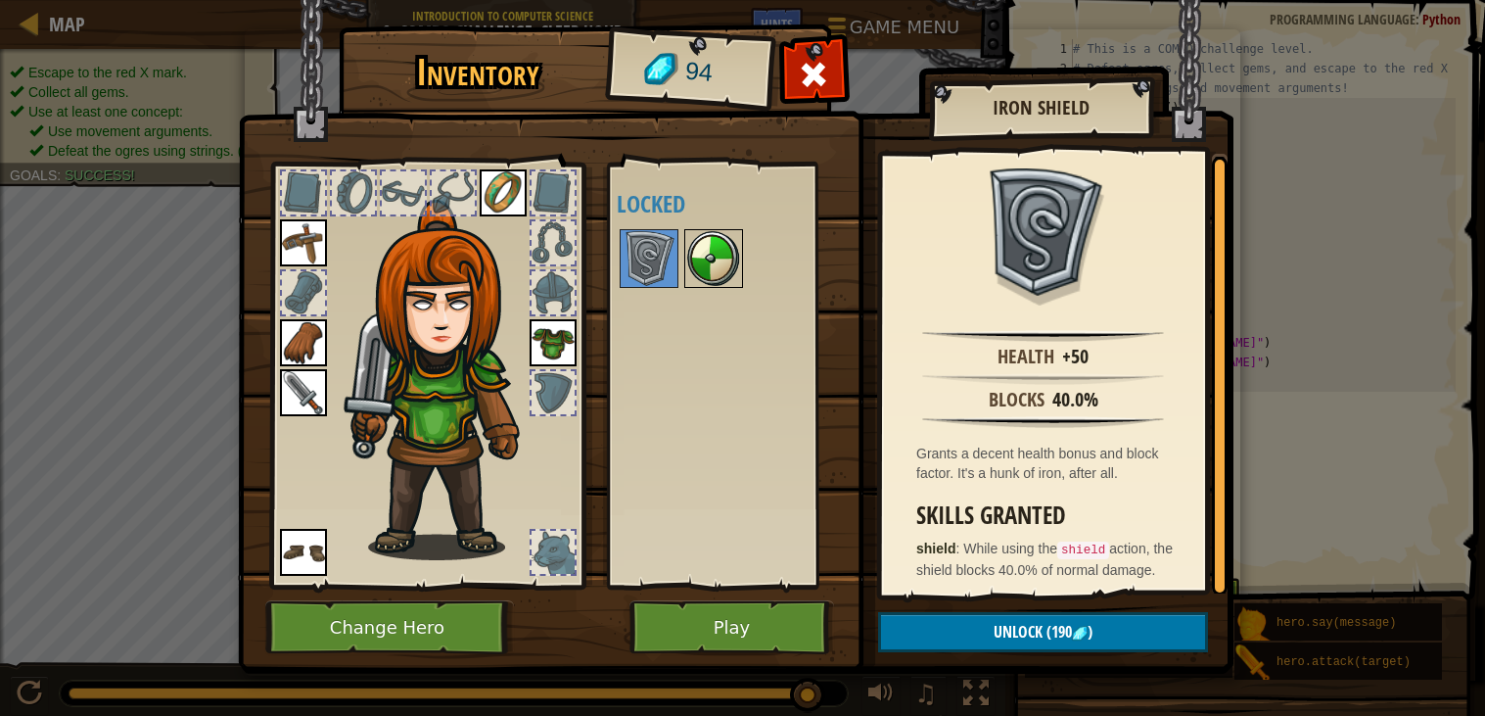
click at [698, 261] on img at bounding box center [713, 258] width 55 height 55
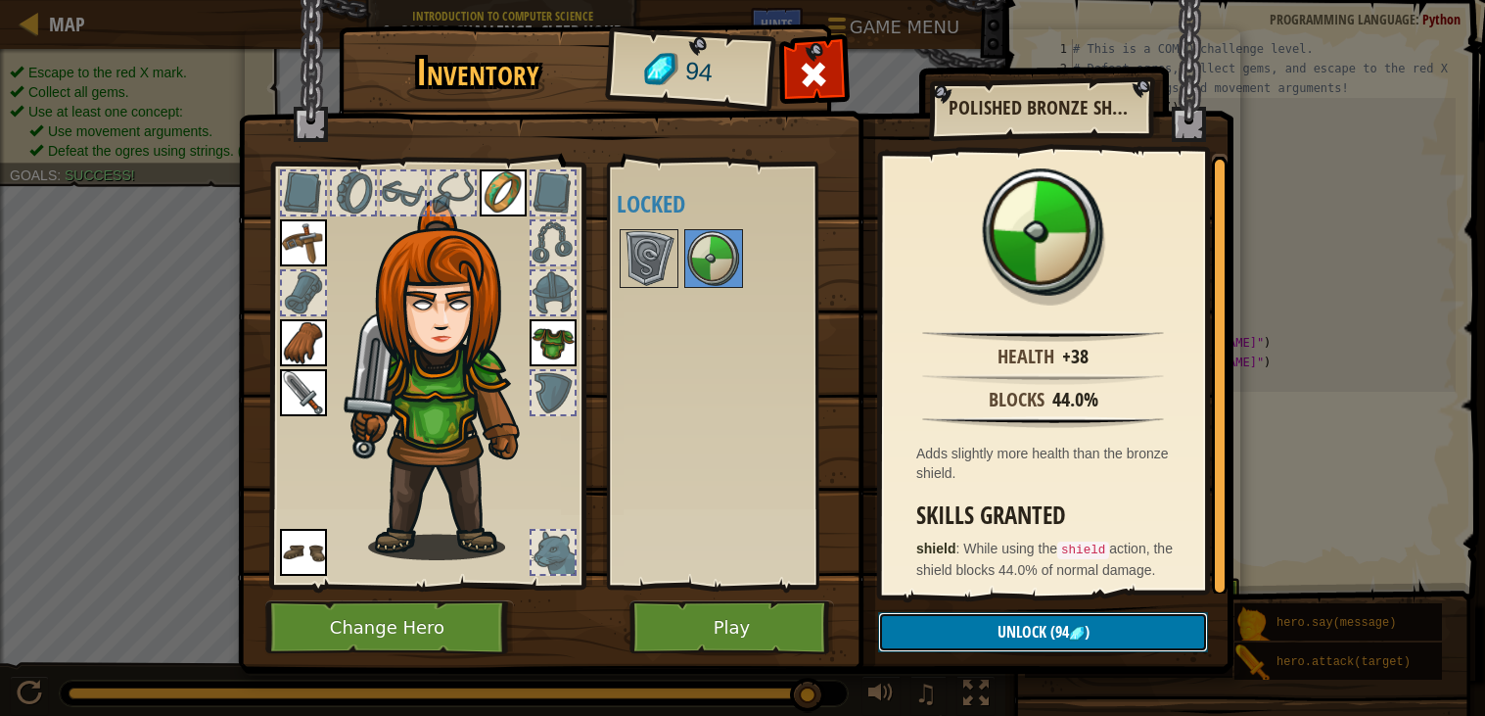
click at [1073, 627] on img at bounding box center [1077, 634] width 16 height 16
click at [1007, 629] on button "Confirm" at bounding box center [1043, 632] width 330 height 40
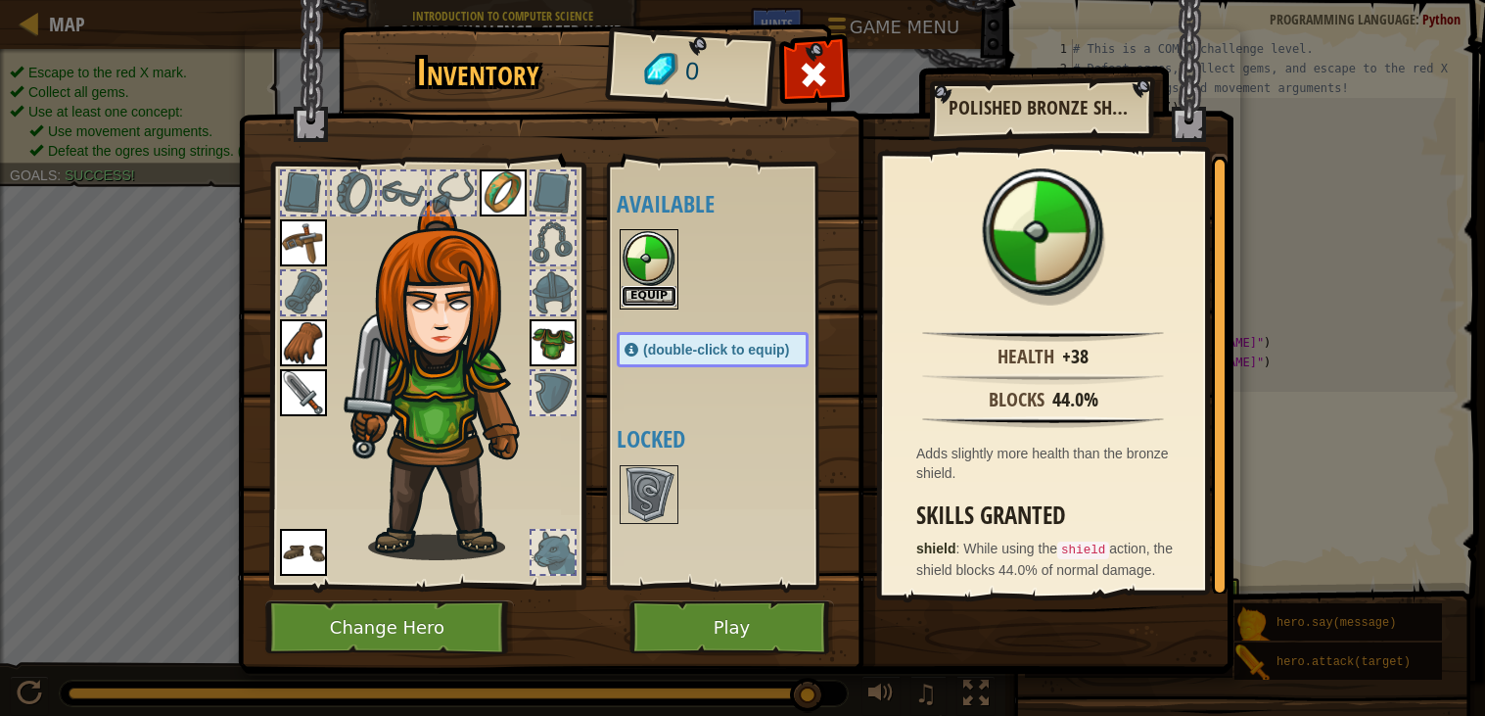
click at [650, 291] on button "Equip" at bounding box center [649, 296] width 55 height 21
click at [650, 462] on div at bounding box center [732, 494] width 231 height 65
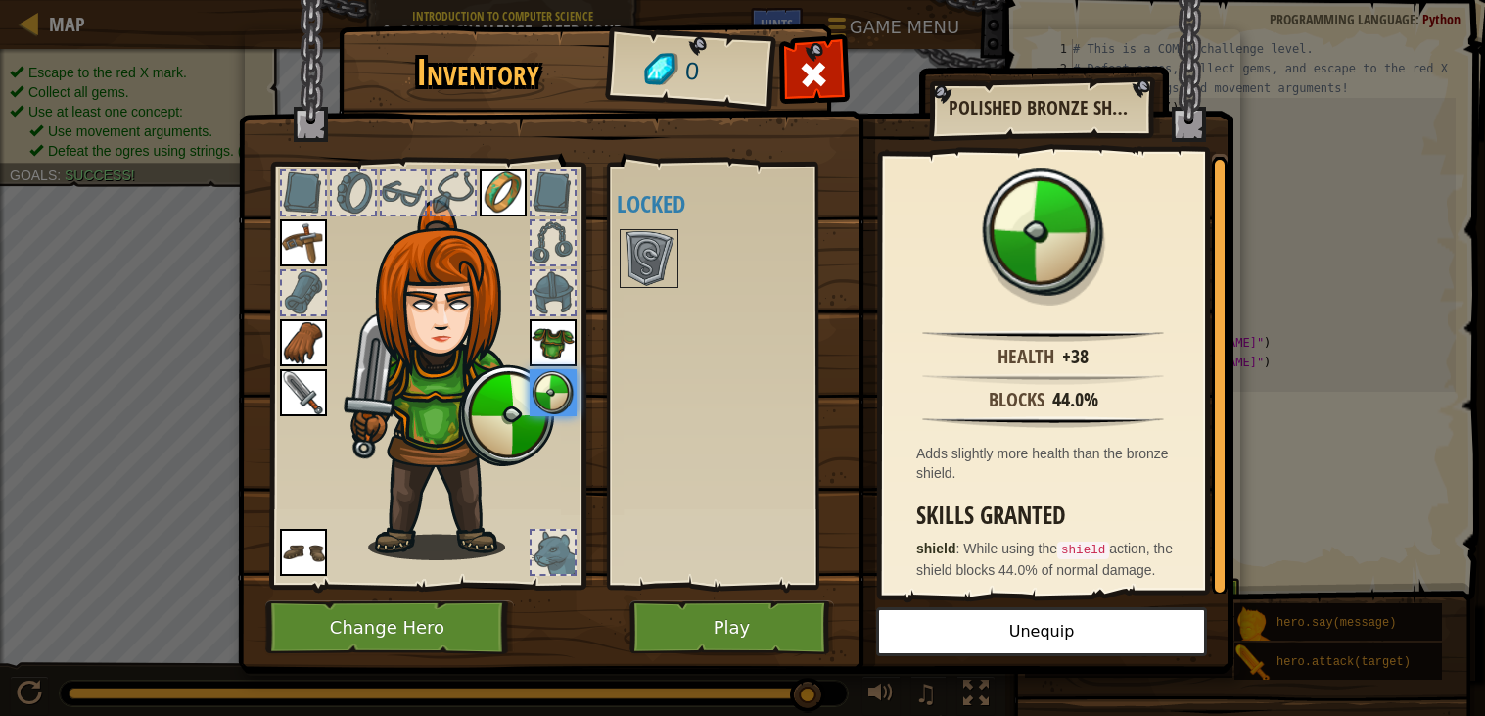
scroll to position [4, 0]
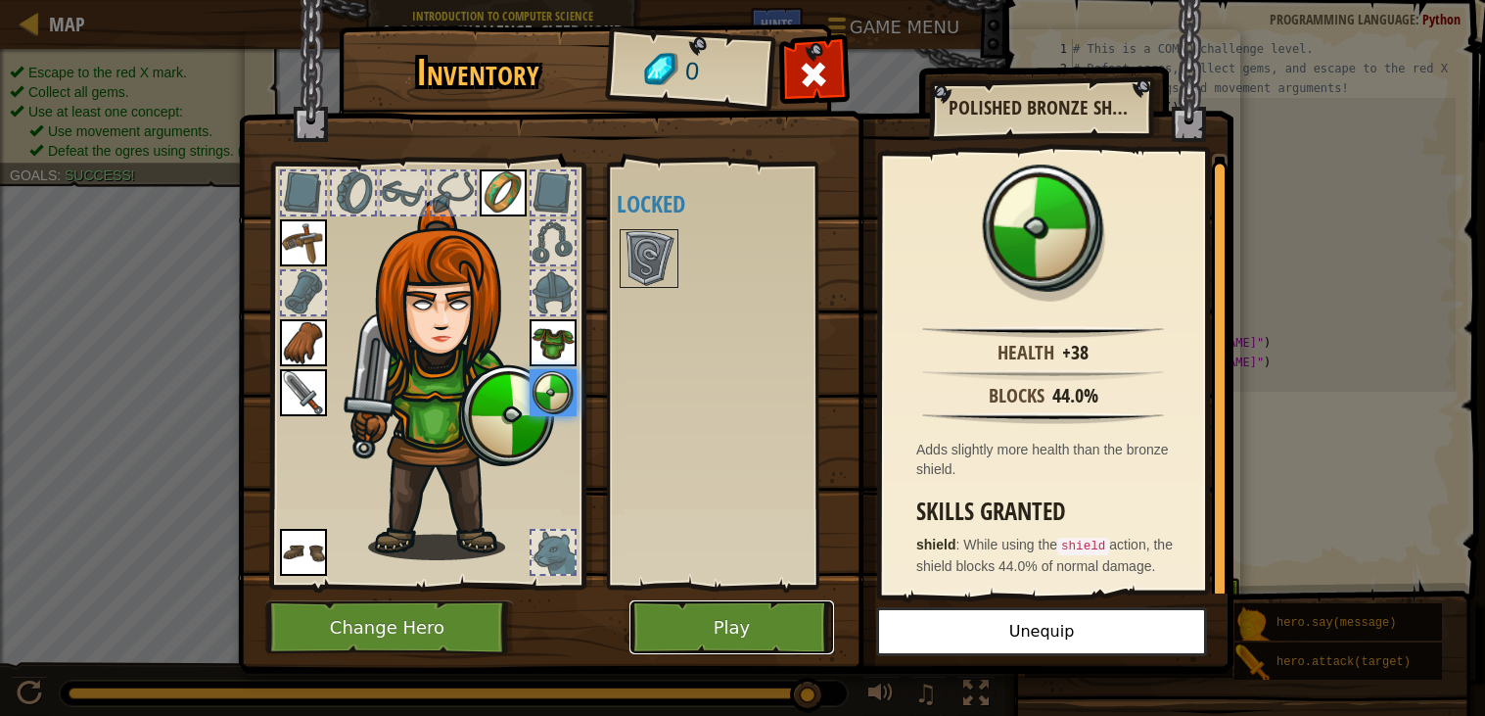
click at [797, 626] on button "Play" at bounding box center [732, 627] width 205 height 54
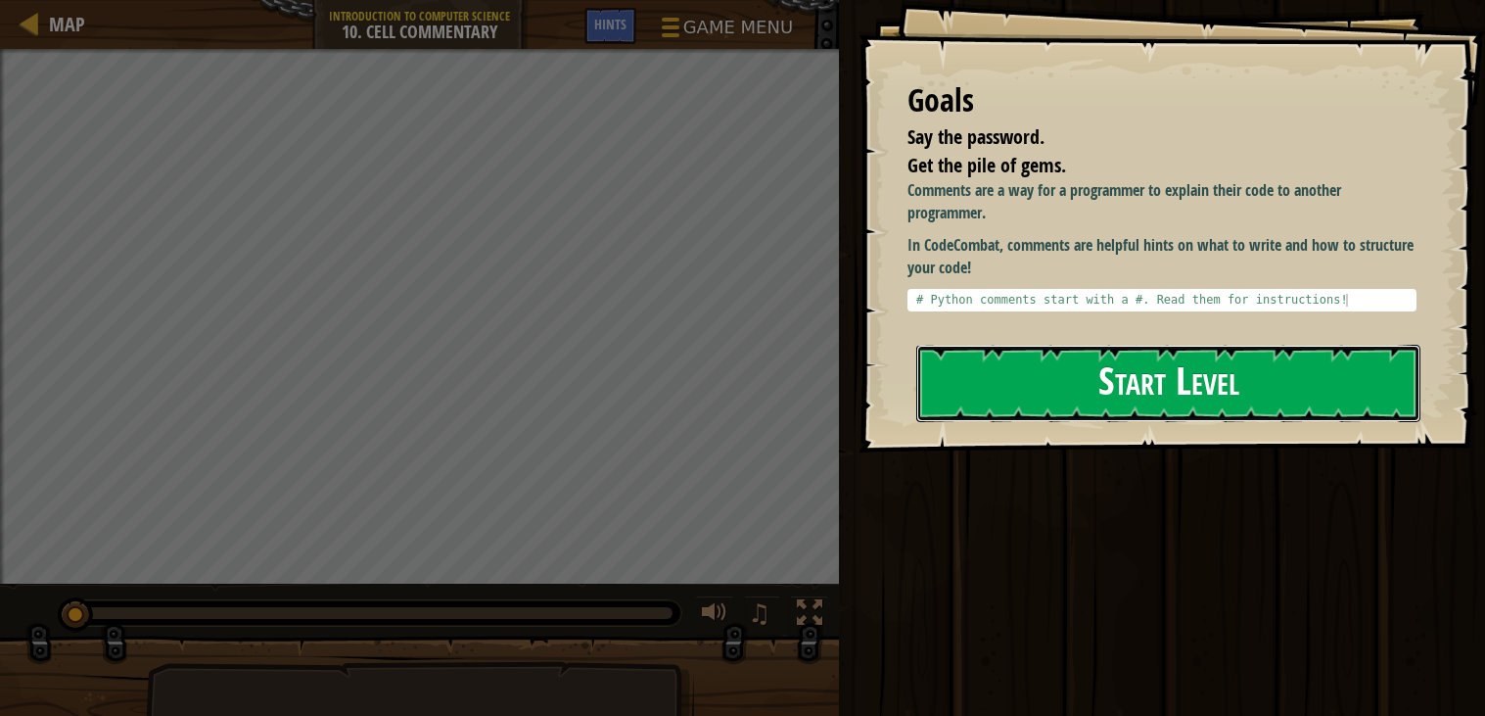
click at [1139, 382] on button "Start Level" at bounding box center [1168, 383] width 504 height 77
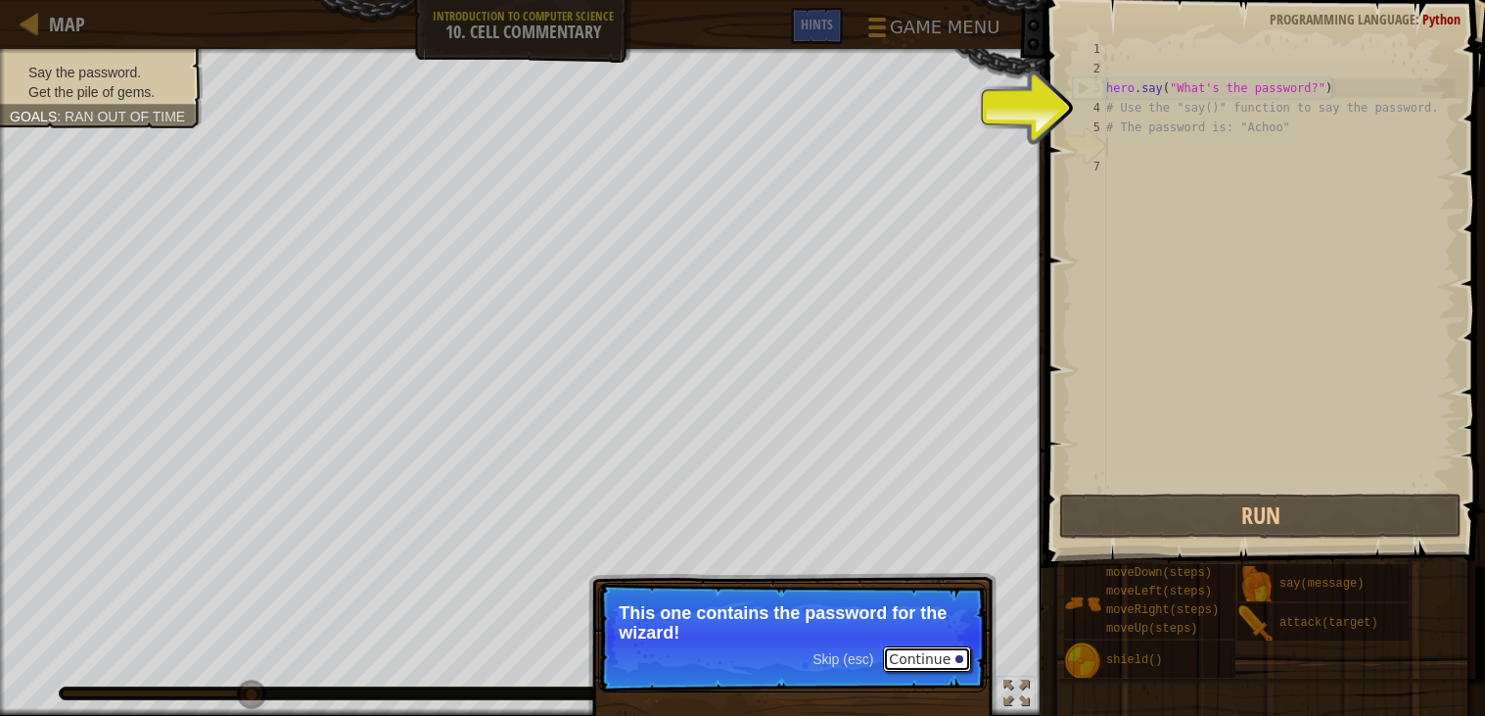
click at [926, 658] on button "Continue" at bounding box center [927, 658] width 88 height 25
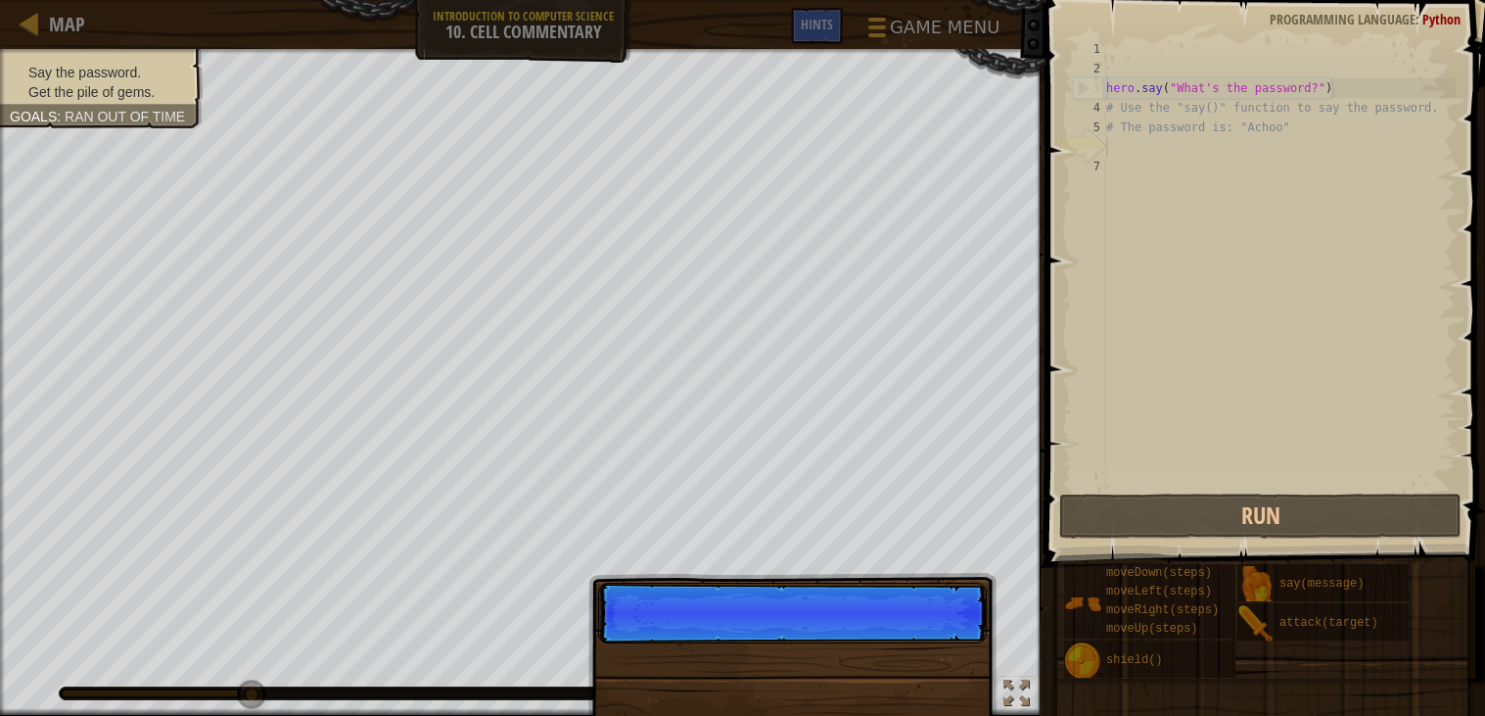
scroll to position [9, 0]
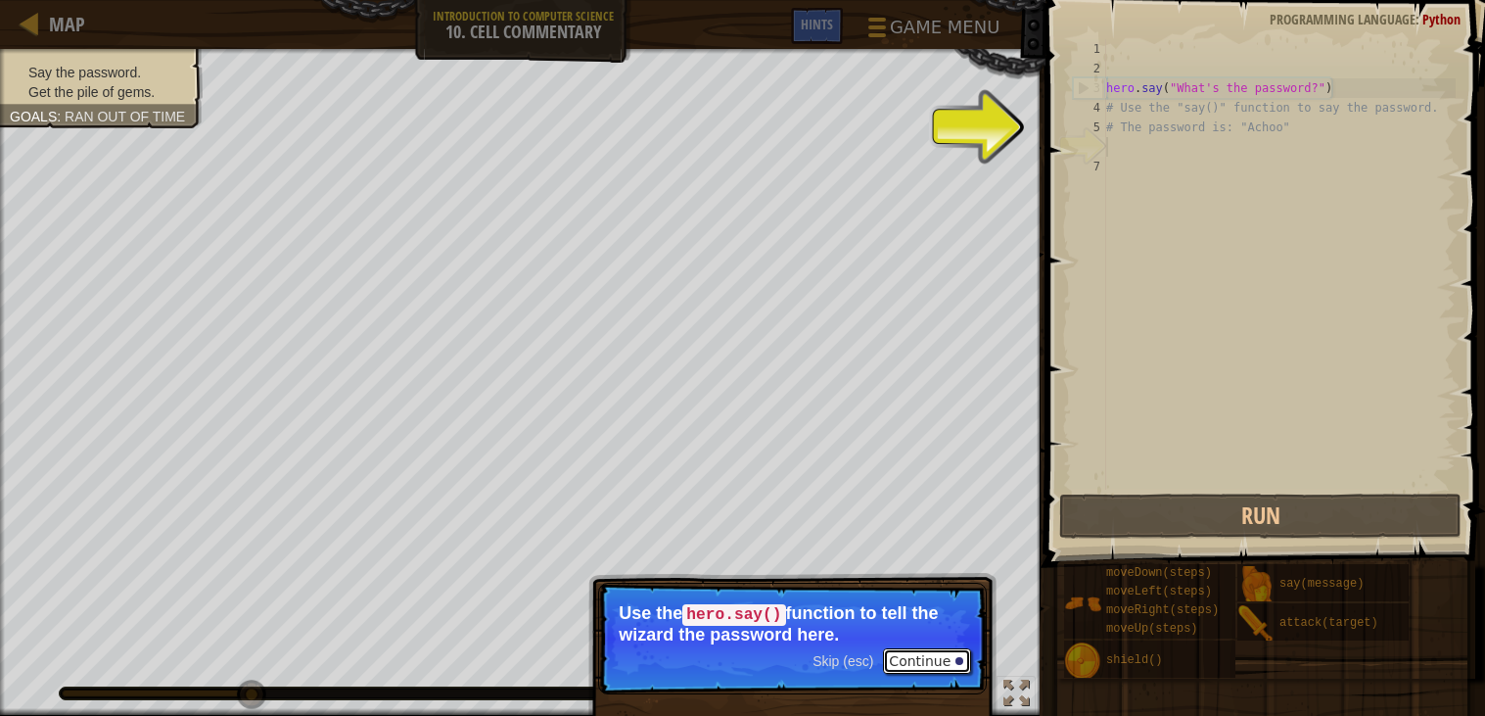
click at [948, 664] on button "Continue" at bounding box center [927, 660] width 88 height 25
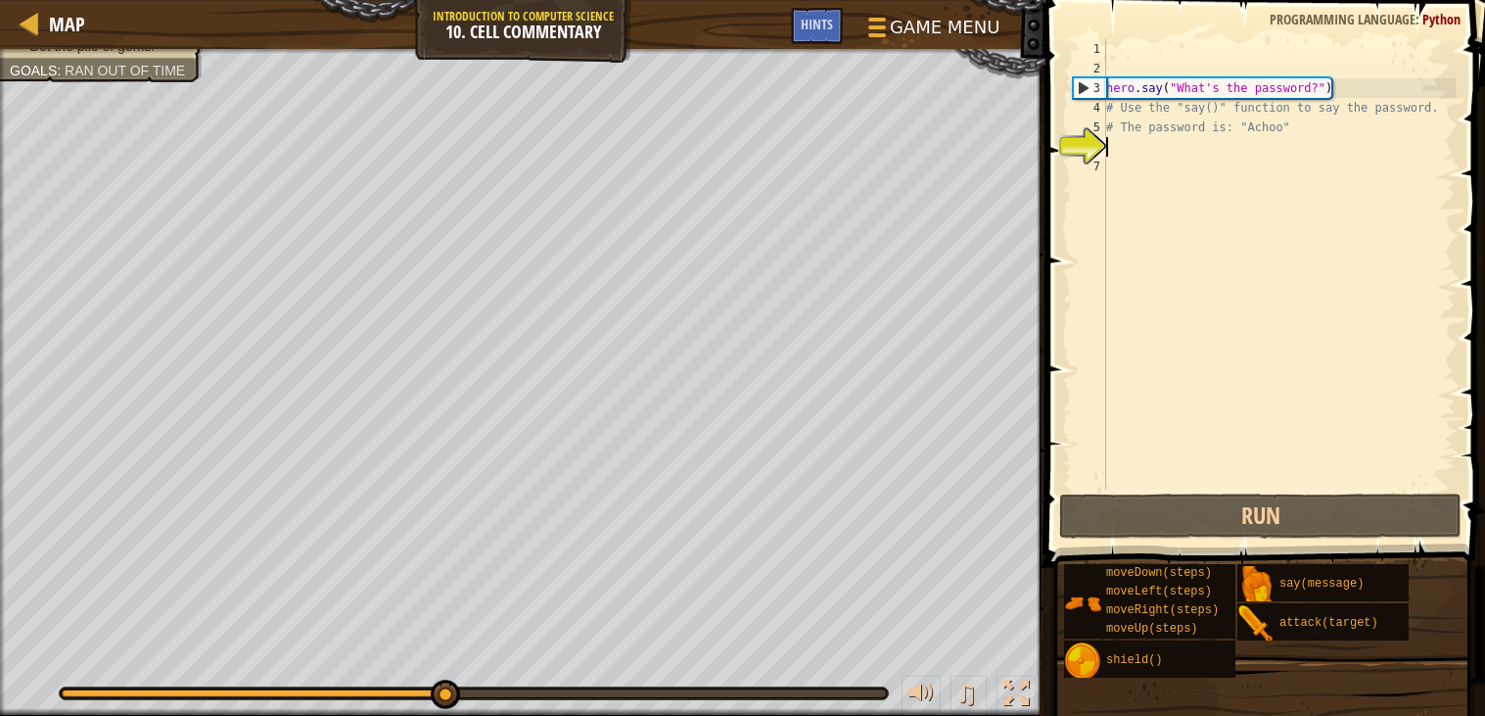
click at [1119, 147] on div "hero . say ( "What's the password?" ) # Use the "say()" function to say the pas…" at bounding box center [1278, 284] width 353 height 490
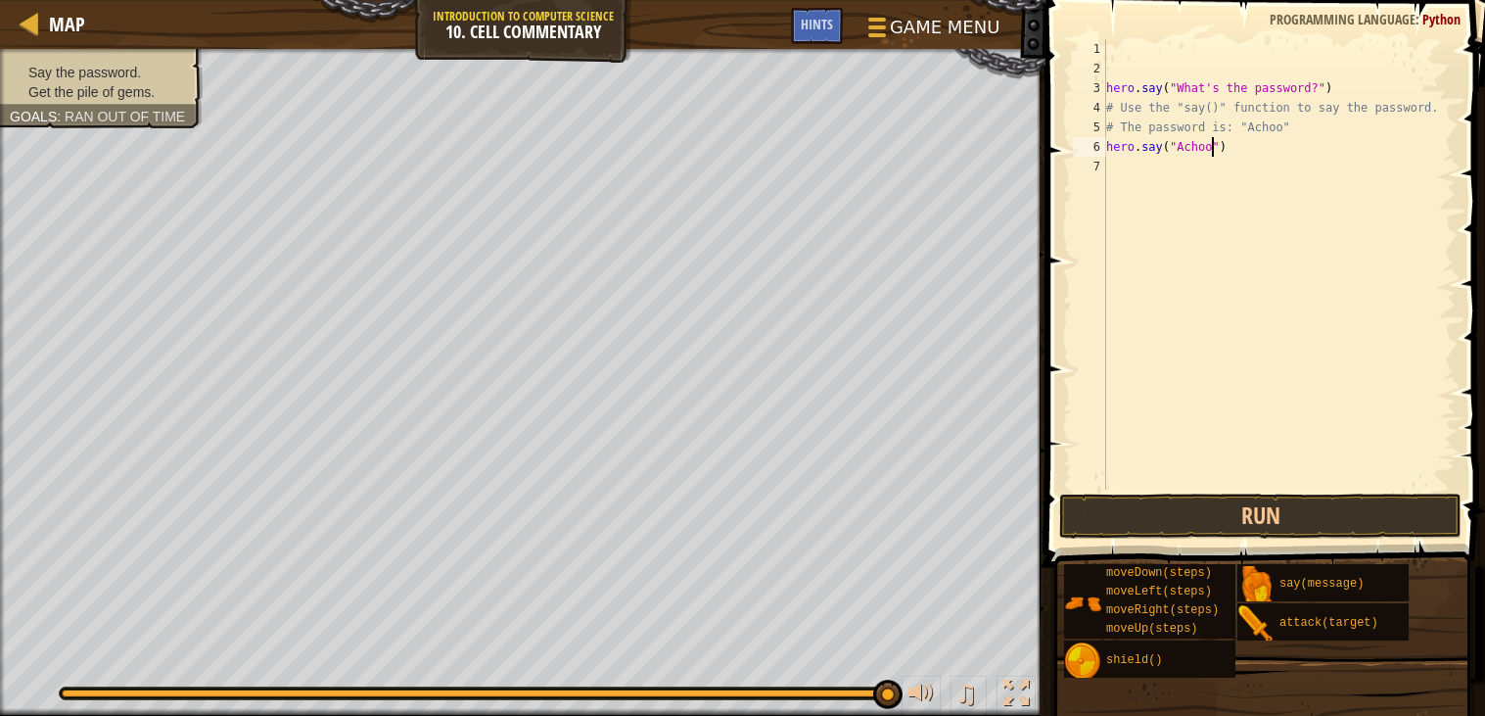
scroll to position [9, 8]
type textarea "hero.say("Achoo")"
click at [1354, 504] on button "Run" at bounding box center [1260, 515] width 403 height 45
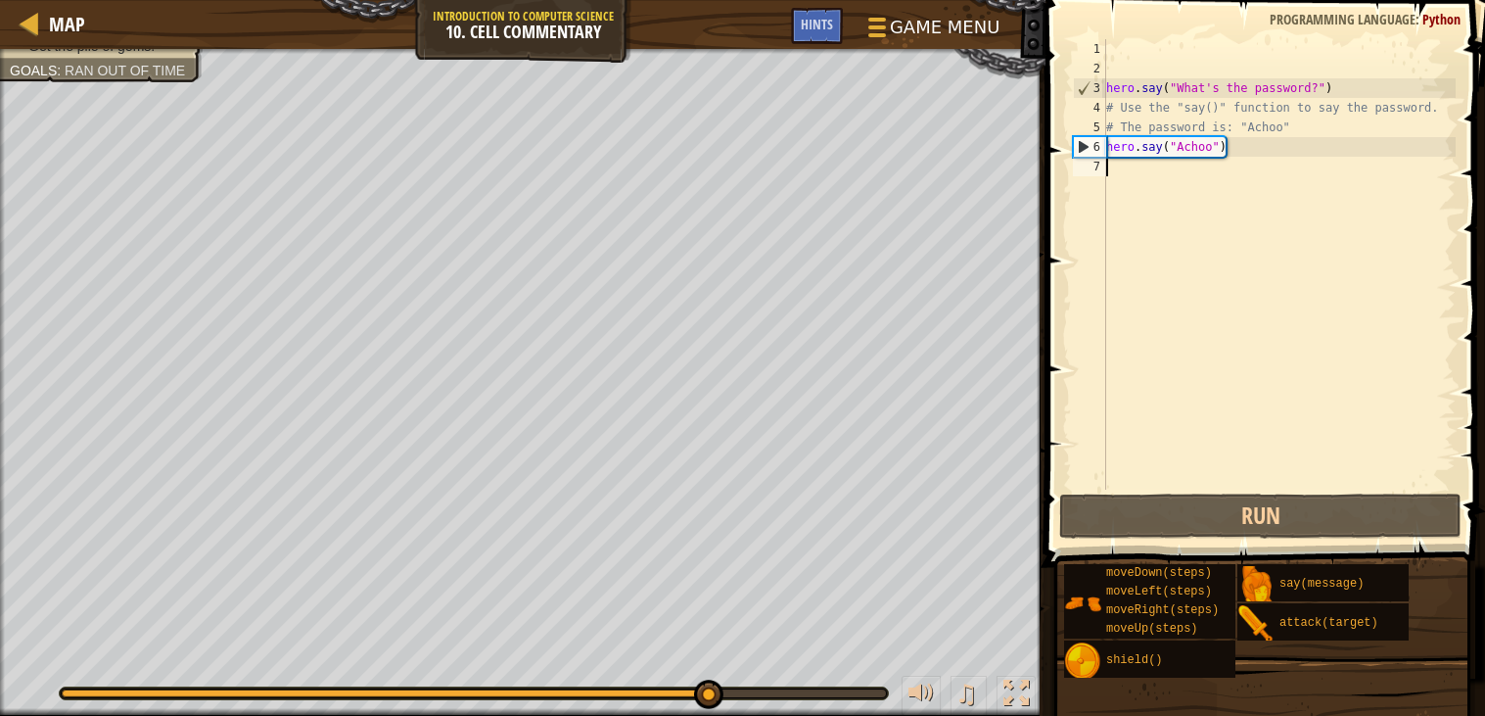
click at [1126, 170] on div "hero . say ( "What's the password?" ) # Use the "say()" function to say the pas…" at bounding box center [1278, 284] width 353 height 490
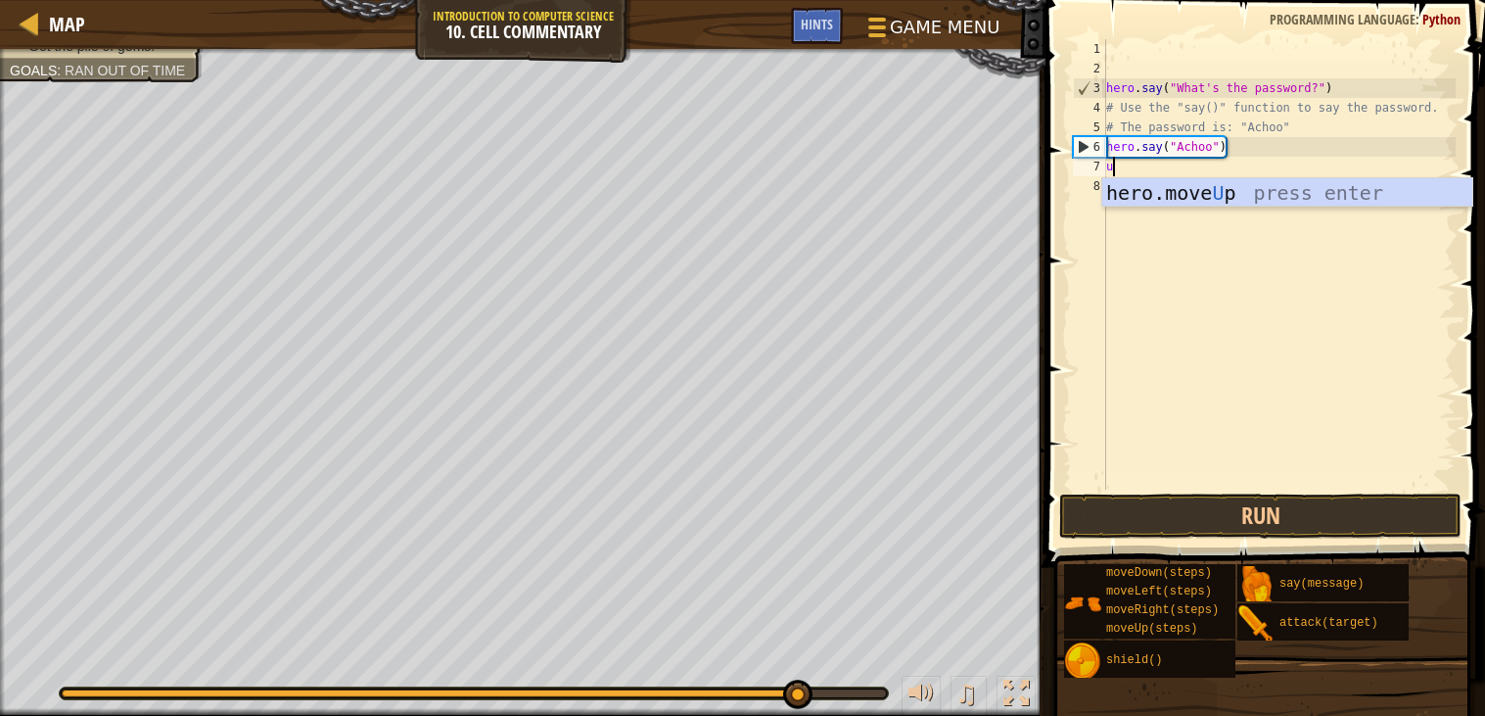
type textarea "up"
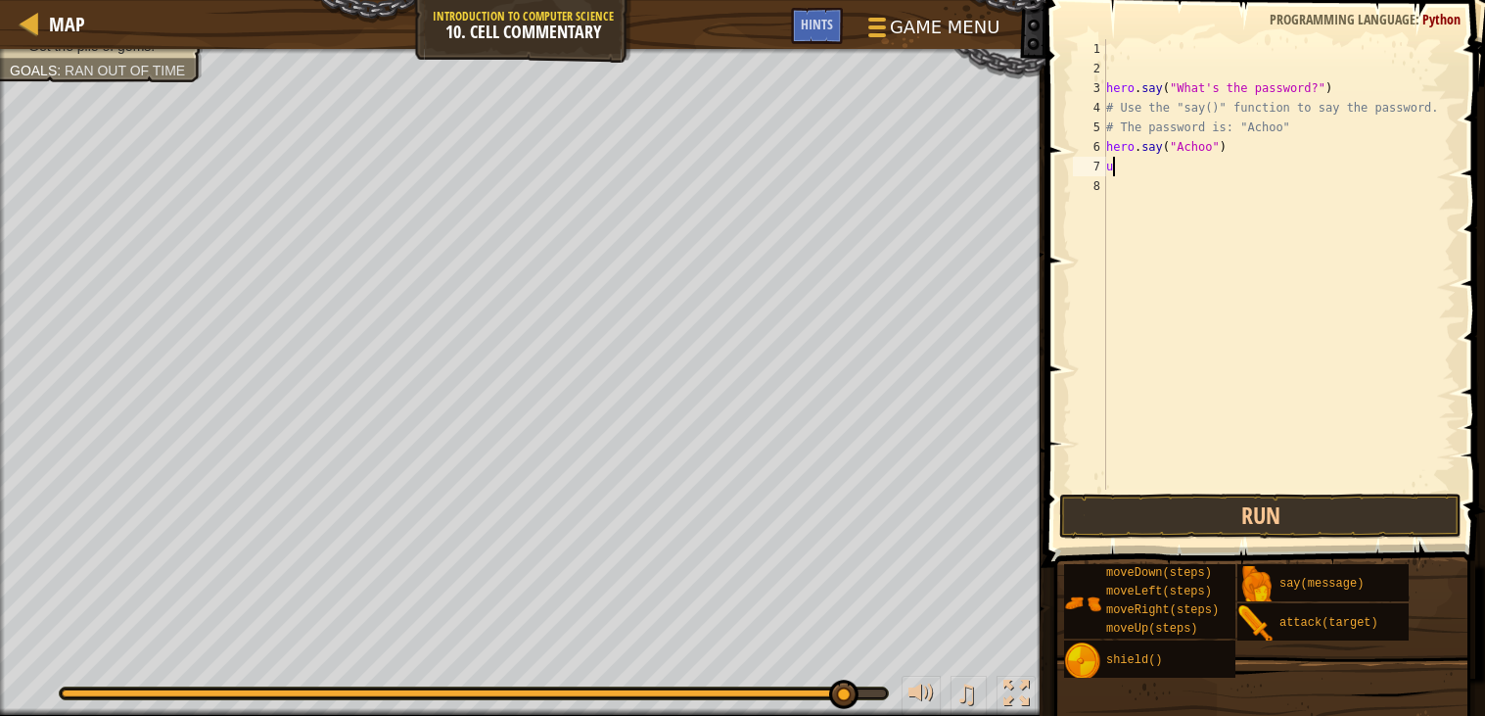
type textarea "u"
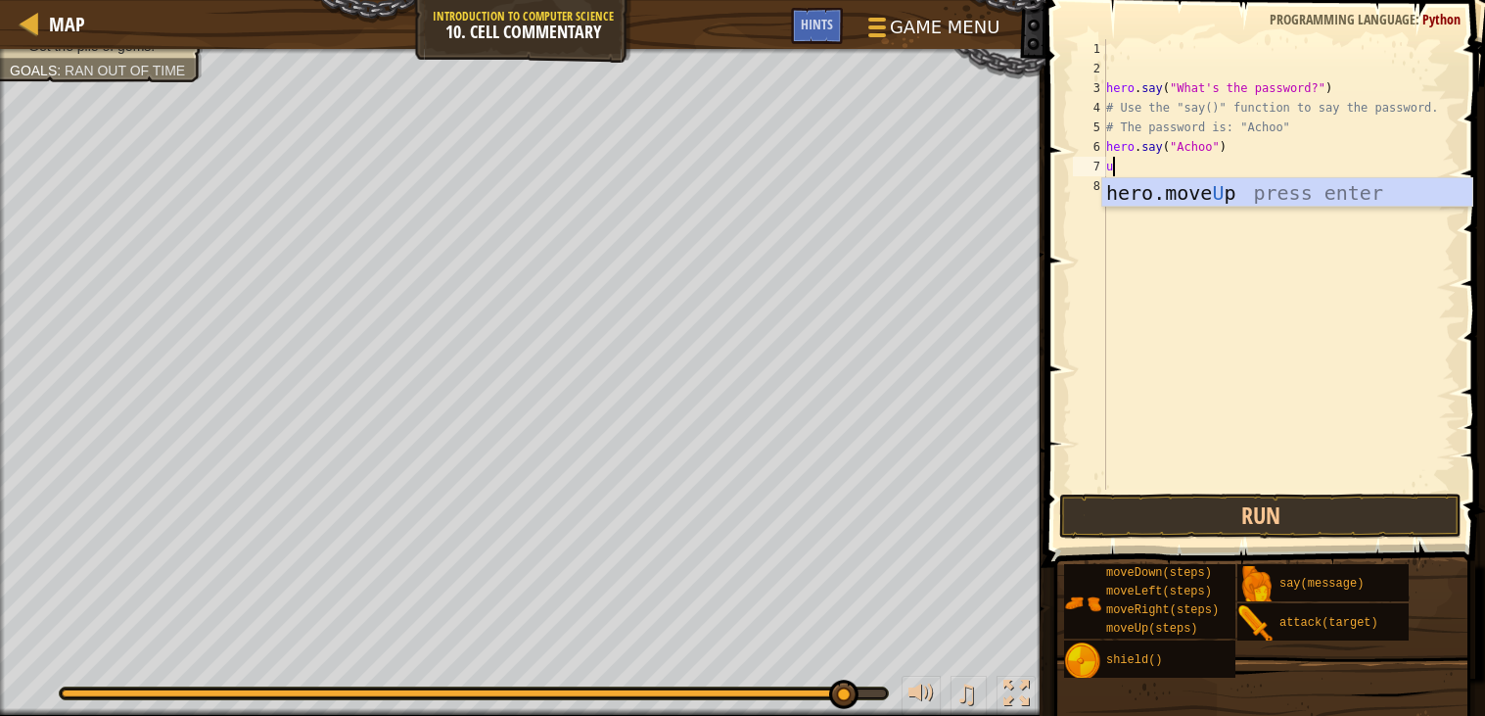
type textarea "up"
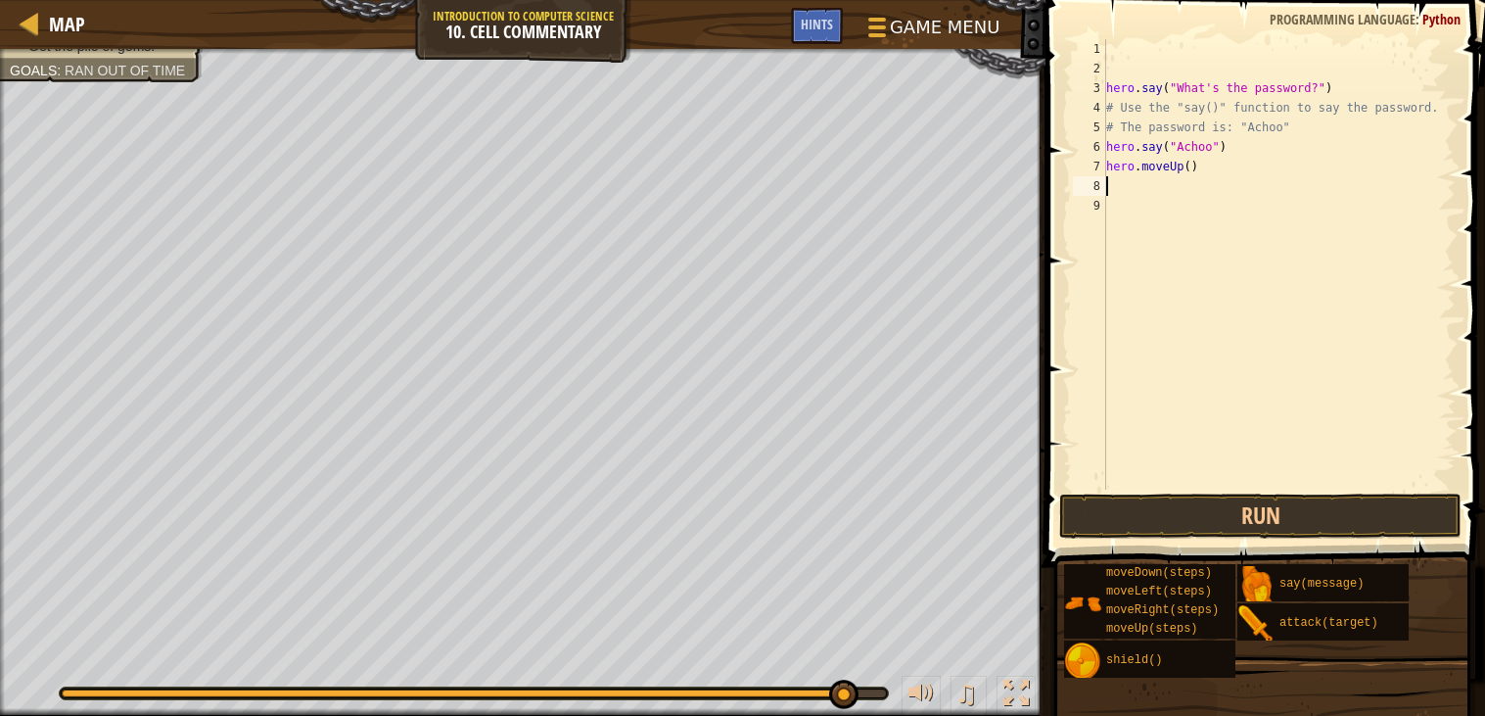
click at [1192, 170] on div "hero . say ( "What's the password?" ) # Use the "say()" function to say the pas…" at bounding box center [1278, 284] width 353 height 490
type textarea "hero.moveUp(4)"
click at [1189, 513] on button "Run" at bounding box center [1260, 515] width 403 height 45
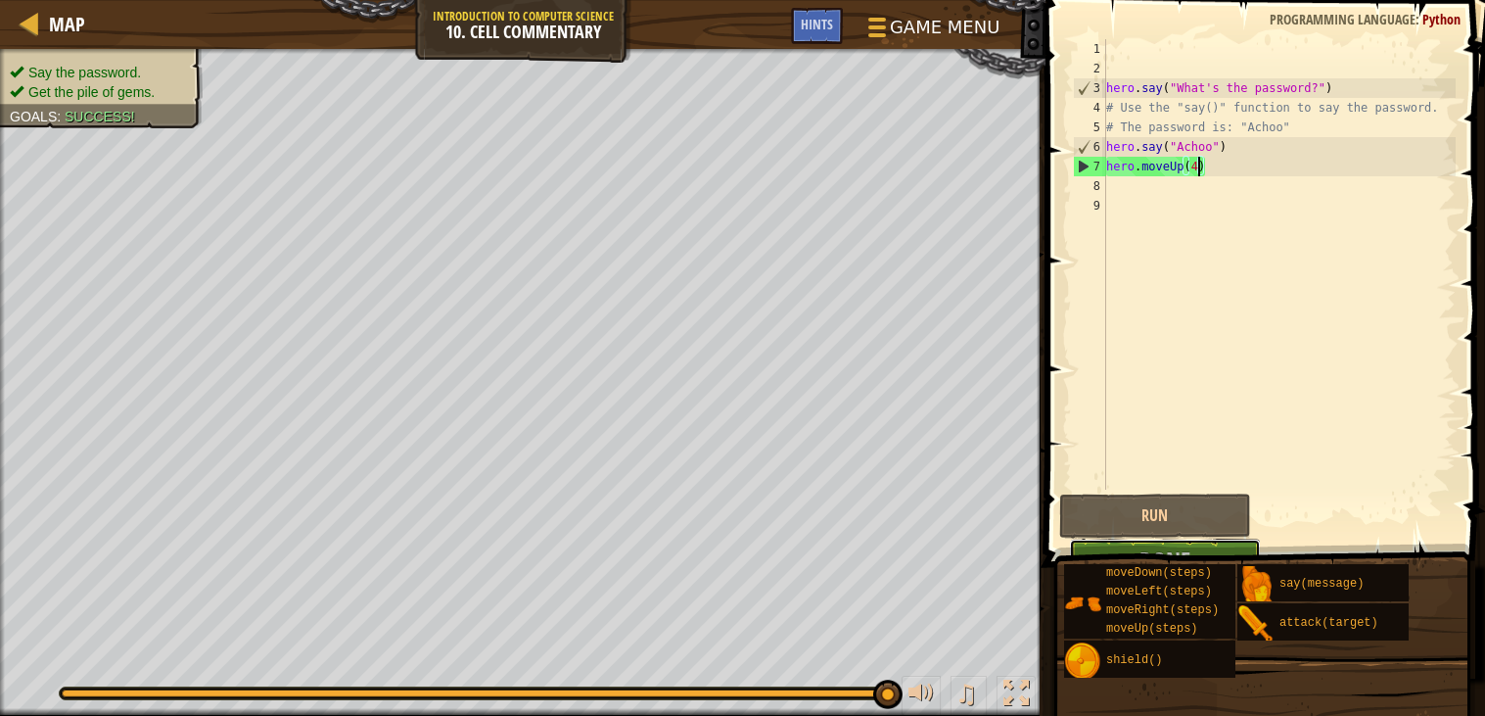
click at [1225, 541] on button "Done" at bounding box center [1165, 561] width 192 height 45
